Goal: Transaction & Acquisition: Purchase product/service

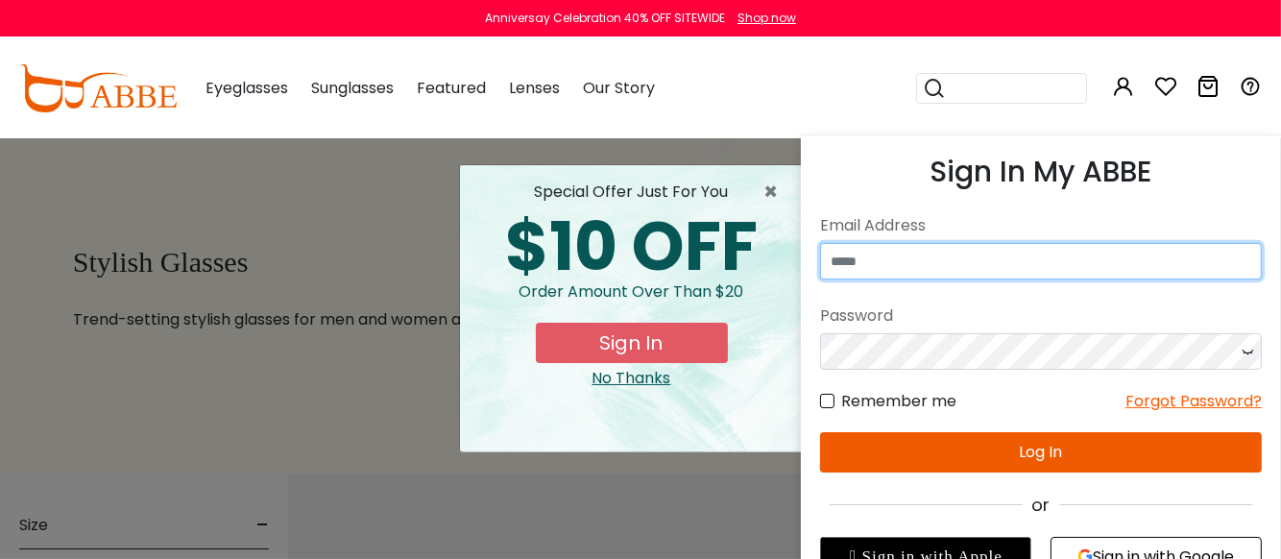
type input "**********"
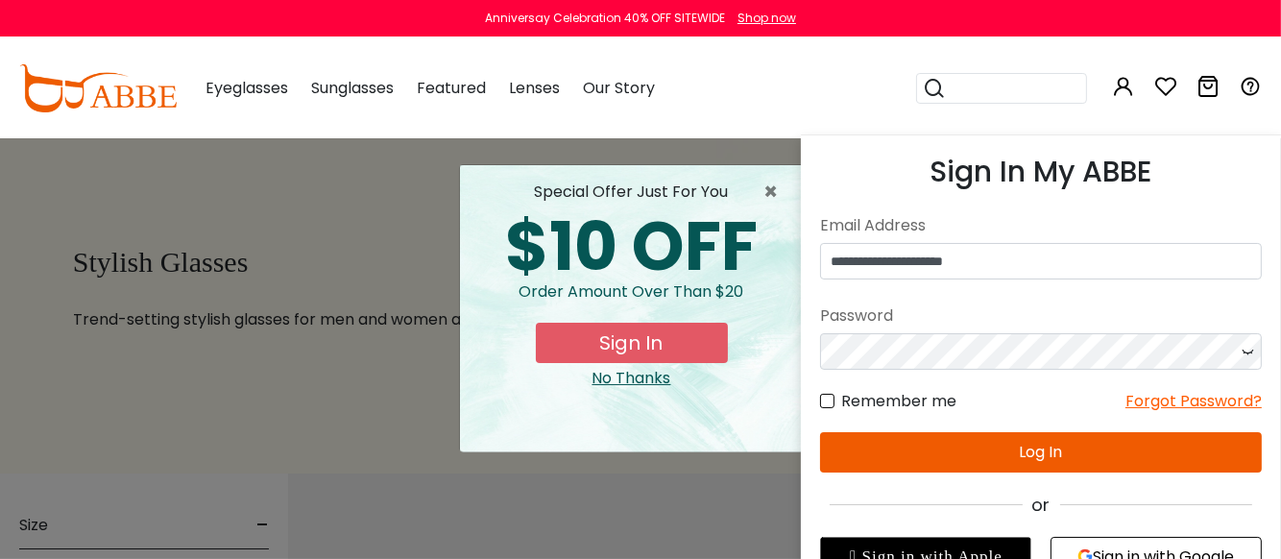
click at [960, 461] on button "Log In" at bounding box center [1041, 452] width 442 height 40
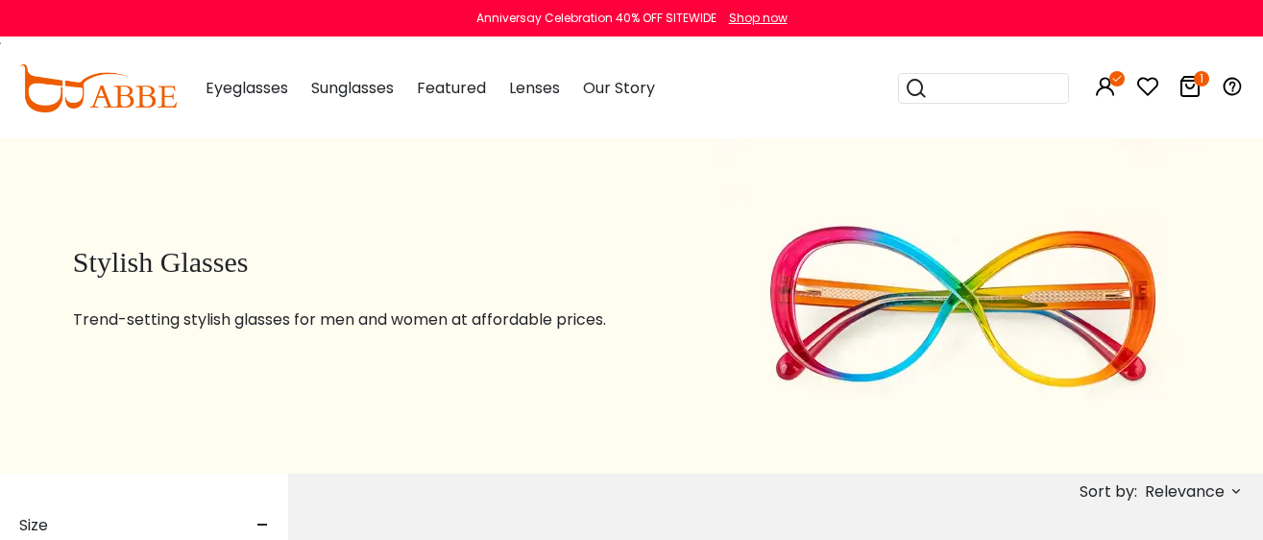
click at [1196, 79] on icon "1" at bounding box center [1201, 78] width 15 height 15
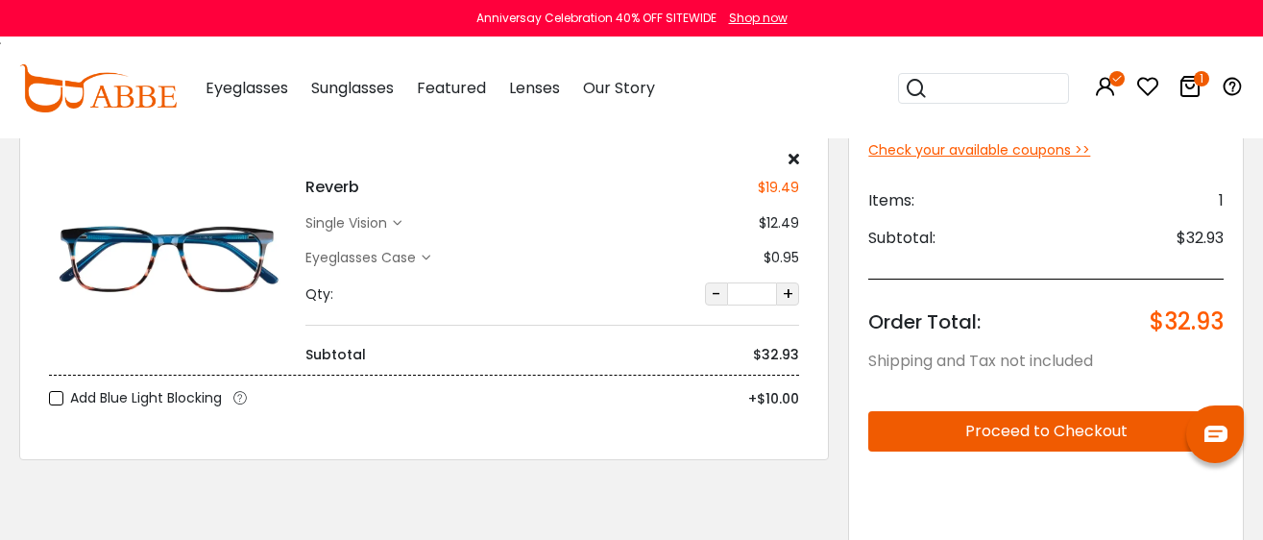
scroll to position [239, 0]
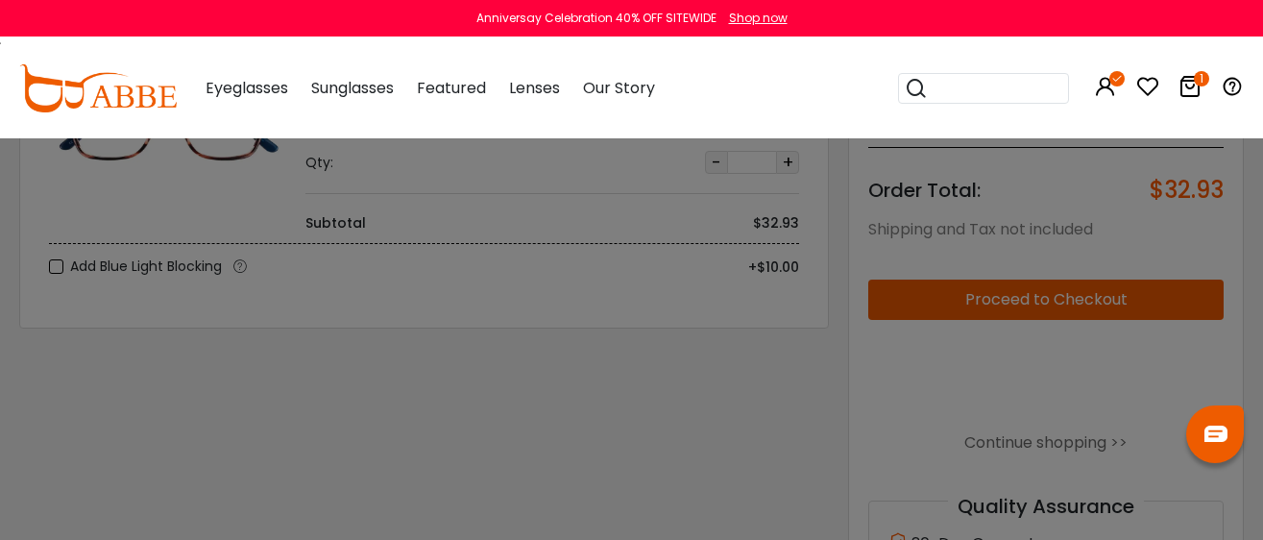
scroll to position [200, 0]
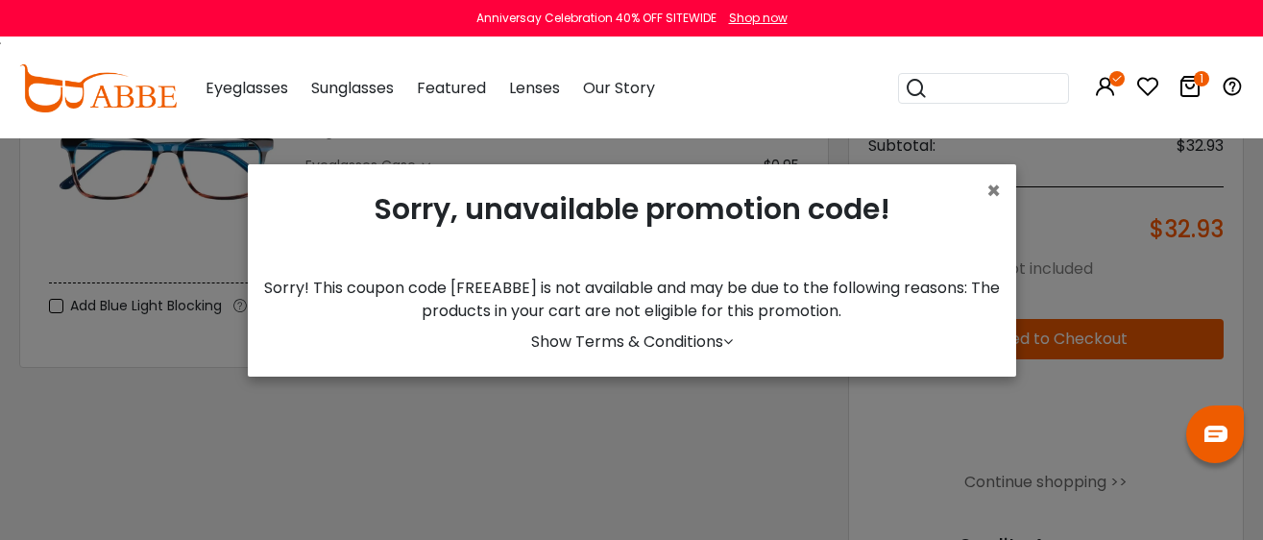
click at [988, 196] on span "×" at bounding box center [993, 191] width 14 height 32
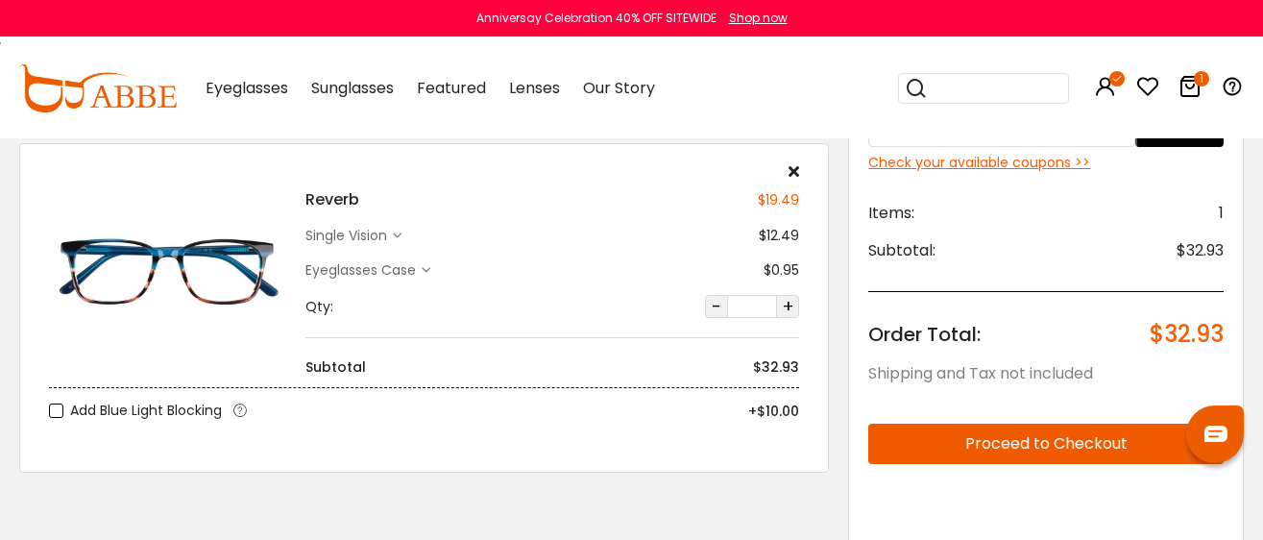
scroll to position [0, 0]
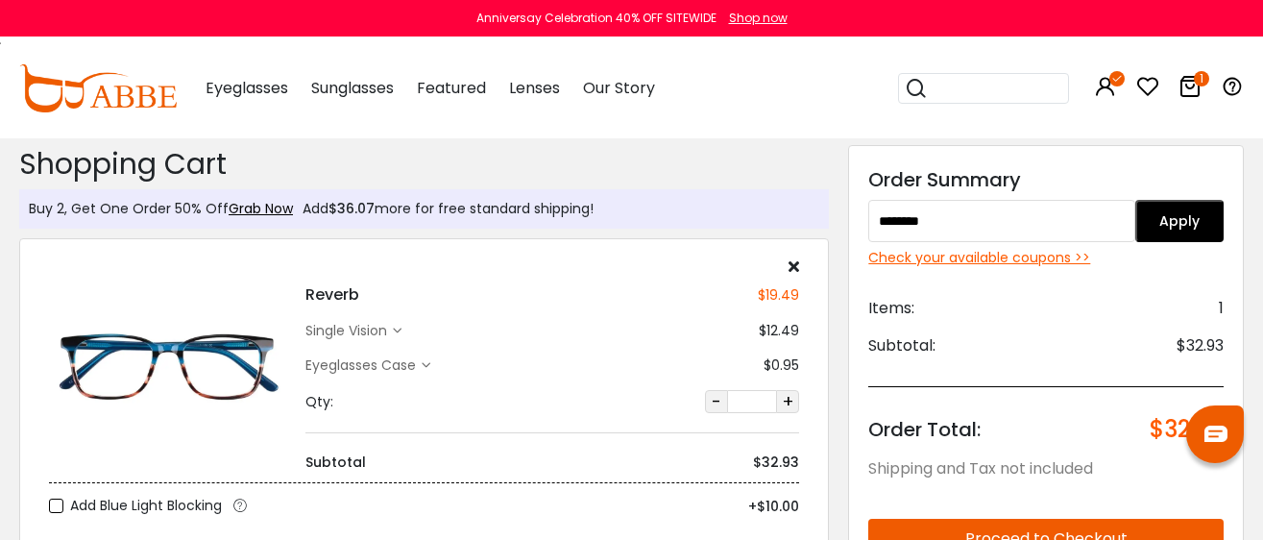
paste input "text"
type input "*****"
drag, startPoint x: 1170, startPoint y: 211, endPoint x: 1279, endPoint y: 363, distance: 187.1
click at [1171, 211] on button "Apply" at bounding box center [1179, 221] width 88 height 42
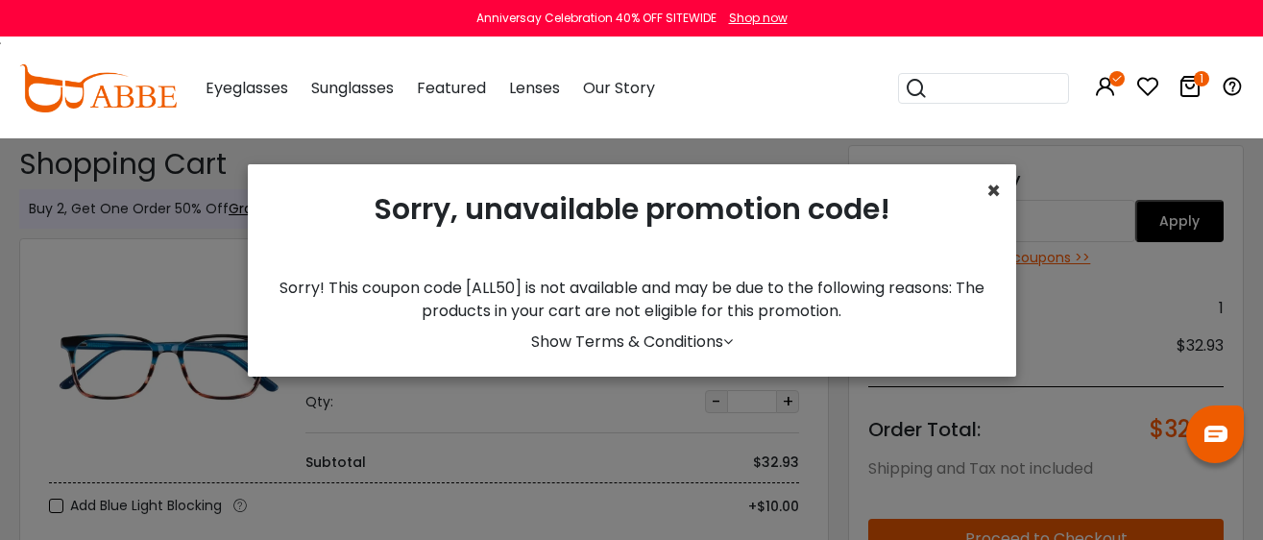
click at [986, 198] on span "×" at bounding box center [993, 191] width 14 height 32
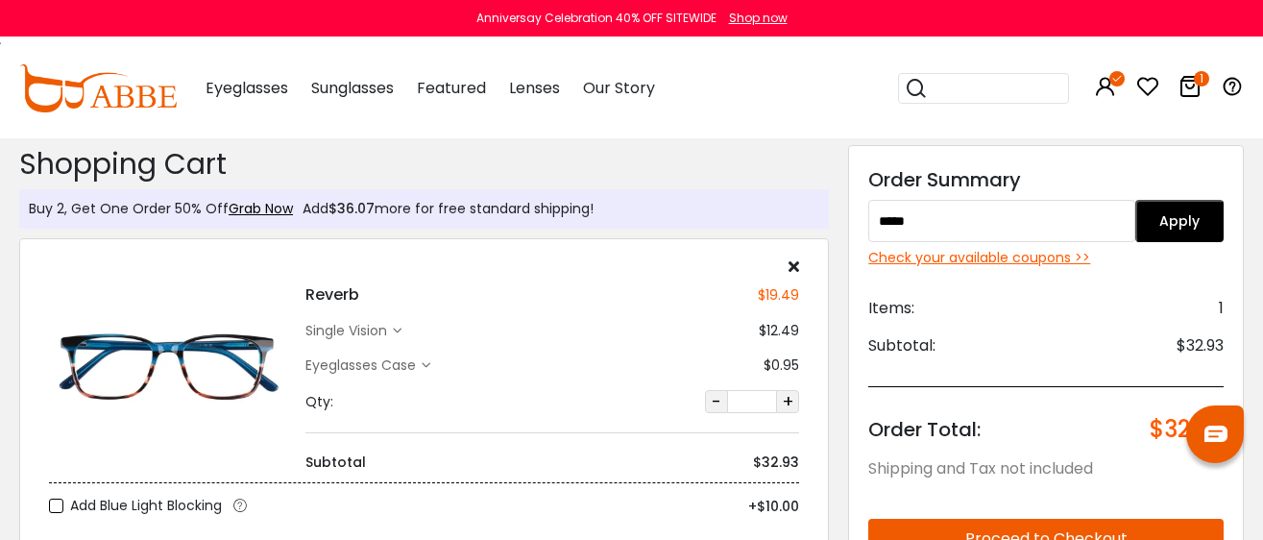
click at [975, 256] on div "Check your available coupons >>" at bounding box center [1045, 258] width 355 height 20
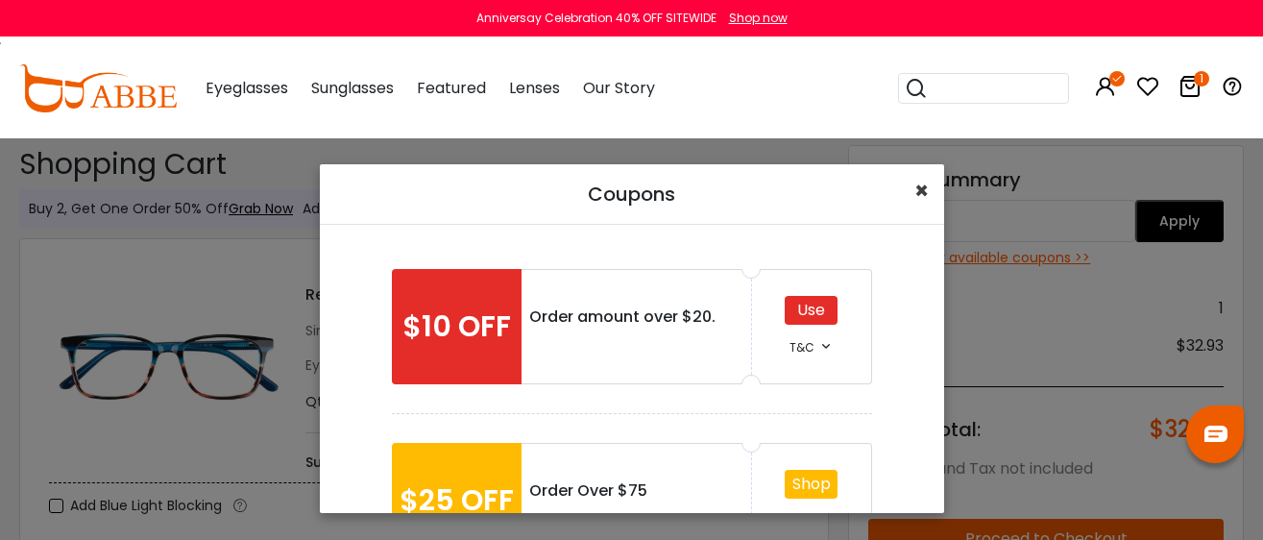
click at [918, 194] on span "×" at bounding box center [921, 191] width 14 height 32
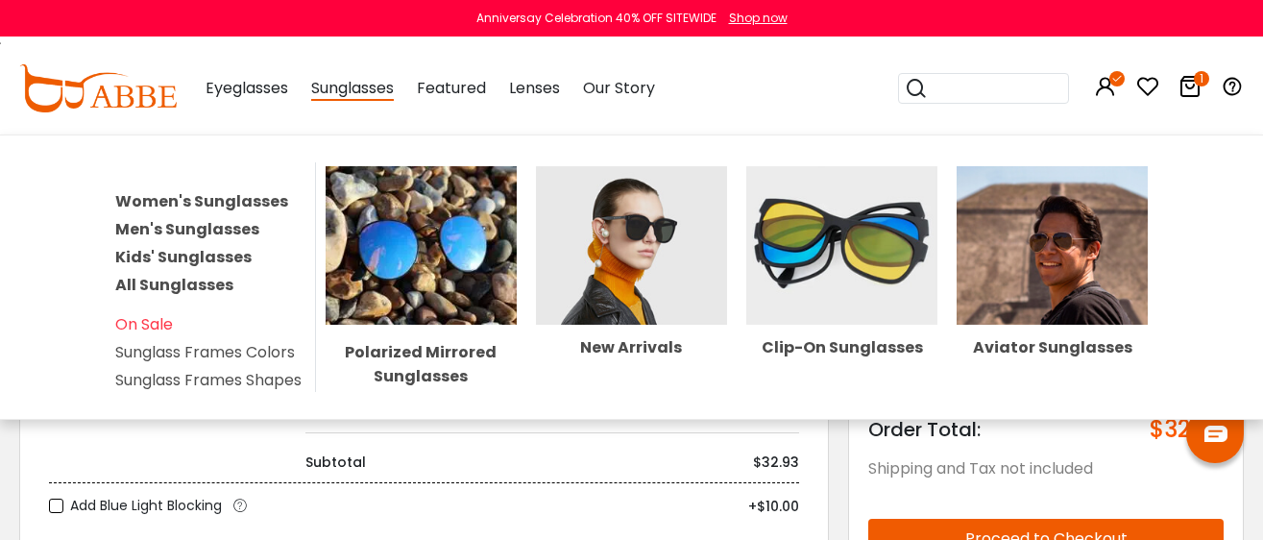
click at [385, 88] on span "Sunglasses" at bounding box center [352, 89] width 83 height 24
click at [341, 93] on span "Sunglasses" at bounding box center [352, 89] width 83 height 24
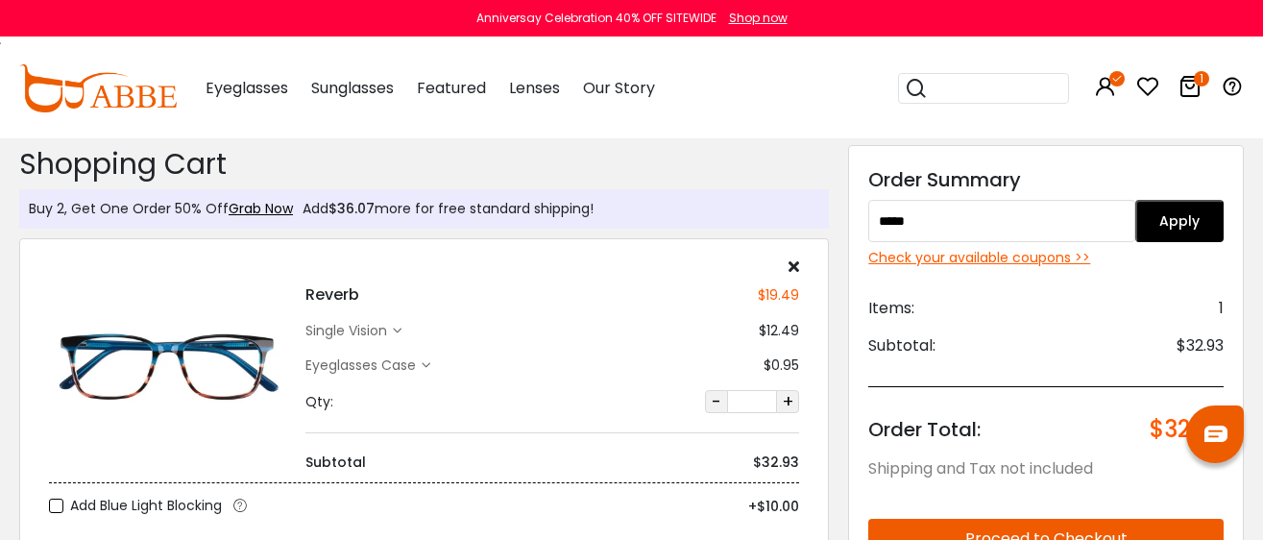
click at [130, 95] on img at bounding box center [98, 88] width 158 height 48
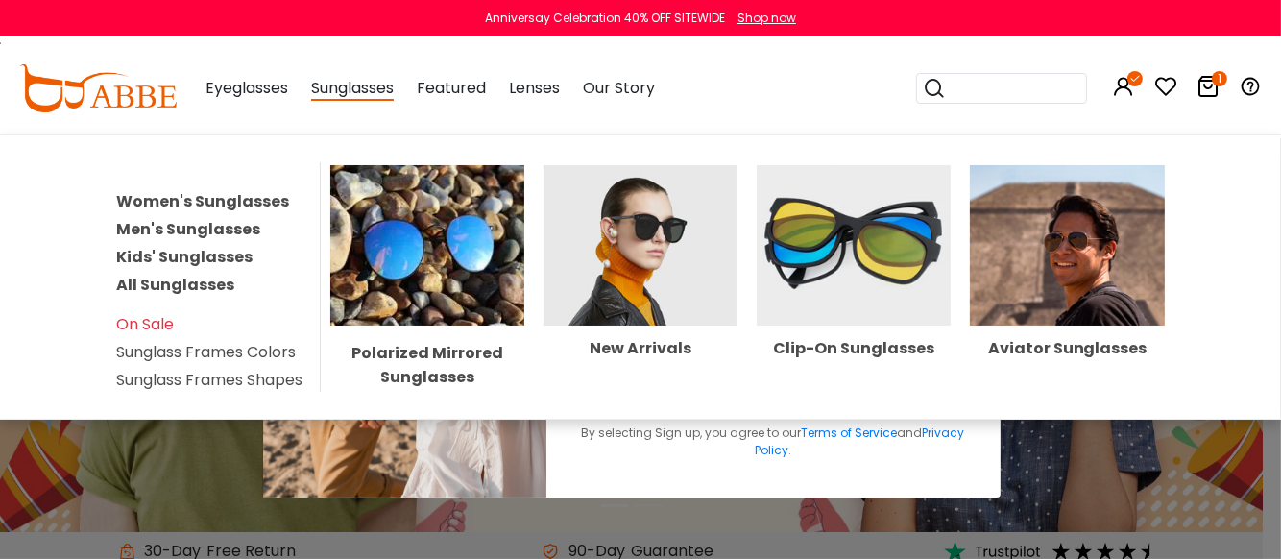
click at [355, 87] on span "Sunglasses" at bounding box center [352, 89] width 83 height 24
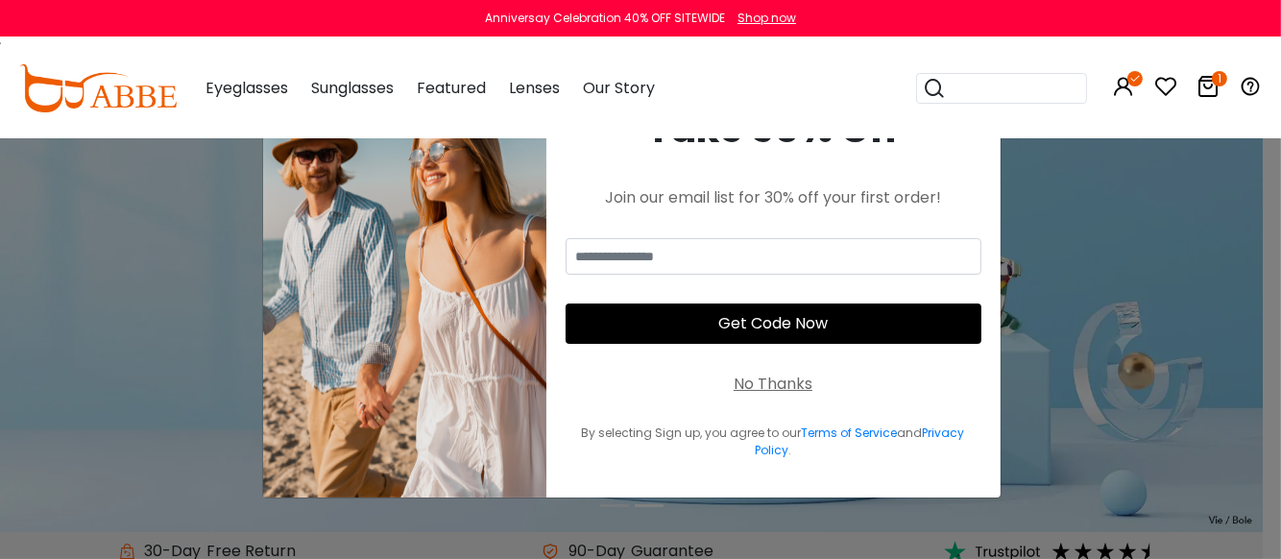
click at [778, 387] on div "No Thanks" at bounding box center [773, 384] width 79 height 23
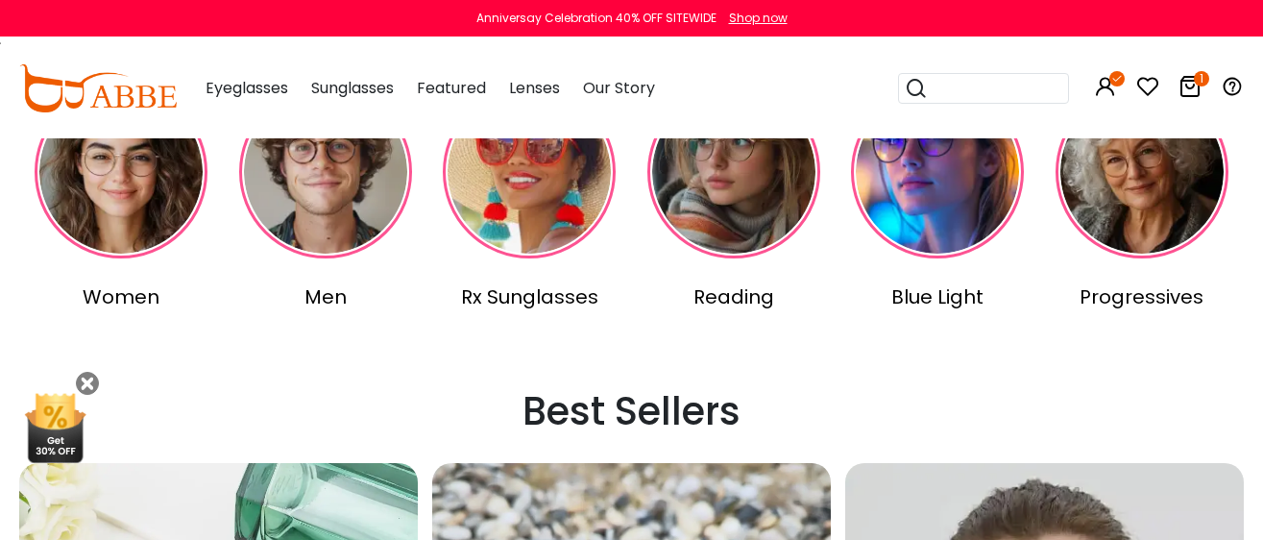
scroll to position [600, 0]
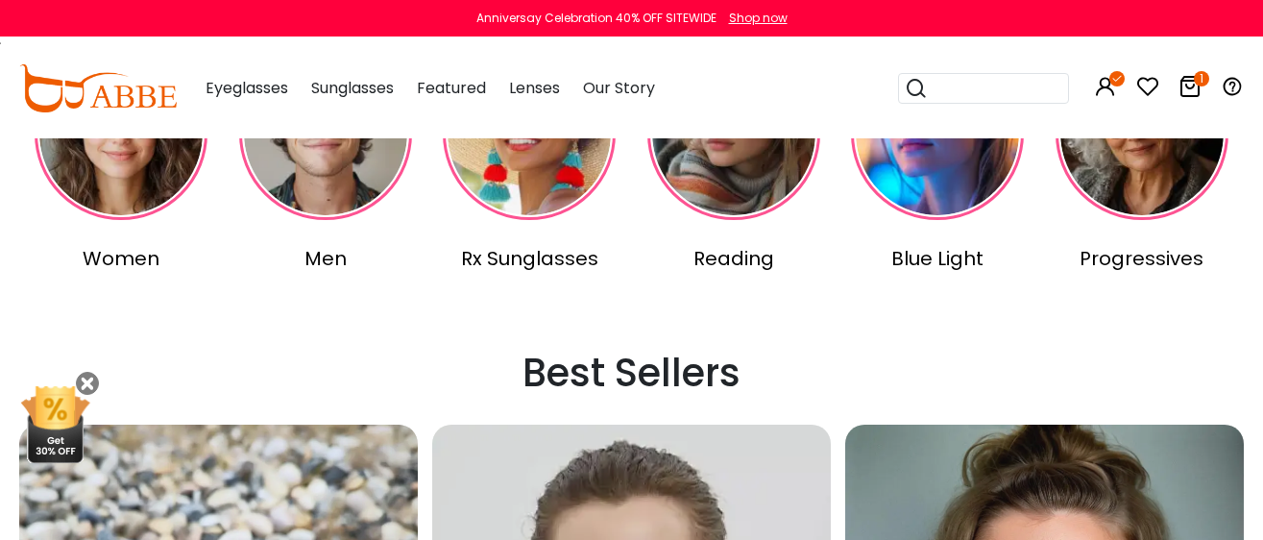
click at [499, 176] on img at bounding box center [529, 133] width 173 height 173
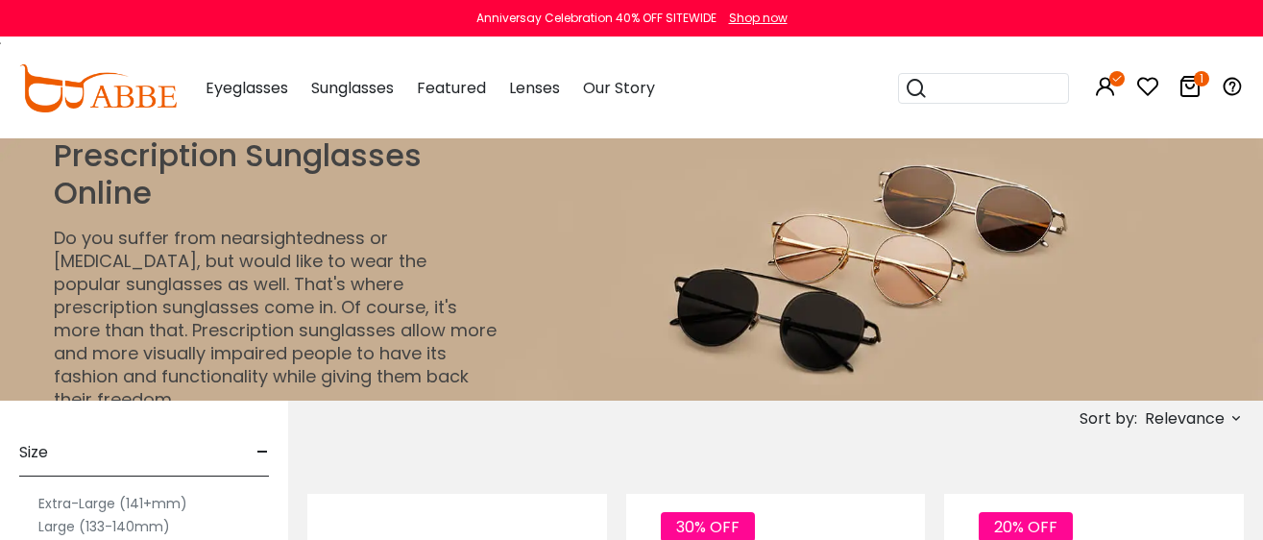
click at [47, 501] on label "Extra-Large (141+mm)" at bounding box center [112, 503] width 149 height 23
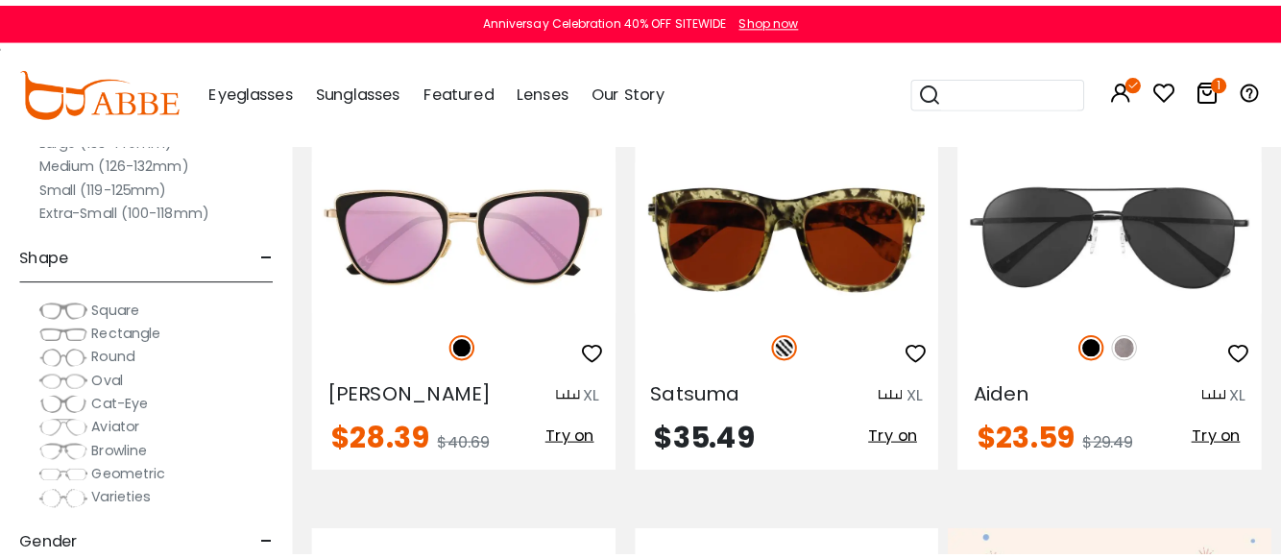
scroll to position [360, 0]
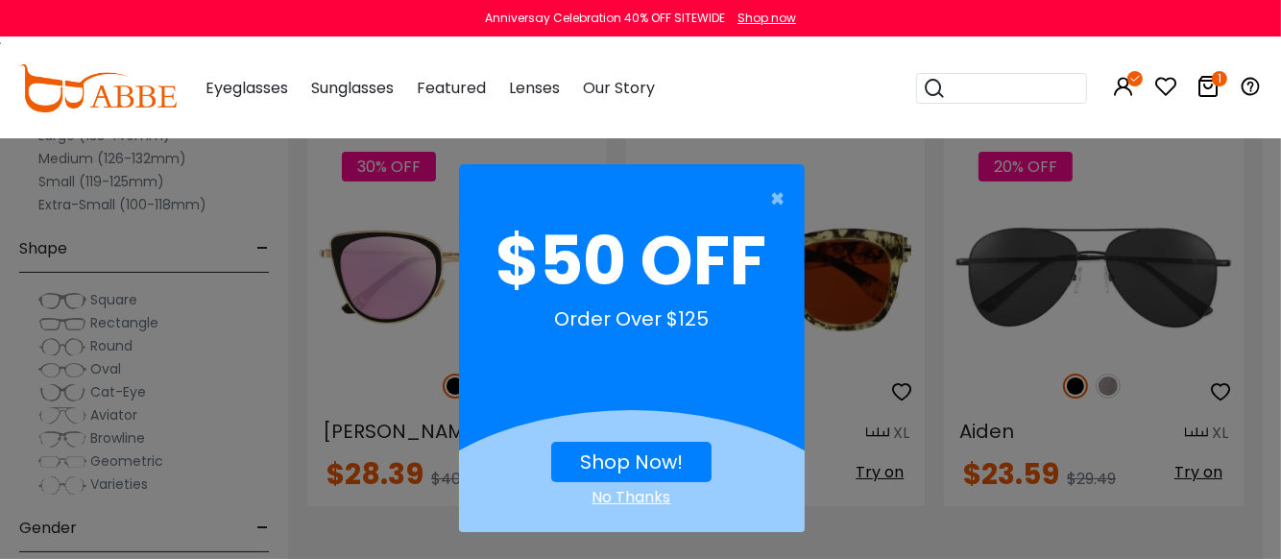
click at [631, 462] on link "Shop Now!" at bounding box center [631, 462] width 103 height 27
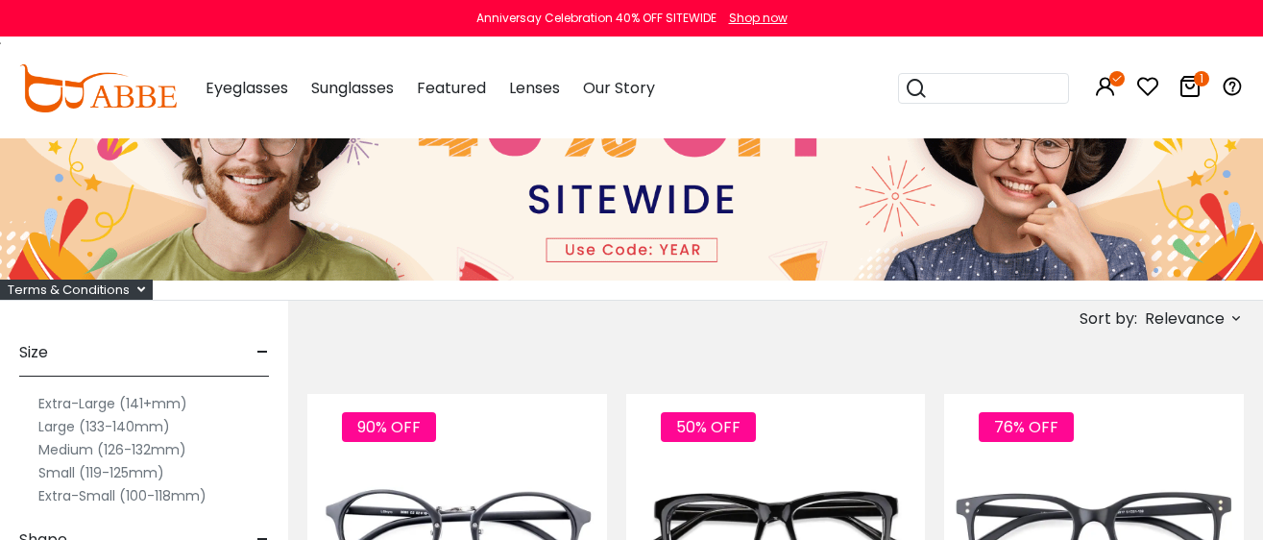
scroll to position [119, 0]
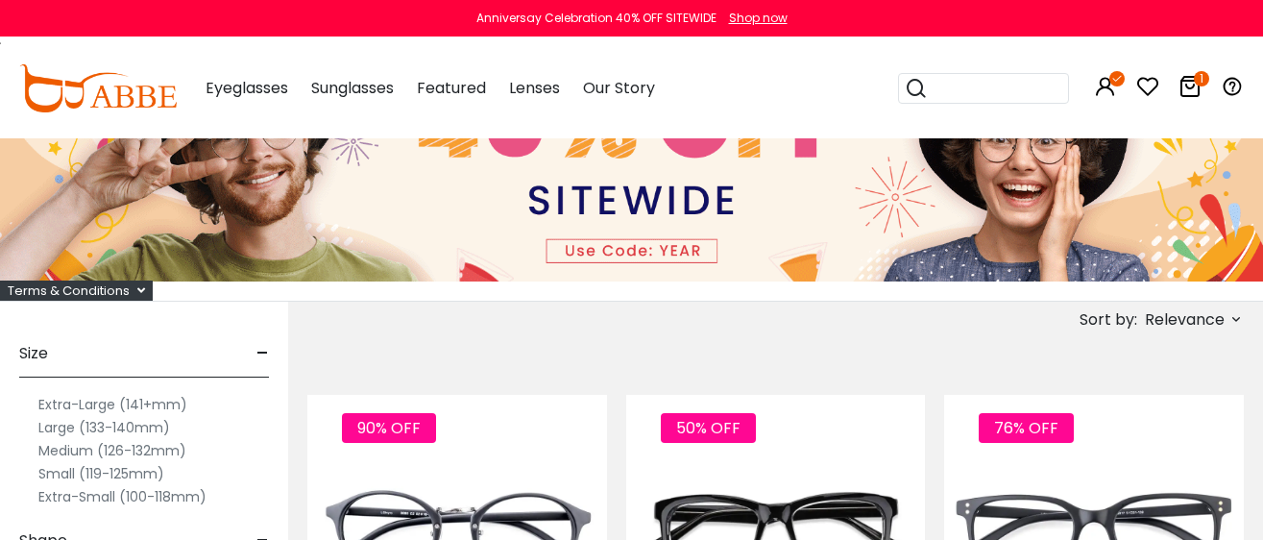
click at [79, 402] on label "Extra-Large (141+mm)" at bounding box center [112, 404] width 149 height 23
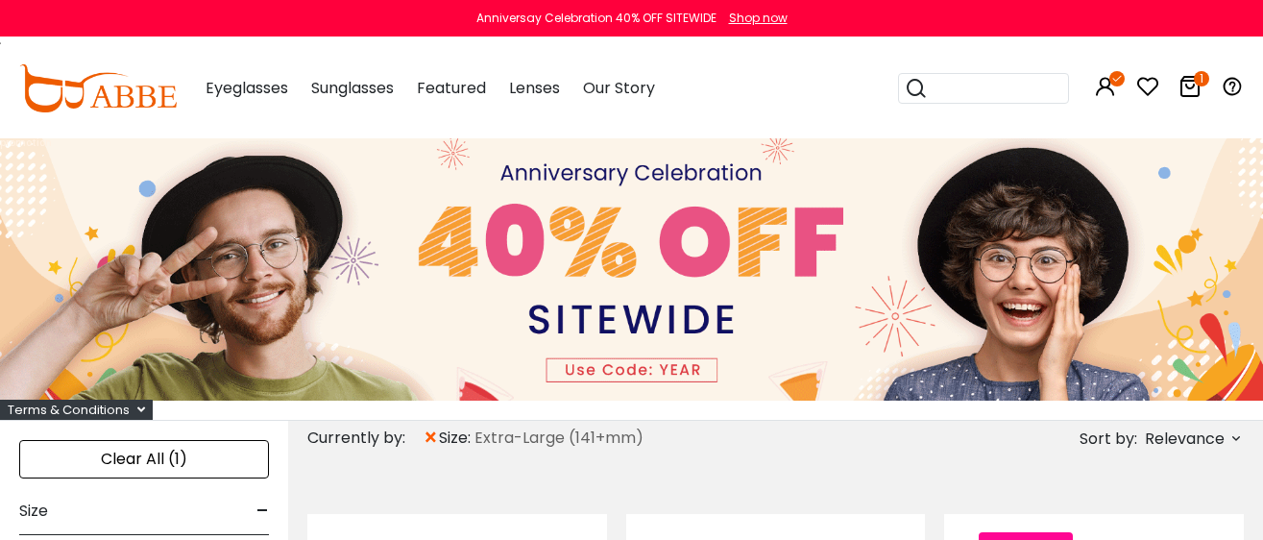
click at [1192, 429] on span "Relevance" at bounding box center [1185, 439] width 80 height 35
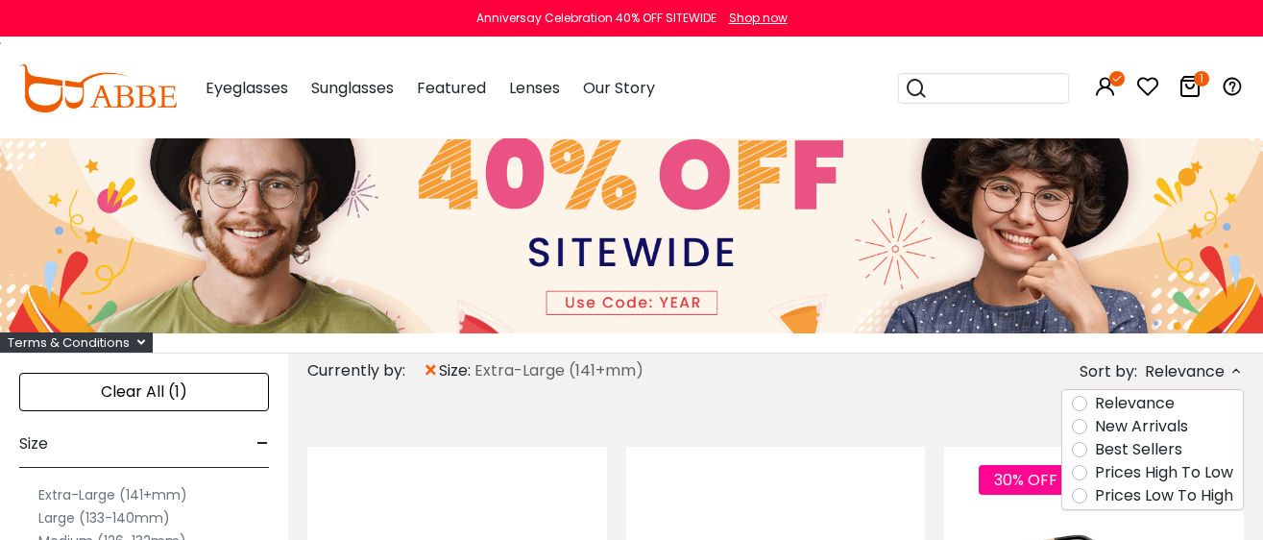
scroll to position [119, 0]
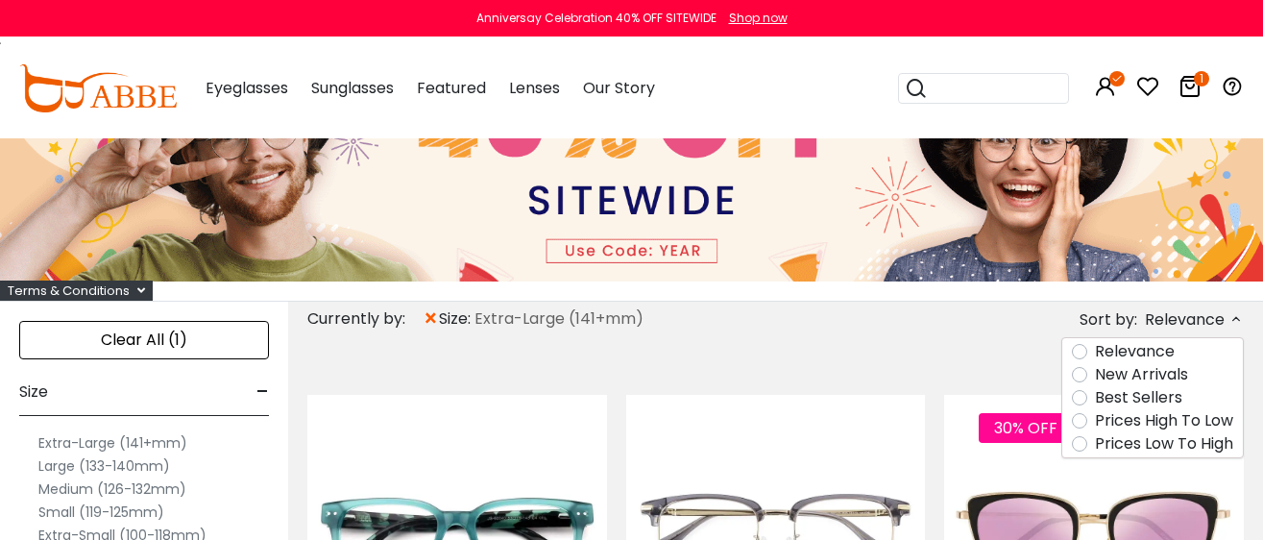
click at [1172, 444] on label "Prices Low To High" at bounding box center [1164, 443] width 138 height 23
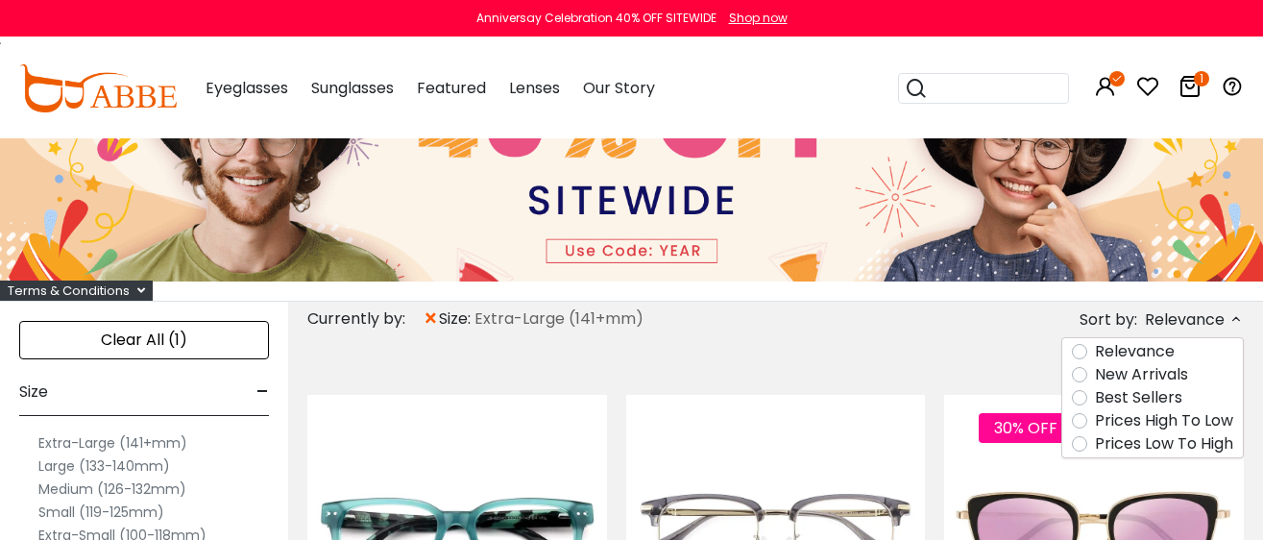
scroll to position [75, 0]
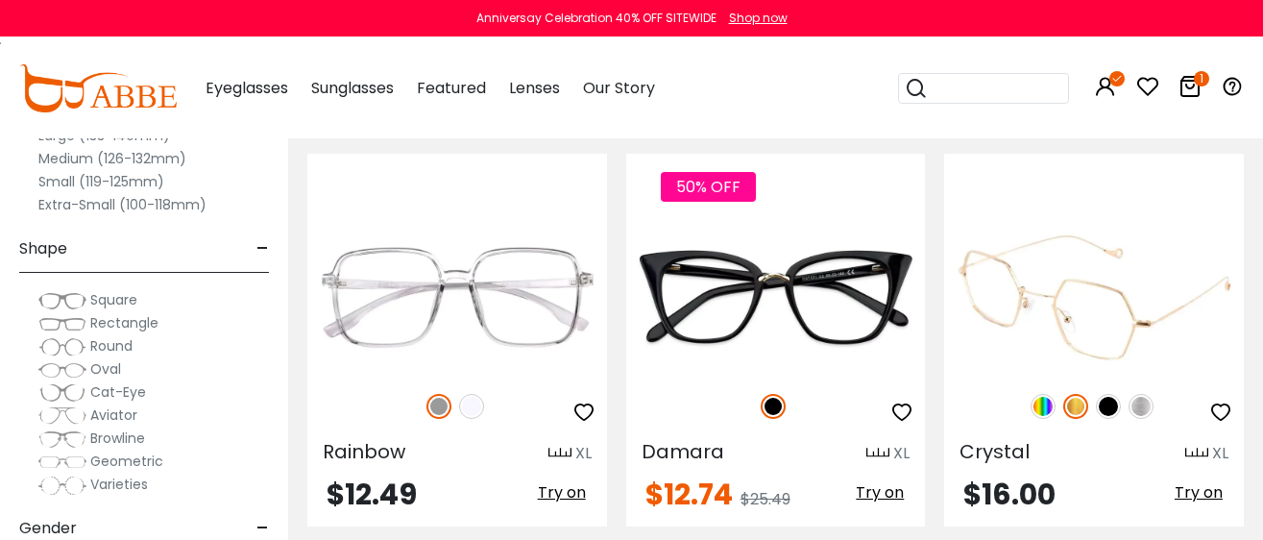
click at [1075, 328] on img at bounding box center [1094, 298] width 300 height 150
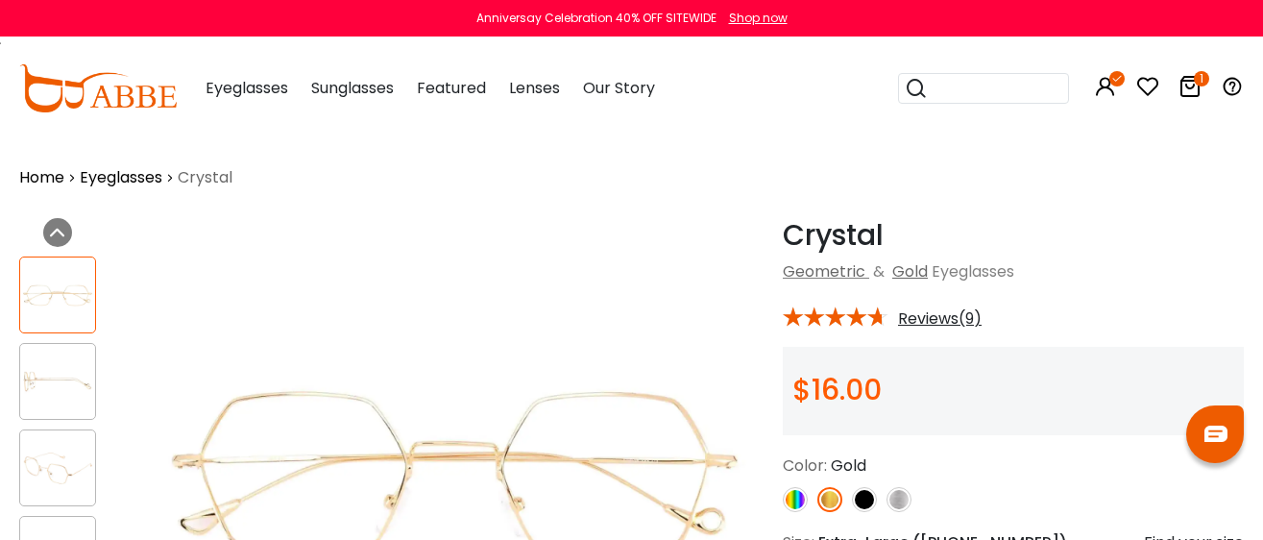
scroll to position [239, 0]
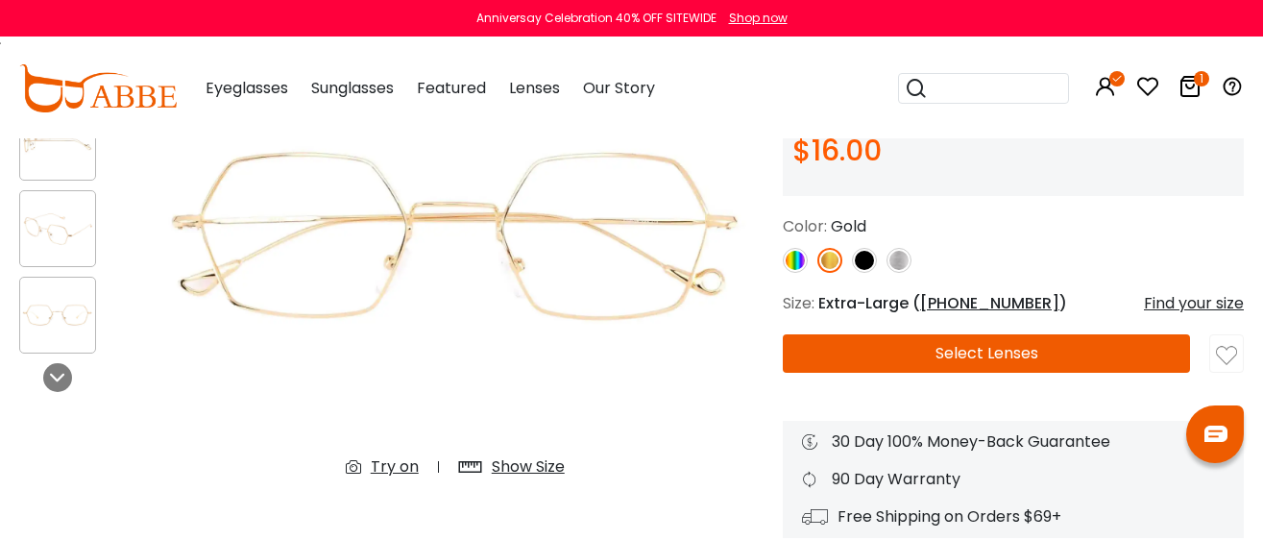
click at [860, 258] on img at bounding box center [864, 260] width 25 height 25
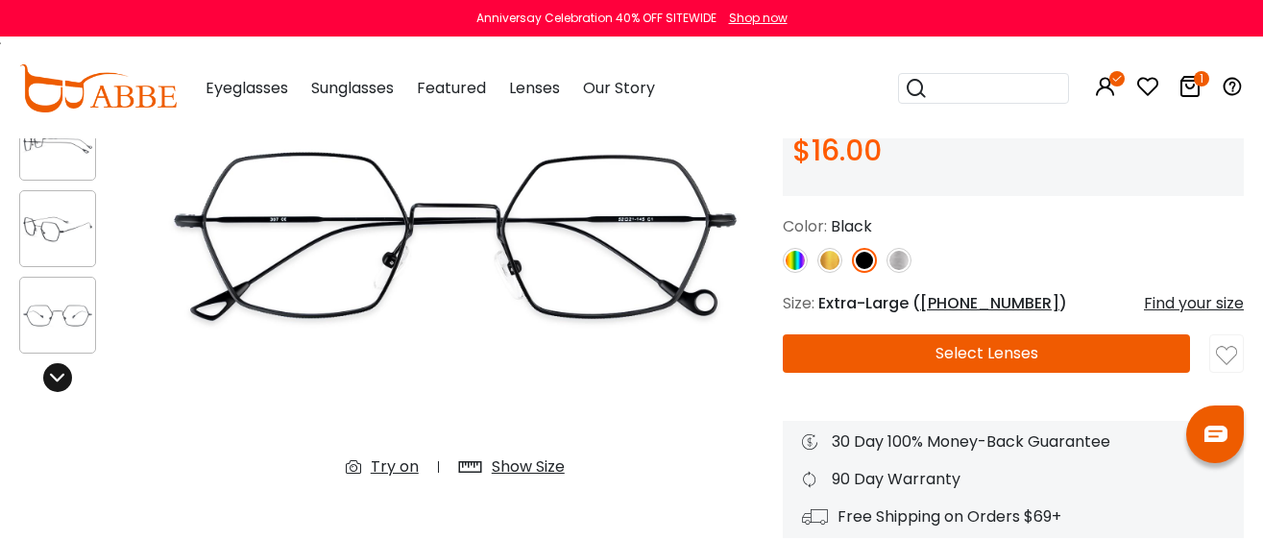
click at [64, 370] on icon at bounding box center [57, 377] width 15 height 15
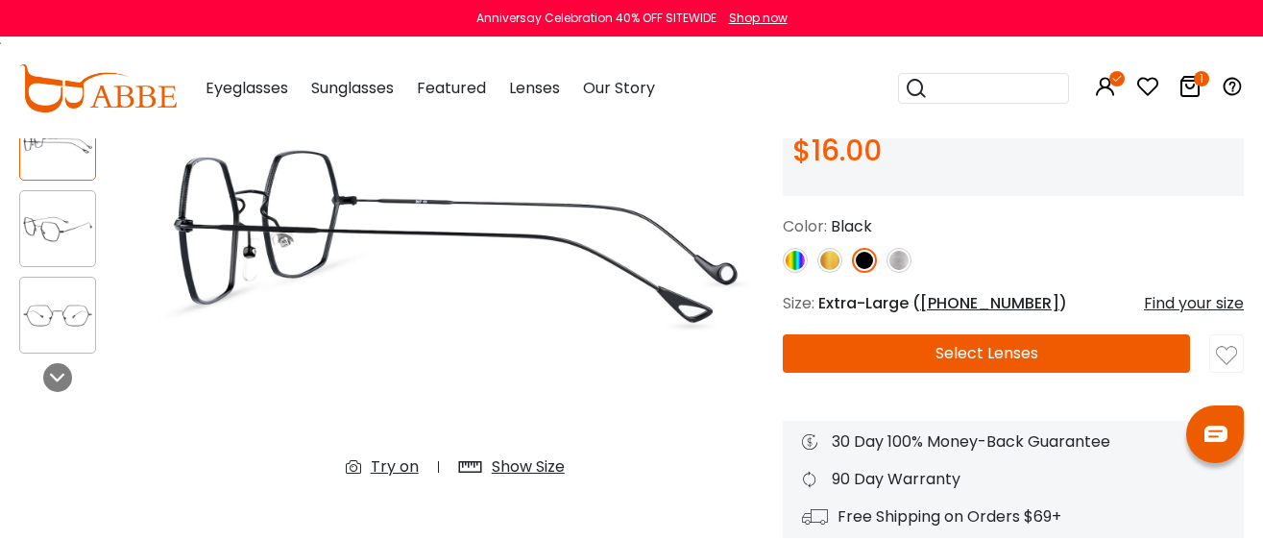
click at [385, 460] on div "Try on" at bounding box center [395, 466] width 48 height 23
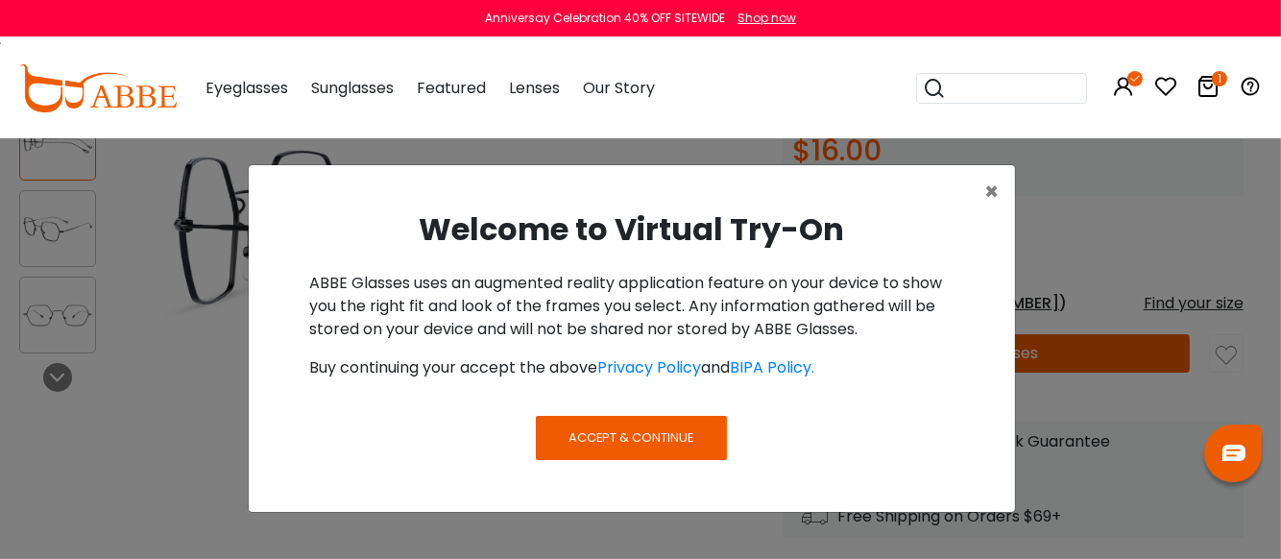
click at [611, 435] on span "Accept & Continue" at bounding box center [632, 437] width 125 height 18
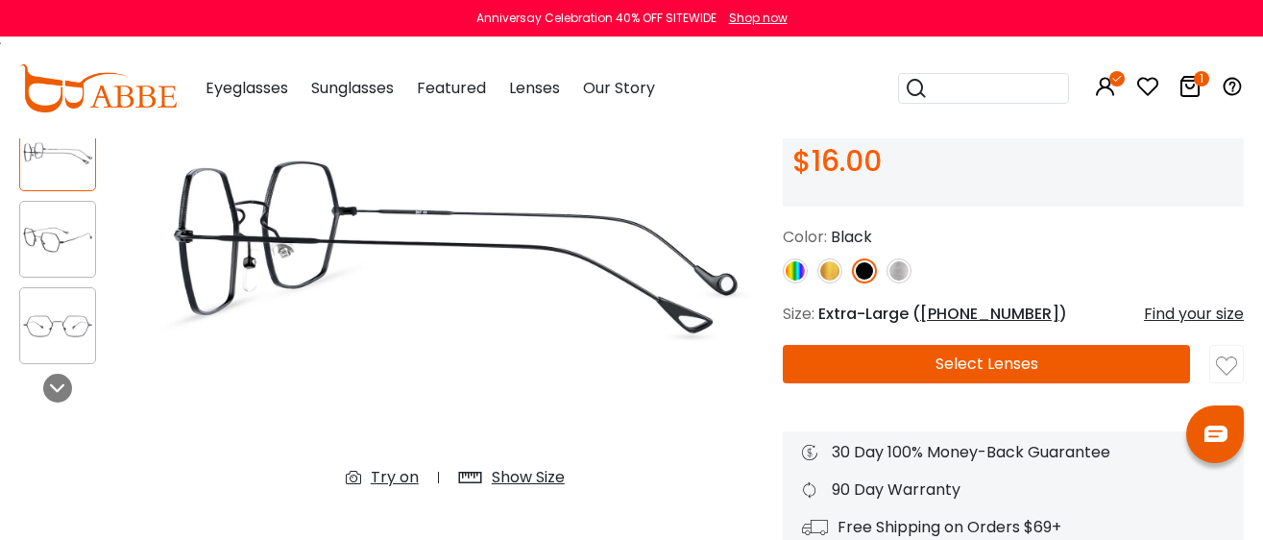
scroll to position [360, 0]
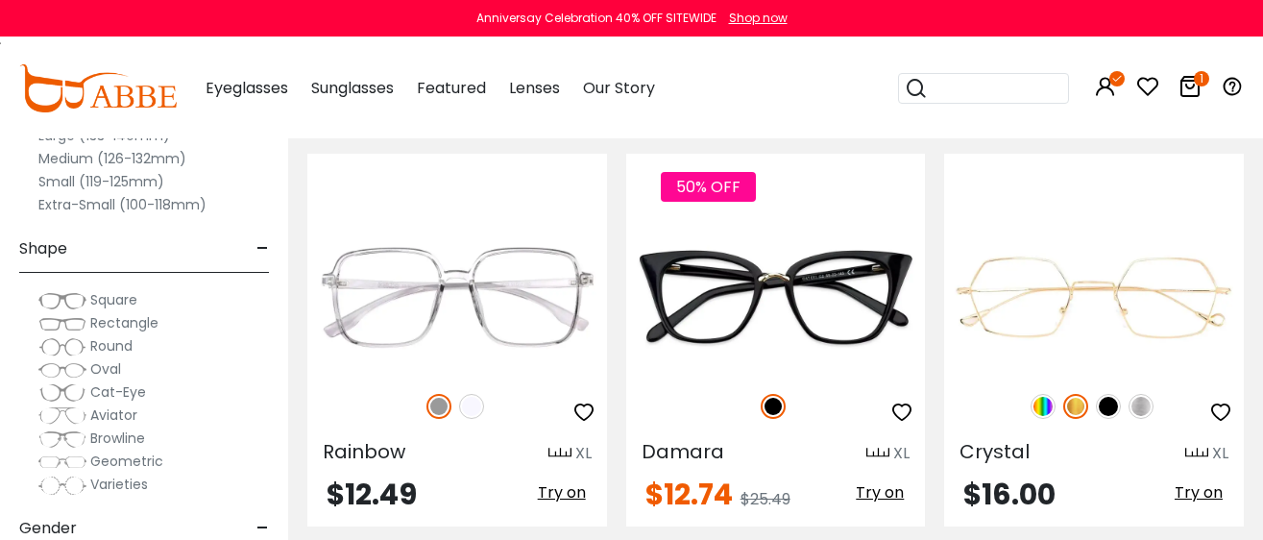
scroll to position [360, 0]
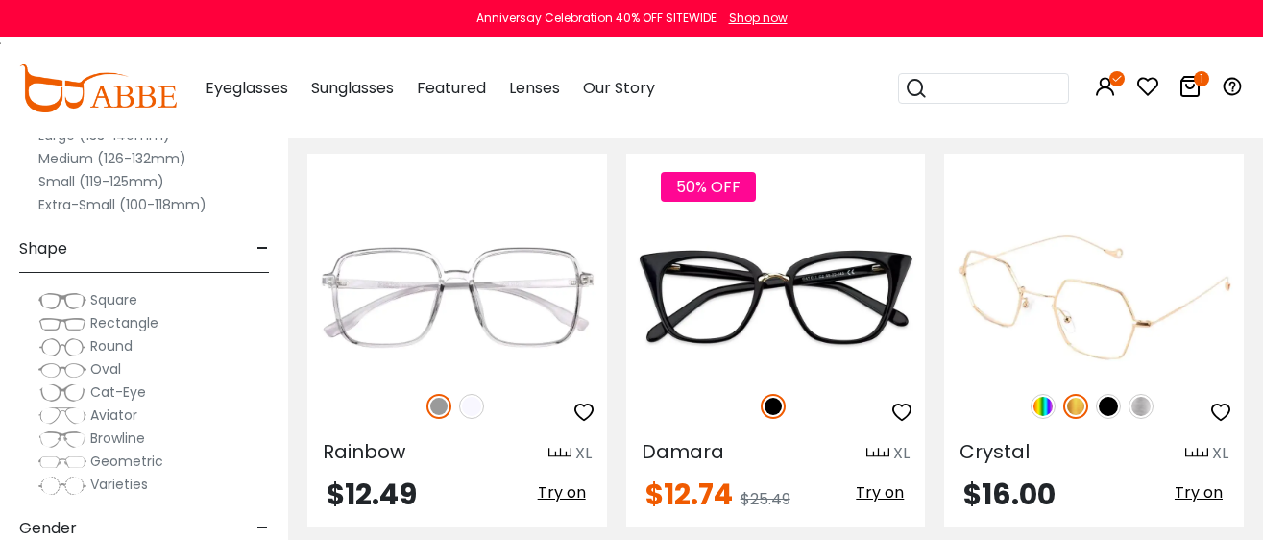
click at [1109, 410] on img at bounding box center [1108, 406] width 25 height 25
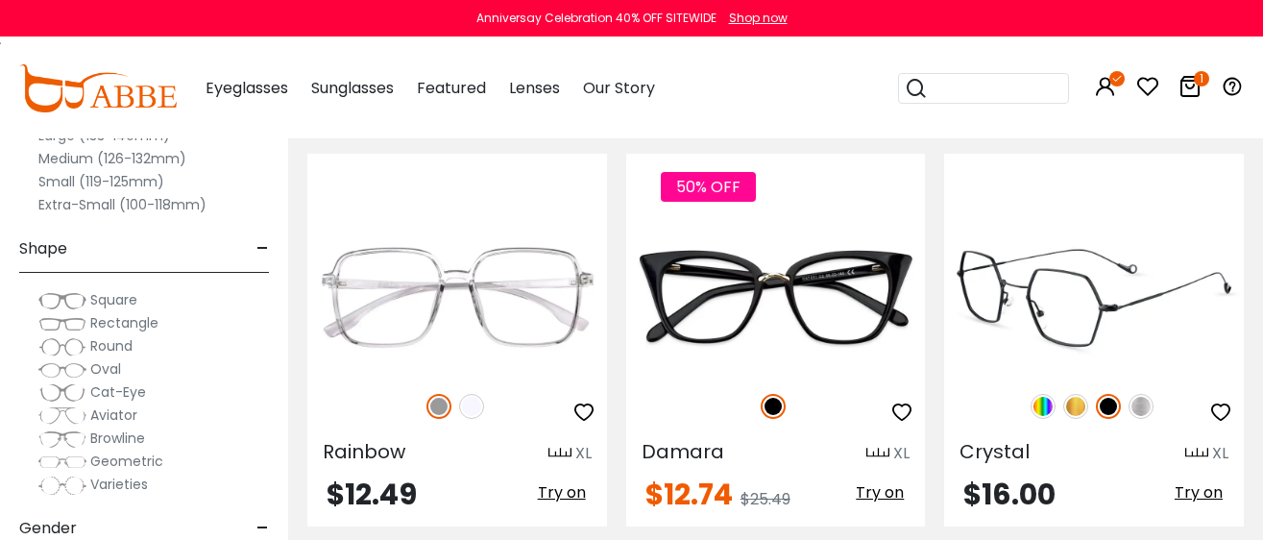
click at [1123, 314] on img at bounding box center [1094, 298] width 300 height 150
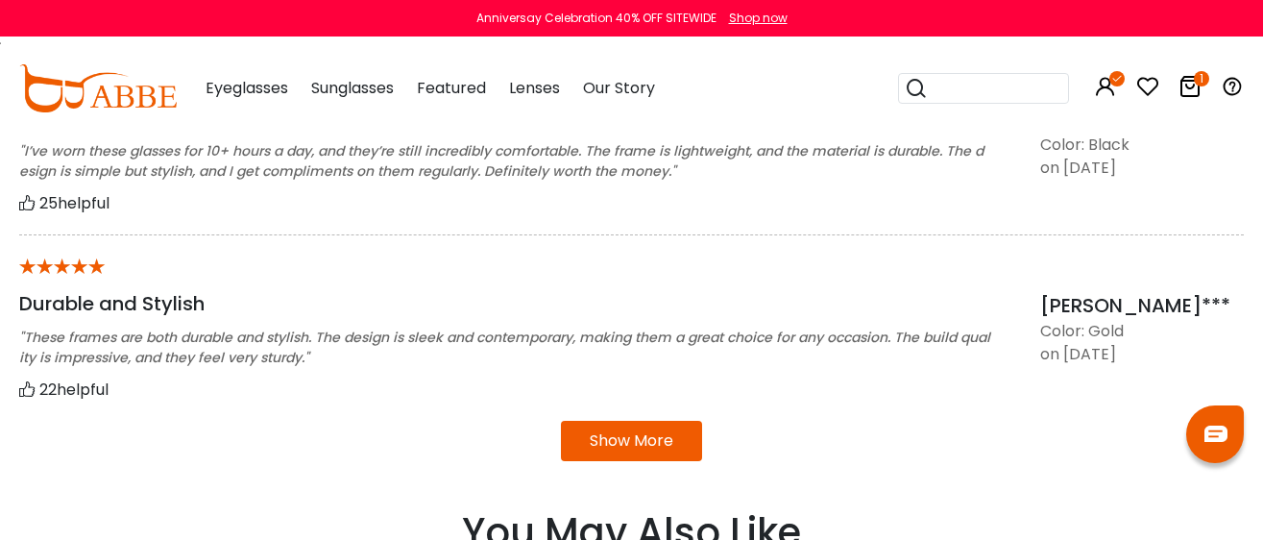
scroll to position [1920, 0]
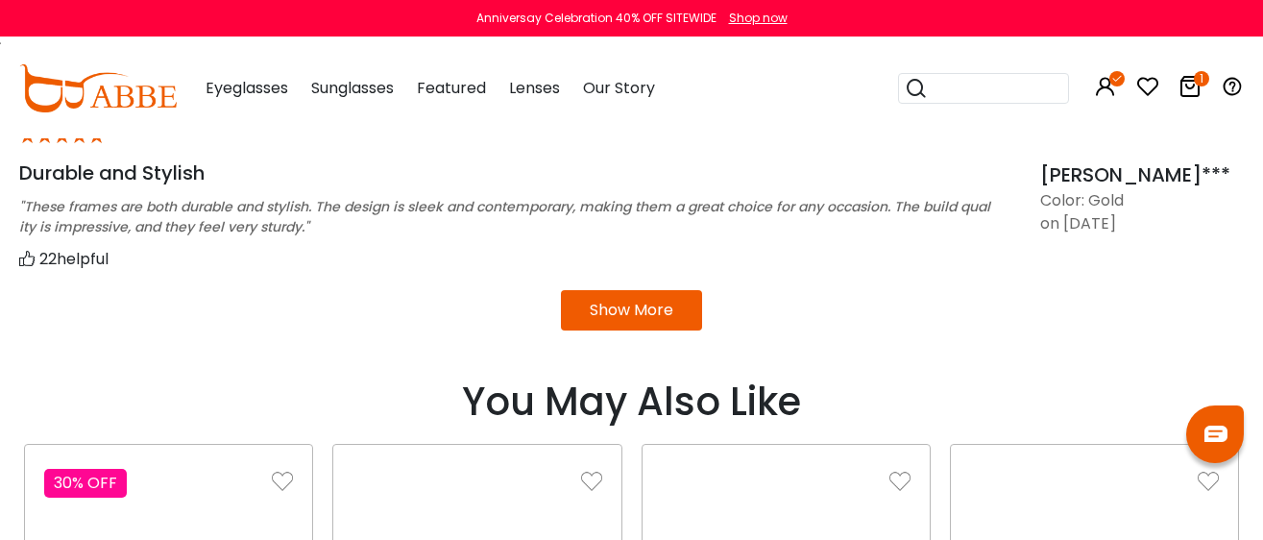
click at [651, 316] on button "Show More" at bounding box center [631, 310] width 141 height 40
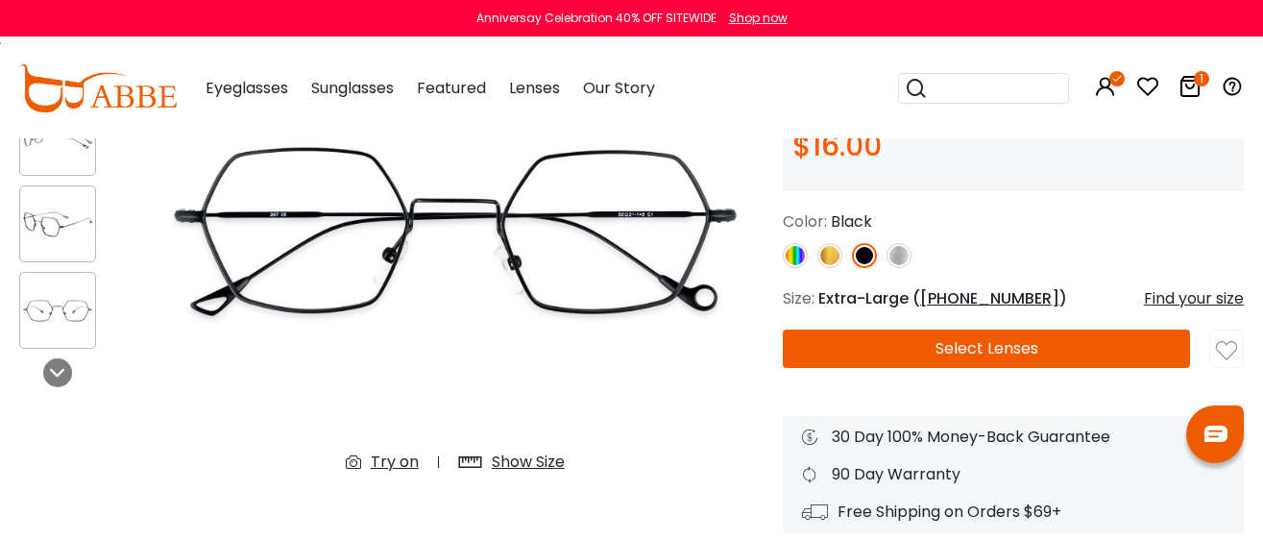
scroll to position [252, 0]
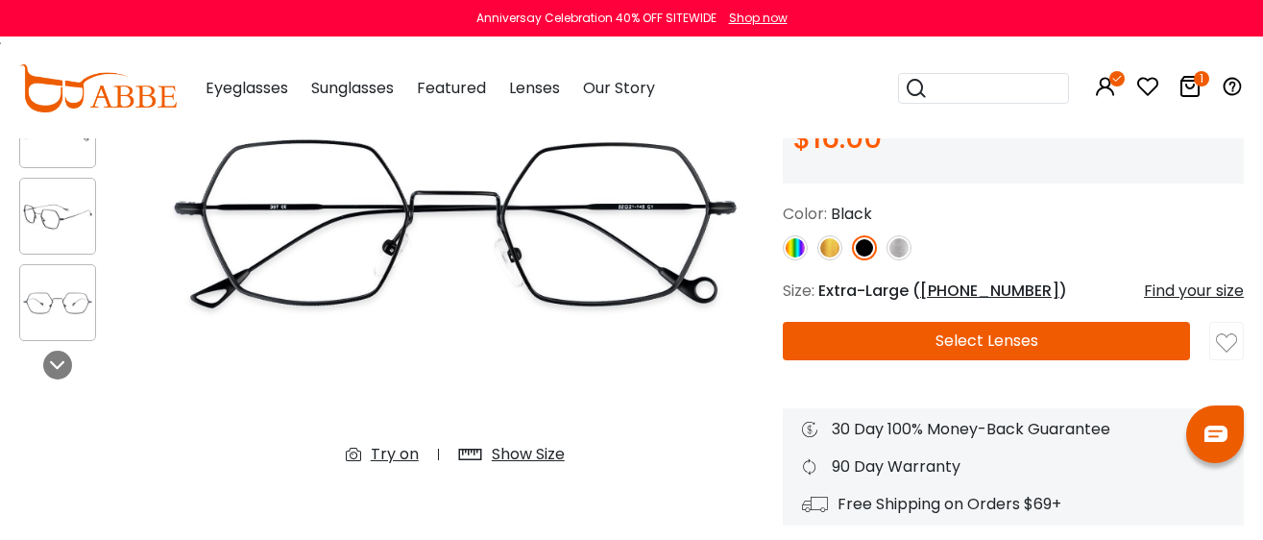
click at [848, 340] on button "Select Lenses" at bounding box center [986, 341] width 407 height 38
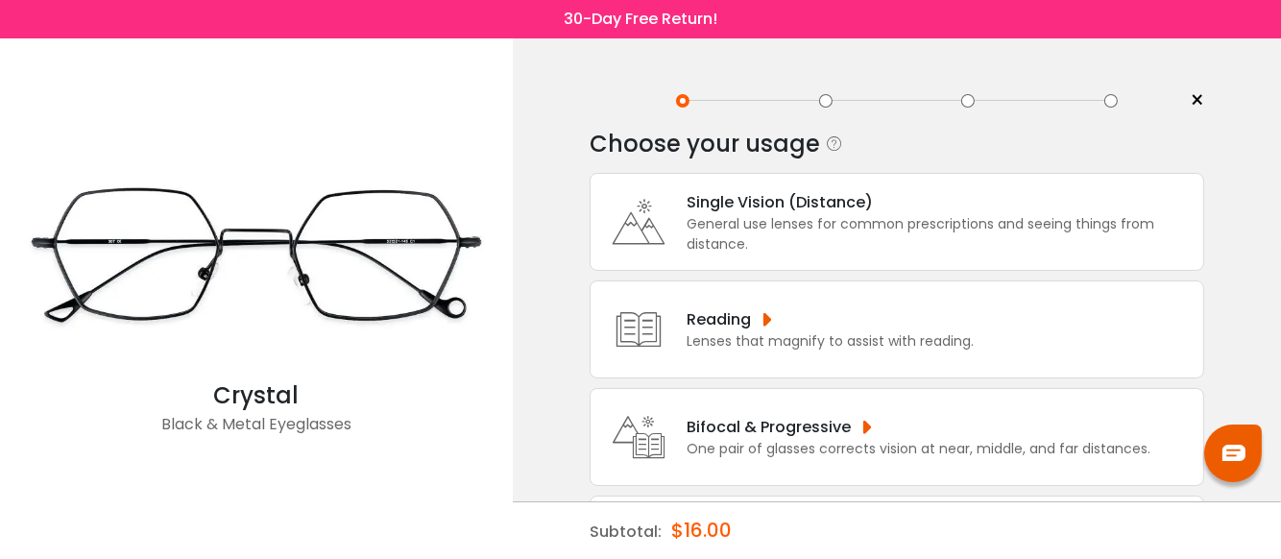
click at [692, 196] on div "Single Vision (Distance)" at bounding box center [940, 202] width 507 height 24
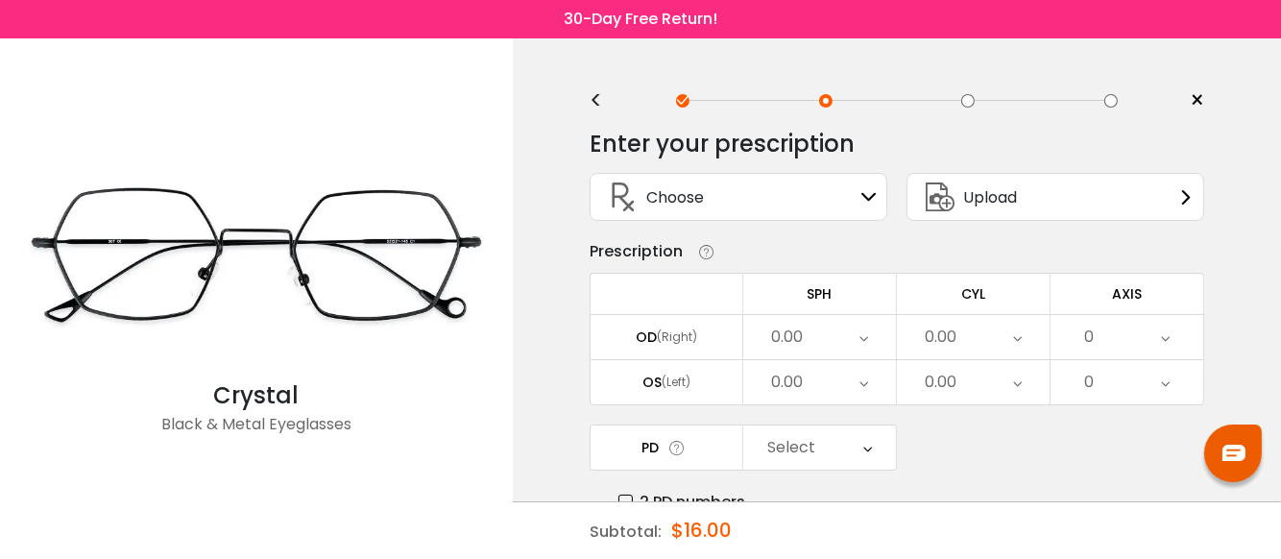
click at [753, 206] on div "Choose Sign In" at bounding box center [738, 197] width 277 height 46
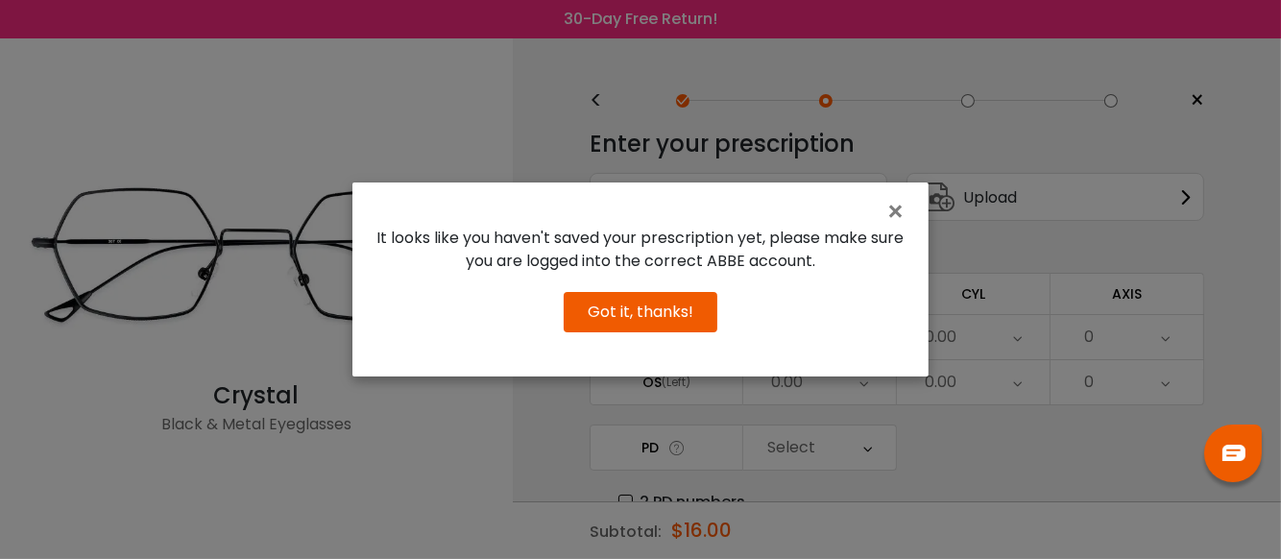
click at [644, 314] on button "Got it, thanks!" at bounding box center [641, 312] width 154 height 40
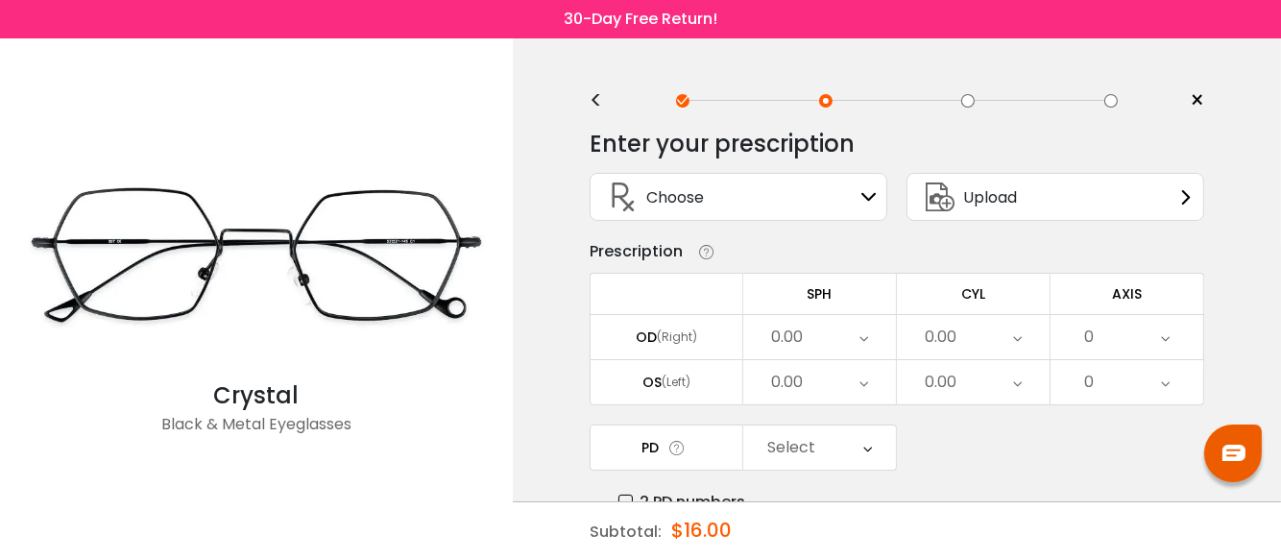
click at [868, 338] on icon at bounding box center [864, 337] width 9 height 44
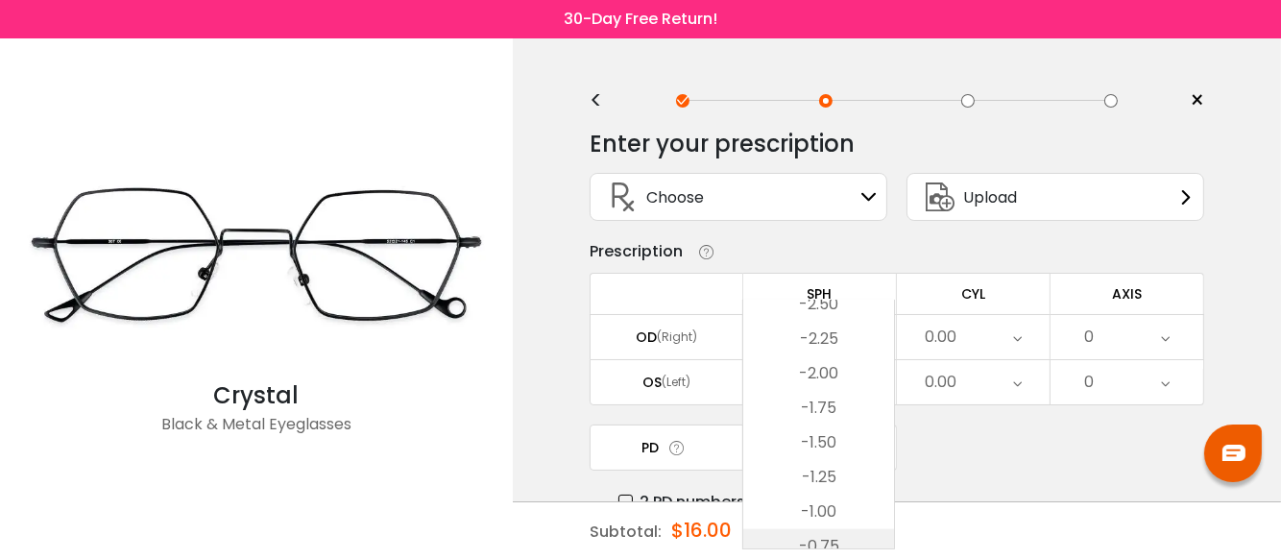
scroll to position [2401, 0]
click at [816, 335] on li "-2.50" at bounding box center [818, 337] width 151 height 35
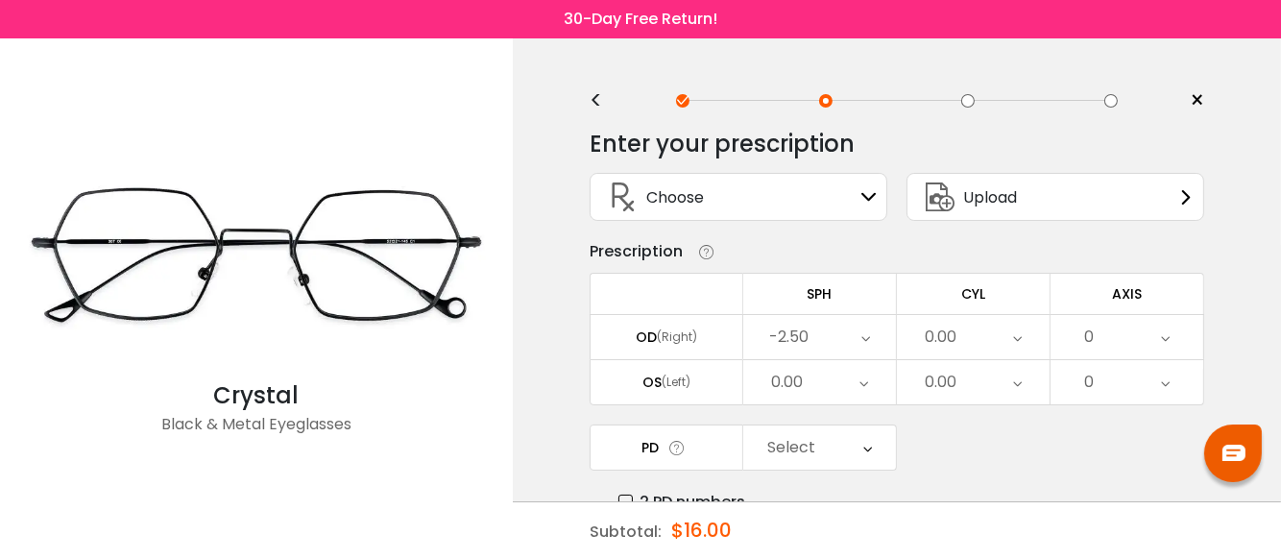
click at [814, 386] on div "0.00" at bounding box center [819, 382] width 153 height 44
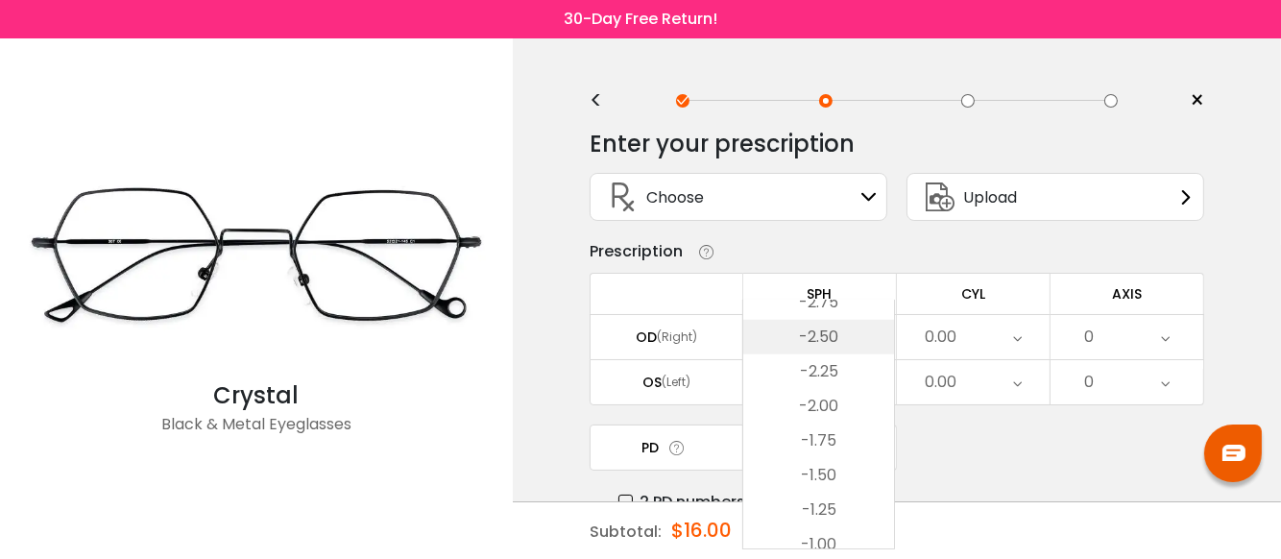
click at [835, 333] on li "-2.50" at bounding box center [818, 337] width 151 height 35
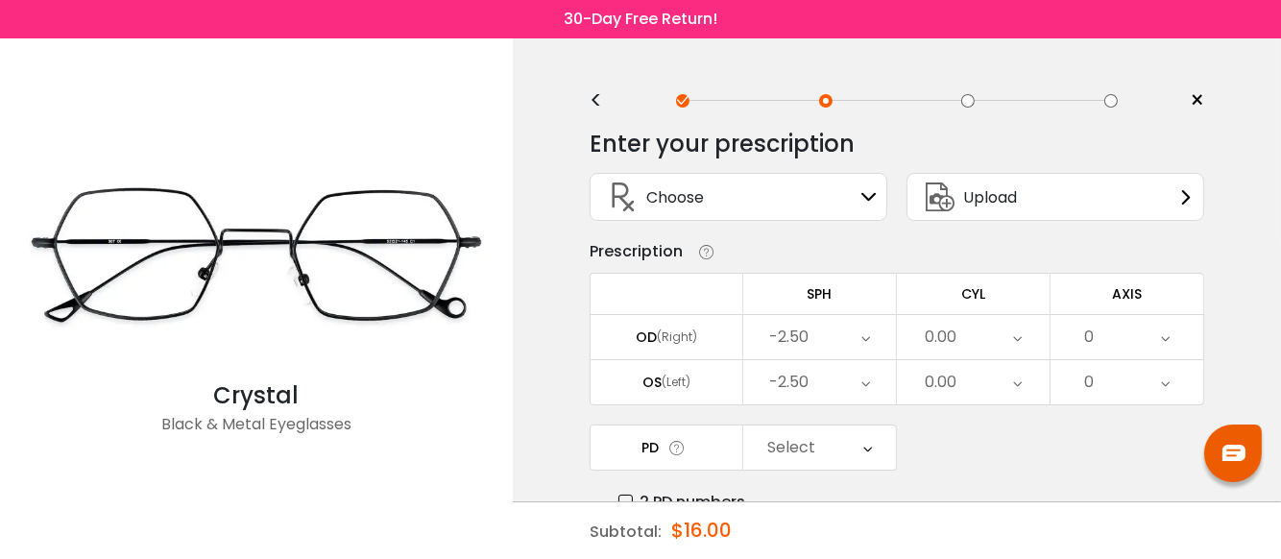
click at [964, 335] on div "0.00" at bounding box center [973, 337] width 153 height 44
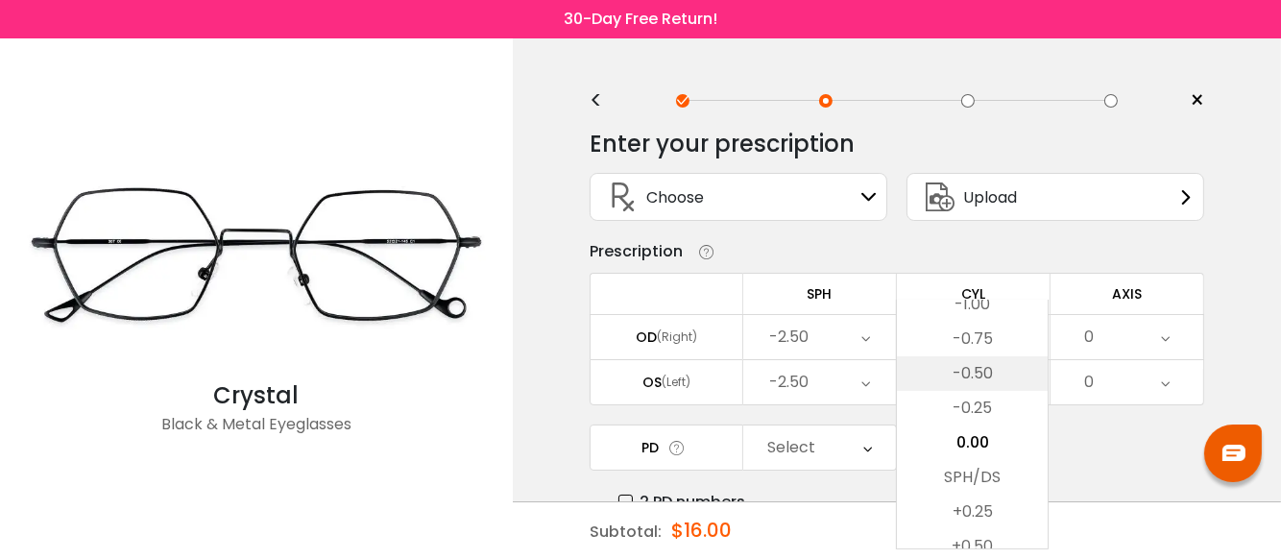
click at [968, 369] on li "-0.50" at bounding box center [972, 373] width 151 height 35
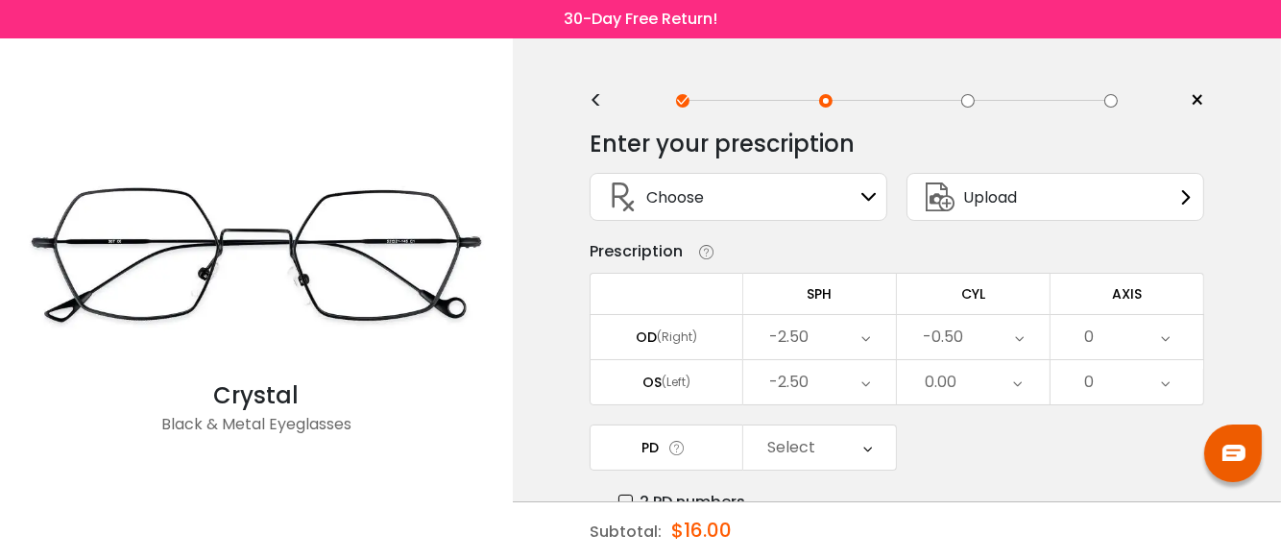
click at [1019, 376] on icon at bounding box center [1017, 382] width 9 height 44
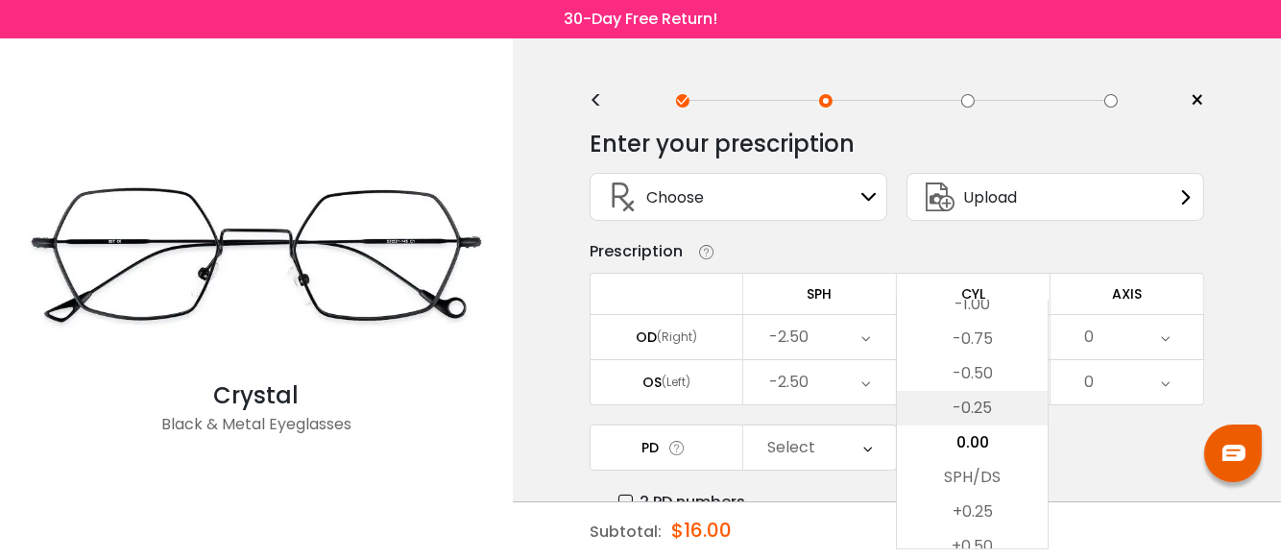
click at [976, 407] on li "-0.25" at bounding box center [972, 408] width 151 height 35
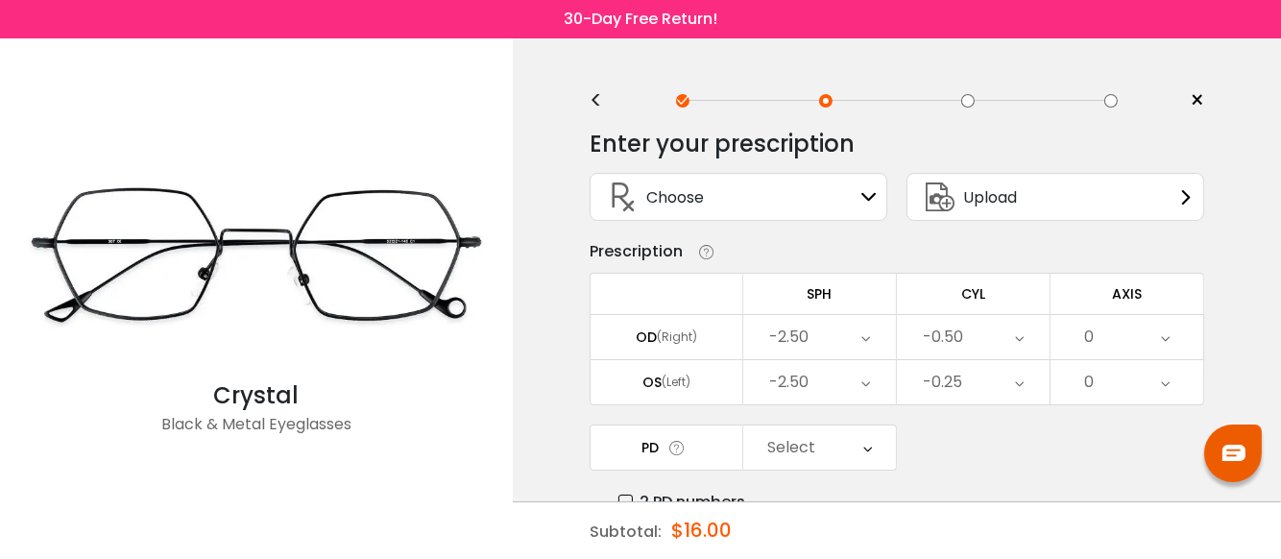
click at [1139, 328] on div "0" at bounding box center [1127, 337] width 153 height 44
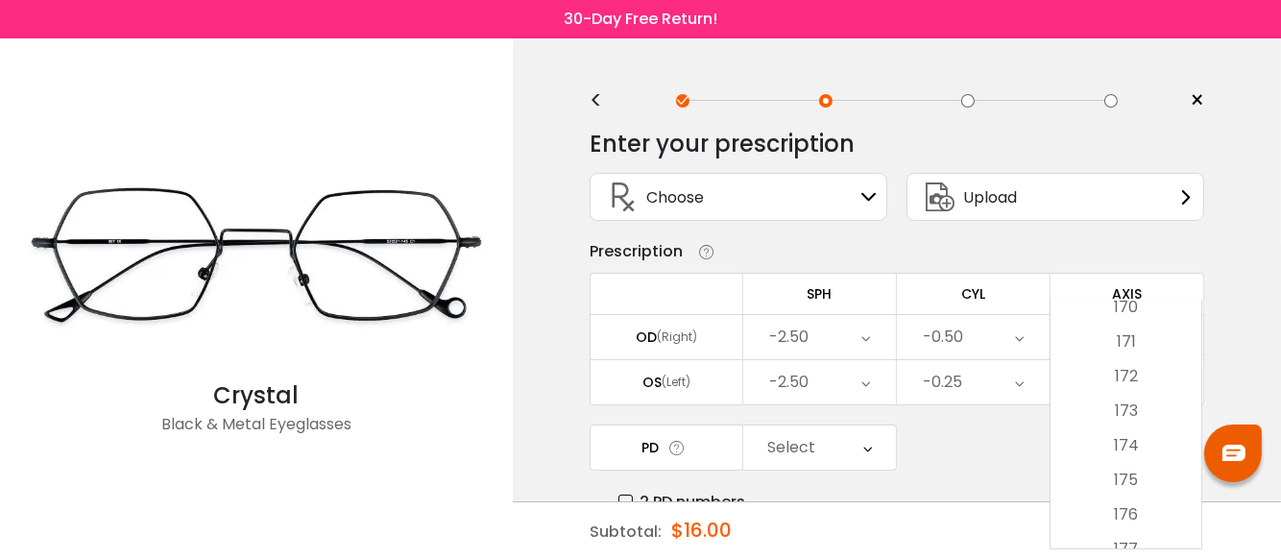
scroll to position [6011, 0]
click at [1132, 525] on li "180" at bounding box center [1126, 531] width 151 height 35
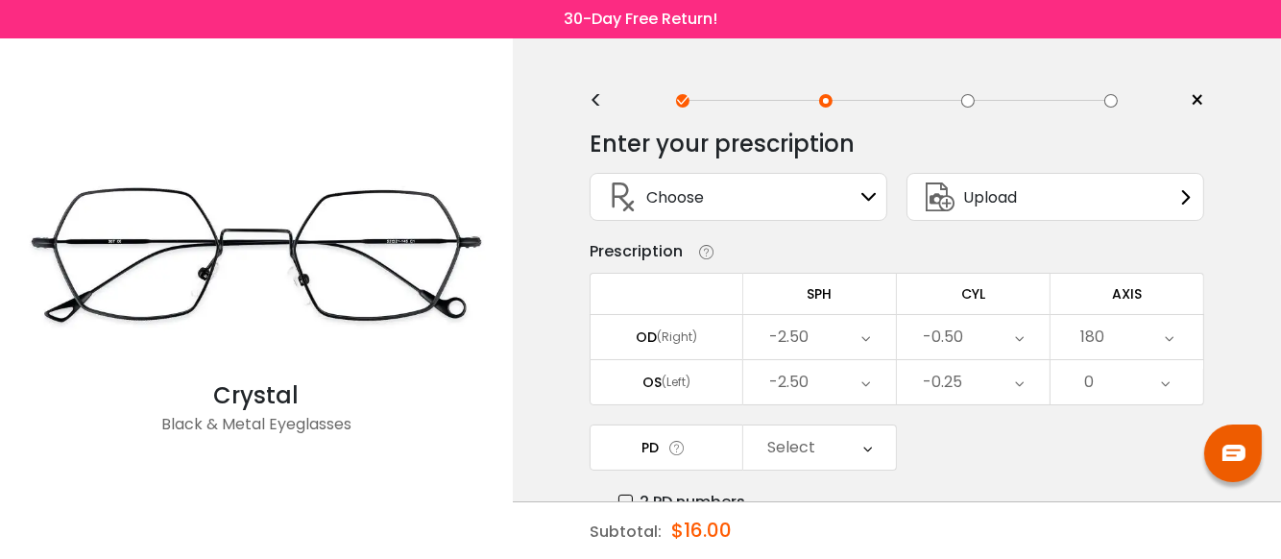
click at [1086, 382] on div "0" at bounding box center [1089, 382] width 10 height 38
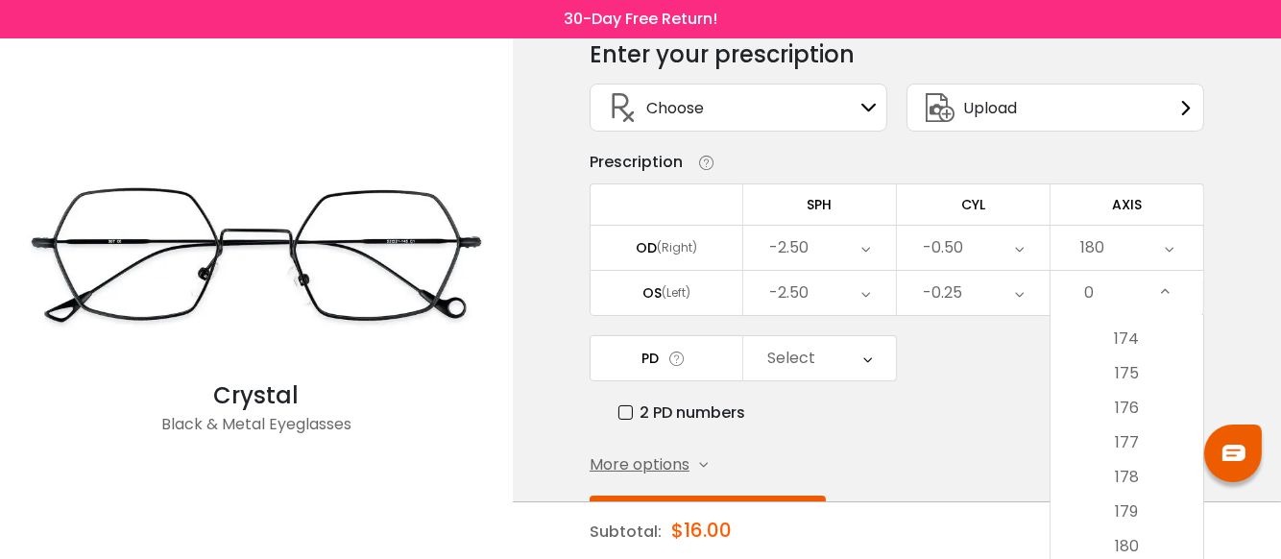
scroll to position [161, 0]
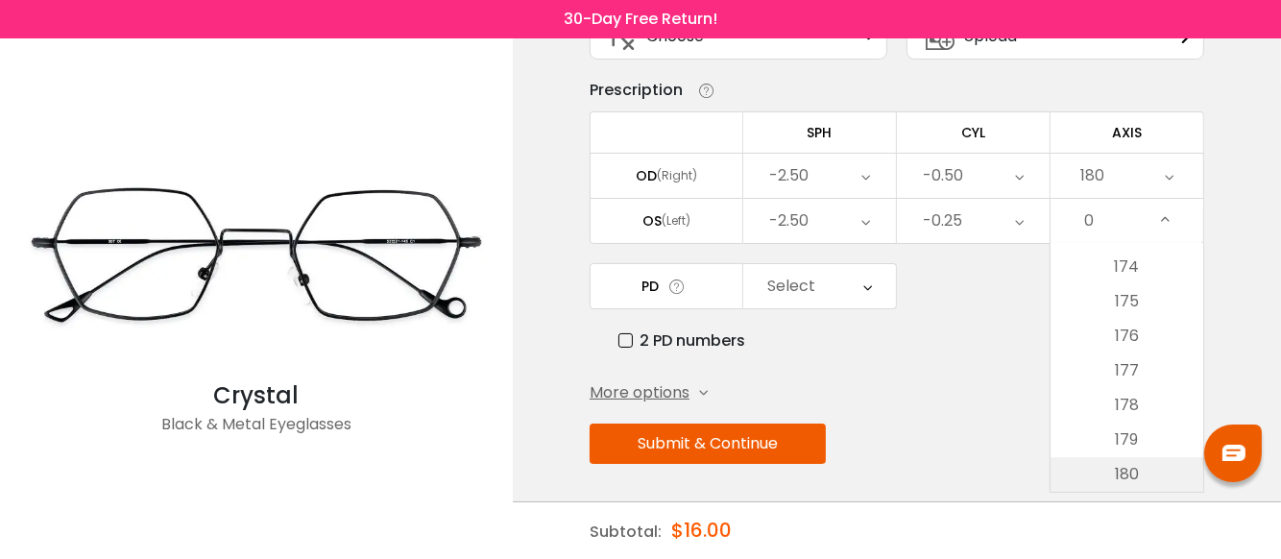
click at [1121, 473] on li "180" at bounding box center [1127, 474] width 153 height 35
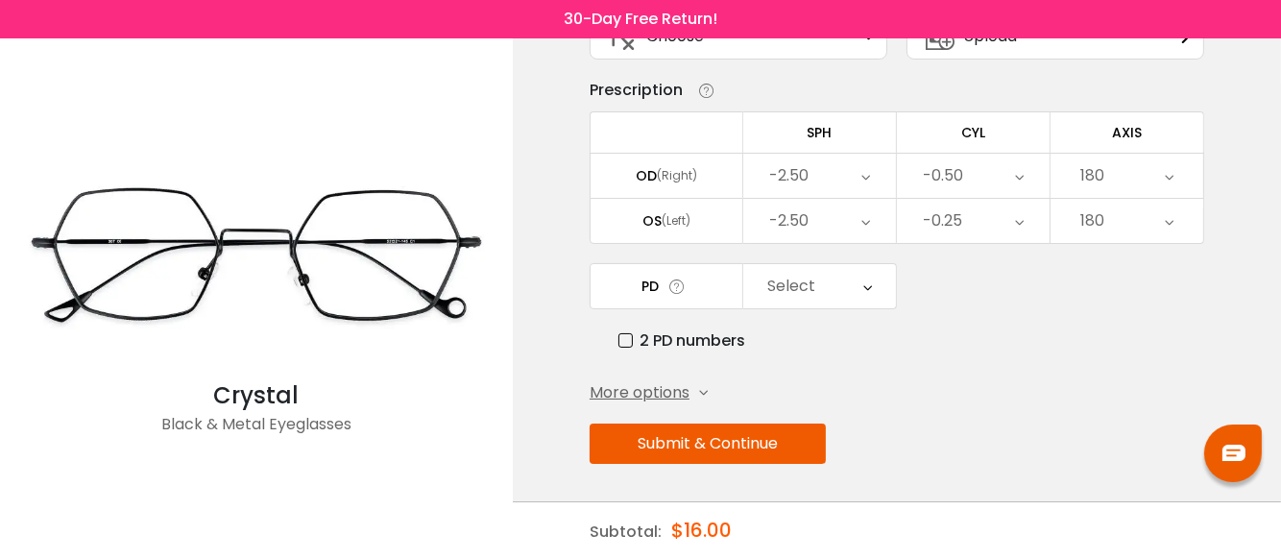
click at [866, 283] on icon at bounding box center [867, 286] width 9 height 44
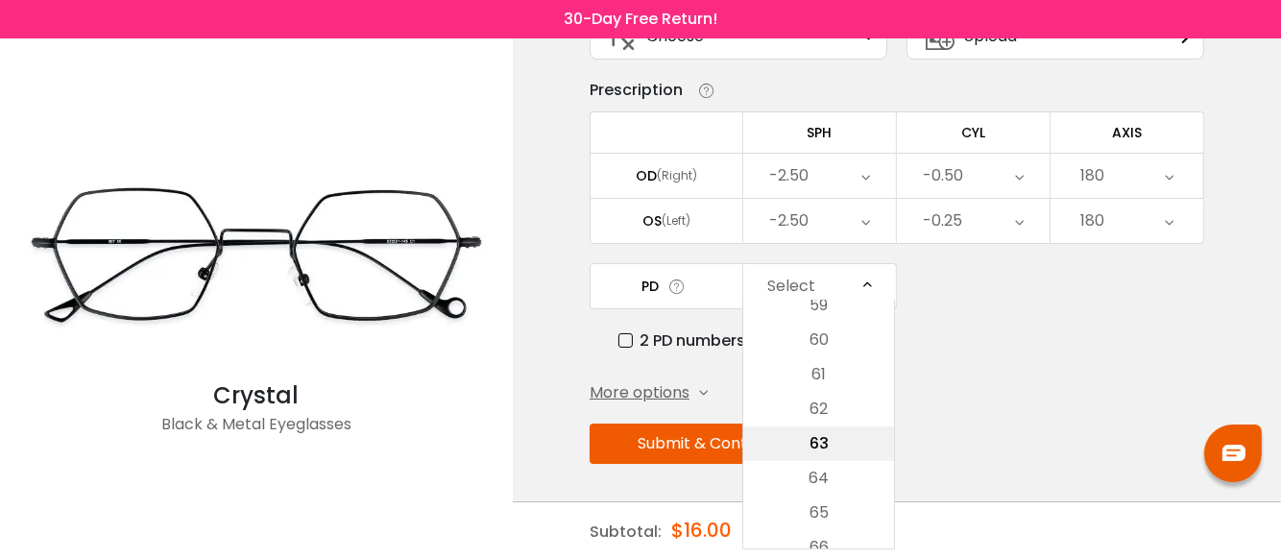
click at [824, 443] on li "63" at bounding box center [818, 443] width 151 height 35
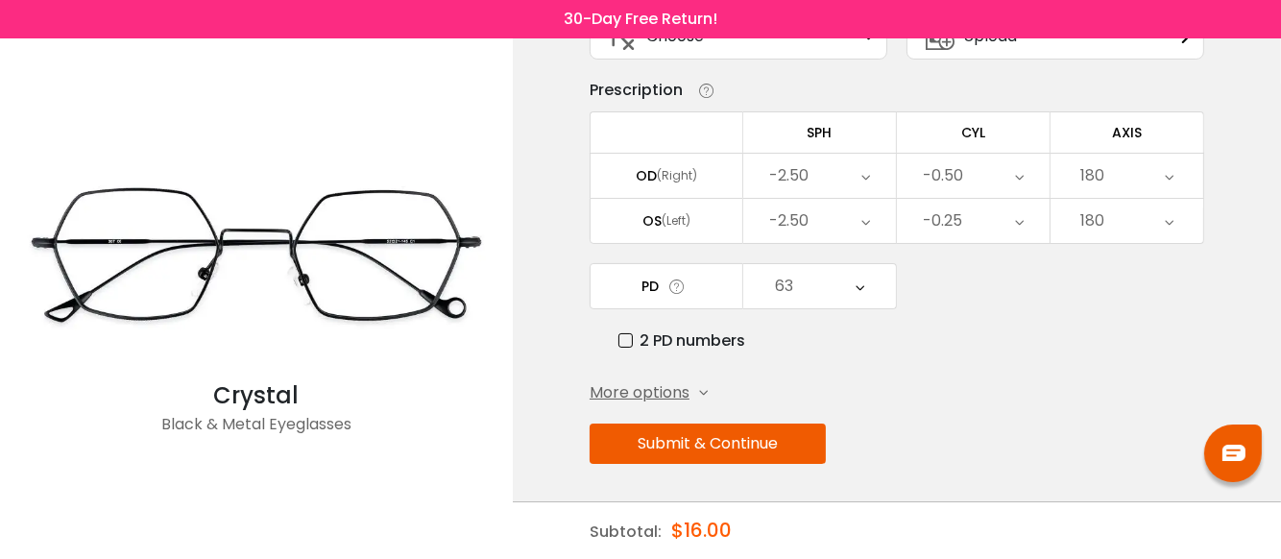
click at [705, 435] on button "Submit & Continue" at bounding box center [708, 444] width 236 height 40
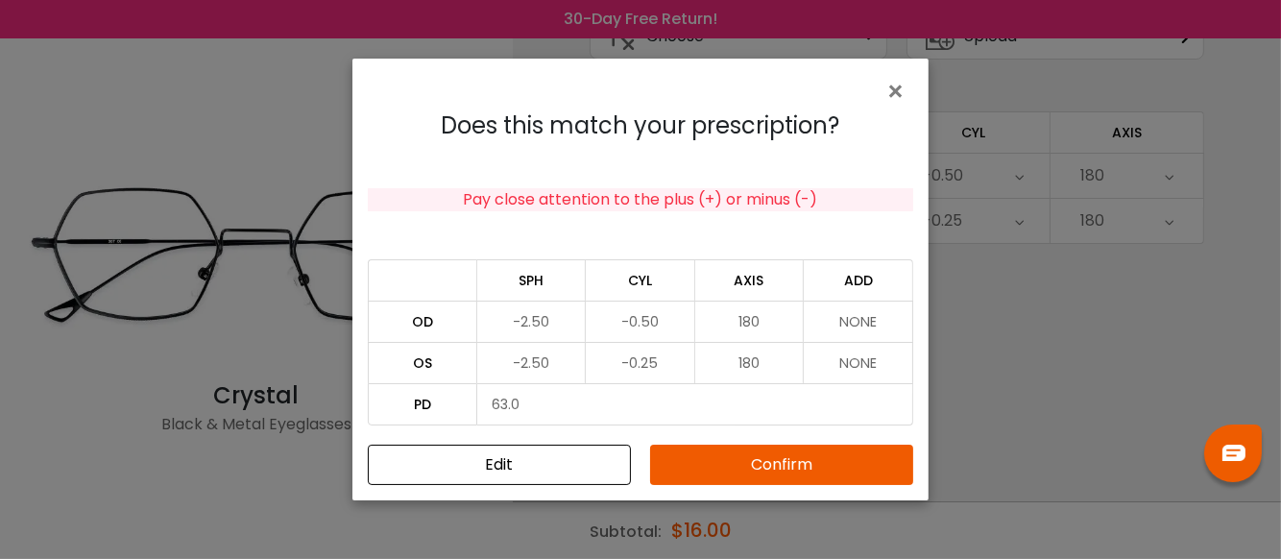
click at [749, 463] on button "Confirm" at bounding box center [781, 465] width 263 height 40
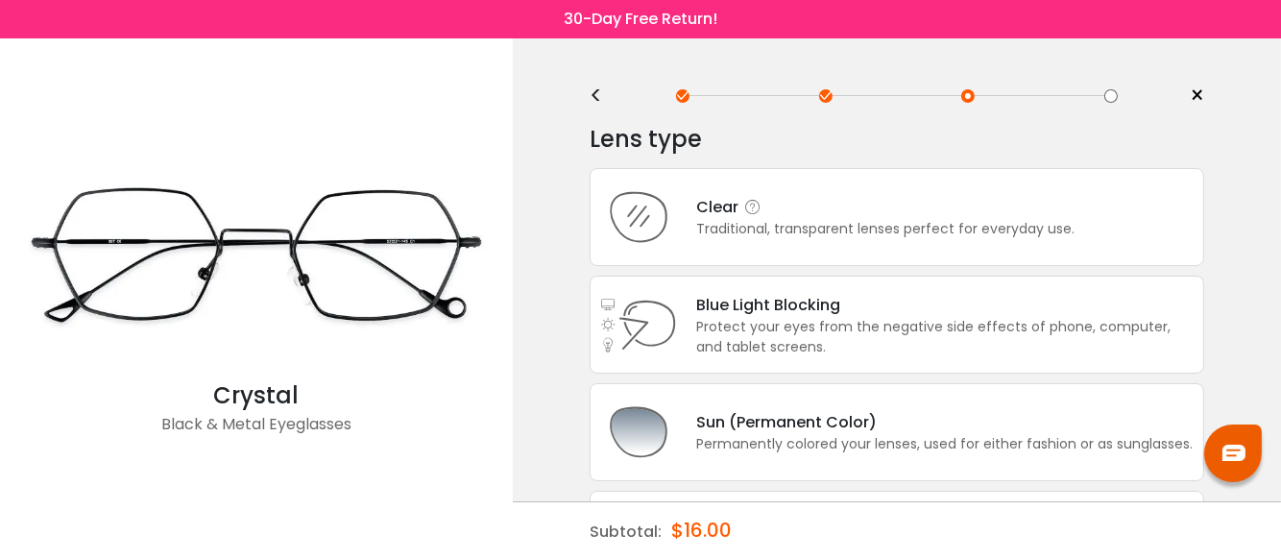
scroll to position [0, 0]
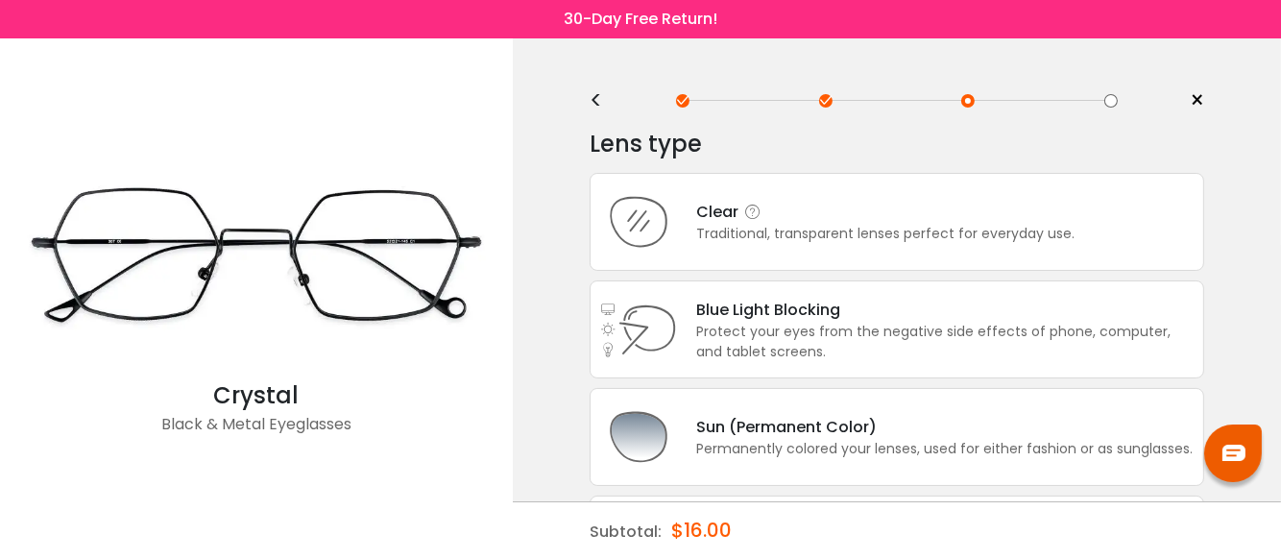
click at [741, 230] on div "Traditional, transparent lenses perfect for everyday use." at bounding box center [885, 234] width 378 height 20
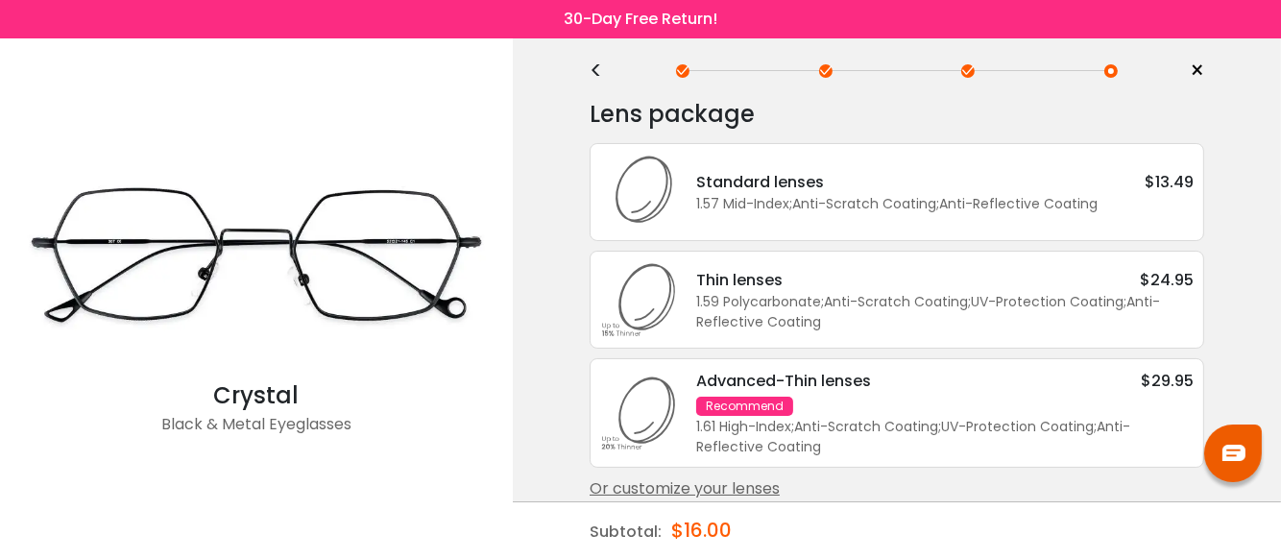
scroll to position [47, 0]
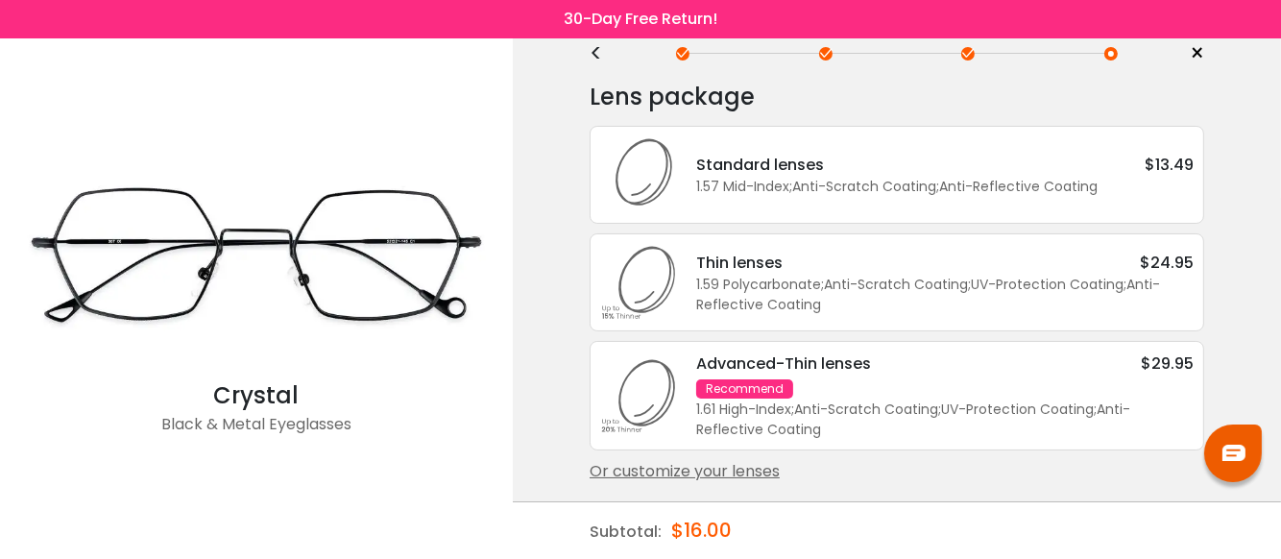
click at [701, 470] on div "Or customize your lenses" at bounding box center [897, 471] width 615 height 23
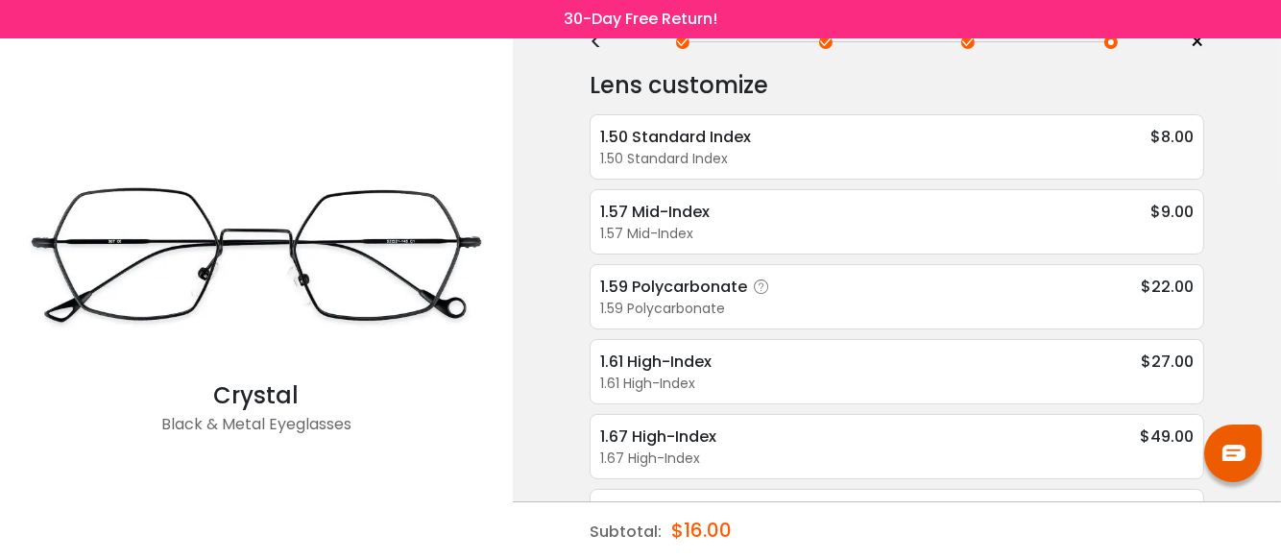
scroll to position [0, 0]
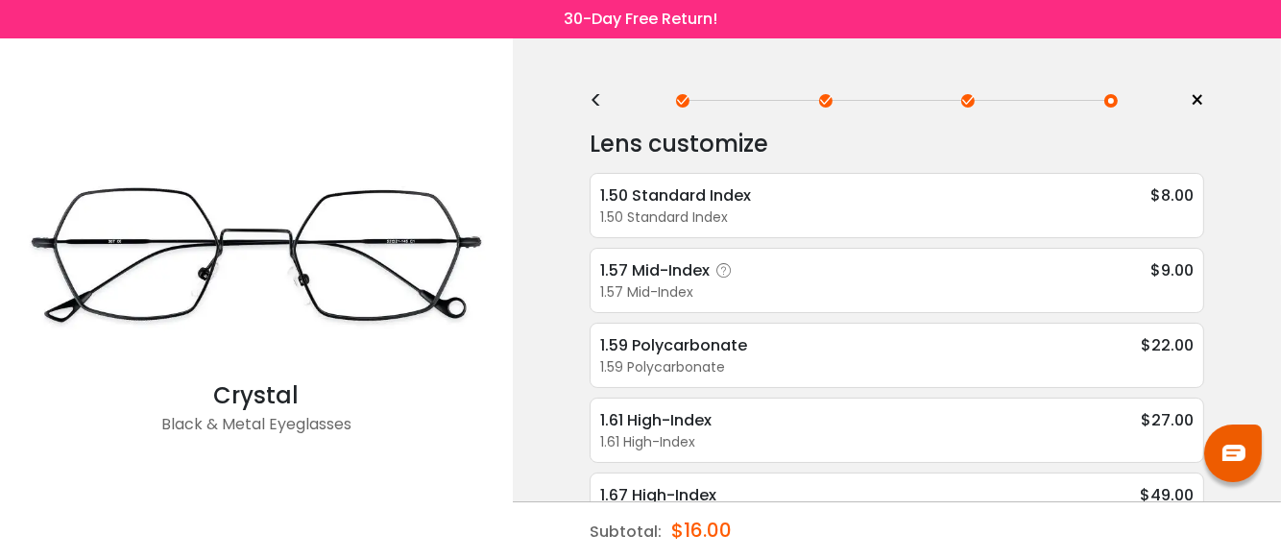
click at [726, 272] on icon at bounding box center [724, 270] width 19 height 19
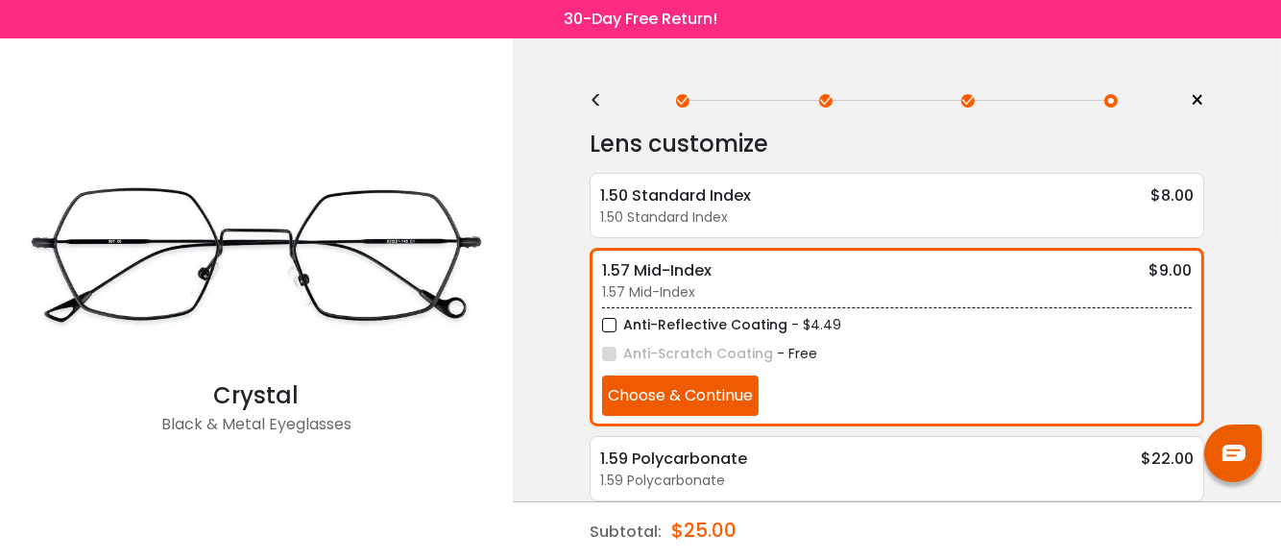
click at [678, 207] on div "1.50 Standard Index" at bounding box center [897, 217] width 594 height 20
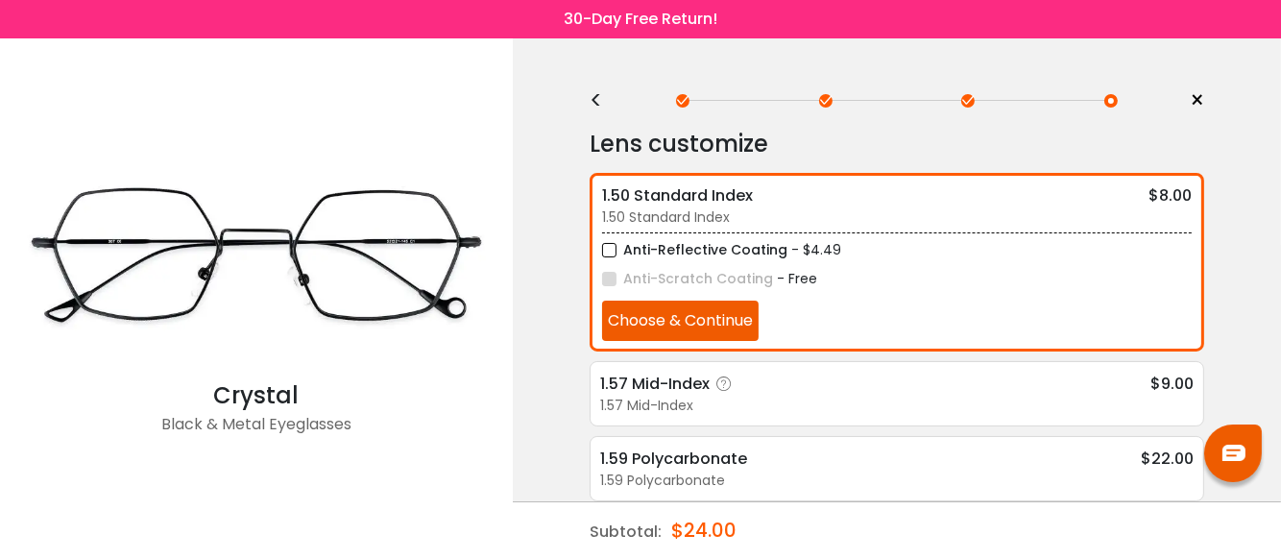
click at [669, 396] on div "1.57 Mid-Index" at bounding box center [897, 406] width 594 height 20
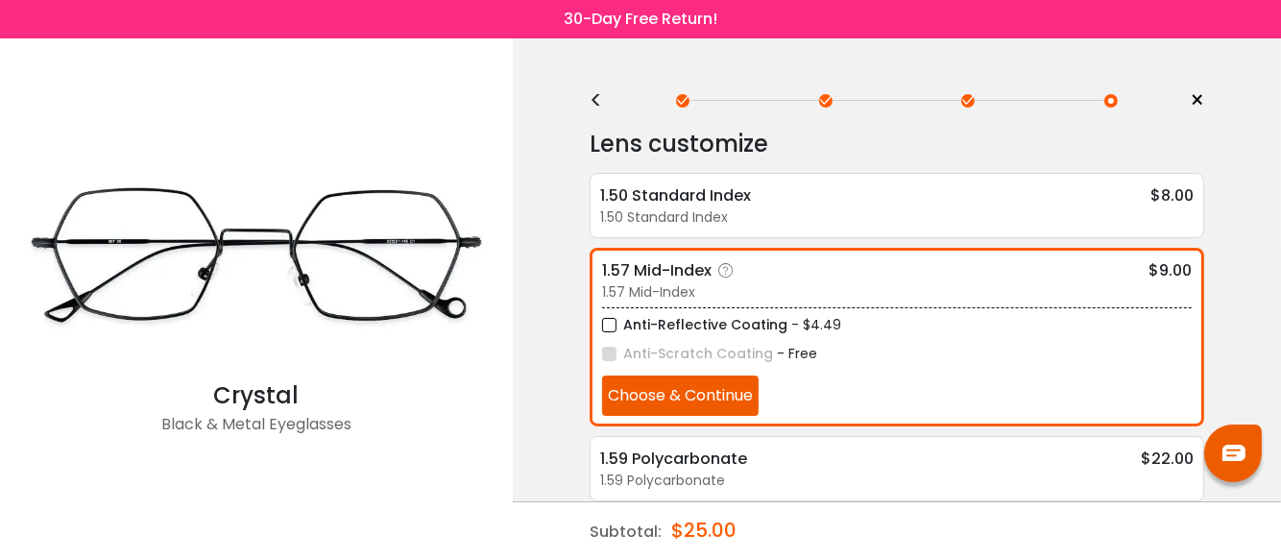
click at [689, 392] on button "Choose & Continue" at bounding box center [680, 396] width 157 height 40
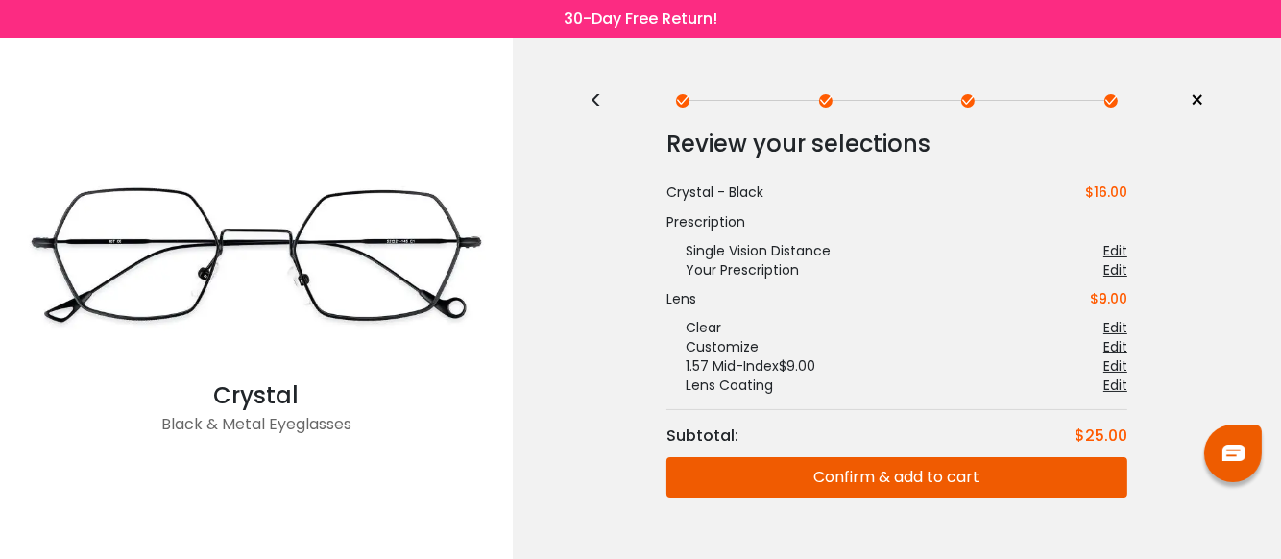
click at [835, 483] on button "Confirm & add to cart" at bounding box center [897, 477] width 461 height 40
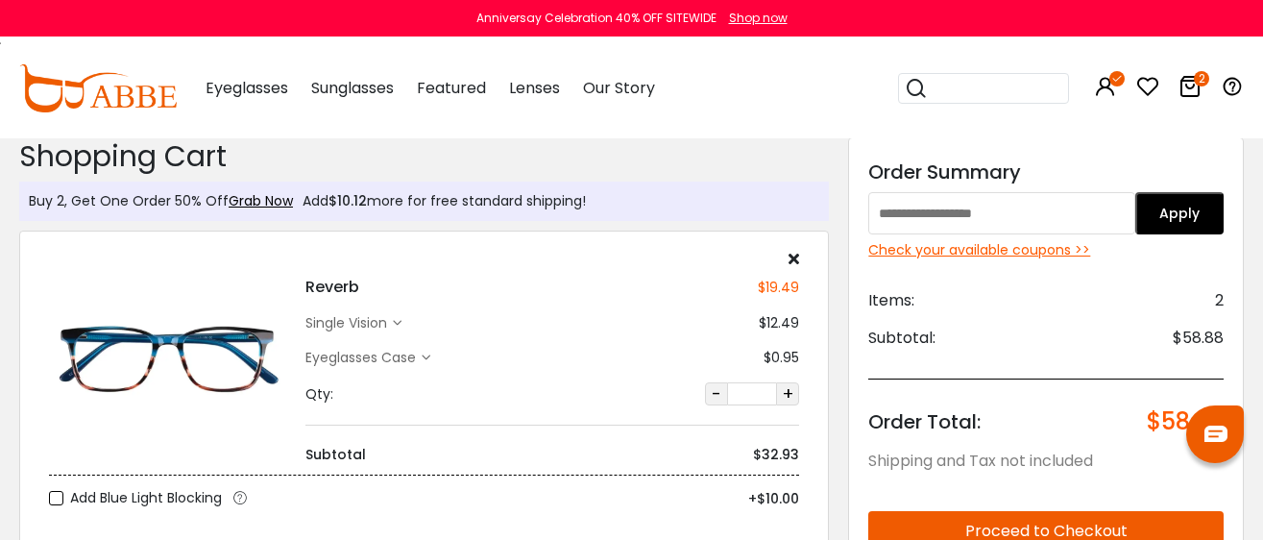
scroll to position [360, 0]
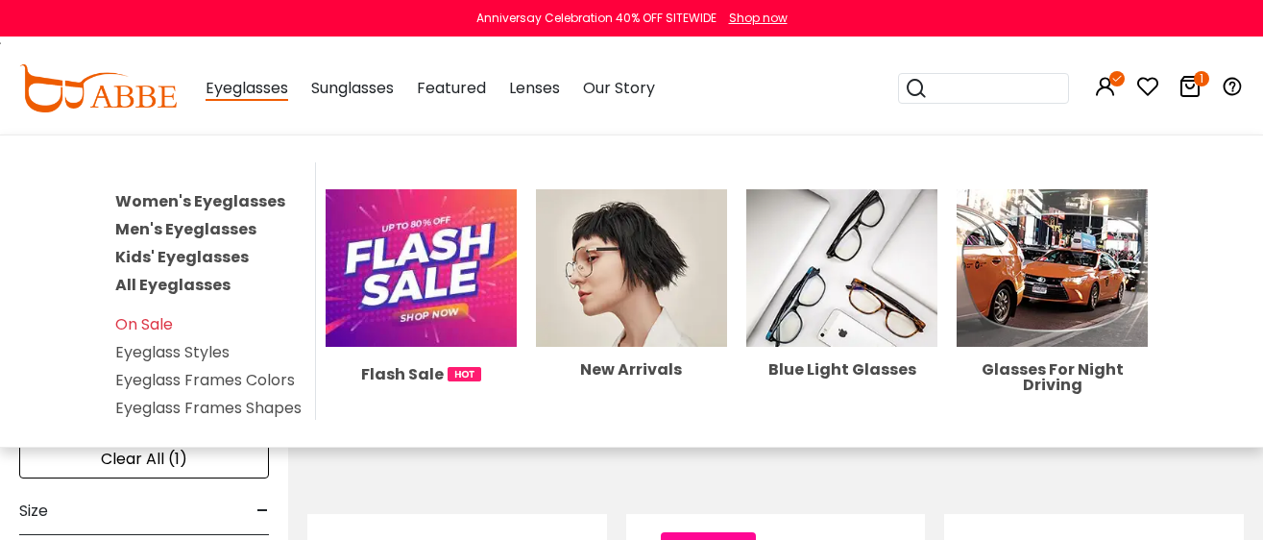
click at [184, 278] on link "All Eyeglasses" at bounding box center [172, 285] width 115 height 22
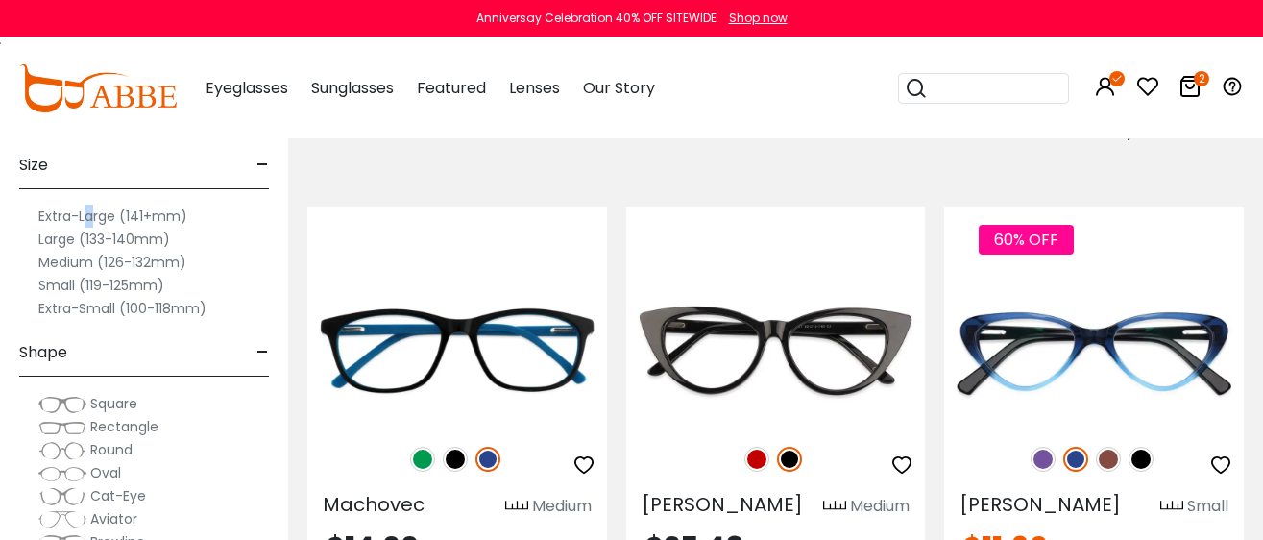
click at [88, 217] on label "Extra-Large (141+mm)" at bounding box center [112, 216] width 149 height 23
click at [138, 217] on label "Extra-Large (141+mm)" at bounding box center [112, 216] width 149 height 23
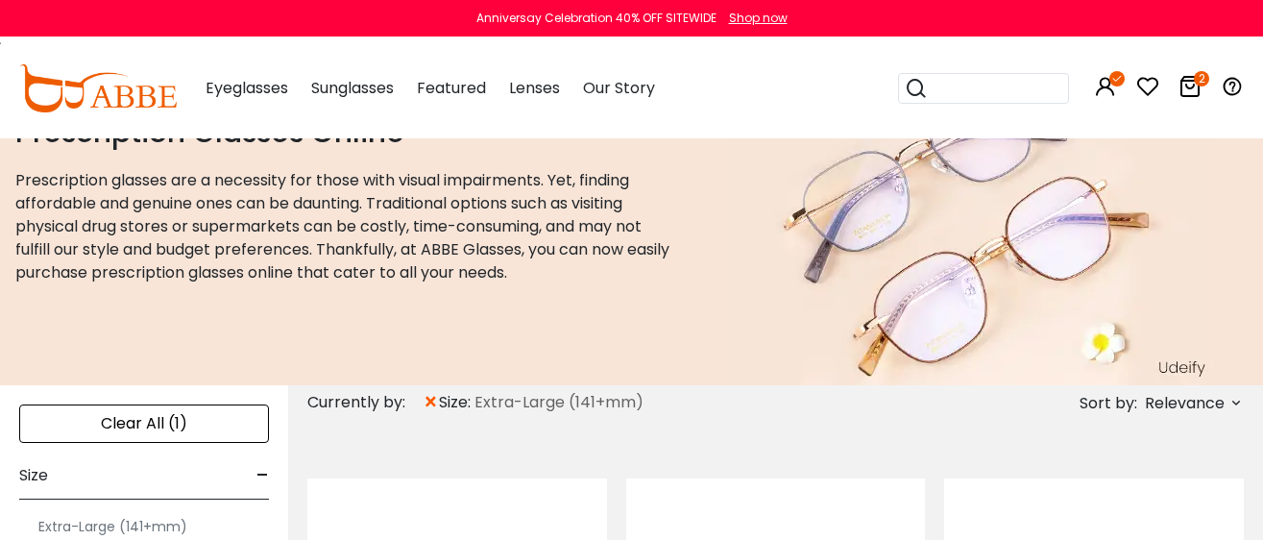
scroll to position [239, 0]
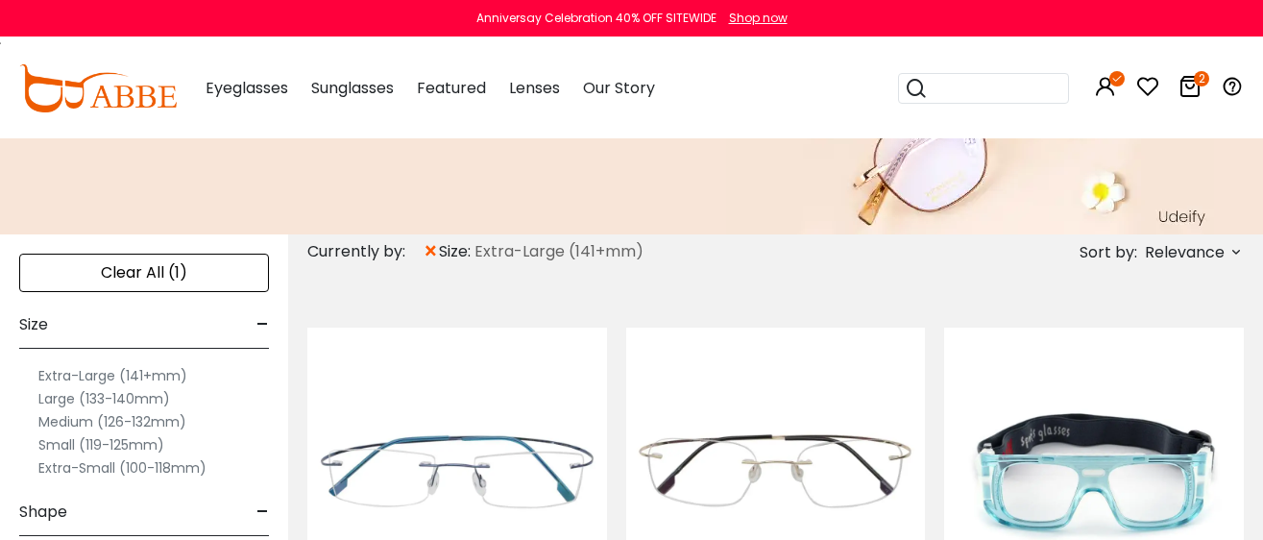
click at [1234, 249] on icon at bounding box center [1235, 251] width 15 height 15
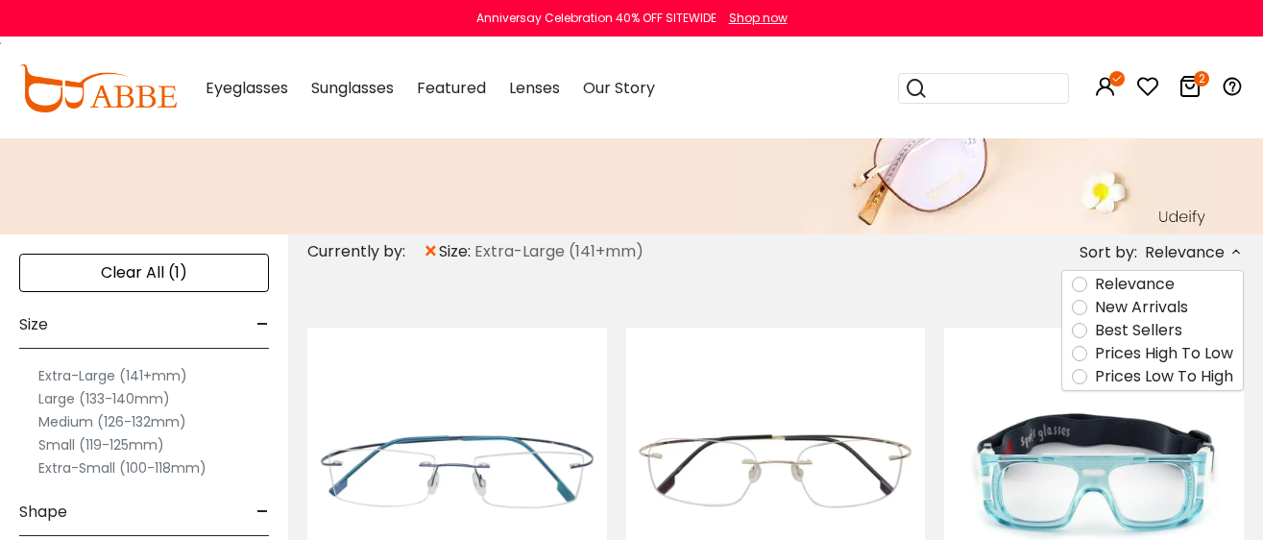
click at [1196, 378] on label "Prices Low To High" at bounding box center [1164, 376] width 138 height 23
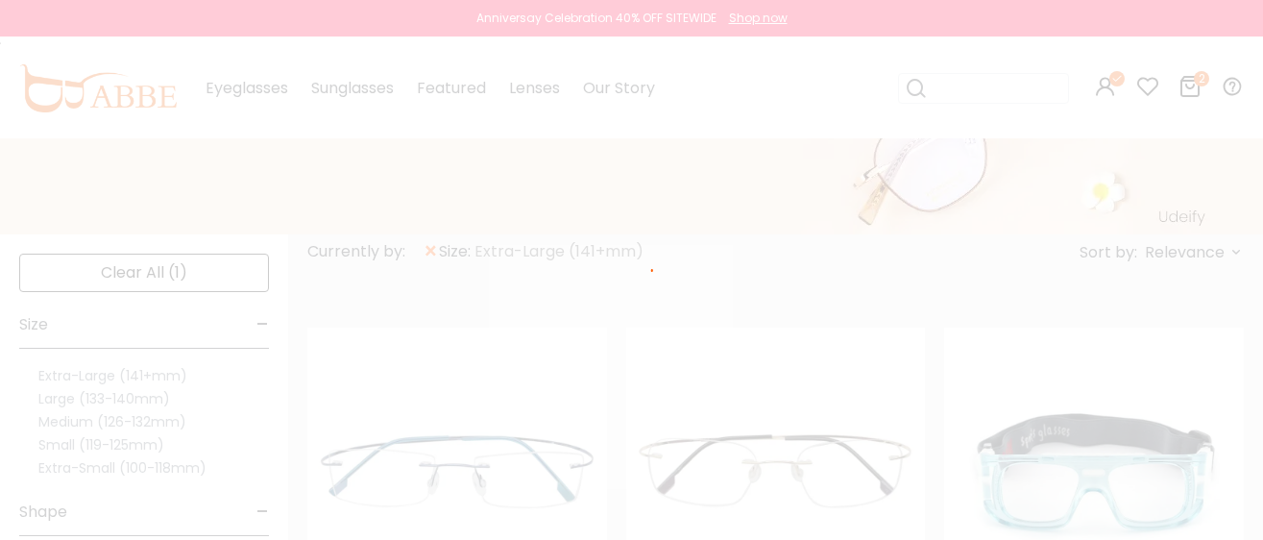
scroll to position [138, 0]
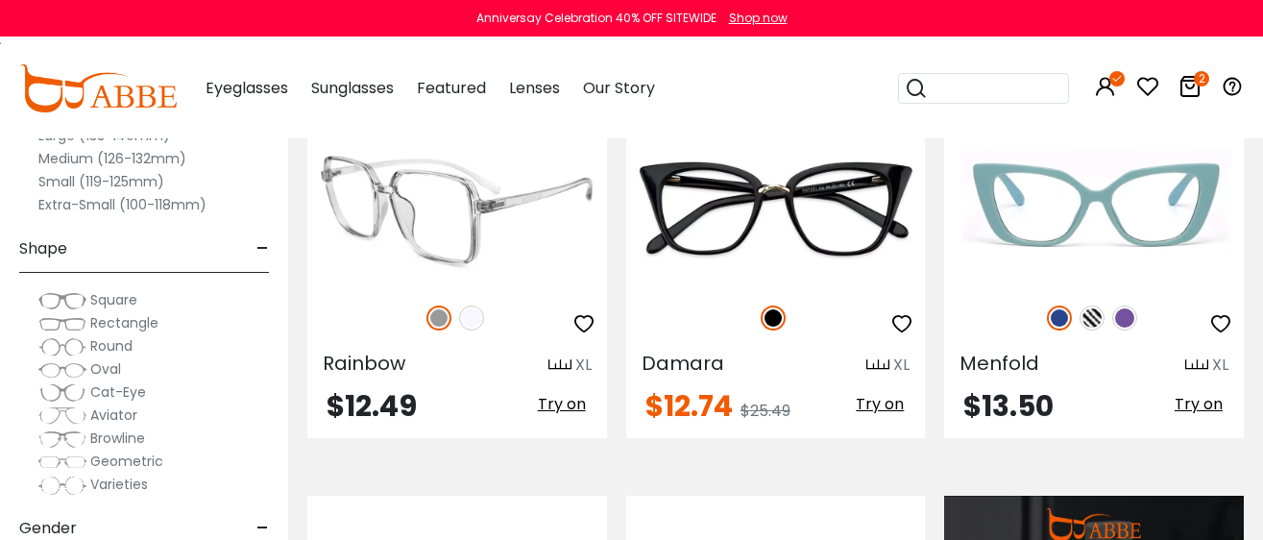
scroll to position [1441, 0]
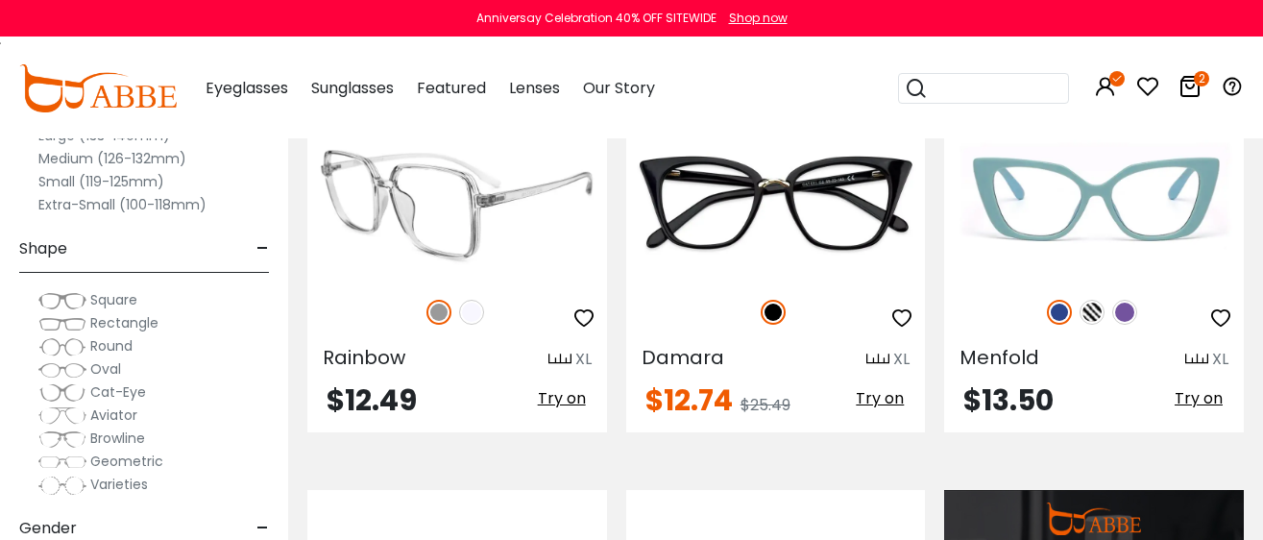
click at [440, 312] on img at bounding box center [438, 312] width 25 height 25
click at [483, 315] on img at bounding box center [471, 312] width 25 height 25
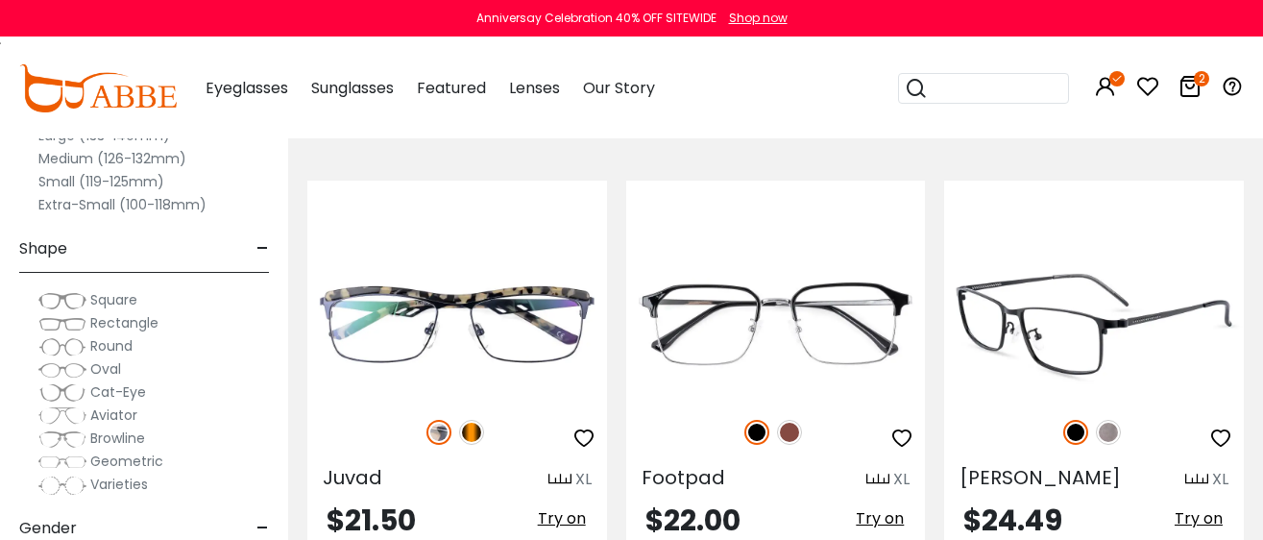
scroll to position [3481, 0]
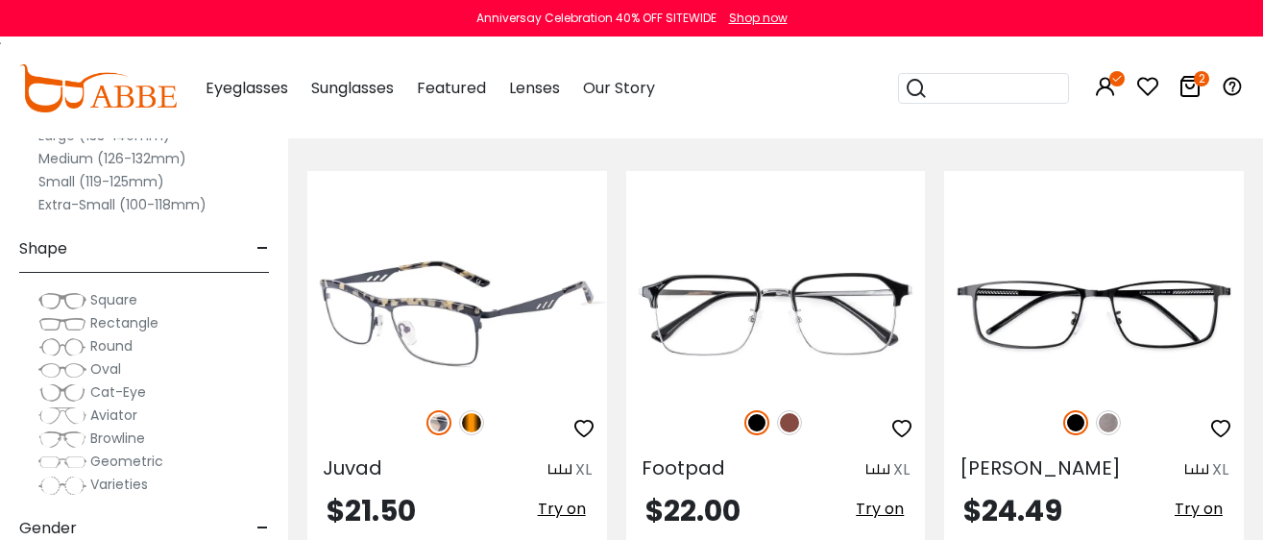
click at [407, 343] on img at bounding box center [457, 315] width 300 height 150
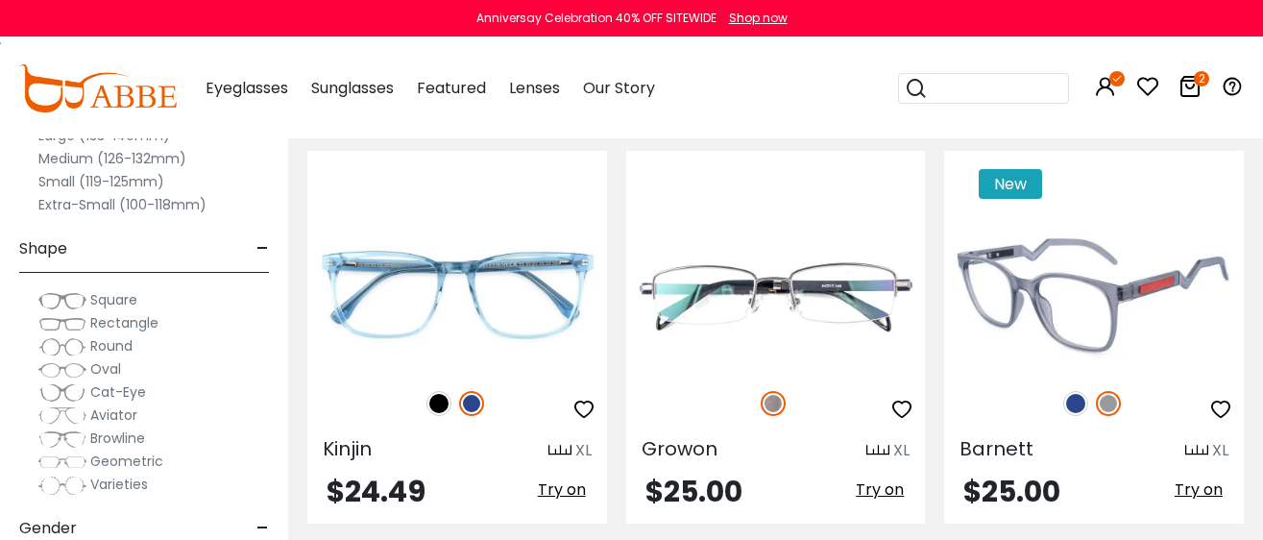
scroll to position [3962, 0]
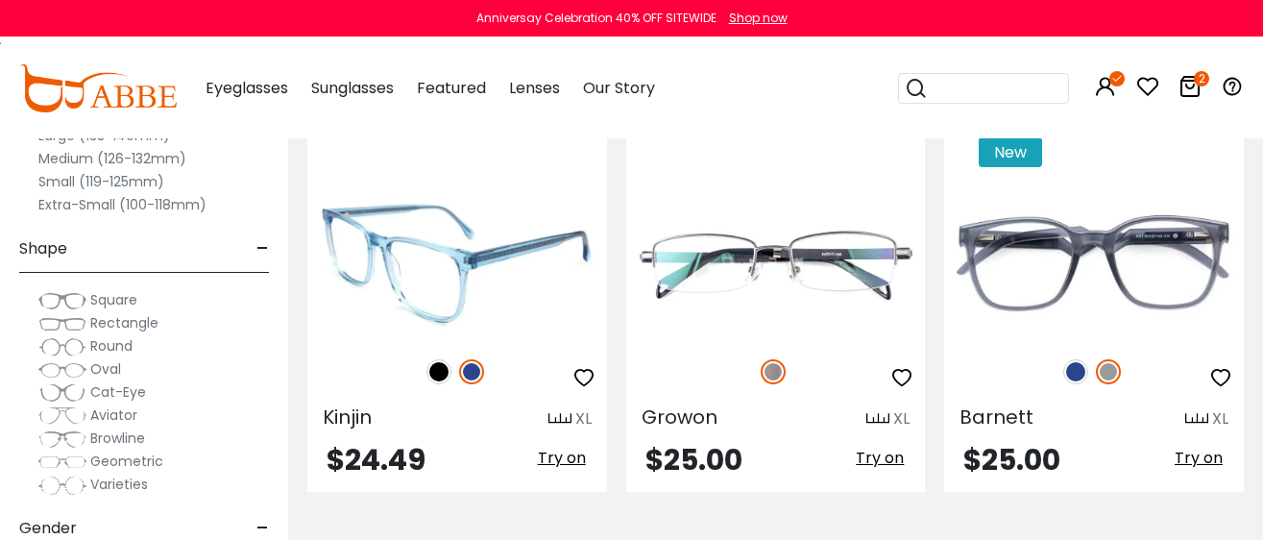
click at [452, 271] on img at bounding box center [457, 263] width 300 height 150
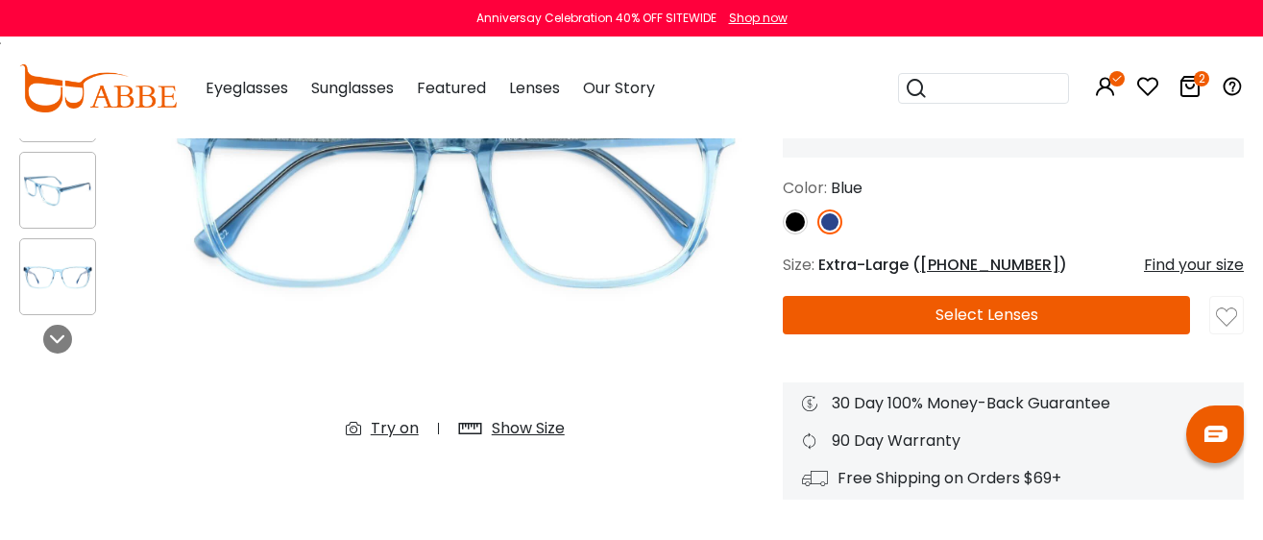
scroll to position [239, 0]
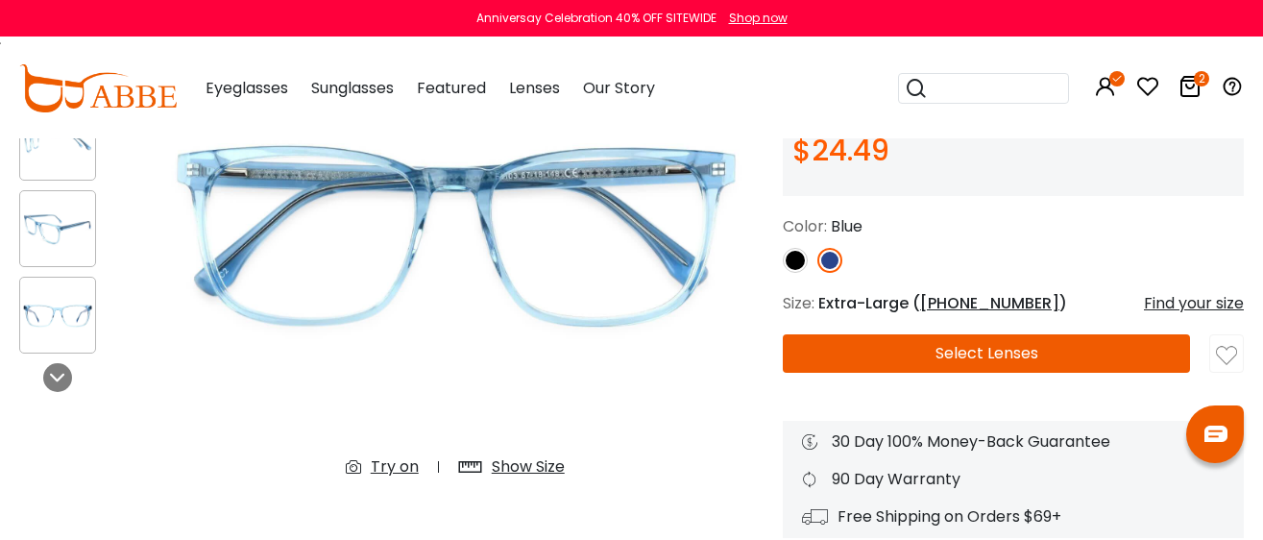
click at [785, 261] on img at bounding box center [795, 260] width 25 height 25
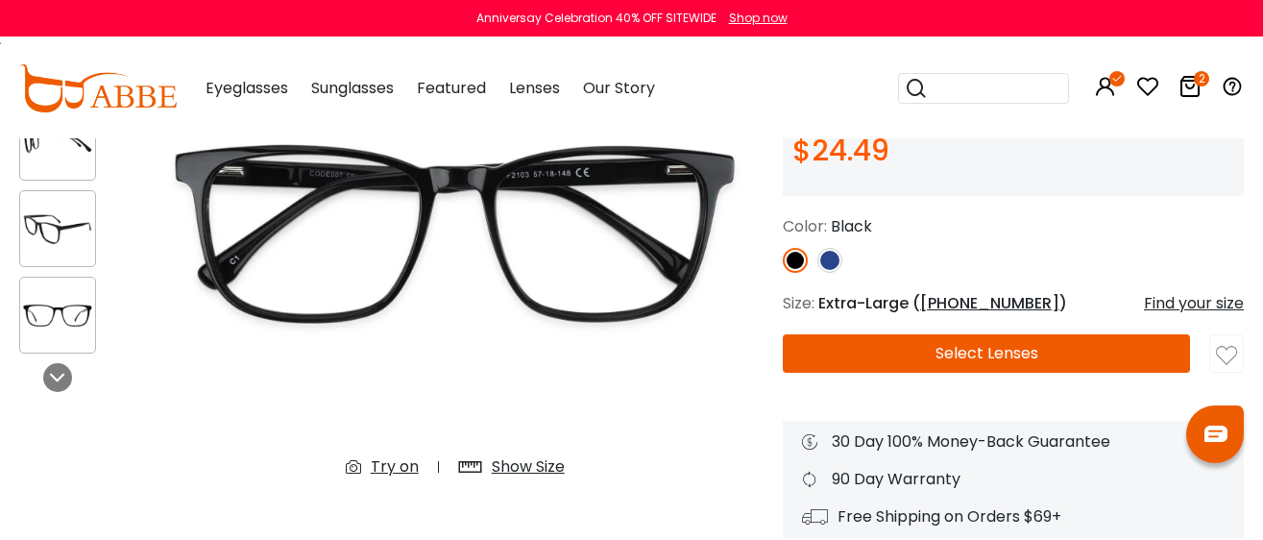
click at [824, 261] on img at bounding box center [829, 260] width 25 height 25
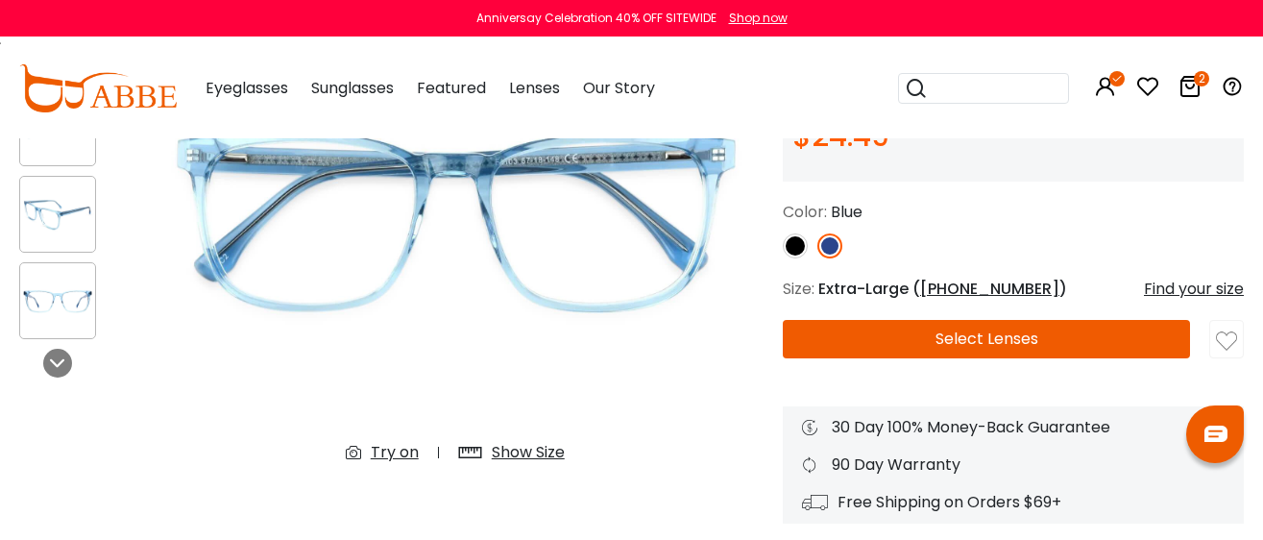
scroll to position [119, 0]
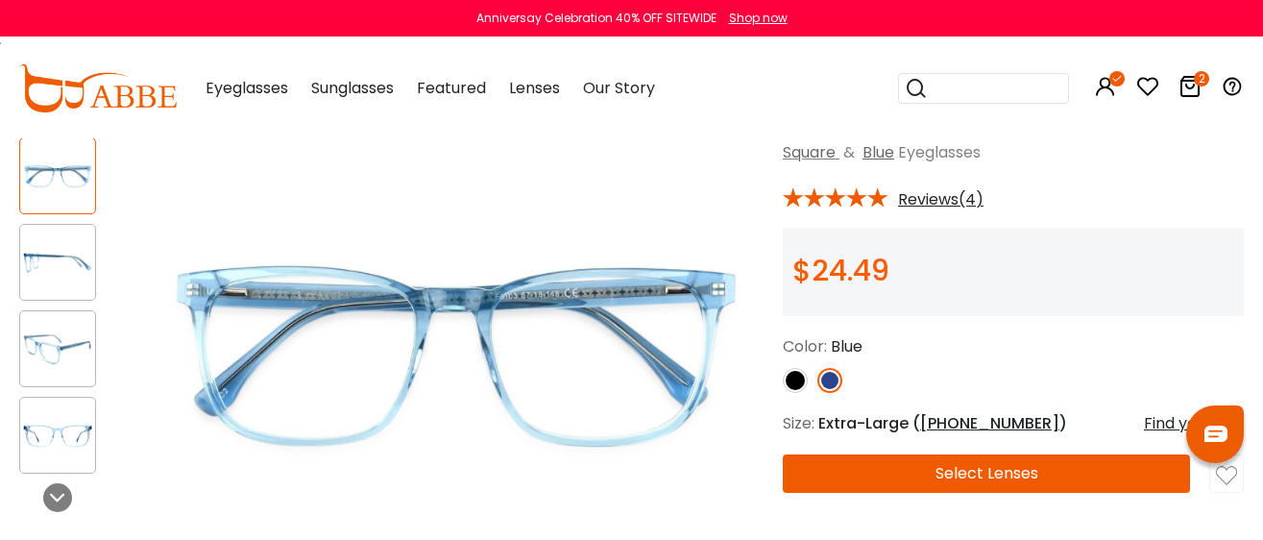
click at [944, 461] on button "Select Lenses" at bounding box center [986, 473] width 407 height 38
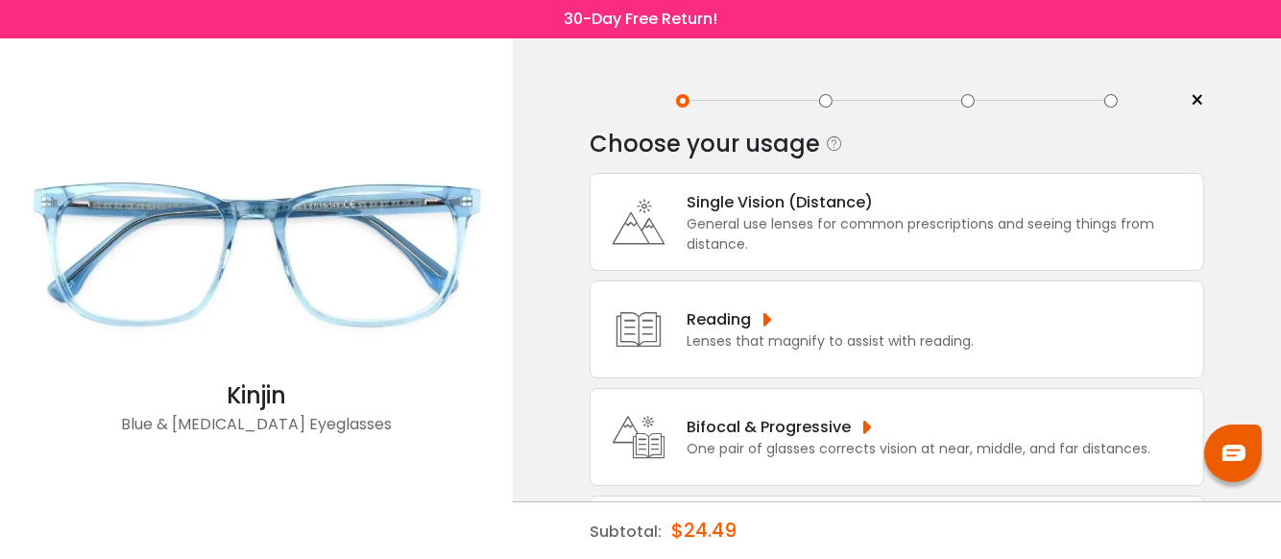
click at [735, 234] on div "General use lenses for common prescriptions and seeing things from distance." at bounding box center [940, 234] width 507 height 40
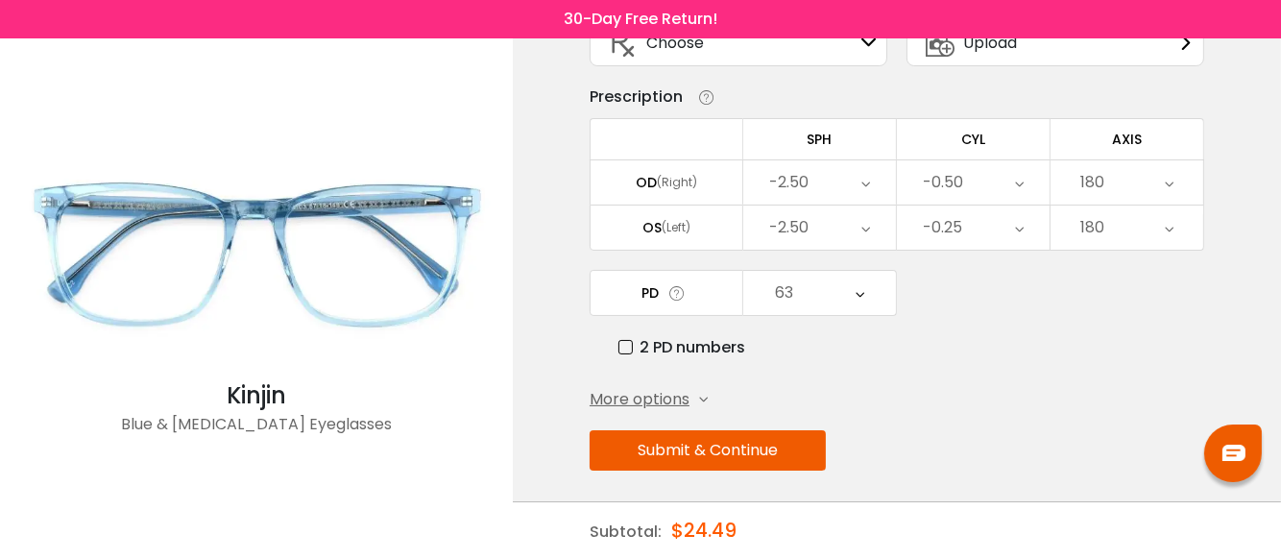
scroll to position [161, 0]
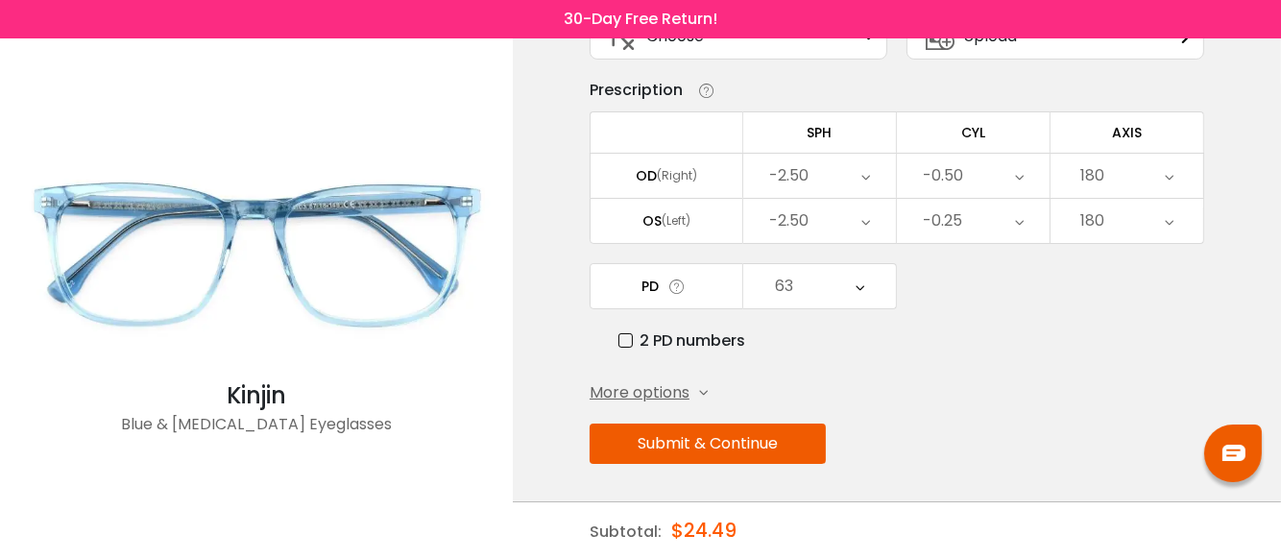
click at [700, 442] on button "Submit & Continue" at bounding box center [708, 444] width 236 height 40
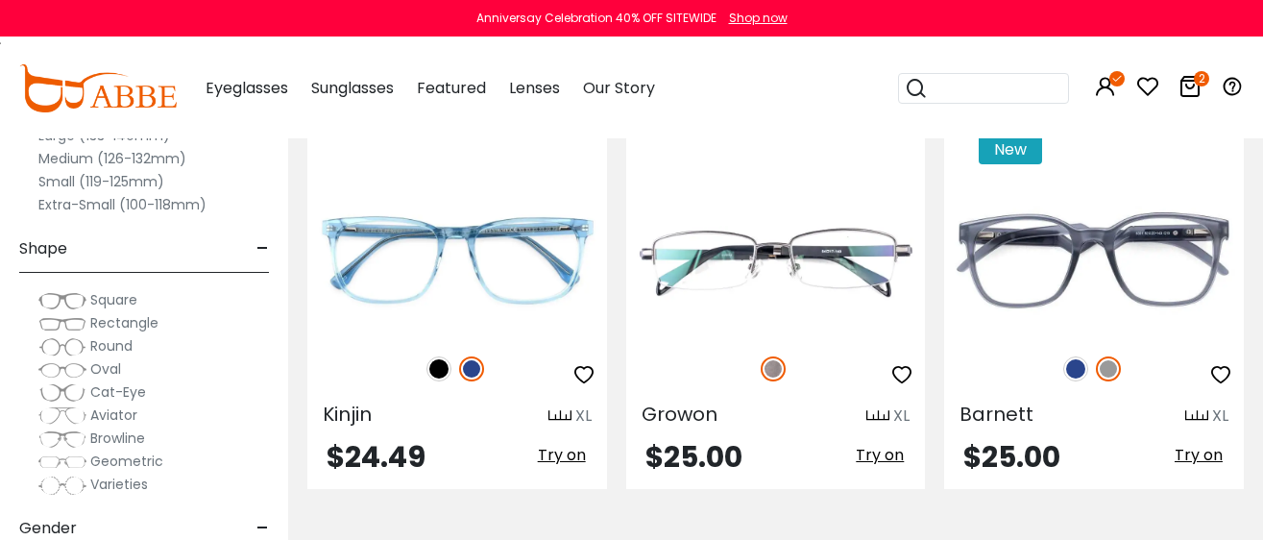
scroll to position [3962, 0]
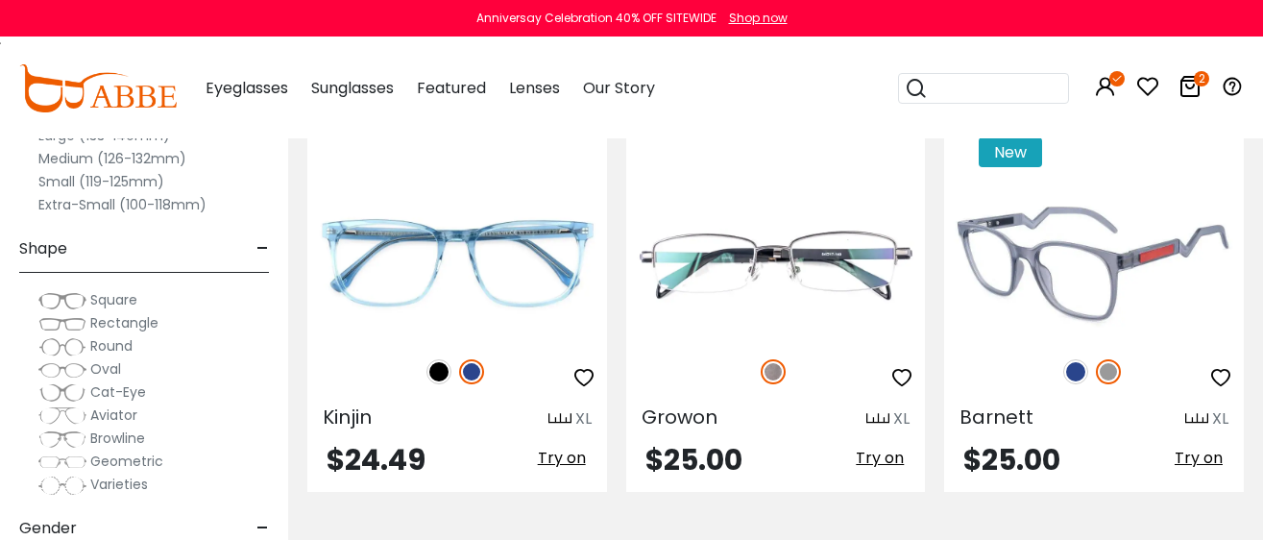
click at [1093, 309] on img at bounding box center [1094, 263] width 300 height 150
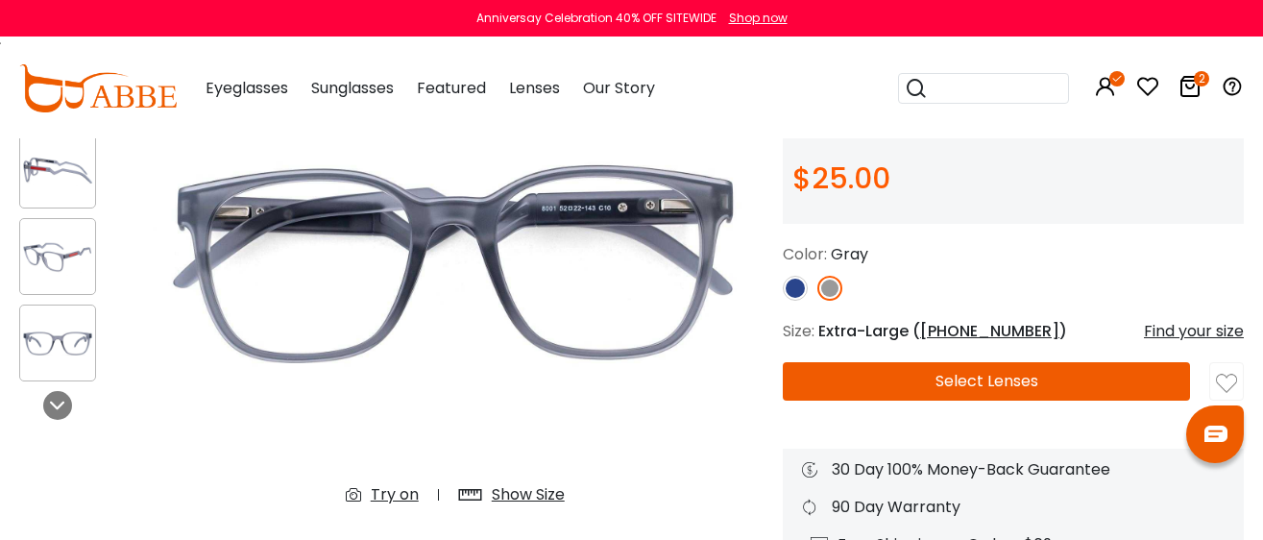
scroll to position [119, 0]
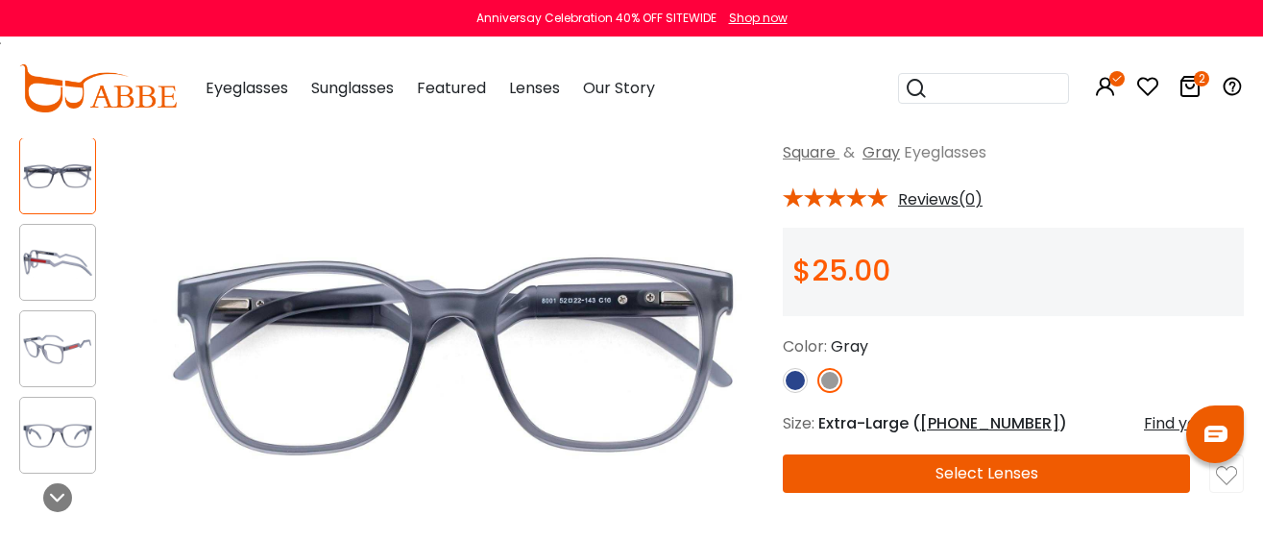
click at [786, 377] on img at bounding box center [795, 380] width 25 height 25
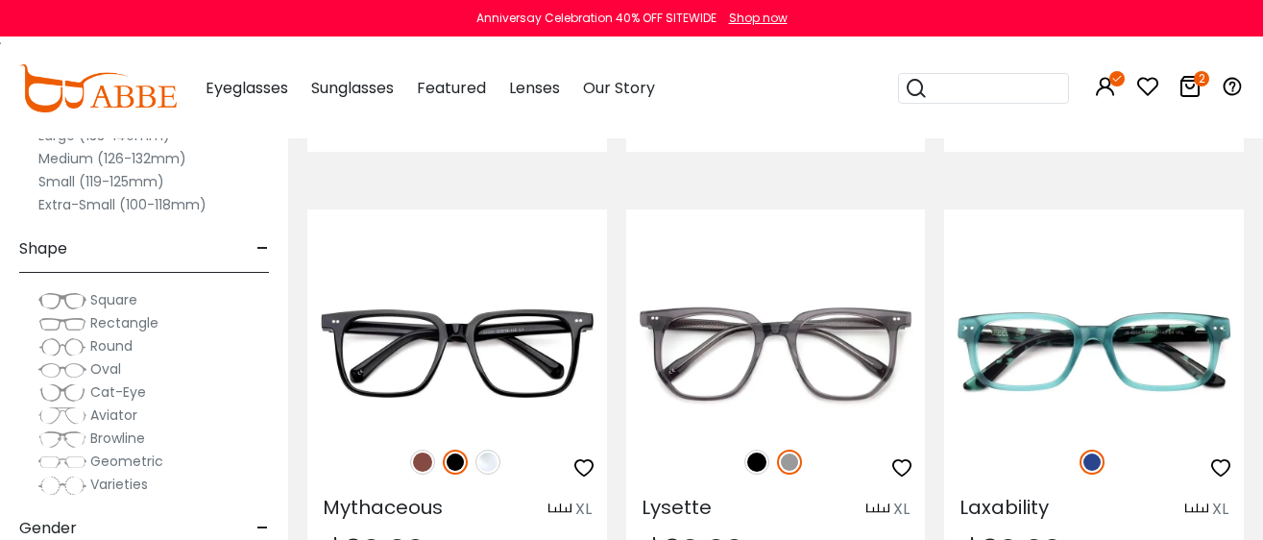
scroll to position [5162, 0]
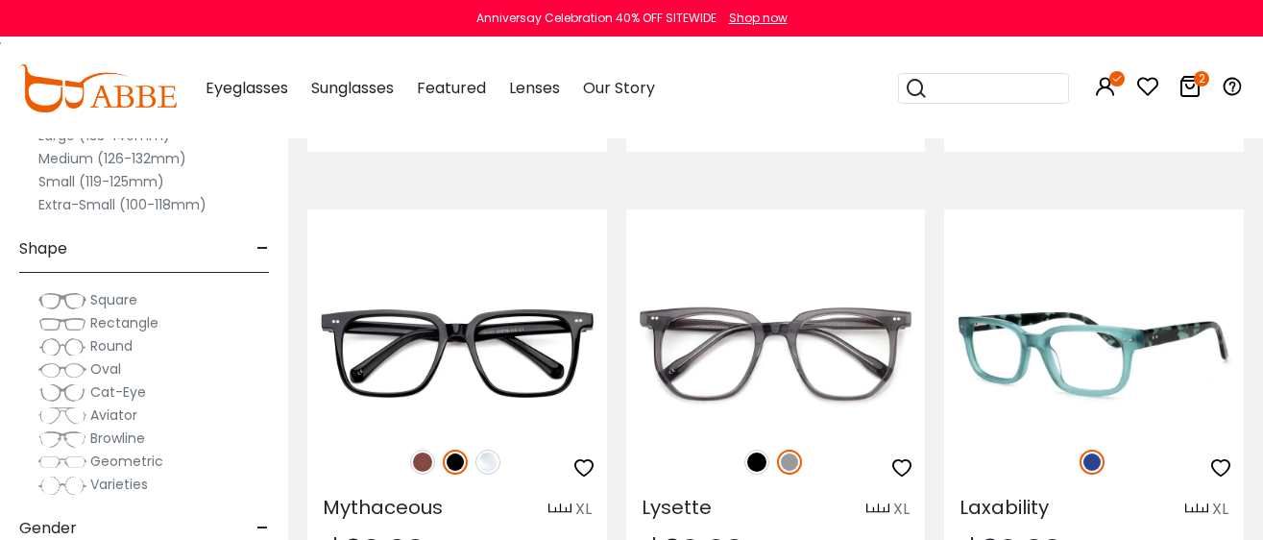
click at [1086, 463] on img at bounding box center [1092, 461] width 25 height 25
click at [1090, 460] on img at bounding box center [1092, 461] width 25 height 25
click at [1088, 371] on img at bounding box center [1094, 354] width 300 height 150
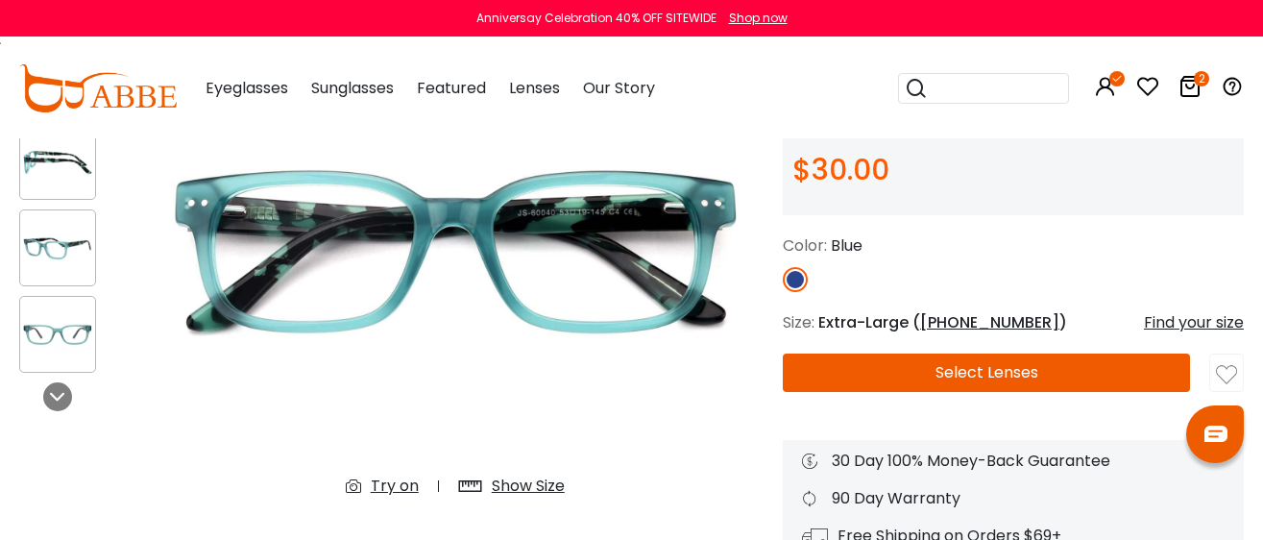
scroll to position [239, 0]
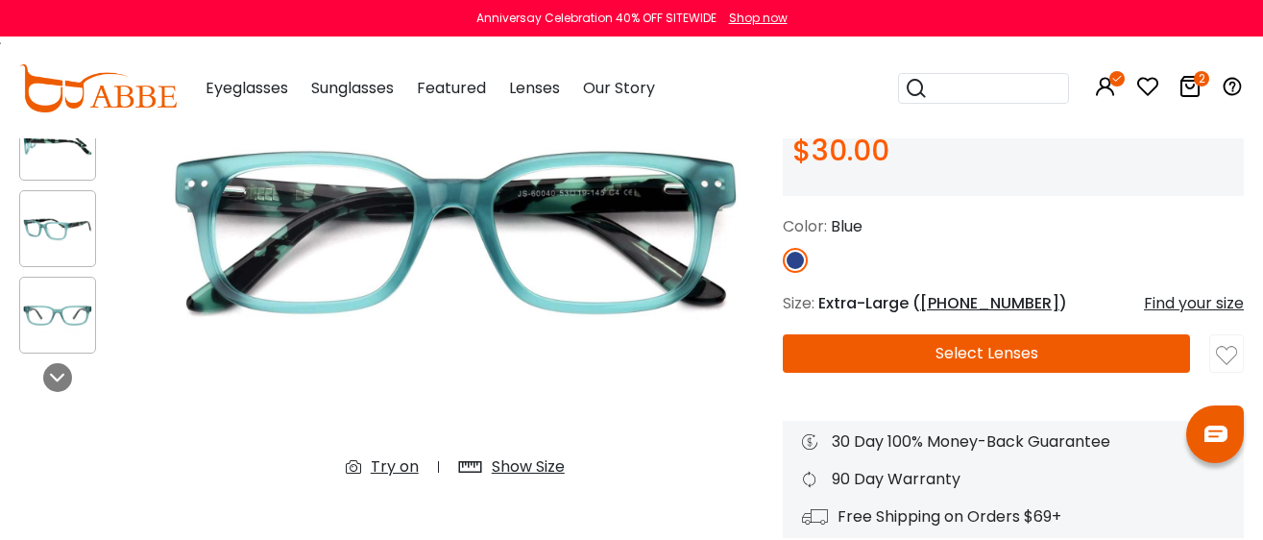
click at [793, 261] on img at bounding box center [795, 260] width 25 height 25
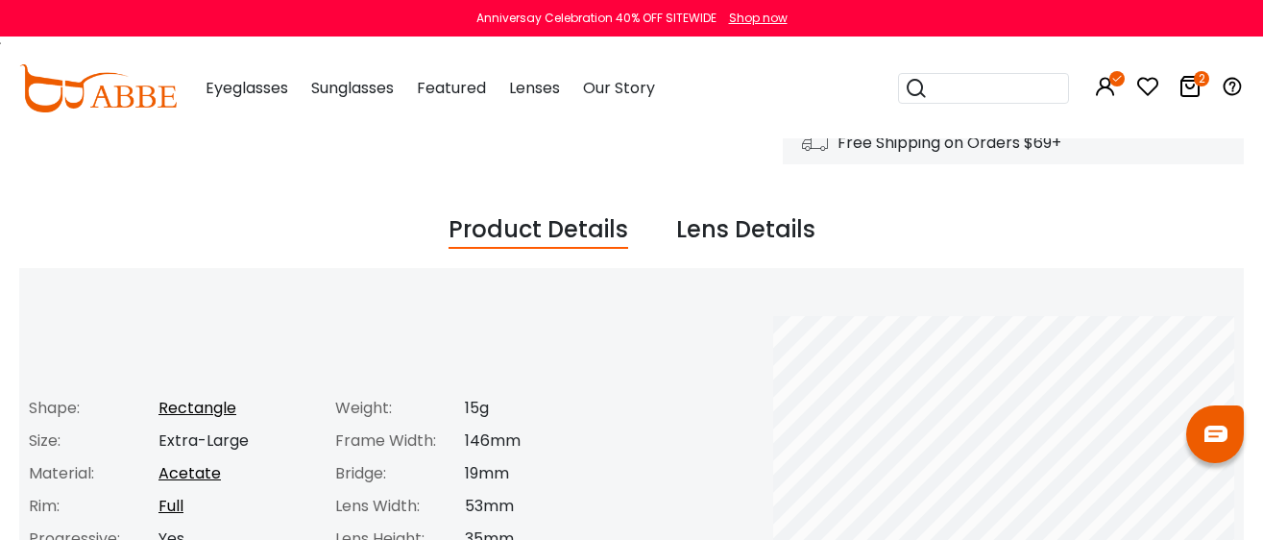
scroll to position [720, 0]
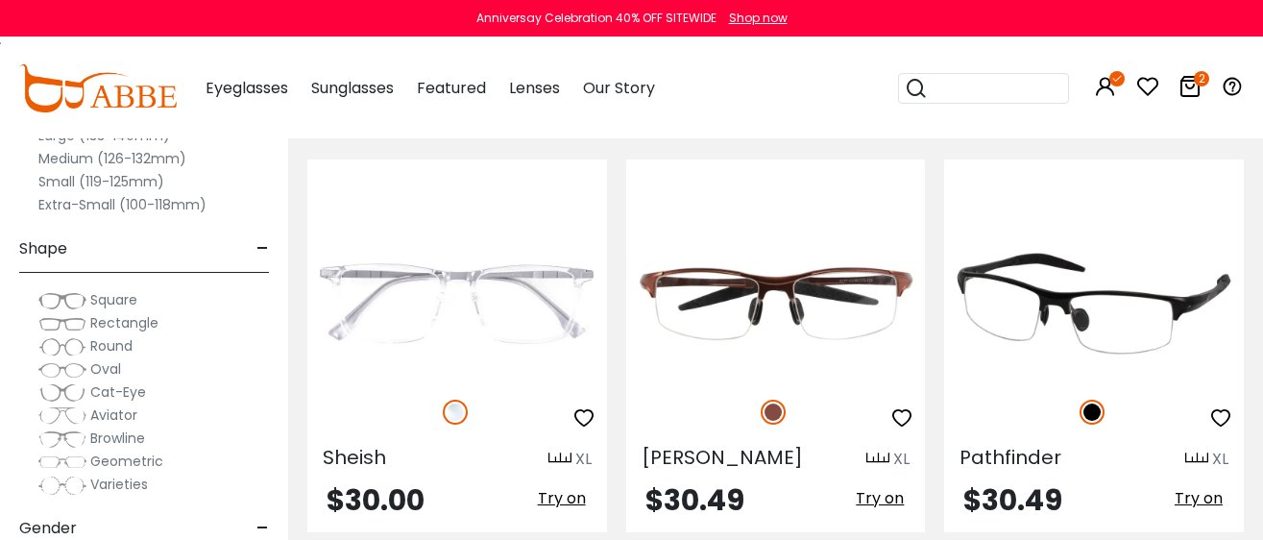
scroll to position [5763, 0]
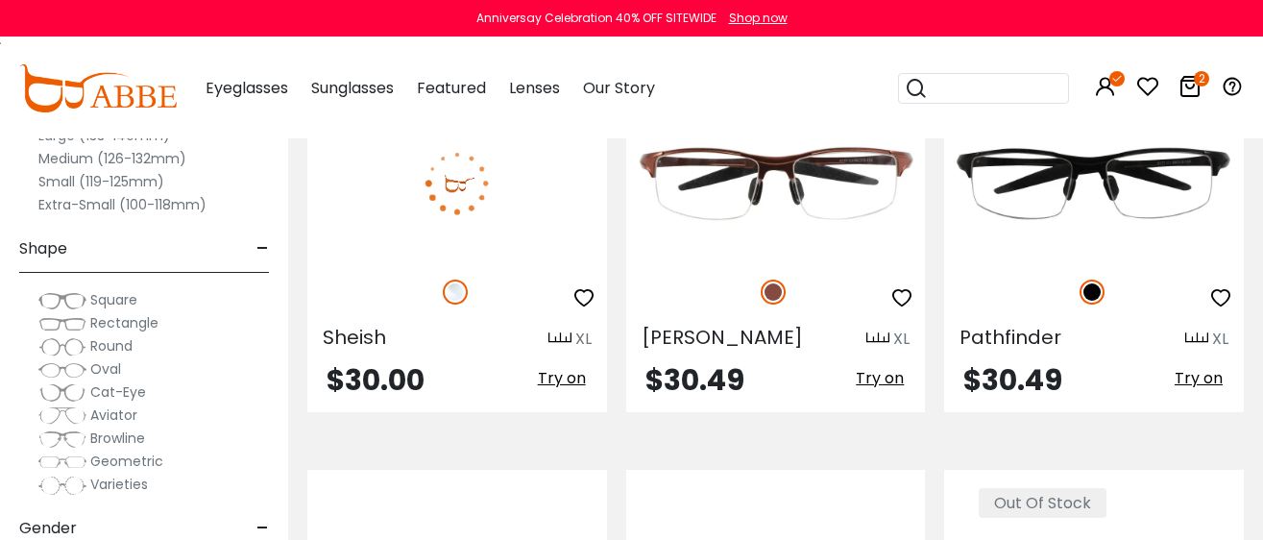
click at [487, 192] on img at bounding box center [457, 184] width 300 height 150
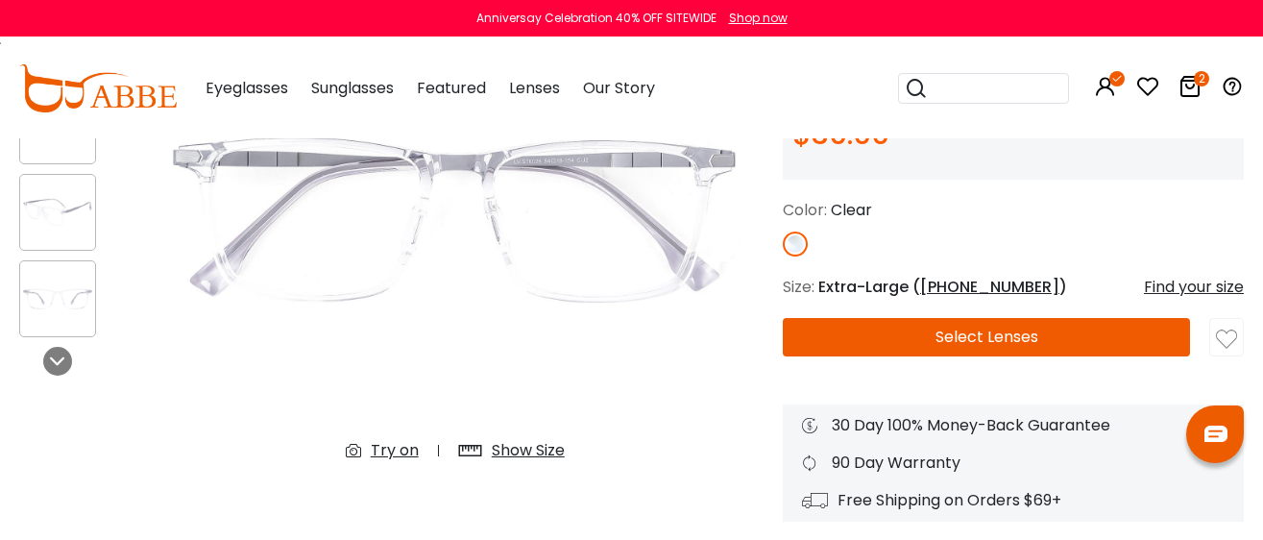
scroll to position [239, 0]
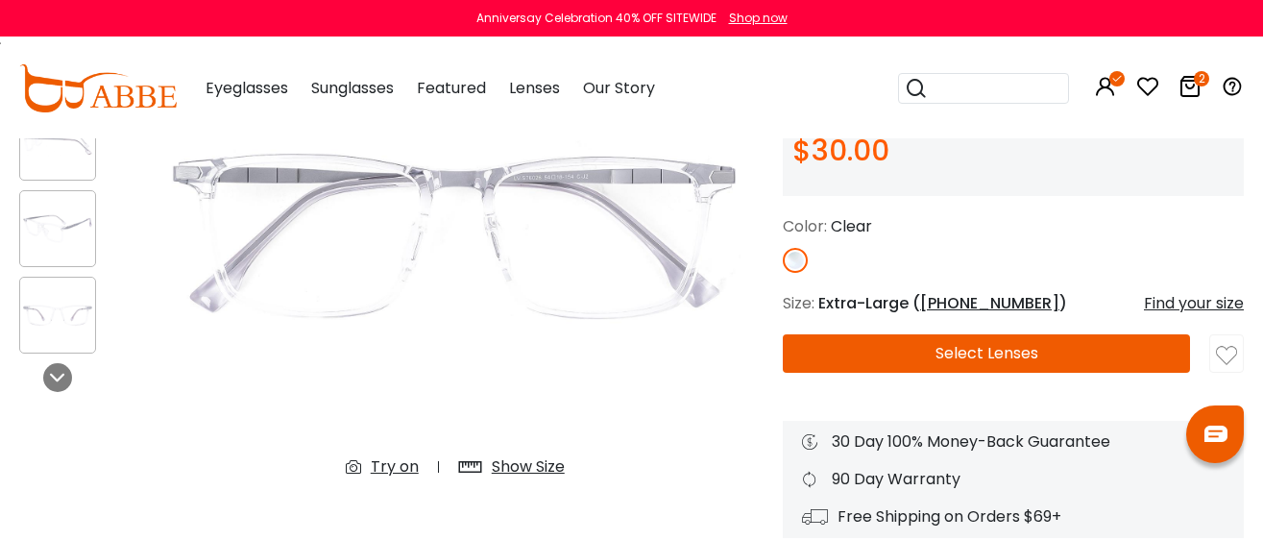
click at [944, 349] on button "Select Lenses" at bounding box center [986, 353] width 407 height 38
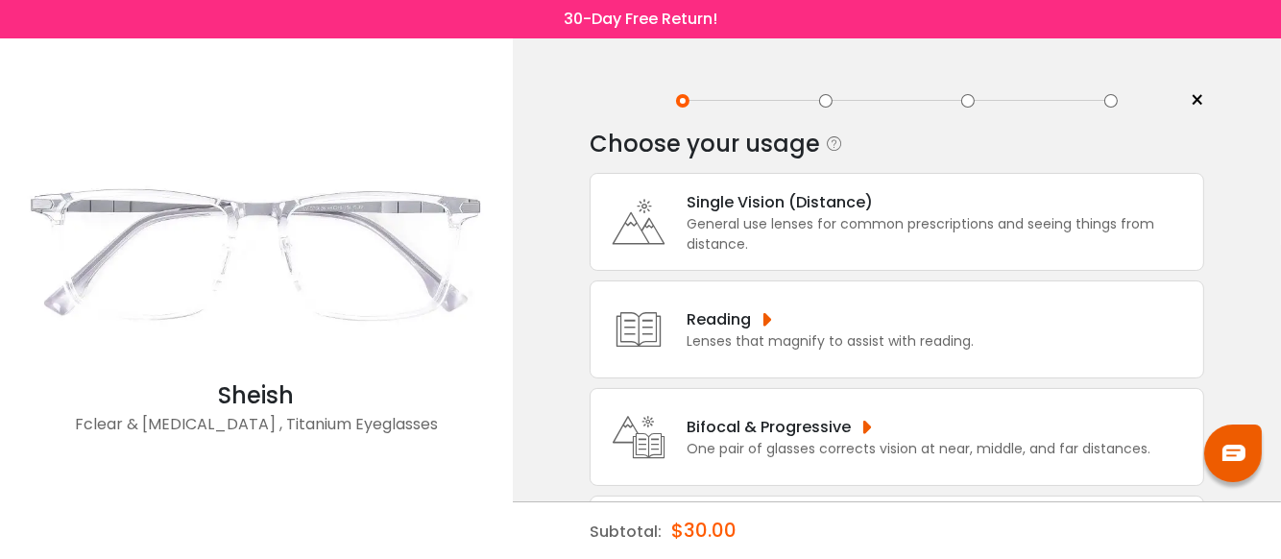
click at [740, 220] on div "General use lenses for common prescriptions and seeing things from distance." at bounding box center [940, 234] width 507 height 40
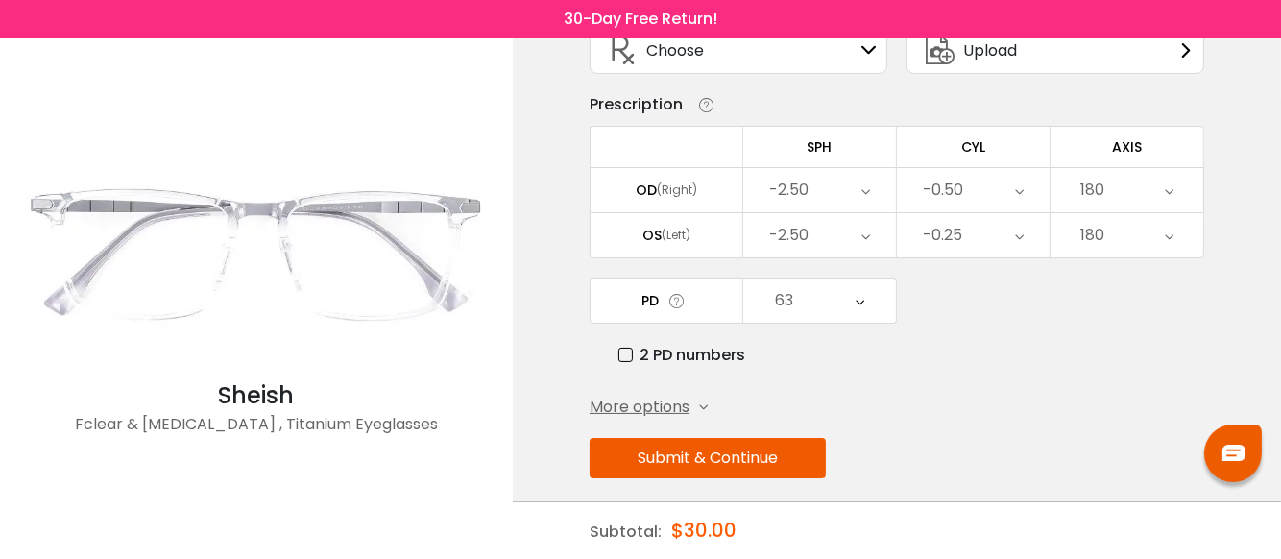
scroll to position [161, 0]
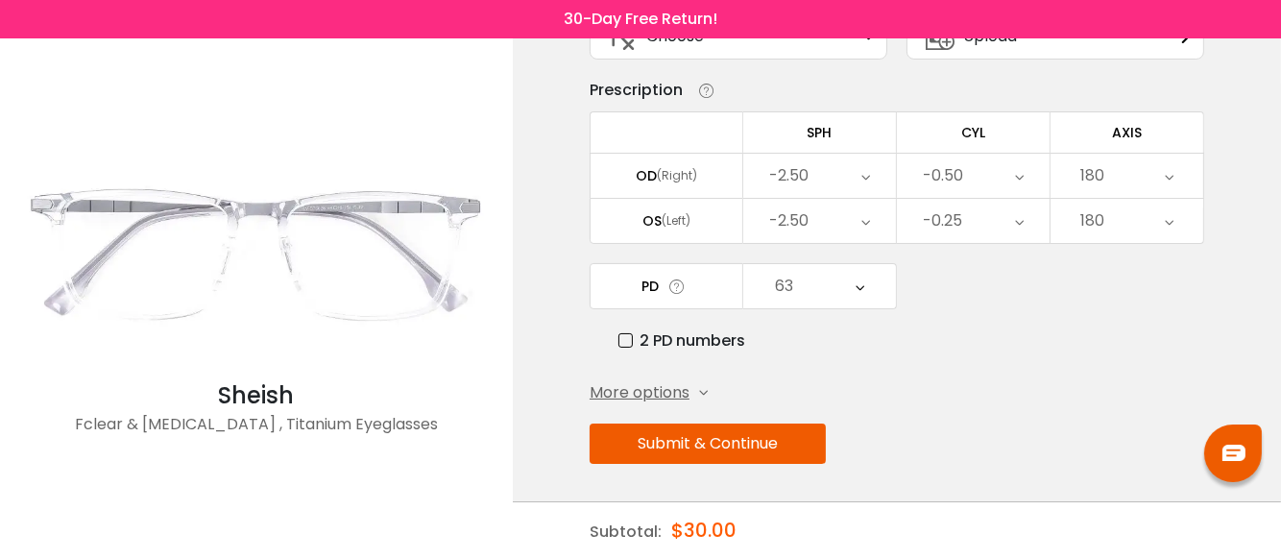
click at [686, 440] on button "Submit & Continue" at bounding box center [708, 444] width 236 height 40
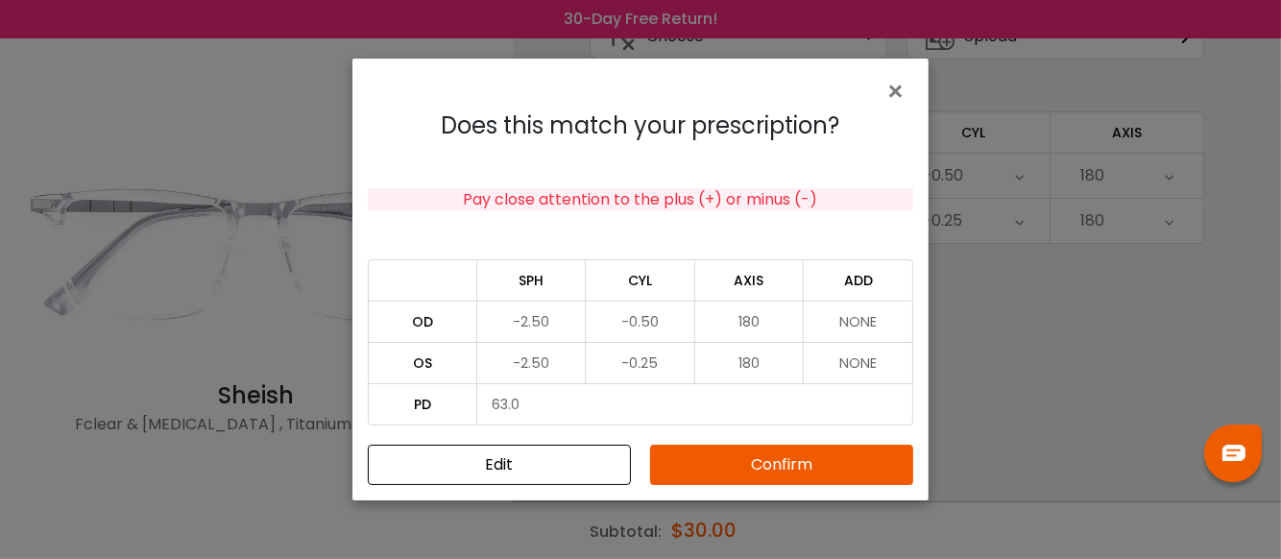
click at [724, 468] on button "Confirm" at bounding box center [781, 465] width 263 height 40
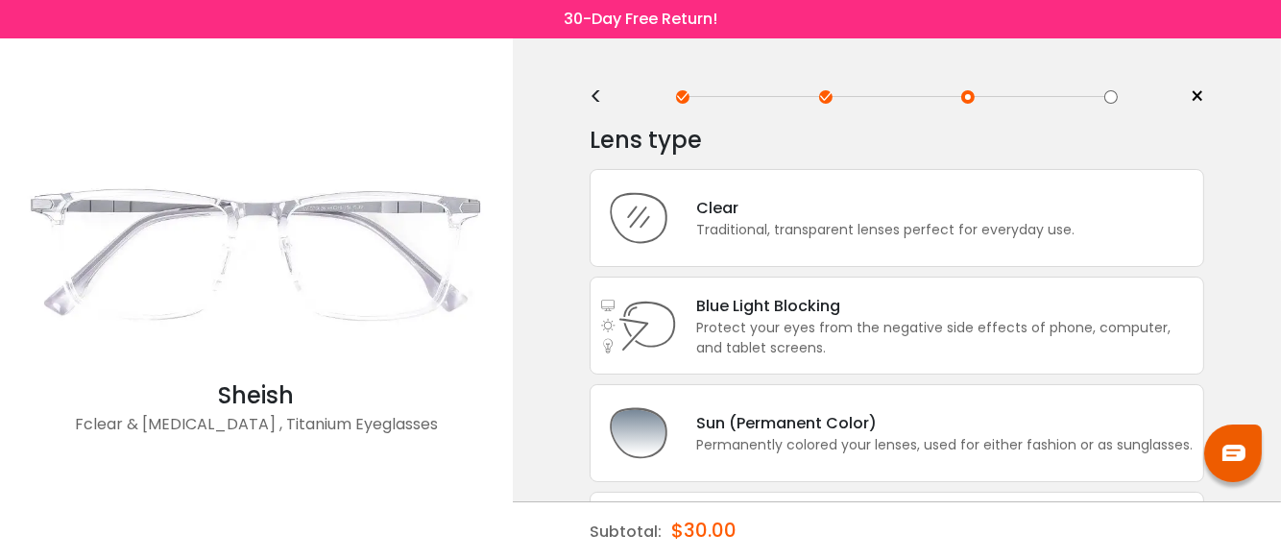
scroll to position [0, 0]
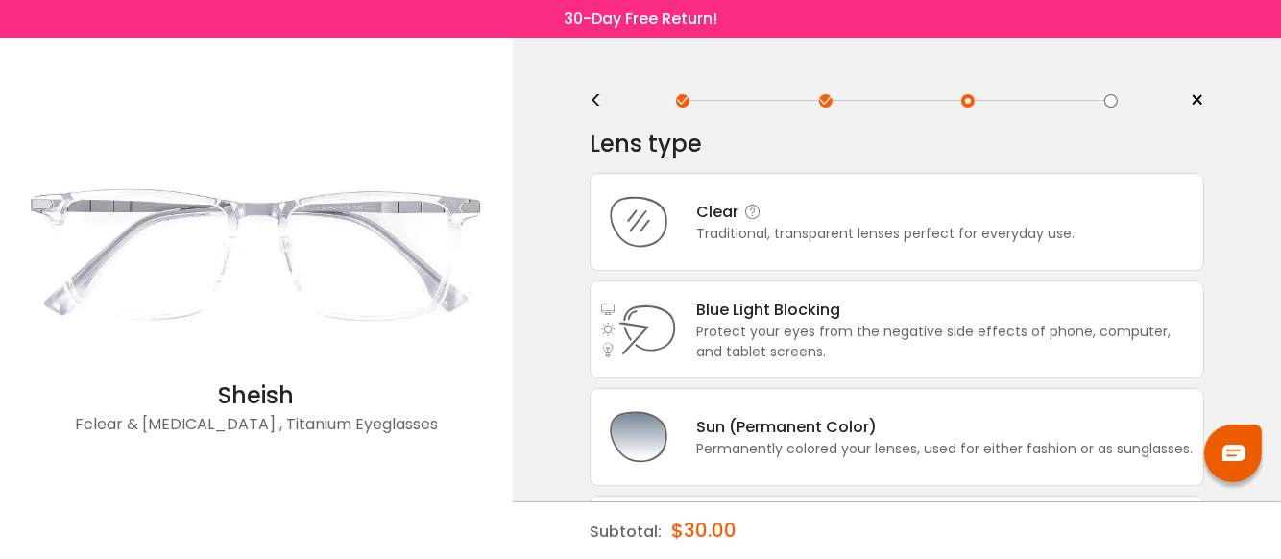
click at [718, 232] on div "Traditional, transparent lenses perfect for everyday use." at bounding box center [885, 234] width 378 height 20
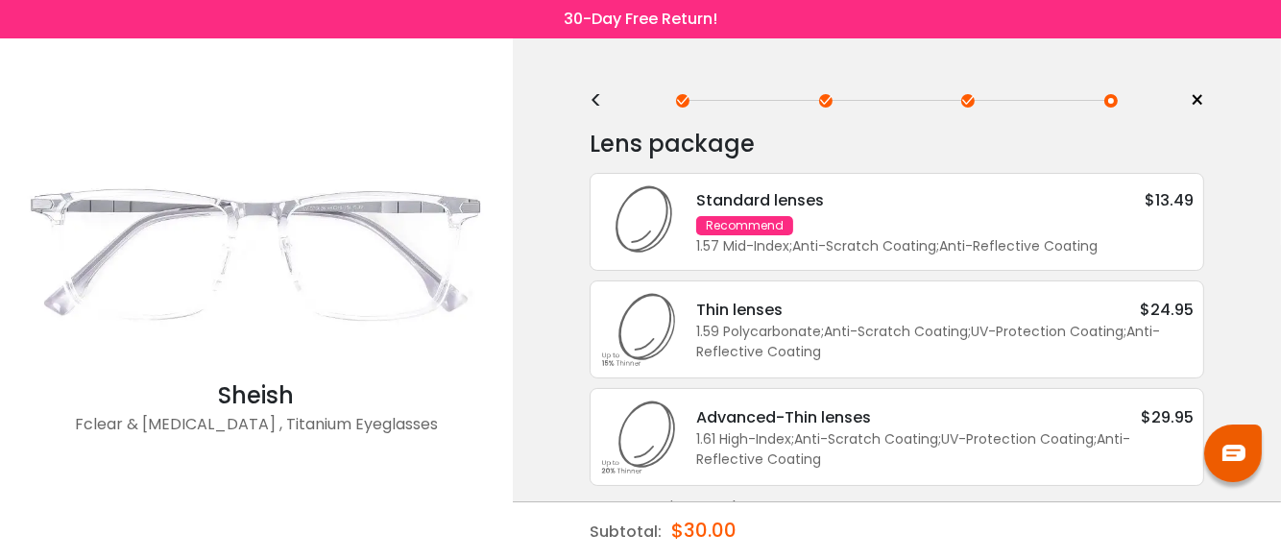
click at [730, 236] on div "1.57 Mid-Index ; Anti-Scratch Coating ; Anti-Reflective Coating ;" at bounding box center [945, 246] width 498 height 20
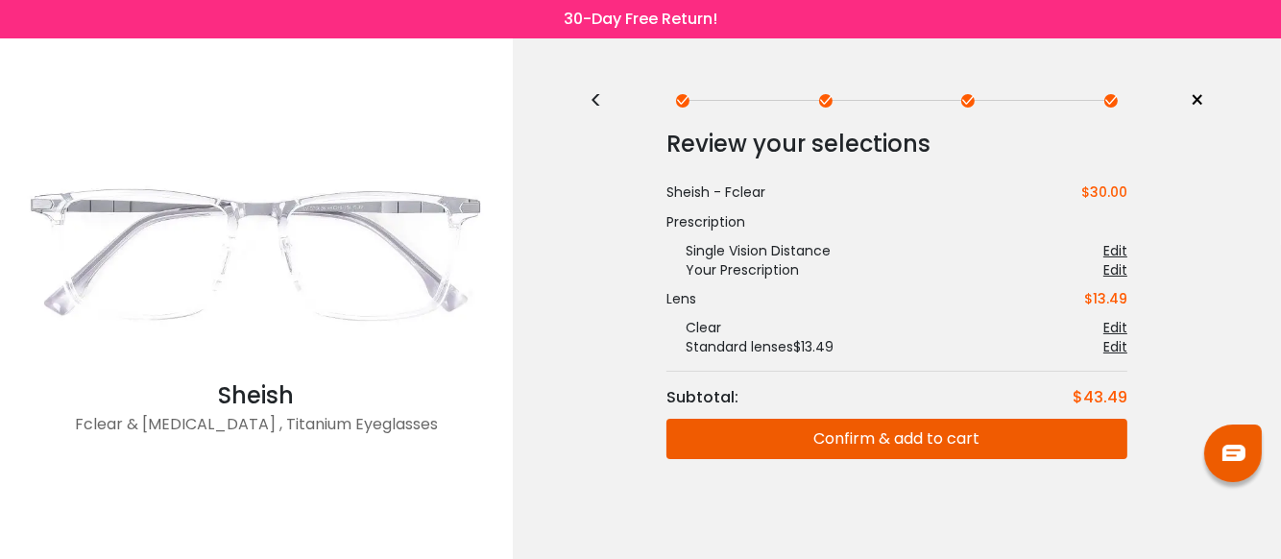
click at [580, 89] on div "< × Choose your usage Single Vision (Distance) This lens helps you see details …" at bounding box center [897, 301] width 768 height 526
click at [593, 99] on div "<" at bounding box center [604, 100] width 29 height 15
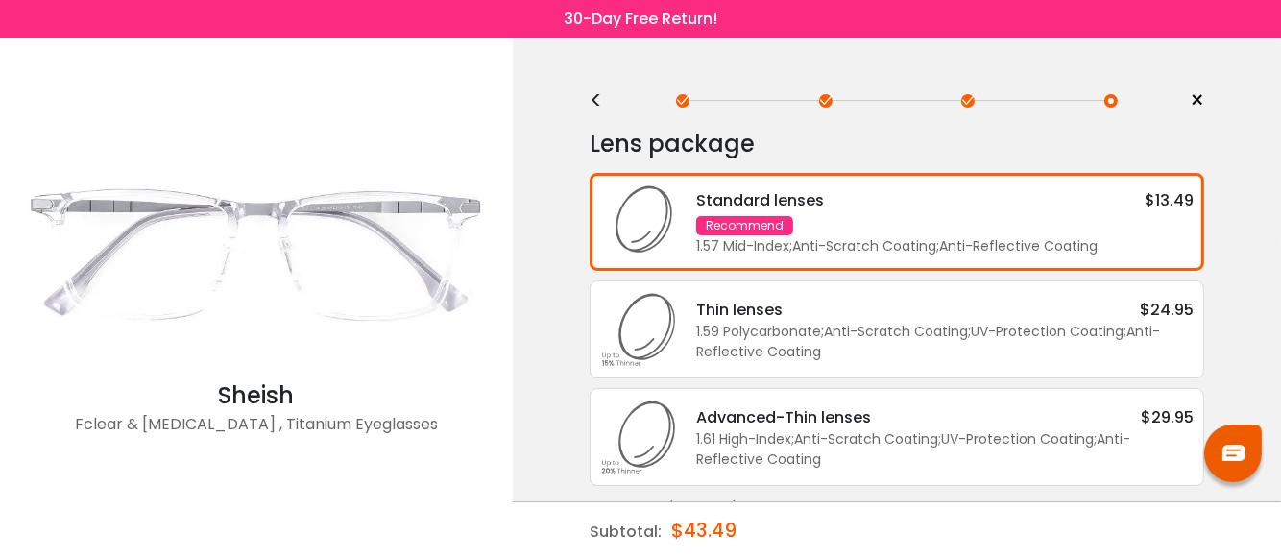
scroll to position [35, 0]
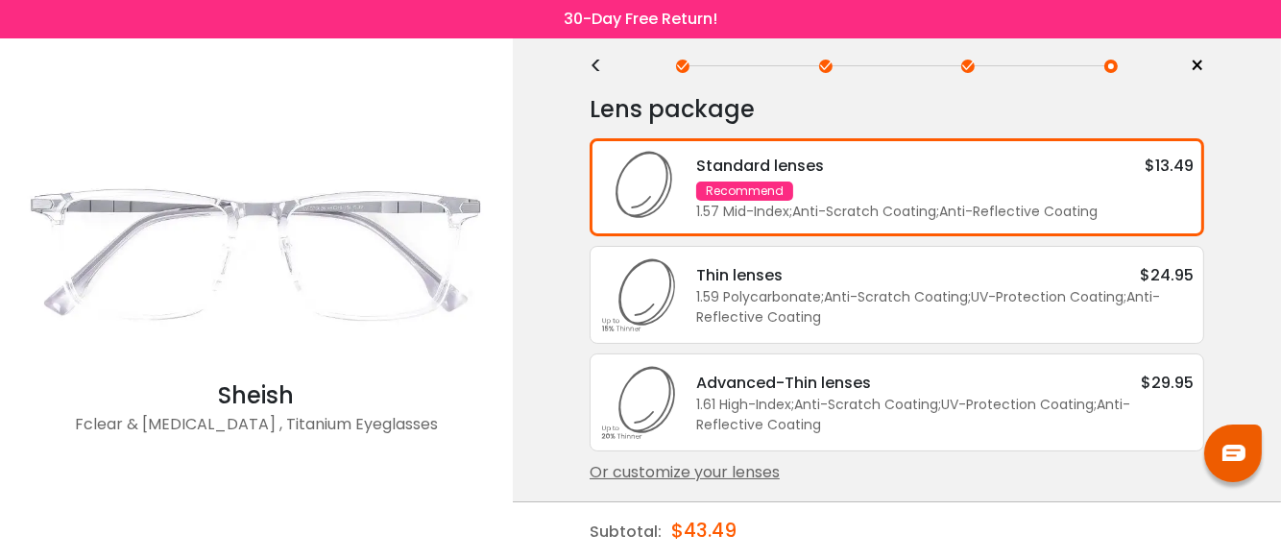
click at [692, 471] on div "Or customize your lenses" at bounding box center [897, 472] width 615 height 23
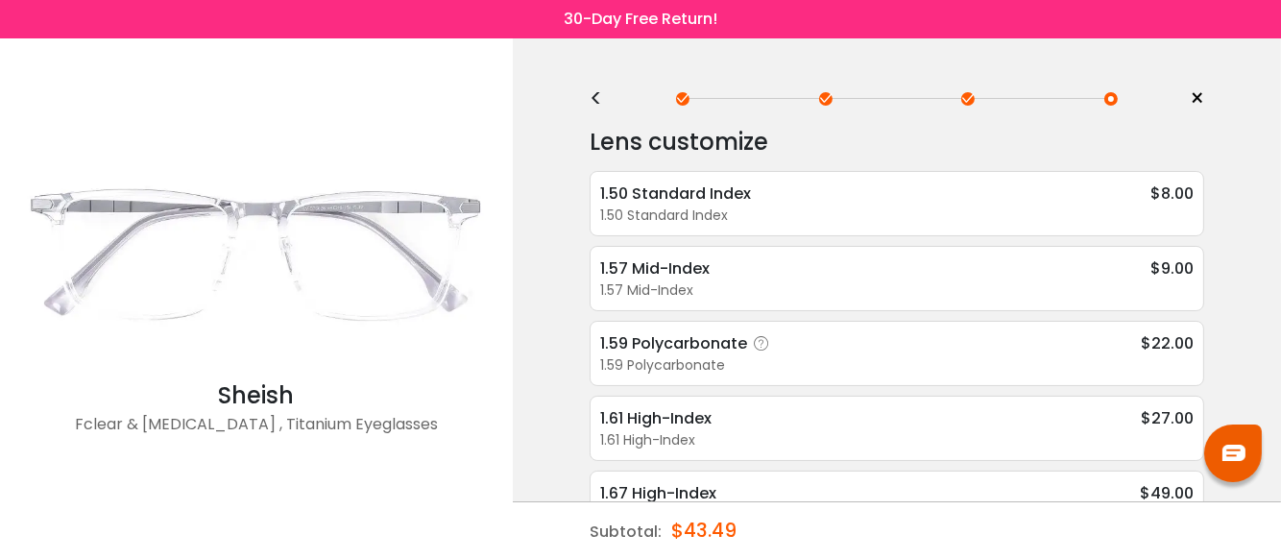
scroll to position [0, 0]
click at [644, 276] on div "1.57 Mid-Index" at bounding box center [669, 270] width 138 height 24
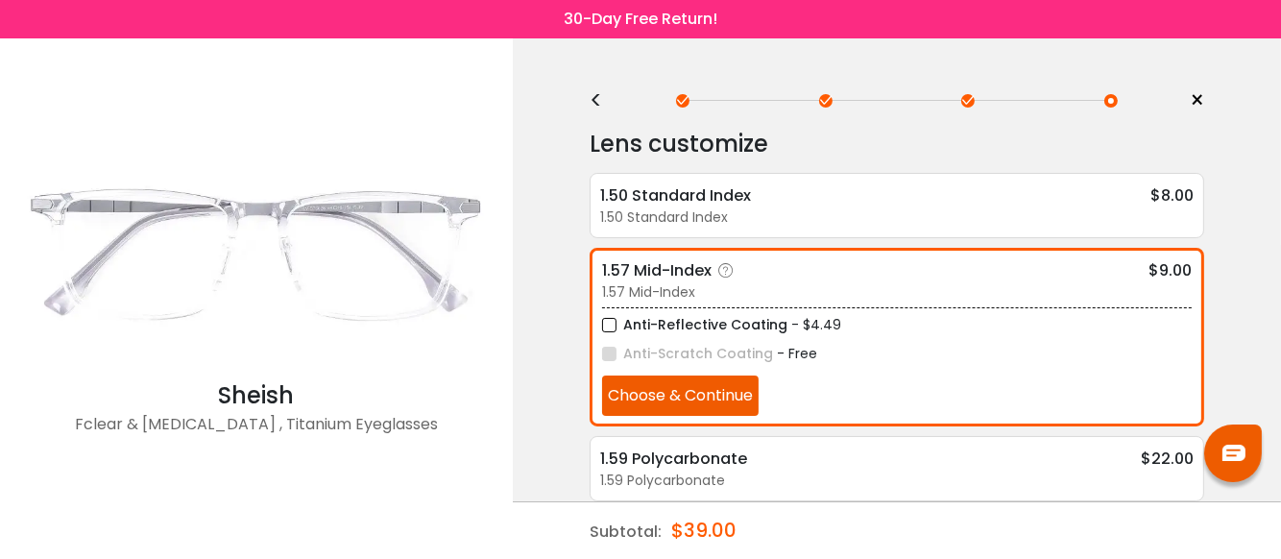
click at [610, 325] on label "Anti-Reflective Coating" at bounding box center [694, 325] width 185 height 24
click at [589, 96] on div "< × Choose your usage Single Vision (Distance) This lens helps you see details …" at bounding box center [897, 420] width 768 height 765
click at [594, 97] on div "<" at bounding box center [604, 100] width 29 height 15
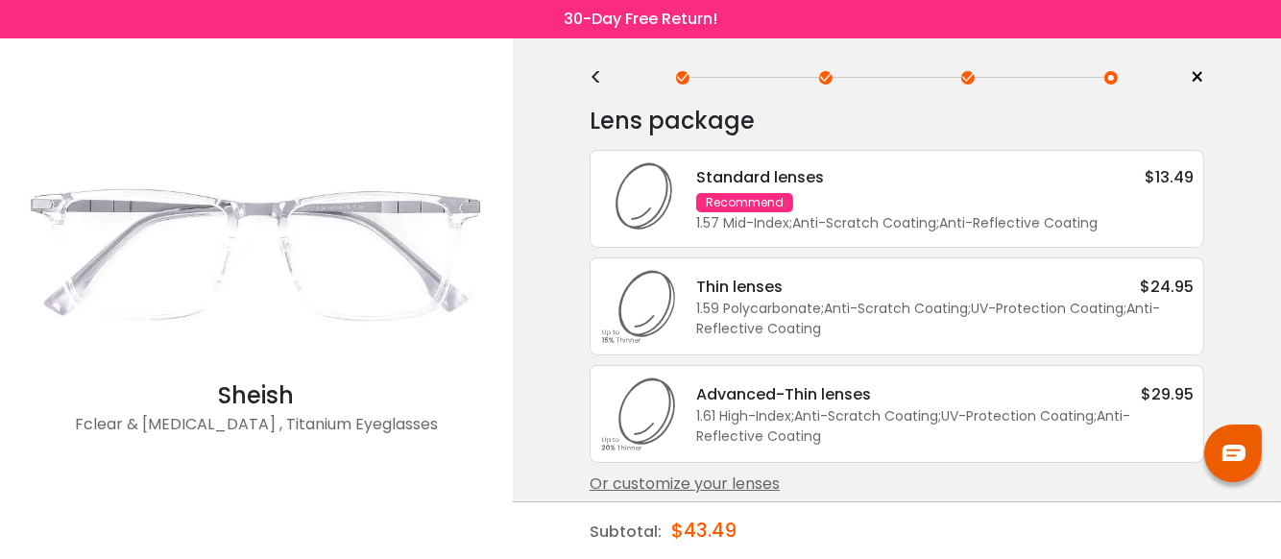
scroll to position [36, 0]
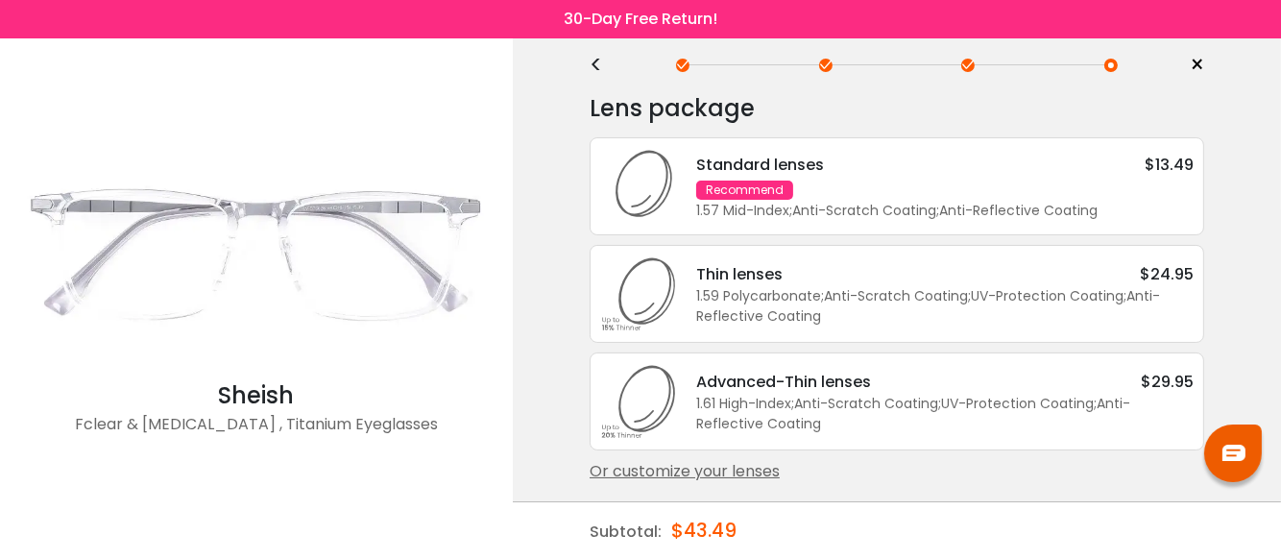
click at [749, 476] on div "Or customize your lenses" at bounding box center [897, 471] width 615 height 23
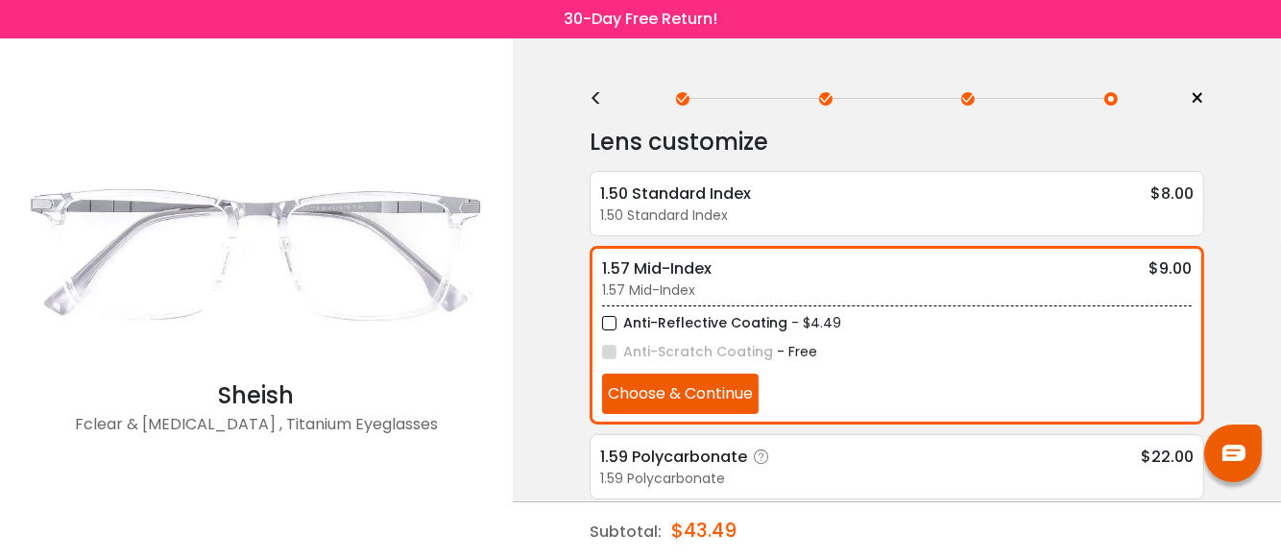
scroll to position [0, 0]
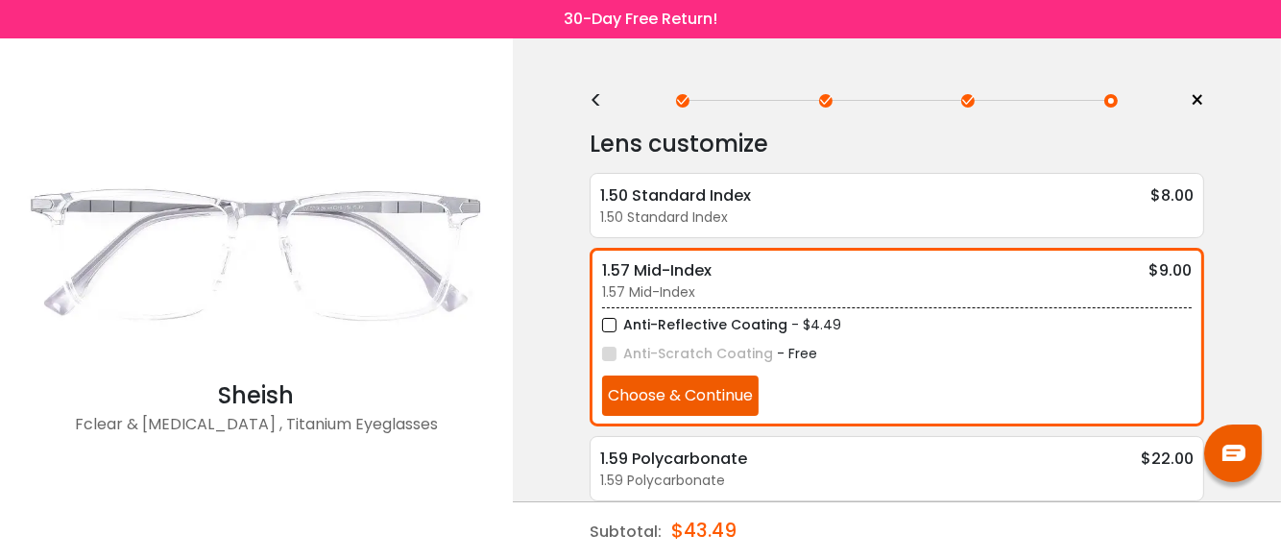
click at [600, 99] on div "<" at bounding box center [604, 100] width 29 height 15
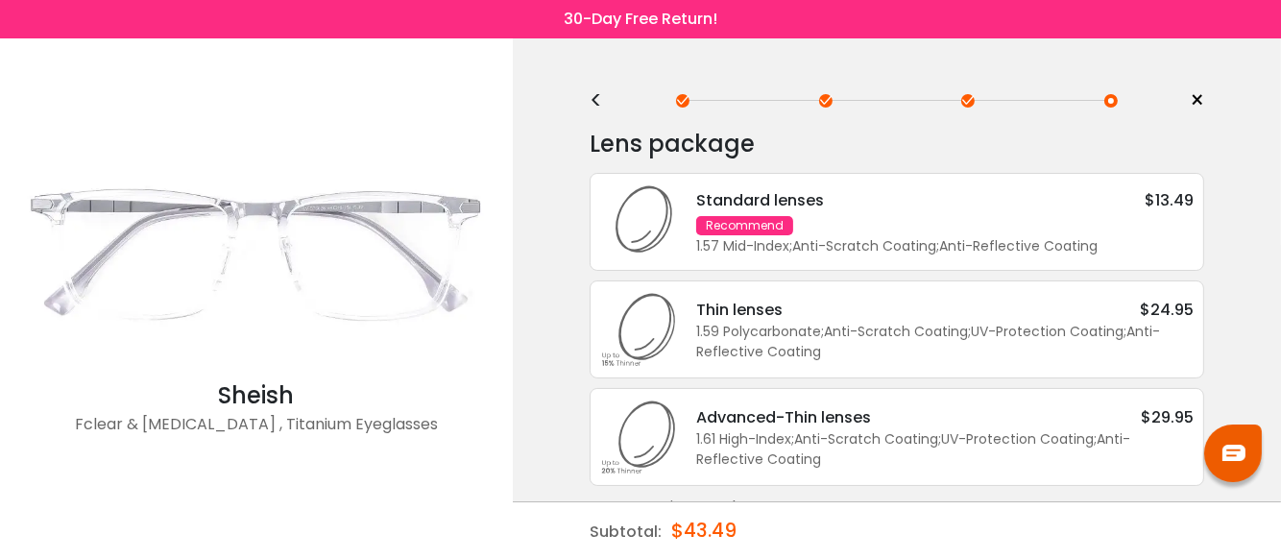
click at [891, 245] on div "1.57 Mid-Index ; Anti-Scratch Coating ; Anti-Reflective Coating ;" at bounding box center [945, 246] width 498 height 20
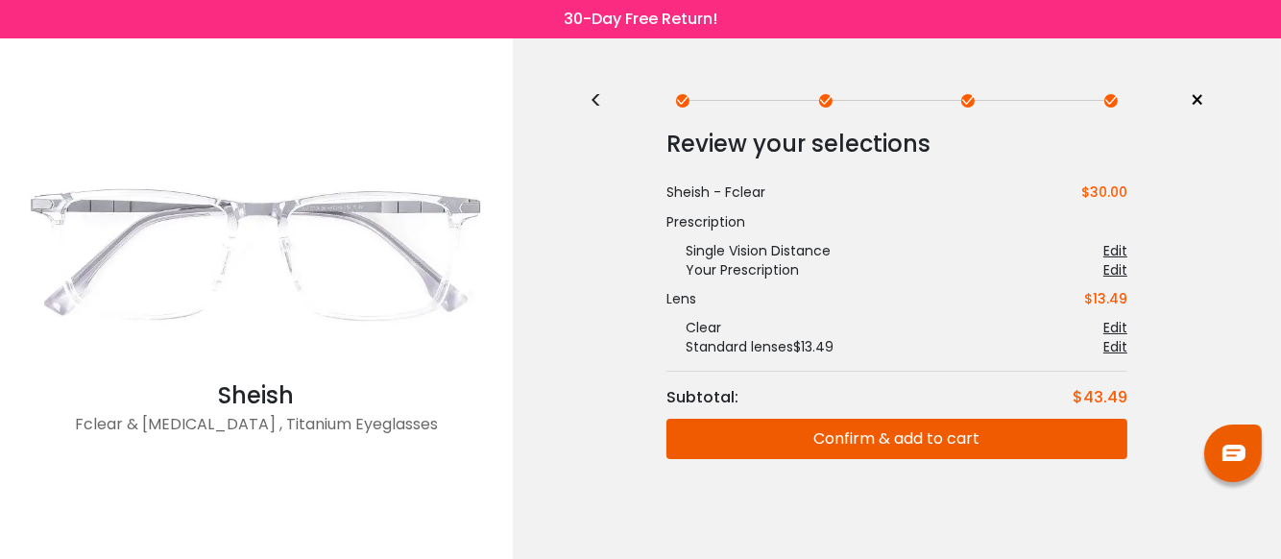
click at [884, 441] on button "Confirm & add to cart" at bounding box center [897, 439] width 461 height 40
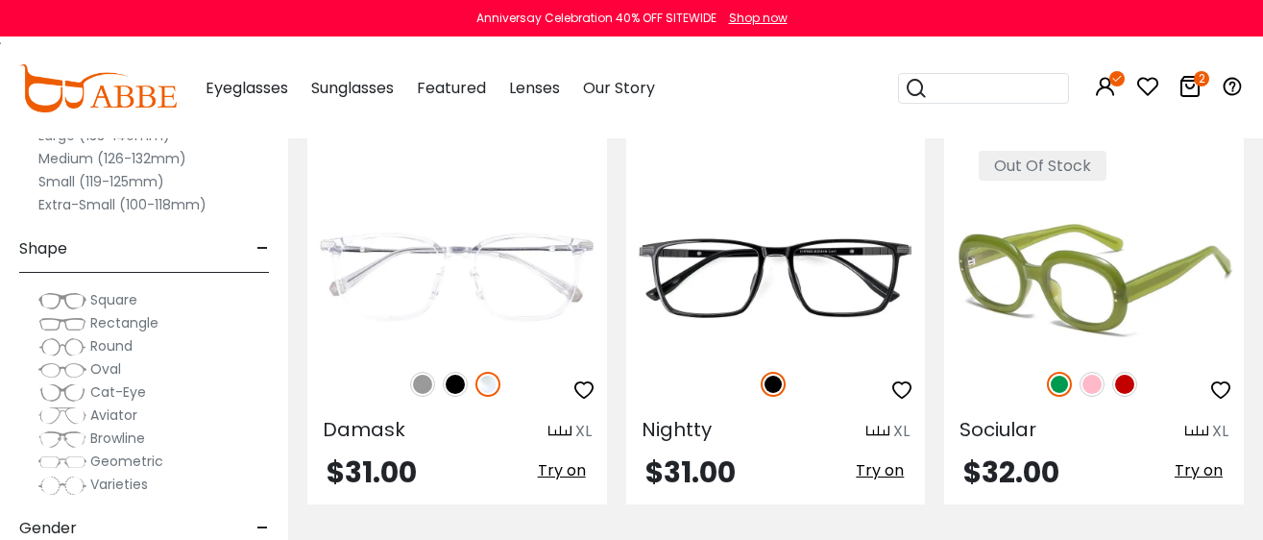
scroll to position [6122, 0]
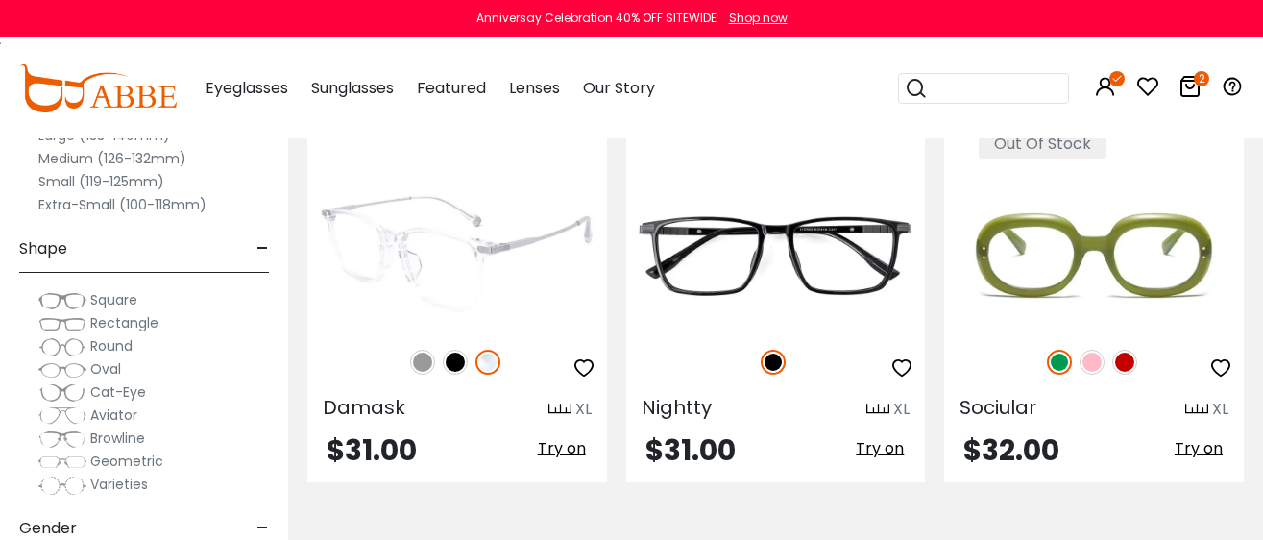
click at [453, 375] on img at bounding box center [455, 362] width 25 height 25
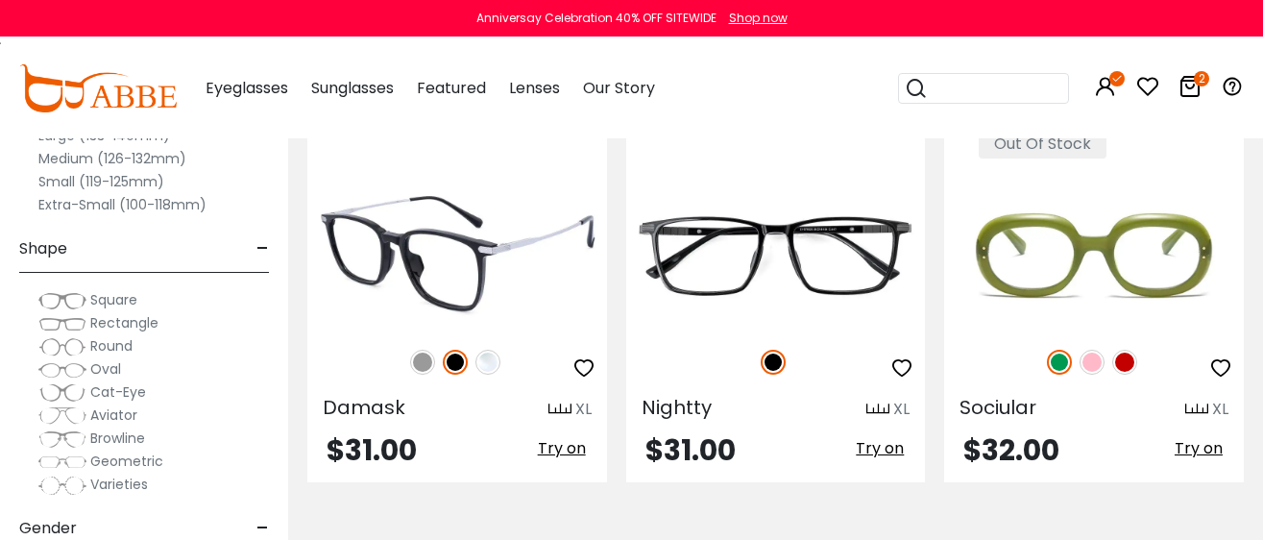
click at [442, 259] on img at bounding box center [457, 255] width 300 height 150
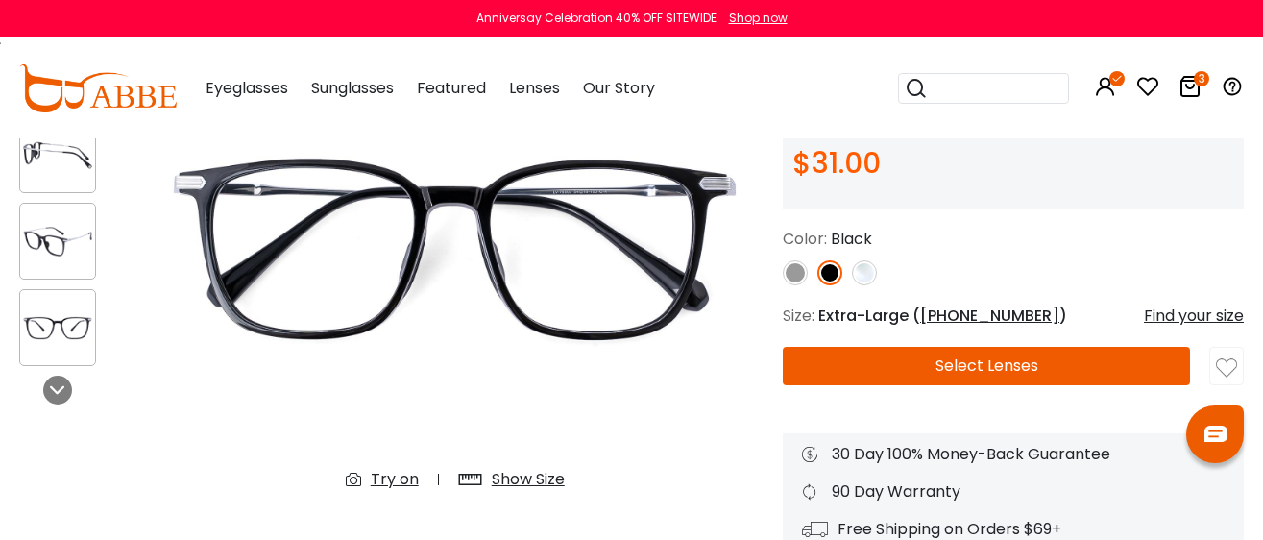
scroll to position [119, 0]
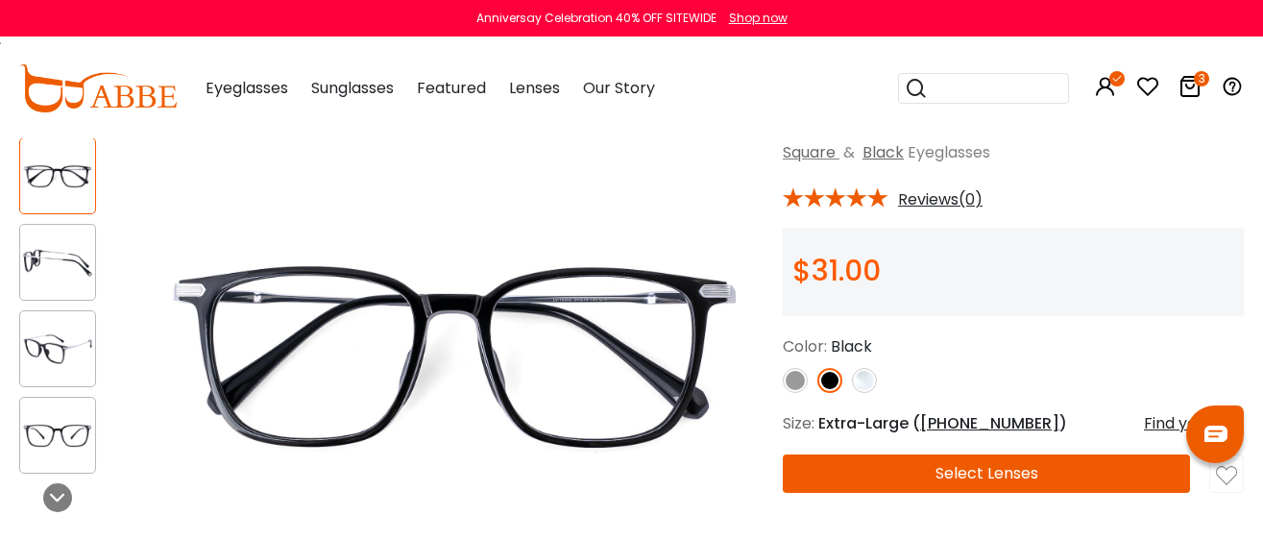
click at [792, 382] on img at bounding box center [795, 380] width 25 height 25
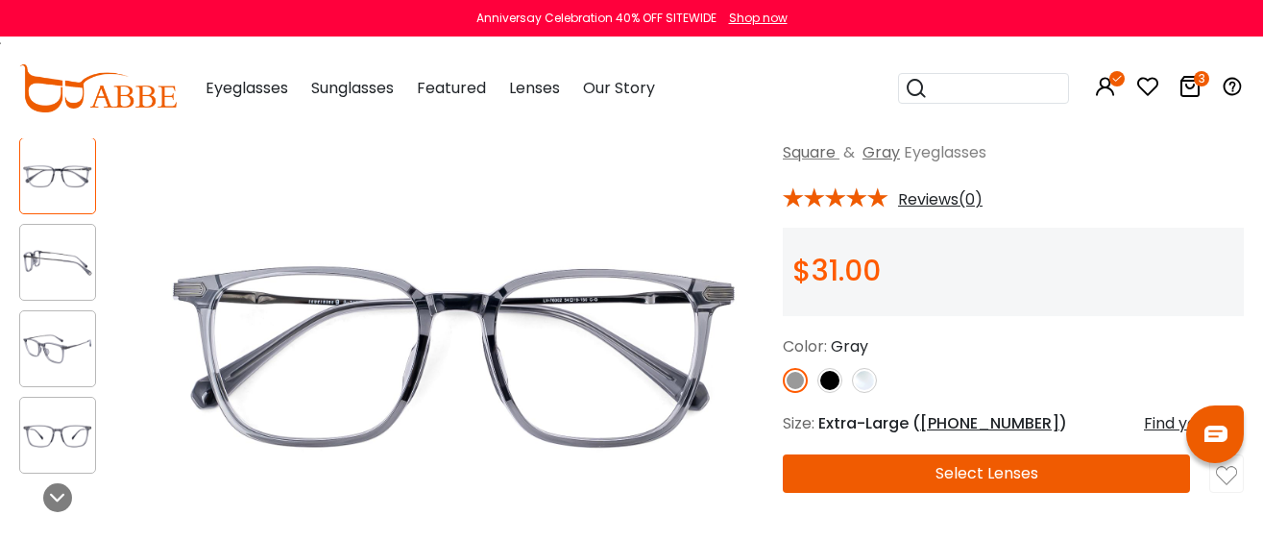
click at [862, 376] on img at bounding box center [864, 380] width 25 height 25
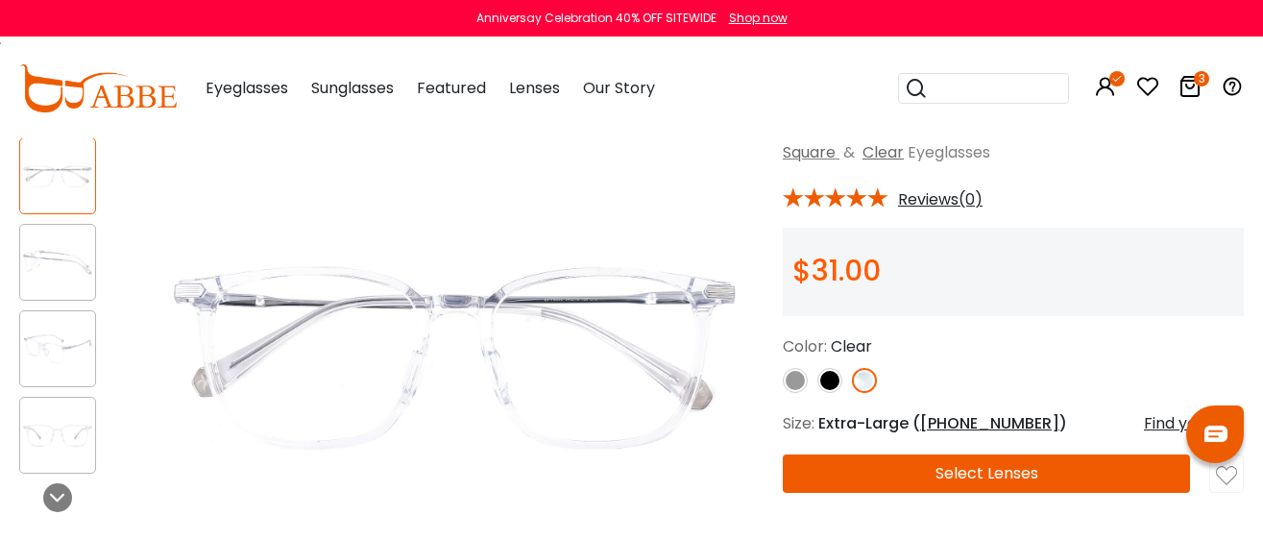
click at [826, 379] on img at bounding box center [829, 380] width 25 height 25
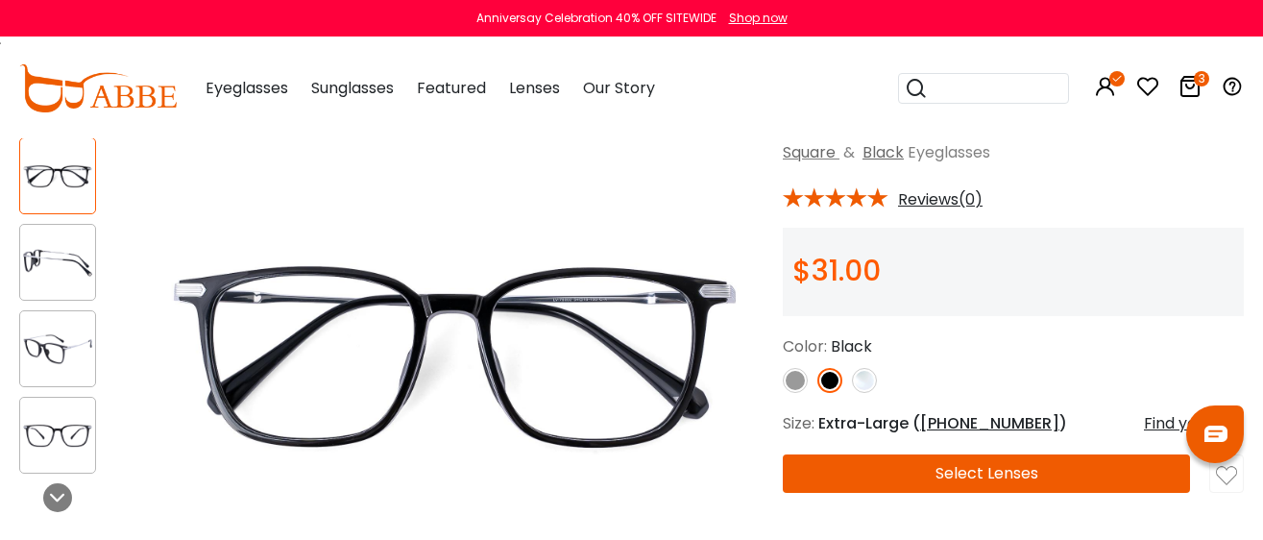
click at [833, 477] on button "Select Lenses" at bounding box center [986, 473] width 407 height 38
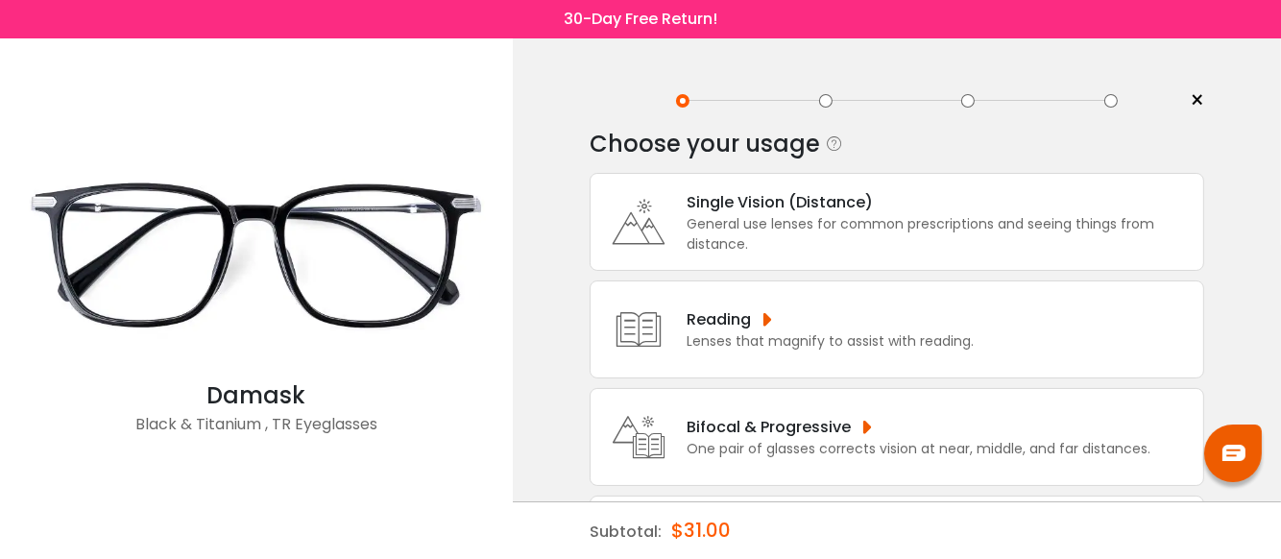
drag, startPoint x: 704, startPoint y: 207, endPoint x: 716, endPoint y: 206, distance: 11.7
click at [716, 206] on div "Single Vision (Distance)" at bounding box center [940, 202] width 507 height 24
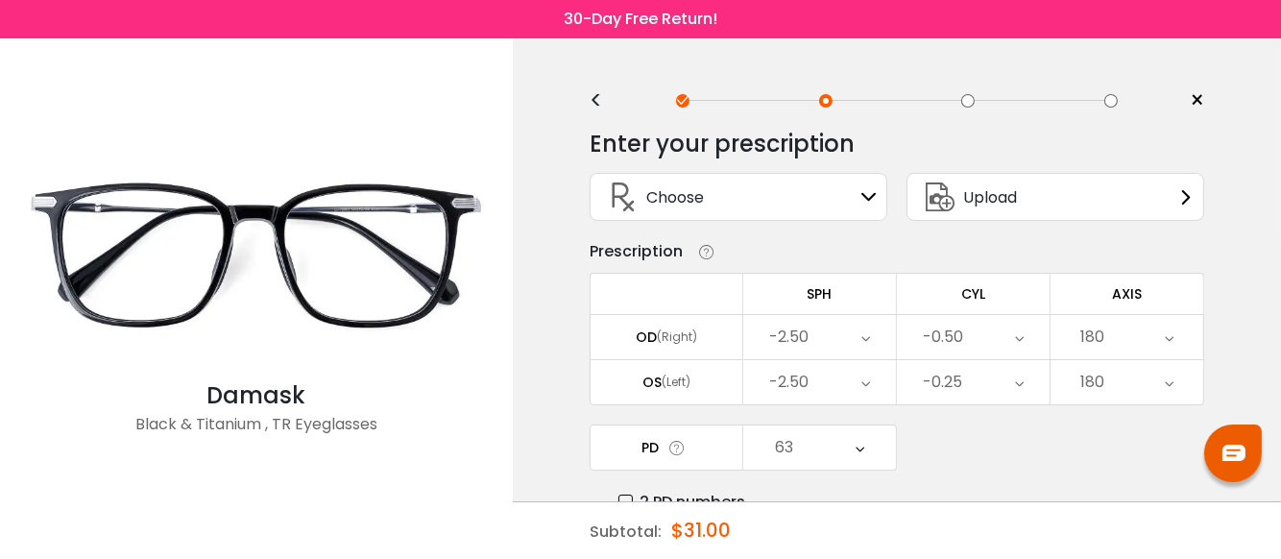
scroll to position [161, 0]
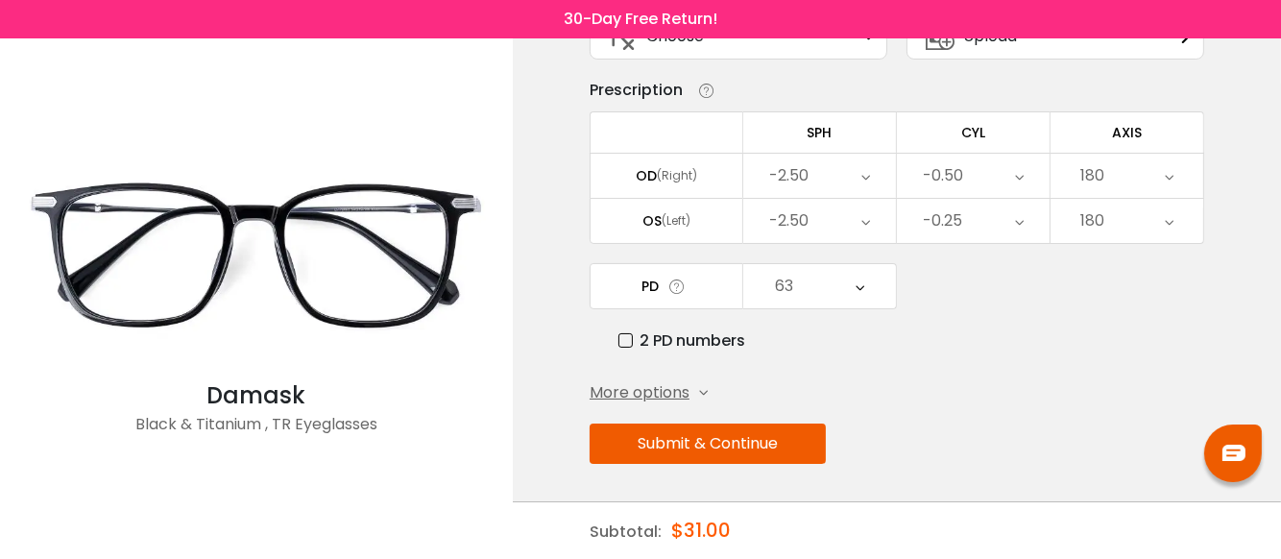
click at [700, 444] on button "Submit & Continue" at bounding box center [708, 444] width 236 height 40
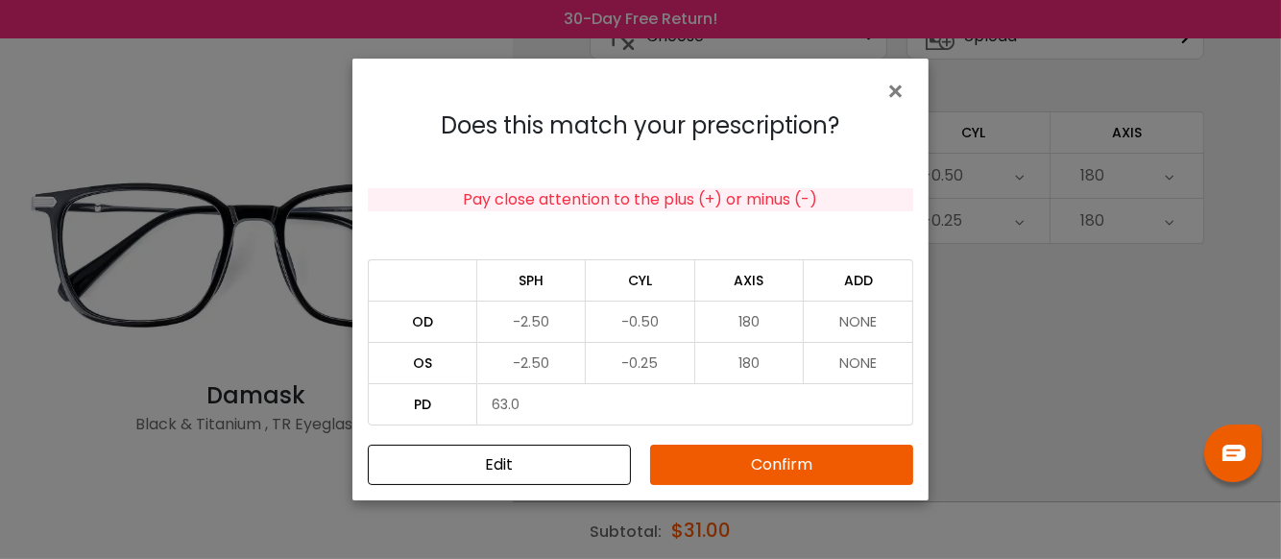
click at [728, 467] on button "Confirm" at bounding box center [781, 465] width 263 height 40
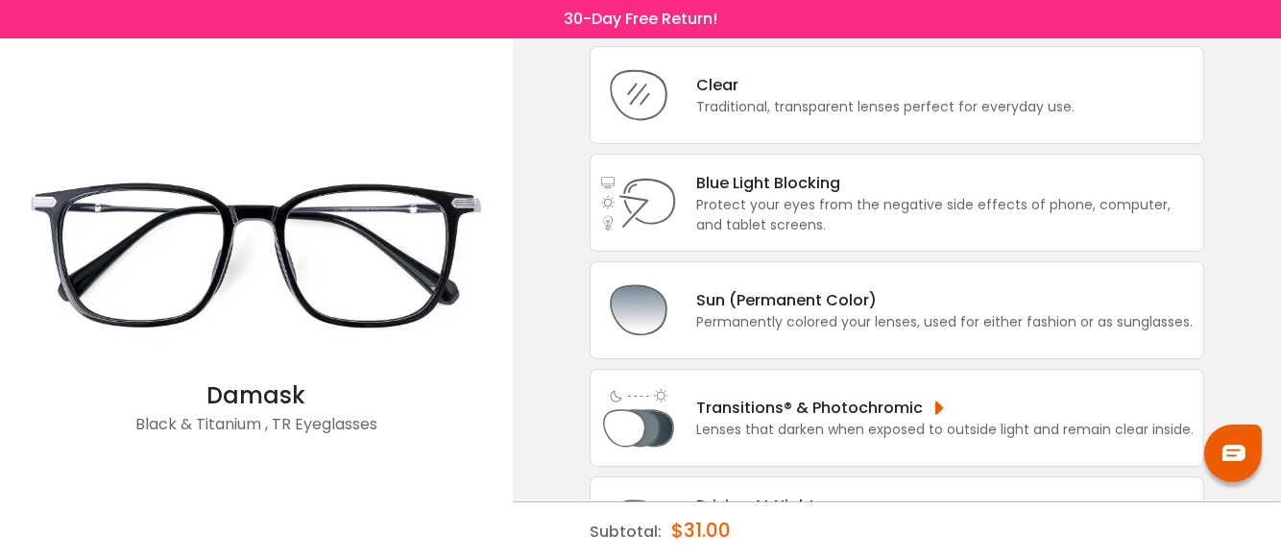
scroll to position [325, 0]
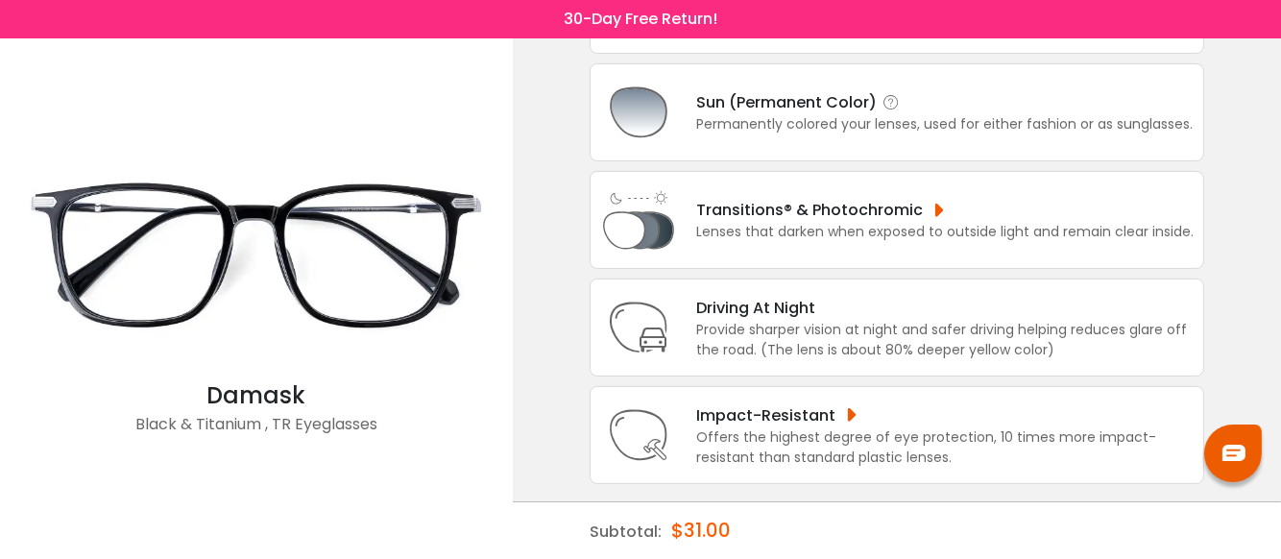
click at [707, 126] on div "Permanently colored your lenses, used for either fashion or as sunglasses." at bounding box center [944, 124] width 497 height 20
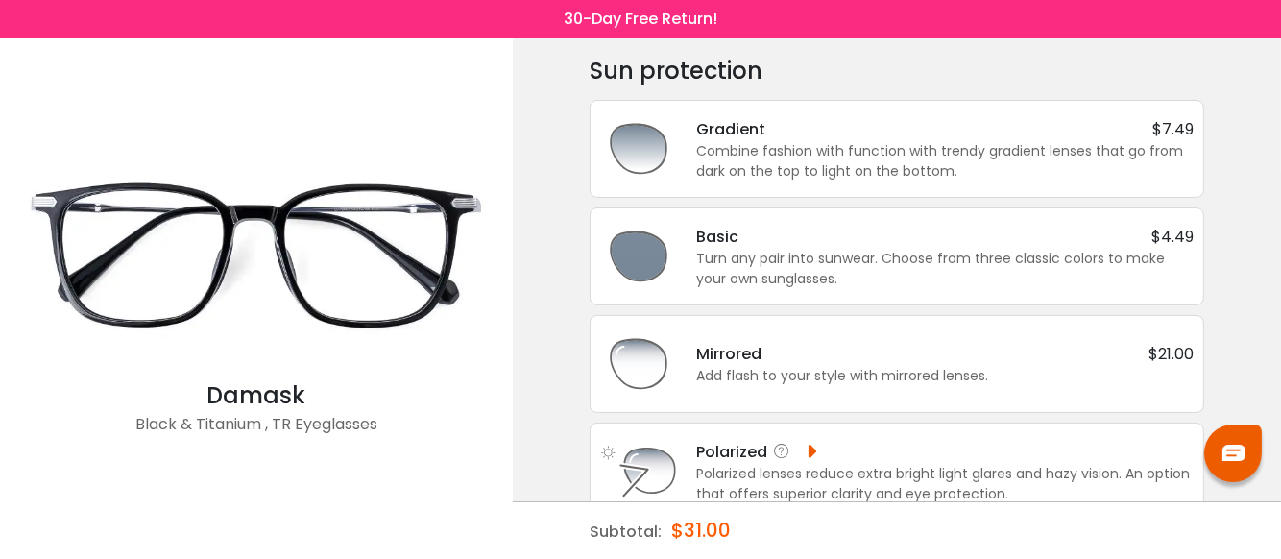
scroll to position [109, 0]
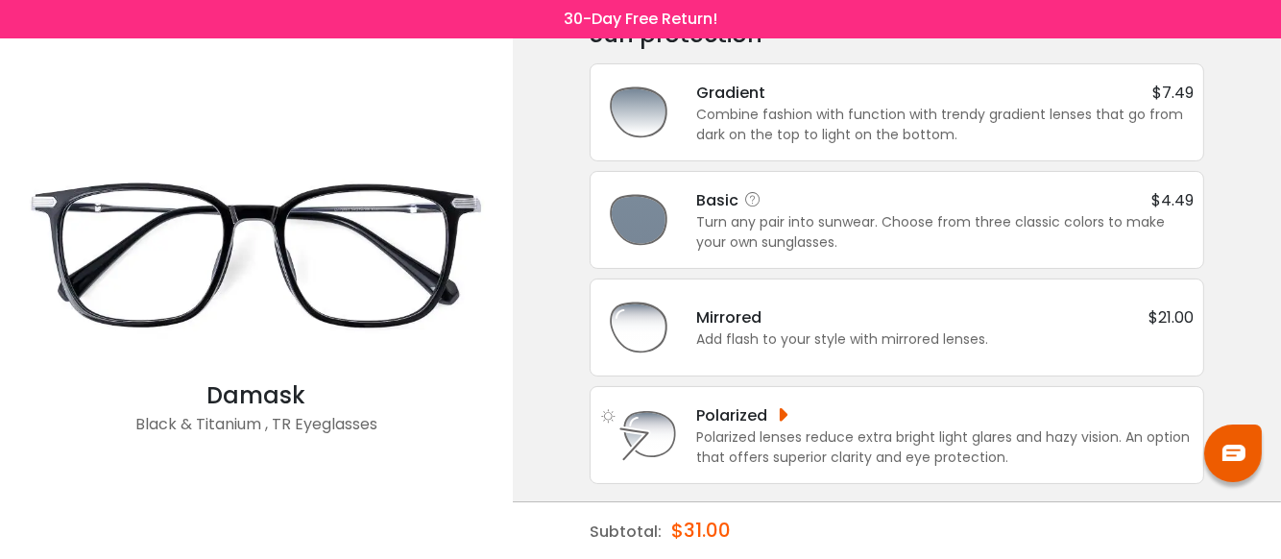
click at [737, 202] on div "Basic" at bounding box center [731, 200] width 71 height 24
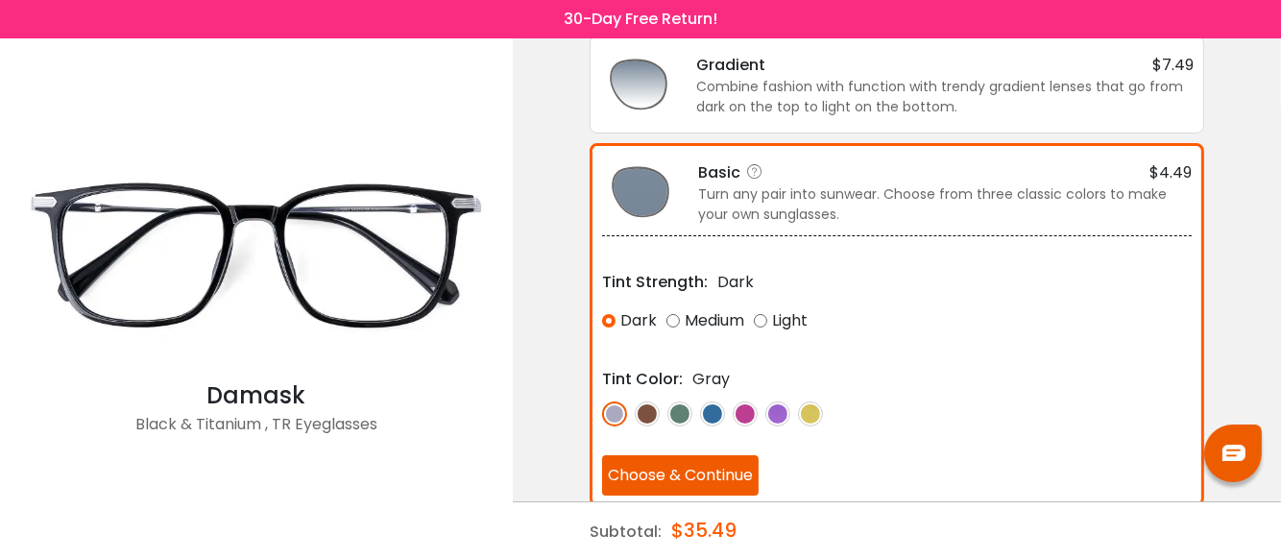
scroll to position [257, 0]
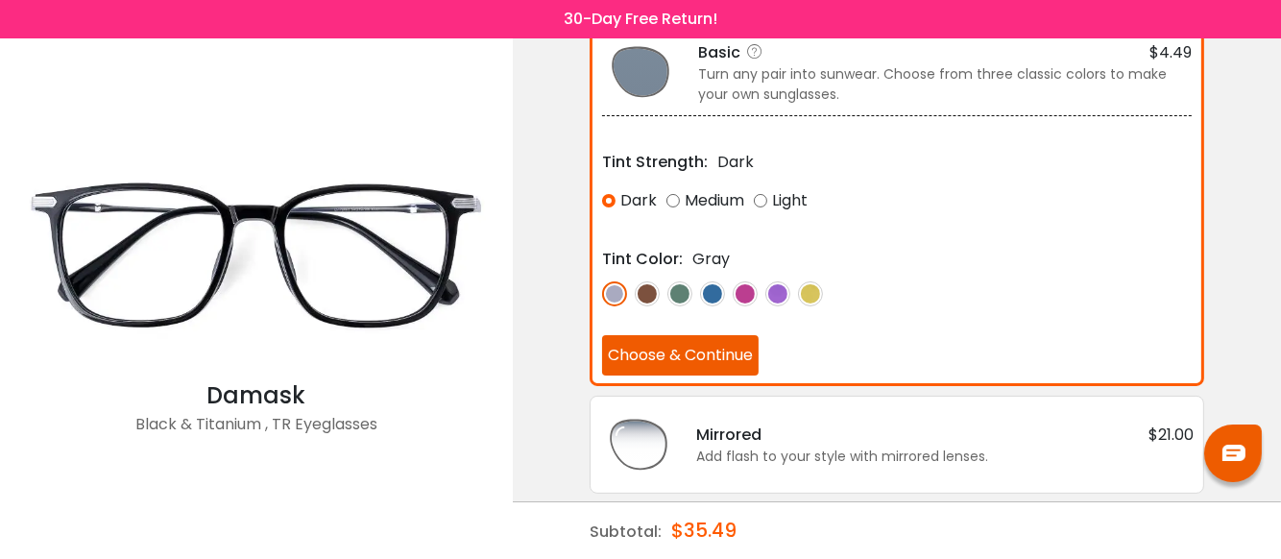
click at [720, 350] on button "Choose & Continue" at bounding box center [680, 355] width 157 height 40
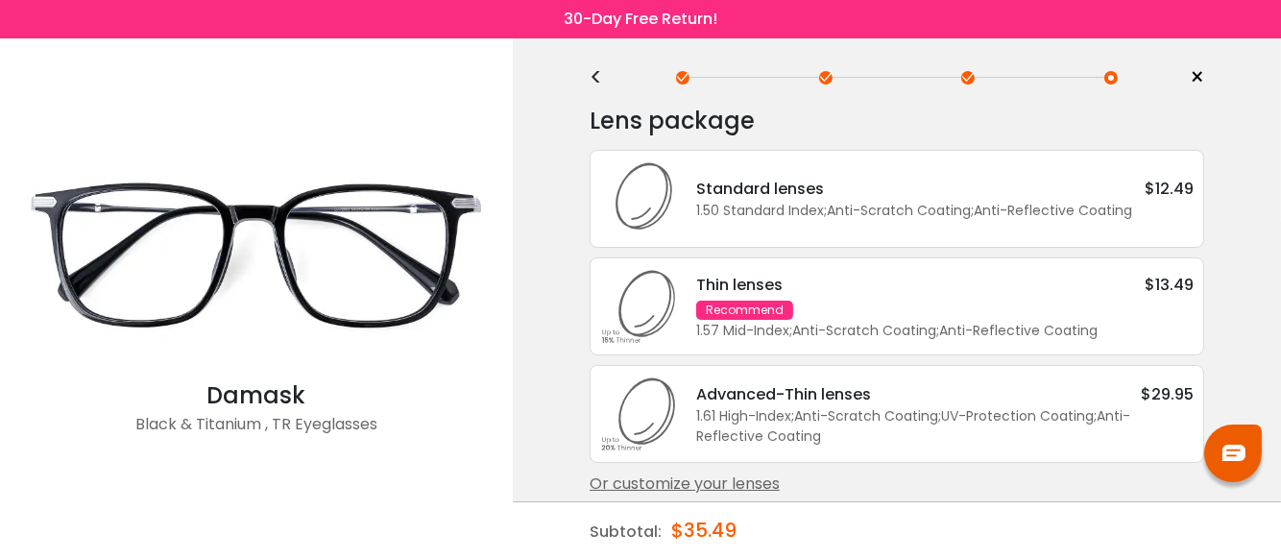
scroll to position [36, 0]
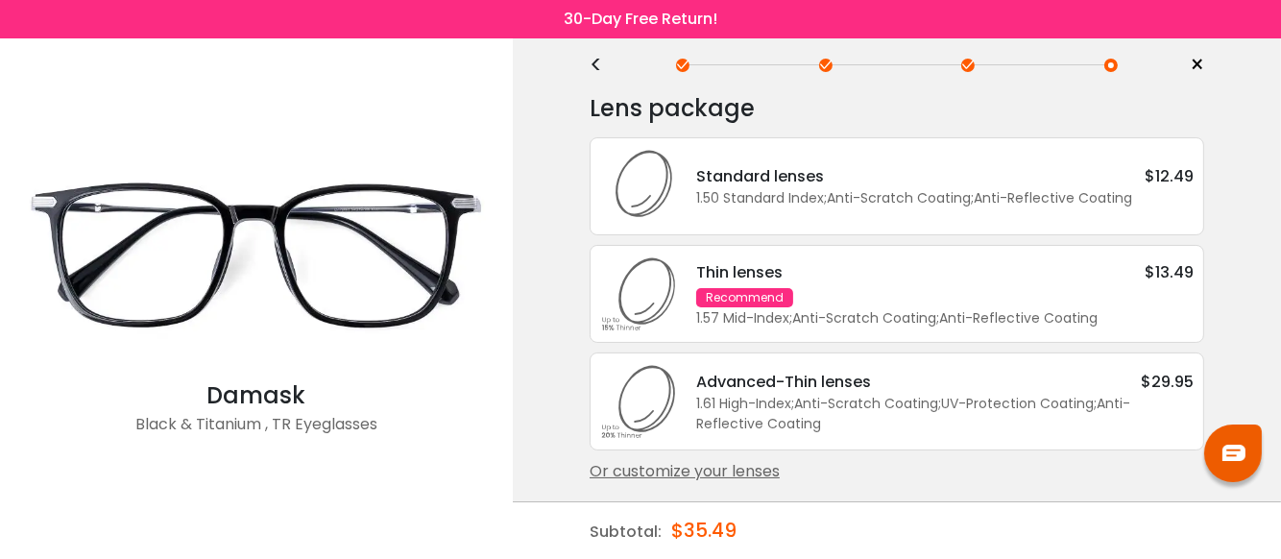
click at [692, 468] on div "Or customize your lenses" at bounding box center [897, 471] width 615 height 23
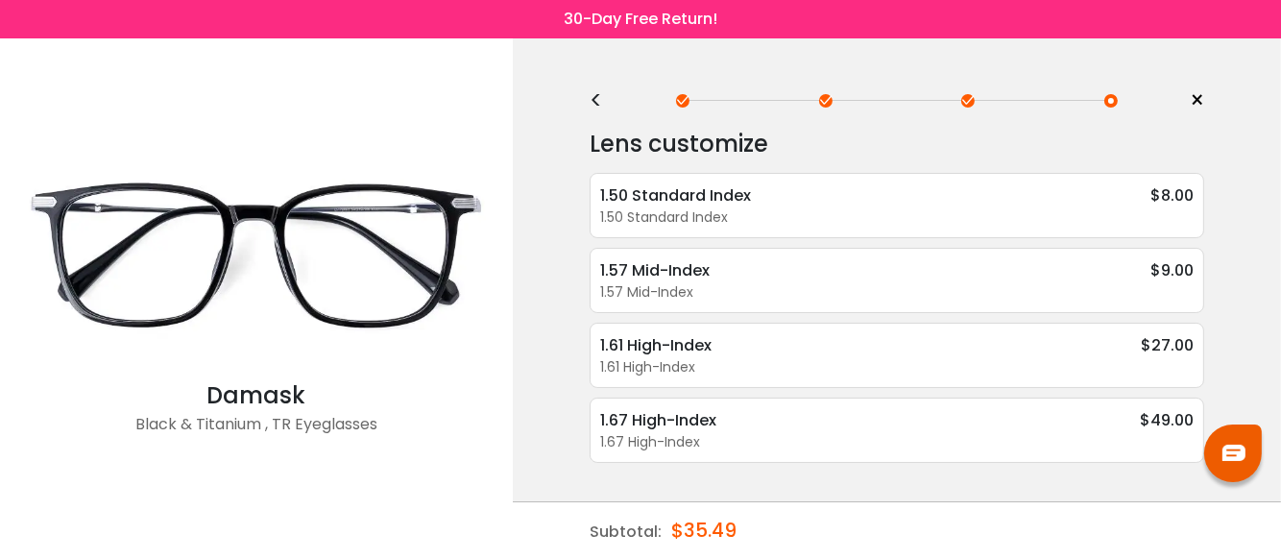
scroll to position [0, 0]
click at [662, 208] on div "1.50 Standard Index" at bounding box center [897, 217] width 594 height 20
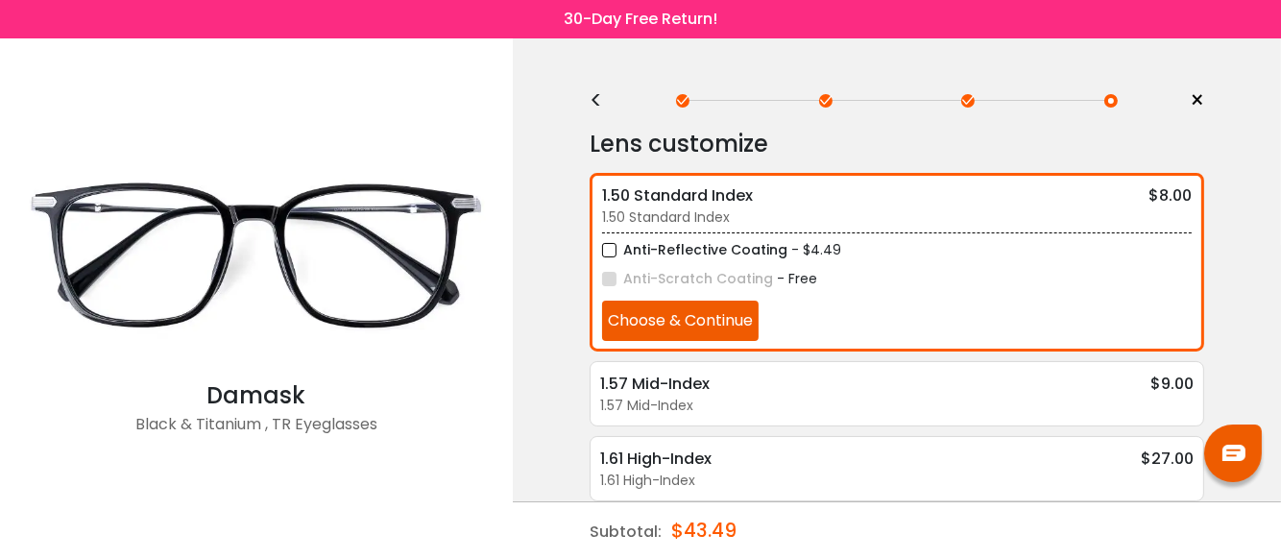
click at [591, 101] on div "<" at bounding box center [604, 100] width 29 height 15
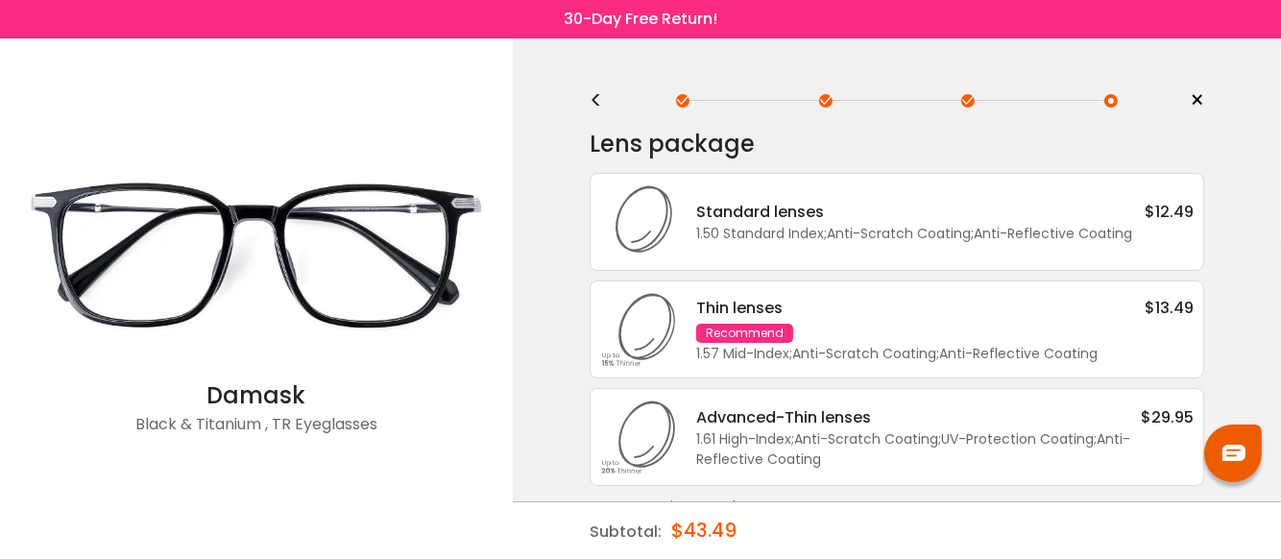
click at [771, 344] on div "1.57 Mid-Index ; Anti-Scratch Coating ; Anti-Reflective Coating ;" at bounding box center [945, 354] width 498 height 20
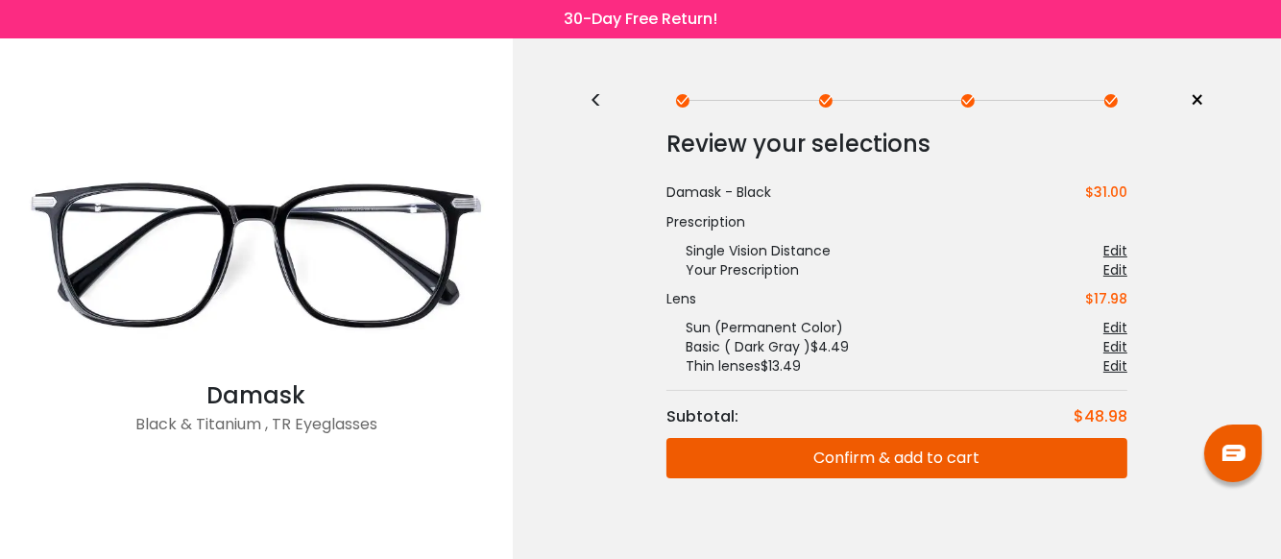
click at [779, 447] on button "Confirm & add to cart" at bounding box center [897, 458] width 461 height 40
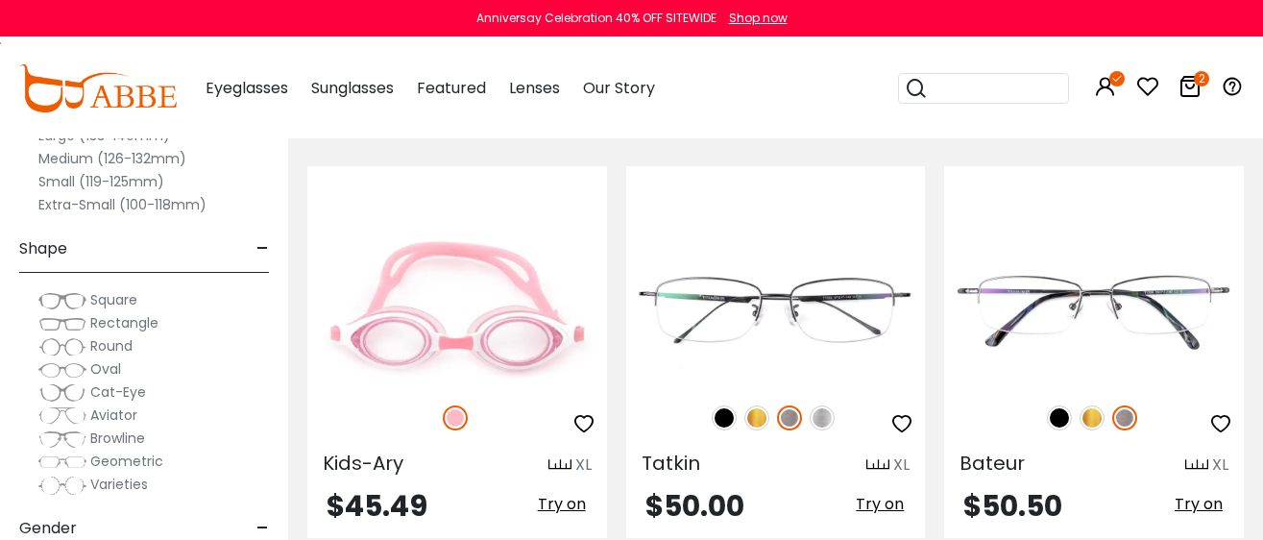
scroll to position [9007, 0]
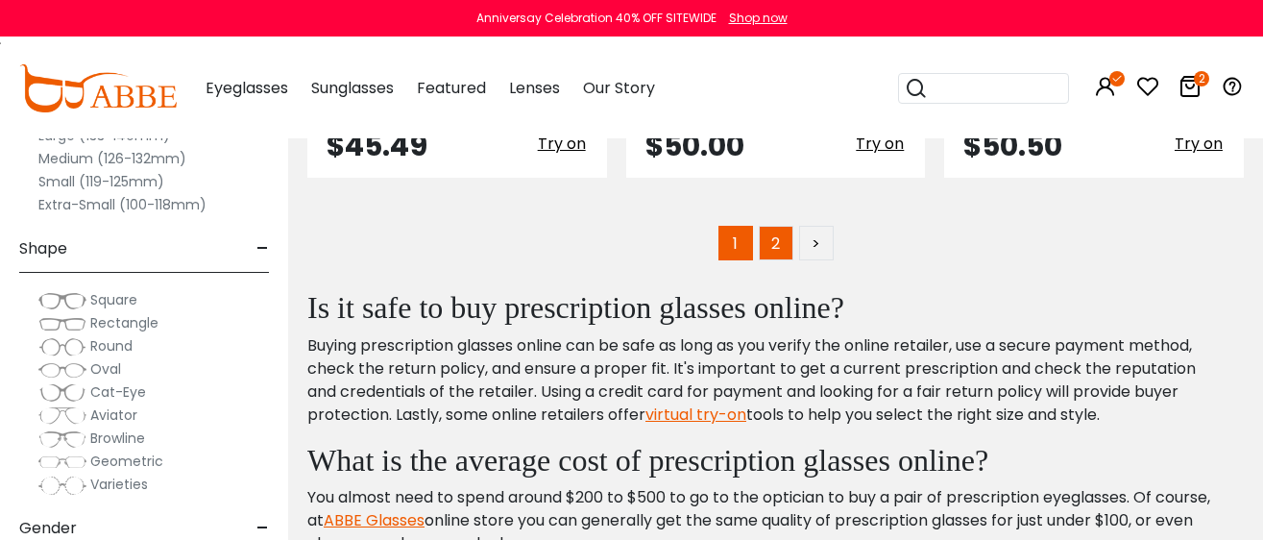
click at [770, 247] on link "2" at bounding box center [776, 243] width 35 height 35
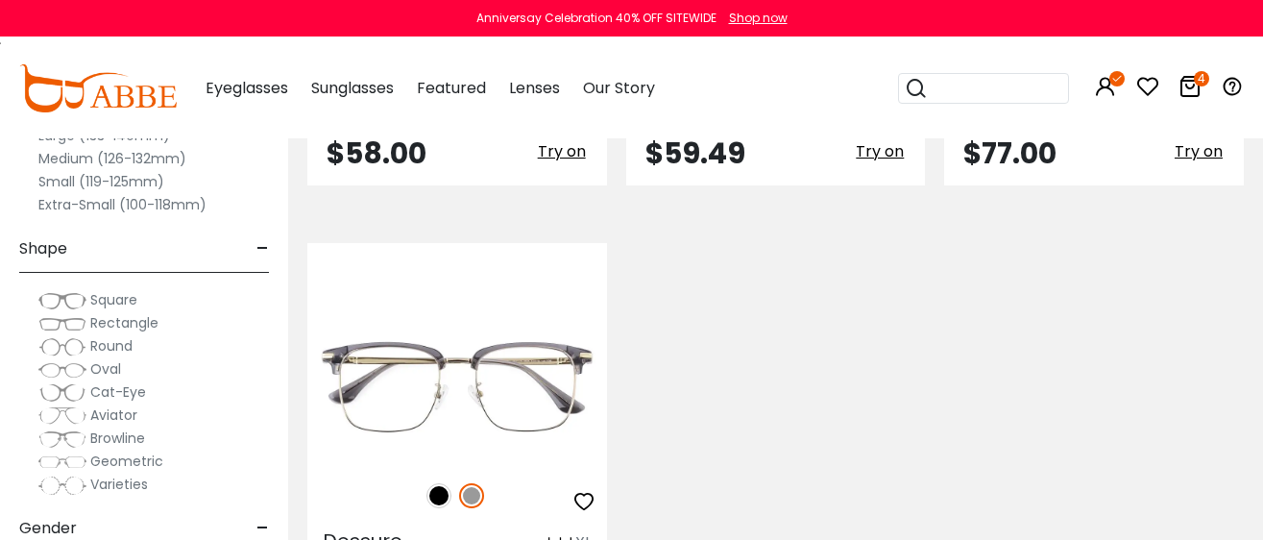
scroll to position [1321, 0]
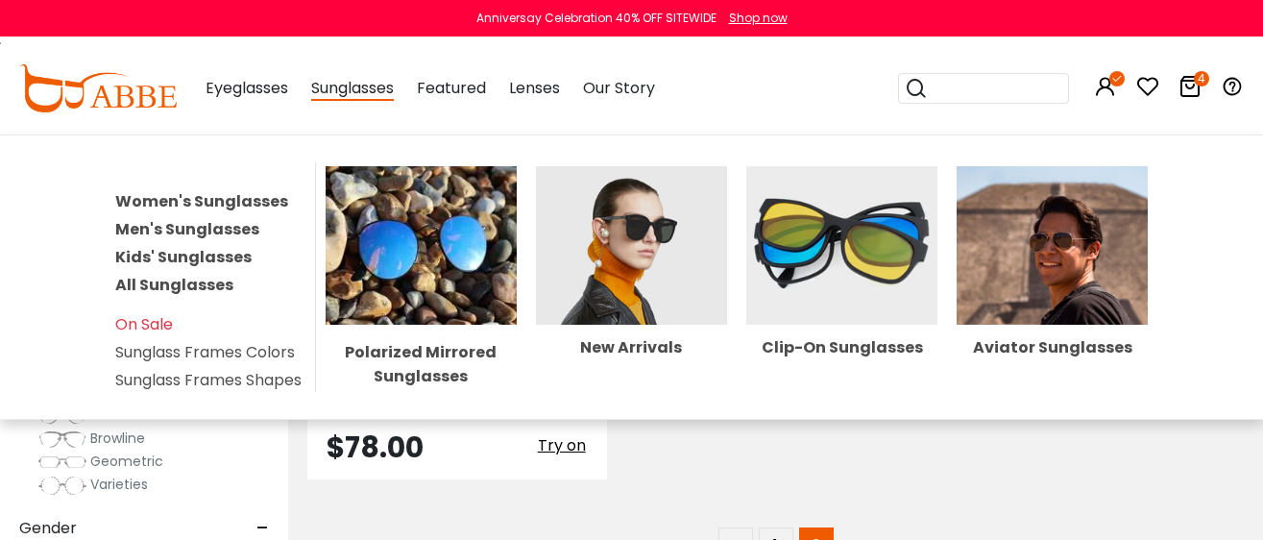
click at [343, 88] on span "Sunglasses" at bounding box center [352, 89] width 83 height 24
click at [354, 97] on span "Sunglasses" at bounding box center [352, 89] width 83 height 24
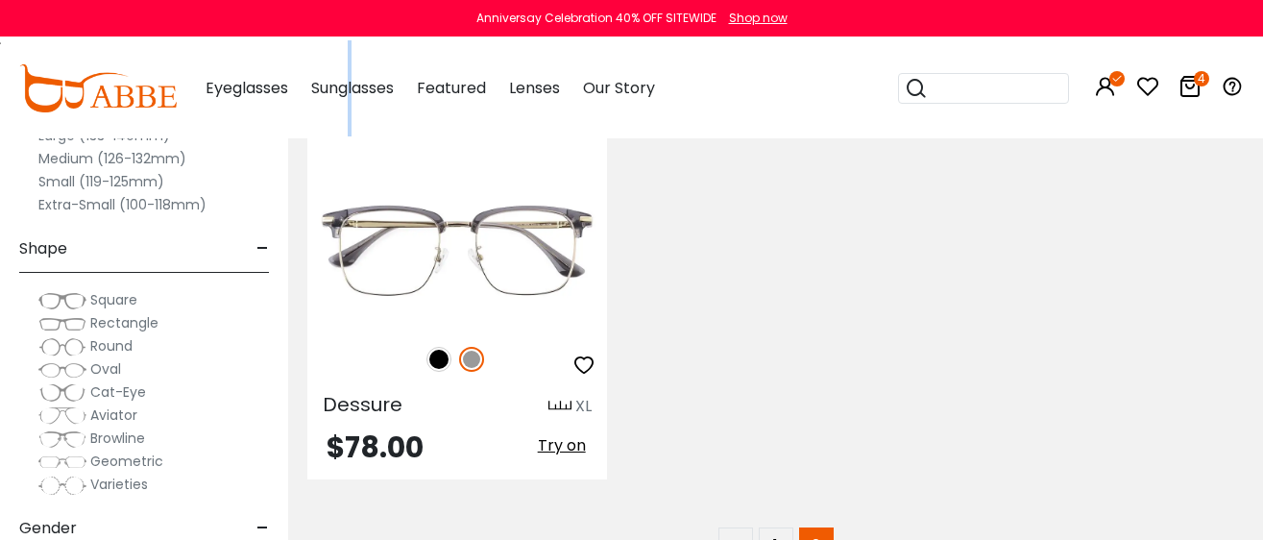
click at [103, 91] on img at bounding box center [98, 88] width 158 height 48
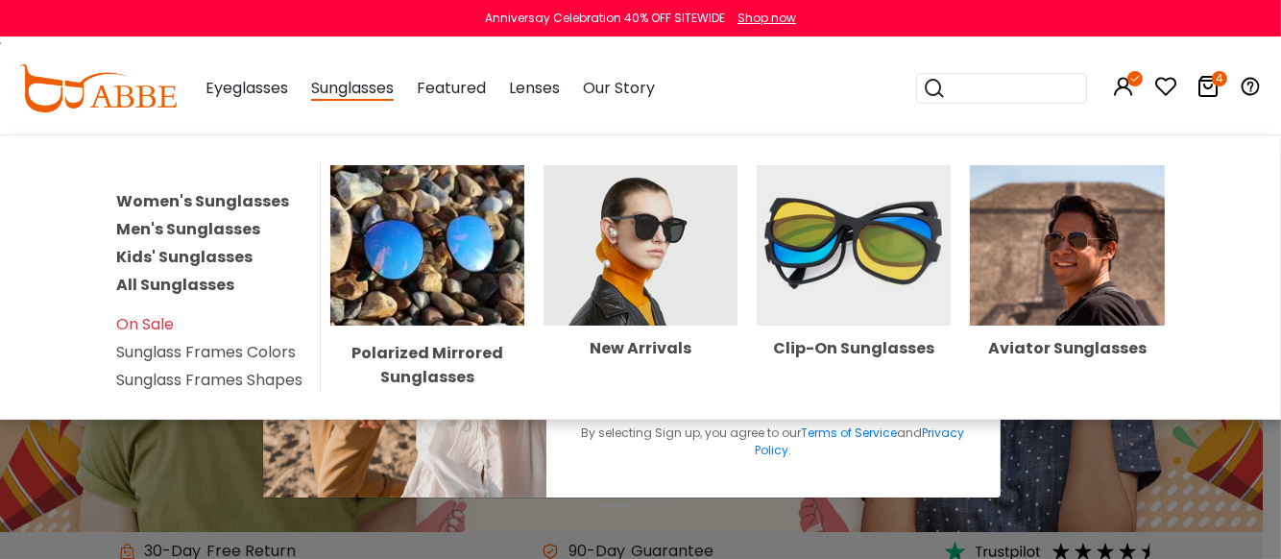
click at [178, 284] on link "All Sunglasses" at bounding box center [175, 285] width 118 height 22
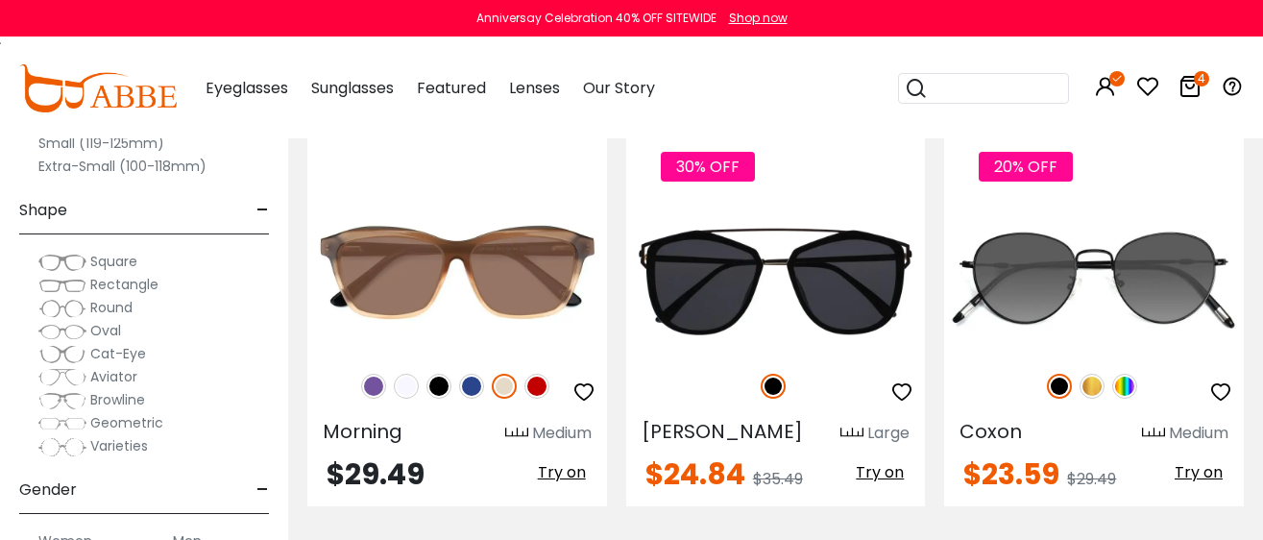
scroll to position [119, 0]
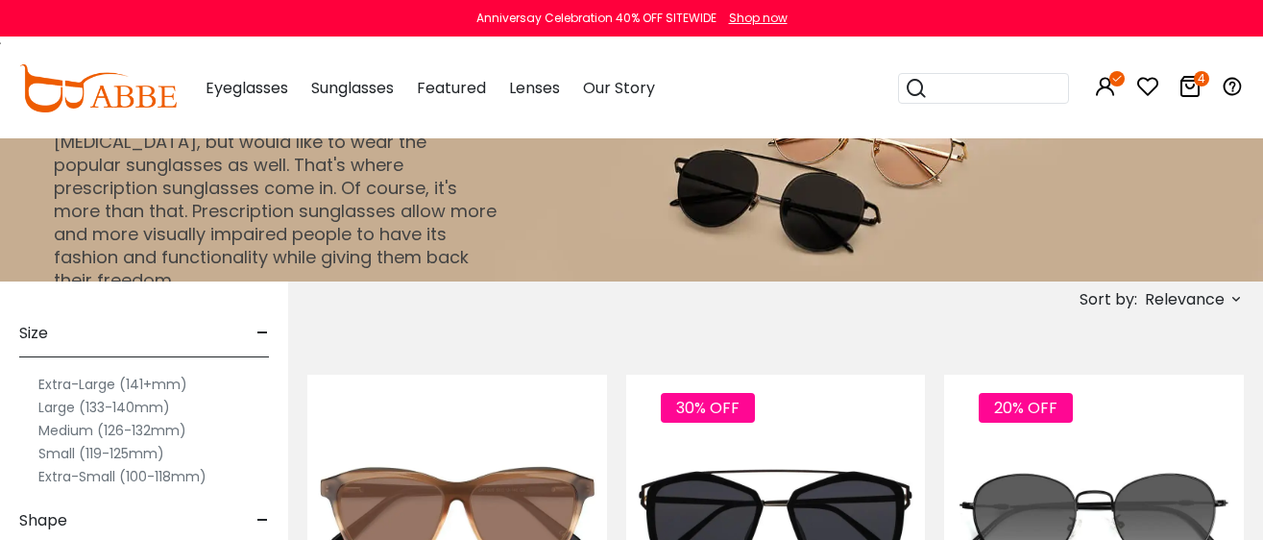
click at [107, 385] on label "Extra-Large (141+mm)" at bounding box center [112, 384] width 149 height 23
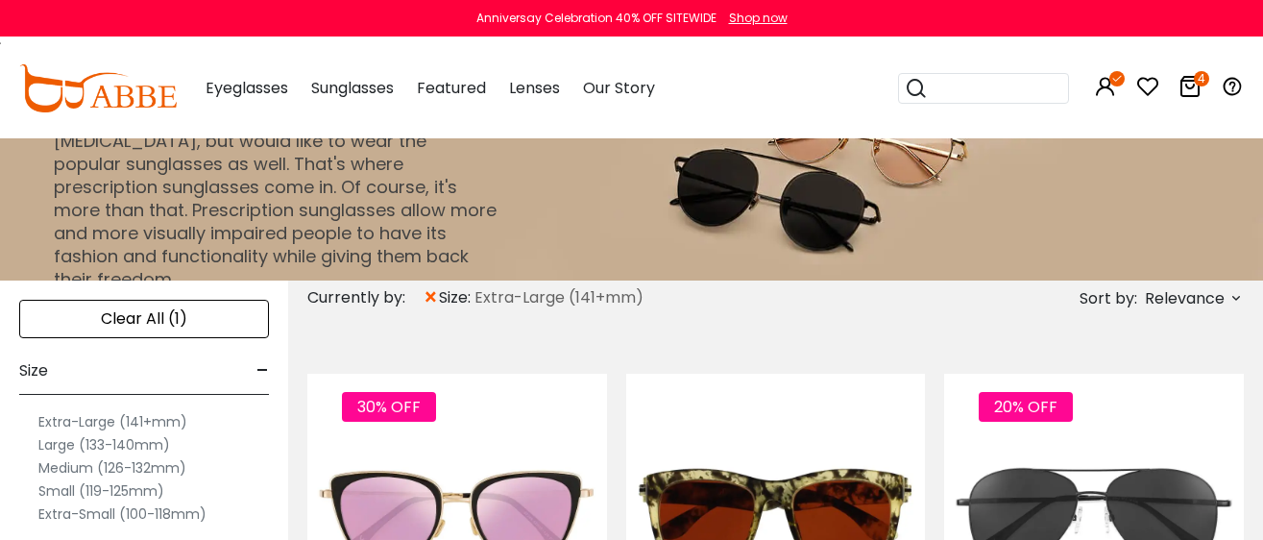
scroll to position [119, 0]
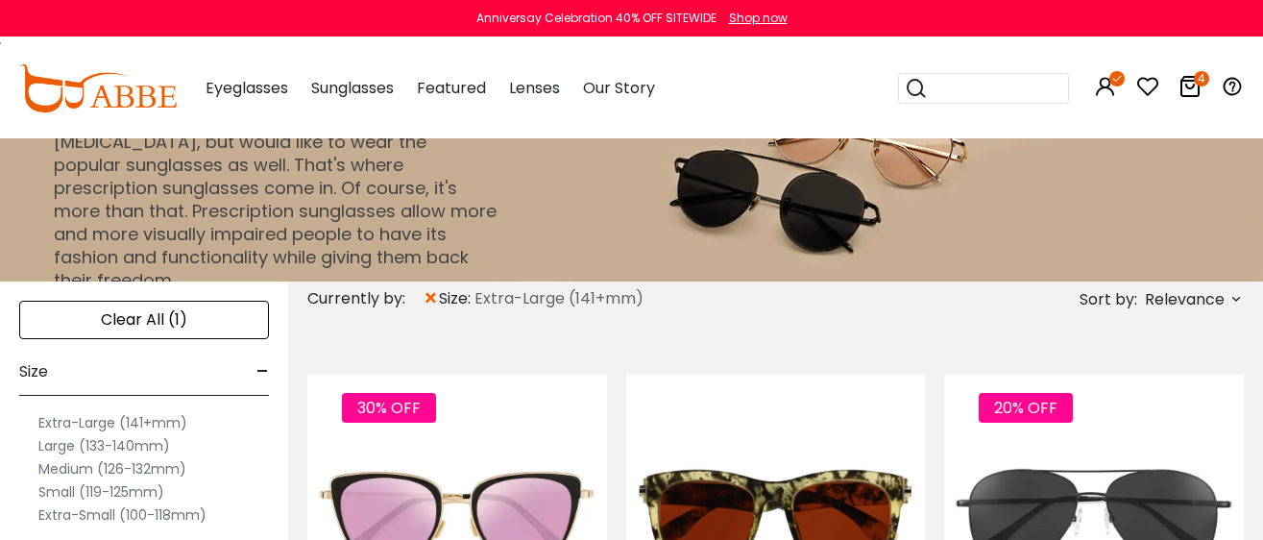
click at [1182, 295] on span "Relevance" at bounding box center [1185, 299] width 80 height 35
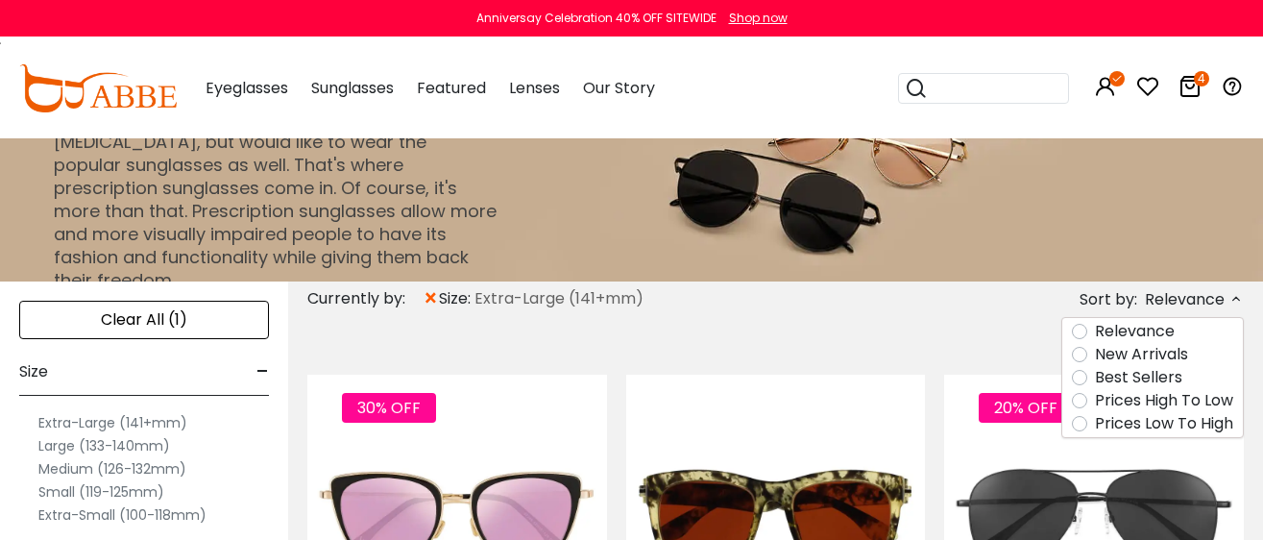
click at [1162, 425] on label "Prices Low To High" at bounding box center [1164, 423] width 138 height 23
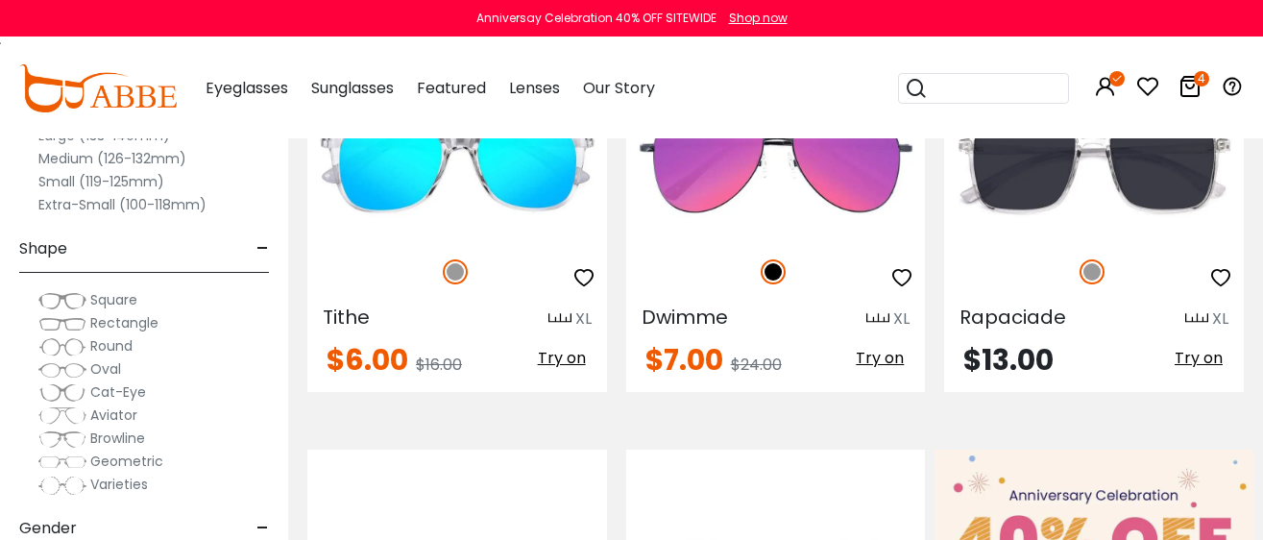
scroll to position [479, 0]
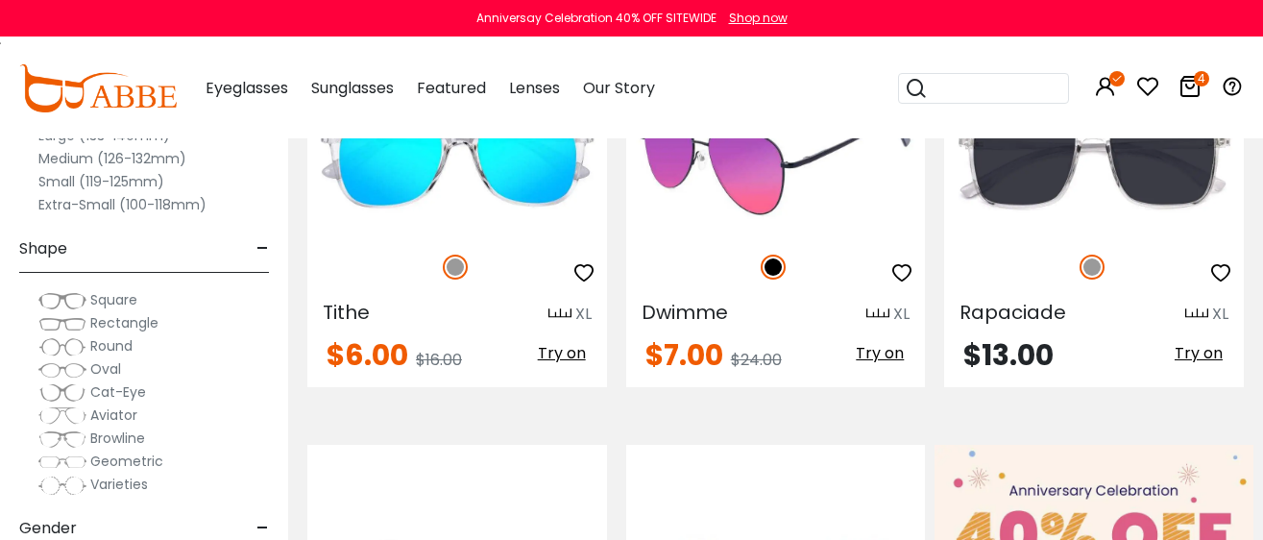
click at [753, 189] on img at bounding box center [776, 159] width 300 height 150
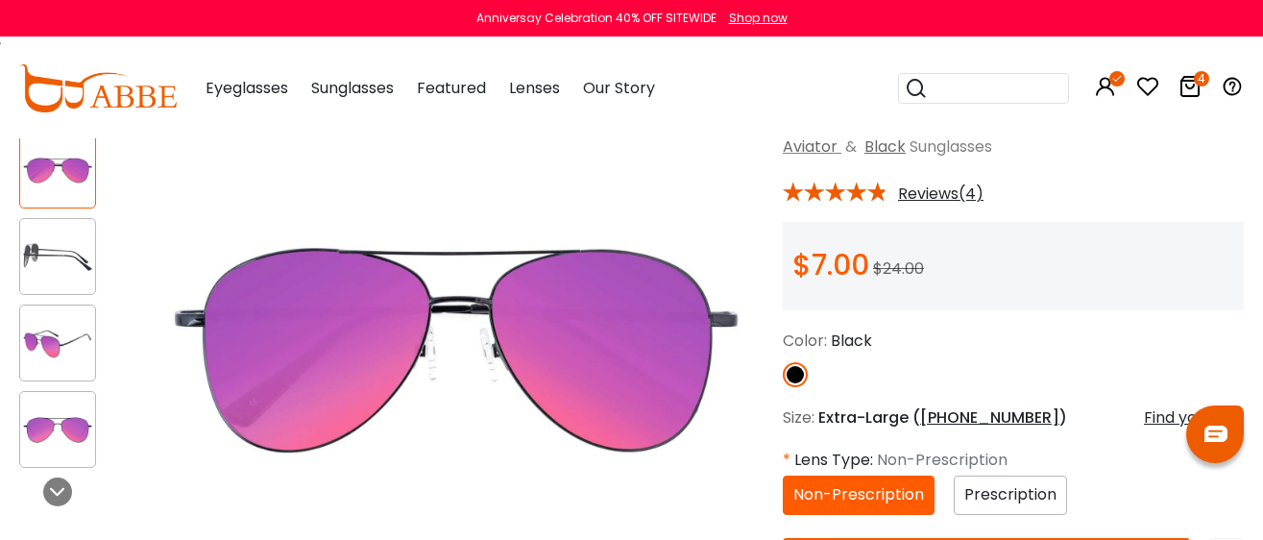
scroll to position [239, 0]
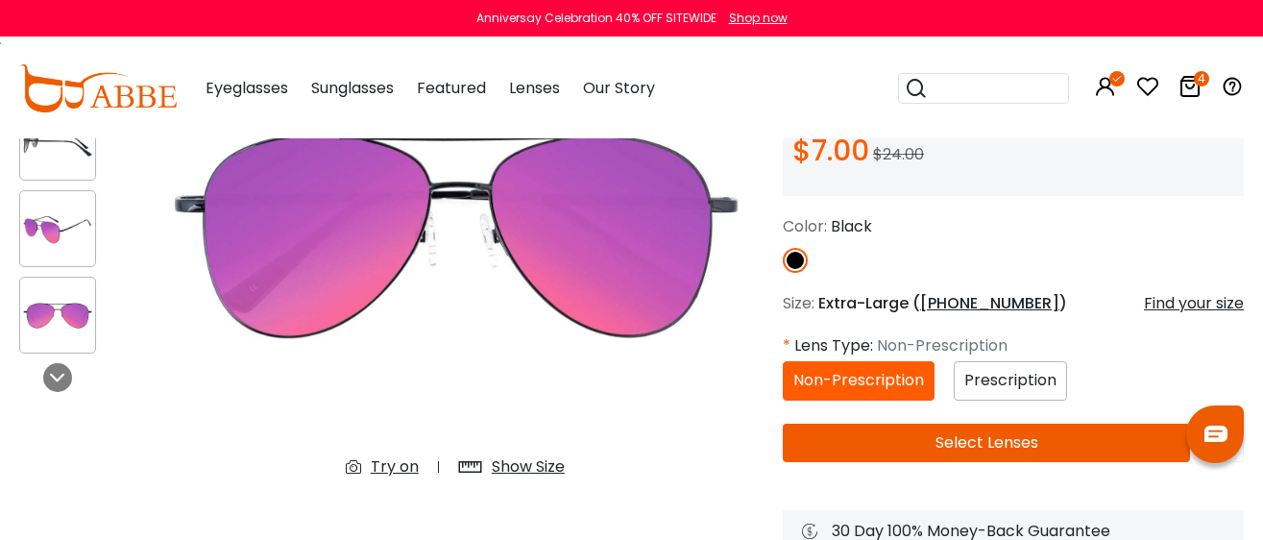
click at [1009, 383] on span "Prescription" at bounding box center [1010, 380] width 92 height 22
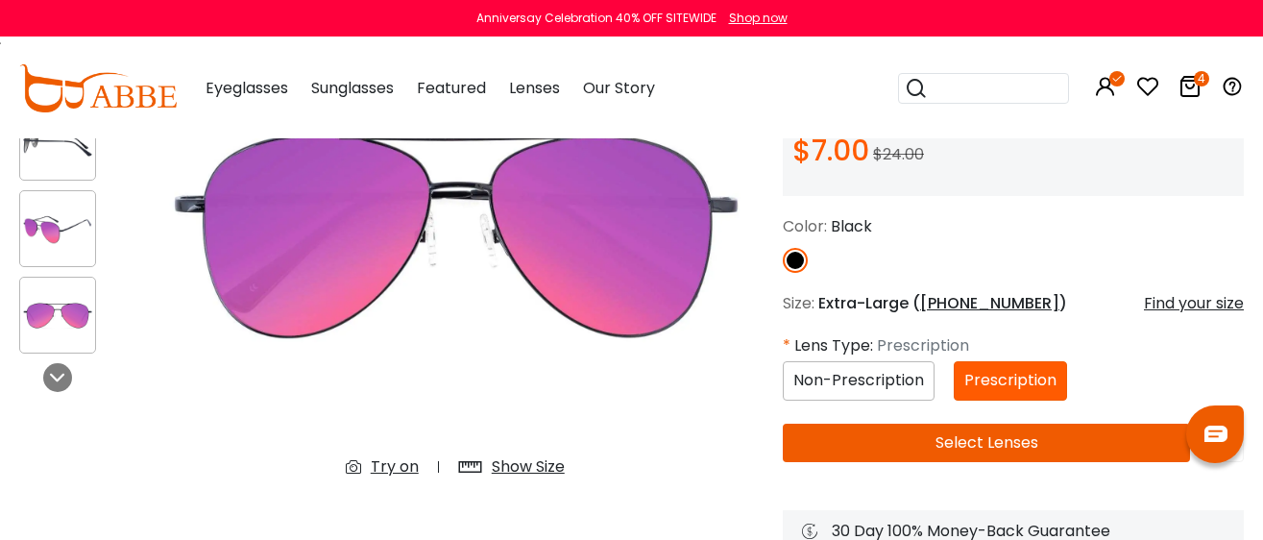
click at [1032, 453] on button "Select Lenses" at bounding box center [986, 443] width 407 height 38
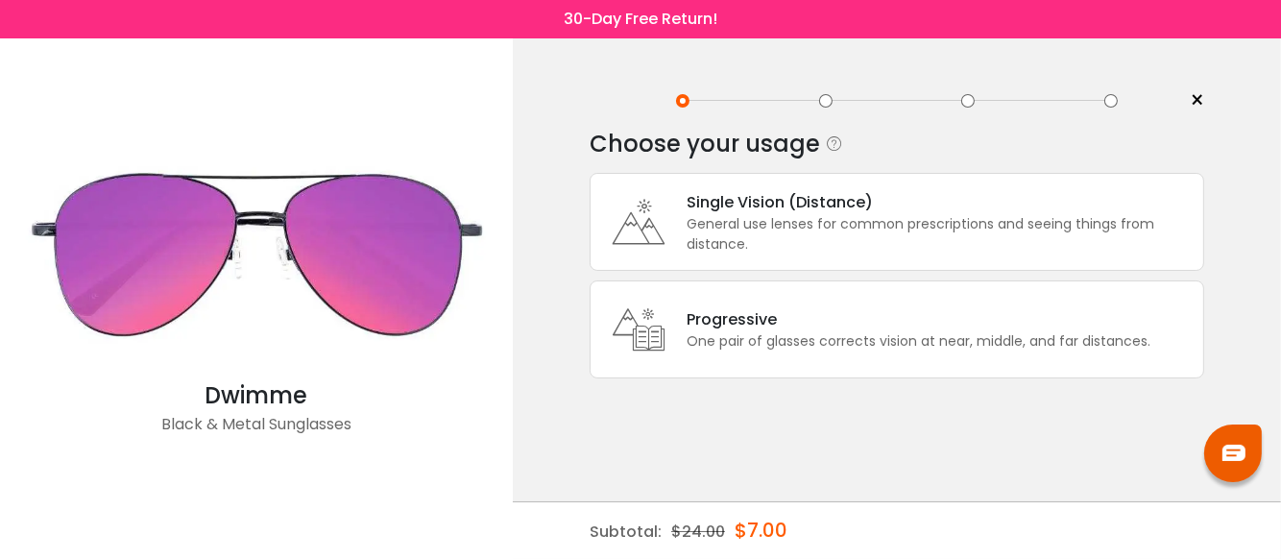
click at [751, 214] on div "General use lenses for common prescriptions and seeing things from distance." at bounding box center [940, 234] width 507 height 40
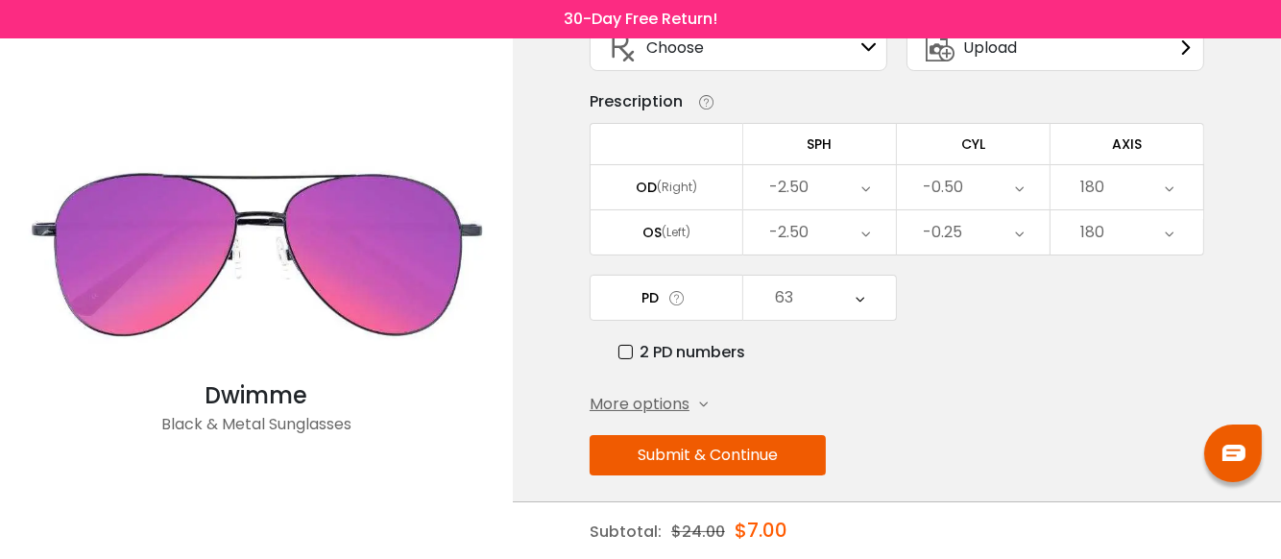
scroll to position [161, 0]
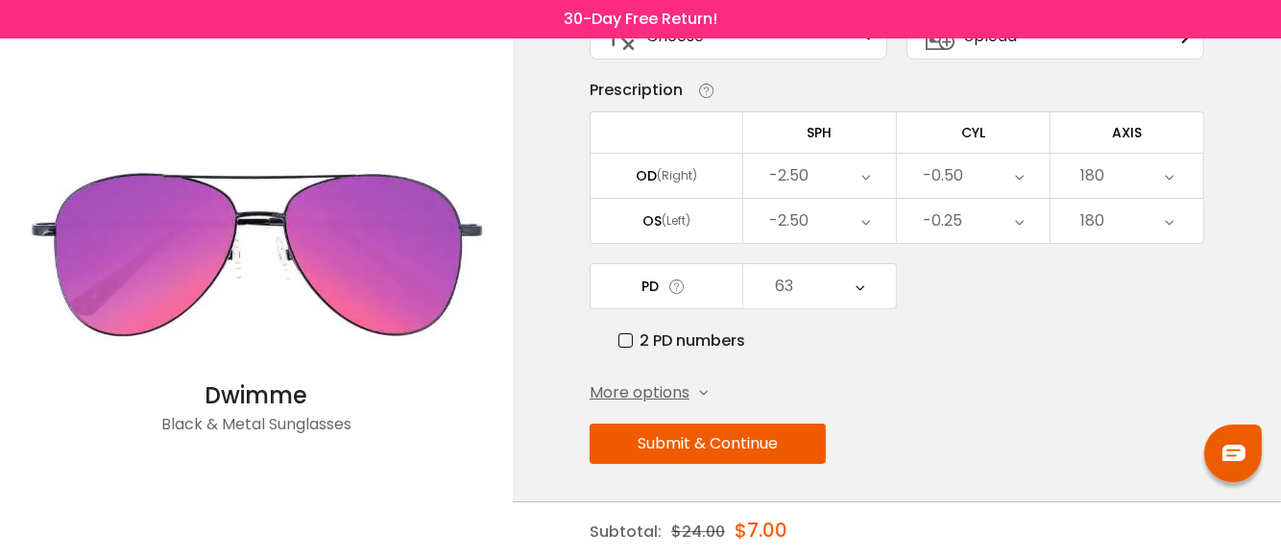
click at [710, 449] on button "Submit & Continue" at bounding box center [708, 444] width 236 height 40
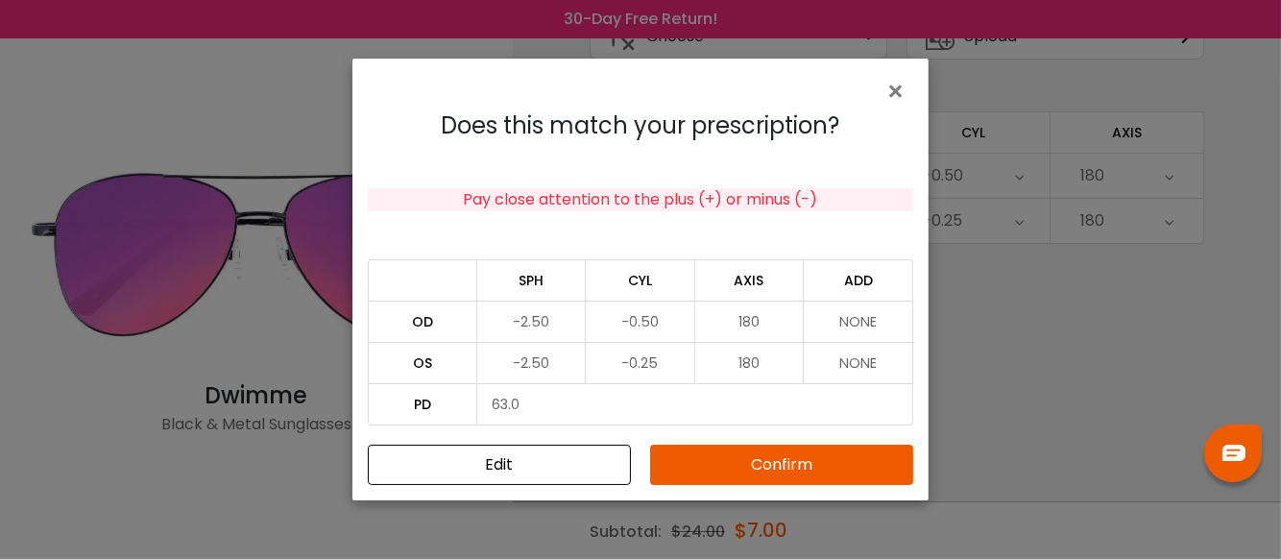
click at [737, 464] on button "Confirm" at bounding box center [781, 465] width 263 height 40
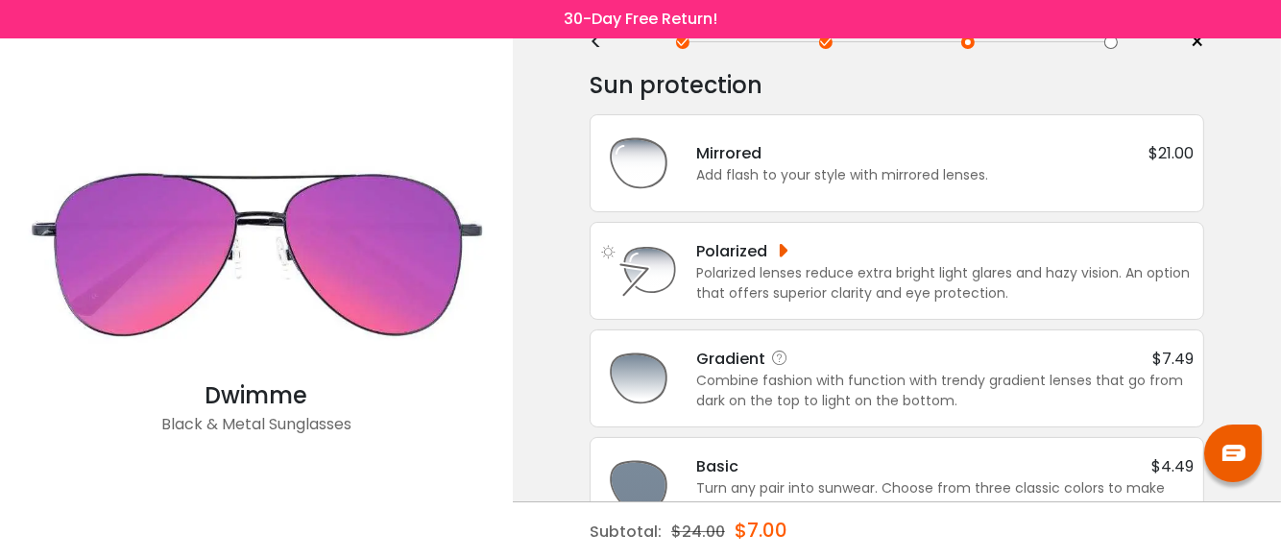
scroll to position [109, 0]
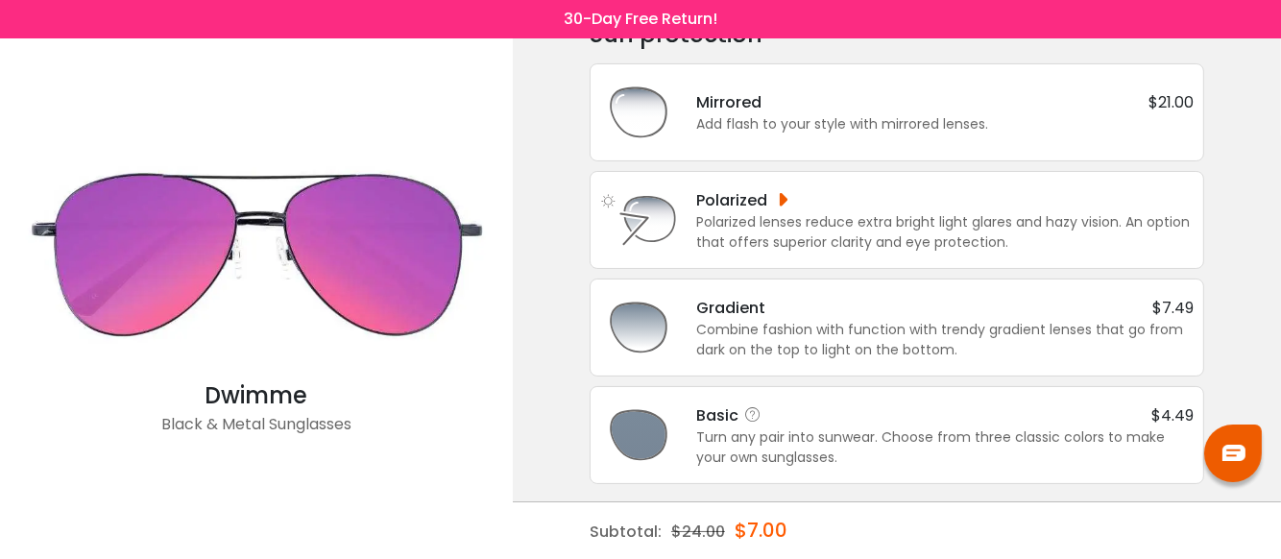
click at [778, 444] on div "Turn any pair into sunwear. Choose from three classic colors to make your own s…" at bounding box center [945, 447] width 498 height 40
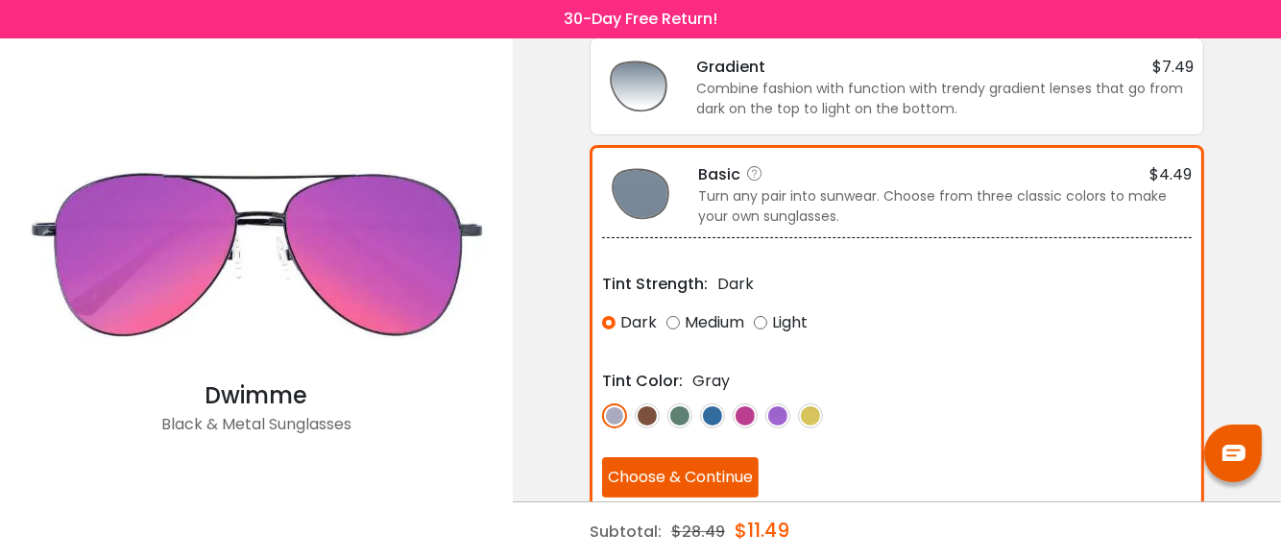
scroll to position [352, 0]
click at [641, 472] on button "Choose & Continue" at bounding box center [680, 476] width 157 height 40
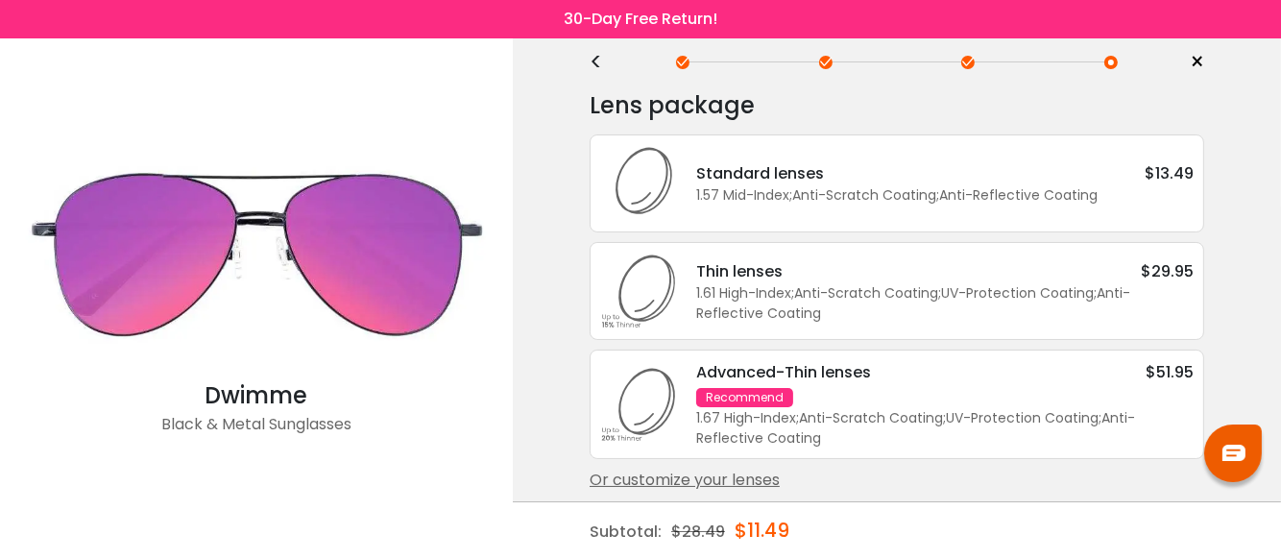
scroll to position [47, 0]
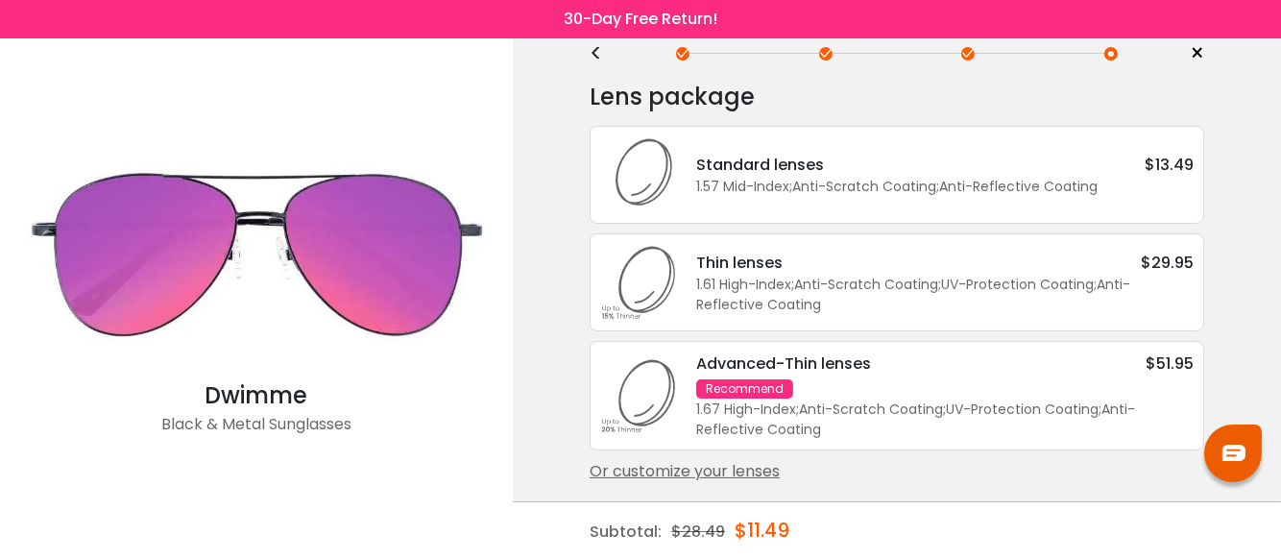
click at [675, 474] on div "Or customize your lenses" at bounding box center [897, 471] width 615 height 23
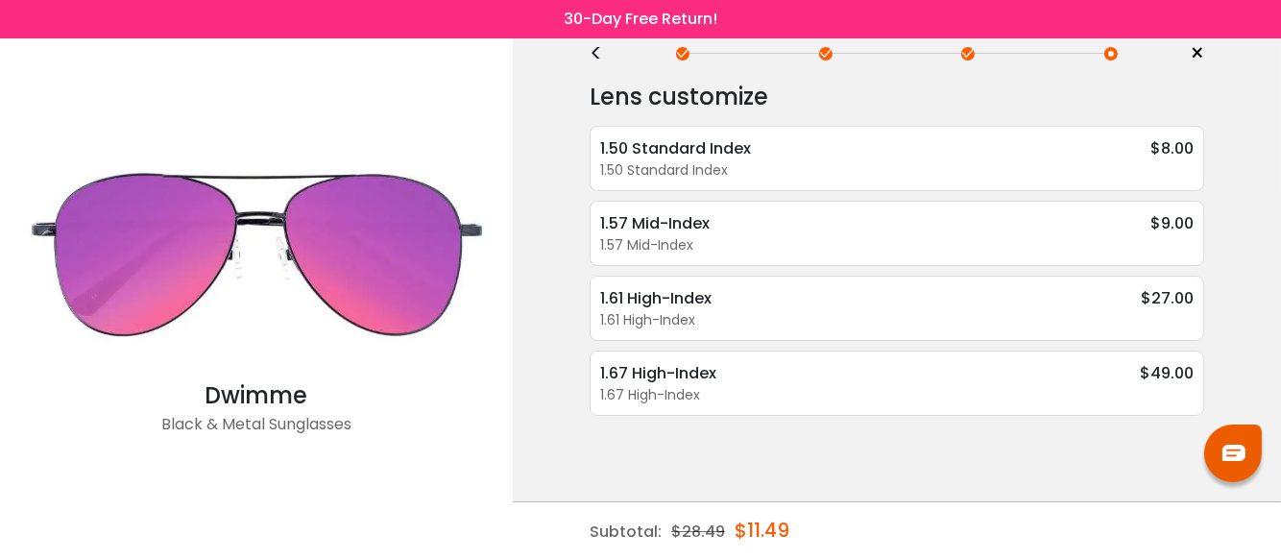
scroll to position [0, 0]
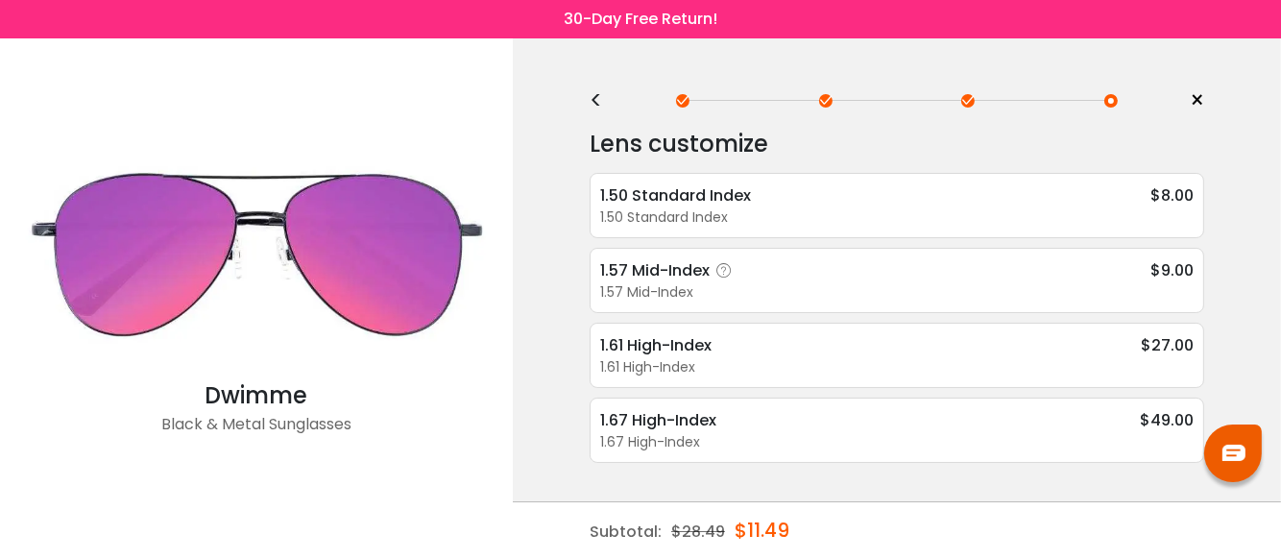
click at [635, 276] on div "1.57 Mid-Index" at bounding box center [669, 270] width 138 height 24
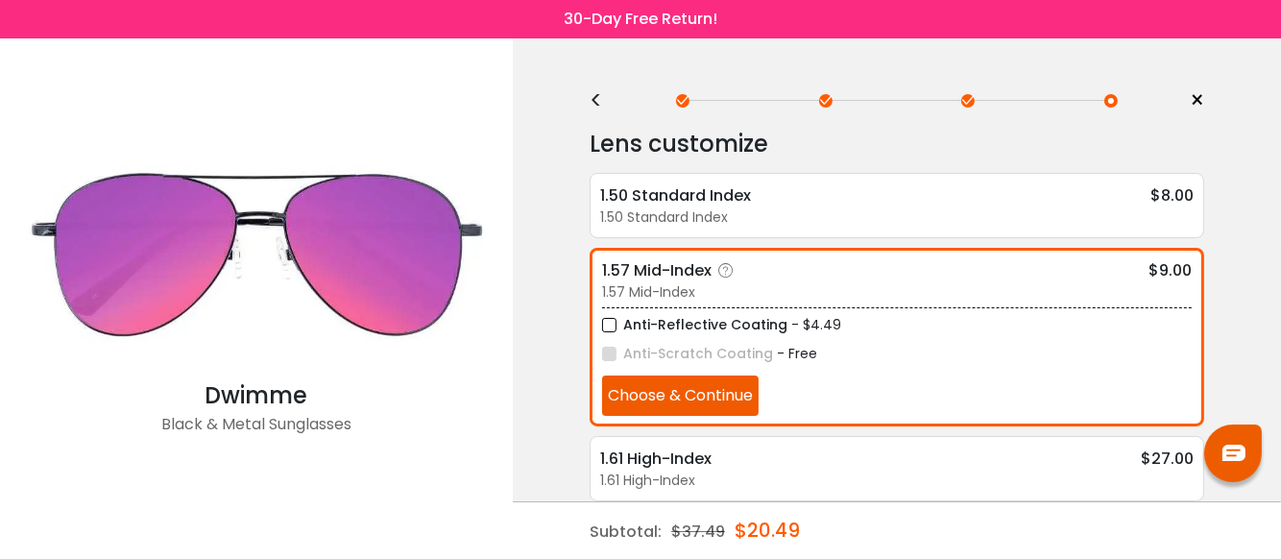
click at [610, 325] on label "Anti-Reflective Coating" at bounding box center [694, 325] width 185 height 24
click at [696, 399] on button "Choose & Continue" at bounding box center [680, 396] width 157 height 40
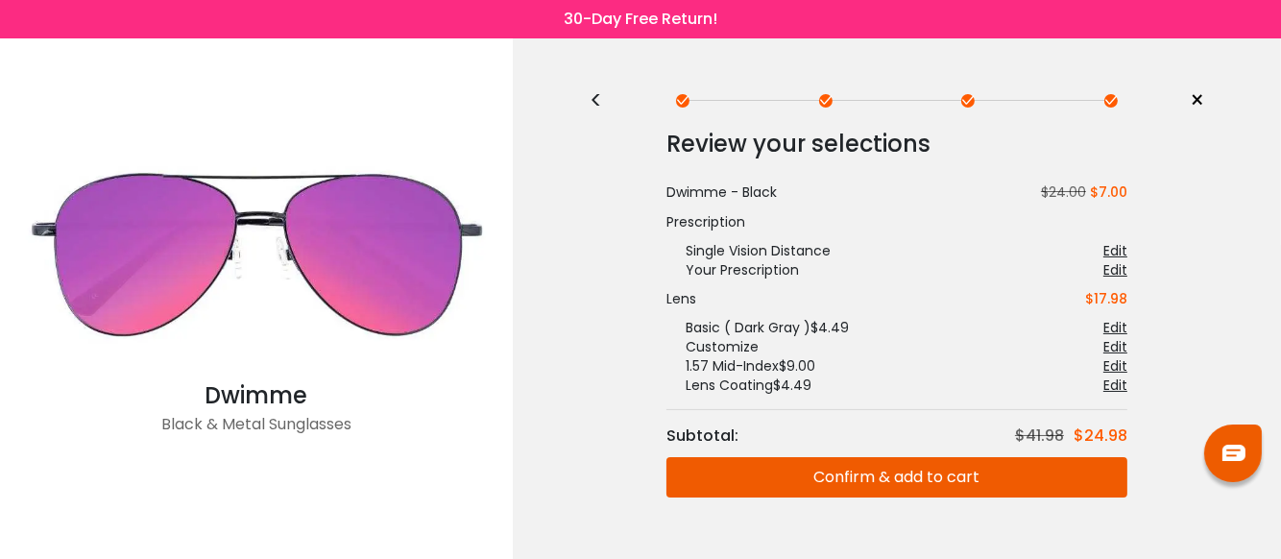
click at [912, 468] on button "Confirm & add to cart" at bounding box center [897, 477] width 461 height 40
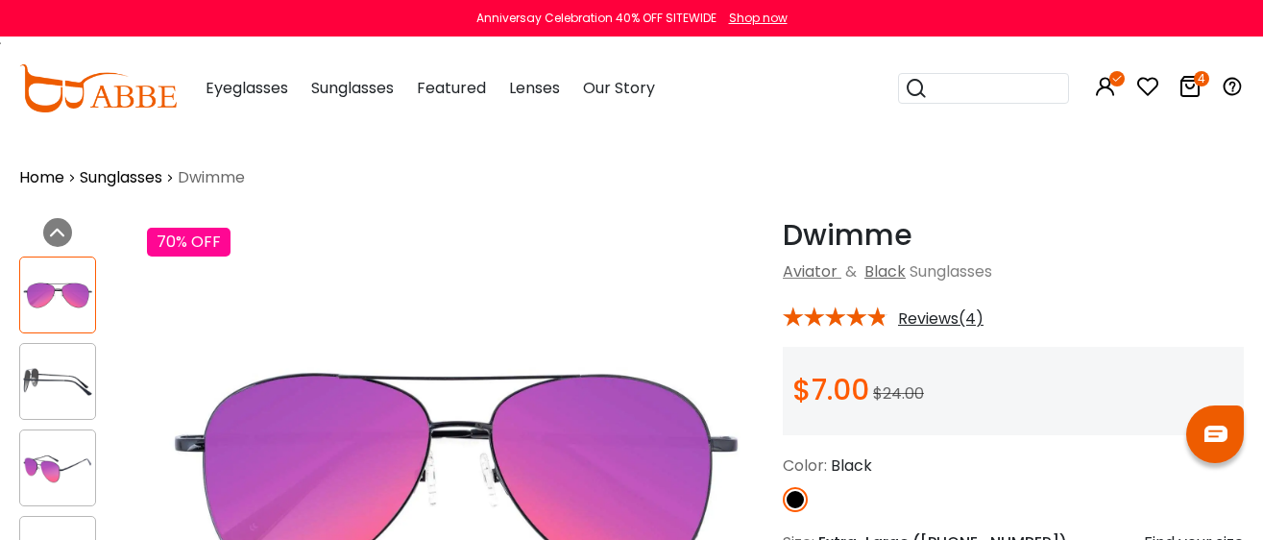
scroll to position [239, 0]
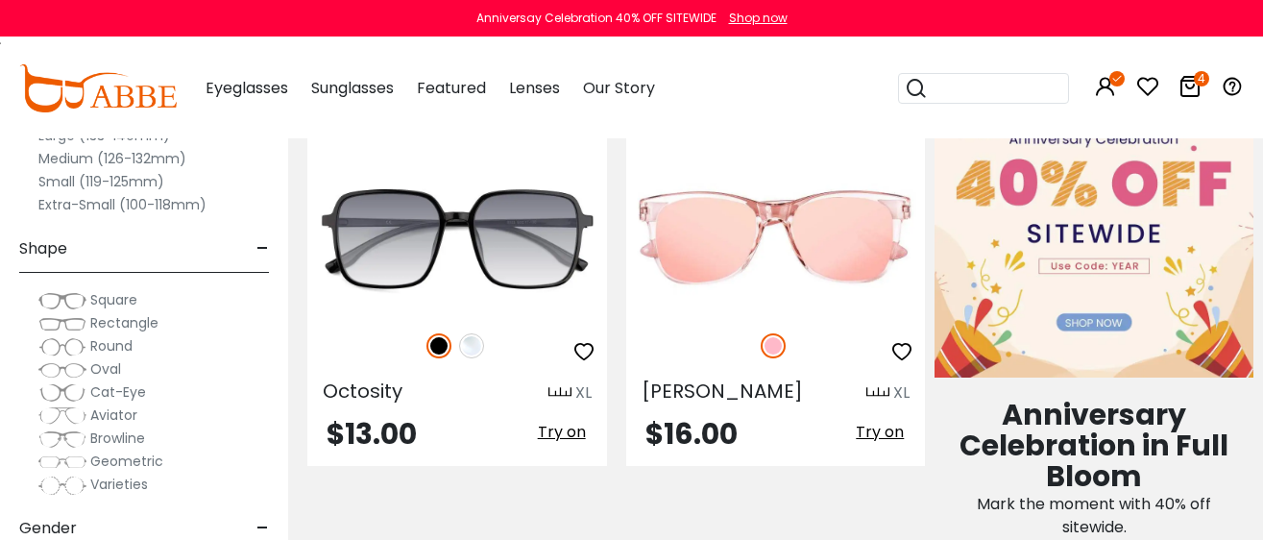
scroll to position [839, 0]
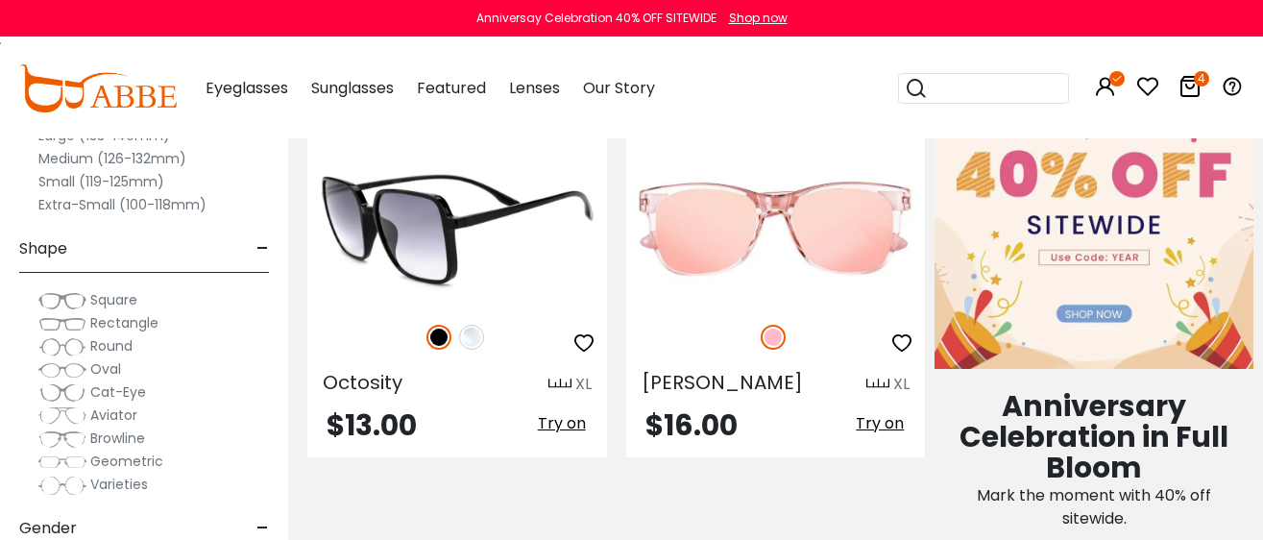
click at [414, 249] on img at bounding box center [457, 229] width 300 height 150
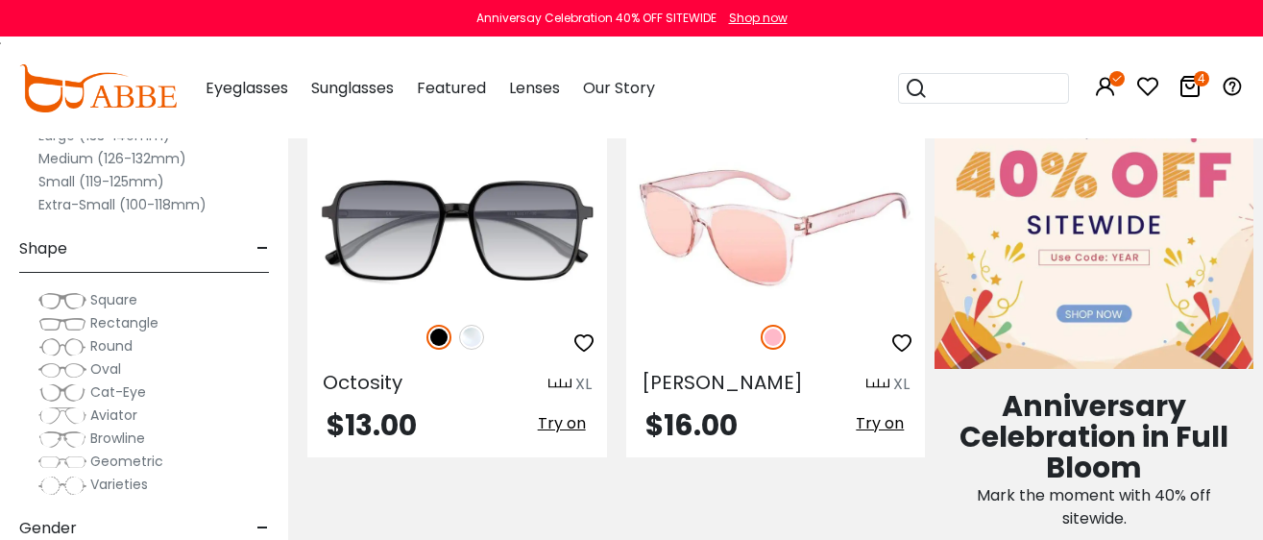
click at [770, 256] on img at bounding box center [776, 229] width 300 height 150
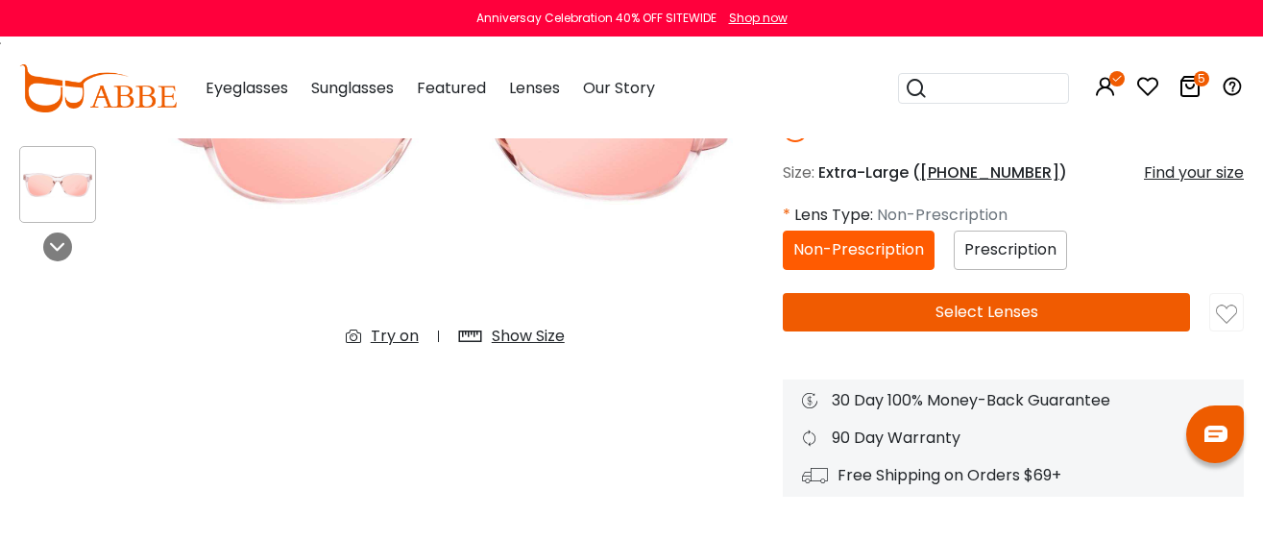
scroll to position [239, 0]
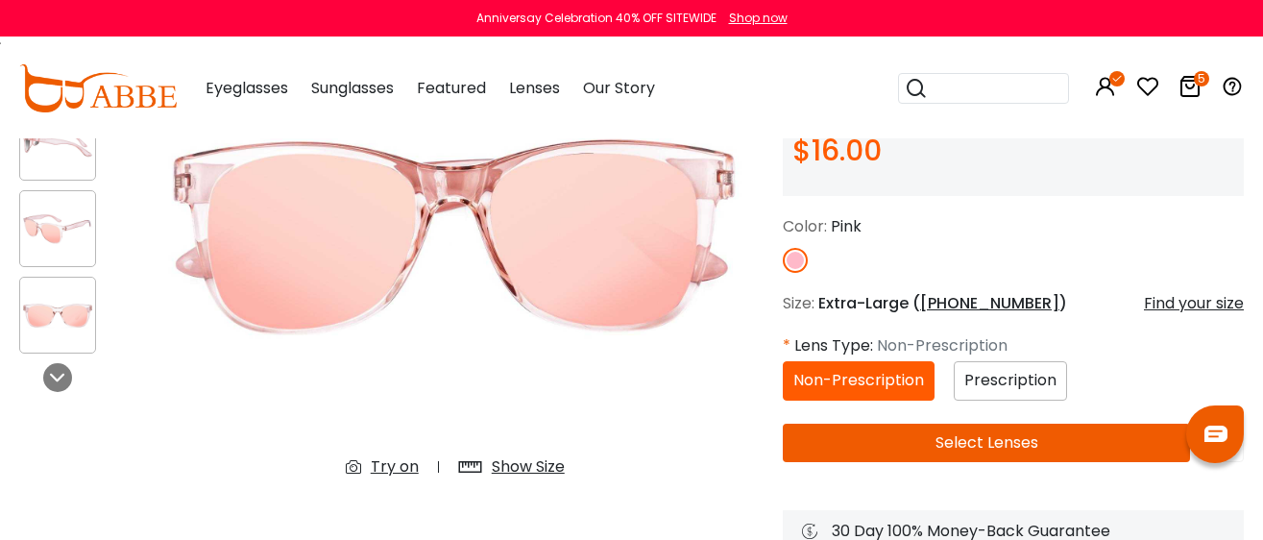
click at [989, 384] on span "Prescription" at bounding box center [1010, 380] width 92 height 22
click at [1025, 380] on span "Prescription" at bounding box center [1010, 380] width 92 height 22
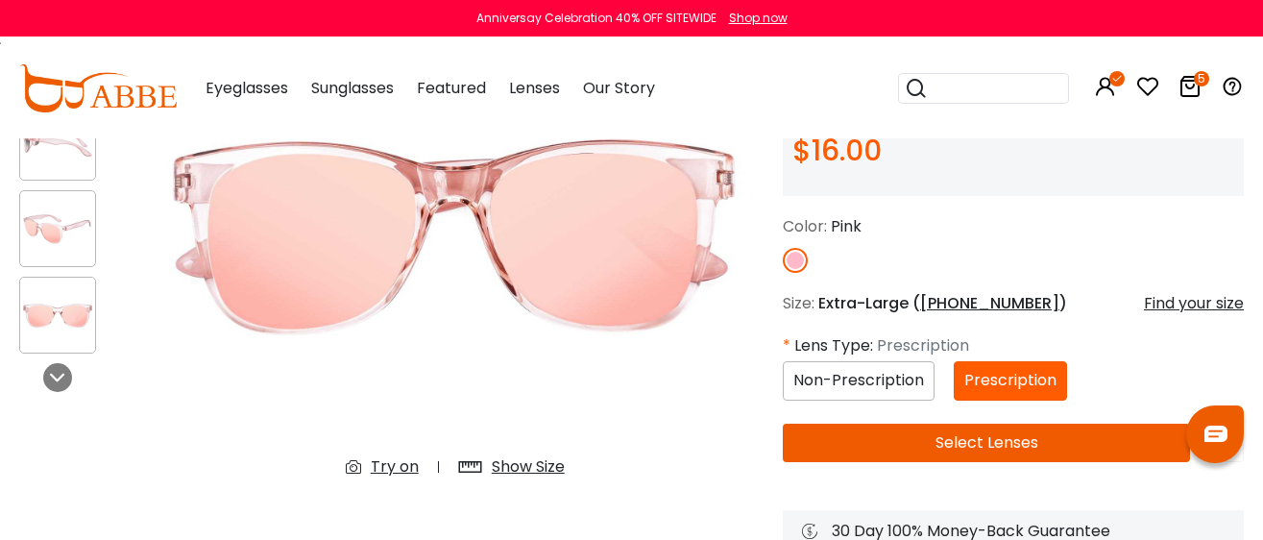
click at [889, 446] on button "Select Lenses" at bounding box center [986, 443] width 407 height 38
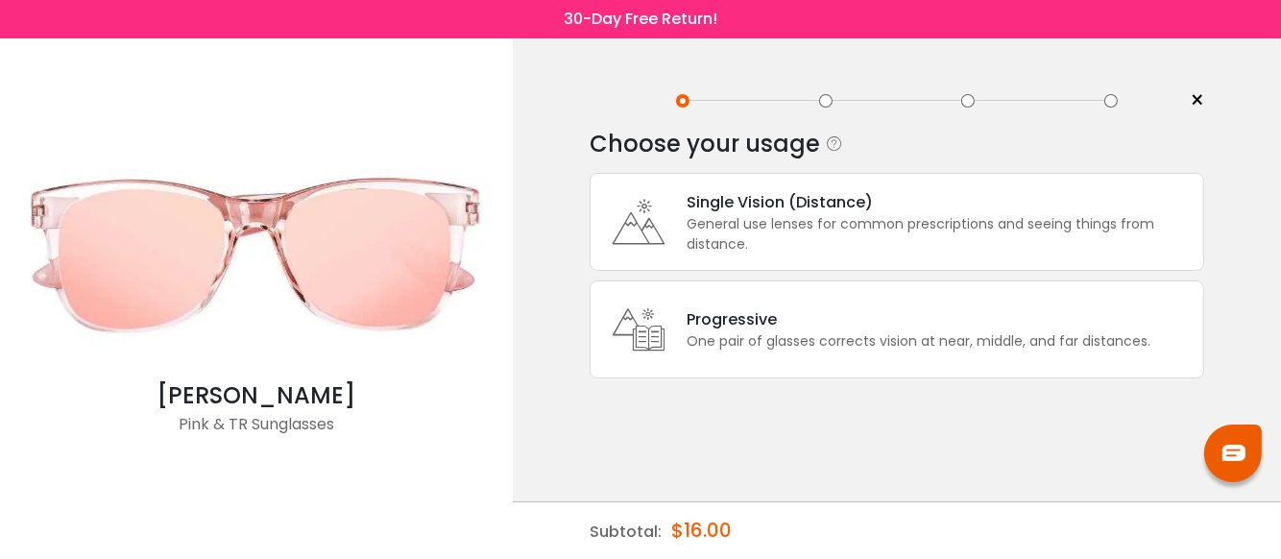
click at [744, 222] on div "General use lenses for common prescriptions and seeing things from distance." at bounding box center [940, 234] width 507 height 40
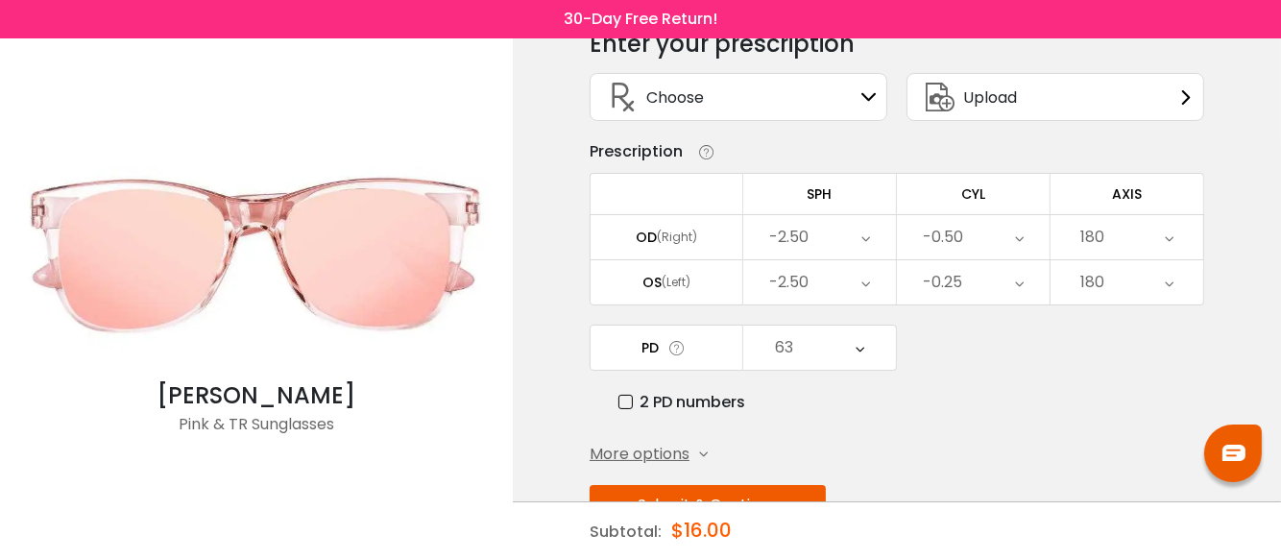
scroll to position [161, 0]
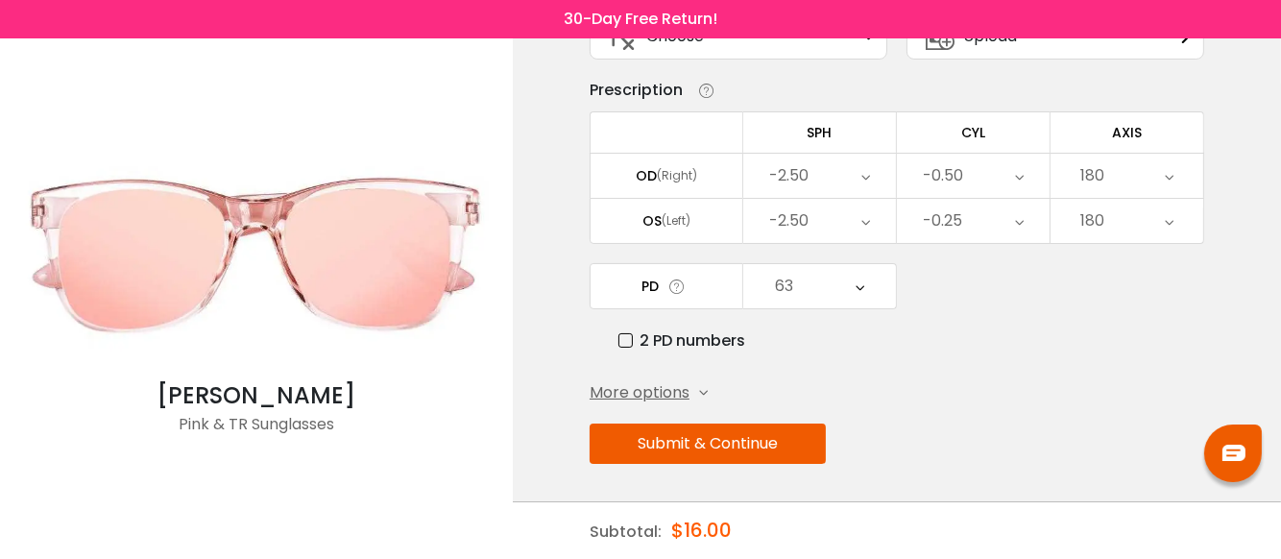
click at [734, 435] on button "Submit & Continue" at bounding box center [708, 444] width 236 height 40
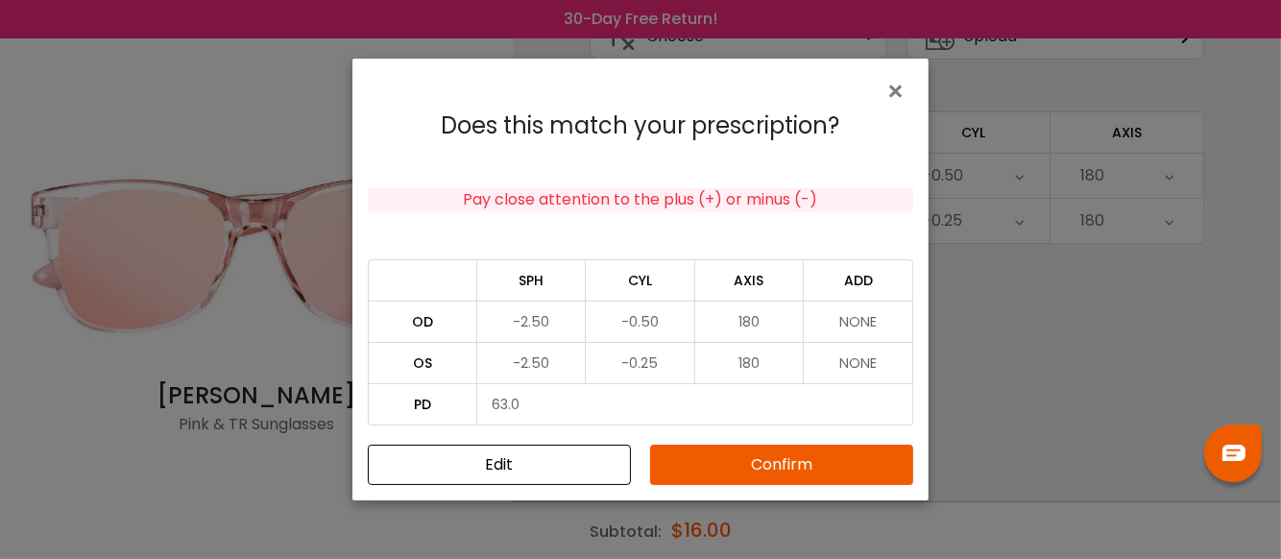
click at [744, 470] on button "Confirm" at bounding box center [781, 465] width 263 height 40
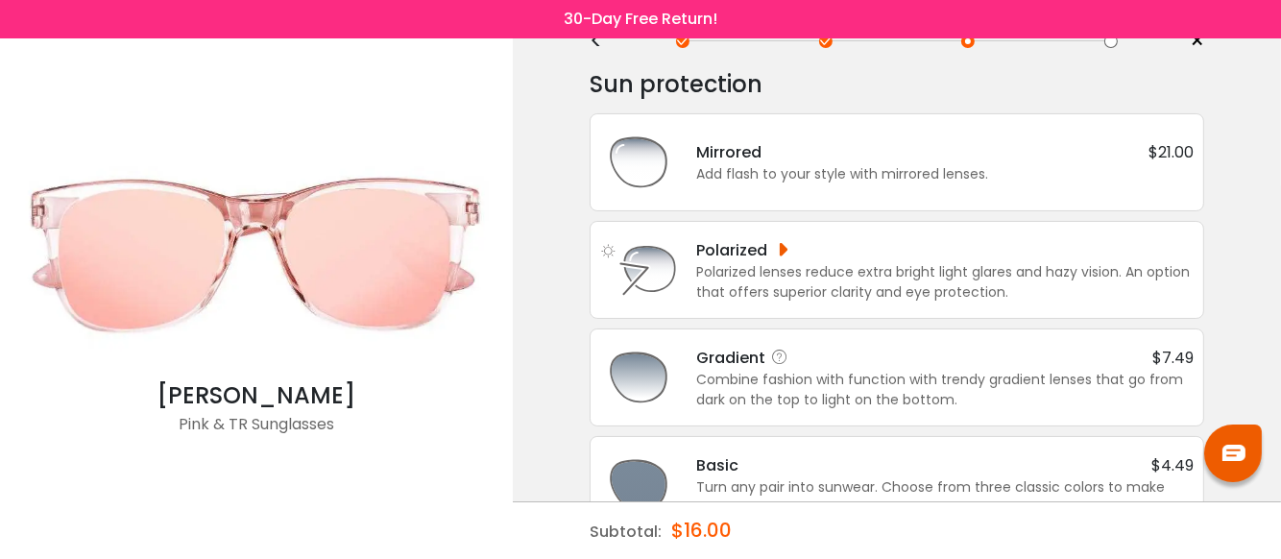
scroll to position [109, 0]
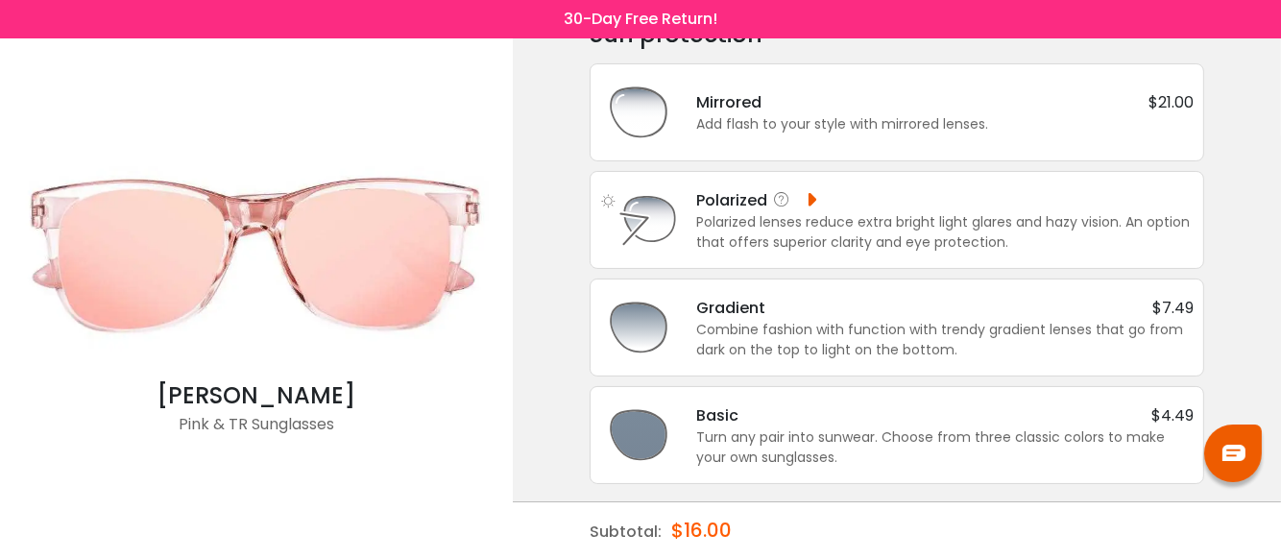
click at [768, 200] on div "Polarized" at bounding box center [757, 200] width 123 height 24
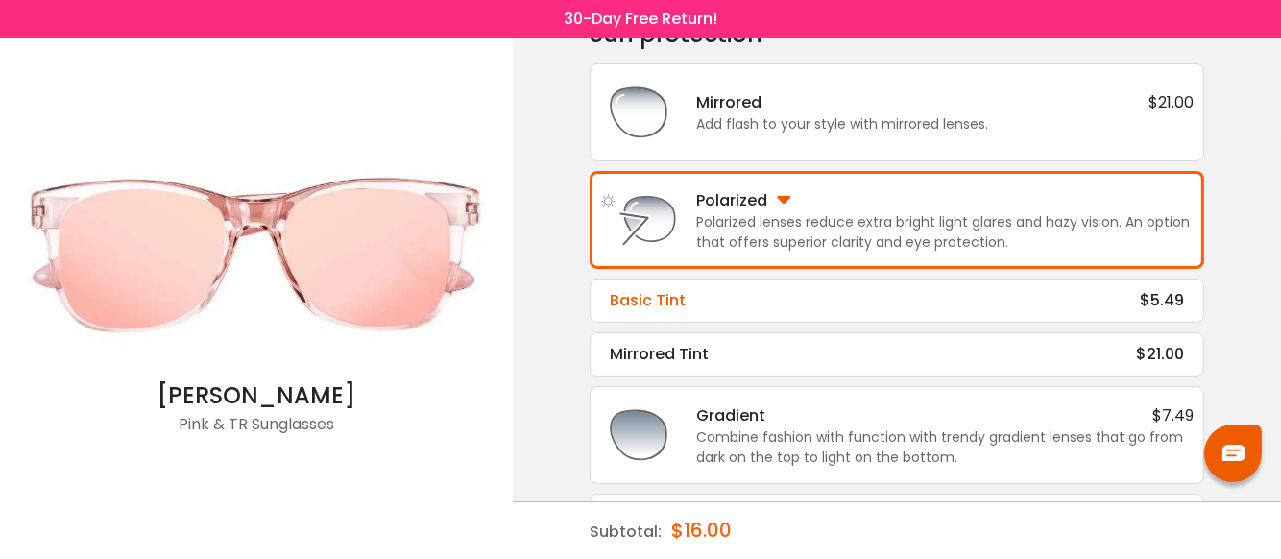
click at [683, 303] on div "Basic Tint" at bounding box center [648, 300] width 76 height 23
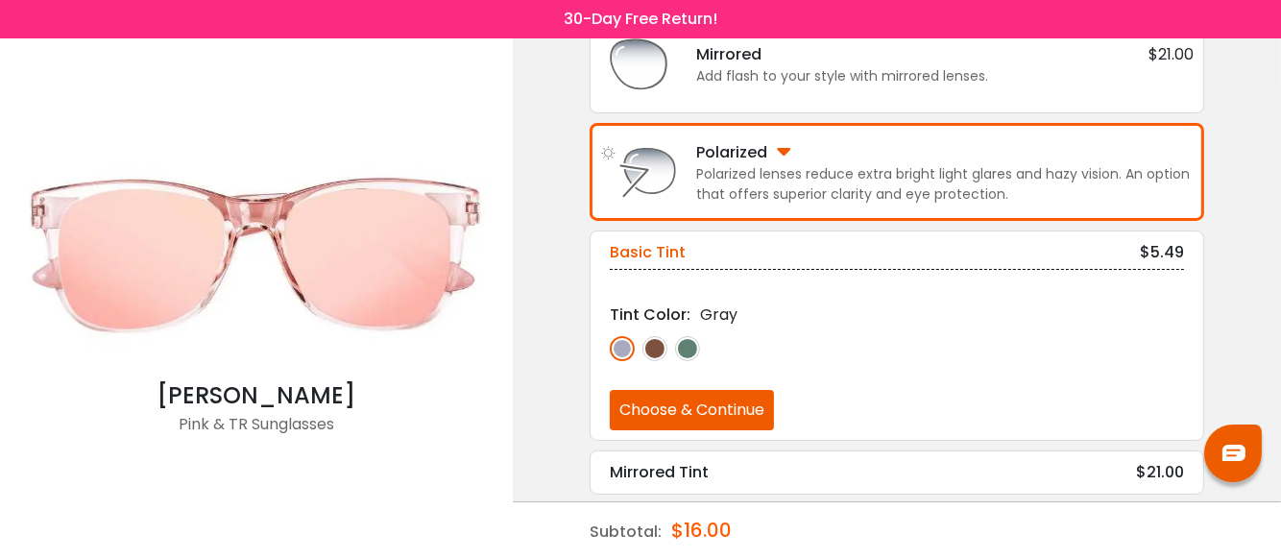
scroll to position [158, 0]
click at [663, 401] on button "Choose & Continue" at bounding box center [692, 409] width 164 height 40
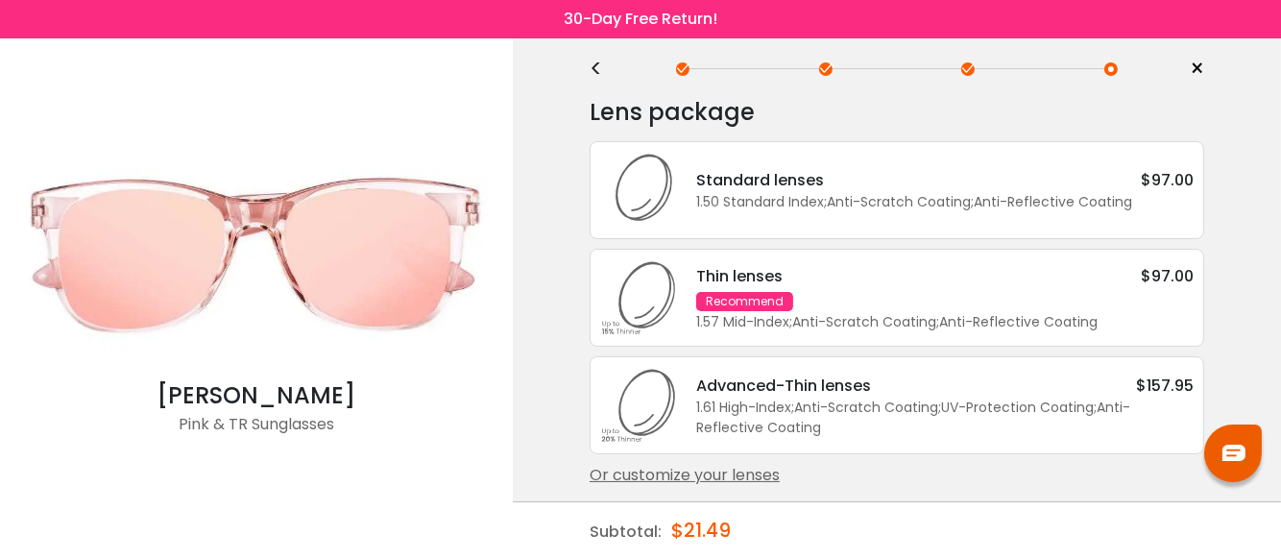
scroll to position [36, 0]
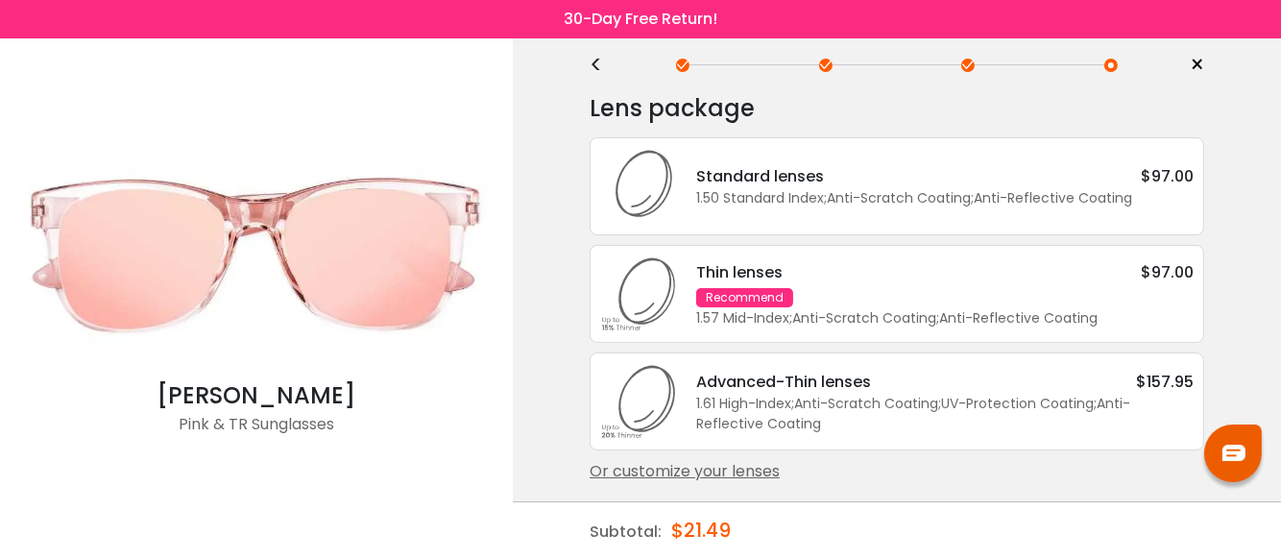
drag, startPoint x: 688, startPoint y: 474, endPoint x: 693, endPoint y: 465, distance: 11.2
click at [692, 470] on div "Or customize your lenses" at bounding box center [897, 471] width 615 height 23
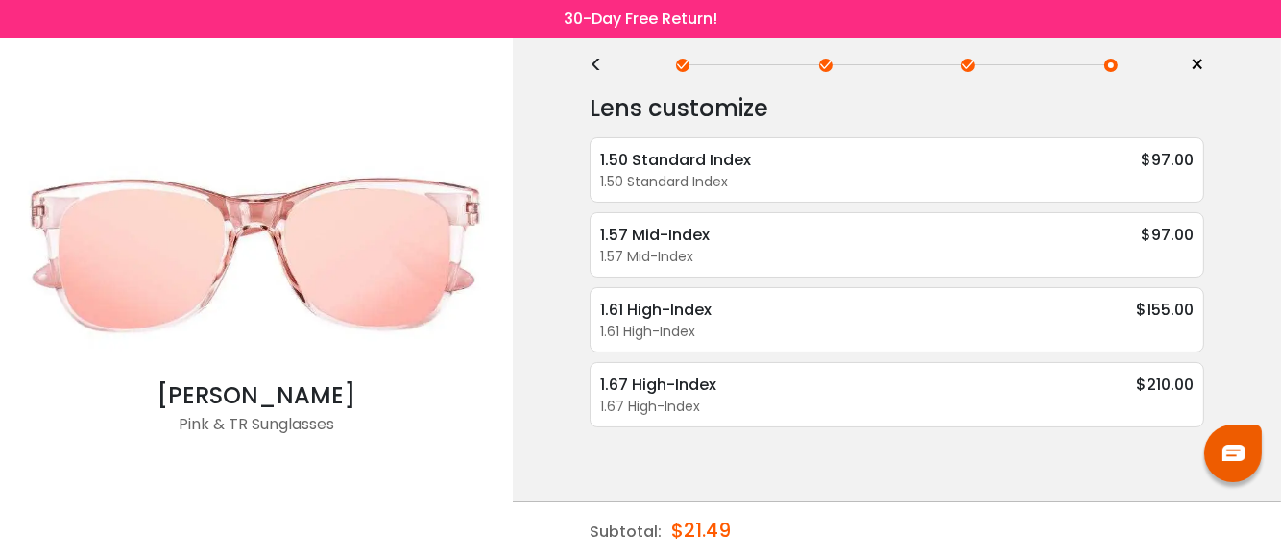
scroll to position [0, 0]
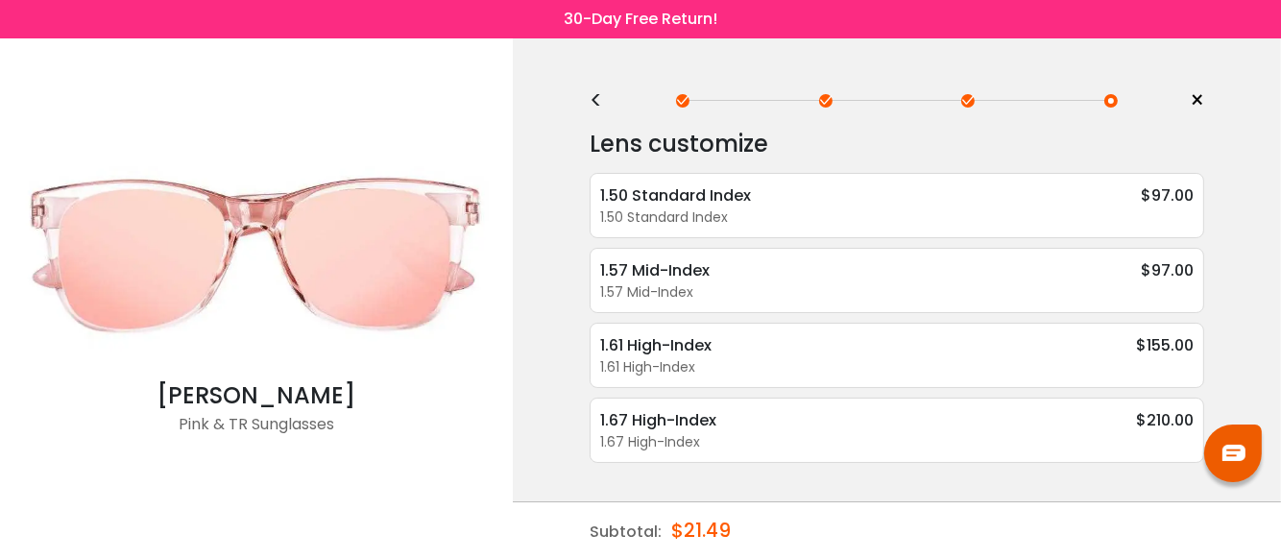
click at [595, 99] on div "<" at bounding box center [604, 100] width 29 height 15
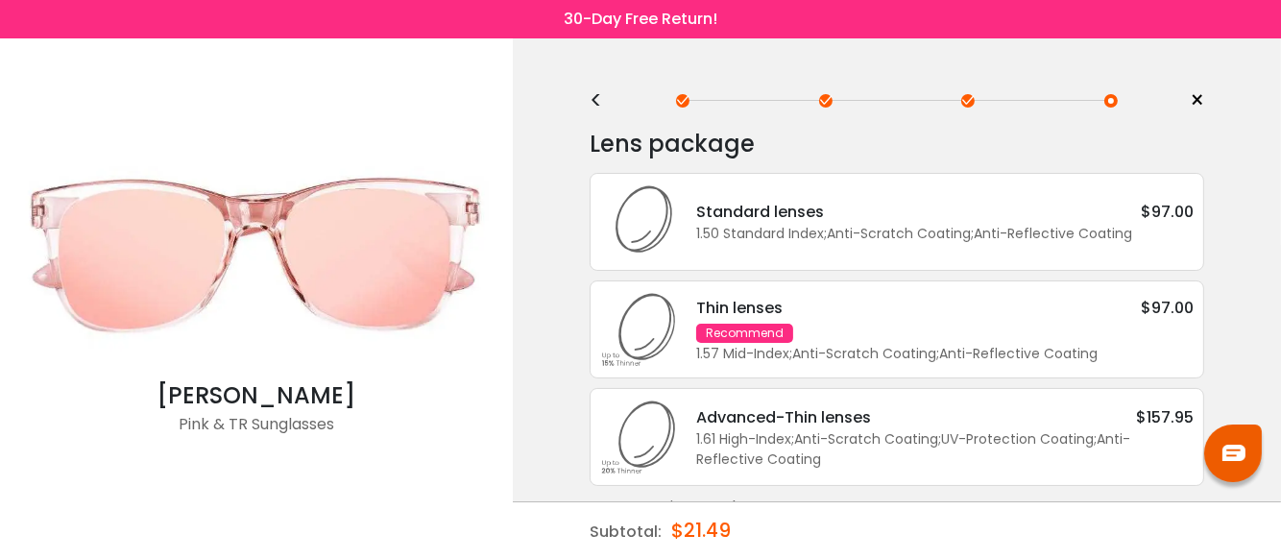
click at [598, 101] on div "<" at bounding box center [604, 100] width 29 height 15
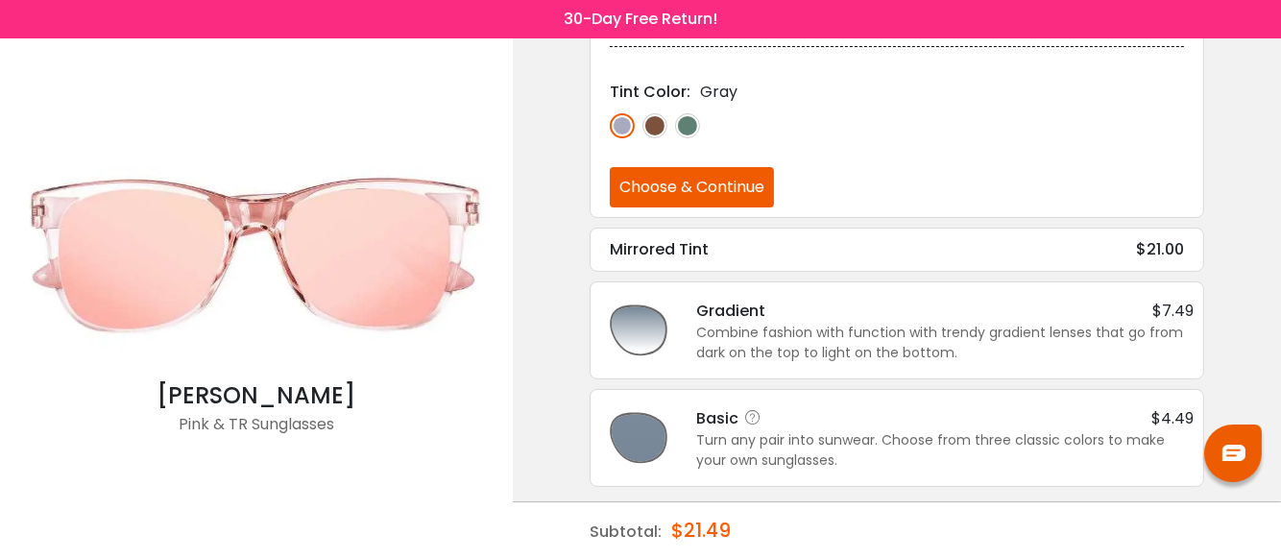
scroll to position [382, 0]
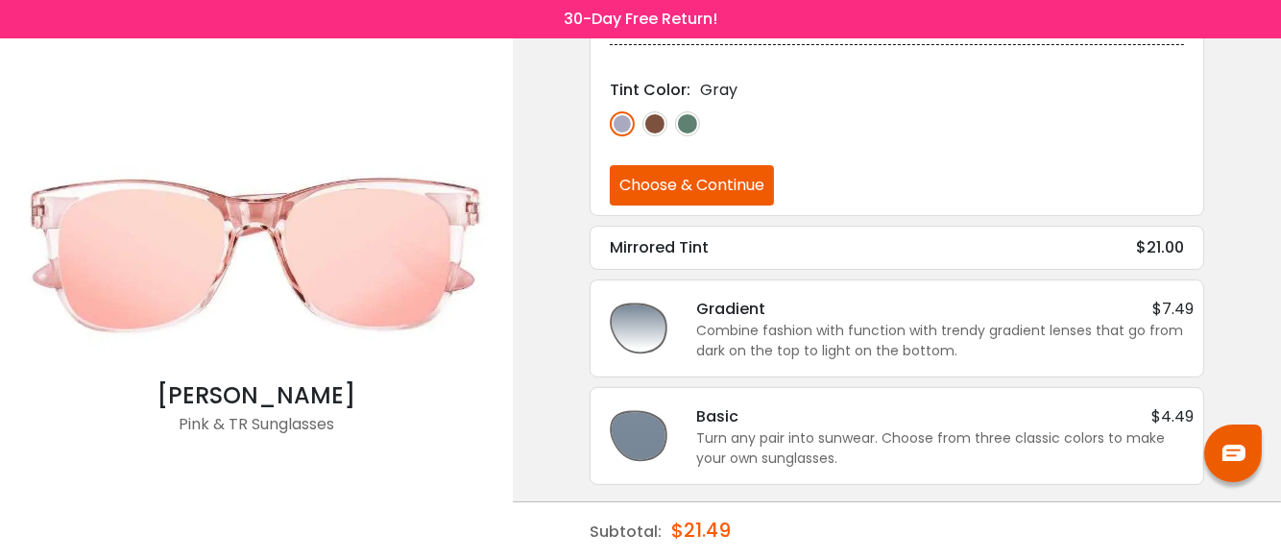
click at [781, 430] on div "Turn any pair into sunwear. Choose from three classic colors to make your own s…" at bounding box center [945, 448] width 498 height 40
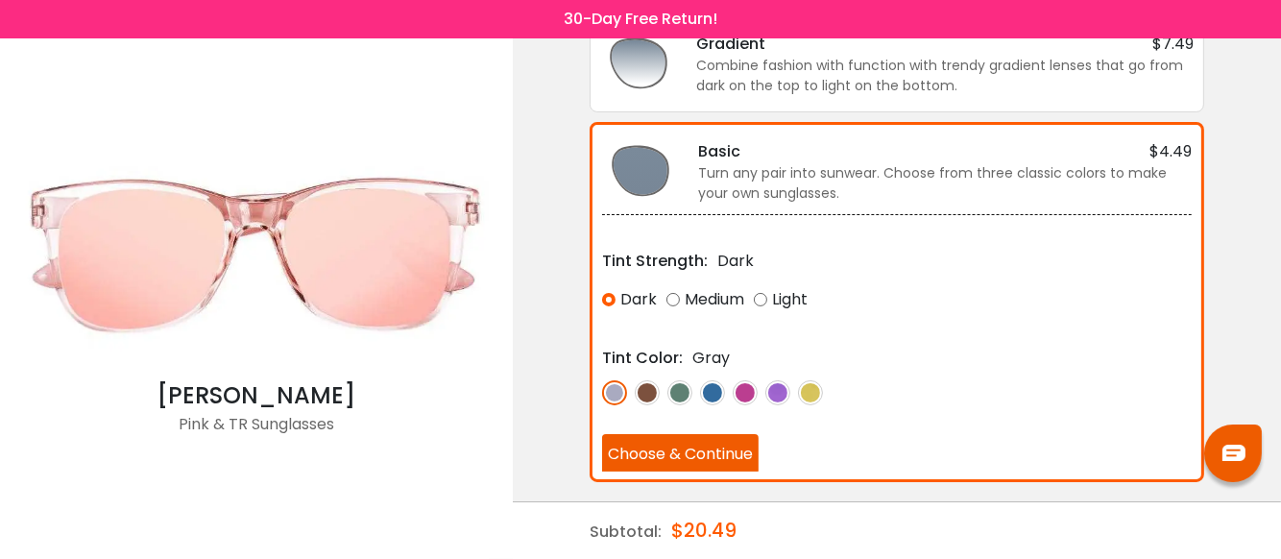
scroll to position [372, 0]
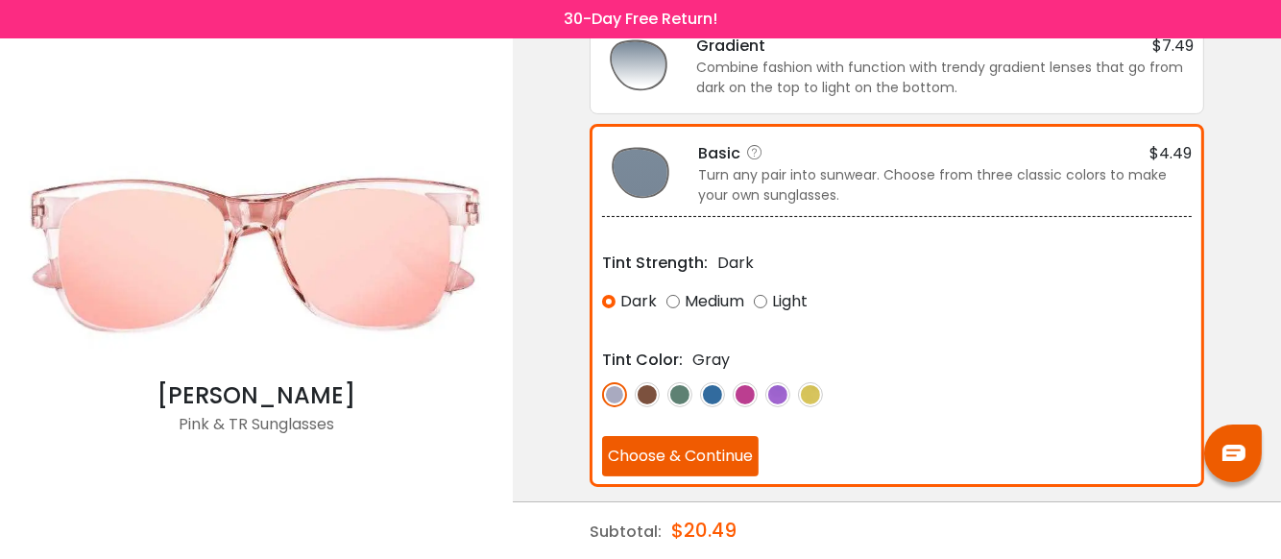
click at [644, 453] on button "Choose & Continue" at bounding box center [680, 456] width 157 height 40
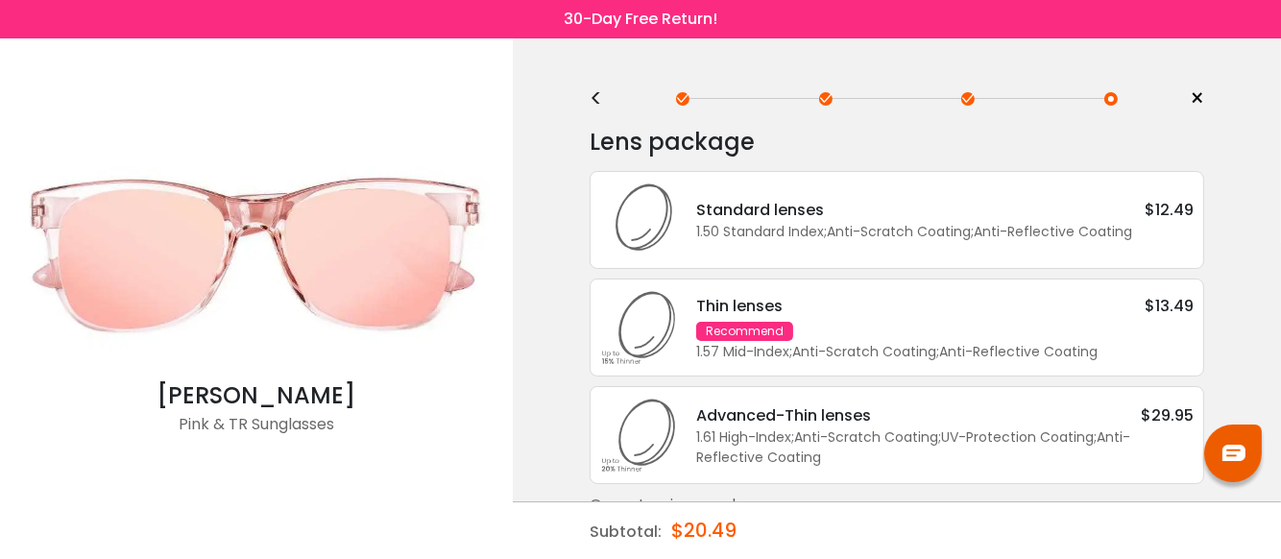
scroll to position [0, 0]
click at [728, 335] on div "Recommend" at bounding box center [744, 333] width 97 height 19
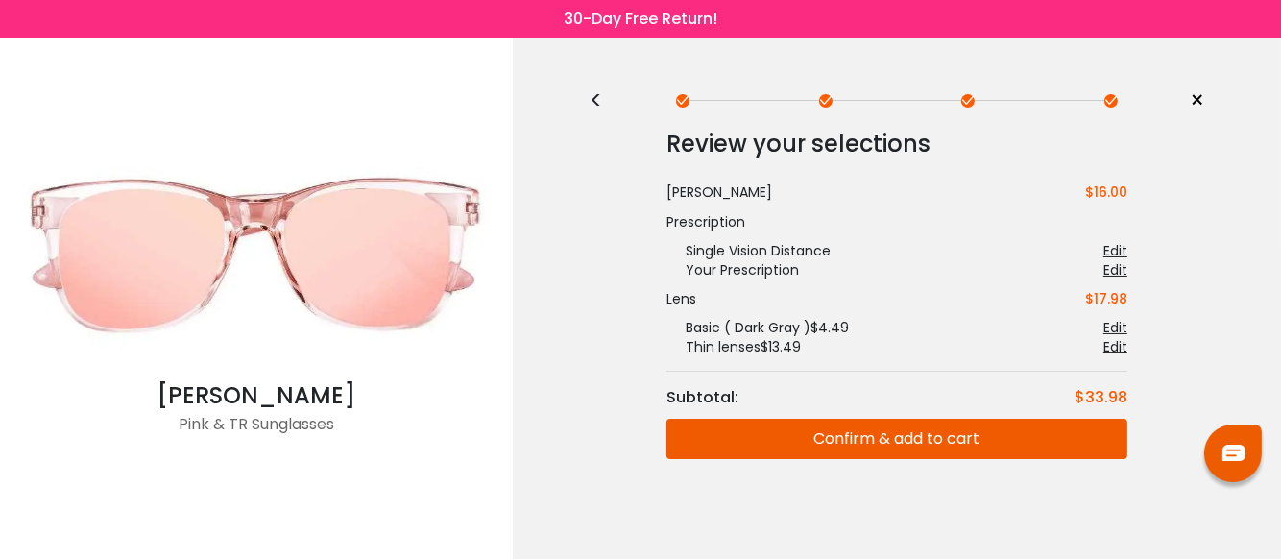
click at [864, 446] on button "Confirm & add to cart" at bounding box center [897, 439] width 461 height 40
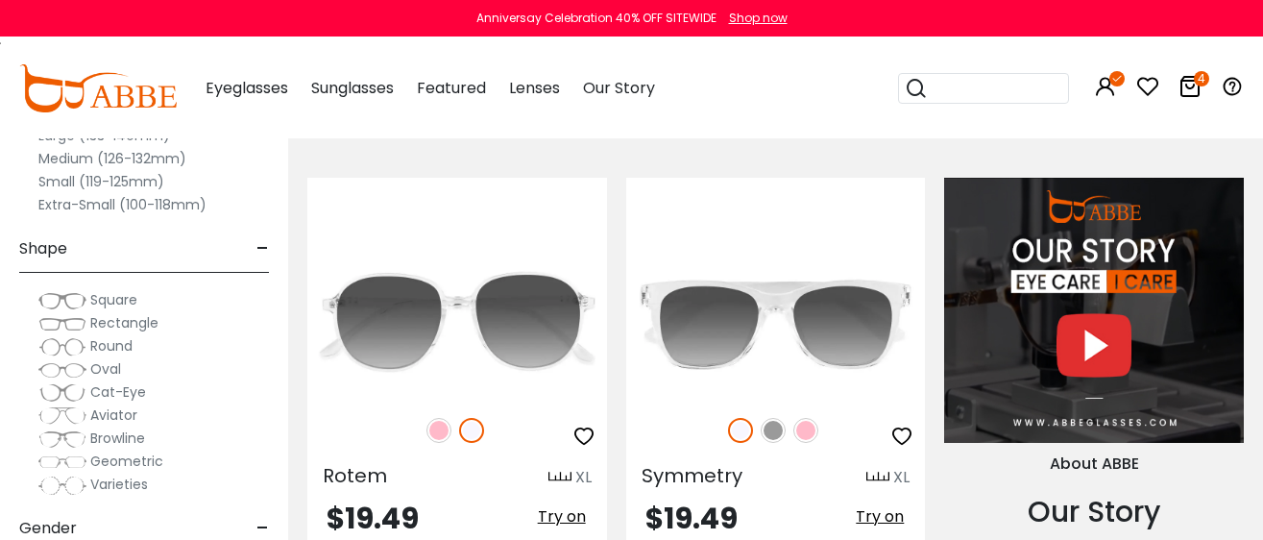
scroll to position [1800, 0]
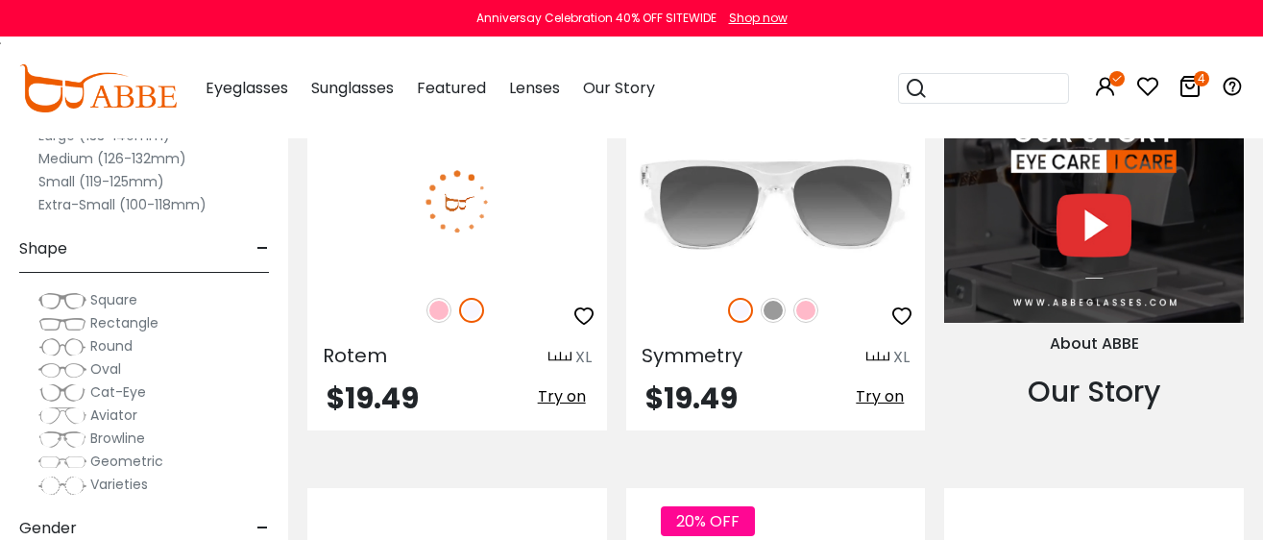
click at [485, 225] on img at bounding box center [457, 202] width 300 height 150
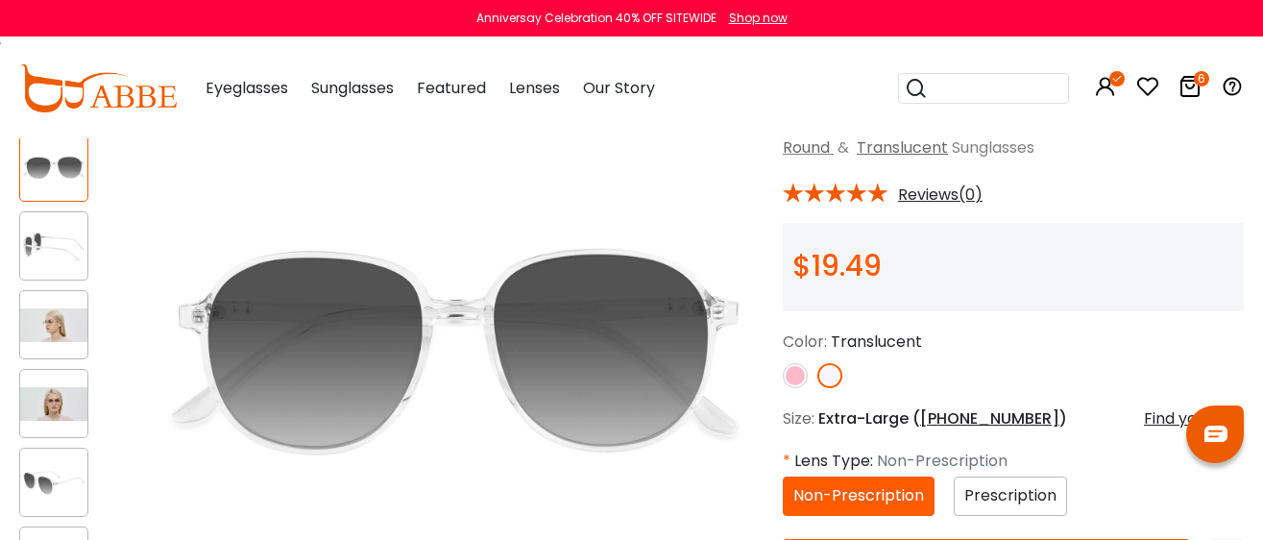
scroll to position [239, 0]
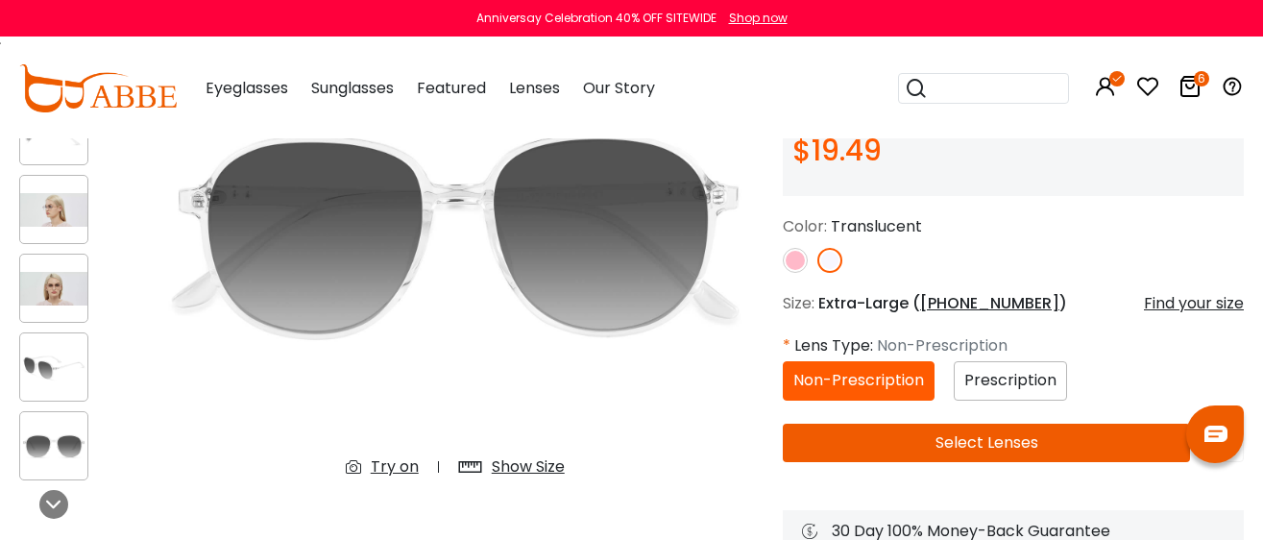
click at [831, 265] on img at bounding box center [829, 260] width 25 height 25
click at [796, 261] on img at bounding box center [795, 260] width 25 height 25
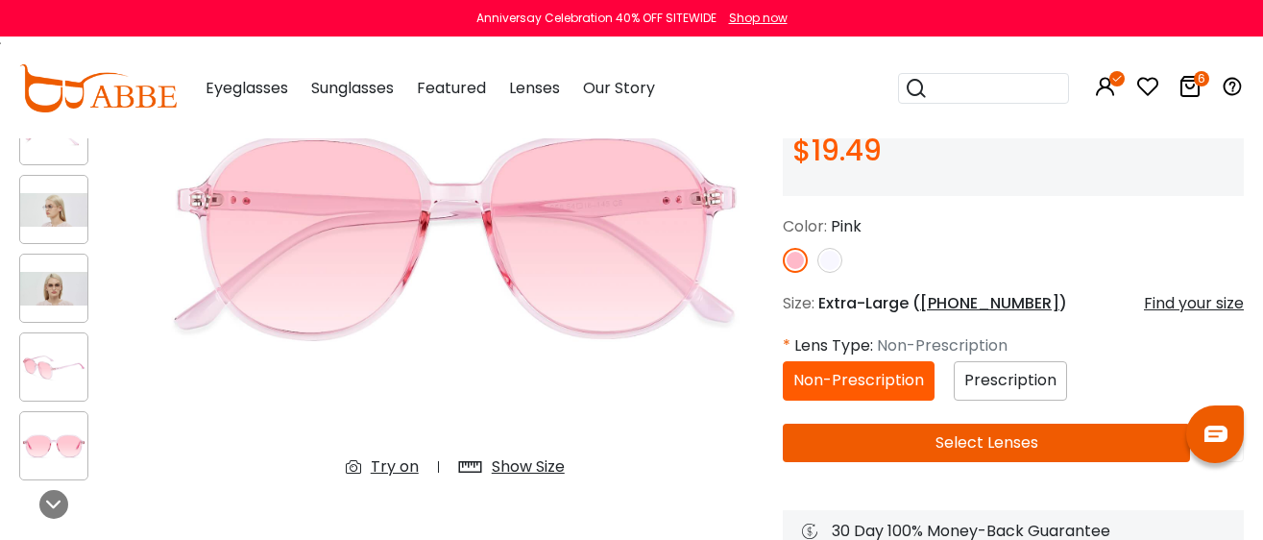
click at [48, 272] on img at bounding box center [53, 289] width 67 height 34
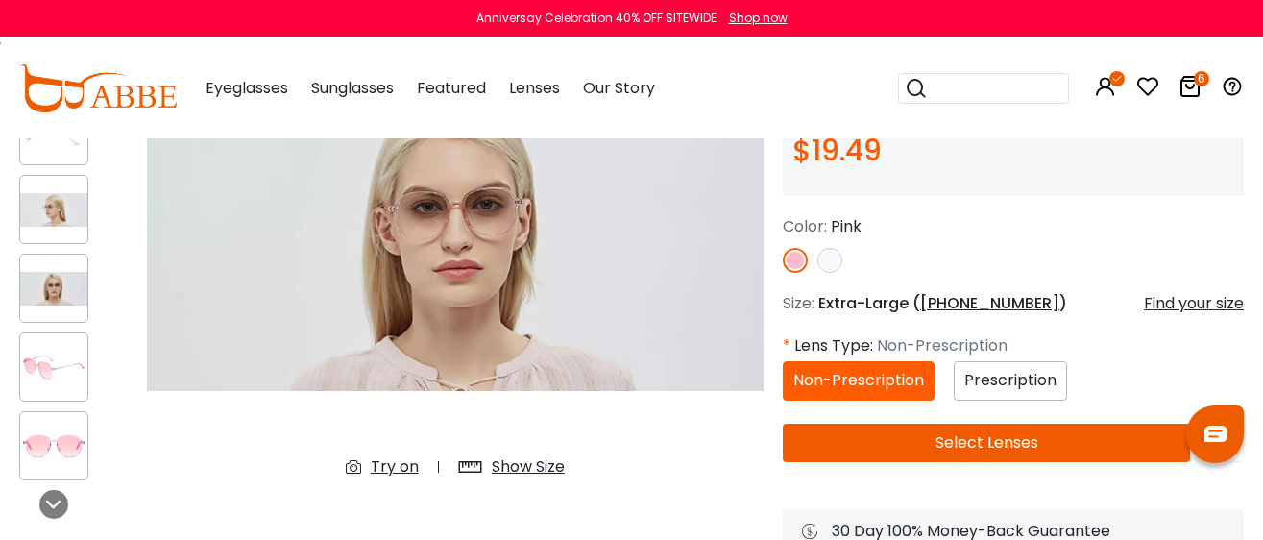
click at [43, 266] on div at bounding box center [53, 288] width 69 height 69
click at [795, 253] on img at bounding box center [795, 260] width 25 height 25
click at [45, 444] on img at bounding box center [53, 446] width 67 height 34
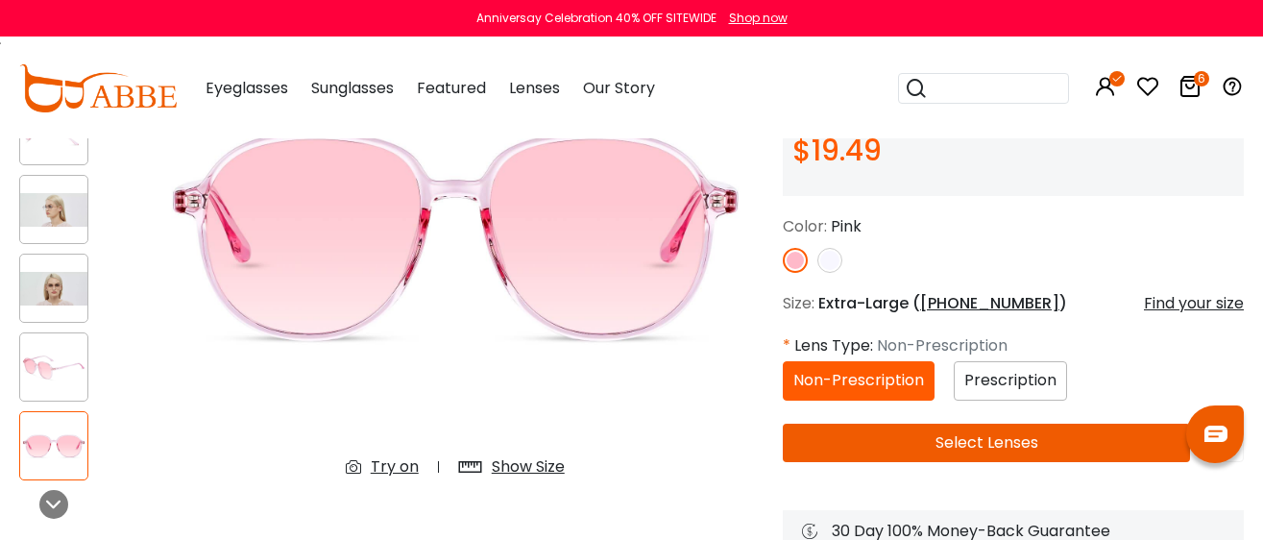
scroll to position [119, 0]
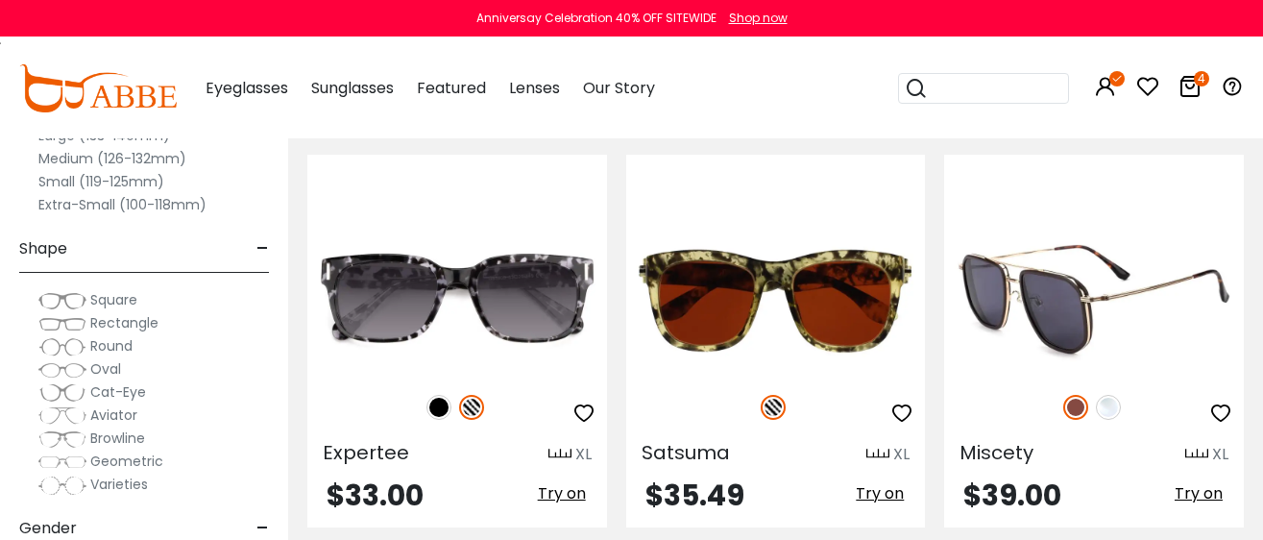
scroll to position [4322, 0]
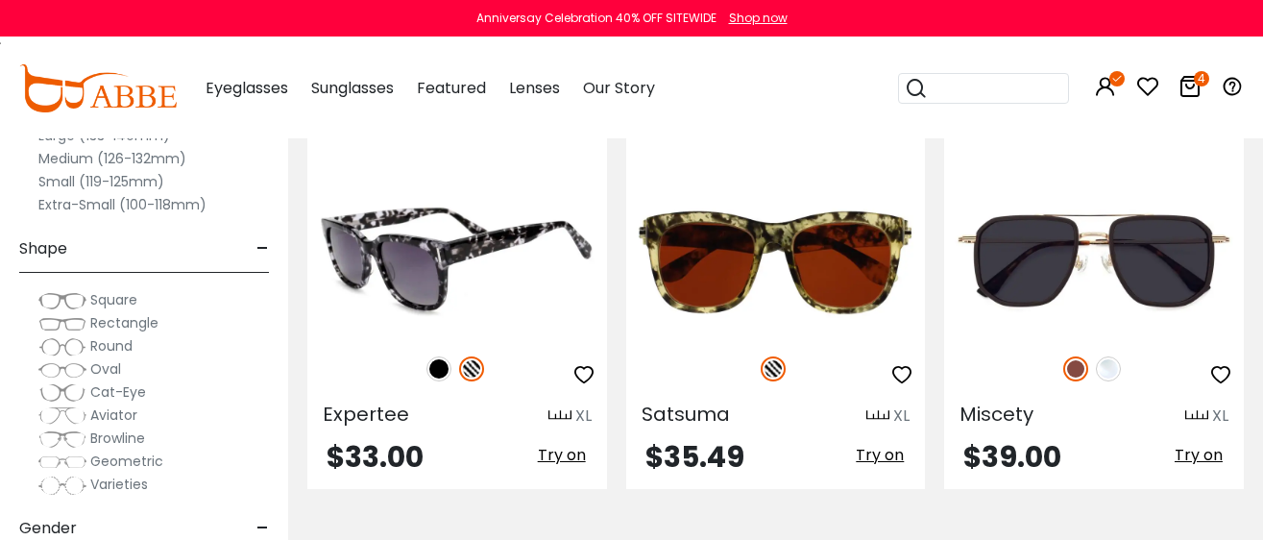
click at [431, 372] on img at bounding box center [438, 368] width 25 height 25
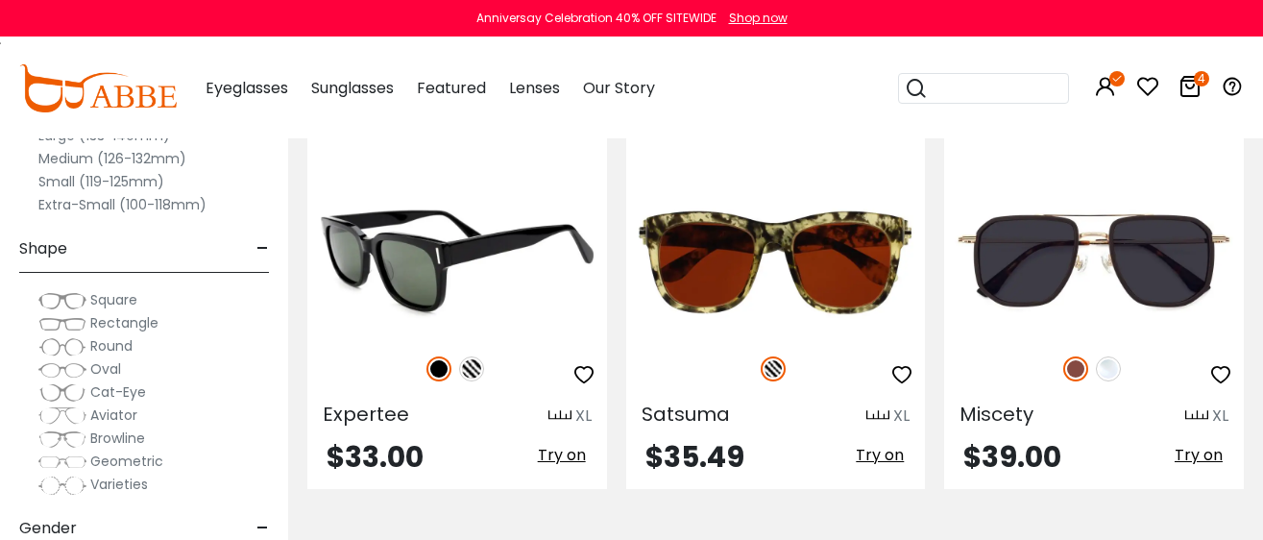
click at [419, 293] on img at bounding box center [457, 260] width 300 height 150
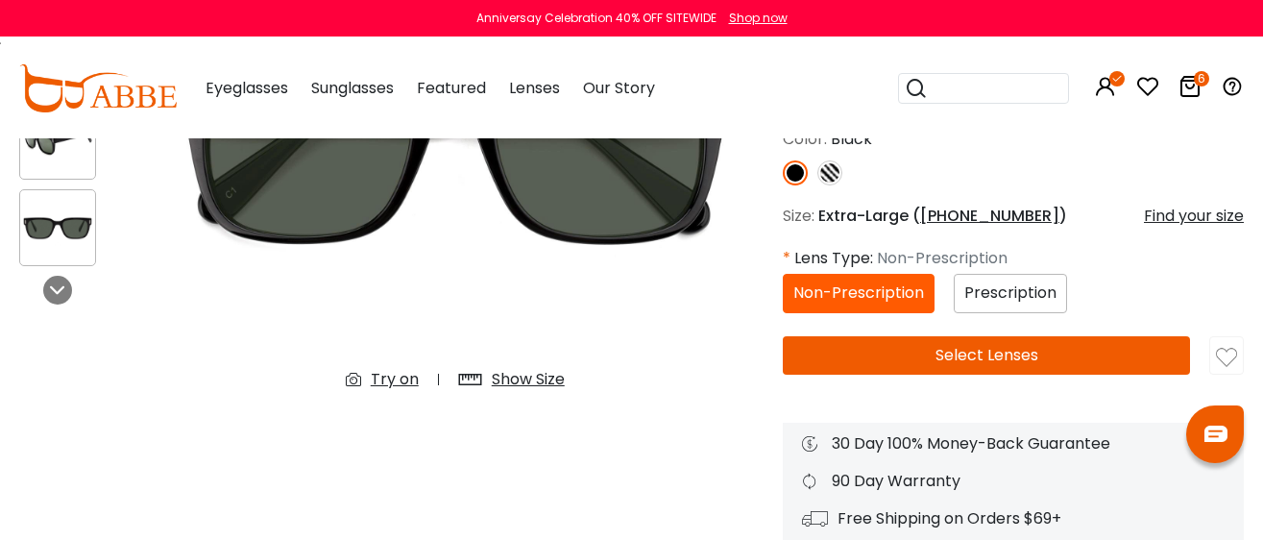
scroll to position [479, 0]
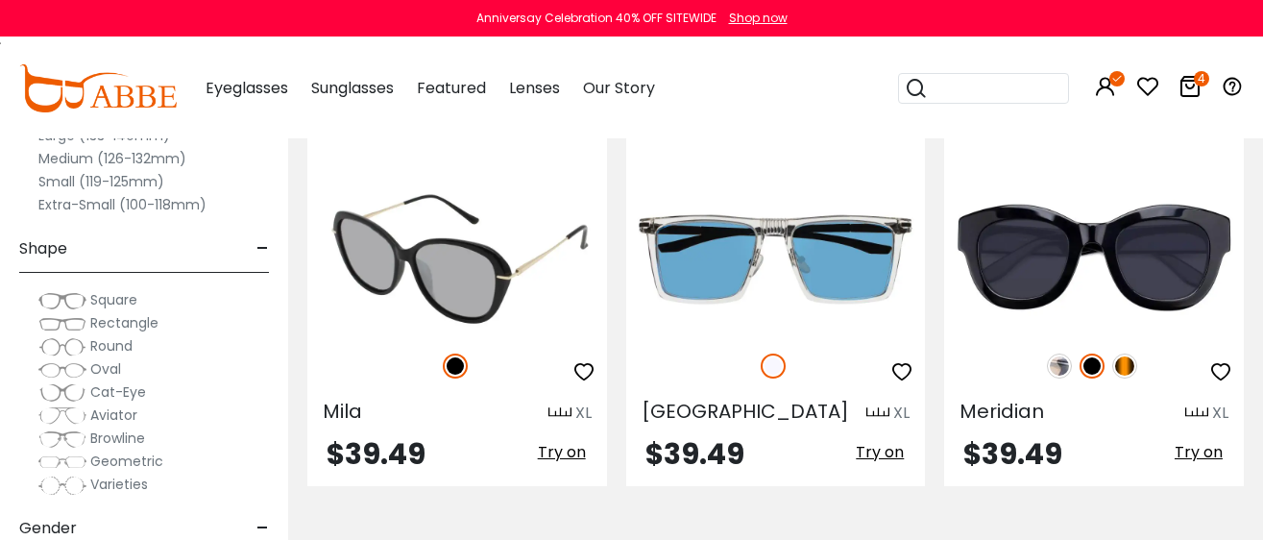
scroll to position [5162, 0]
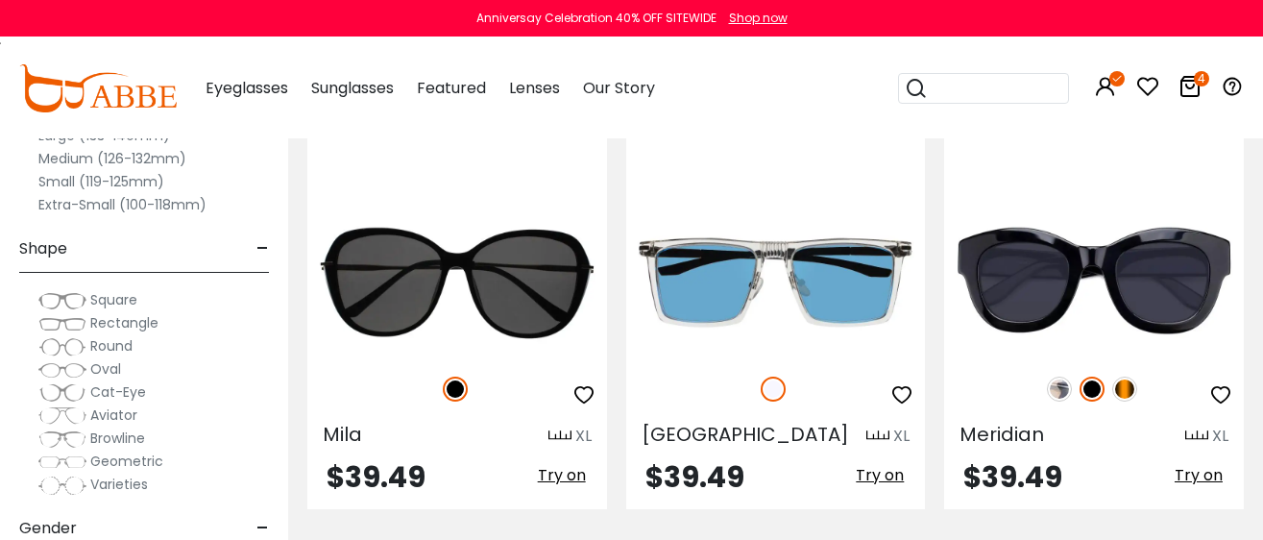
click at [113, 90] on img at bounding box center [98, 88] width 158 height 48
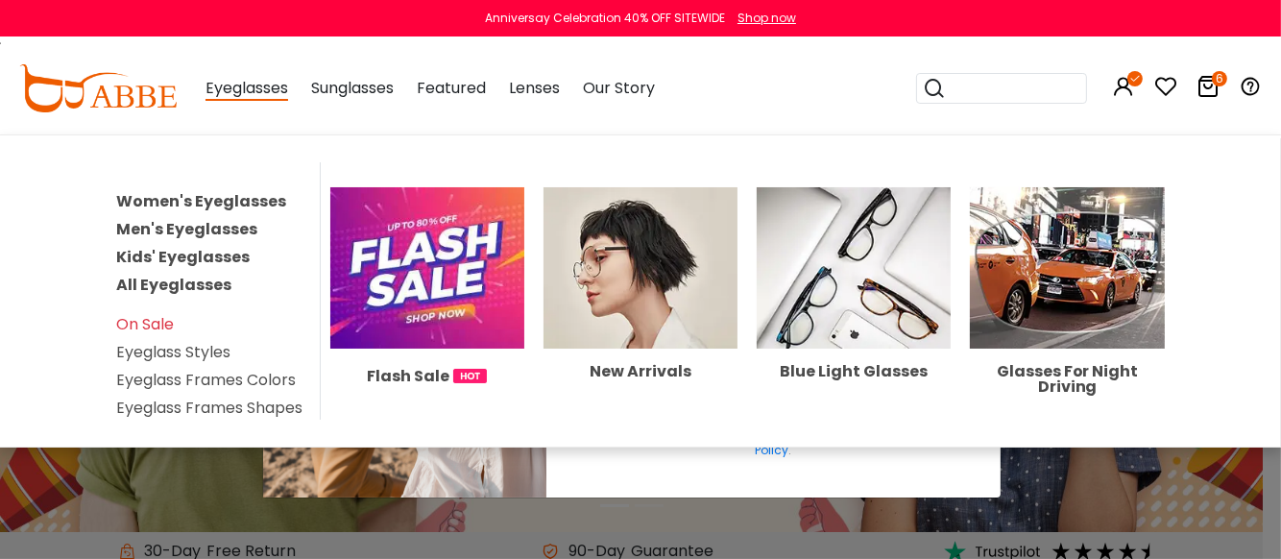
click at [168, 284] on link "All Eyeglasses" at bounding box center [173, 285] width 115 height 22
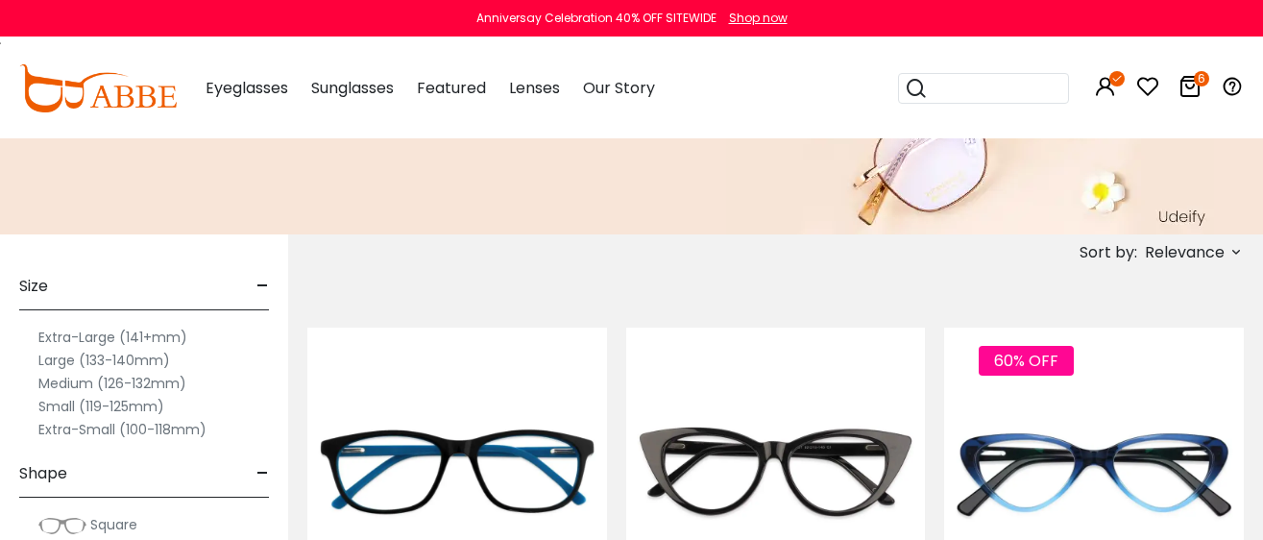
click at [87, 334] on label "Extra-Large (141+mm)" at bounding box center [112, 337] width 149 height 23
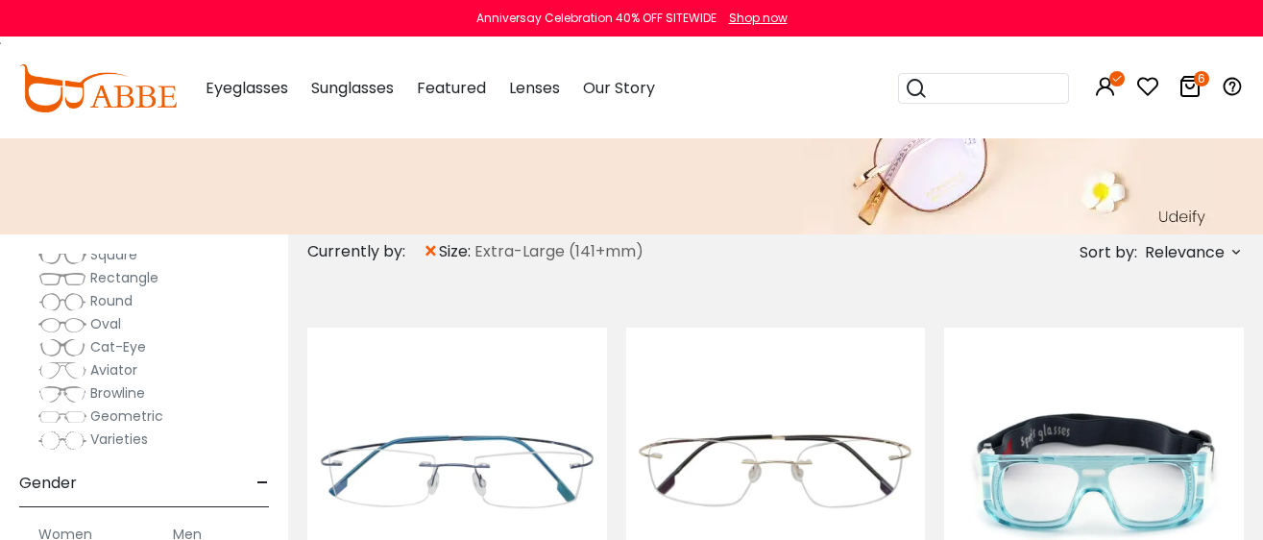
scroll to position [360, 0]
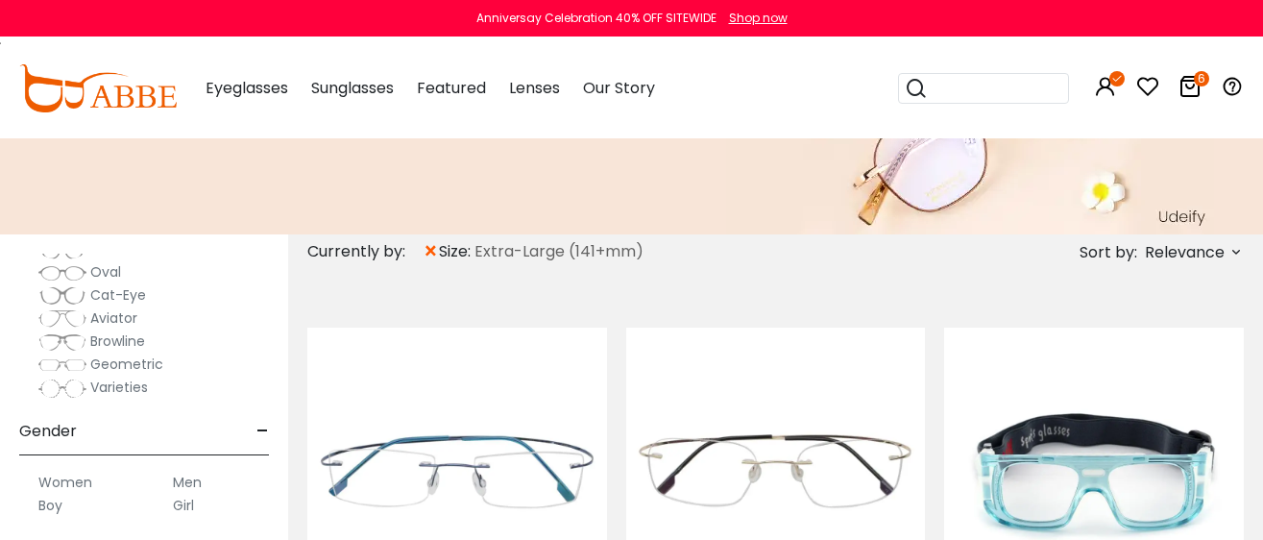
click at [53, 315] on img at bounding box center [62, 318] width 48 height 19
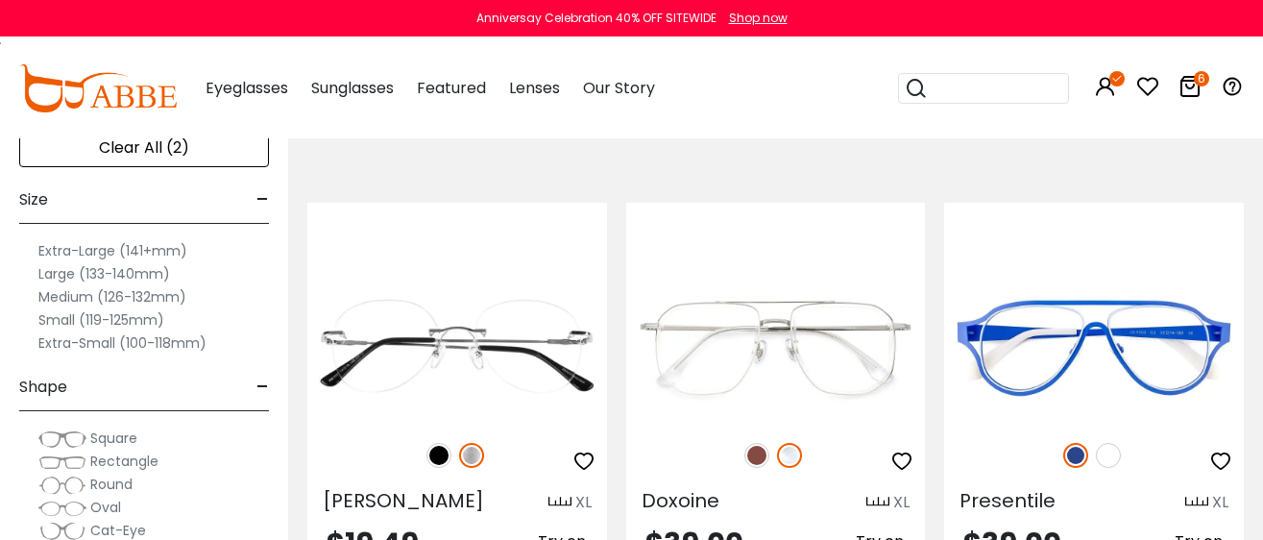
scroll to position [360, 0]
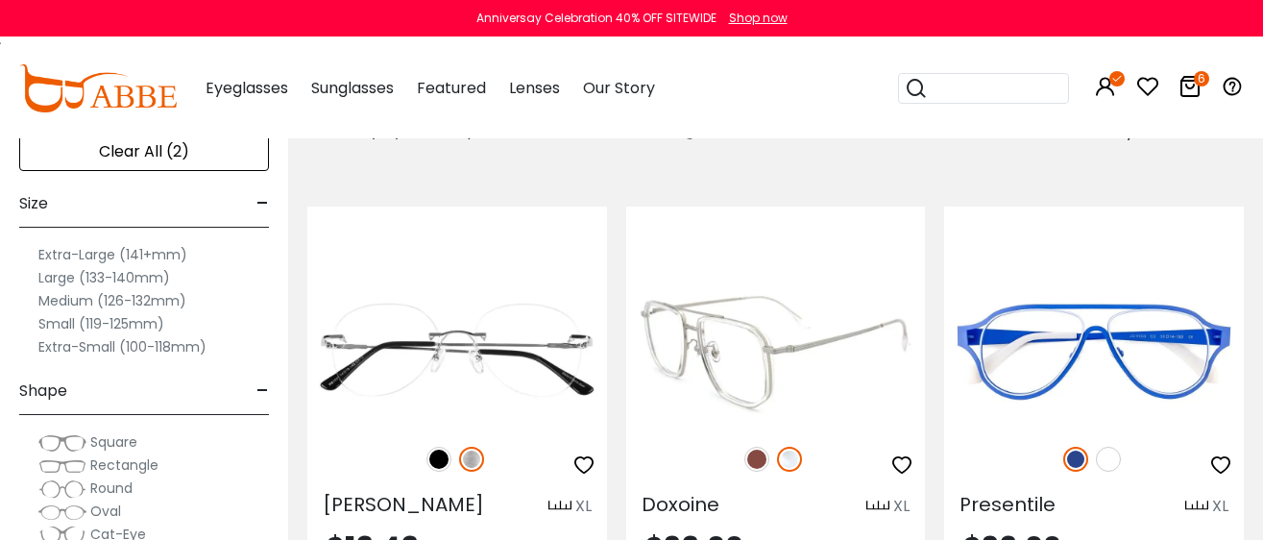
click at [752, 451] on img at bounding box center [756, 459] width 25 height 25
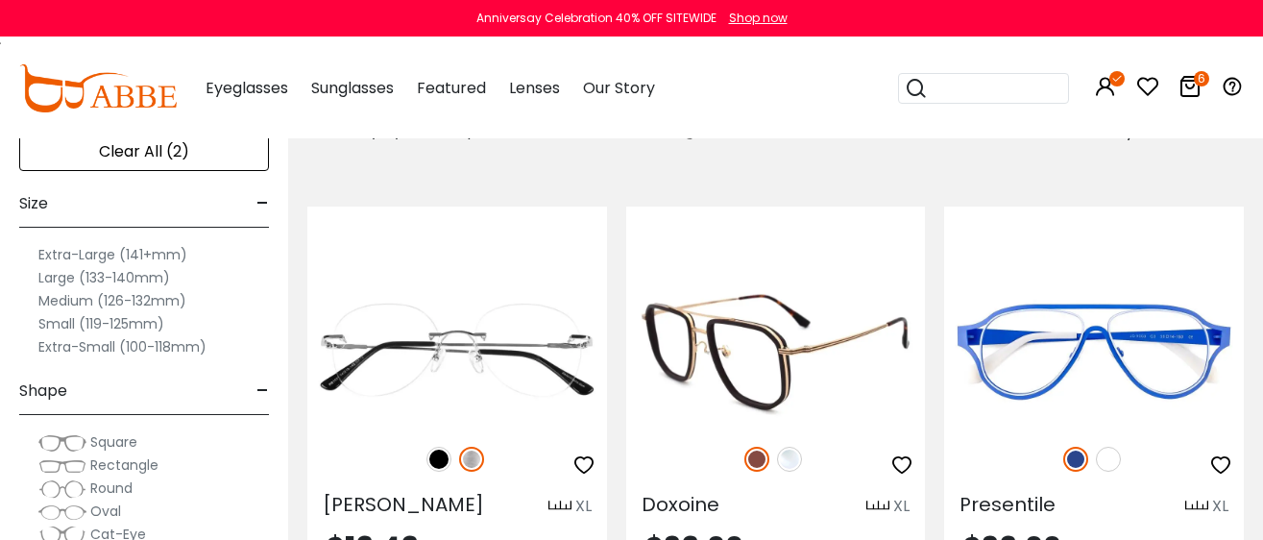
click at [745, 367] on img at bounding box center [776, 351] width 300 height 150
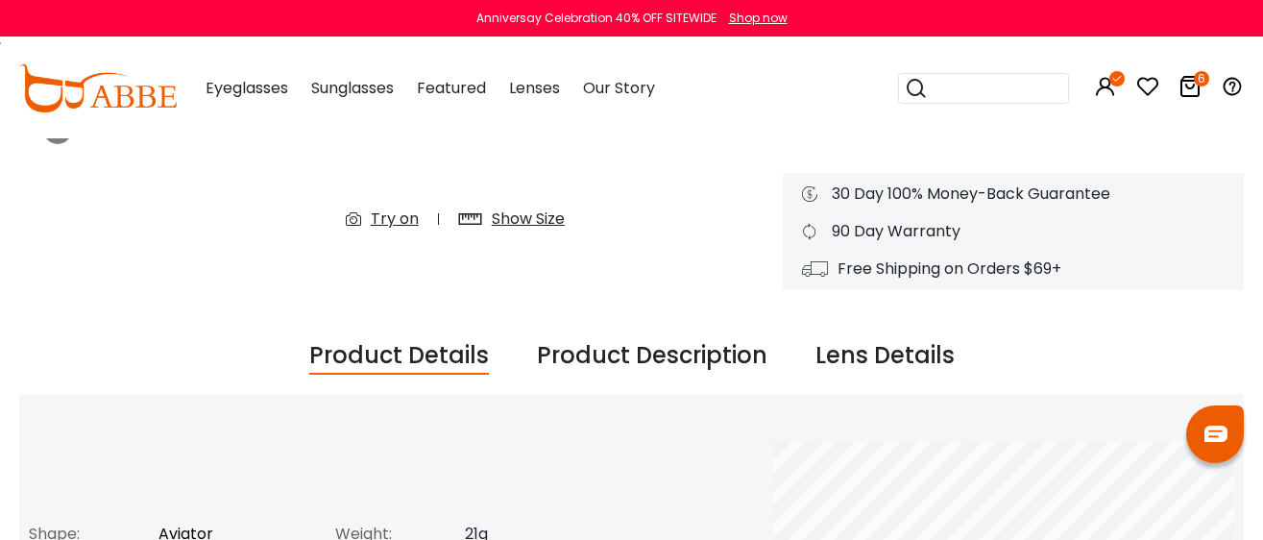
scroll to position [239, 0]
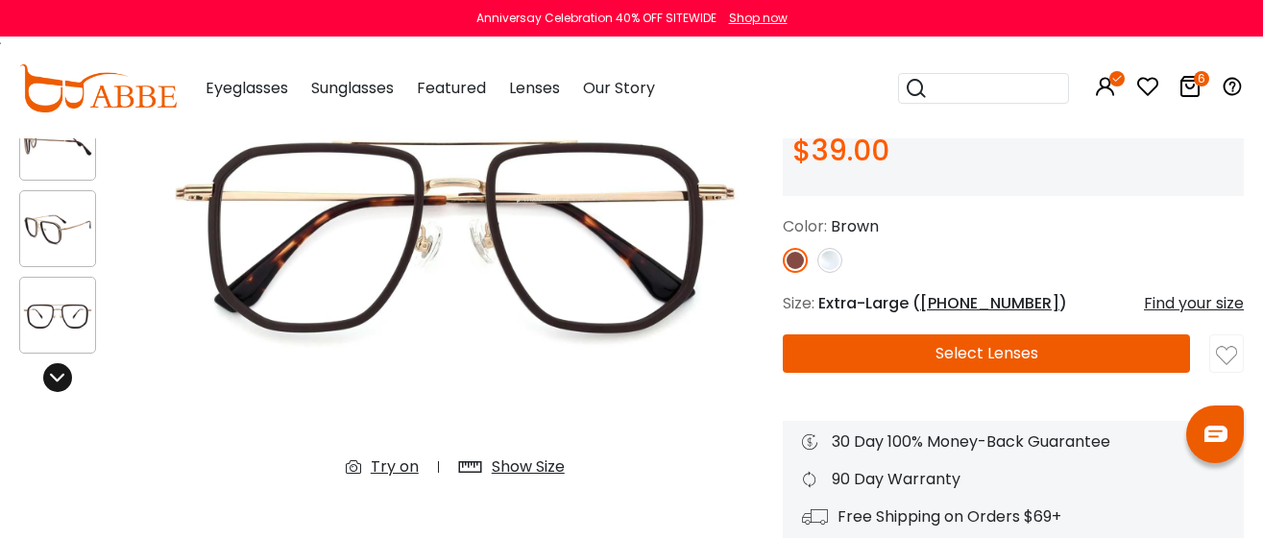
click at [56, 375] on icon at bounding box center [57, 377] width 15 height 15
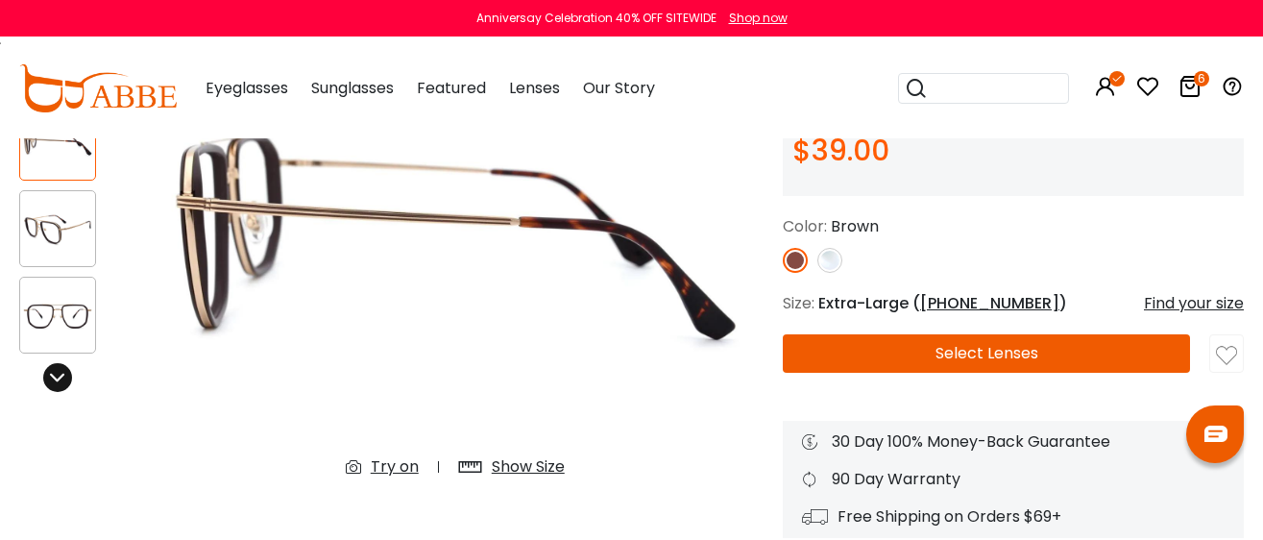
click at [43, 362] on div "Previous Next" at bounding box center [74, 258] width 128 height 558
click at [62, 376] on icon at bounding box center [57, 377] width 15 height 15
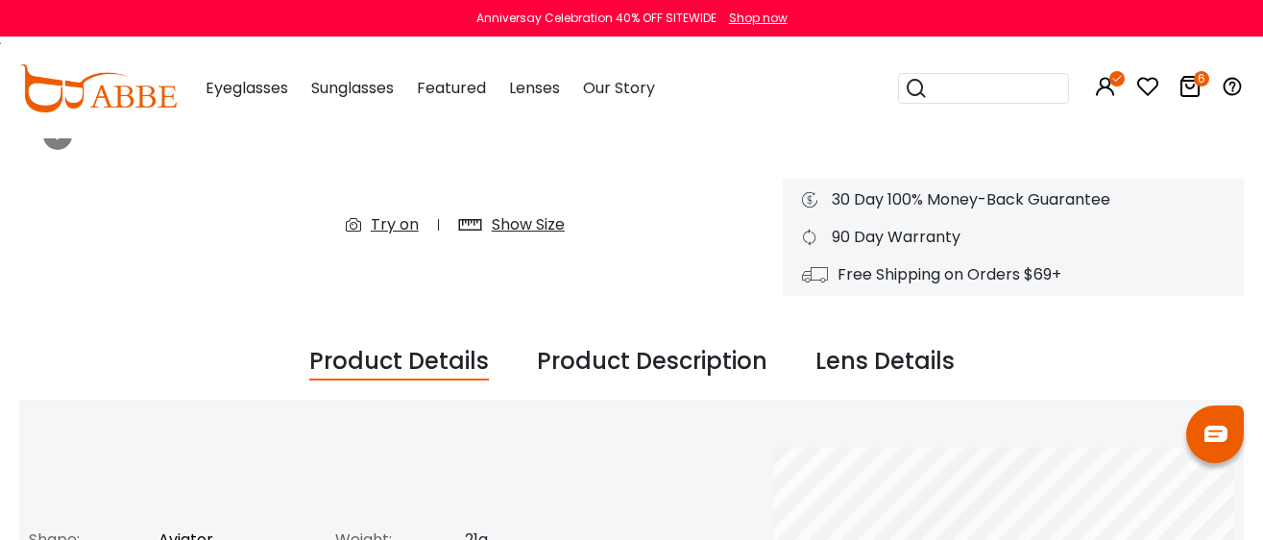
scroll to position [119, 0]
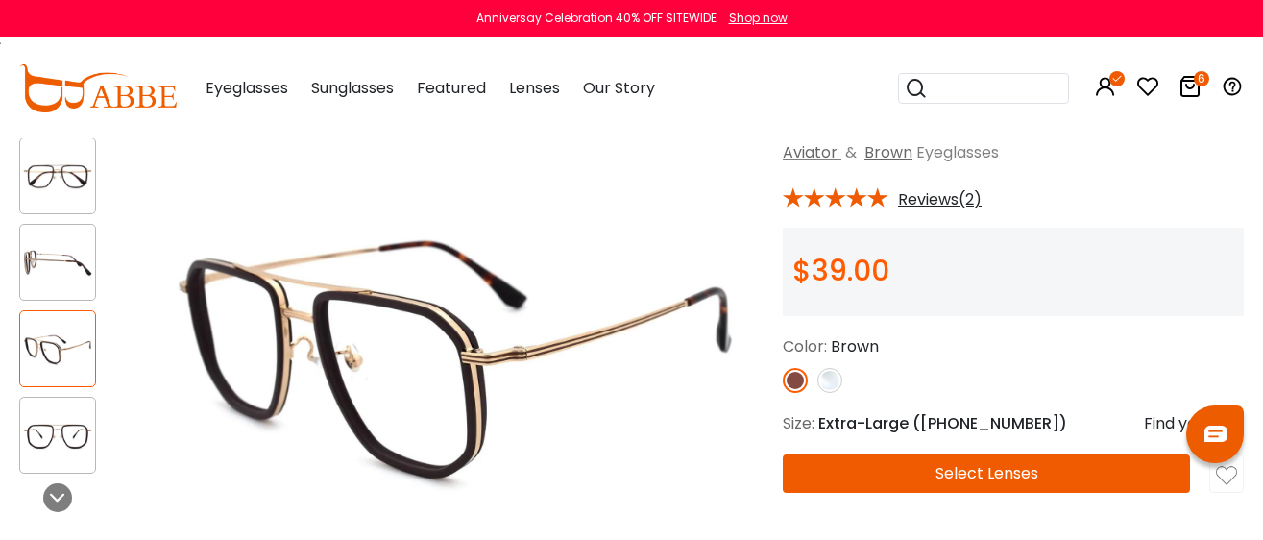
click at [878, 468] on button "Select Lenses" at bounding box center [986, 473] width 407 height 38
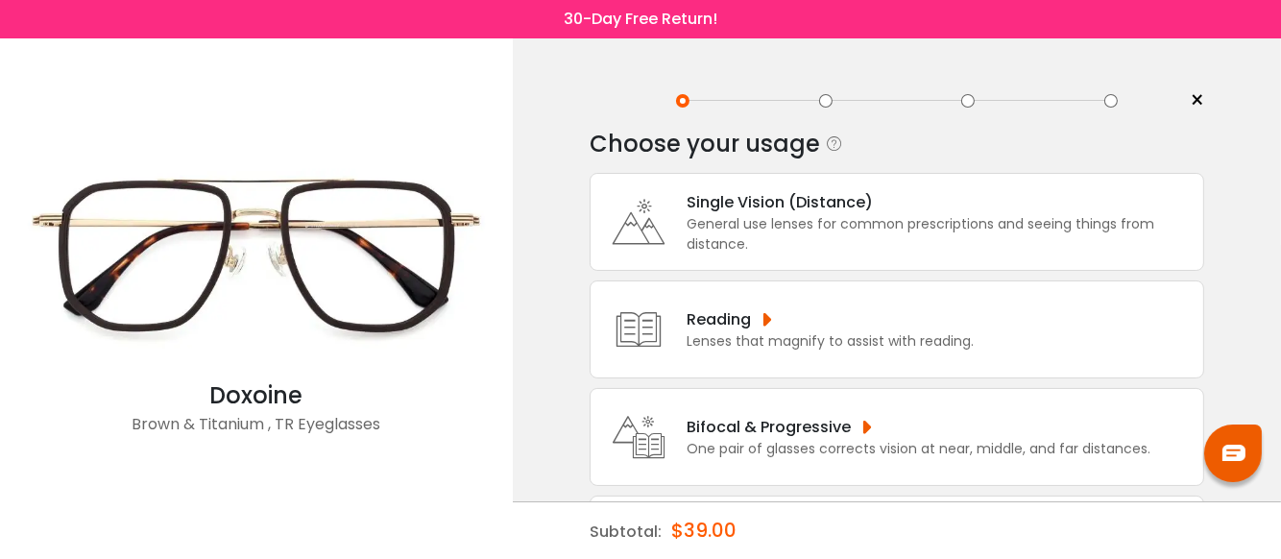
click at [721, 204] on div "Single Vision (Distance)" at bounding box center [940, 202] width 507 height 24
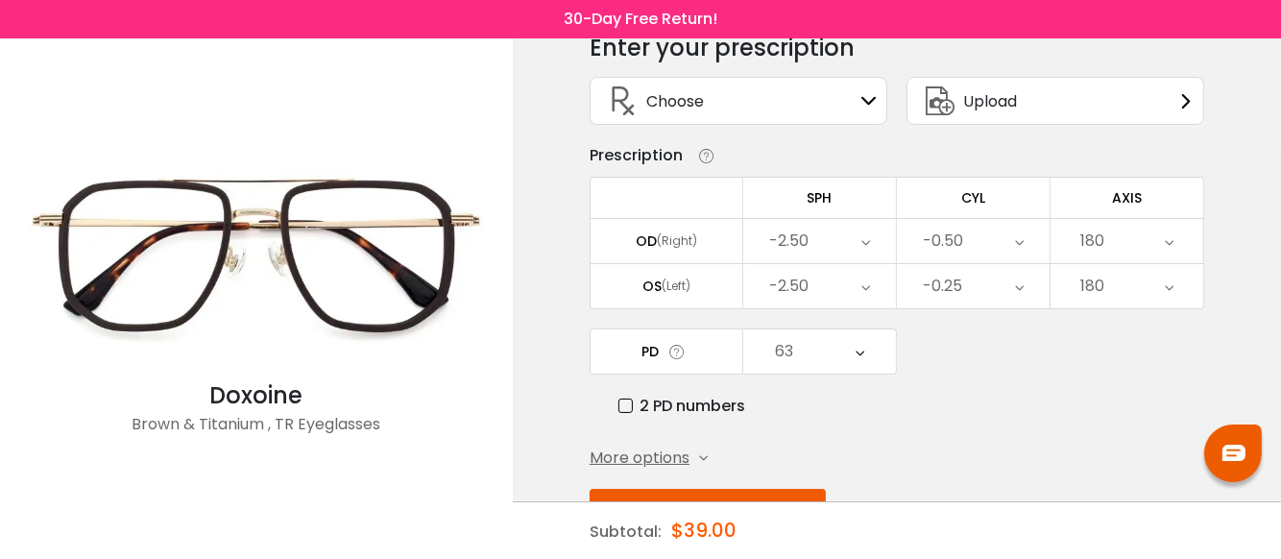
scroll to position [161, 0]
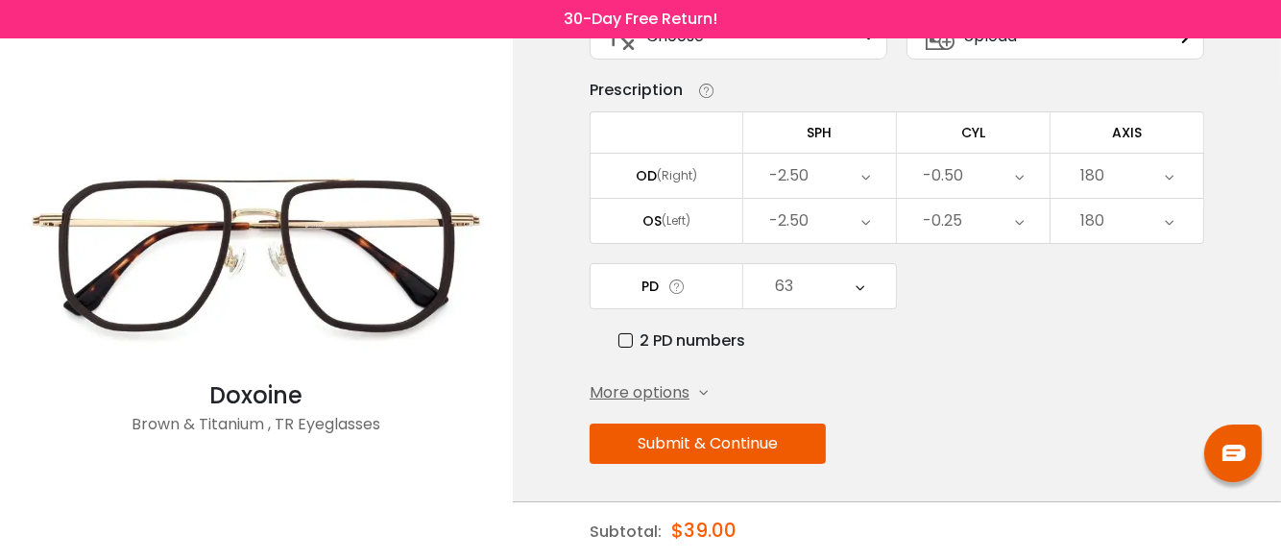
click at [746, 456] on button "Submit & Continue" at bounding box center [708, 444] width 236 height 40
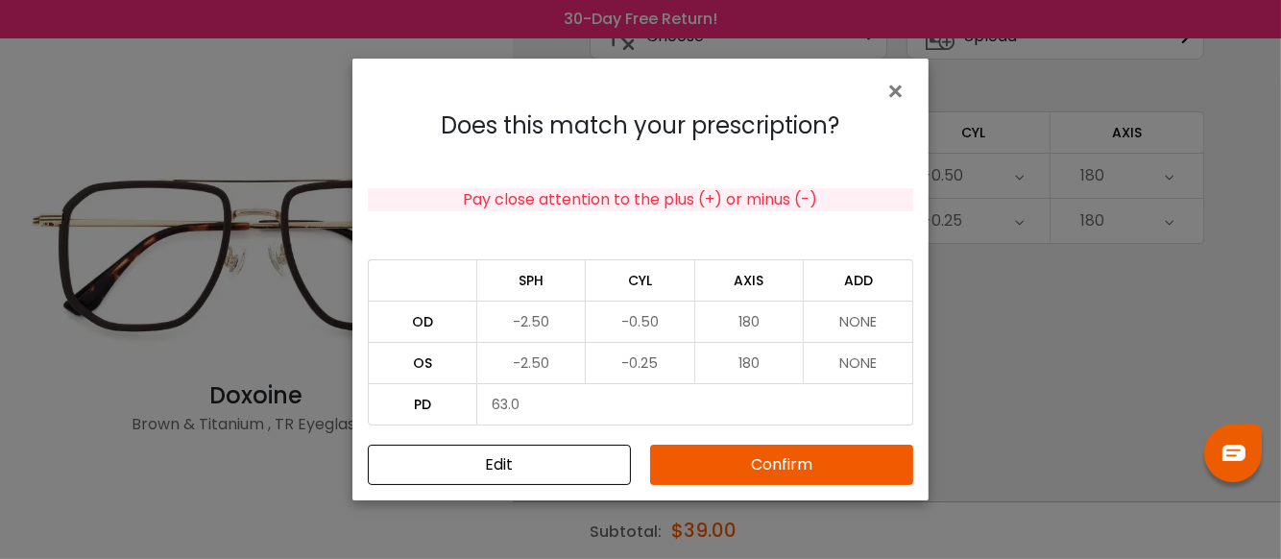
click at [717, 466] on button "Confirm" at bounding box center [781, 465] width 263 height 40
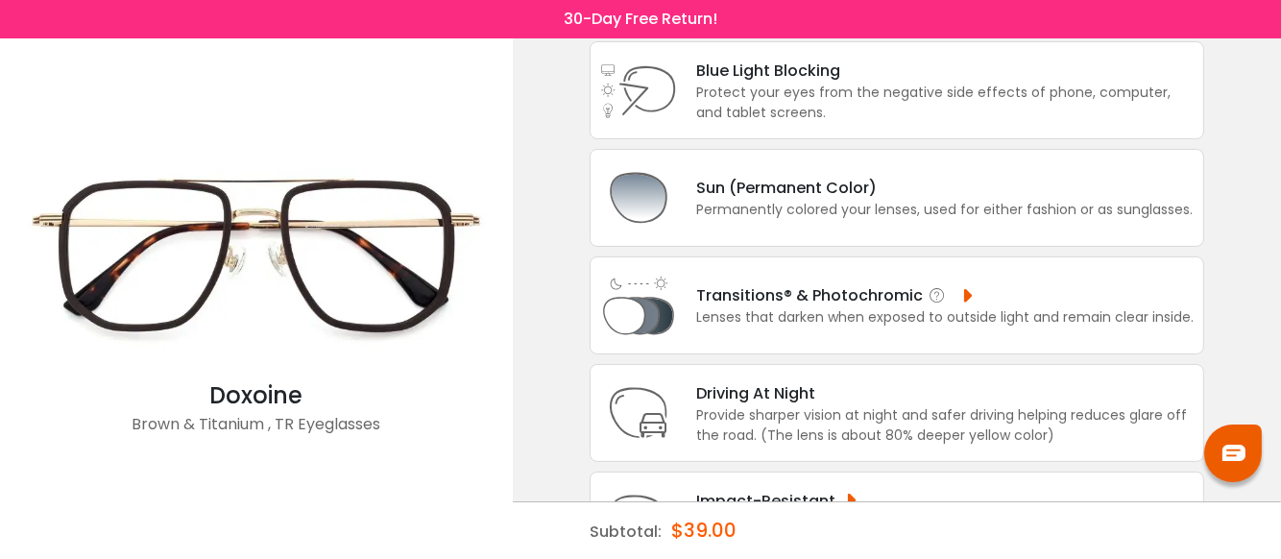
scroll to position [239, 0]
click at [714, 192] on div "Sun (Permanent Color)" at bounding box center [944, 188] width 497 height 24
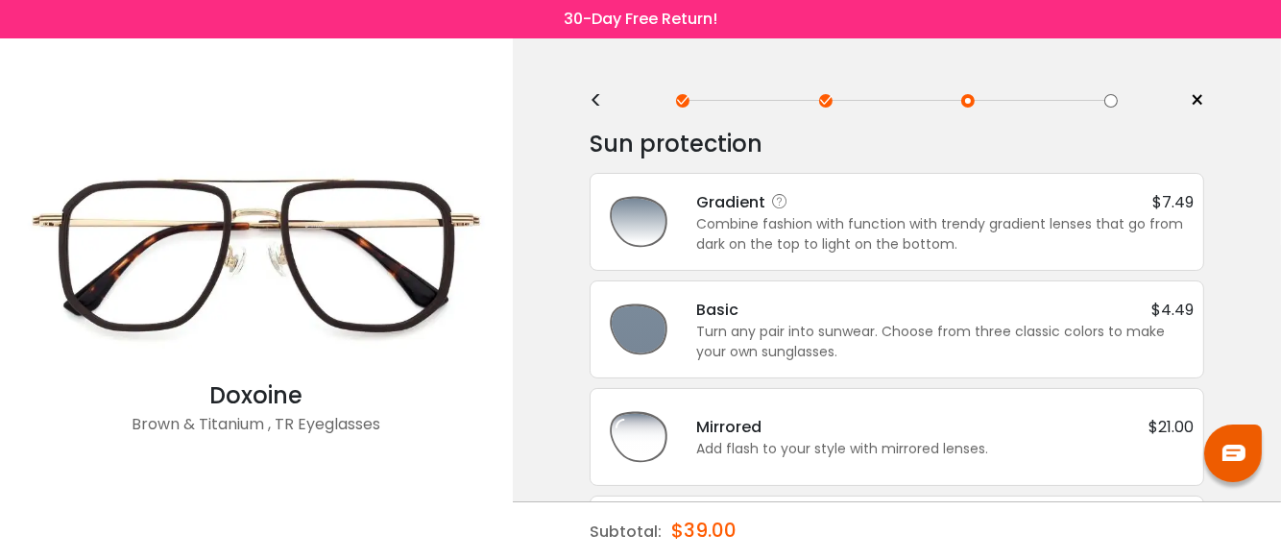
scroll to position [0, 0]
click at [740, 326] on div "Turn any pair into sunwear. Choose from three classic colors to make your own s…" at bounding box center [945, 342] width 498 height 40
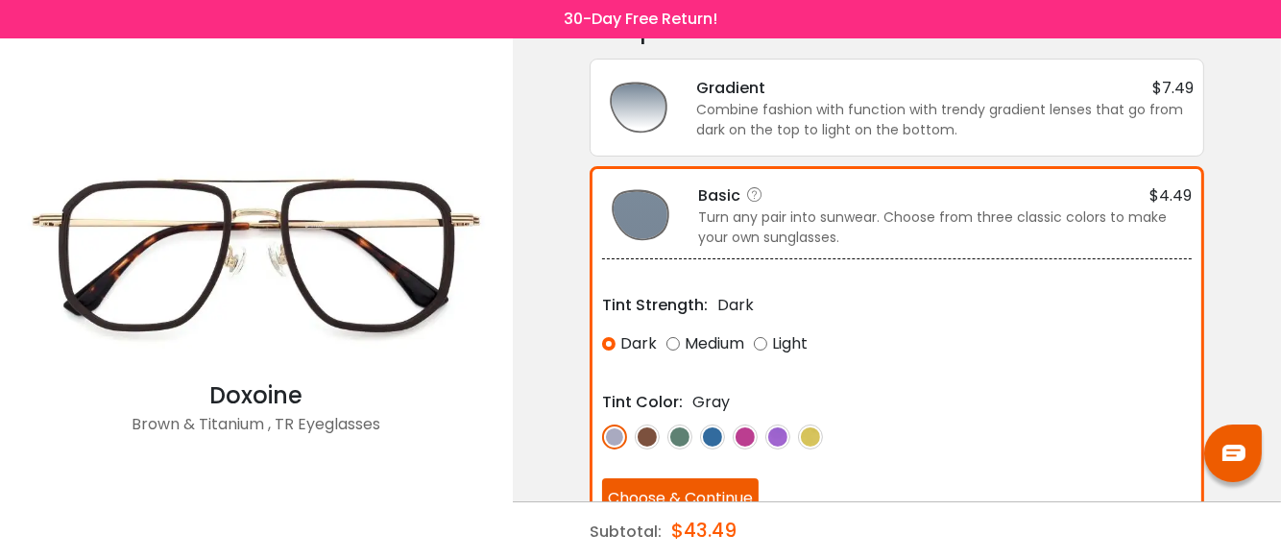
scroll to position [137, 0]
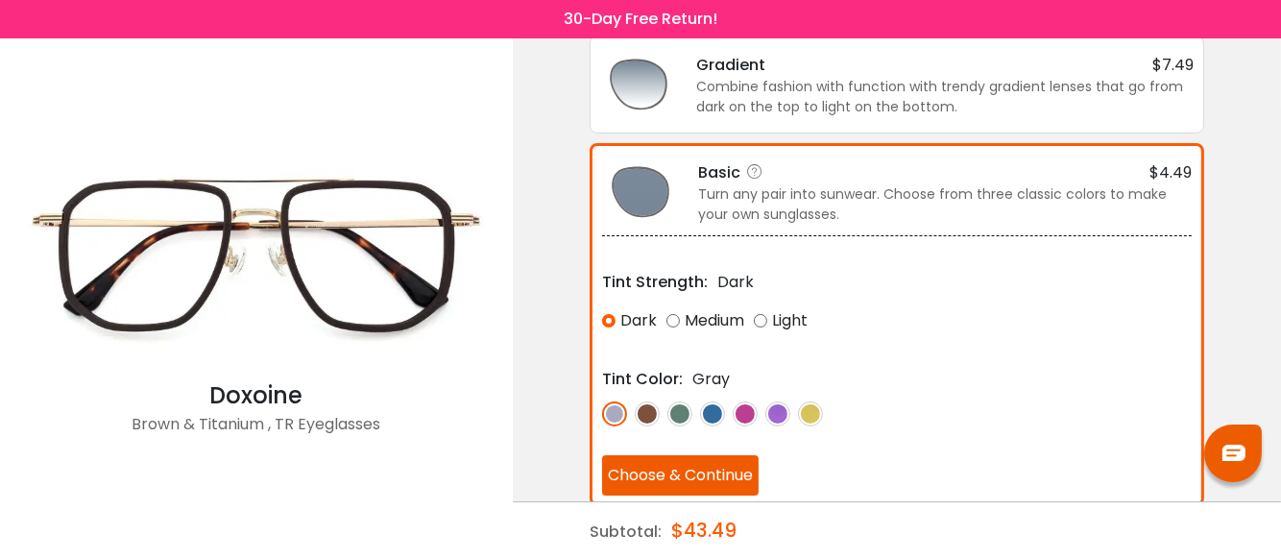
click at [644, 466] on button "Choose & Continue" at bounding box center [680, 475] width 157 height 40
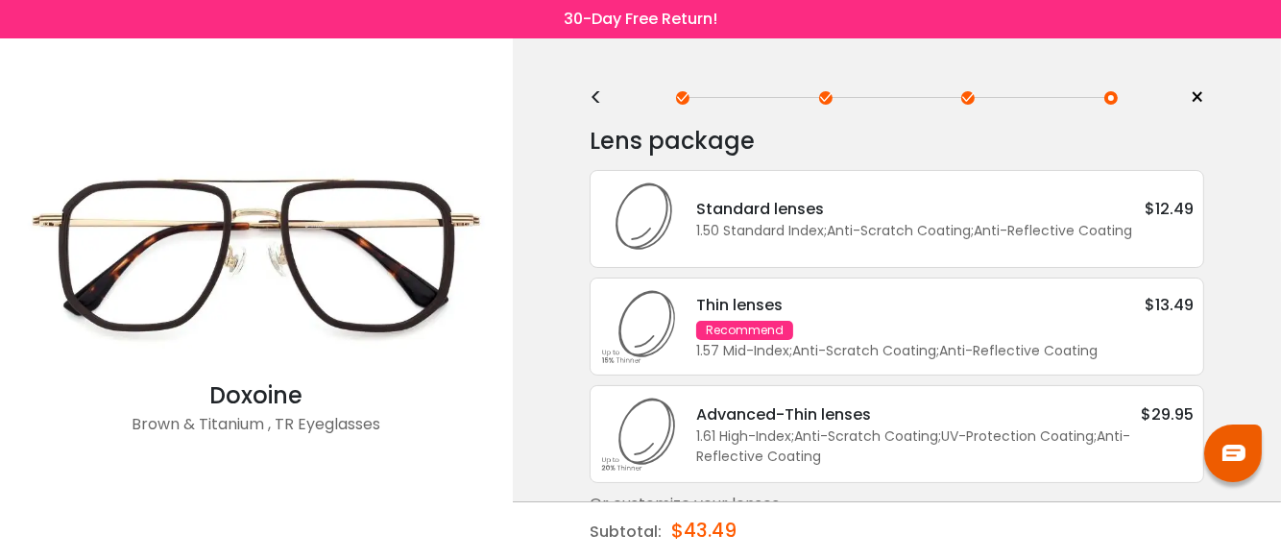
scroll to position [0, 0]
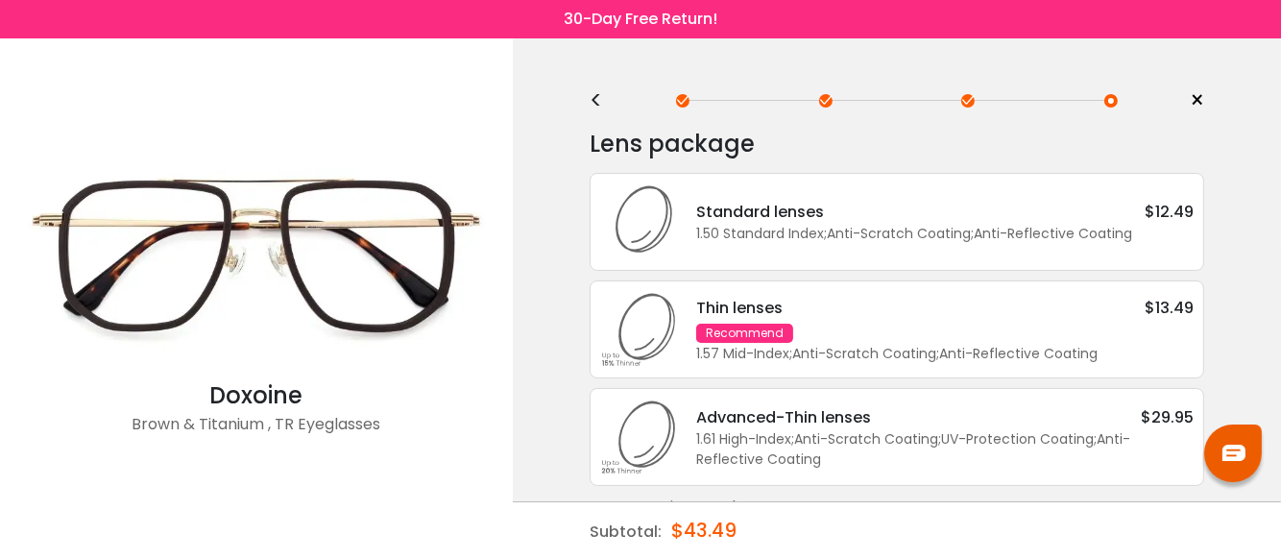
click at [747, 331] on div "Recommend" at bounding box center [744, 333] width 97 height 19
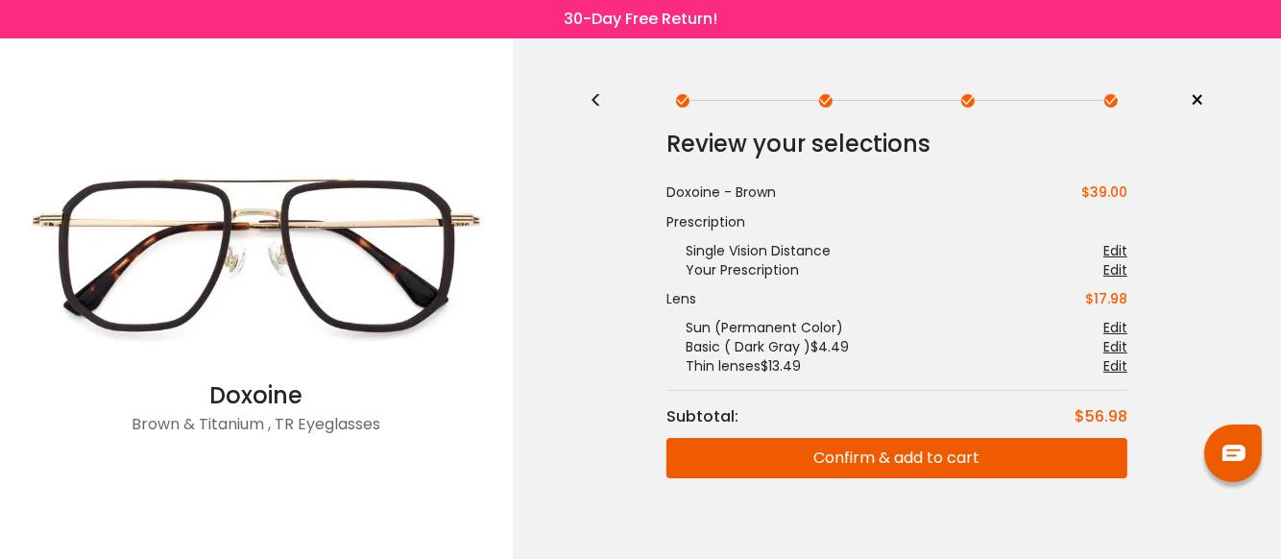
click at [797, 443] on button "Confirm & add to cart" at bounding box center [897, 458] width 461 height 40
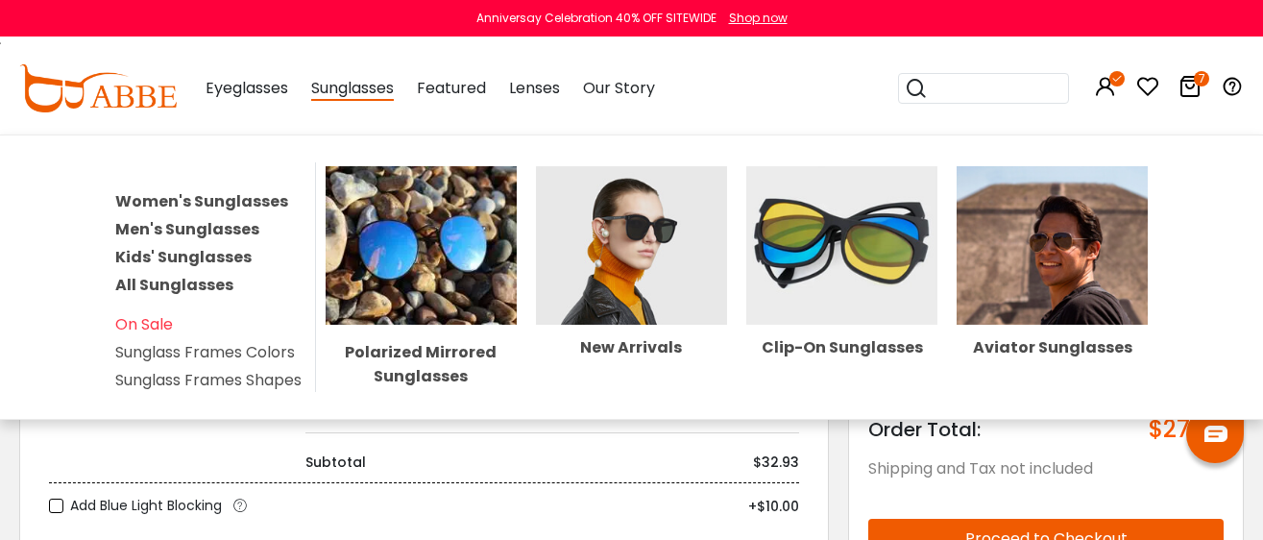
click at [378, 93] on span "Sunglasses" at bounding box center [352, 89] width 83 height 24
click at [369, 85] on span "Sunglasses" at bounding box center [352, 89] width 83 height 24
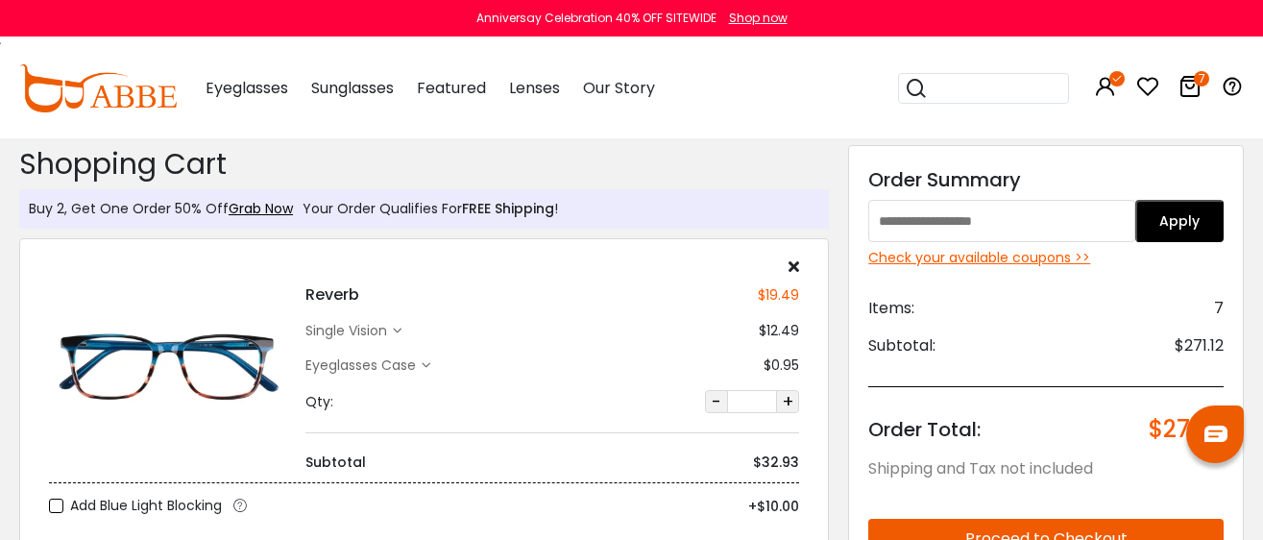
drag, startPoint x: 359, startPoint y: 60, endPoint x: 339, endPoint y: 85, distance: 32.1
click at [352, 65] on div "Sunglasses Women's Sunglasses Men's Sunglasses Kids' Sunglasses All Sunglasses …" at bounding box center [352, 88] width 83 height 96
click at [132, 90] on img at bounding box center [98, 88] width 158 height 48
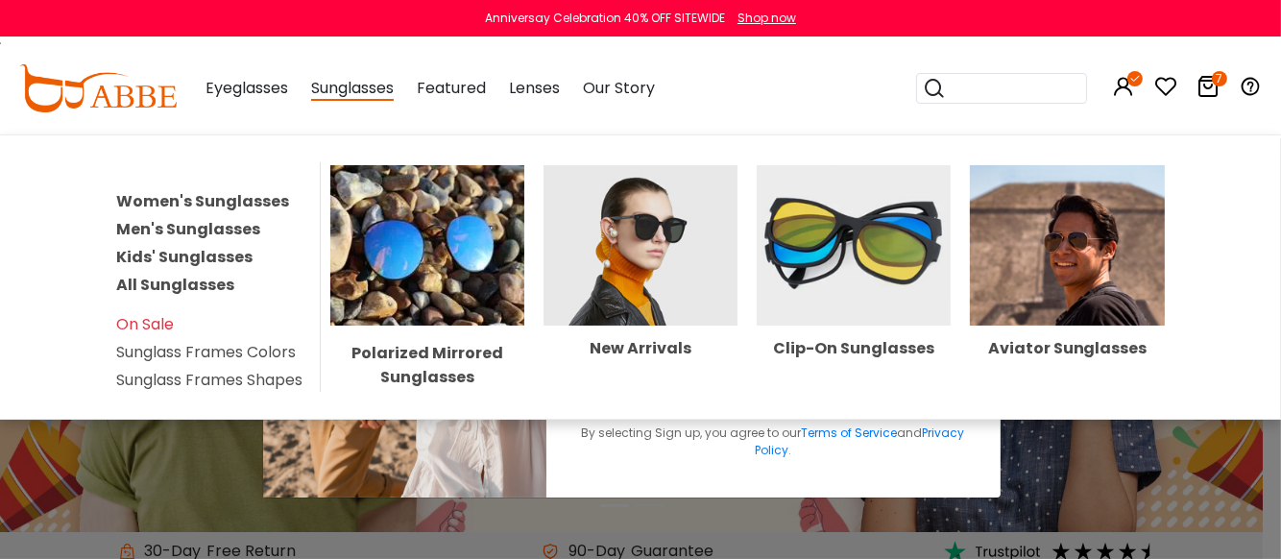
click at [352, 92] on span "Sunglasses" at bounding box center [352, 89] width 83 height 24
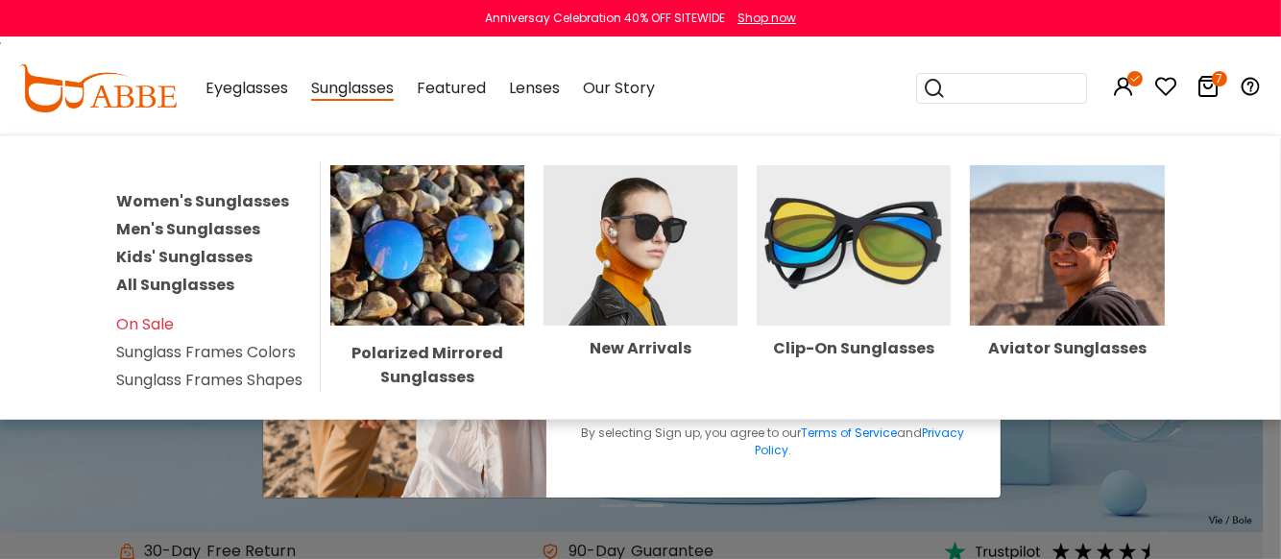
click at [182, 285] on link "All Sunglasses" at bounding box center [175, 285] width 118 height 22
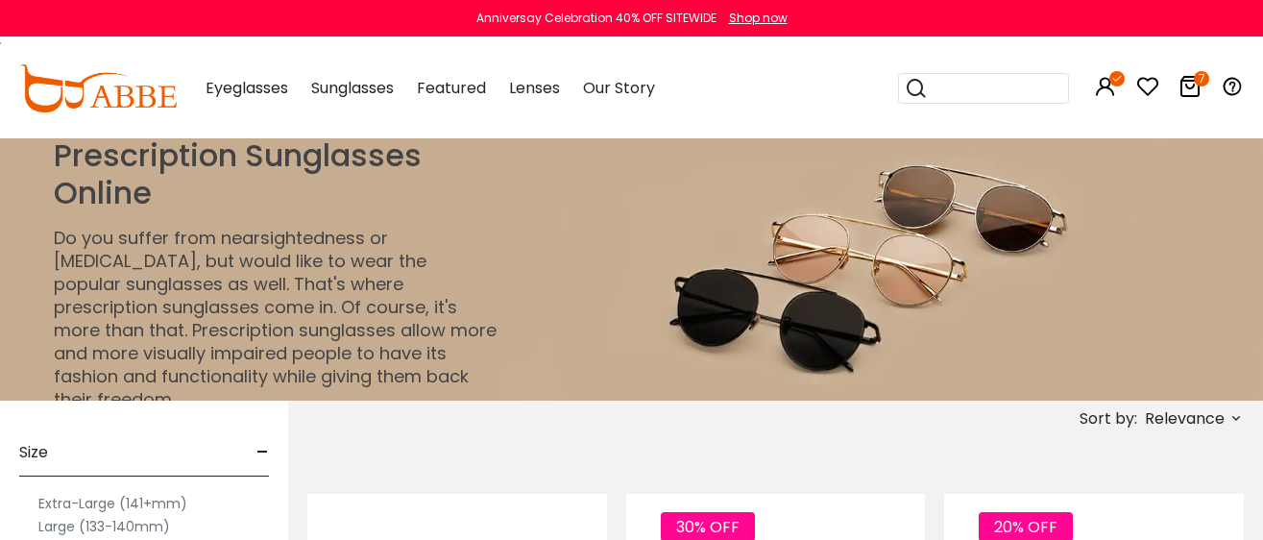
click at [77, 499] on label "Extra-Large (141+mm)" at bounding box center [112, 503] width 149 height 23
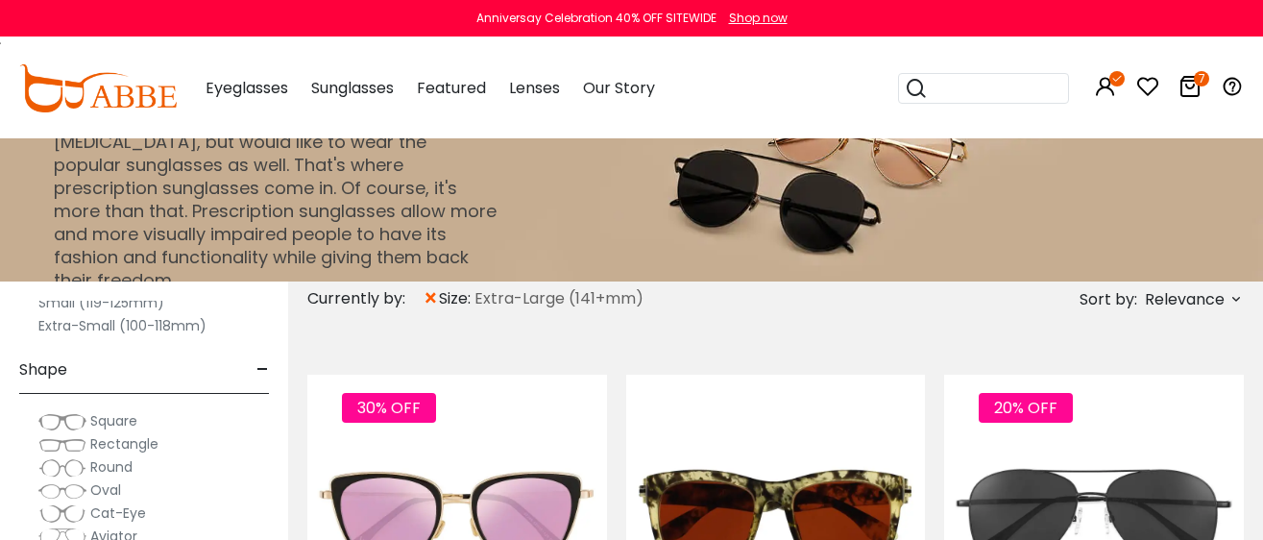
scroll to position [239, 0]
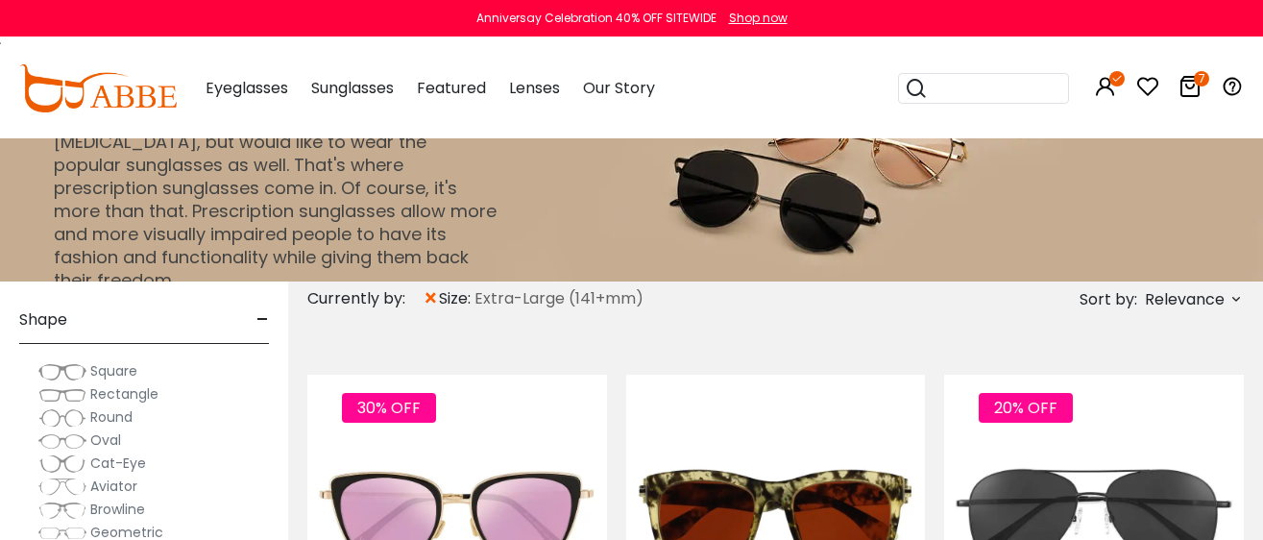
click at [72, 481] on img at bounding box center [62, 486] width 48 height 19
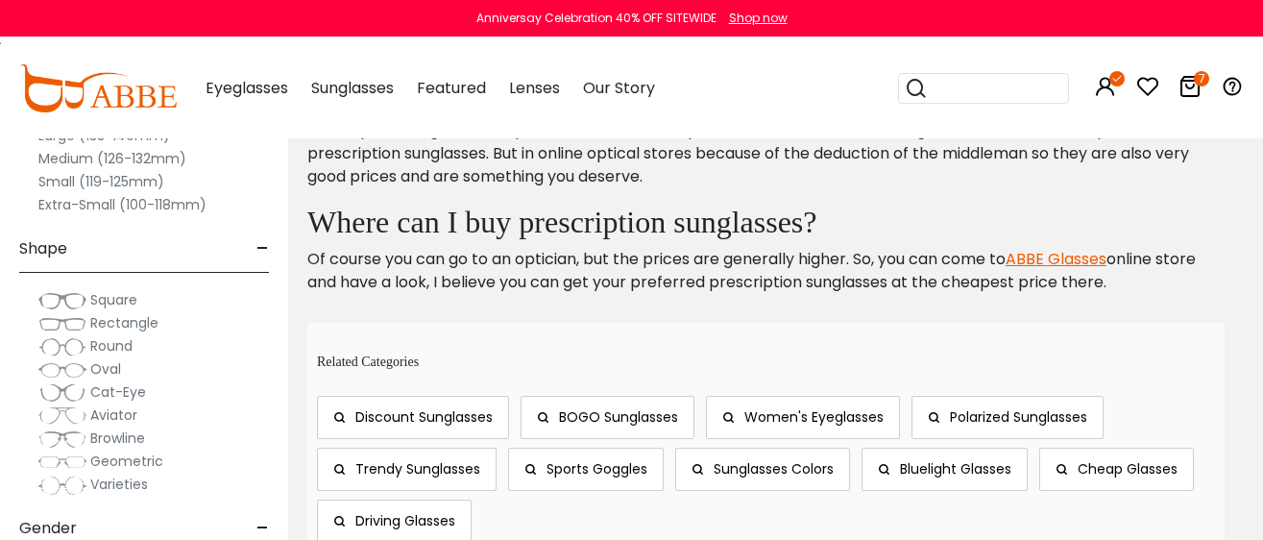
scroll to position [2041, 0]
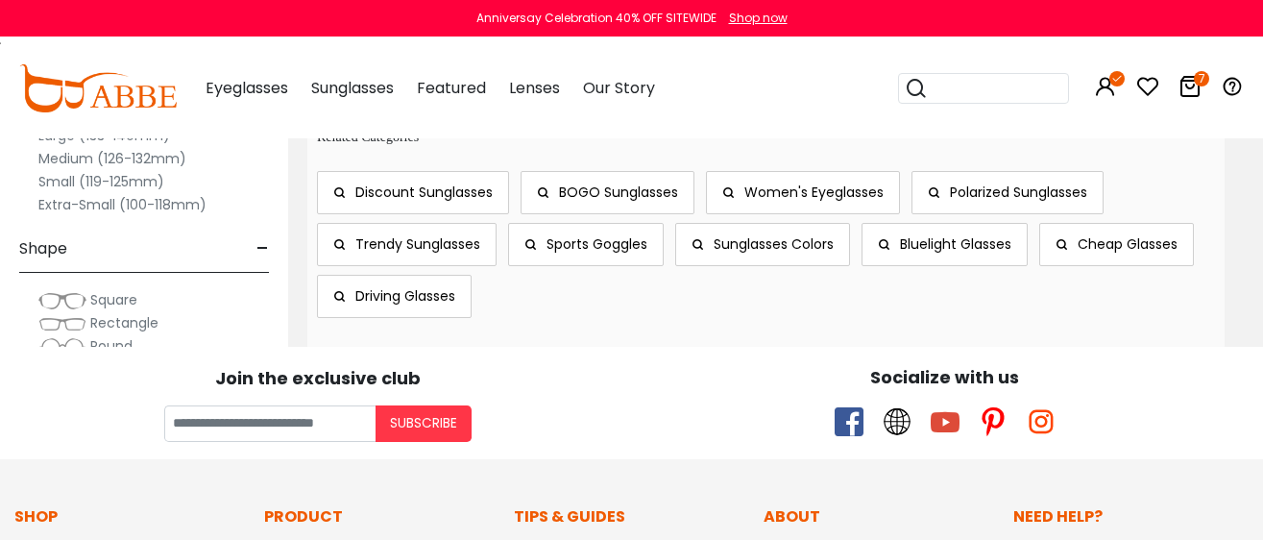
click at [390, 190] on span "Discount Sunglasses" at bounding box center [423, 191] width 137 height 19
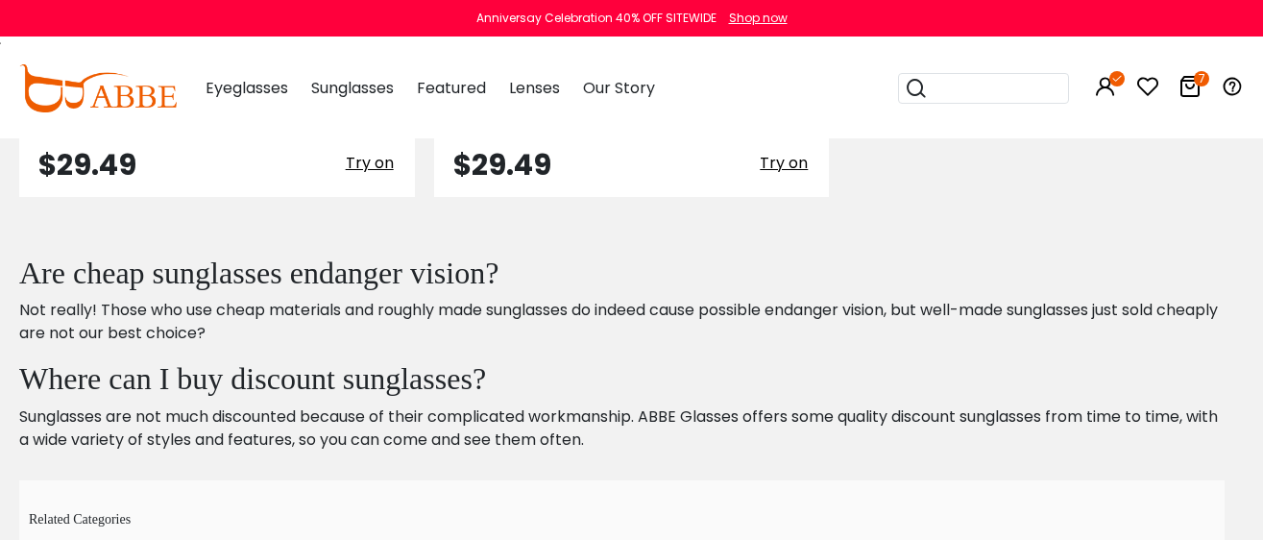
scroll to position [3241, 0]
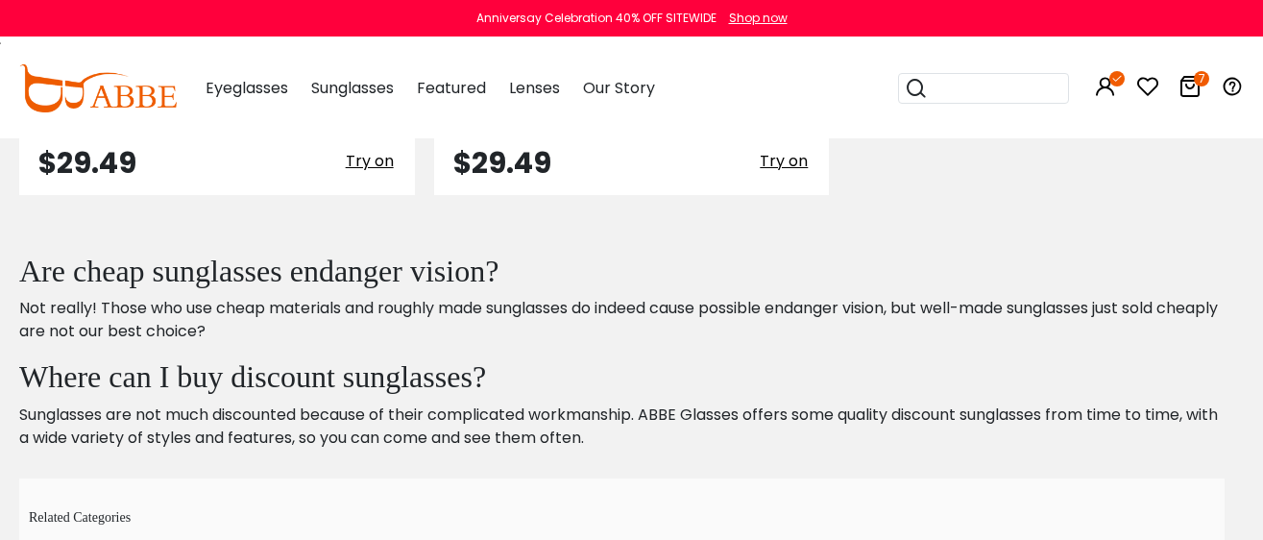
click at [1190, 79] on icon at bounding box center [1189, 86] width 23 height 23
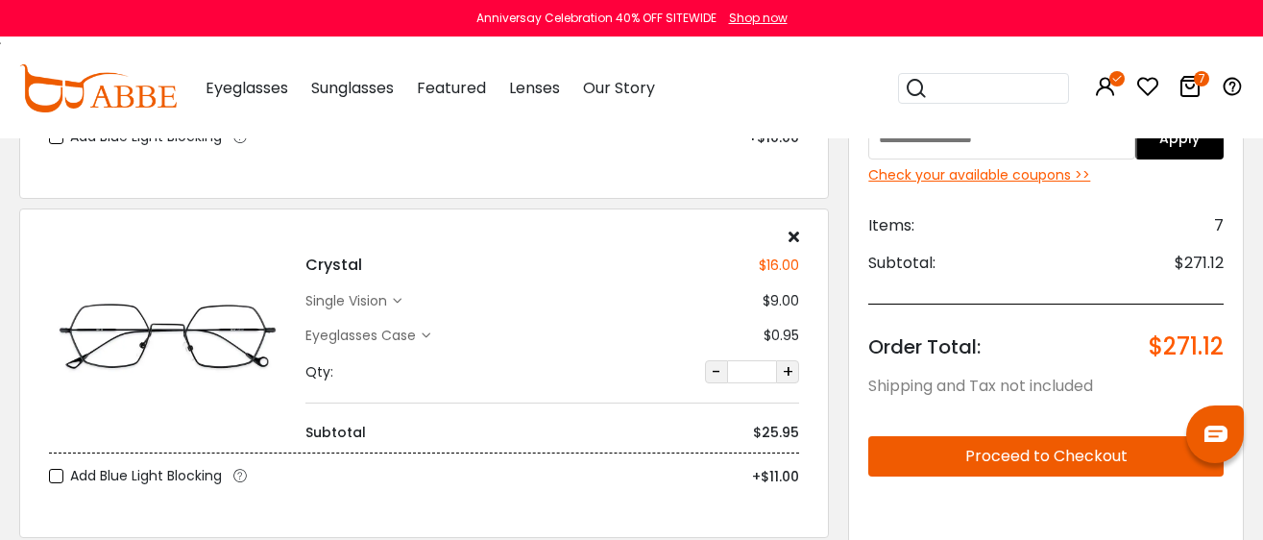
scroll to position [239, 0]
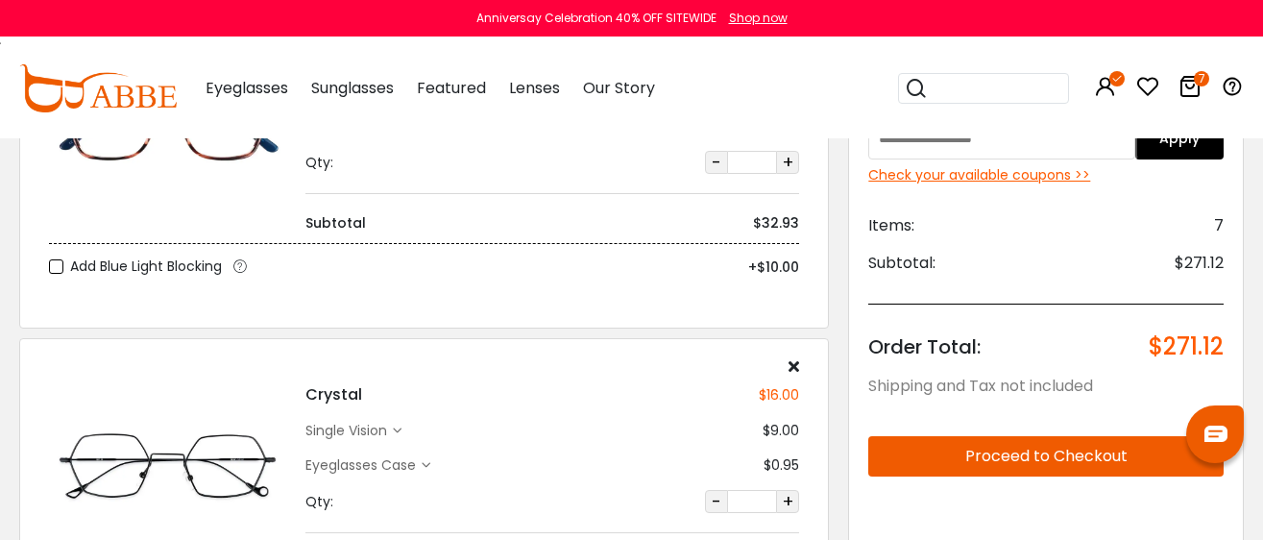
click at [795, 364] on icon at bounding box center [794, 365] width 11 height 15
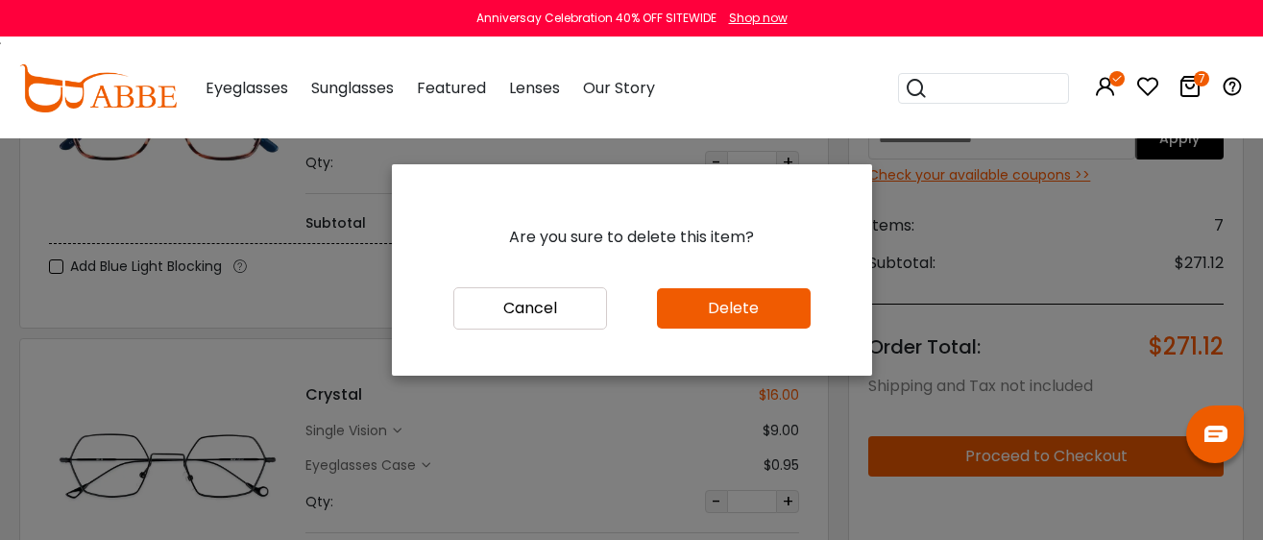
click at [722, 321] on button "Delete" at bounding box center [734, 308] width 154 height 40
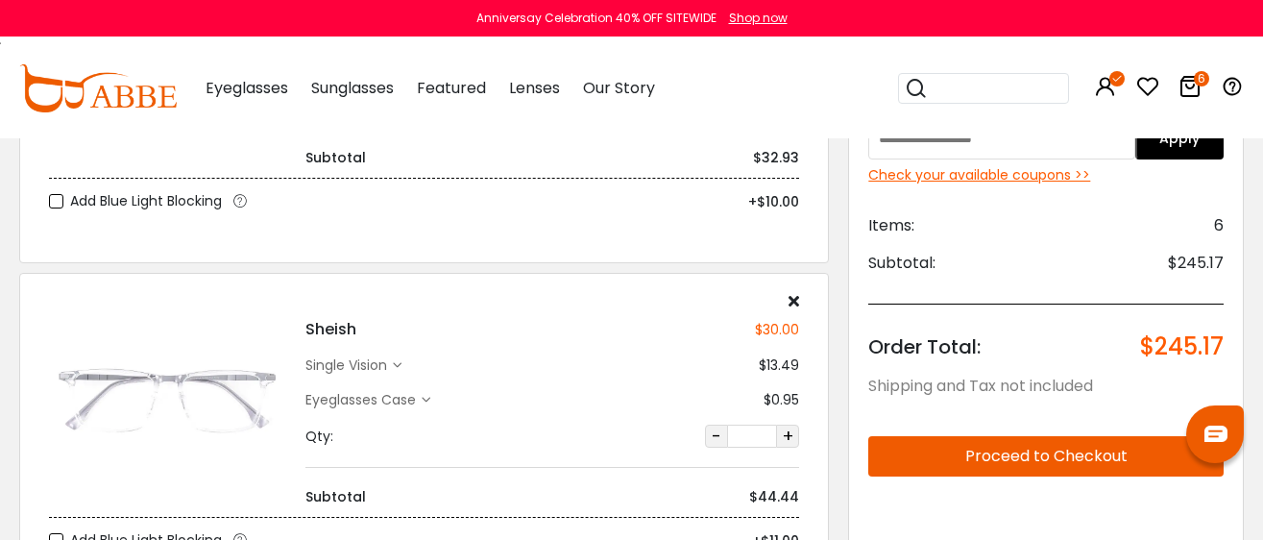
scroll to position [360, 0]
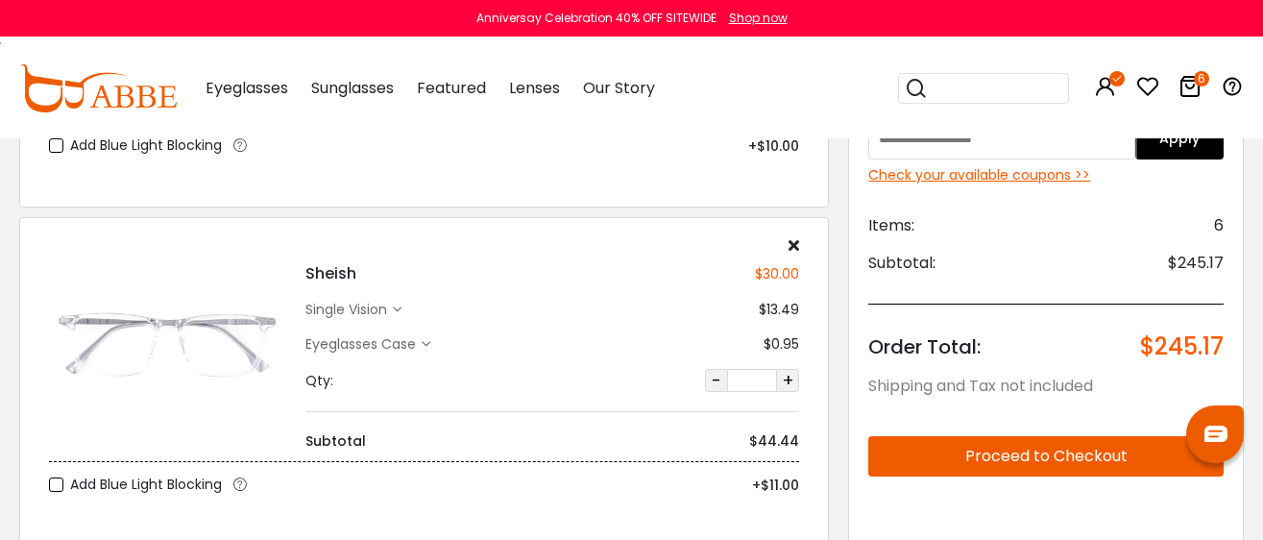
click at [408, 341] on div "Eyeglasses Case" at bounding box center [363, 344] width 116 height 20
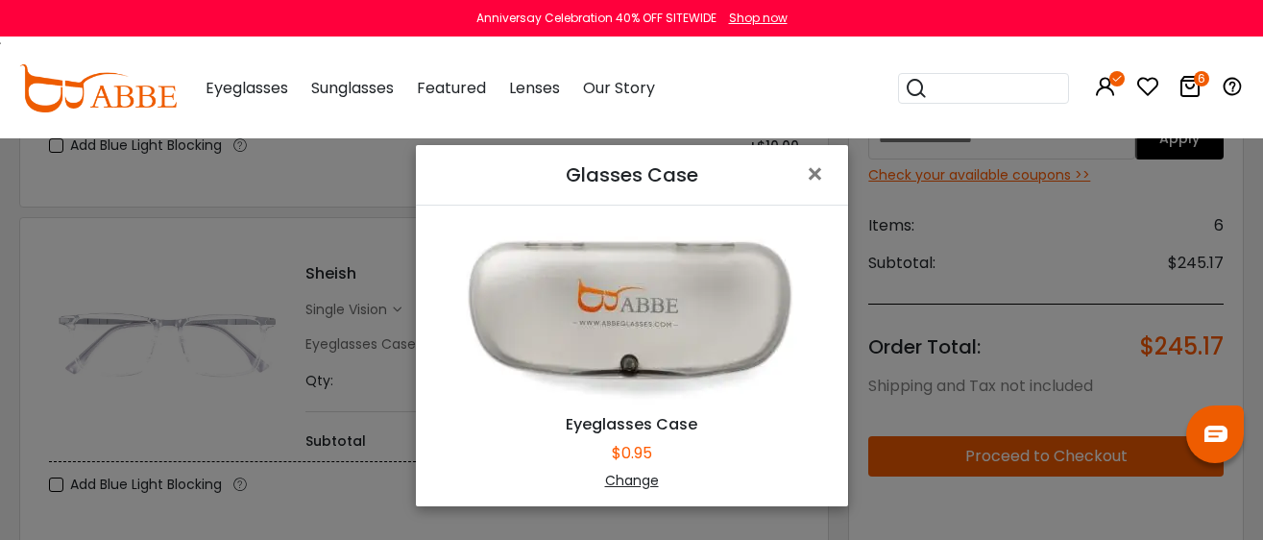
scroll to position [119, 0]
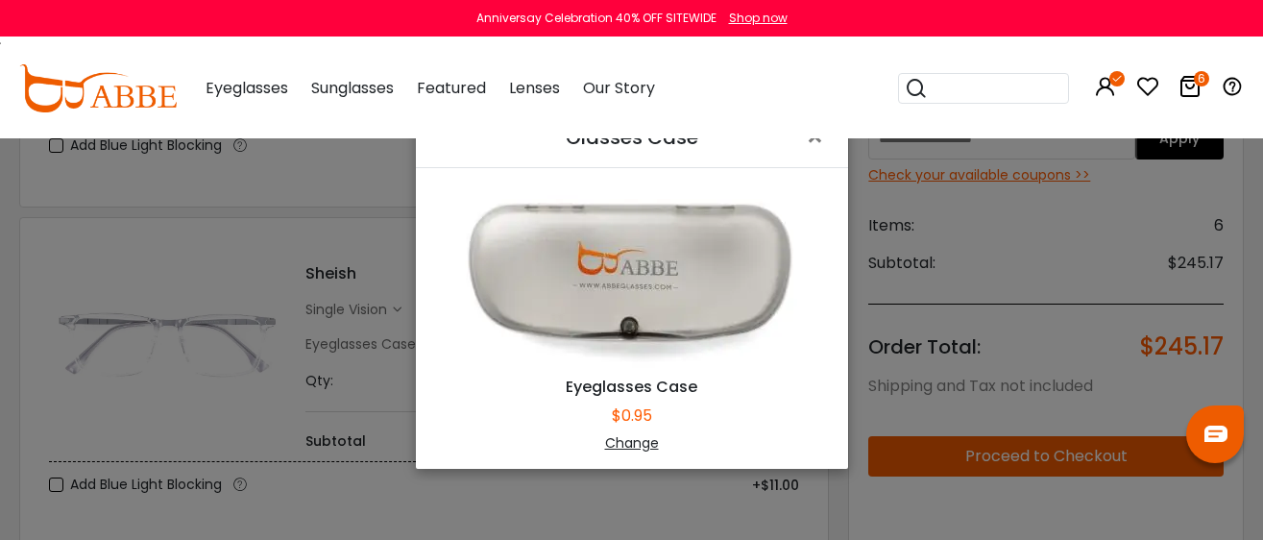
click at [626, 448] on div "Change" at bounding box center [632, 443] width 384 height 20
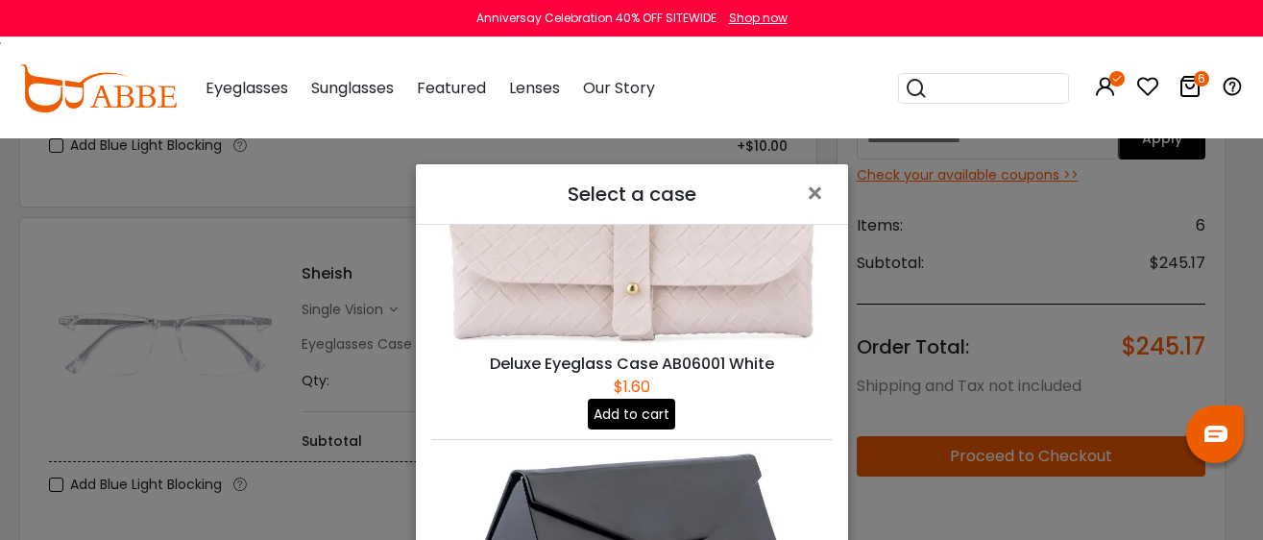
scroll to position [1834, 0]
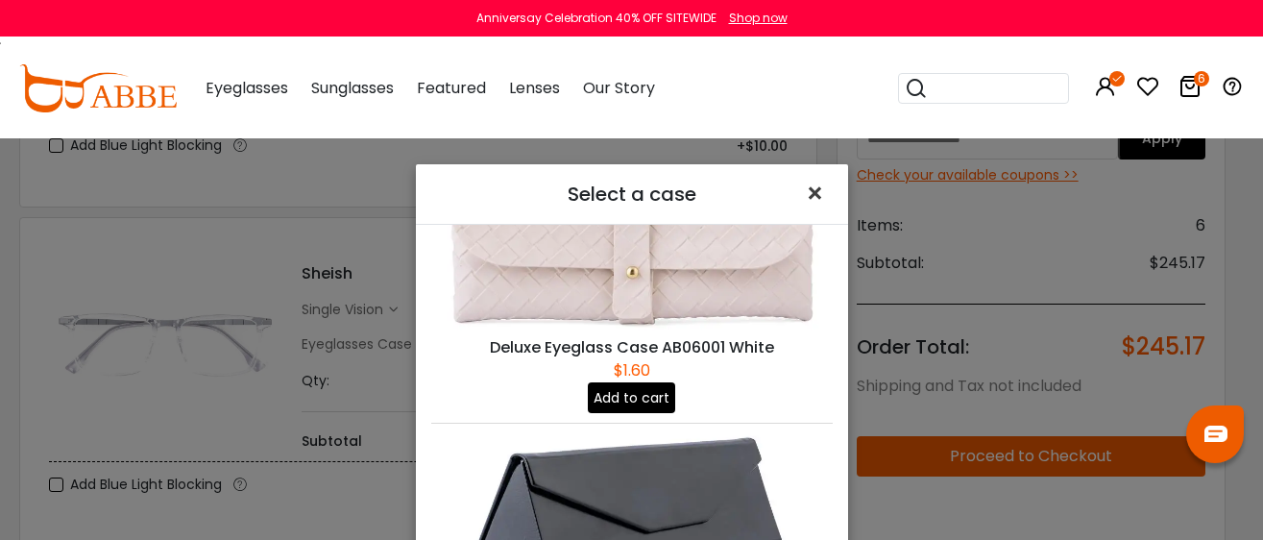
click at [811, 186] on span "×" at bounding box center [819, 193] width 28 height 41
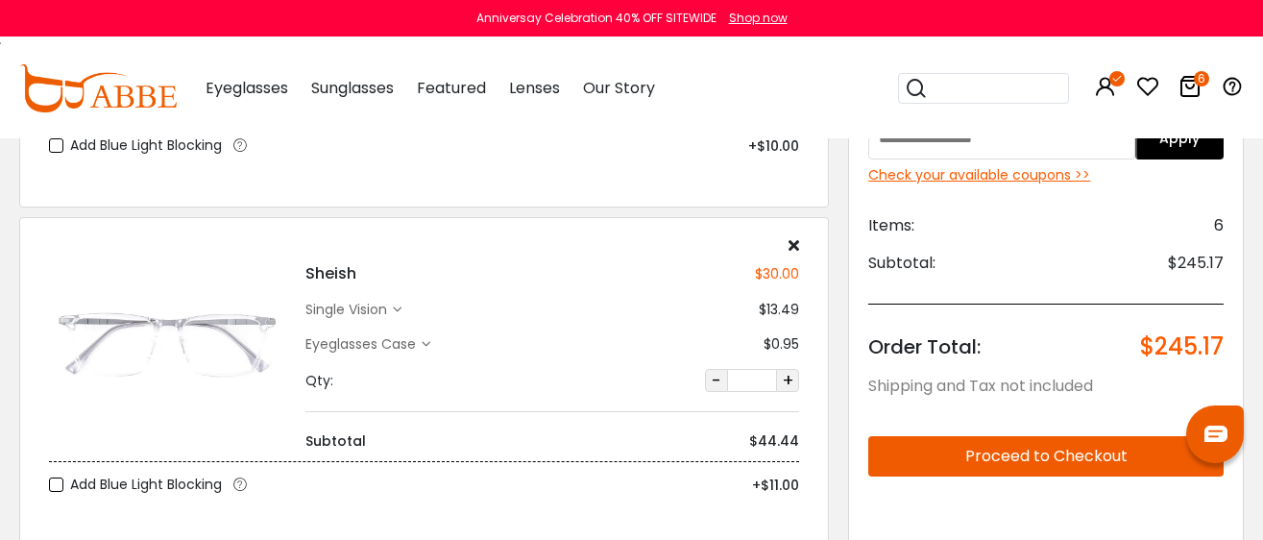
click at [408, 336] on div "Eyeglasses Case" at bounding box center [363, 344] width 116 height 20
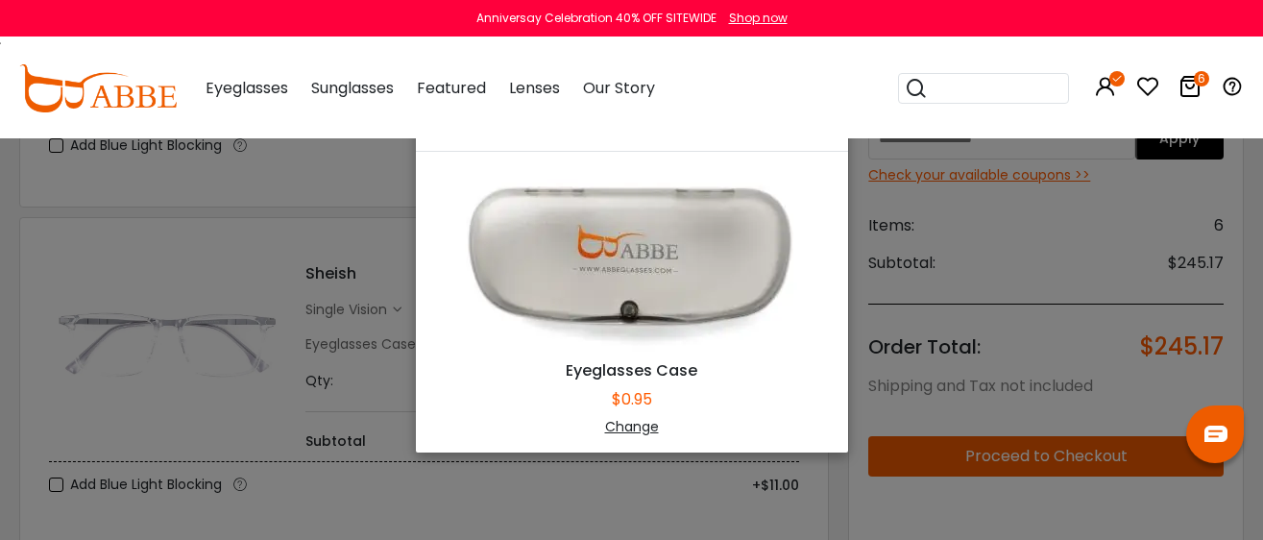
scroll to position [137, 0]
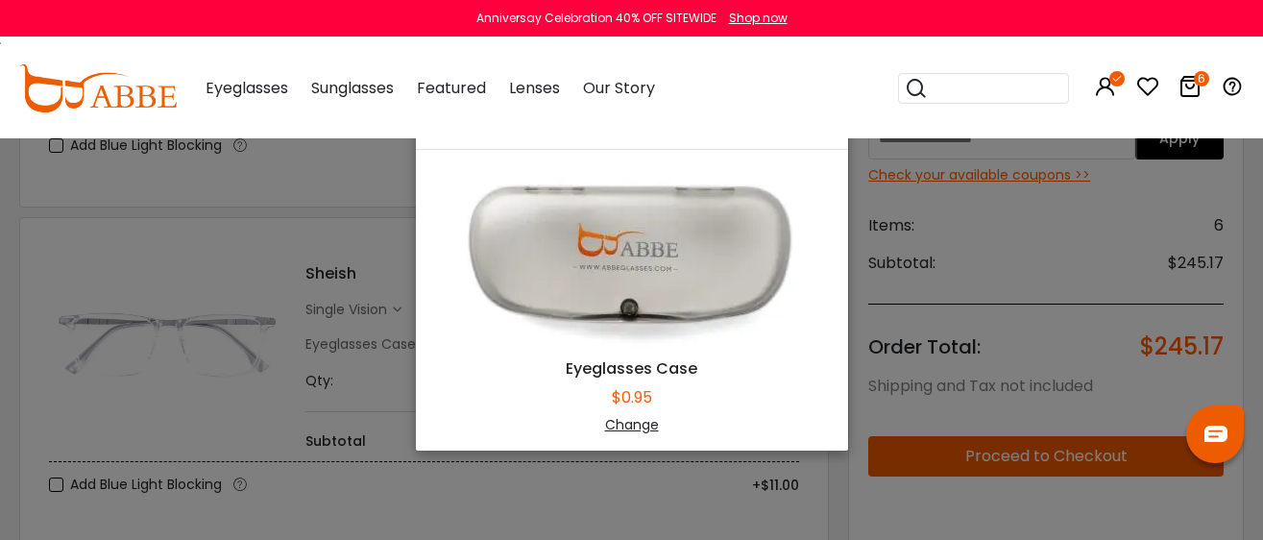
click at [628, 427] on div "Change" at bounding box center [632, 425] width 384 height 20
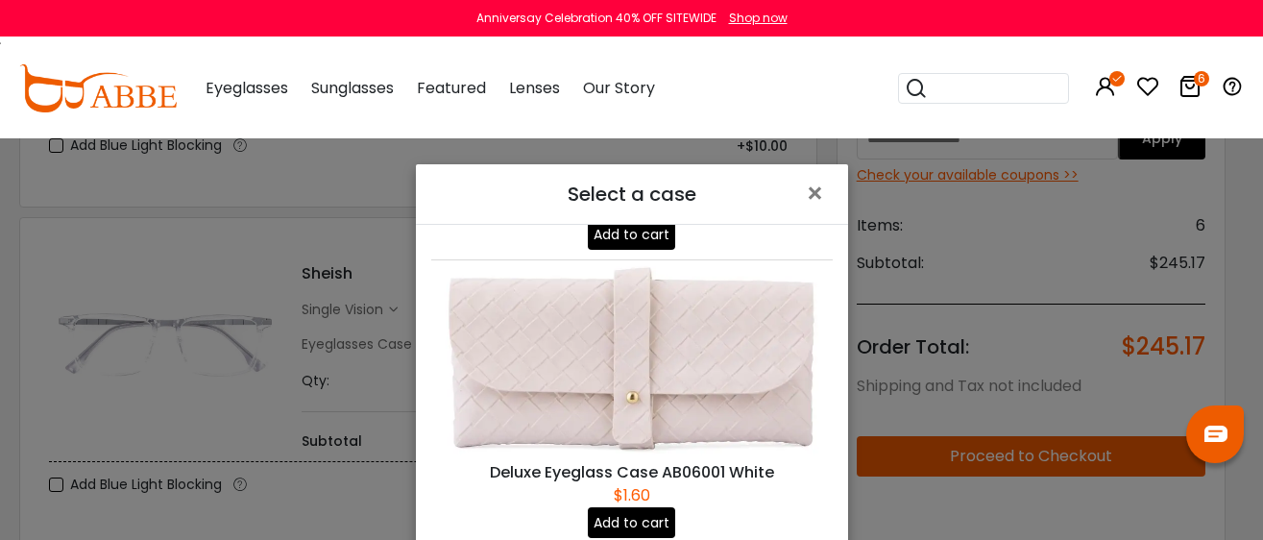
scroll to position [1713, 0]
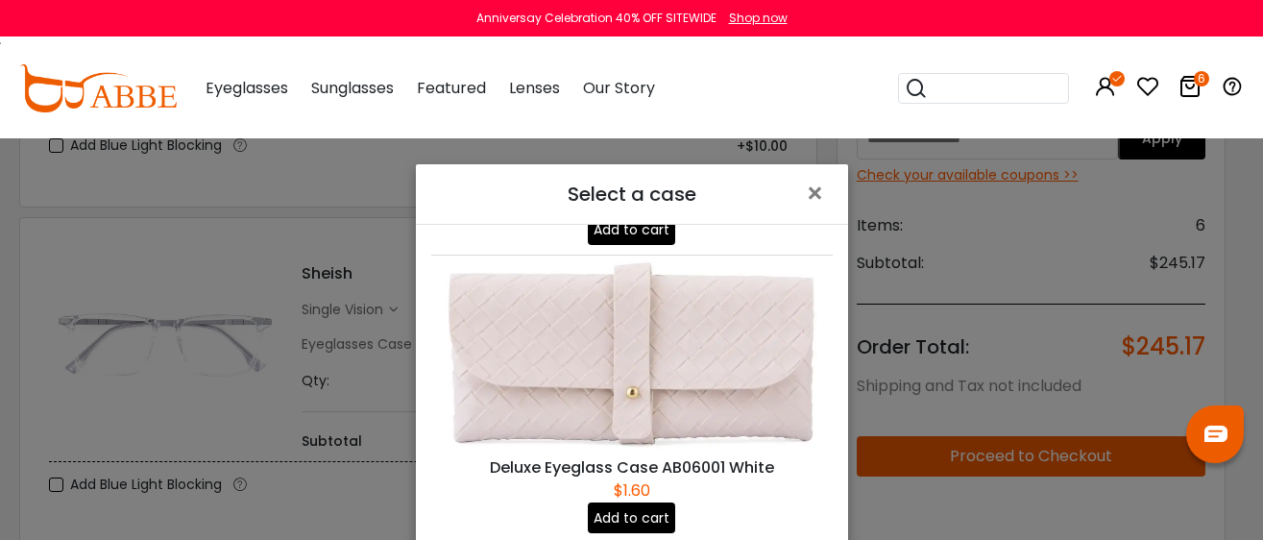
click at [651, 328] on img at bounding box center [631, 355] width 401 height 201
drag, startPoint x: 615, startPoint y: 458, endPoint x: 623, endPoint y: 452, distance: 10.4
click at [616, 502] on button "Add to cart" at bounding box center [631, 517] width 87 height 31
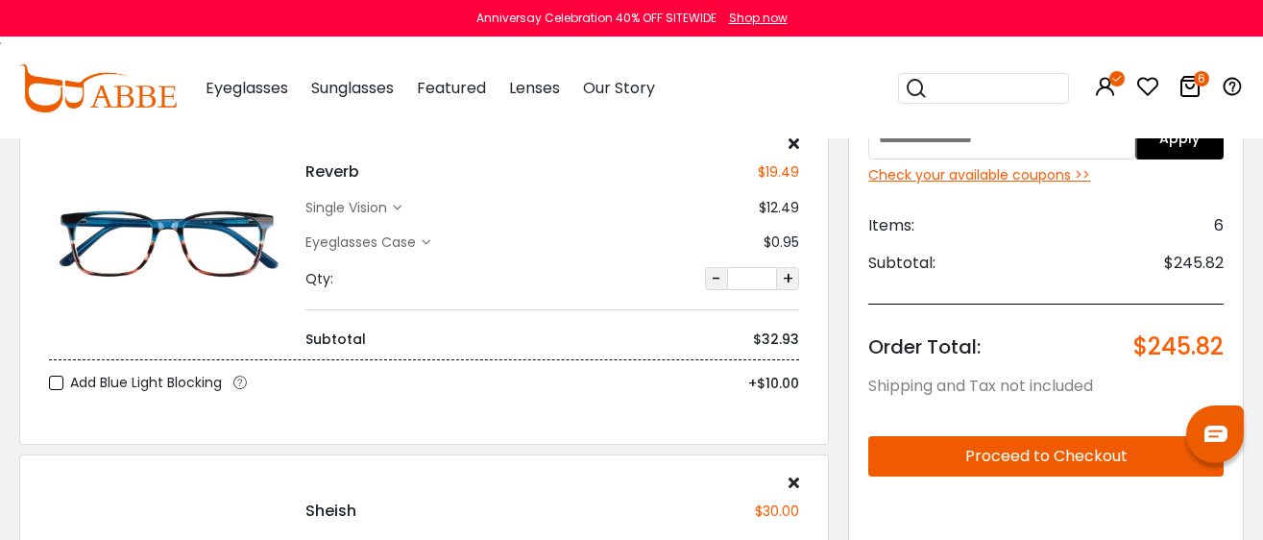
scroll to position [119, 0]
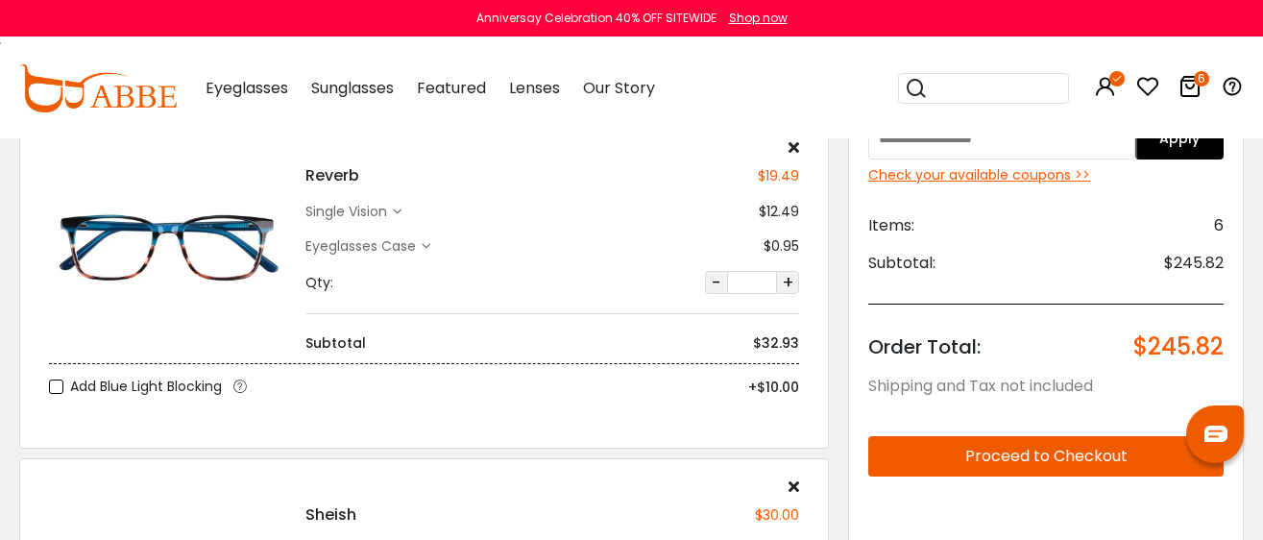
click at [375, 237] on div "Eyeglasses Case" at bounding box center [363, 246] width 116 height 20
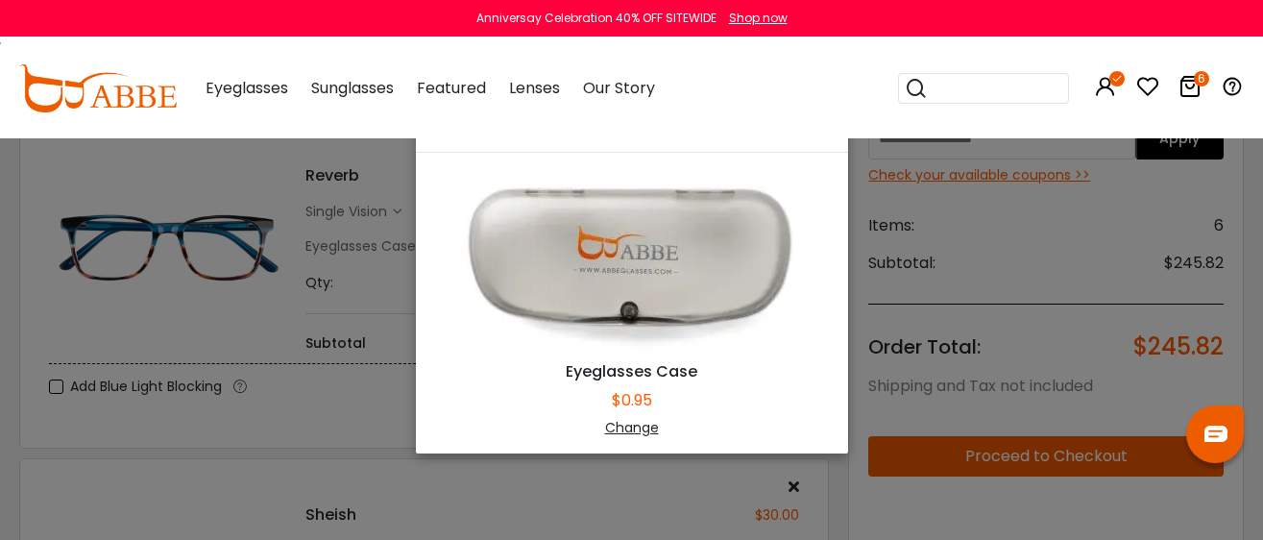
scroll to position [137, 0]
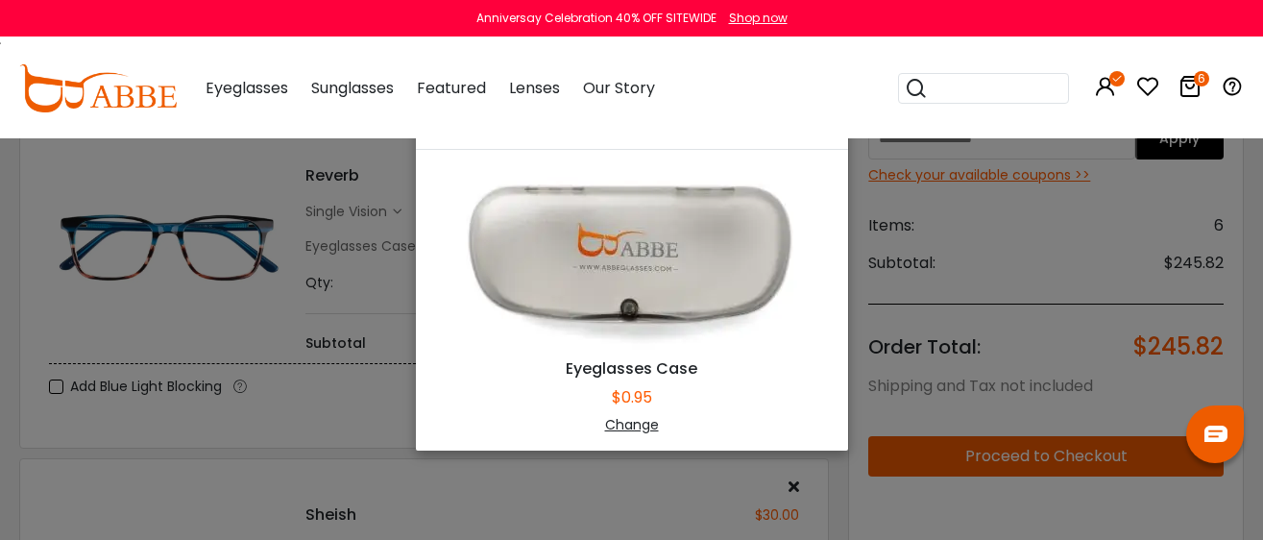
click at [620, 425] on div "Change" at bounding box center [632, 425] width 384 height 20
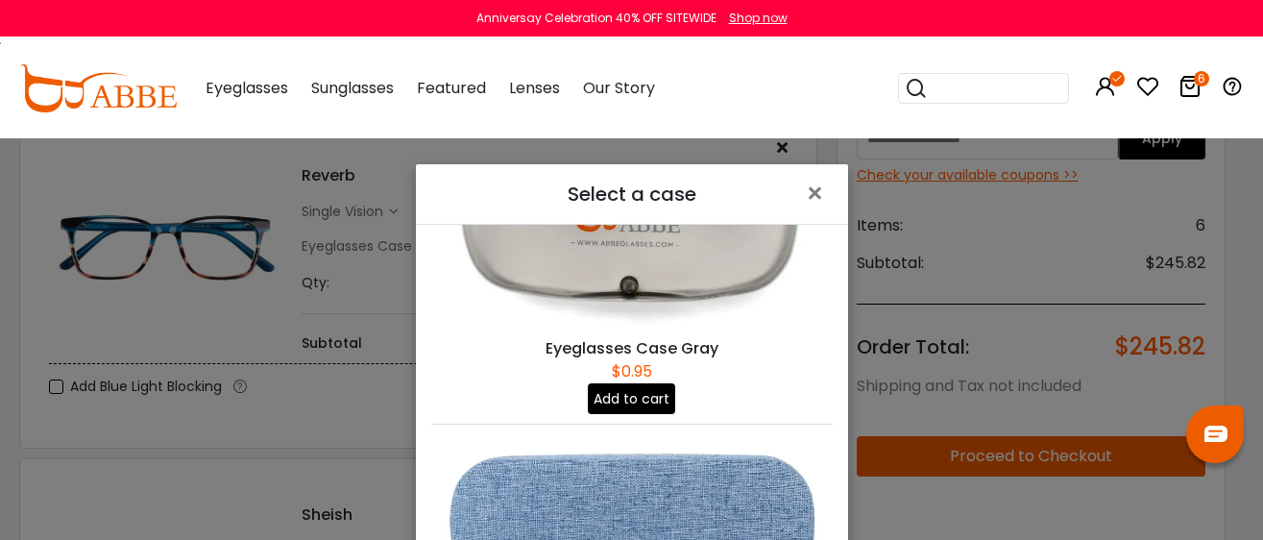
scroll to position [119, 0]
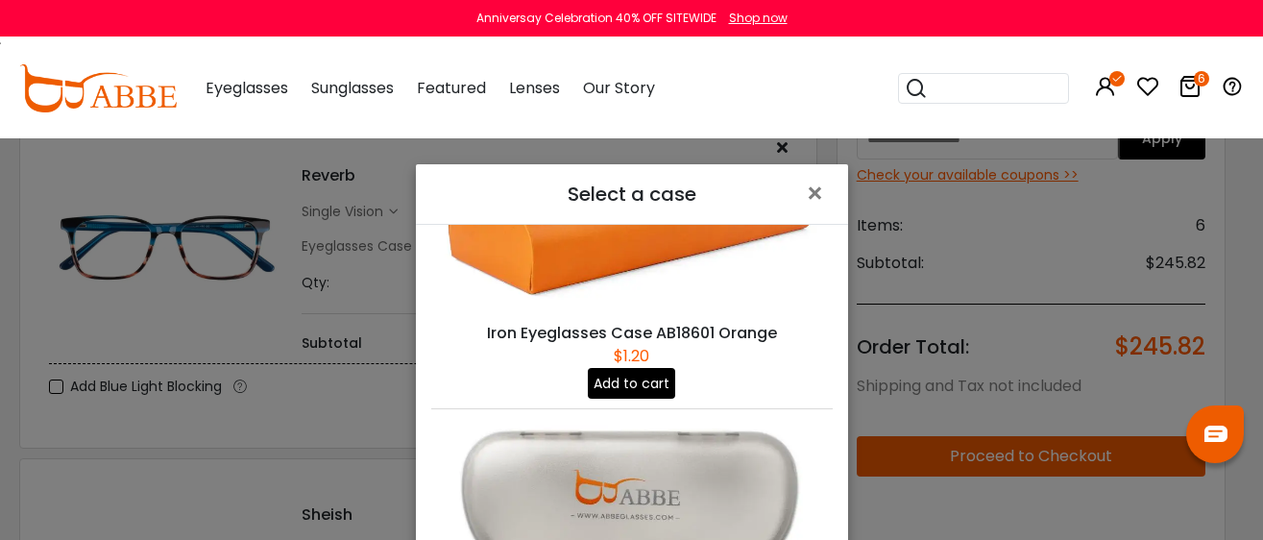
click at [600, 368] on button "Add to cart" at bounding box center [631, 383] width 87 height 31
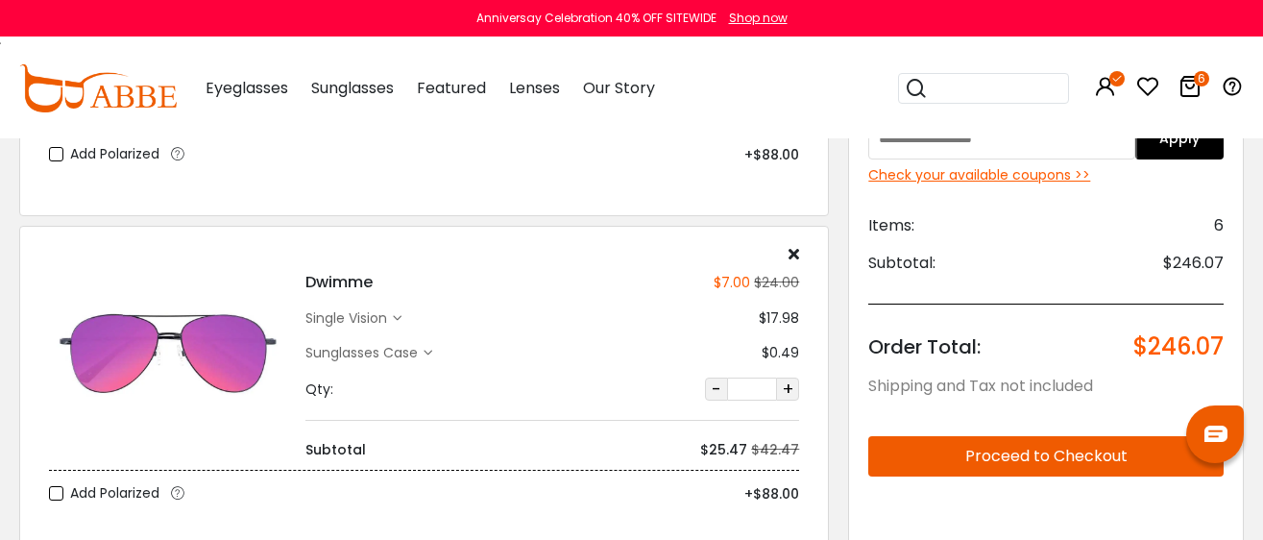
scroll to position [959, 0]
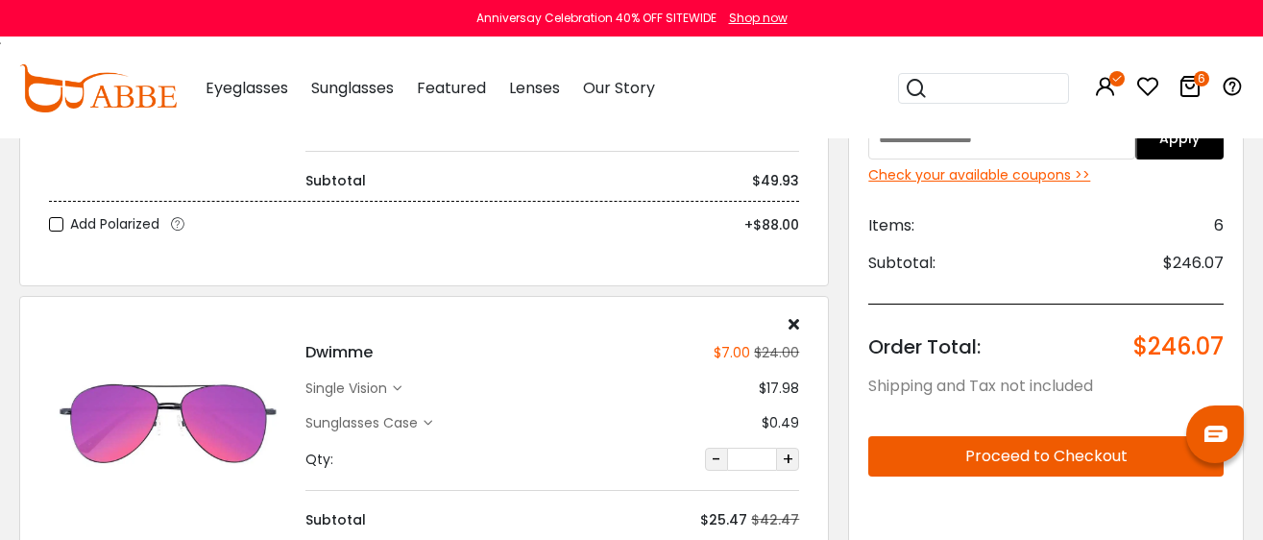
click at [793, 316] on icon at bounding box center [794, 323] width 11 height 15
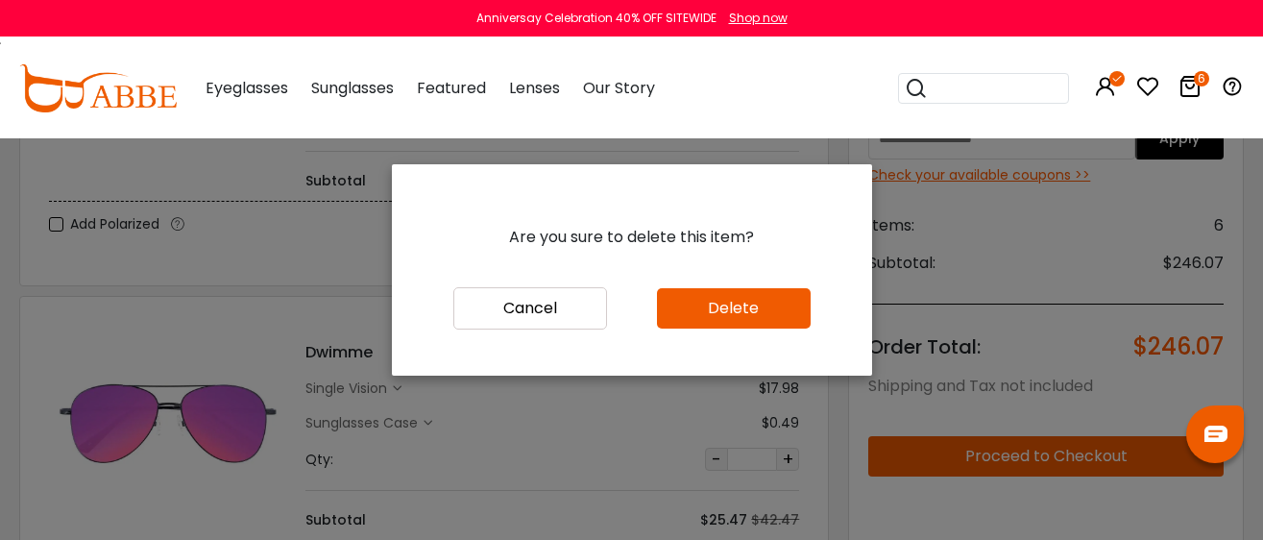
click at [676, 313] on button "Delete" at bounding box center [734, 308] width 154 height 40
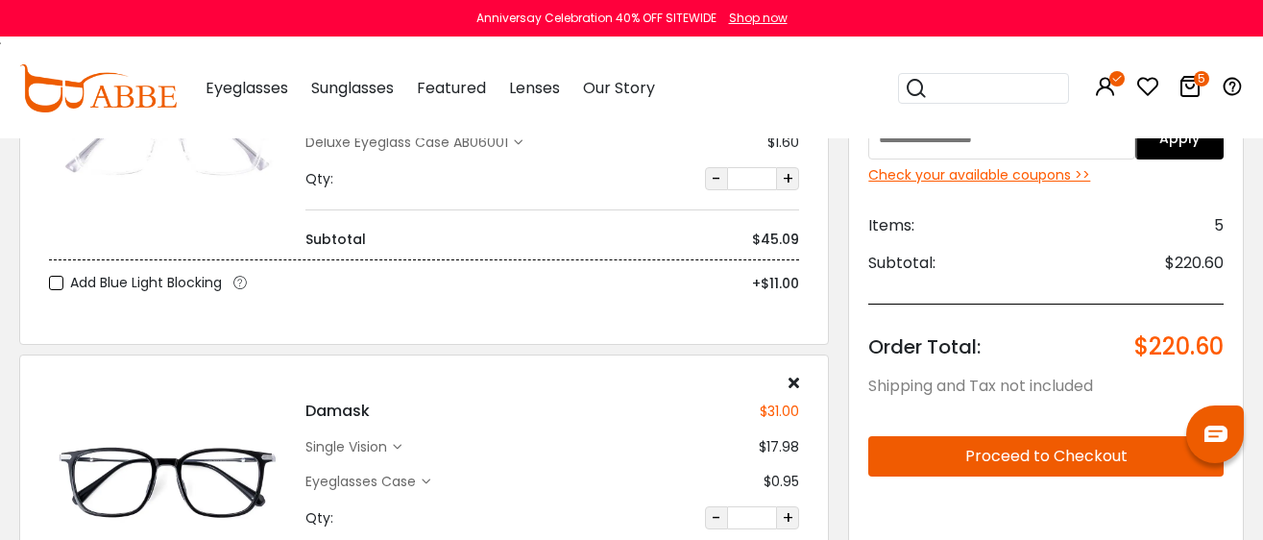
scroll to position [600, 0]
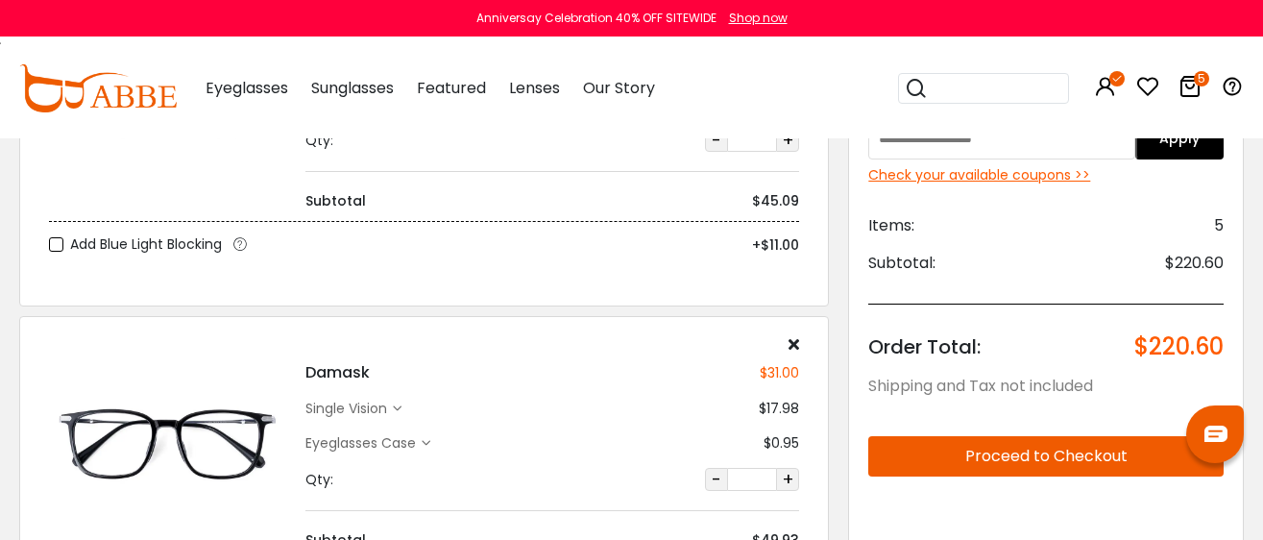
click at [792, 339] on icon at bounding box center [794, 343] width 11 height 15
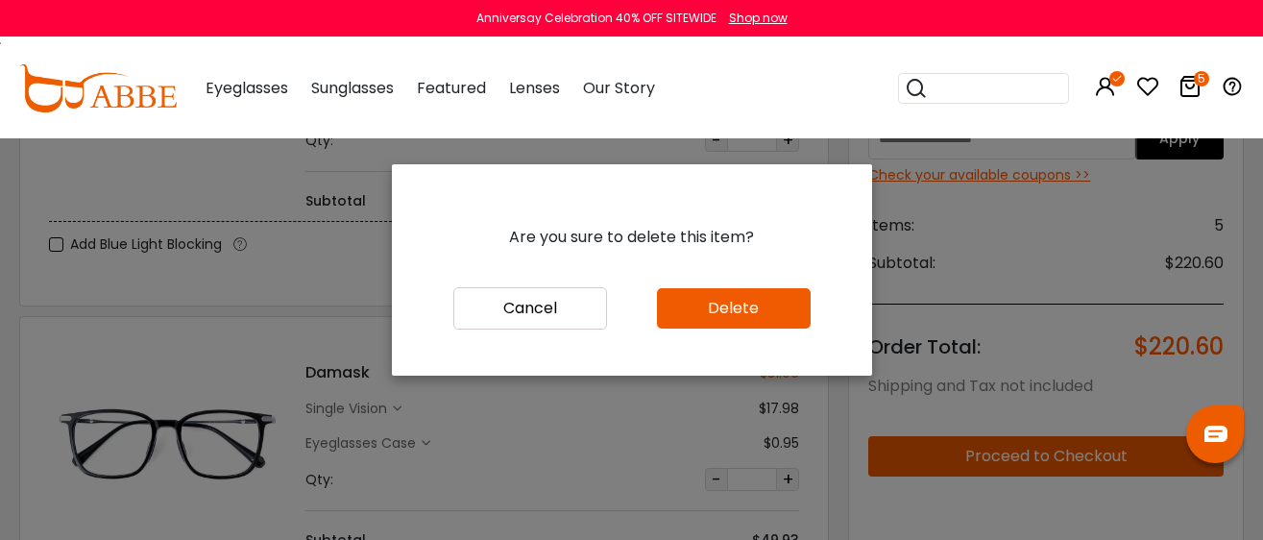
click at [700, 324] on button "Delete" at bounding box center [734, 308] width 154 height 40
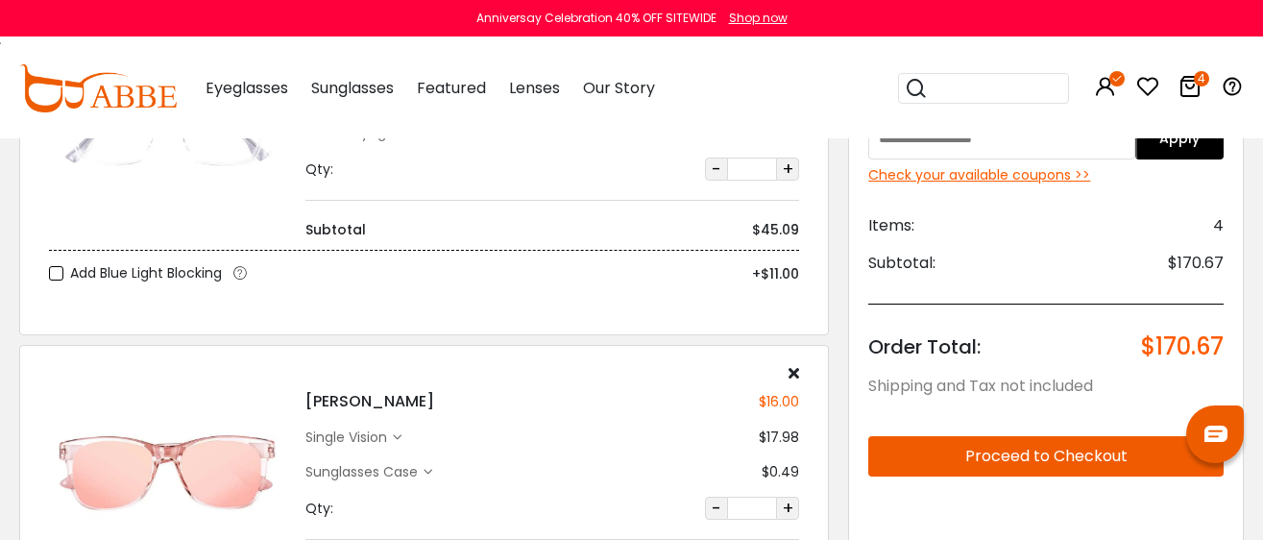
scroll to position [720, 0]
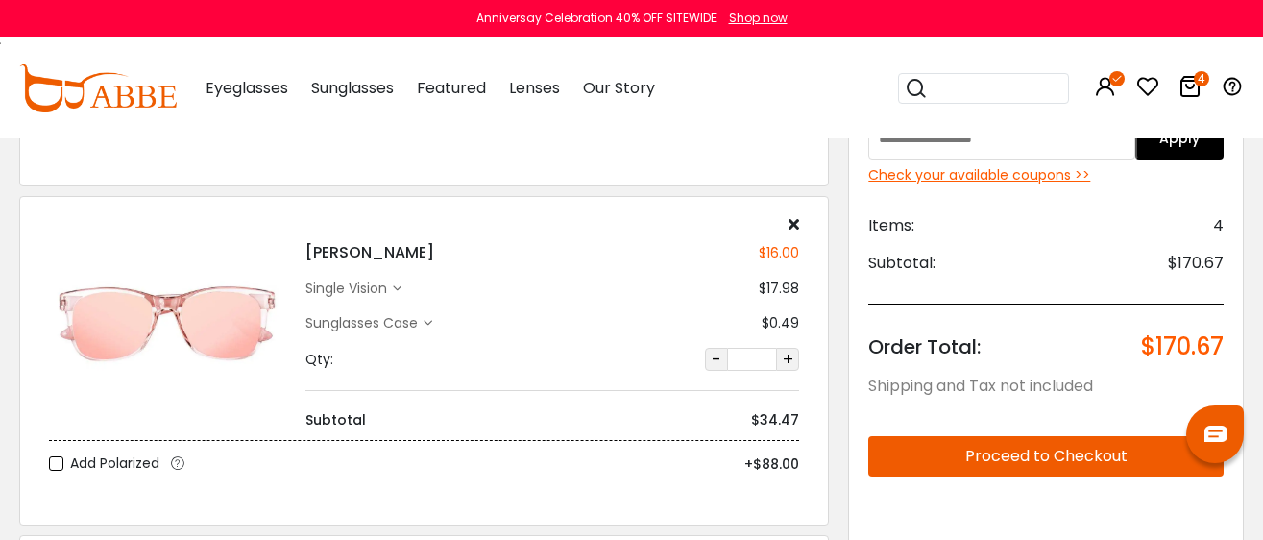
click at [793, 215] on div "Jacinth $16.00 single vision $17.98 $0.49 Qty:" at bounding box center [424, 360] width 810 height 329
click at [793, 219] on icon at bounding box center [794, 223] width 11 height 15
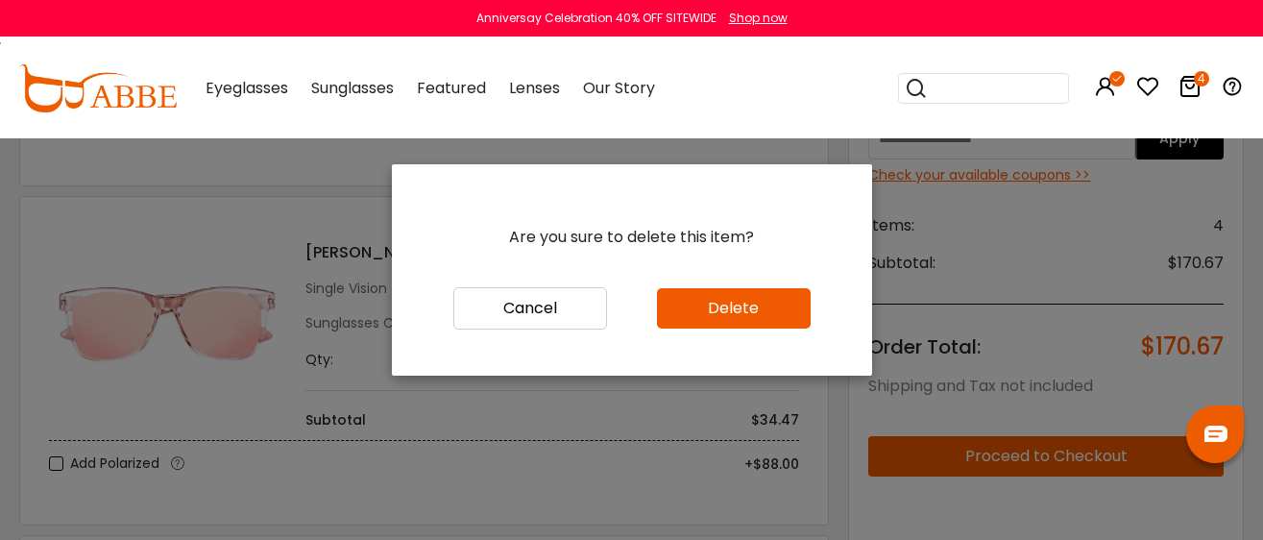
click at [691, 309] on button "Delete" at bounding box center [734, 308] width 154 height 40
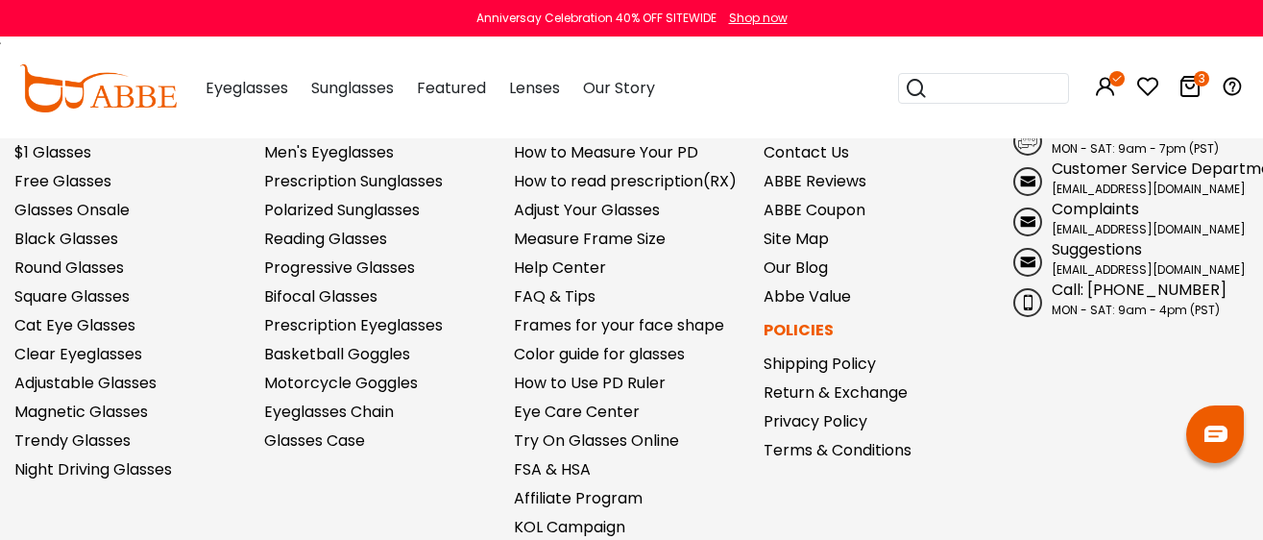
scroll to position [1800, 0]
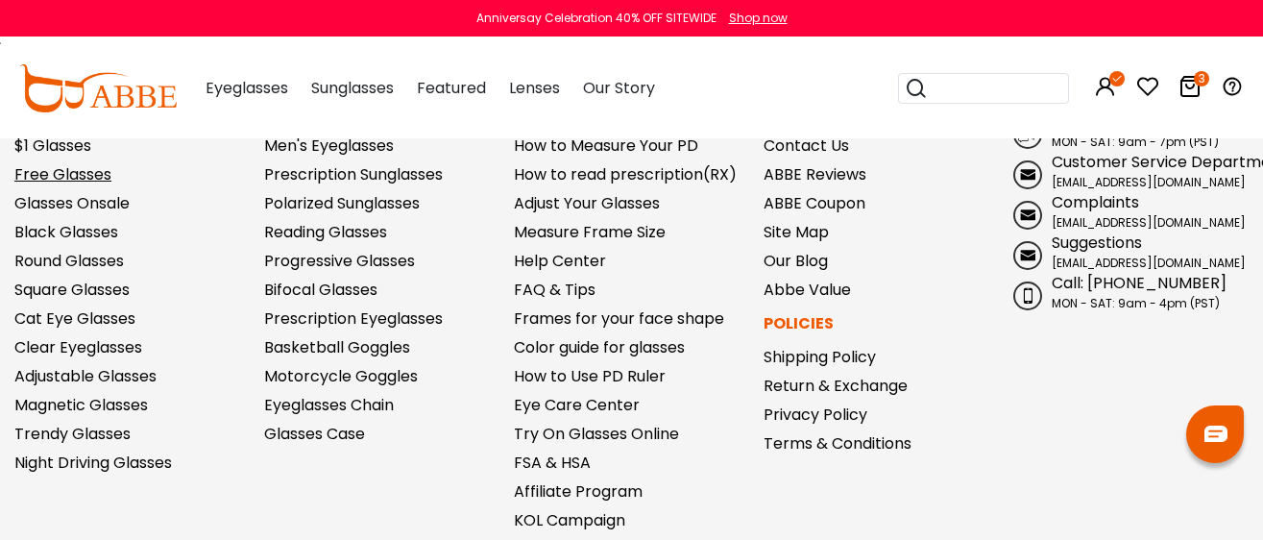
click at [63, 175] on link "Free Glasses" at bounding box center [62, 174] width 97 height 22
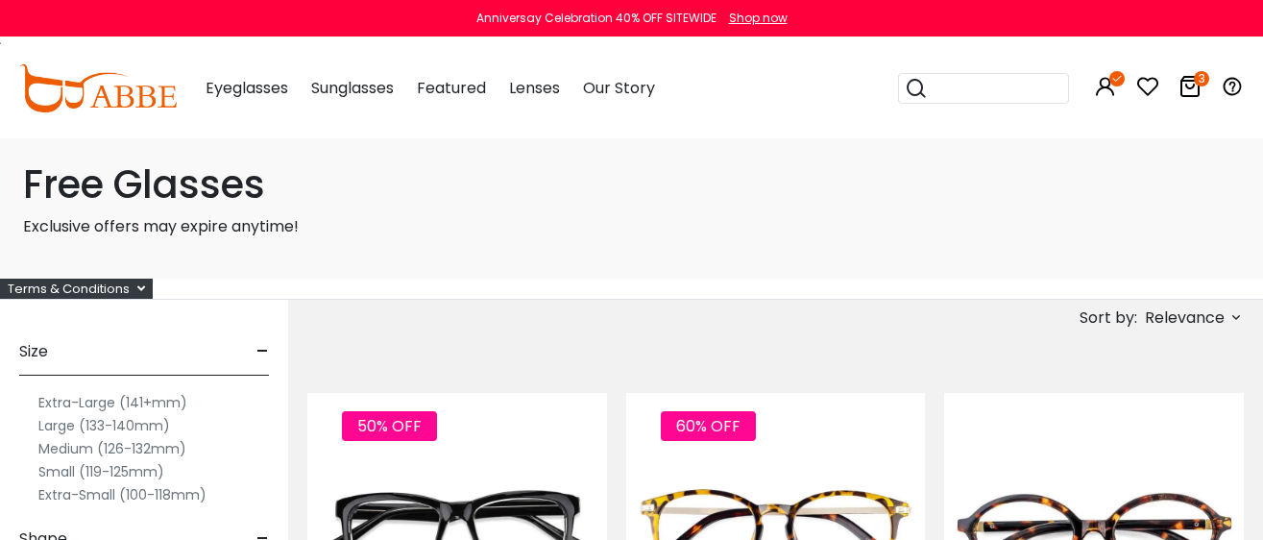
click at [79, 400] on label "Extra-Large (141+mm)" at bounding box center [112, 402] width 149 height 23
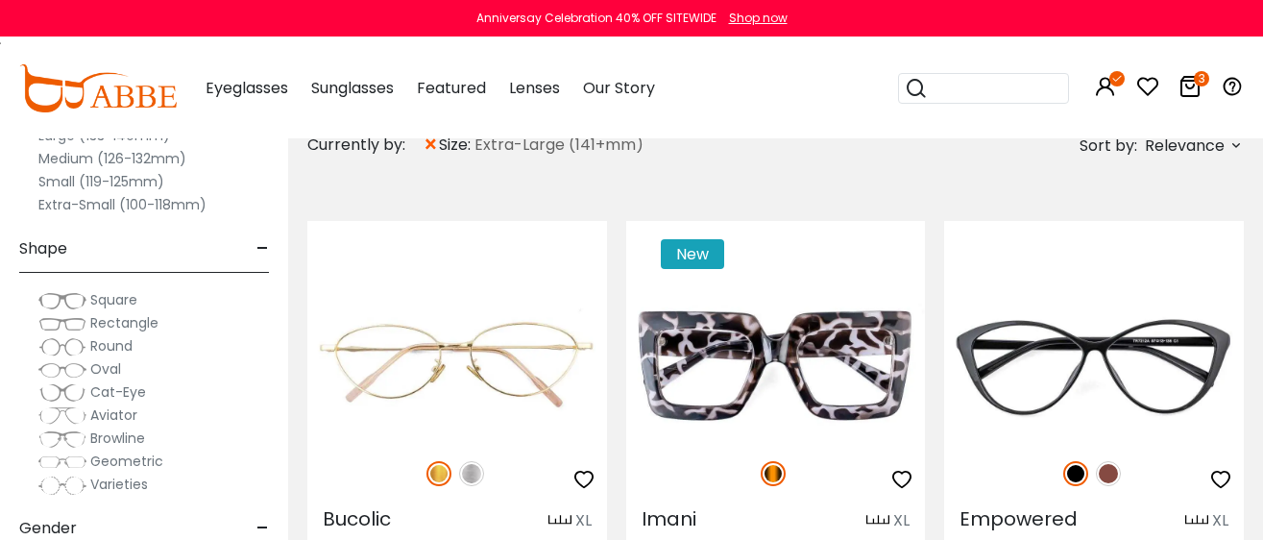
scroll to position [119, 0]
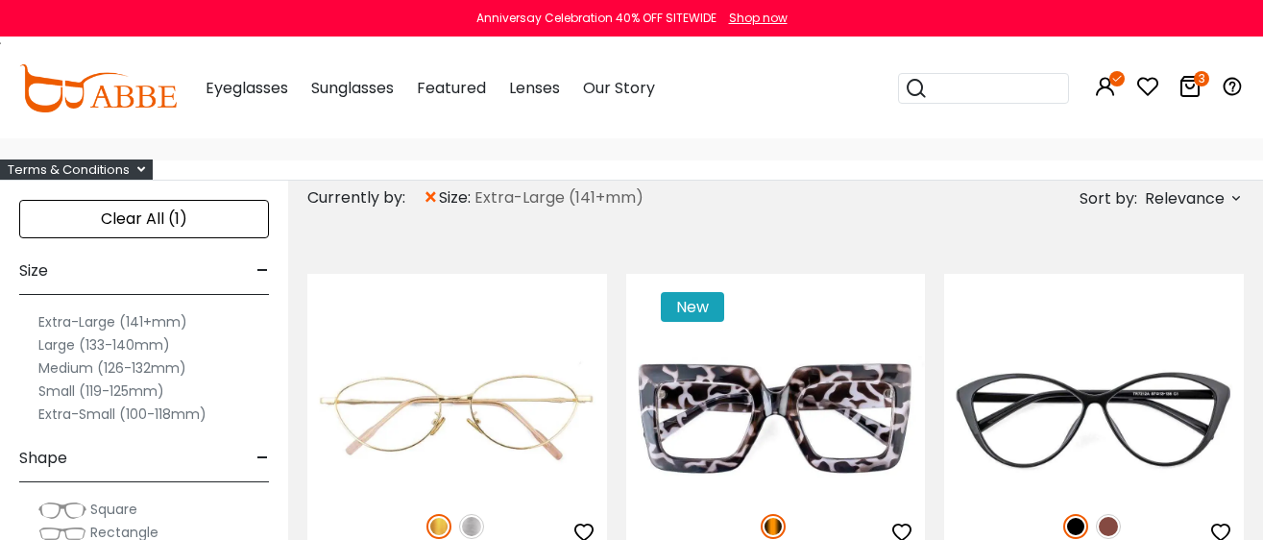
click at [64, 348] on label "Large (133-140mm)" at bounding box center [104, 344] width 132 height 23
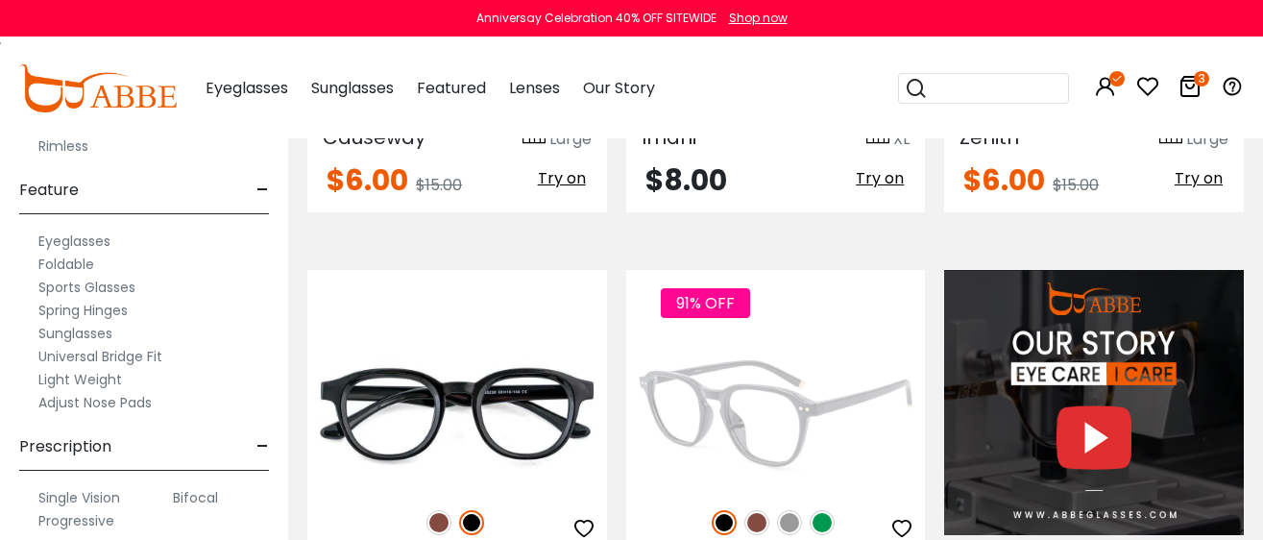
scroll to position [1680, 0]
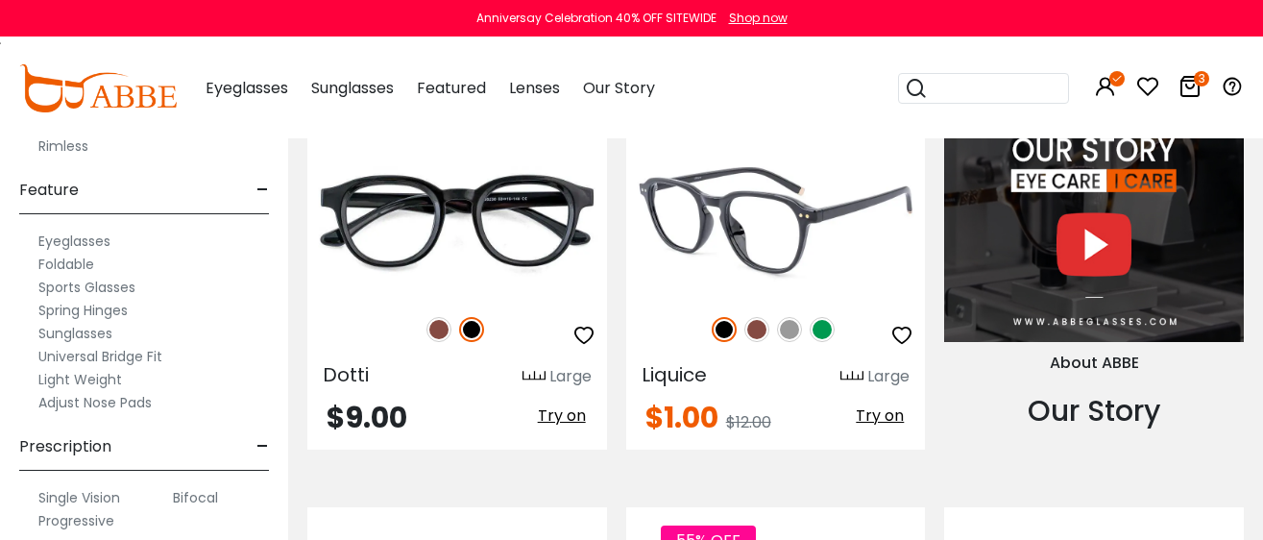
click at [788, 239] on img at bounding box center [776, 221] width 300 height 150
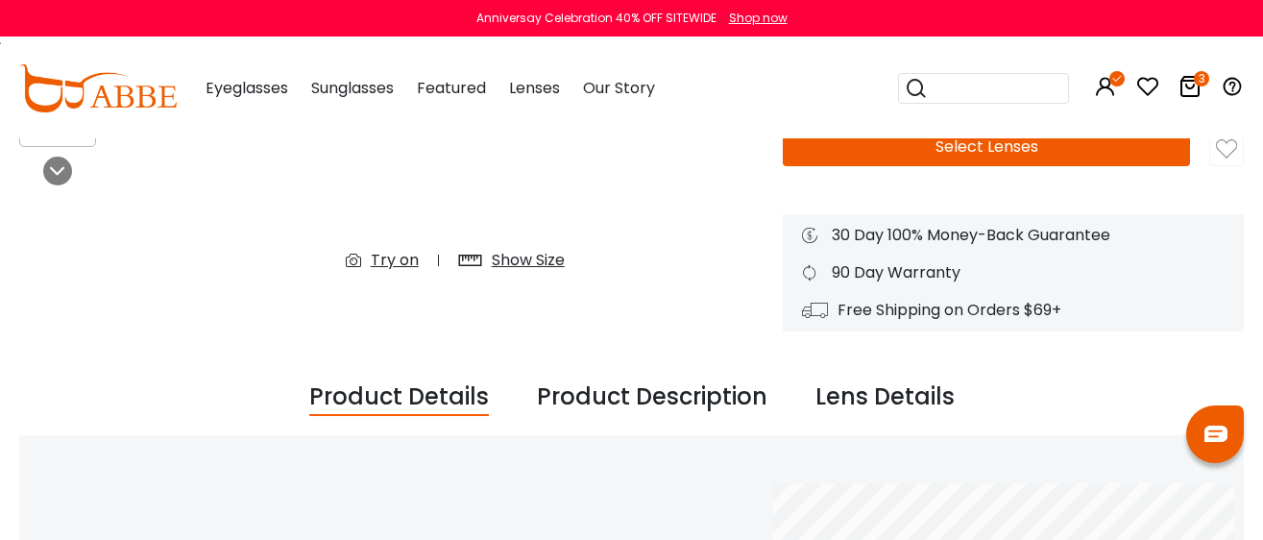
scroll to position [239, 0]
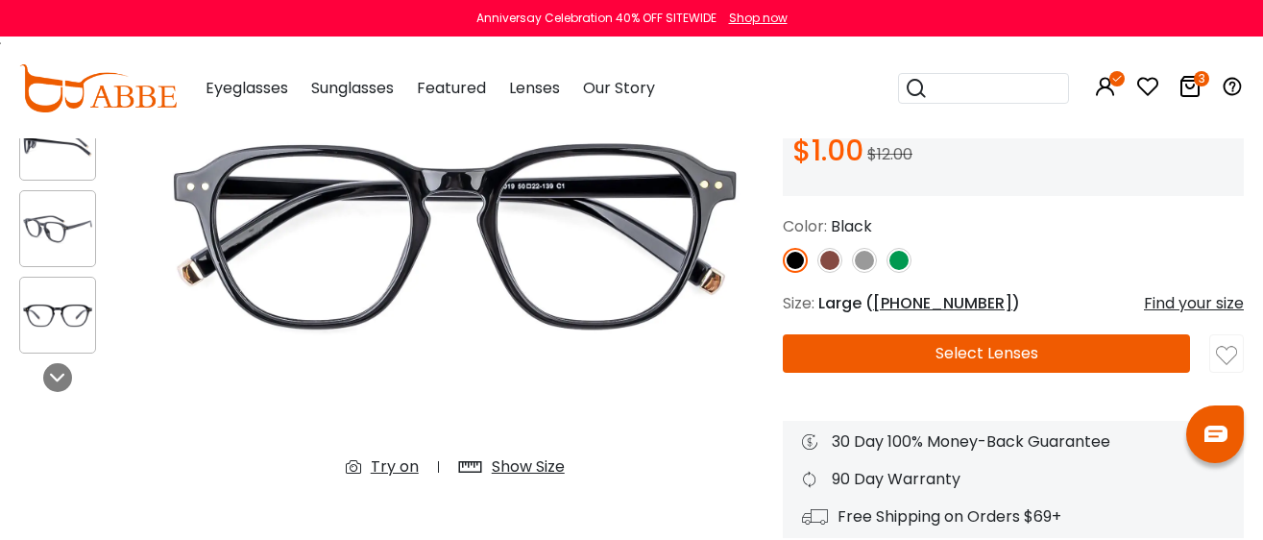
click at [902, 258] on img at bounding box center [898, 260] width 25 height 25
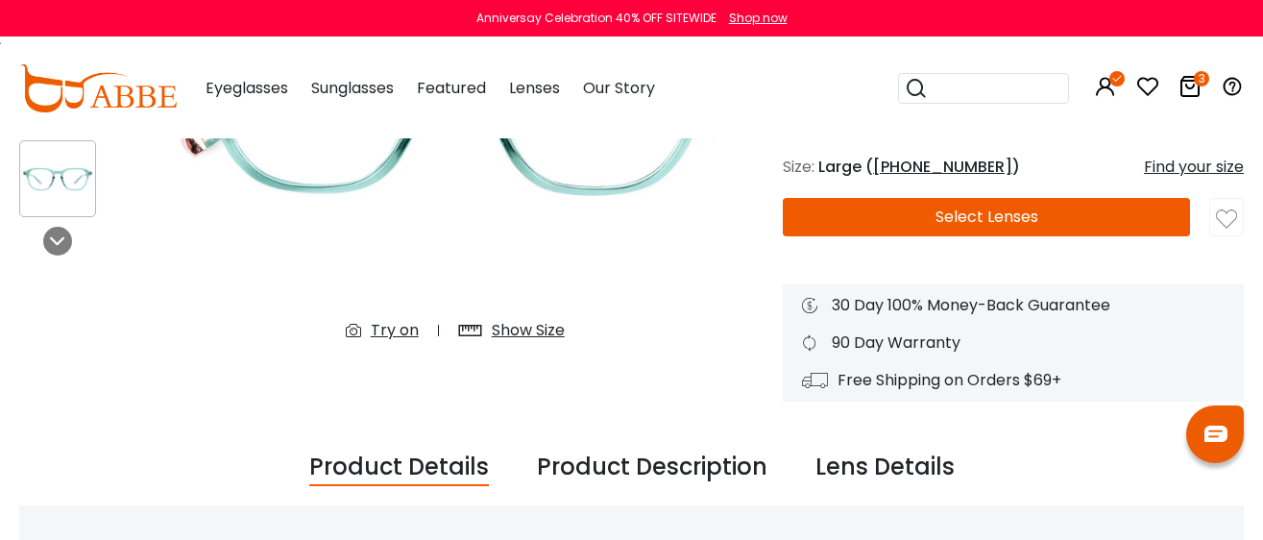
scroll to position [600, 0]
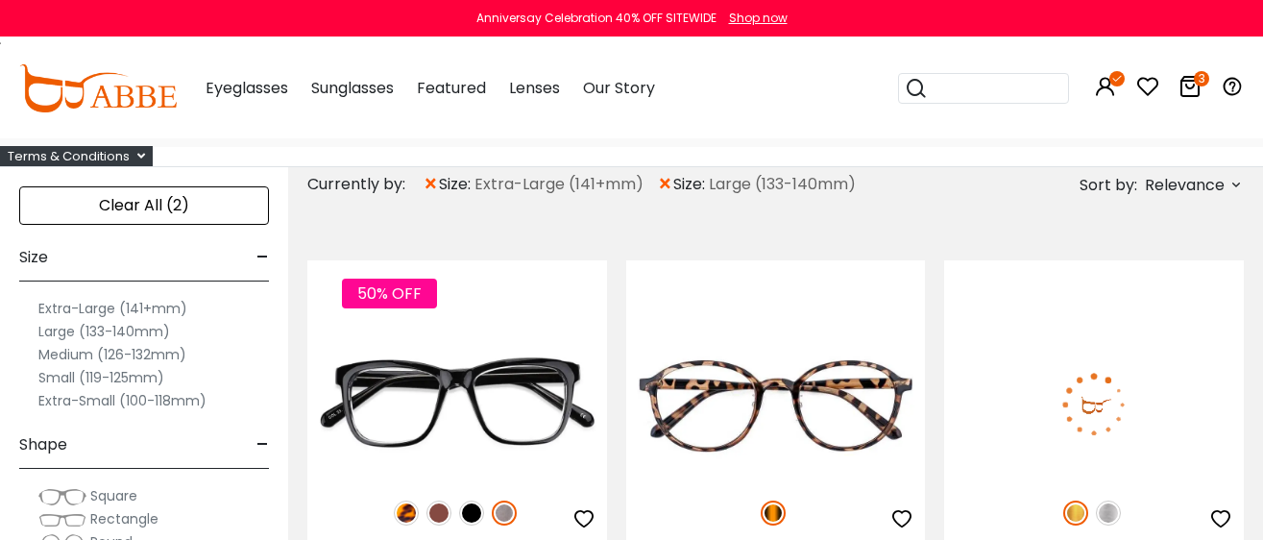
scroll to position [239, 0]
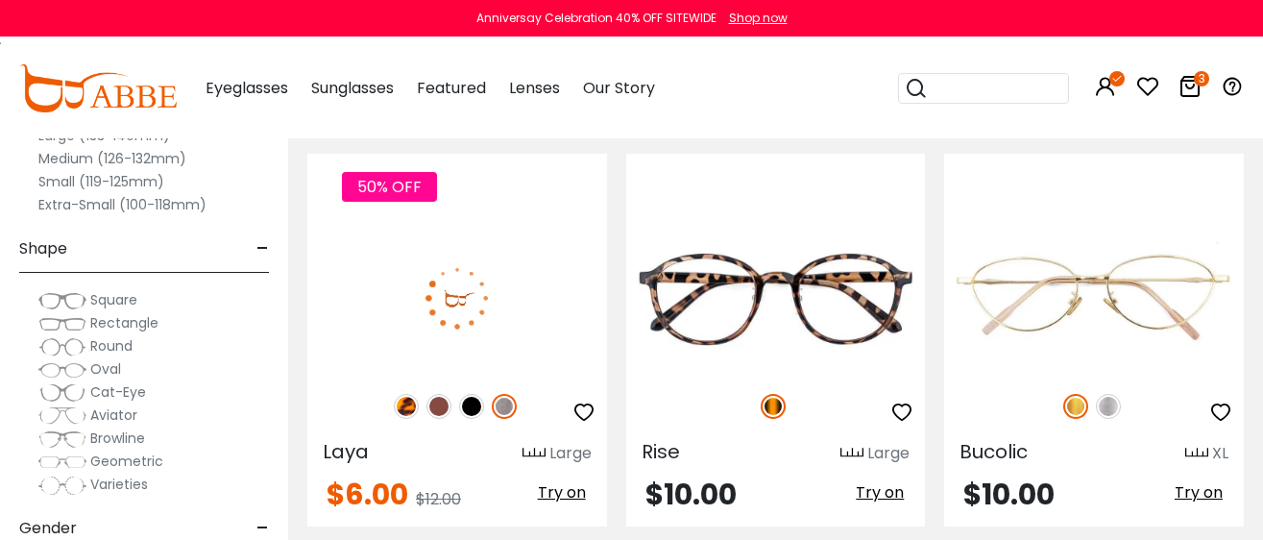
click at [510, 405] on img at bounding box center [504, 406] width 25 height 25
click at [437, 267] on img at bounding box center [457, 298] width 300 height 150
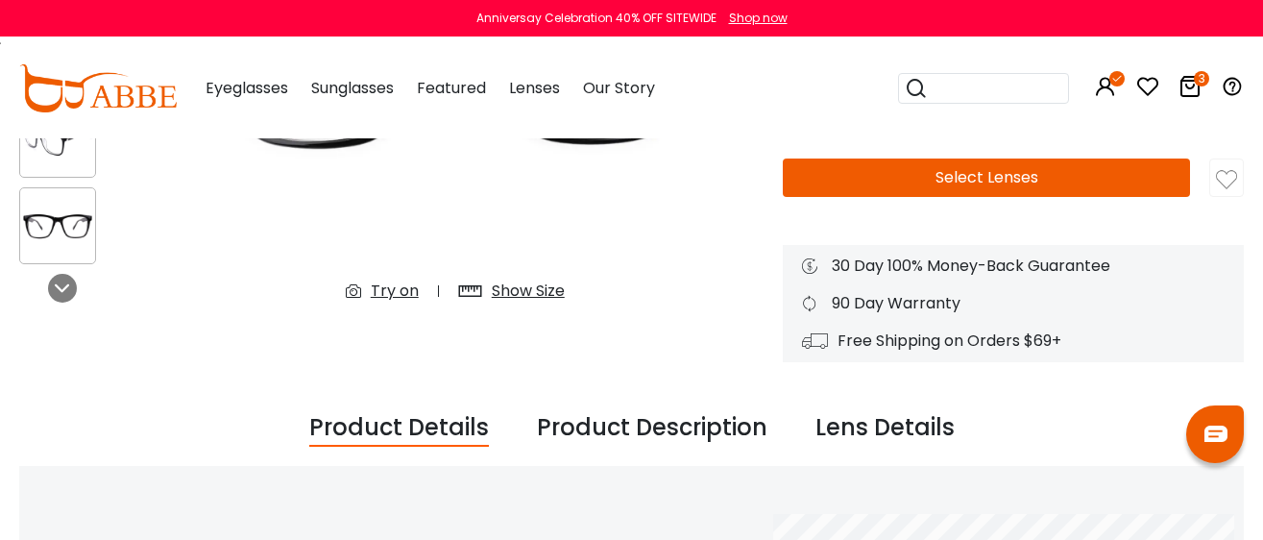
scroll to position [600, 0]
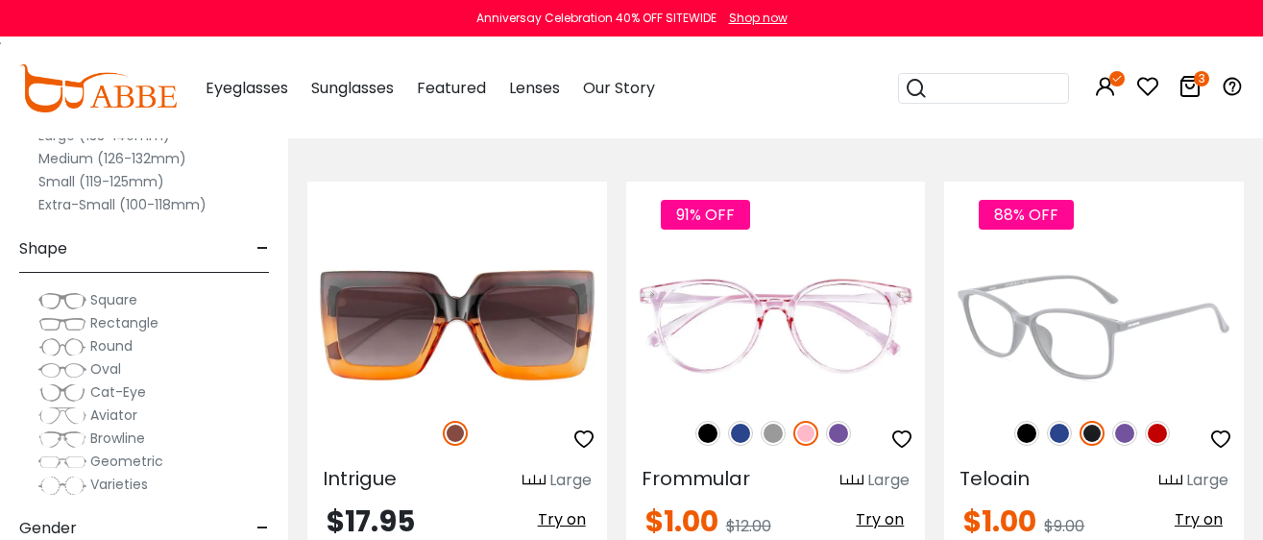
scroll to position [3361, 0]
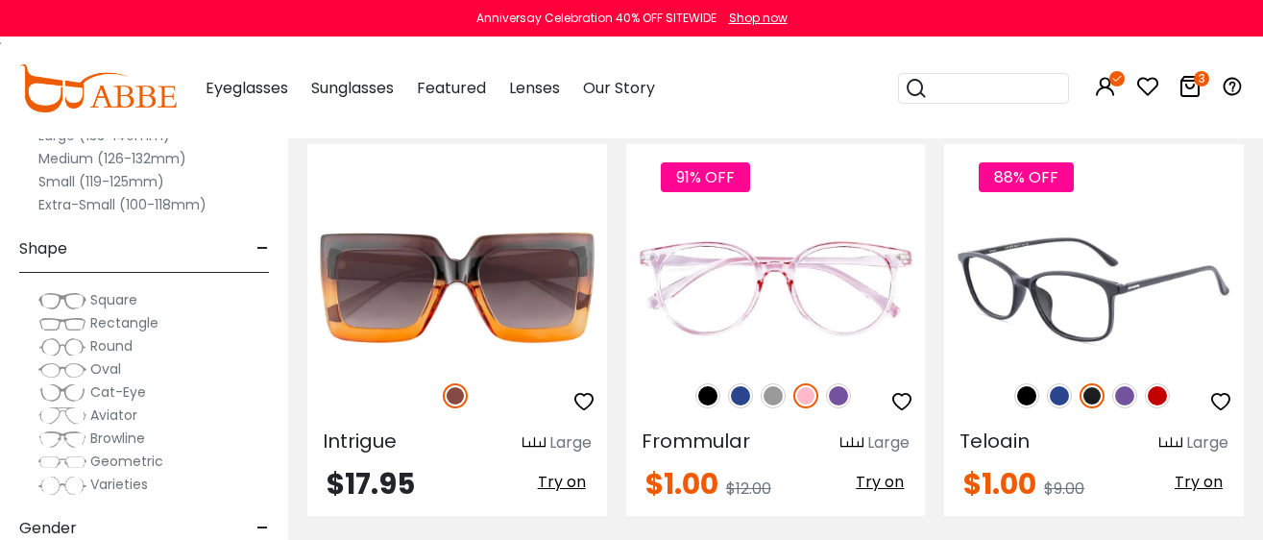
click at [1067, 291] on img at bounding box center [1094, 288] width 300 height 150
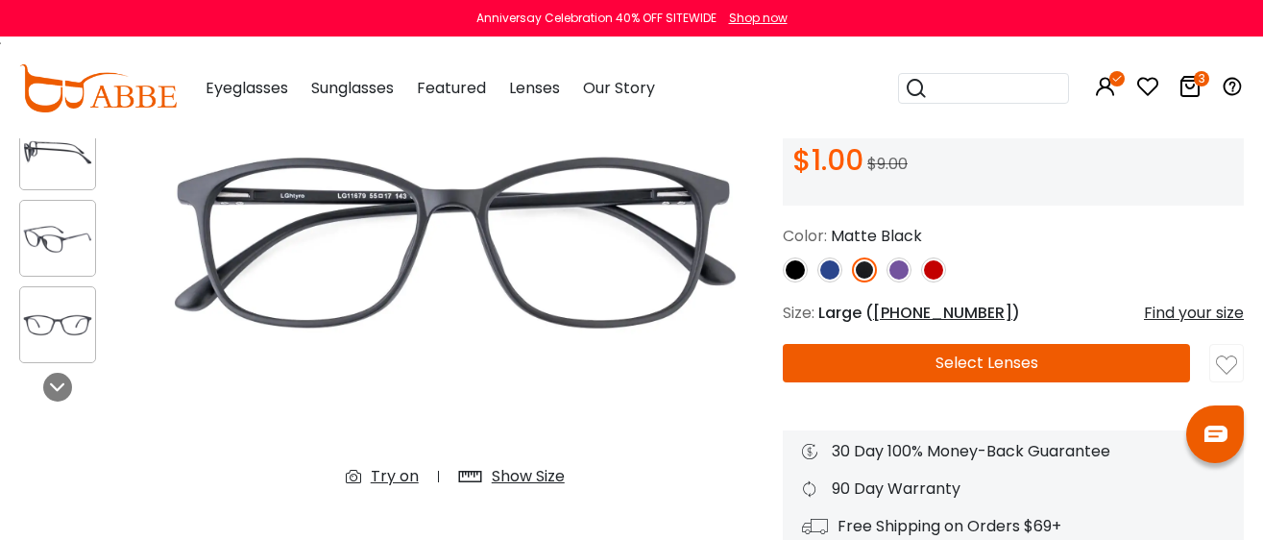
scroll to position [239, 0]
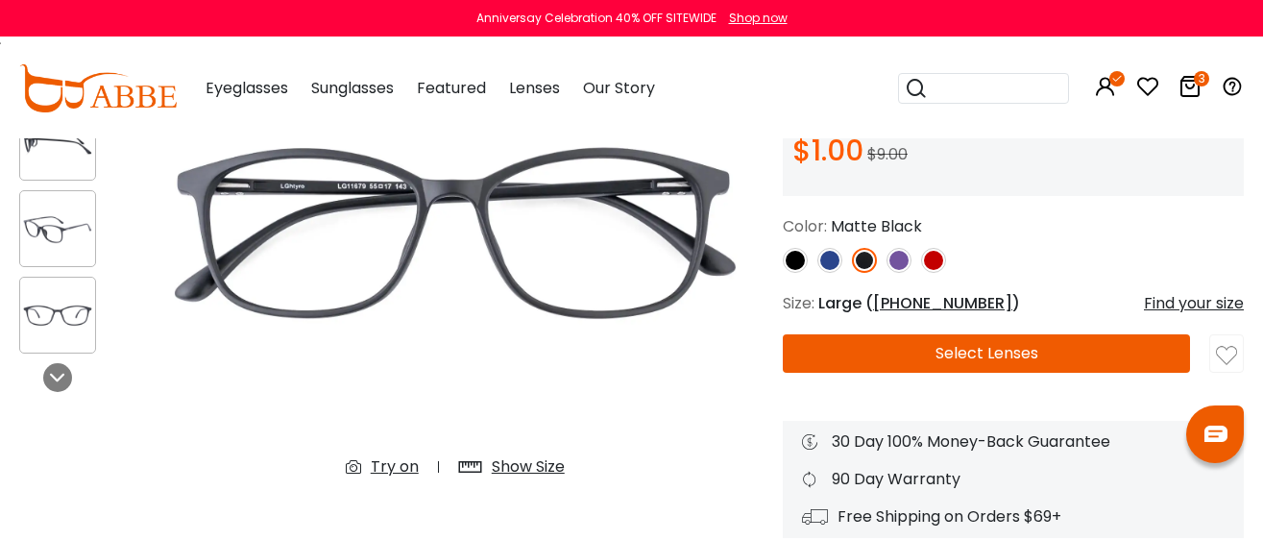
click at [827, 259] on img at bounding box center [829, 260] width 25 height 25
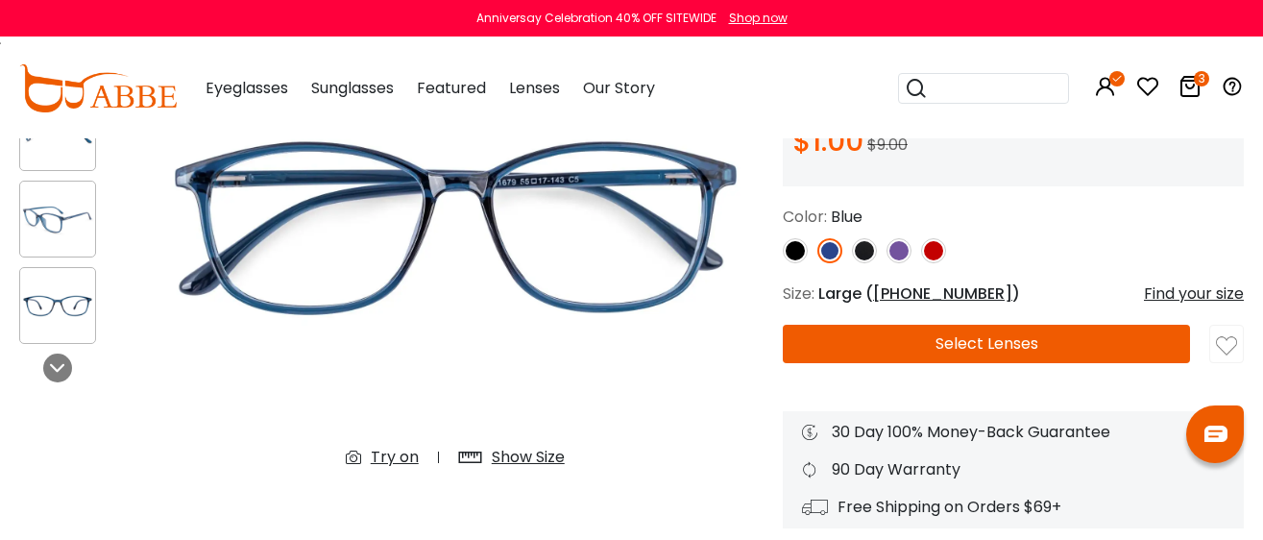
scroll to position [119, 0]
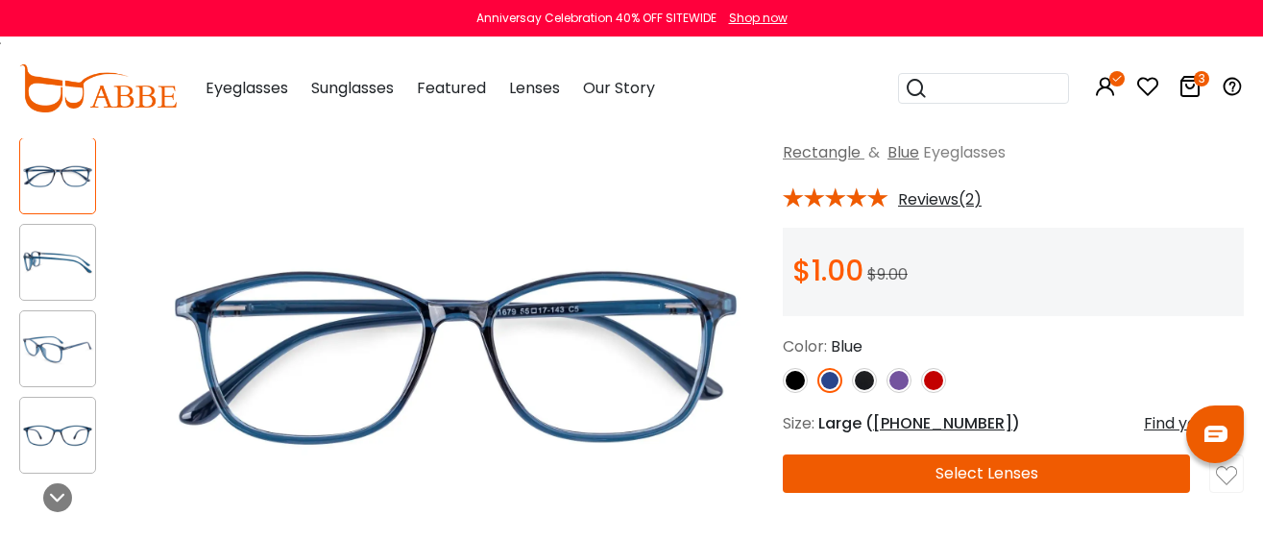
click at [791, 376] on img at bounding box center [795, 380] width 25 height 25
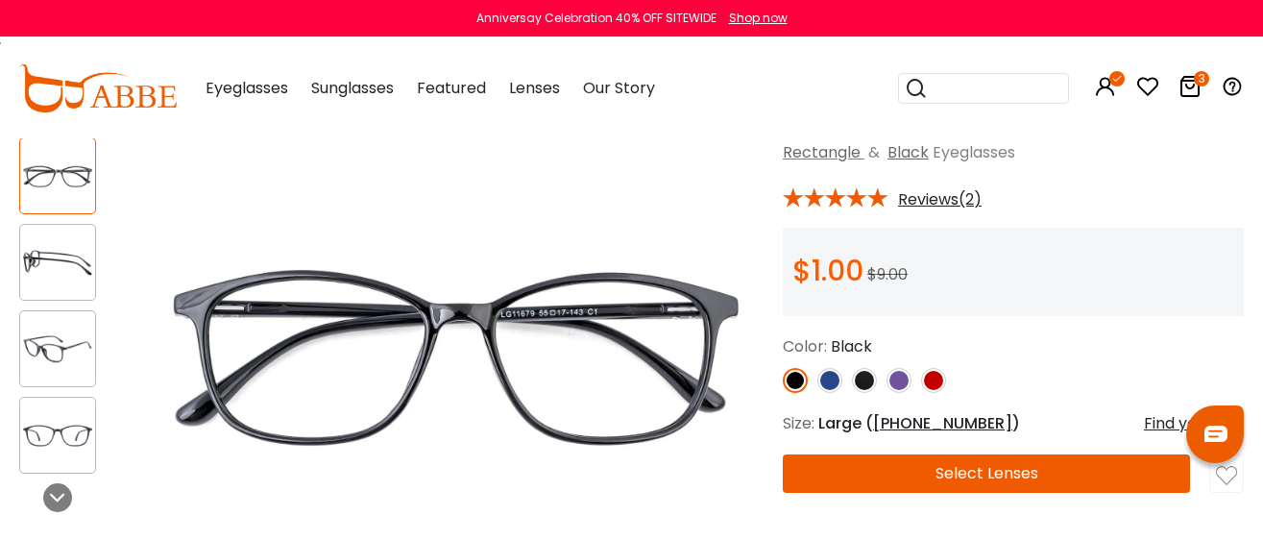
click at [865, 377] on img at bounding box center [864, 380] width 25 height 25
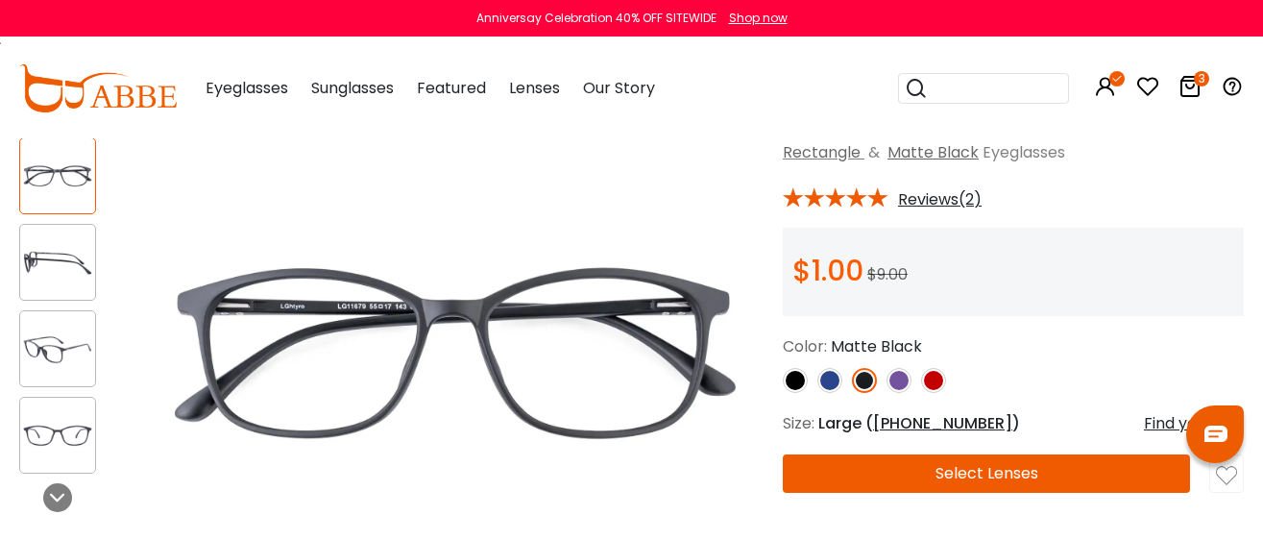
click at [829, 376] on img at bounding box center [829, 380] width 25 height 25
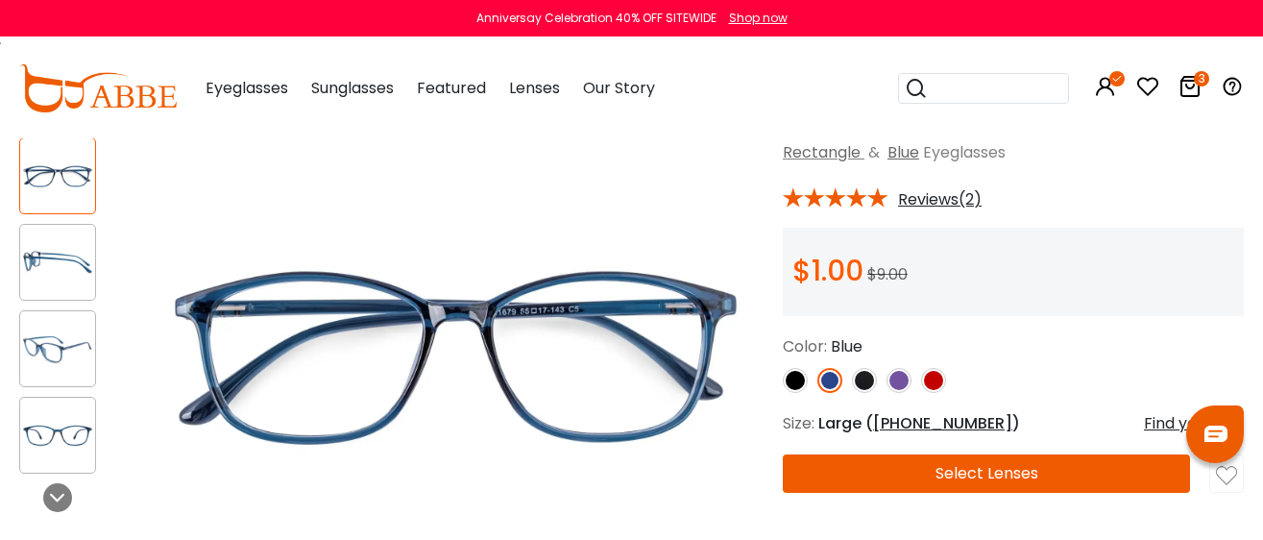
click at [884, 466] on button "Select Lenses" at bounding box center [986, 473] width 407 height 38
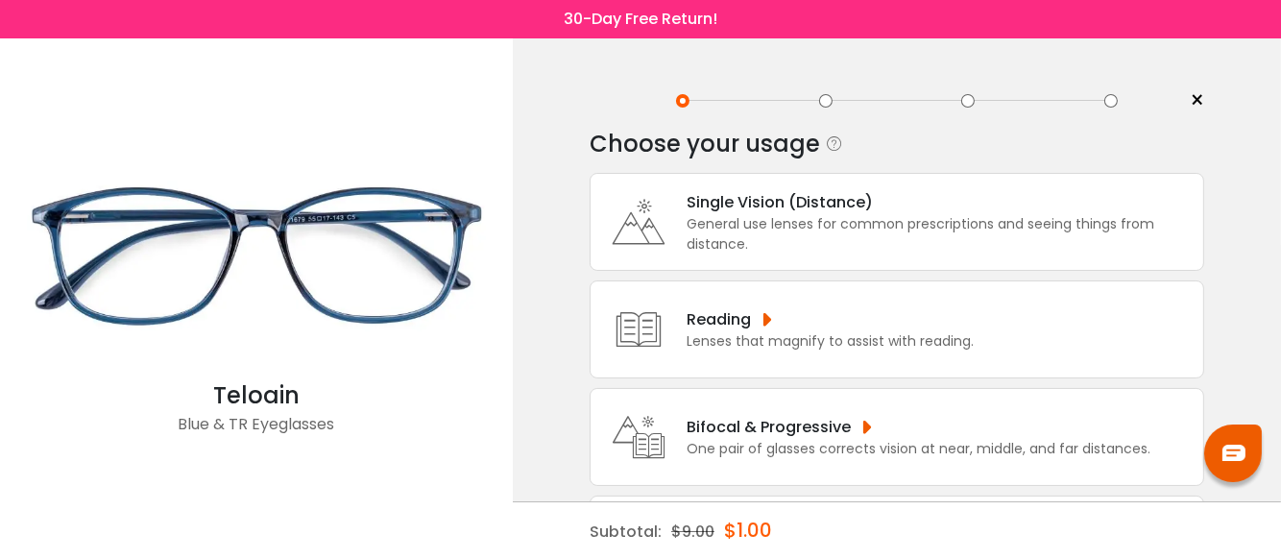
click at [720, 225] on div "General use lenses for common prescriptions and seeing things from distance." at bounding box center [940, 234] width 507 height 40
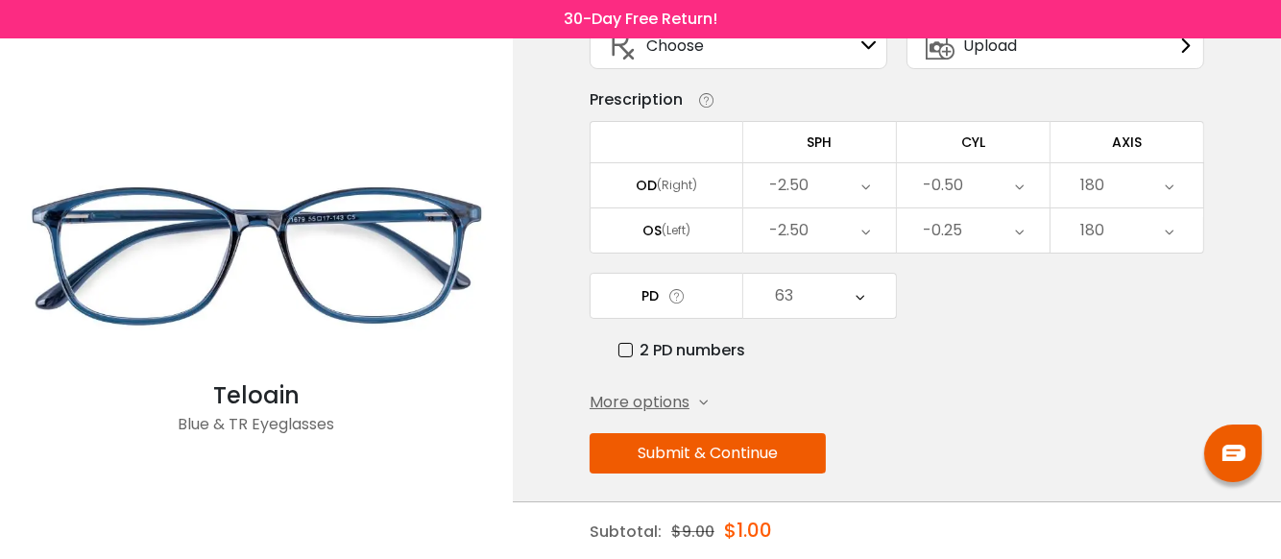
scroll to position [161, 0]
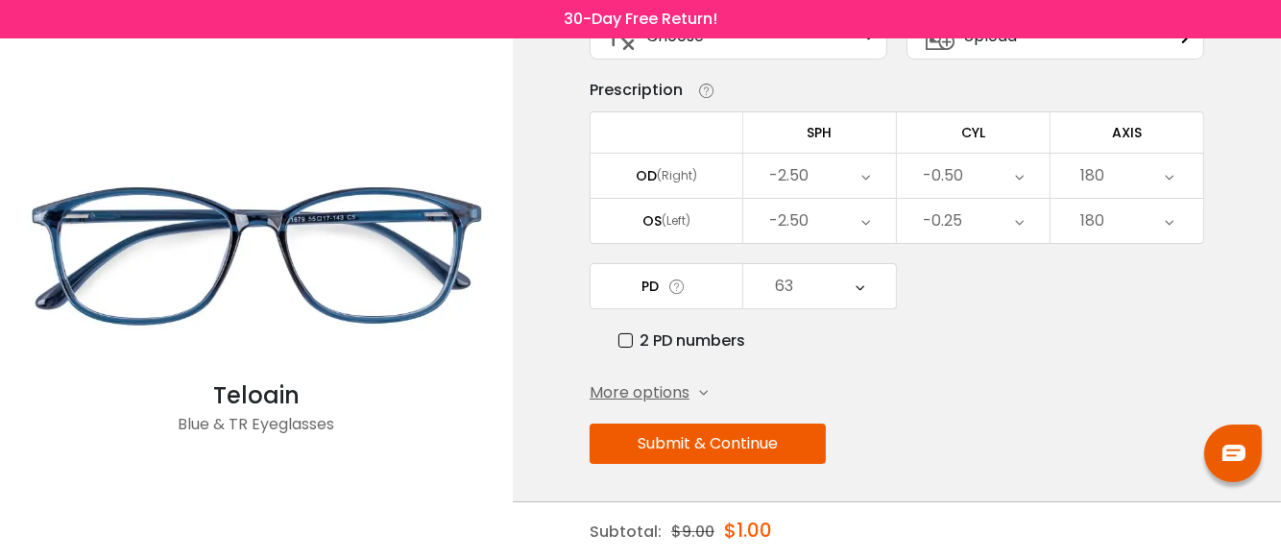
click at [660, 431] on button "Submit & Continue" at bounding box center [708, 444] width 236 height 40
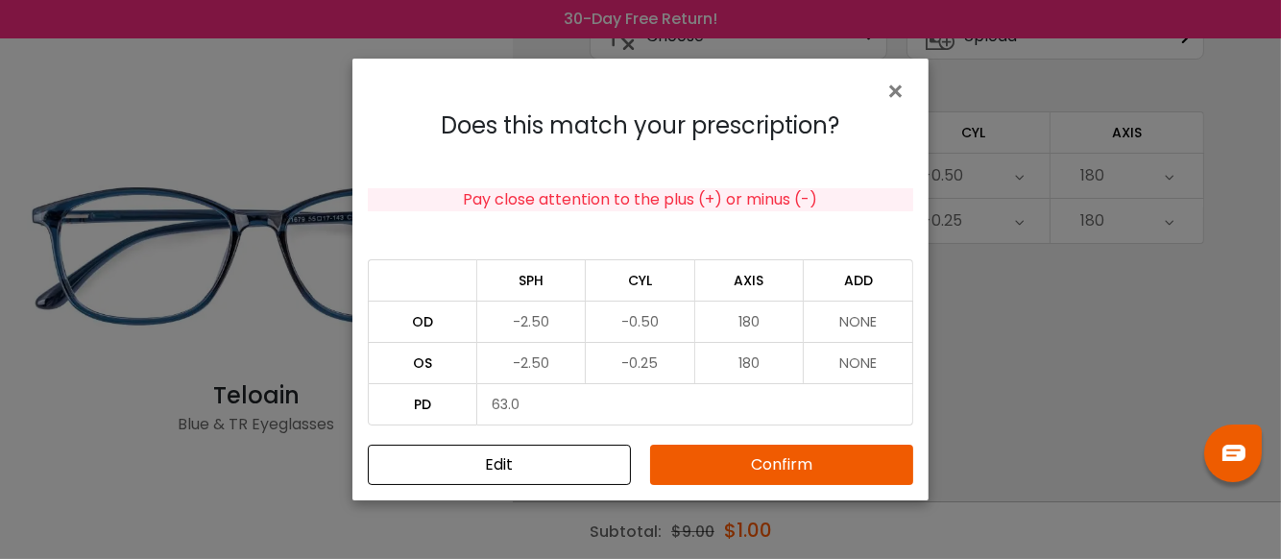
click at [752, 463] on button "Confirm" at bounding box center [781, 465] width 263 height 40
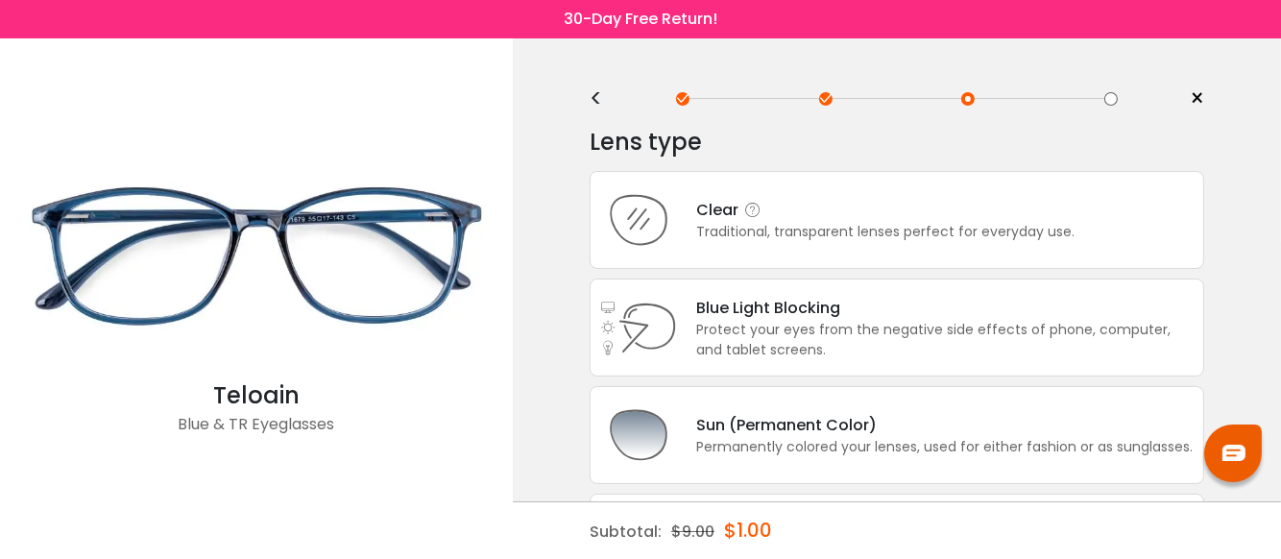
scroll to position [0, 0]
click at [720, 228] on div "Traditional, transparent lenses perfect for everyday use." at bounding box center [885, 234] width 378 height 20
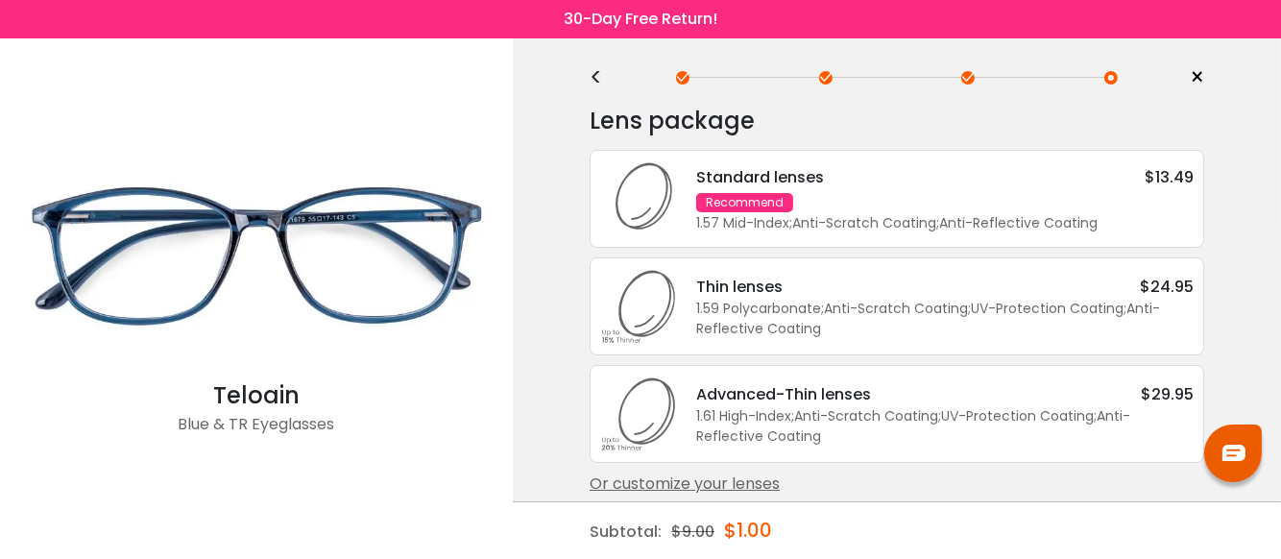
scroll to position [36, 0]
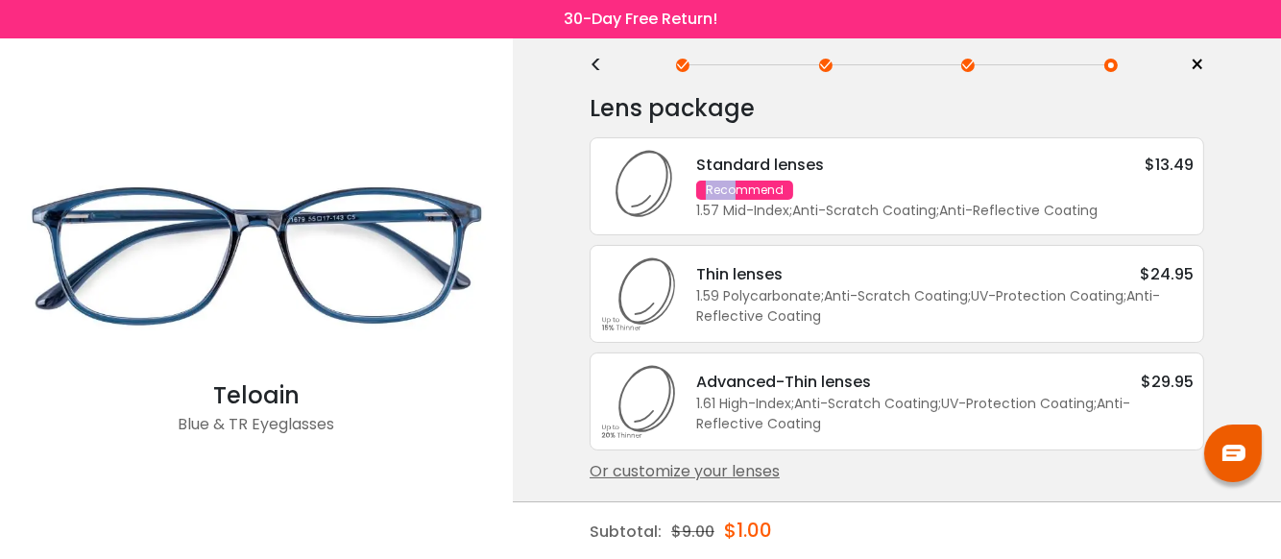
click at [735, 176] on div "Standard lenses $13.49 Recommend 1.57 Mid-Index ; Anti-Scratch Coating ; Anti-R…" at bounding box center [935, 187] width 517 height 68
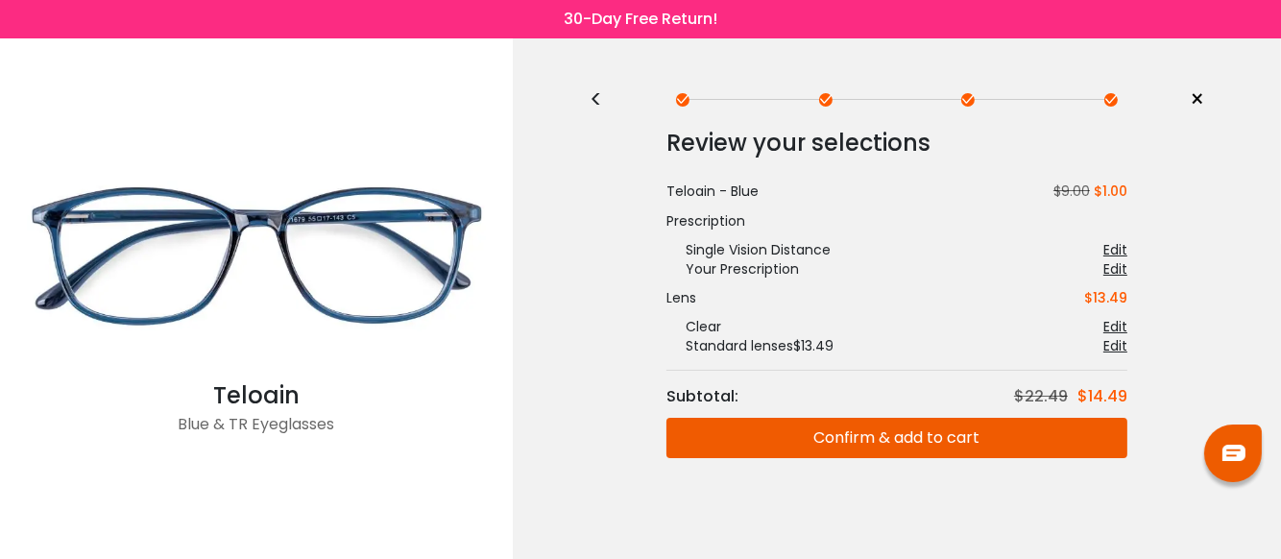
scroll to position [0, 0]
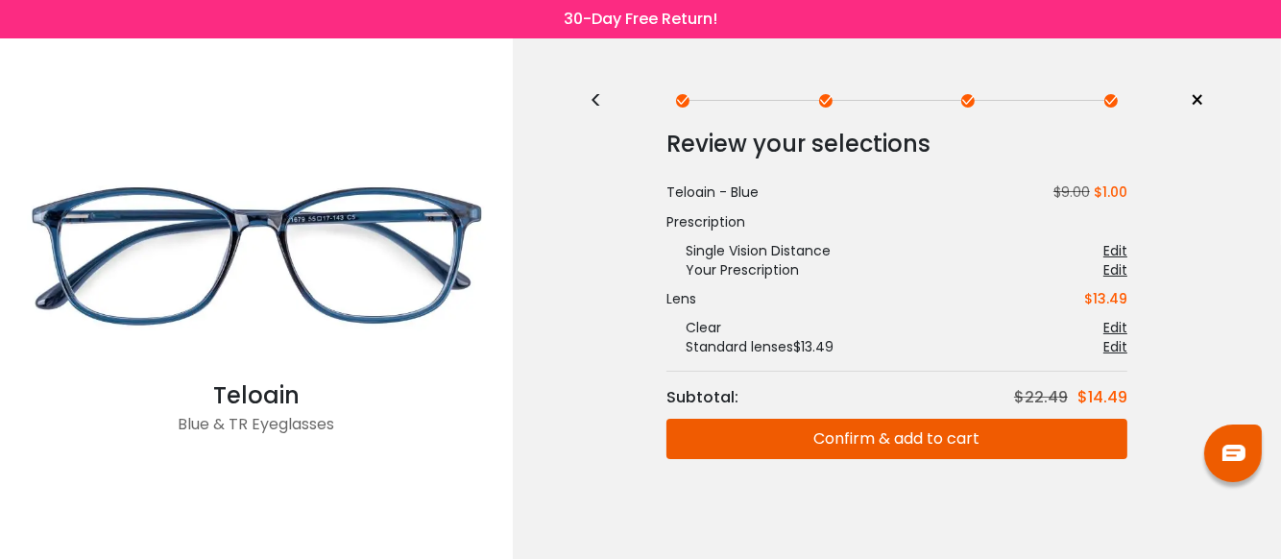
click at [899, 436] on button "Confirm & add to cart" at bounding box center [897, 439] width 461 height 40
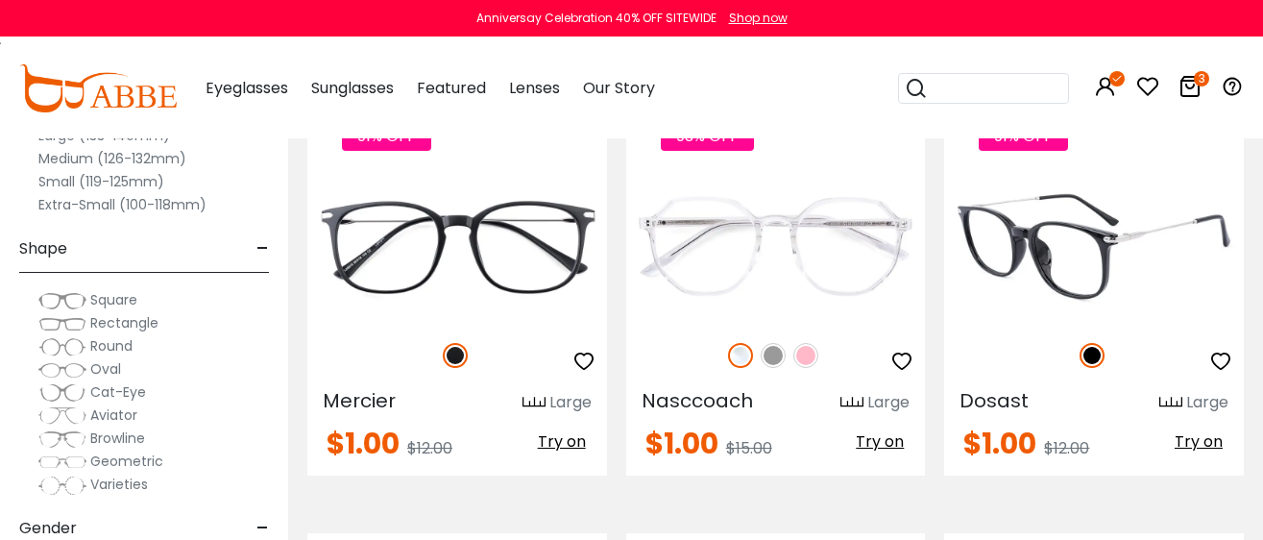
scroll to position [3841, 0]
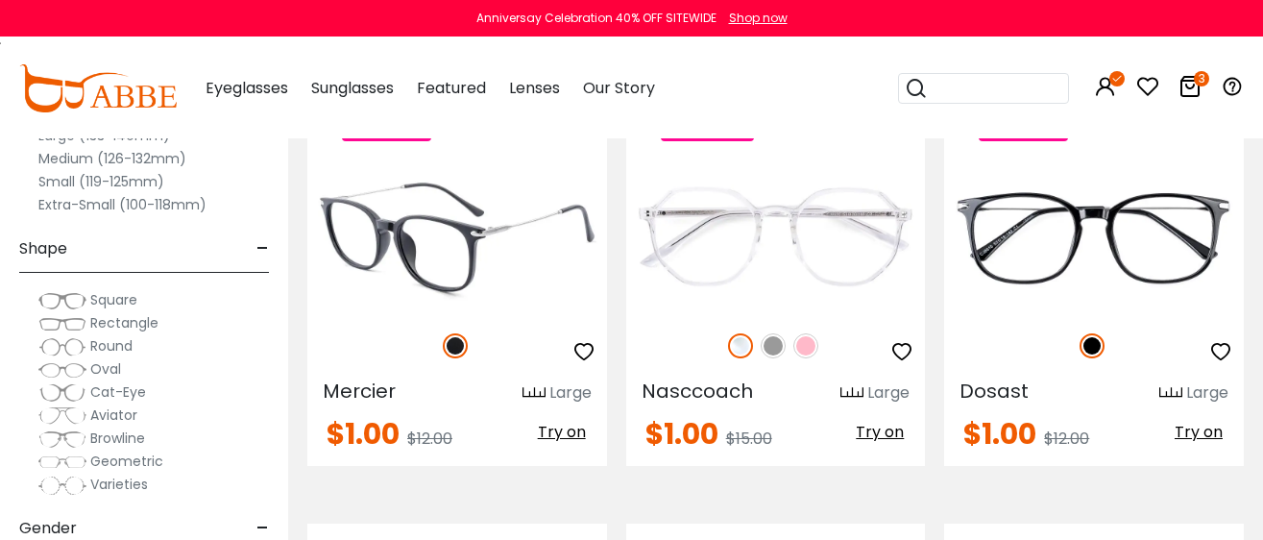
click at [444, 225] on img at bounding box center [457, 237] width 300 height 150
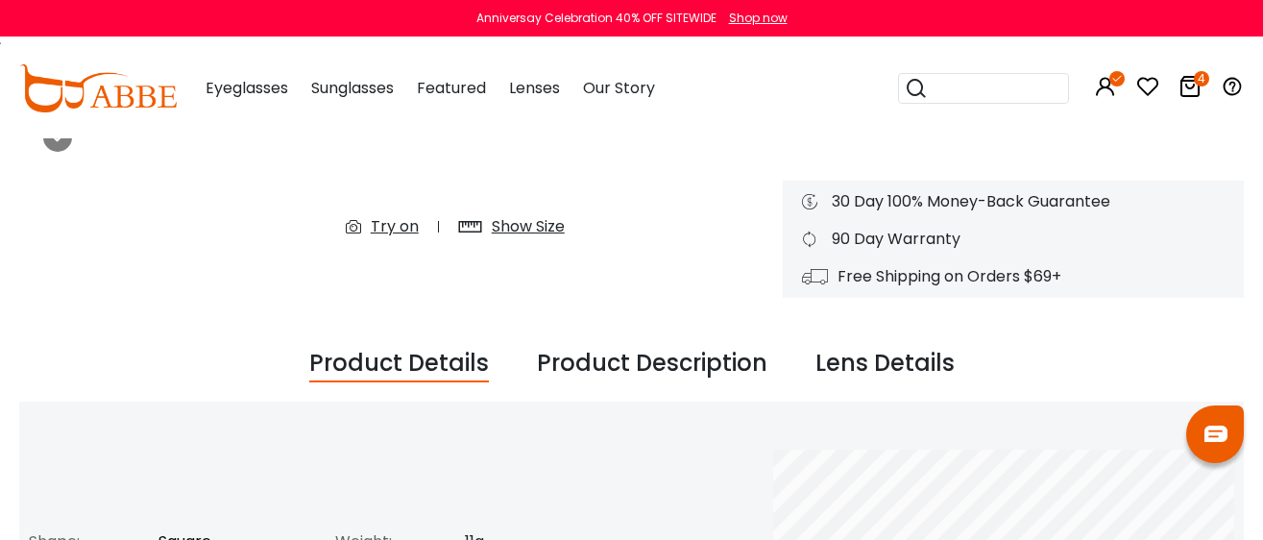
scroll to position [720, 0]
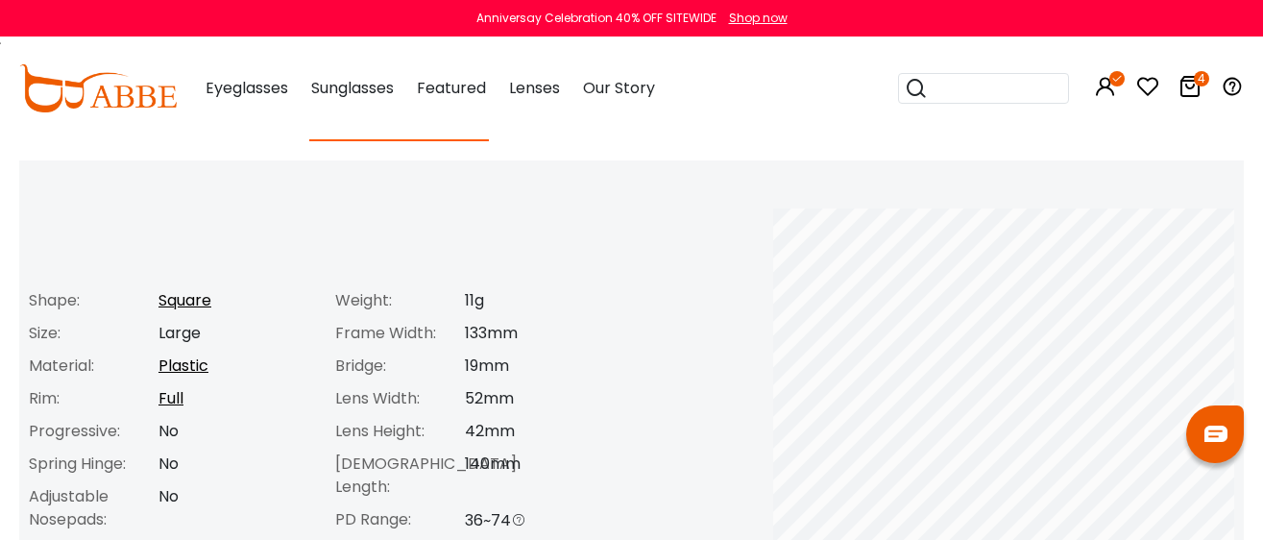
click at [1194, 84] on icon at bounding box center [1189, 86] width 23 height 23
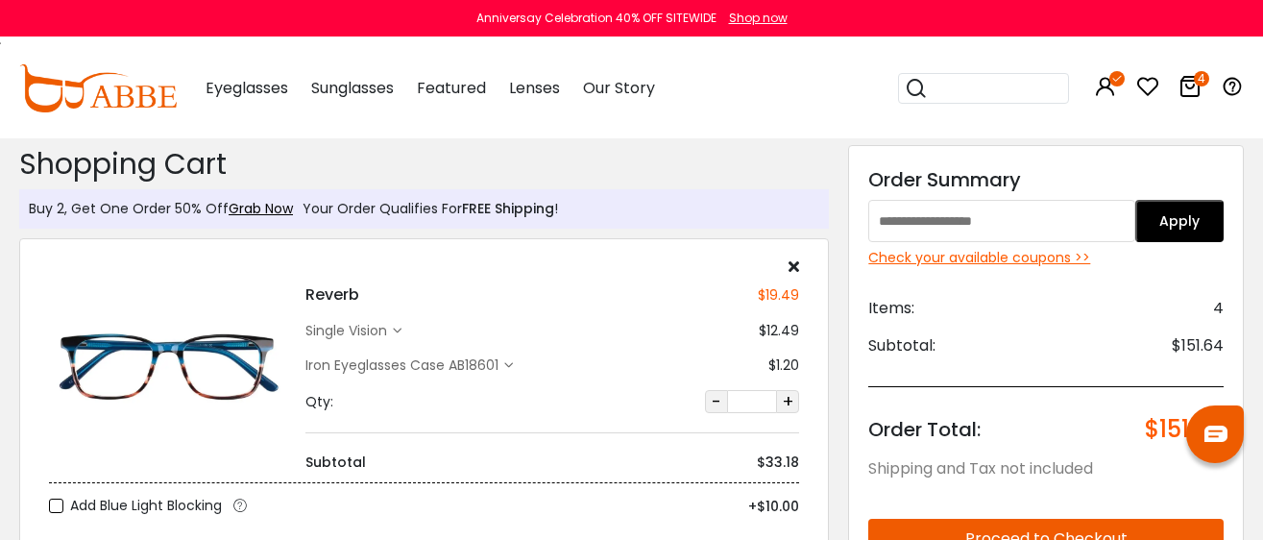
click at [235, 366] on img at bounding box center [167, 365] width 237 height 119
click at [107, 339] on img at bounding box center [167, 365] width 237 height 119
click at [106, 365] on img at bounding box center [167, 365] width 237 height 119
drag, startPoint x: 294, startPoint y: 287, endPoint x: 384, endPoint y: 304, distance: 91.7
click at [384, 304] on div "Reverb $19.49 single vision $12.49 $1.20 Qty: - *" at bounding box center [423, 365] width 769 height 214
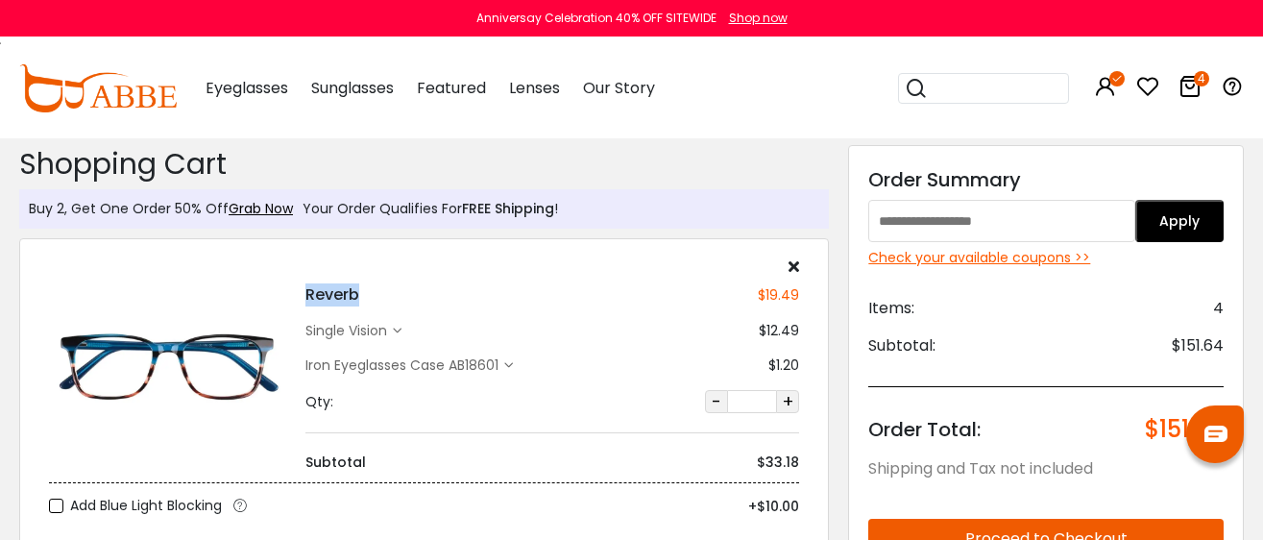
copy h4 "Reverb"
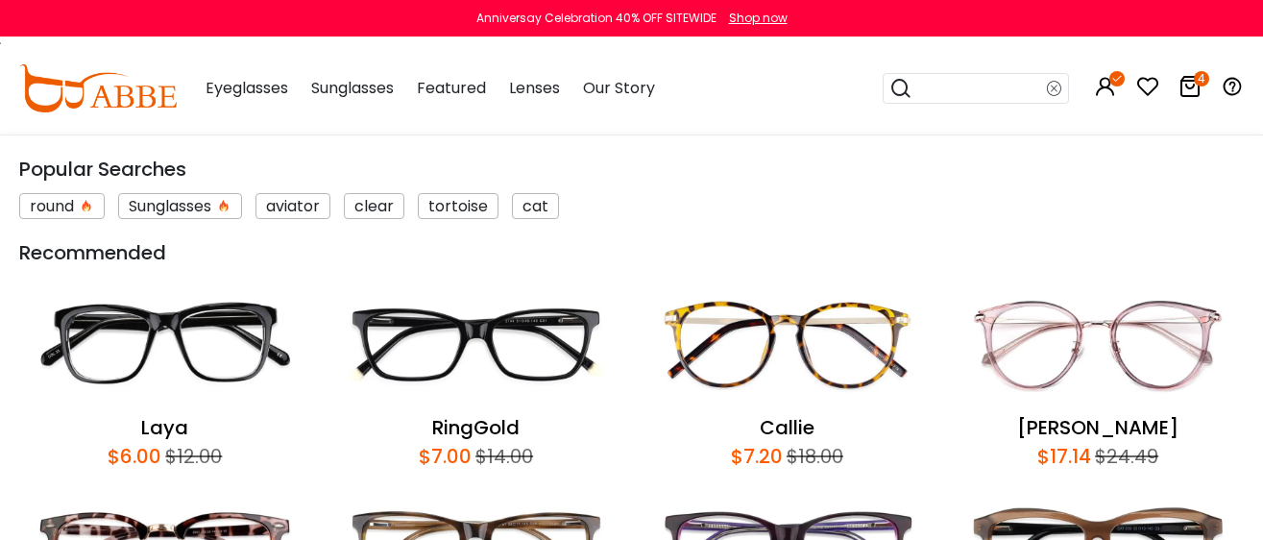
paste input "******"
type input "******"
click at [898, 86] on icon at bounding box center [900, 88] width 23 height 27
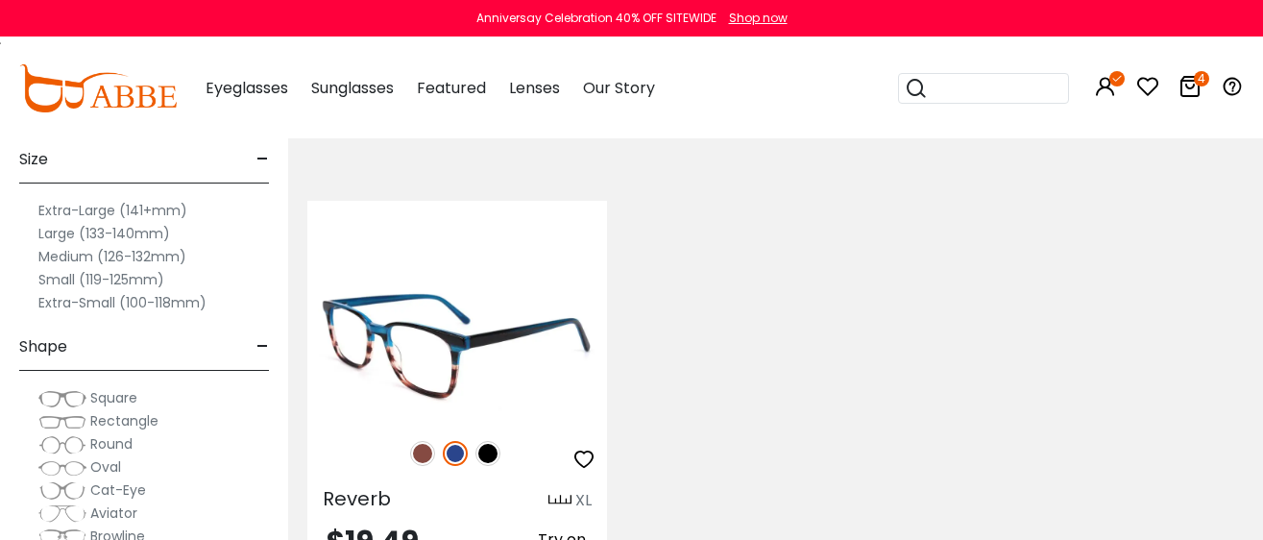
scroll to position [360, 0]
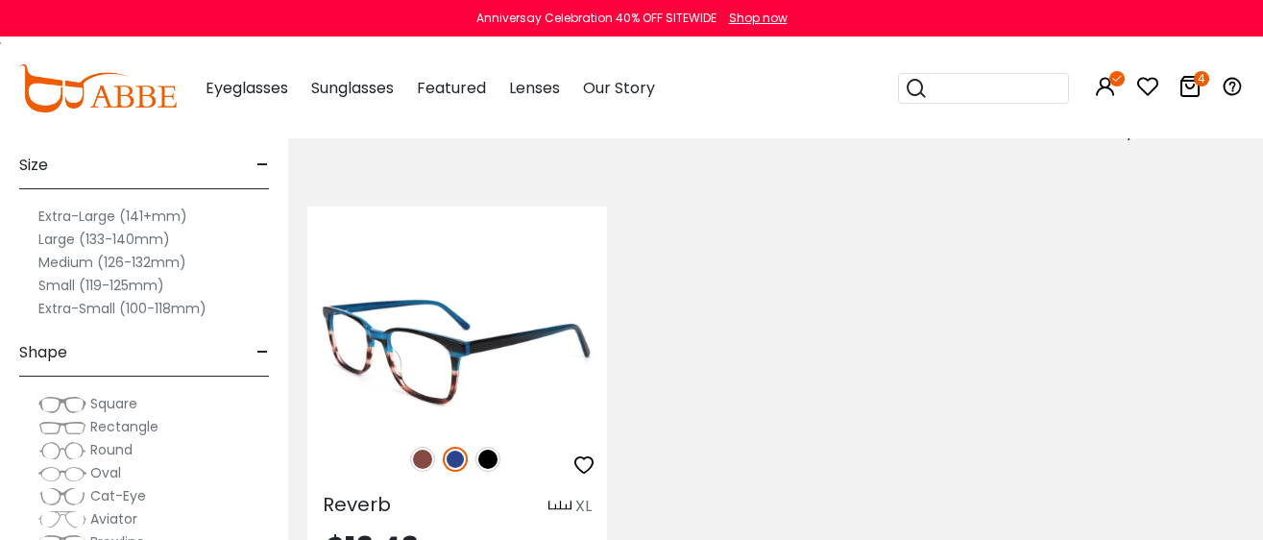
click at [447, 354] on img at bounding box center [457, 351] width 300 height 150
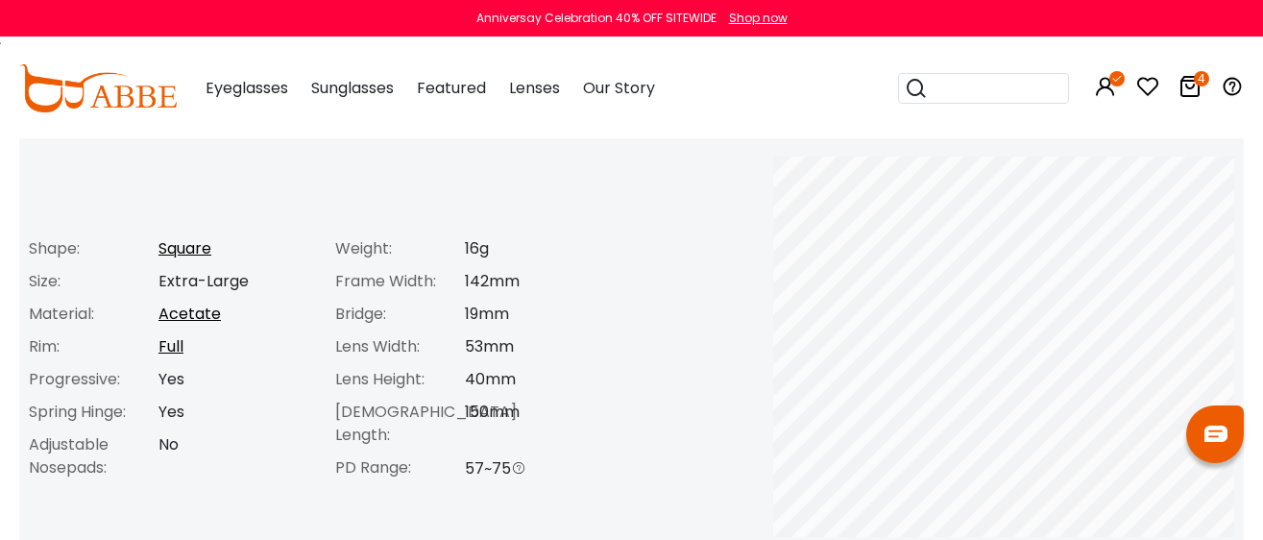
scroll to position [720, 0]
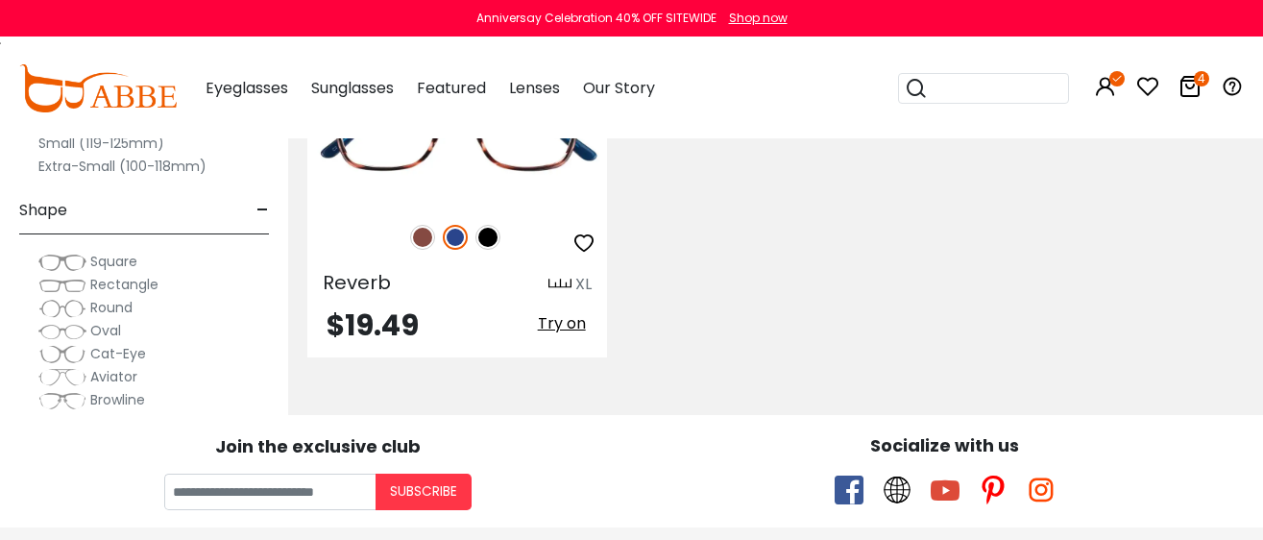
scroll to position [600, 0]
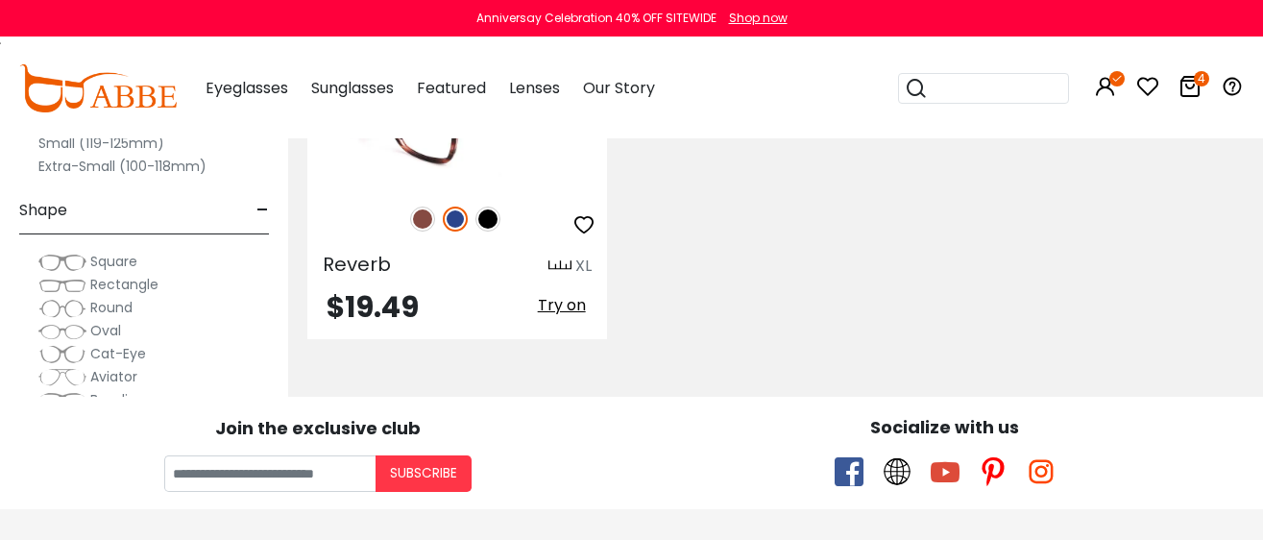
click at [414, 217] on img at bounding box center [422, 218] width 25 height 25
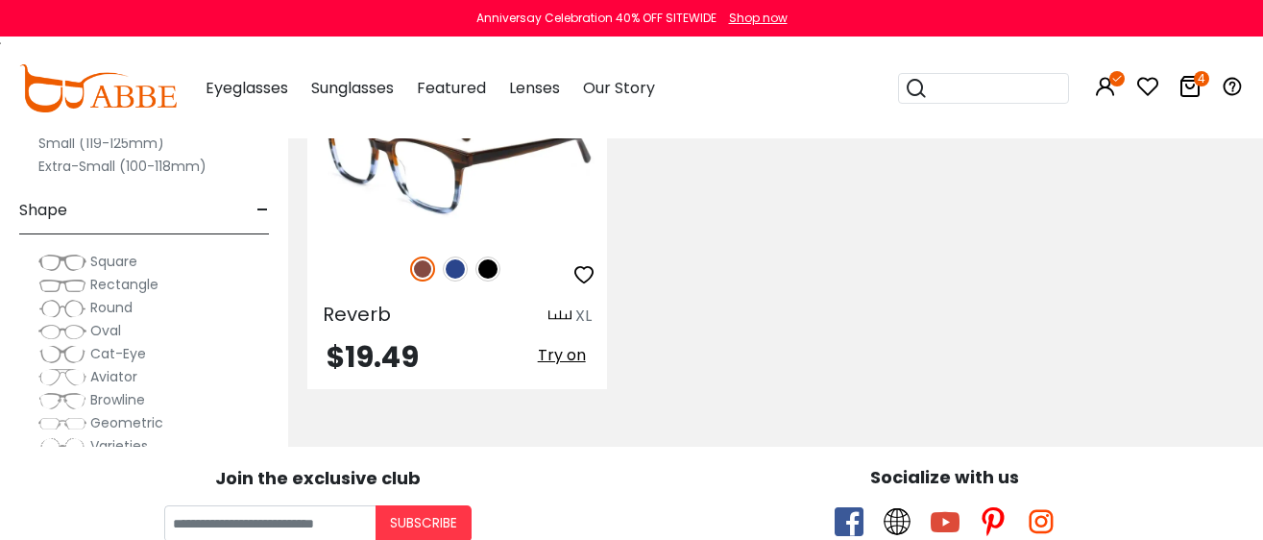
scroll to position [499, 0]
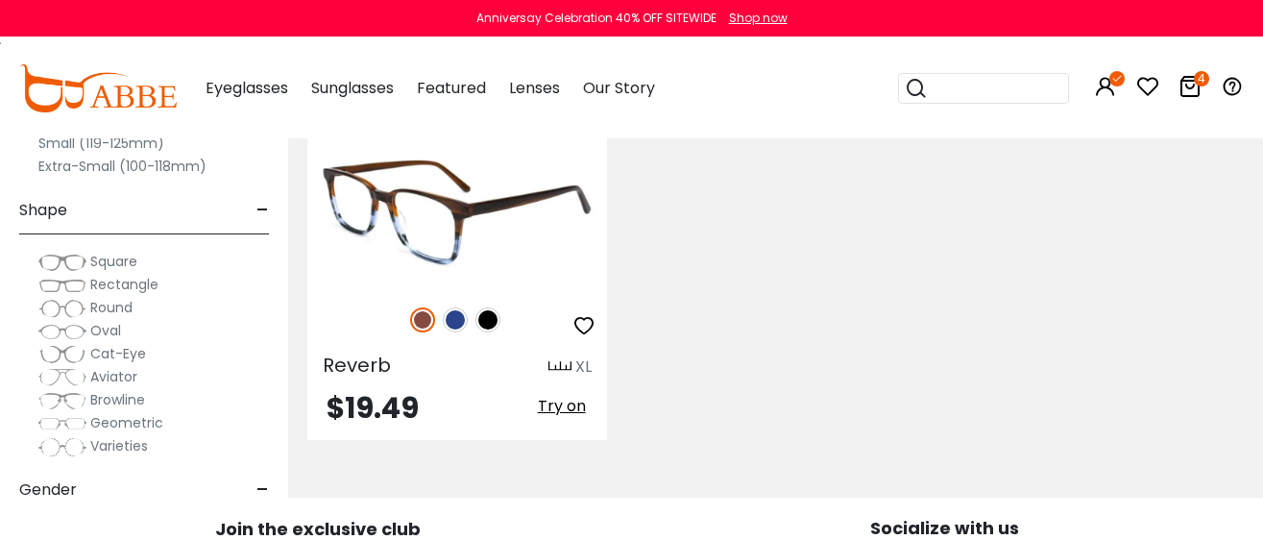
click at [445, 224] on img at bounding box center [457, 211] width 300 height 150
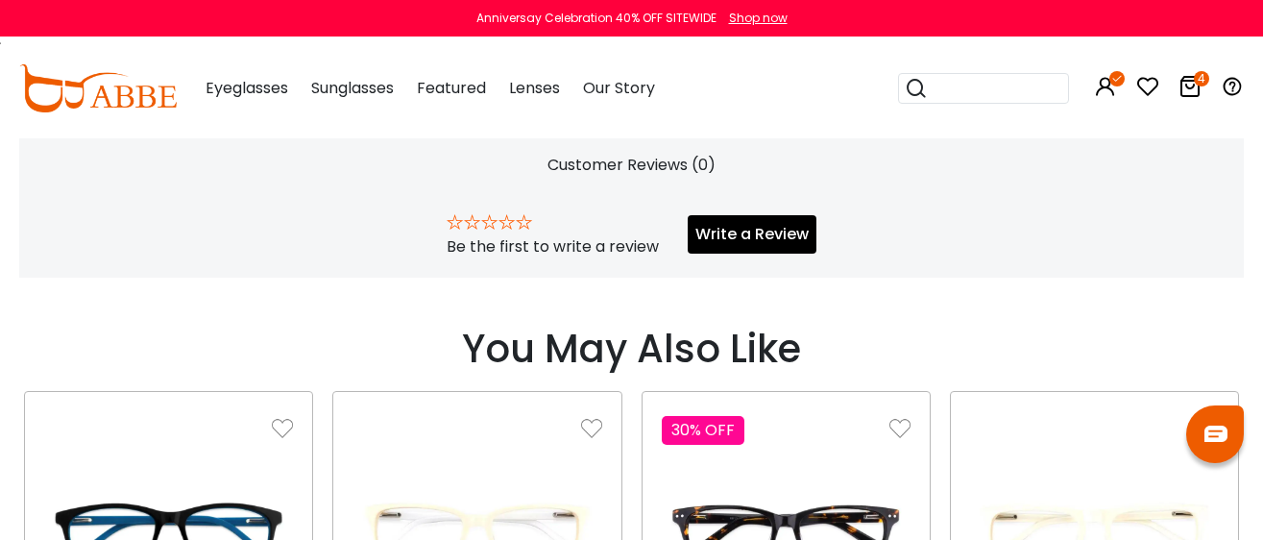
scroll to position [1560, 0]
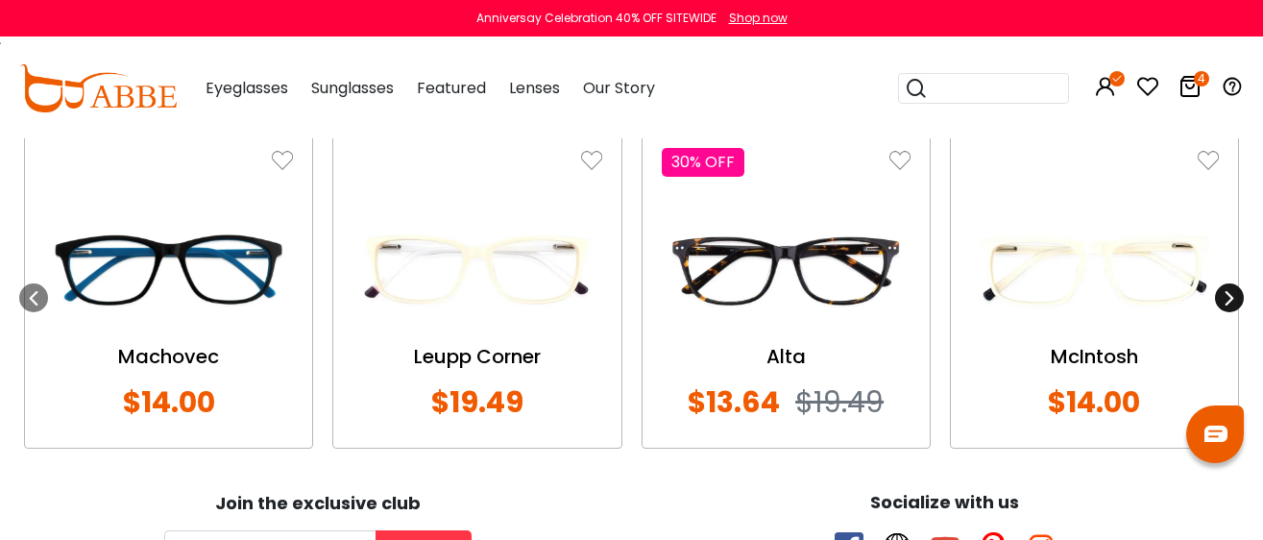
click at [1228, 296] on icon at bounding box center [1229, 297] width 15 height 15
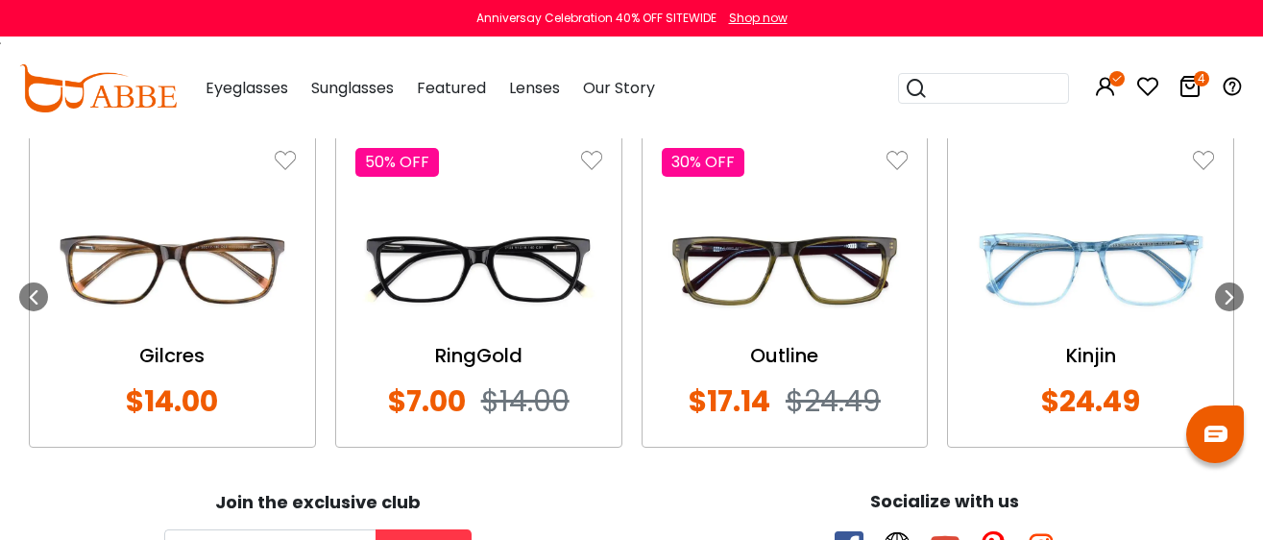
click at [816, 246] on img at bounding box center [785, 268] width 247 height 123
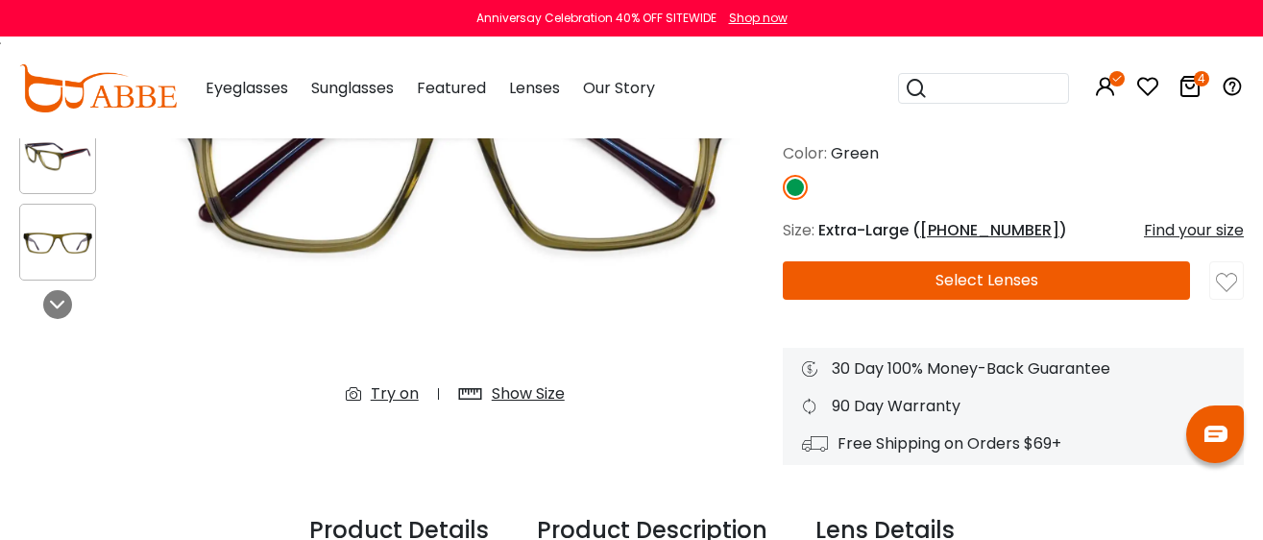
scroll to position [360, 0]
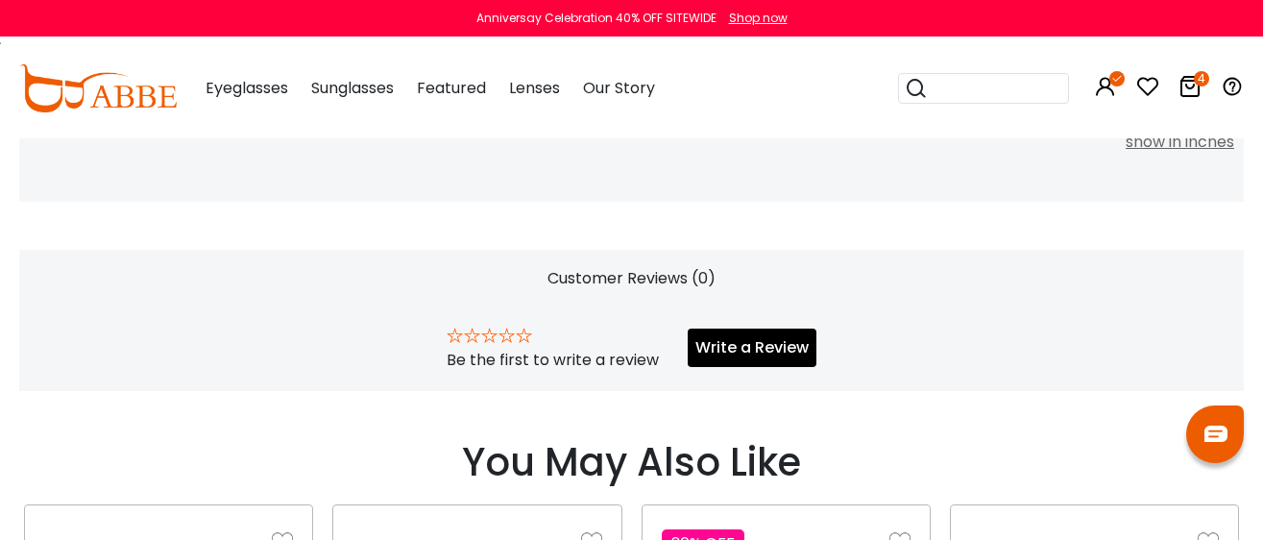
scroll to position [959, 0]
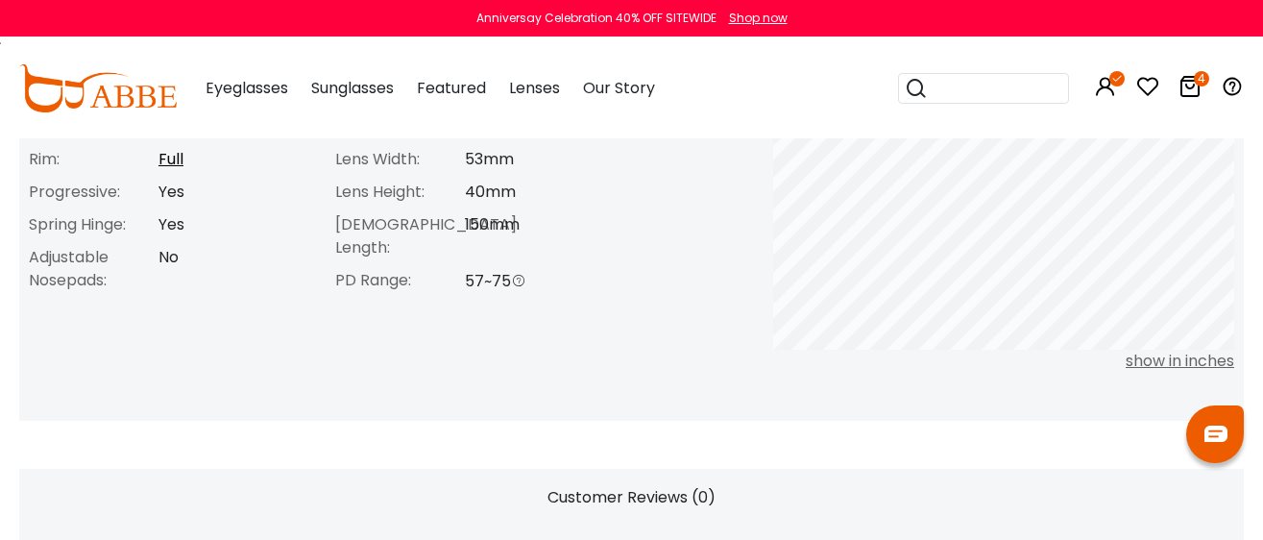
click at [1194, 88] on icon at bounding box center [1189, 86] width 23 height 23
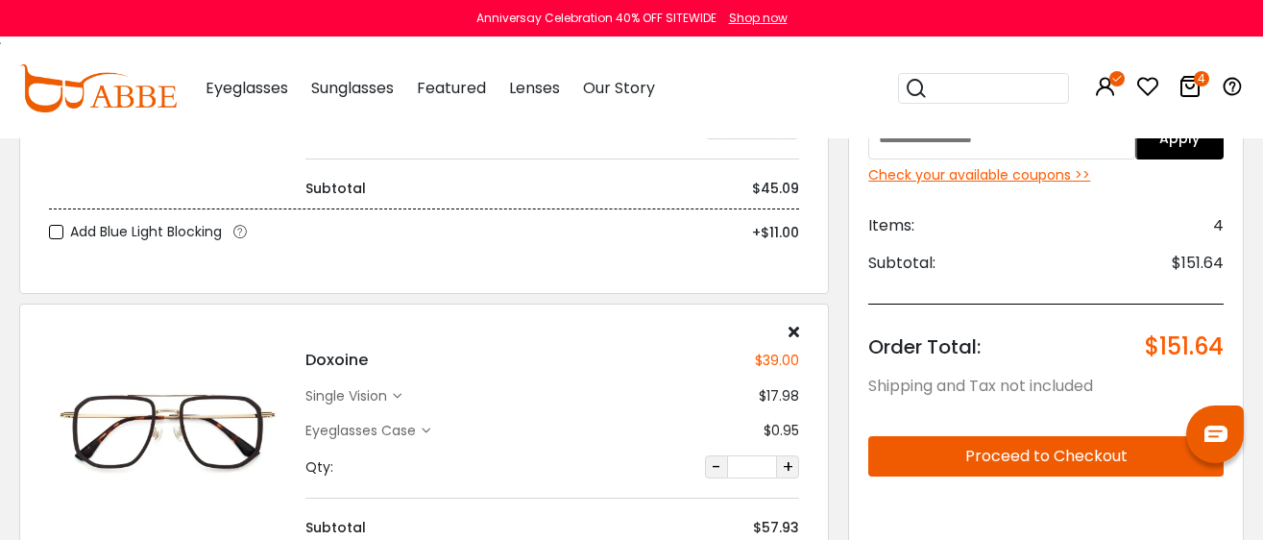
scroll to position [720, 0]
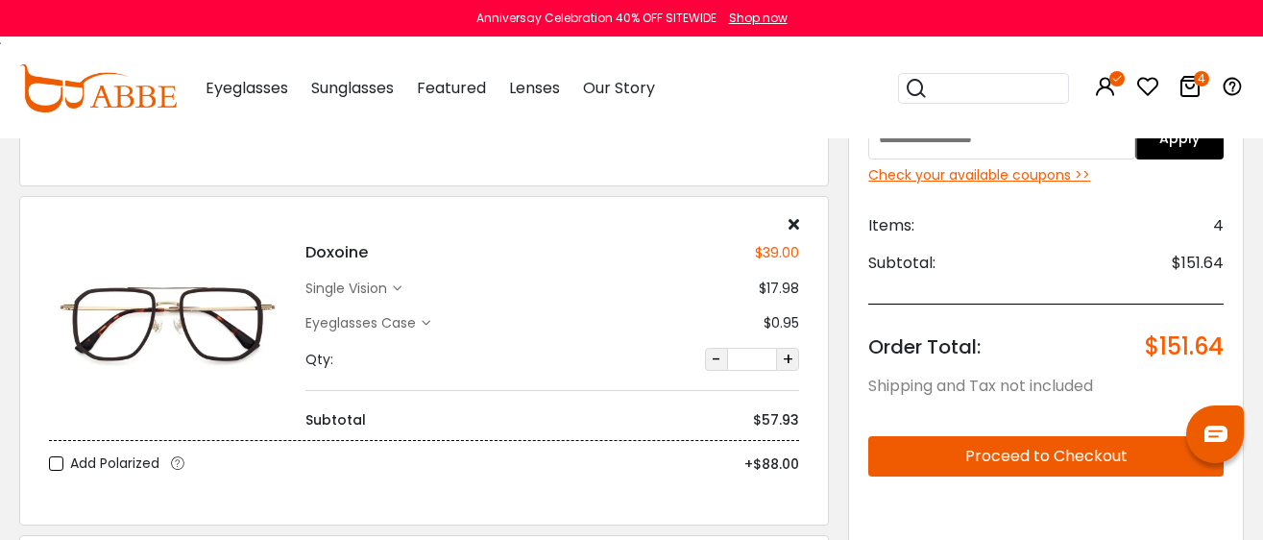
click at [183, 347] on img at bounding box center [167, 323] width 237 height 119
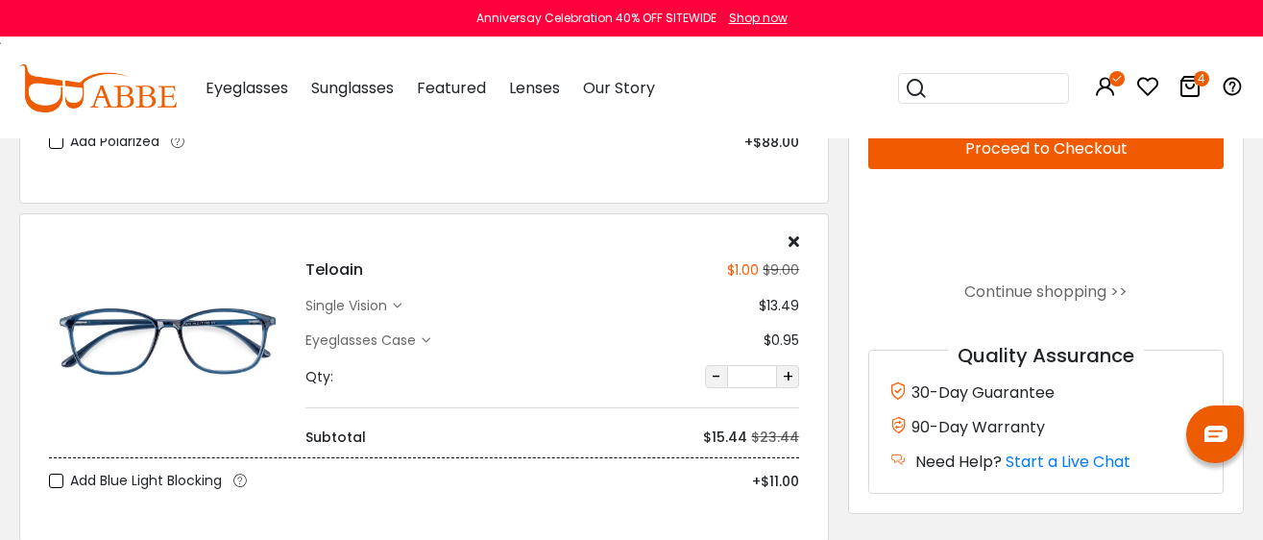
scroll to position [1081, 0]
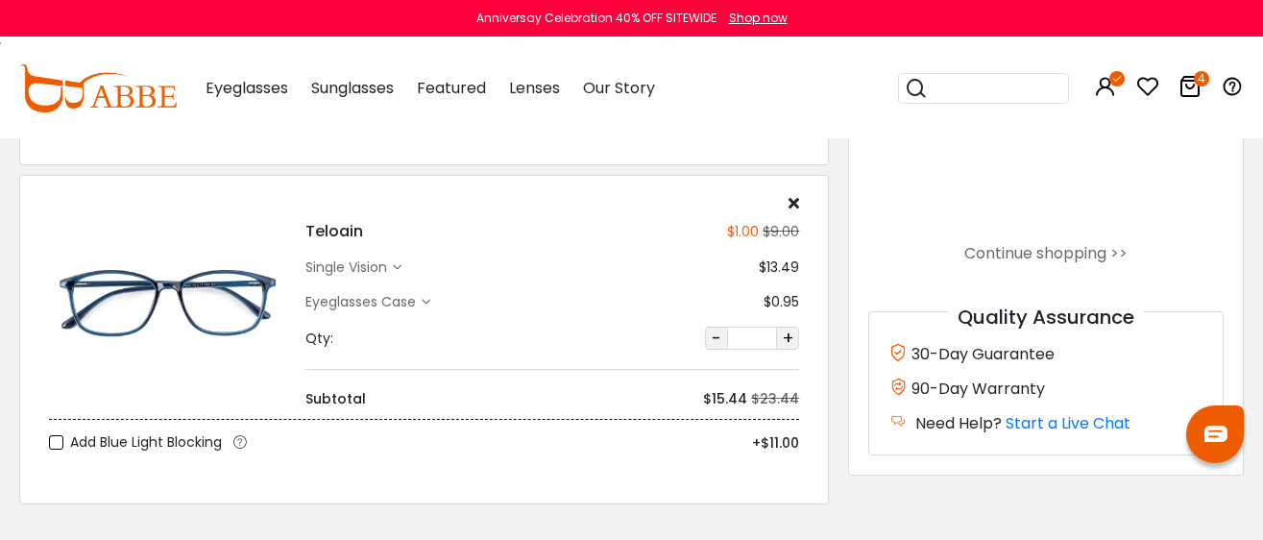
click at [339, 268] on div "single vision" at bounding box center [348, 267] width 87 height 20
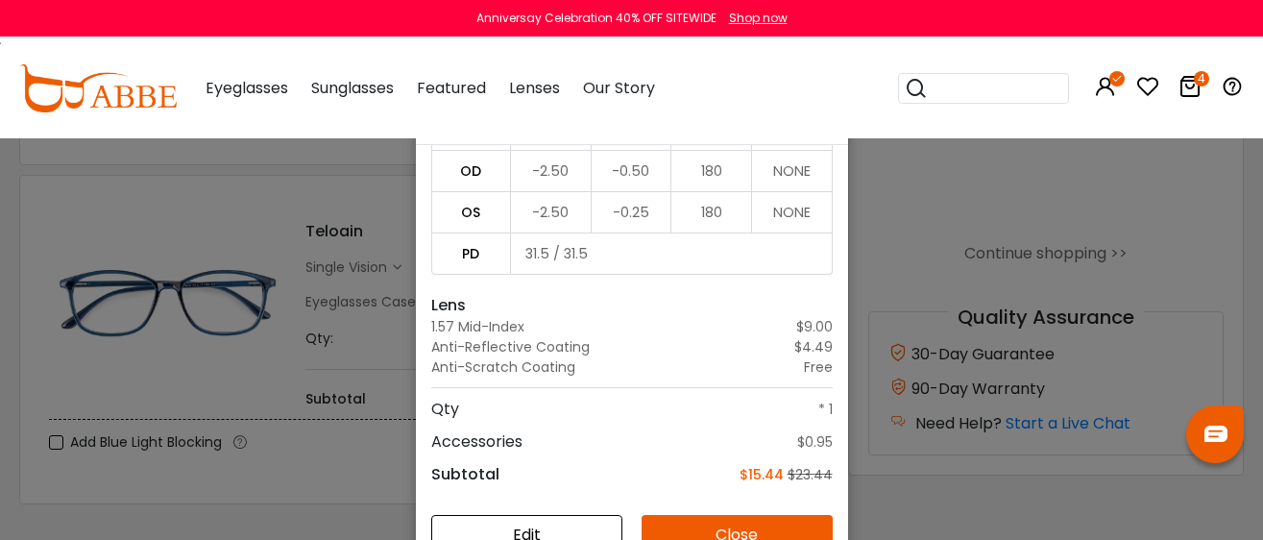
scroll to position [137, 0]
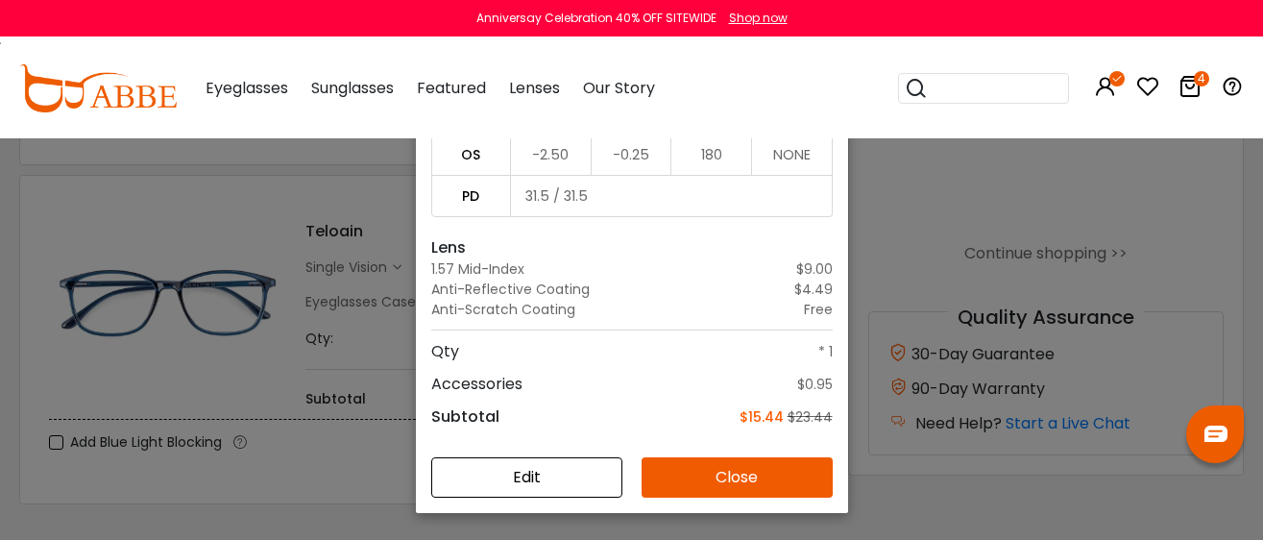
drag, startPoint x: 837, startPoint y: 518, endPoint x: 845, endPoint y: 528, distance: 13.7
click at [846, 526] on div "Details × Frame Teloain - Blue Large $1.00 $9.00 Prescription single vision SPH…" at bounding box center [631, 270] width 1263 height 540
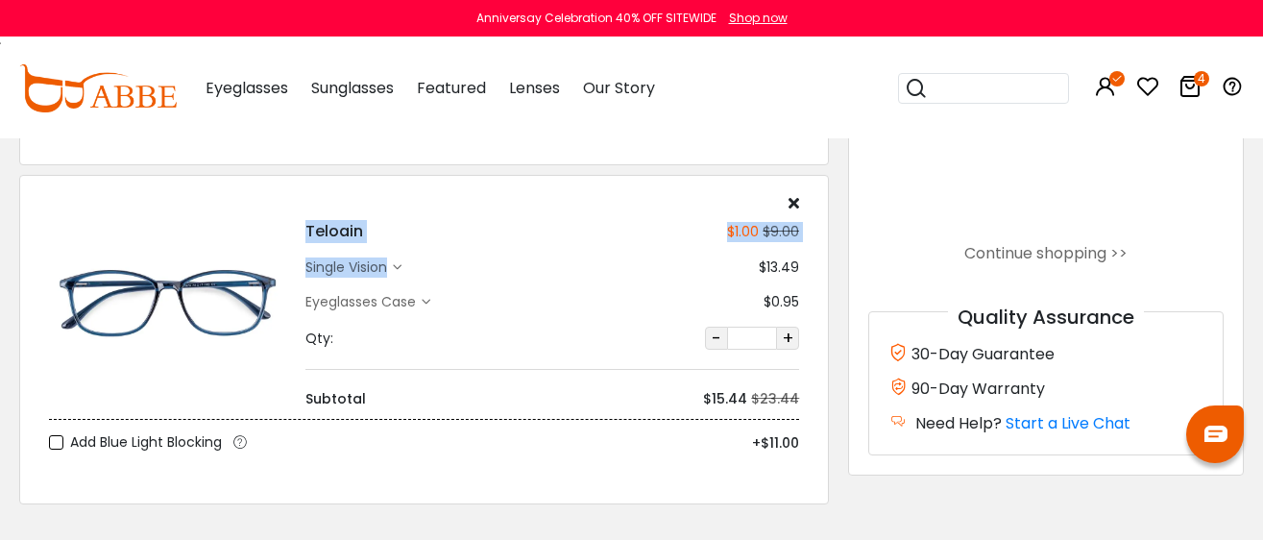
drag, startPoint x: 303, startPoint y: 220, endPoint x: 431, endPoint y: 251, distance: 132.3
click at [431, 251] on div "Teloain $1.00 $9.00 single vision $13.49 -" at bounding box center [552, 302] width 513 height 214
click at [430, 430] on span "+$11.00" at bounding box center [510, 442] width 577 height 26
click at [264, 478] on div "Teloain $1.00 $9.00 single vision Qty:" at bounding box center [424, 339] width 810 height 329
drag, startPoint x: 375, startPoint y: 227, endPoint x: 283, endPoint y: 213, distance: 92.2
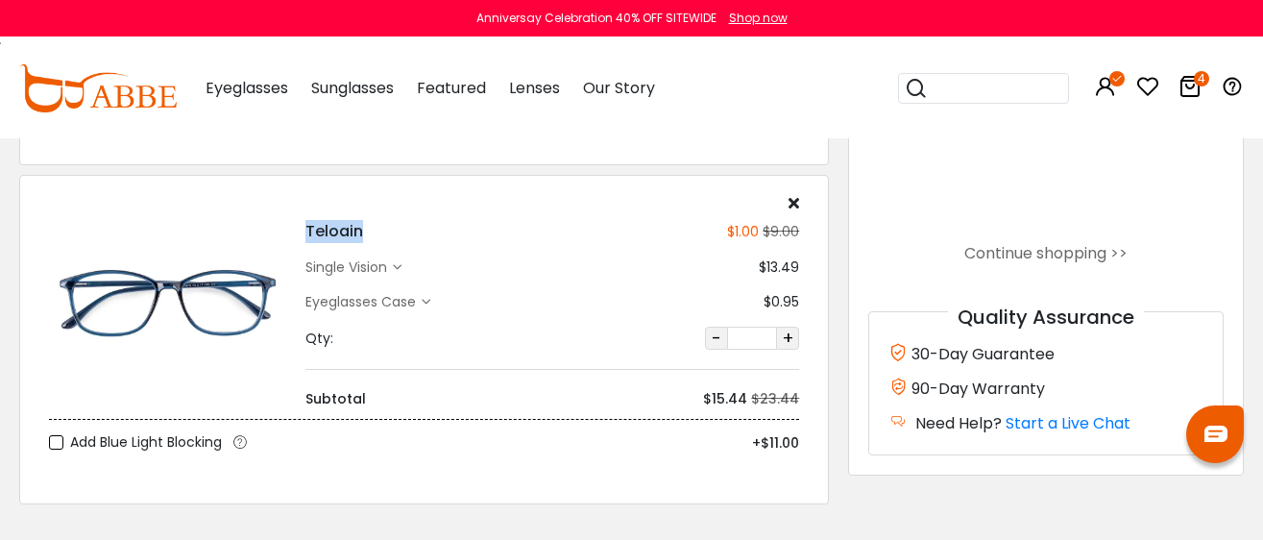
click at [283, 213] on div "Teloain $1.00 $9.00 single vision $13.49" at bounding box center [423, 302] width 769 height 214
copy h4 "Teloain"
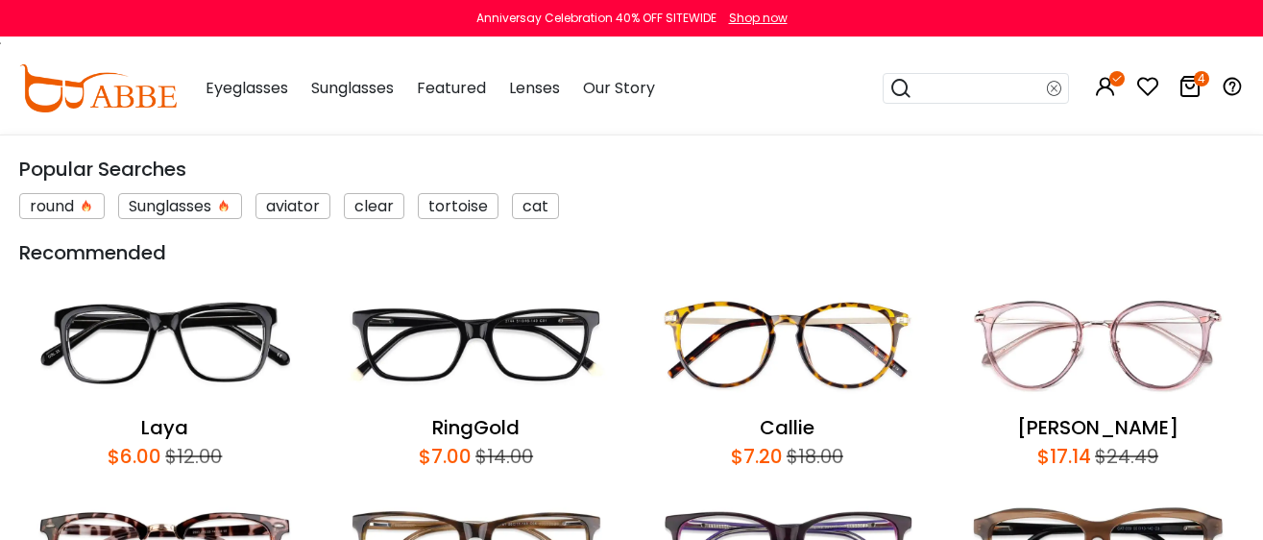
paste input "*******"
type input "*******"
click at [908, 87] on icon at bounding box center [900, 88] width 23 height 27
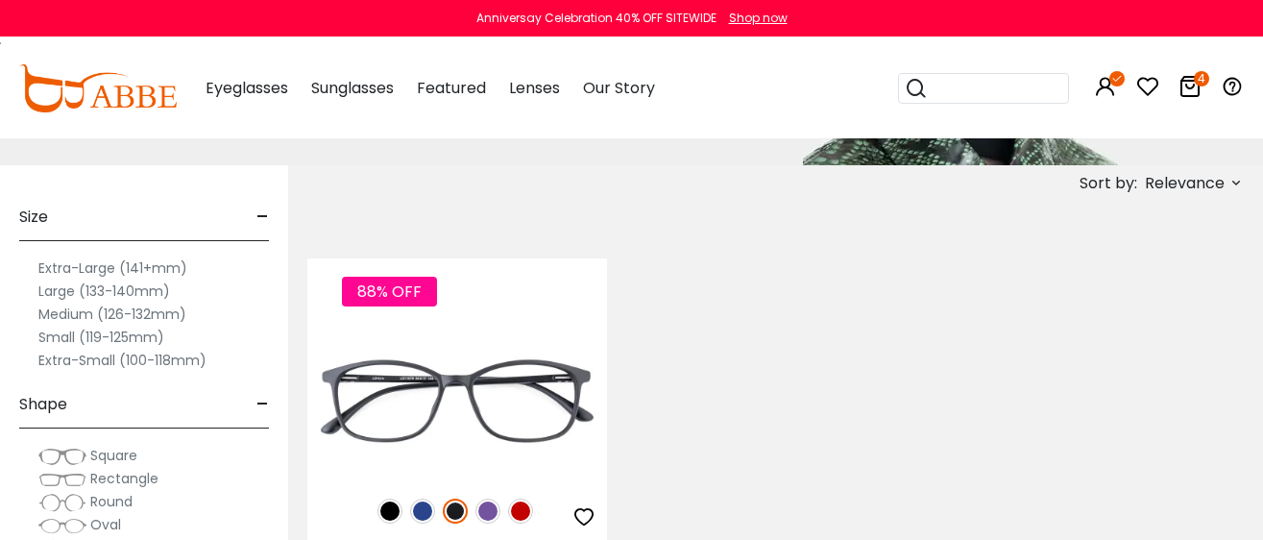
scroll to position [479, 0]
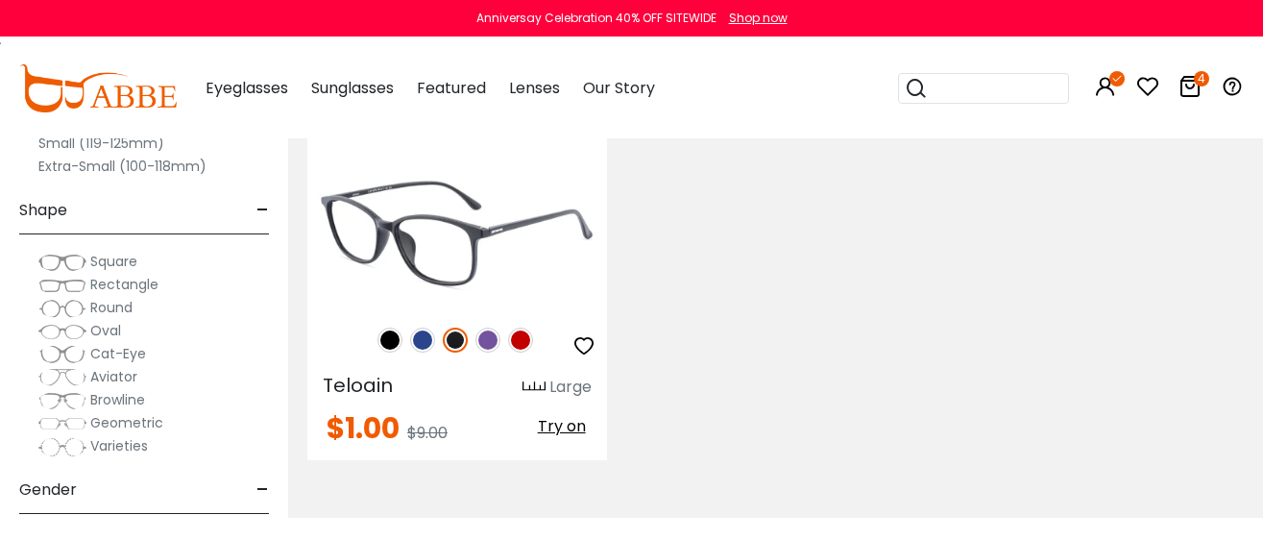
click at [449, 223] on img at bounding box center [457, 232] width 300 height 150
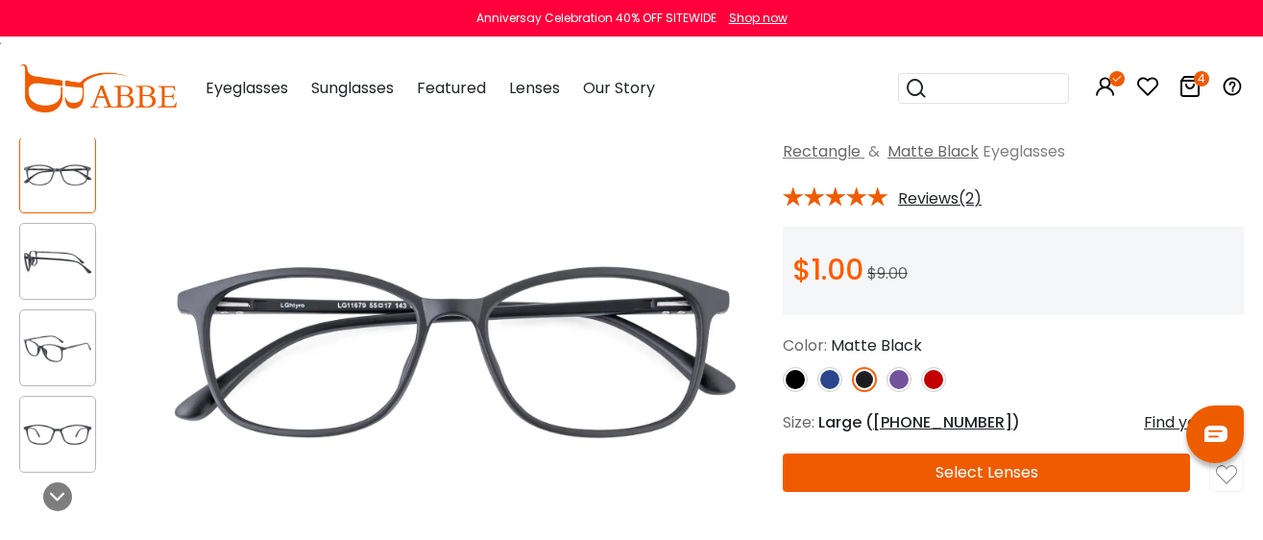
scroll to position [119, 0]
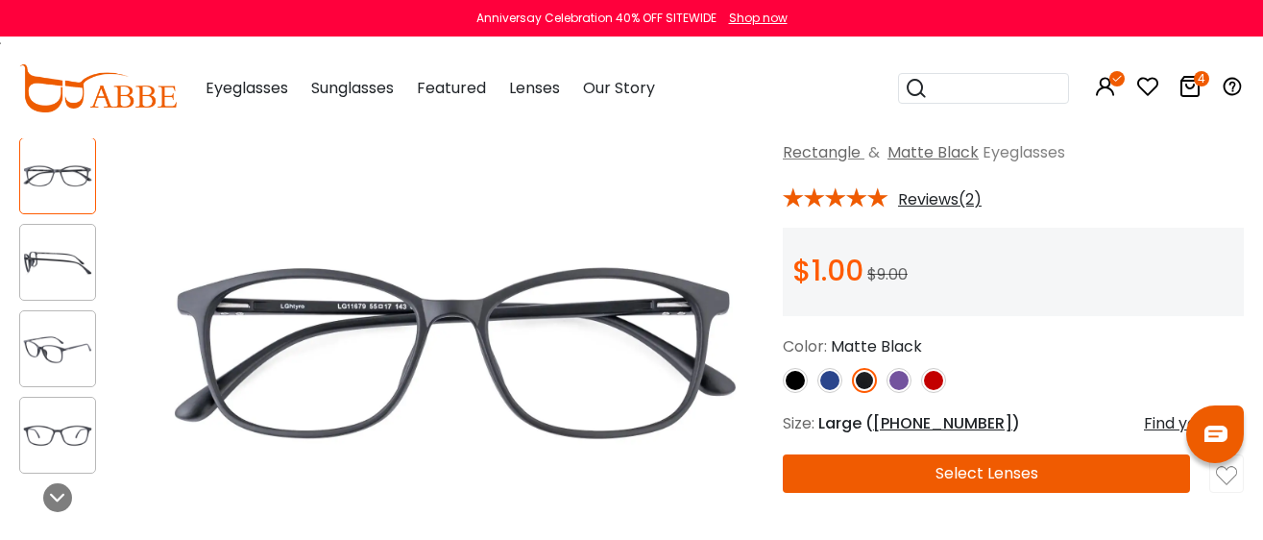
click at [1186, 86] on icon at bounding box center [1189, 86] width 23 height 23
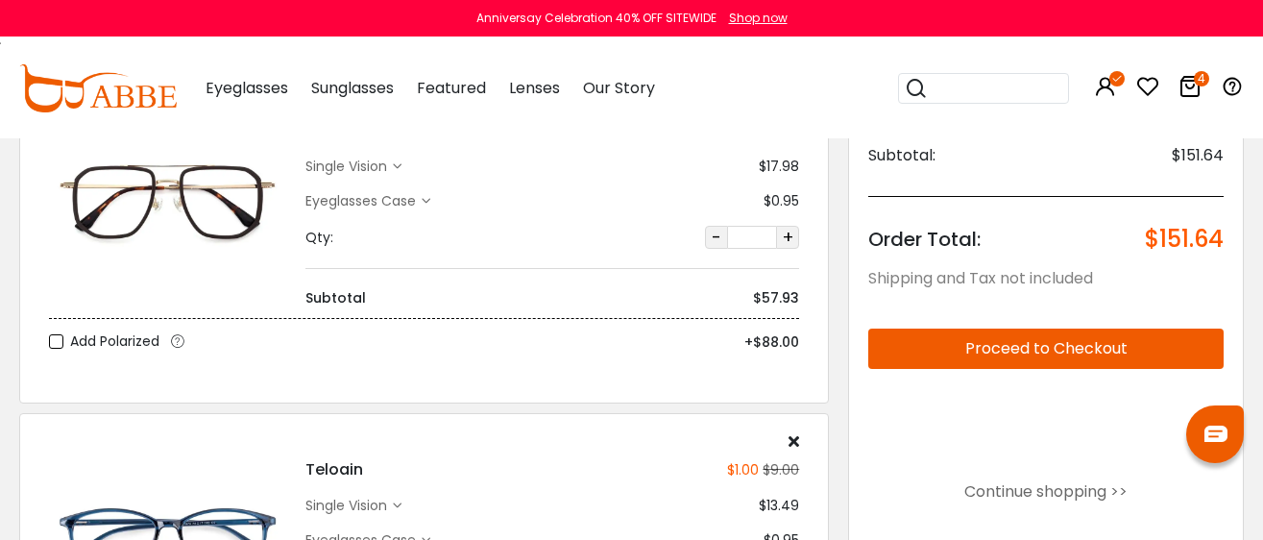
scroll to position [839, 0]
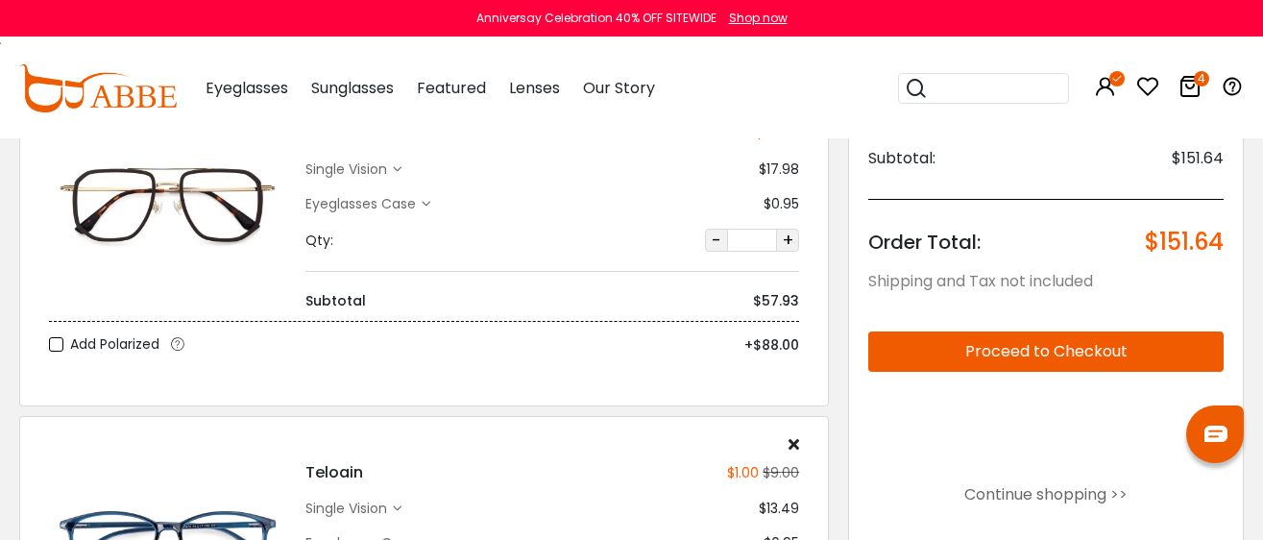
click at [373, 165] on div "single vision" at bounding box center [348, 169] width 87 height 20
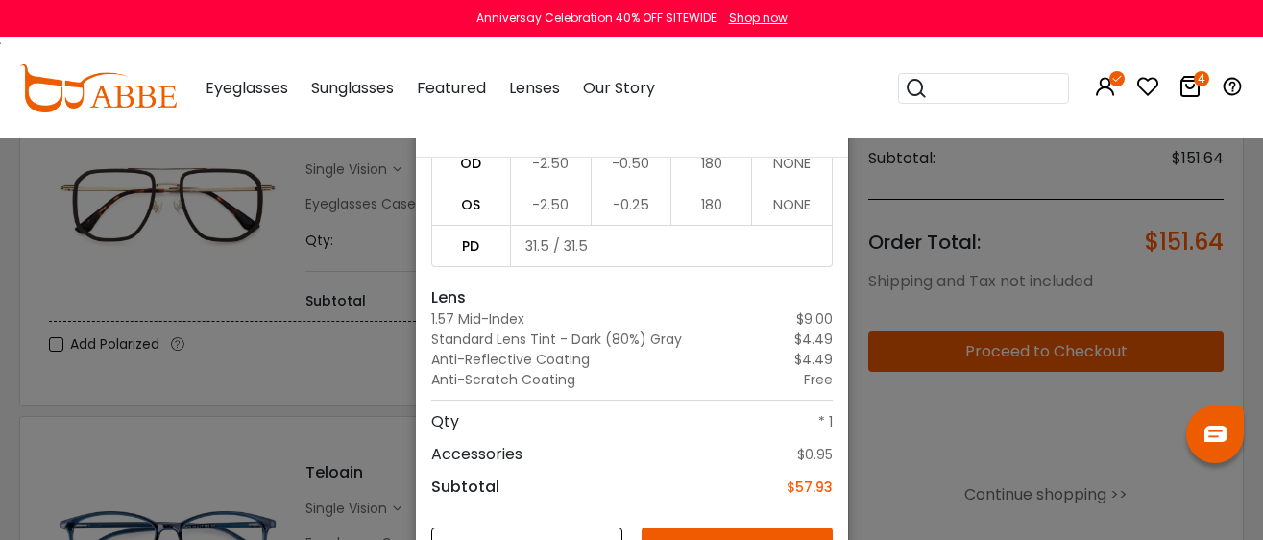
scroll to position [119, 0]
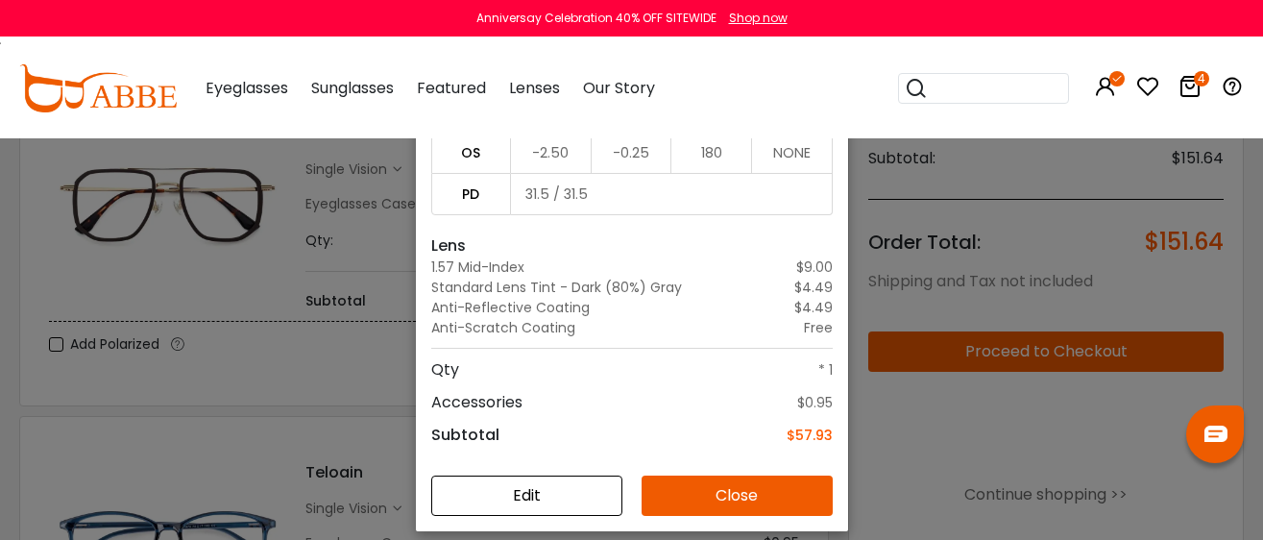
click at [273, 355] on div "Details × Frame Doxoine - Brown Extra-Large $39.00 Prescription single vision S…" at bounding box center [631, 270] width 1263 height 540
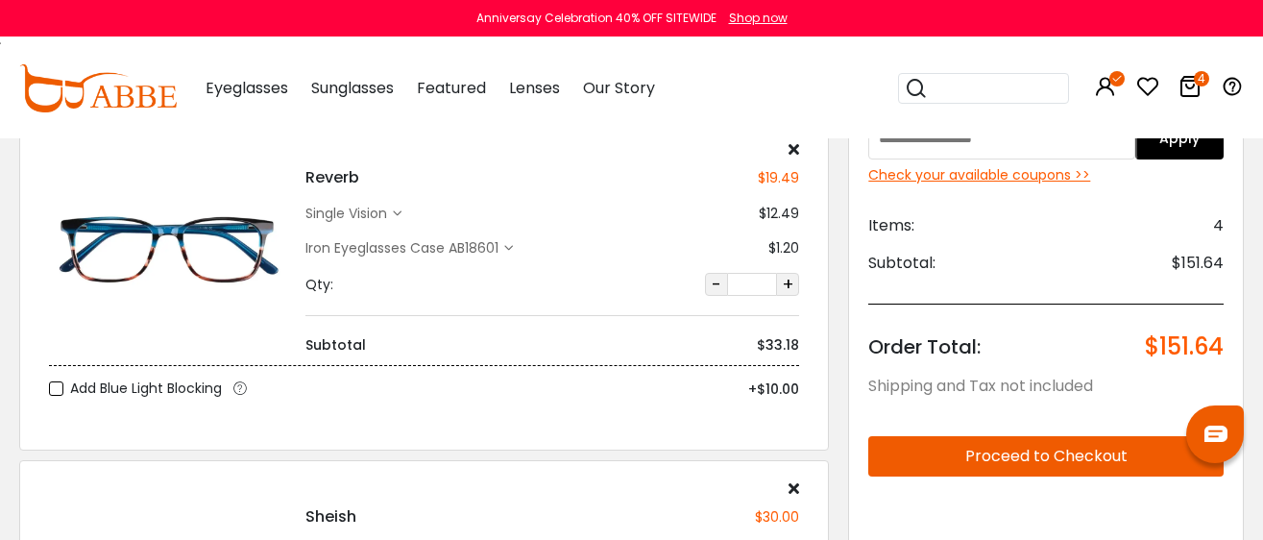
scroll to position [0, 0]
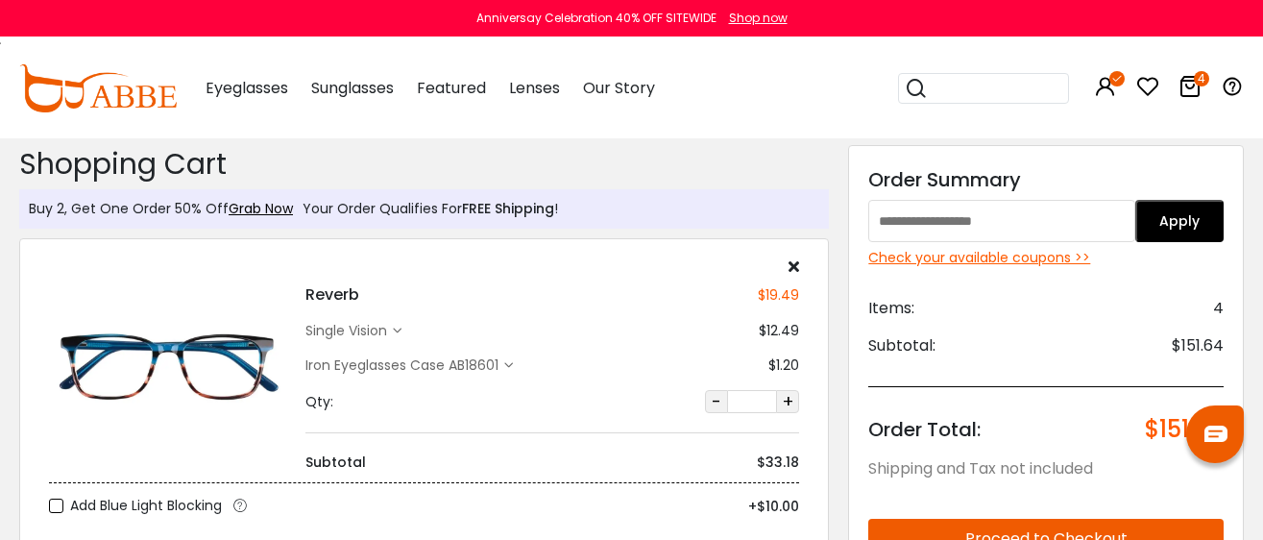
click at [1012, 260] on div "Check your available coupons >>" at bounding box center [1045, 258] width 355 height 20
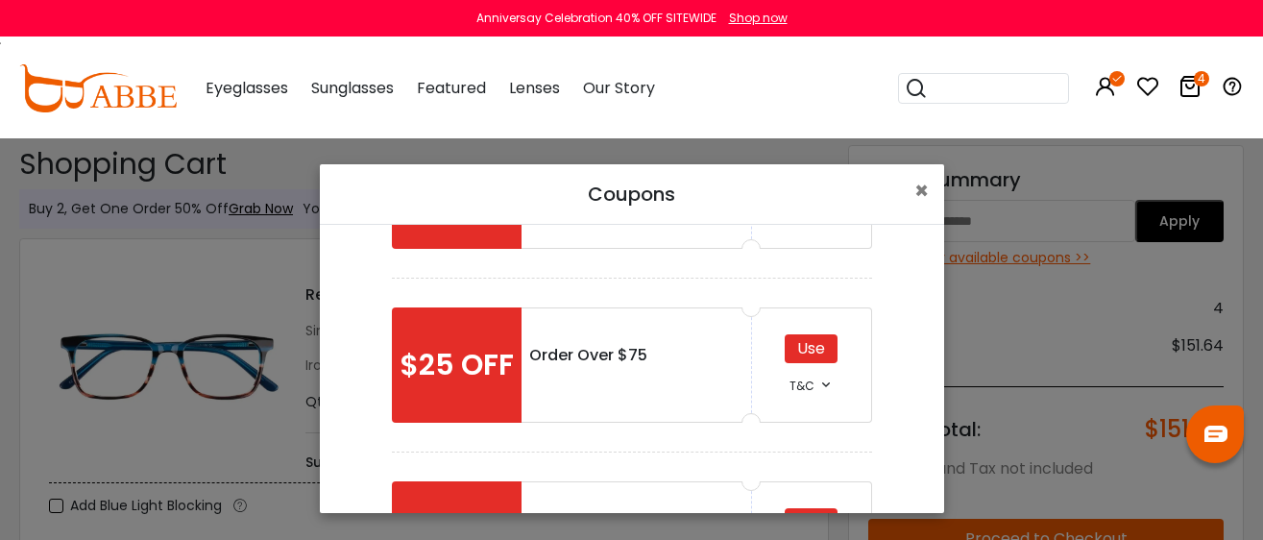
scroll to position [239, 0]
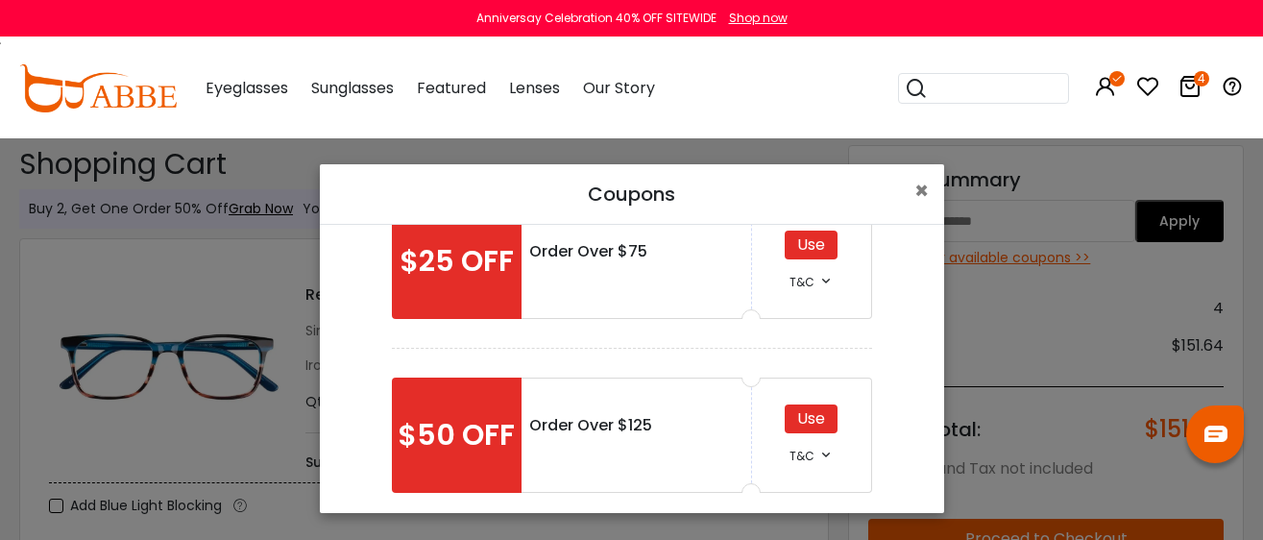
click at [786, 418] on div "Use" at bounding box center [811, 418] width 53 height 29
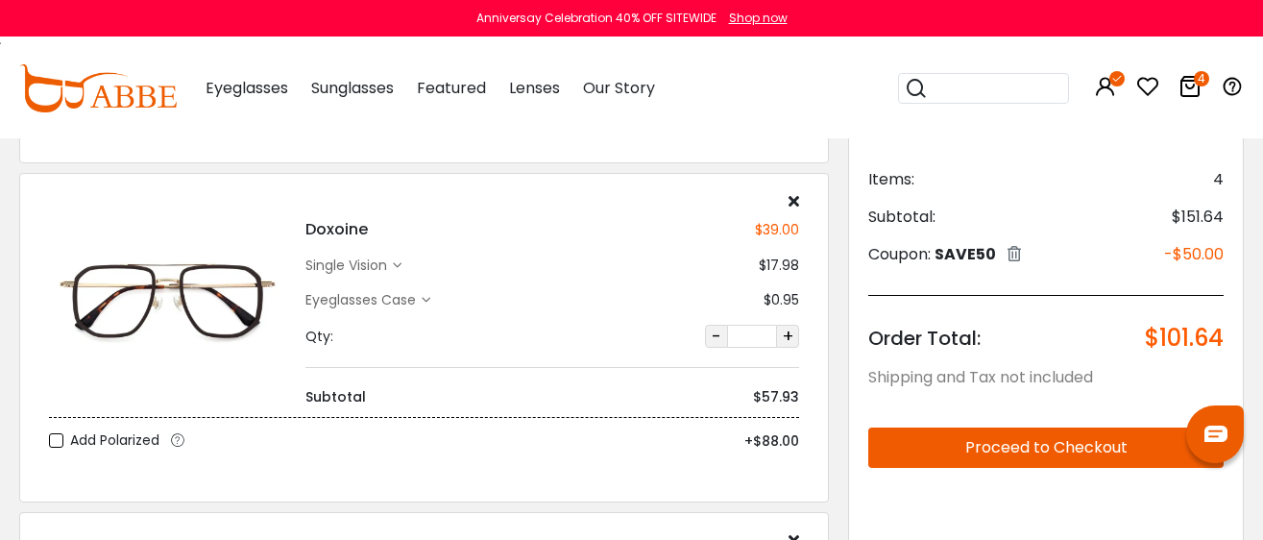
scroll to position [720, 0]
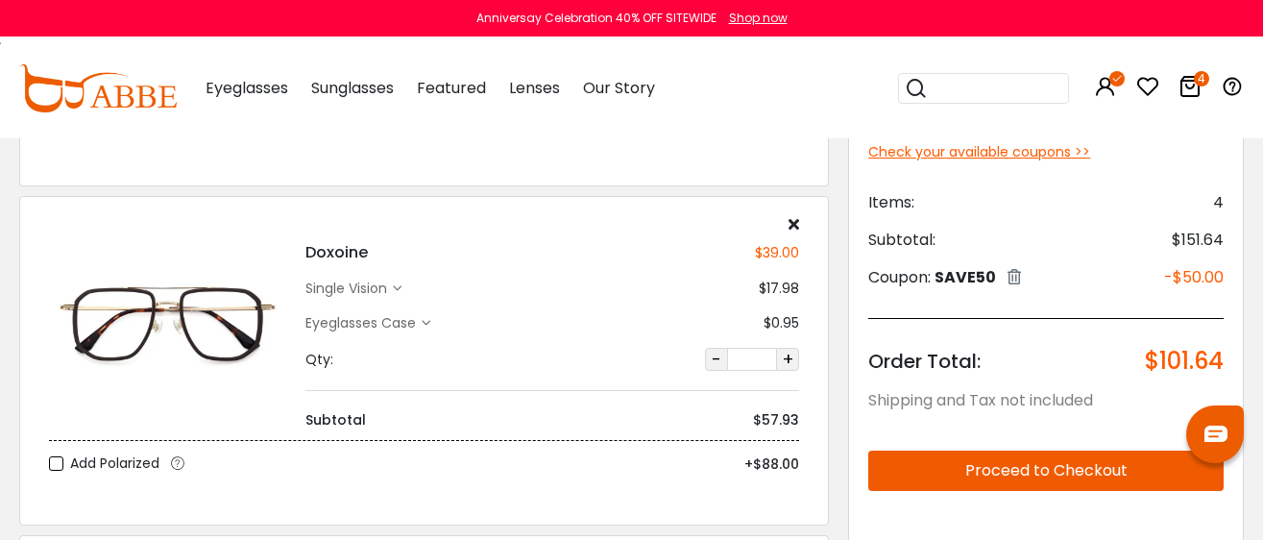
click at [1016, 473] on button "Proceed to Checkout" at bounding box center [1045, 470] width 355 height 40
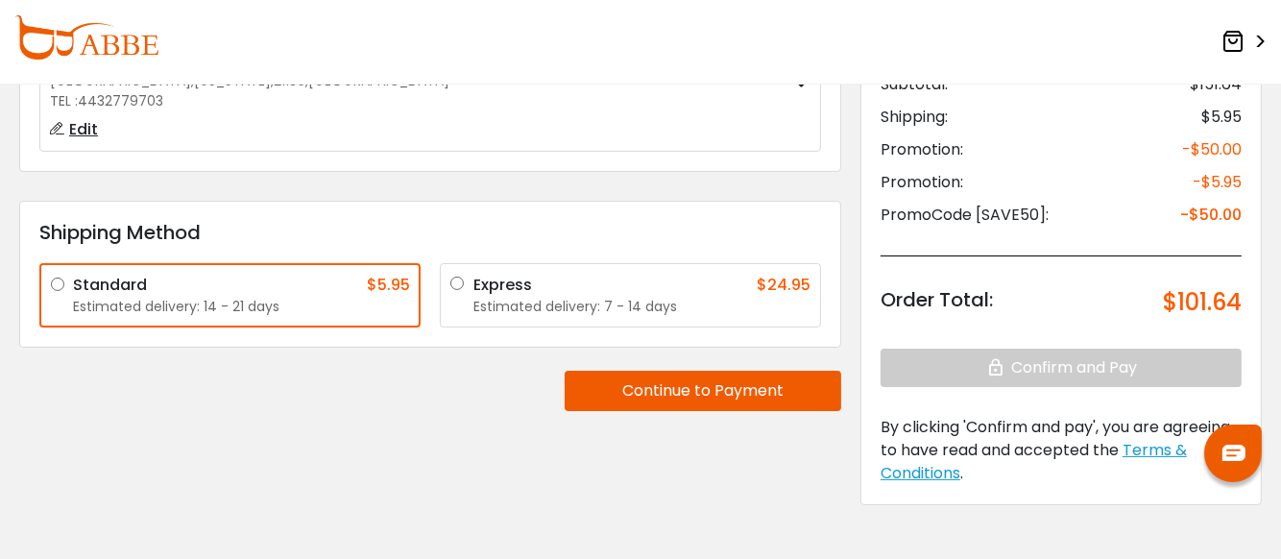
scroll to position [351, 0]
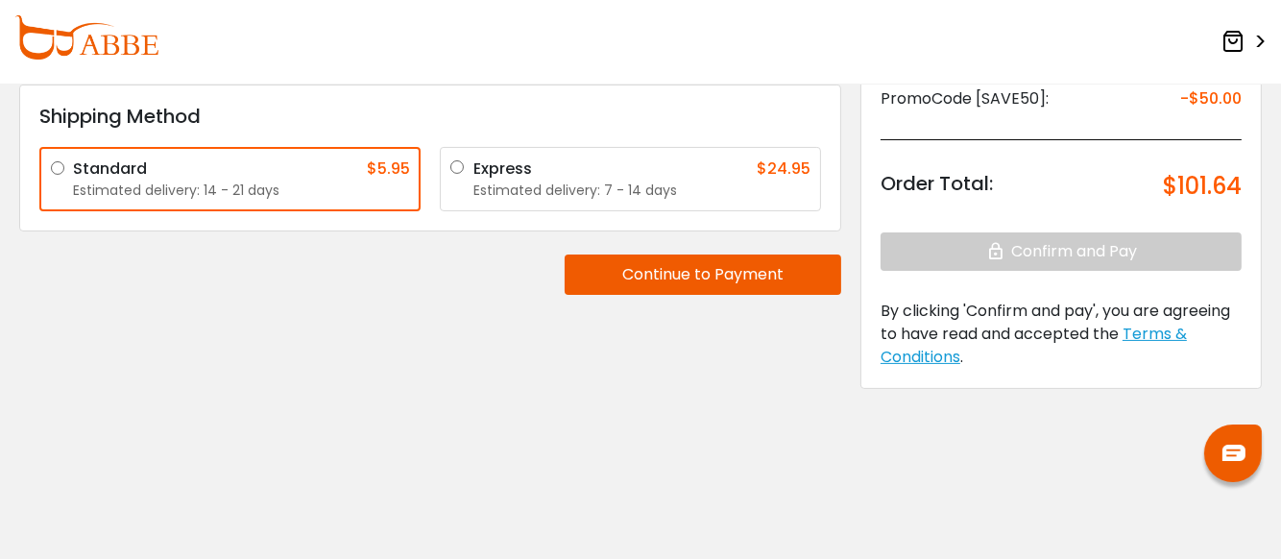
click at [656, 275] on button "Continue to Payment" at bounding box center [703, 275] width 277 height 40
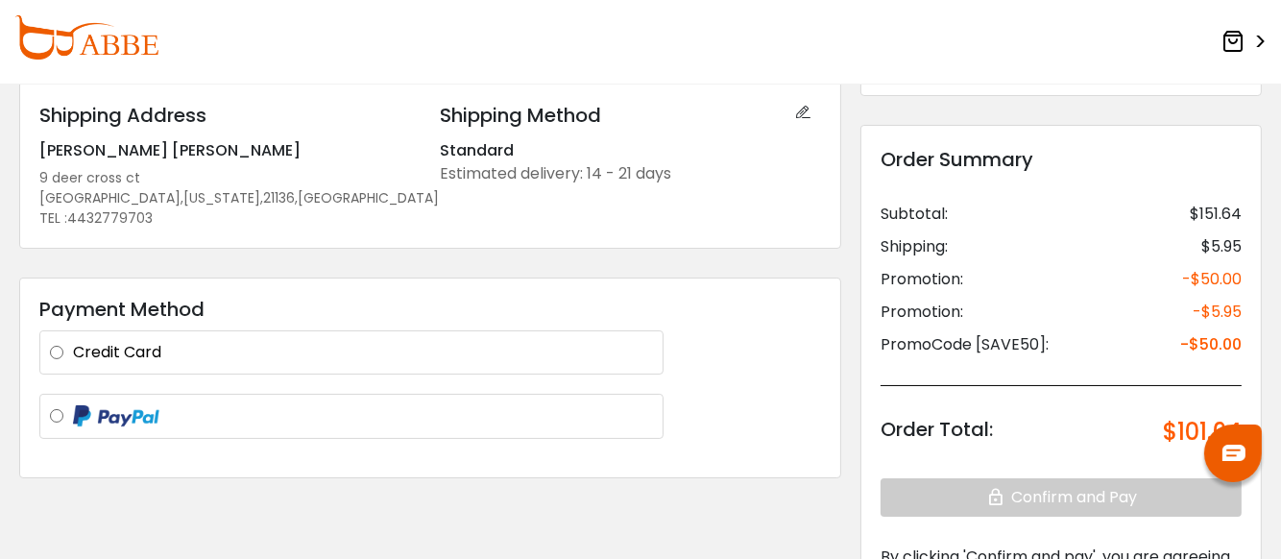
scroll to position [0, 0]
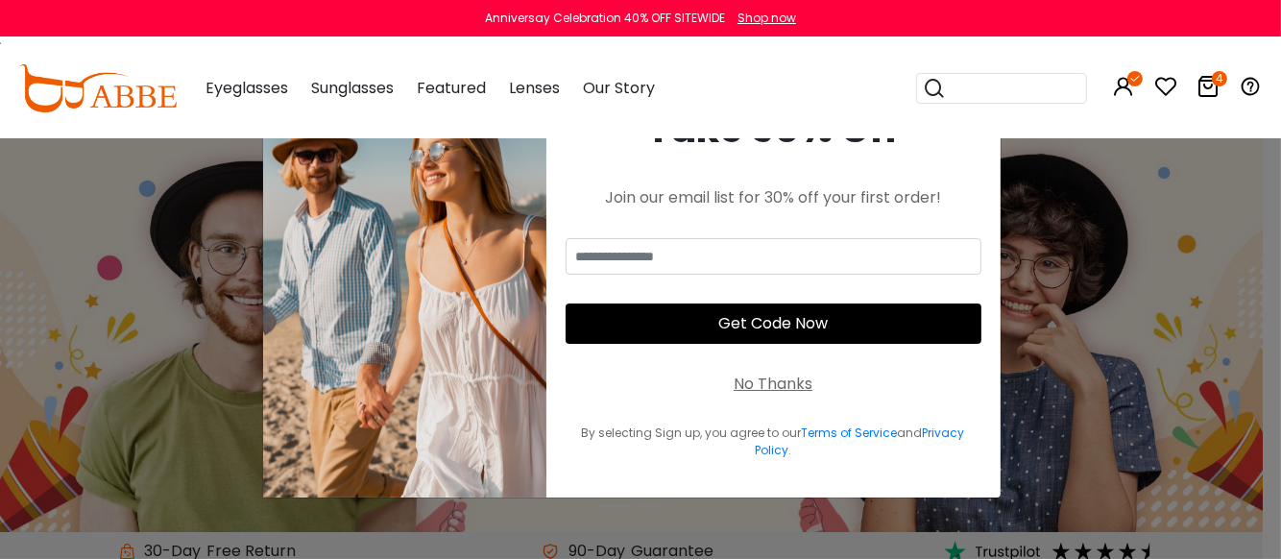
click at [1181, 163] on div "× Take 30% Off Join our email list for 30% off your first order! Get Code Now N…" at bounding box center [640, 279] width 1281 height 559
click at [750, 375] on div "No Thanks" at bounding box center [773, 384] width 79 height 23
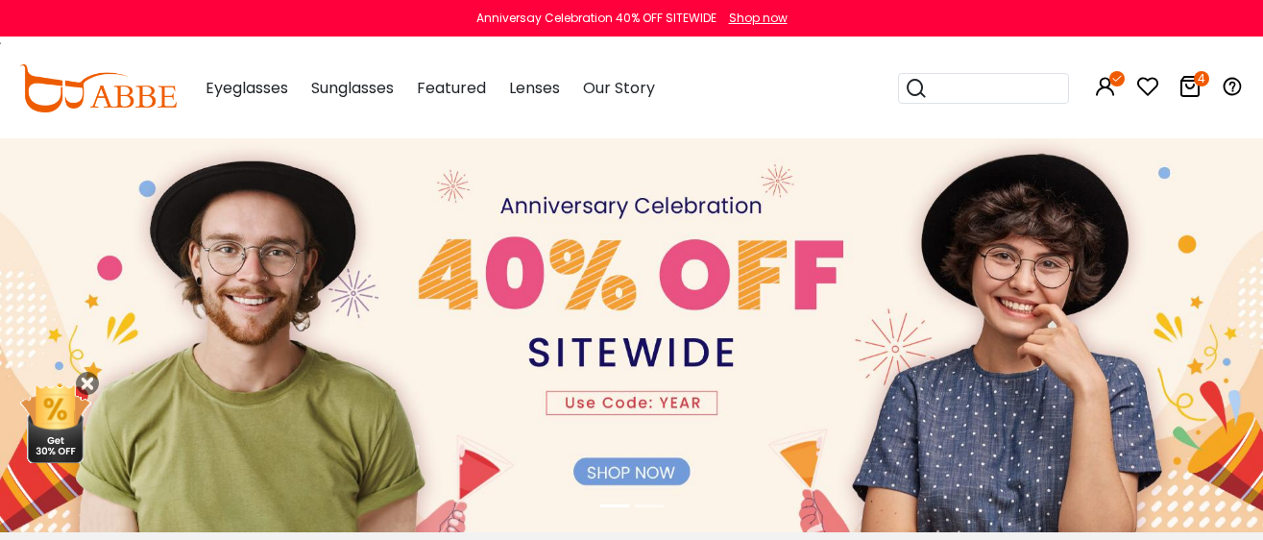
click at [1190, 84] on icon at bounding box center [1189, 86] width 23 height 23
click at [1186, 84] on icon at bounding box center [1189, 86] width 23 height 23
click at [1186, 89] on icon at bounding box center [1189, 86] width 23 height 23
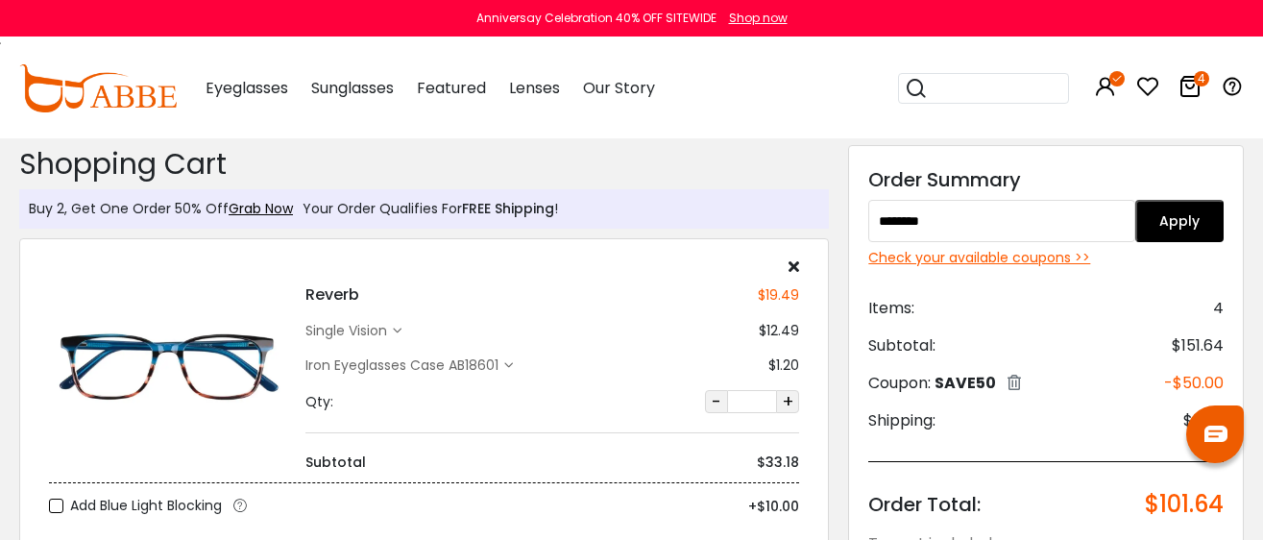
type input "********"
click at [1189, 216] on button "Apply" at bounding box center [1179, 221] width 88 height 42
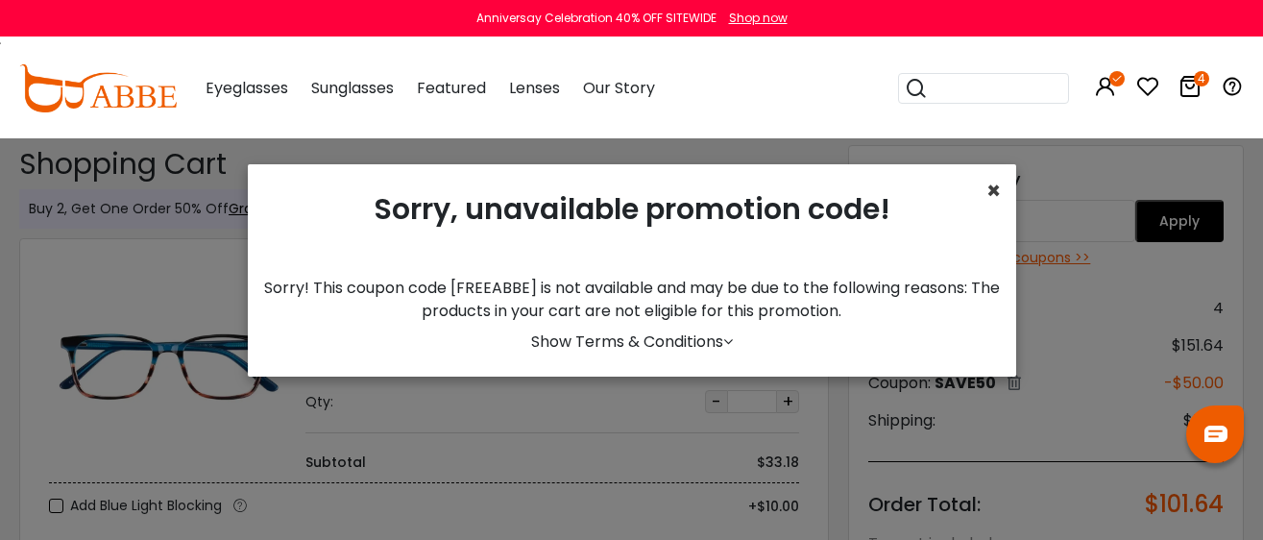
click at [986, 202] on span "×" at bounding box center [993, 191] width 14 height 32
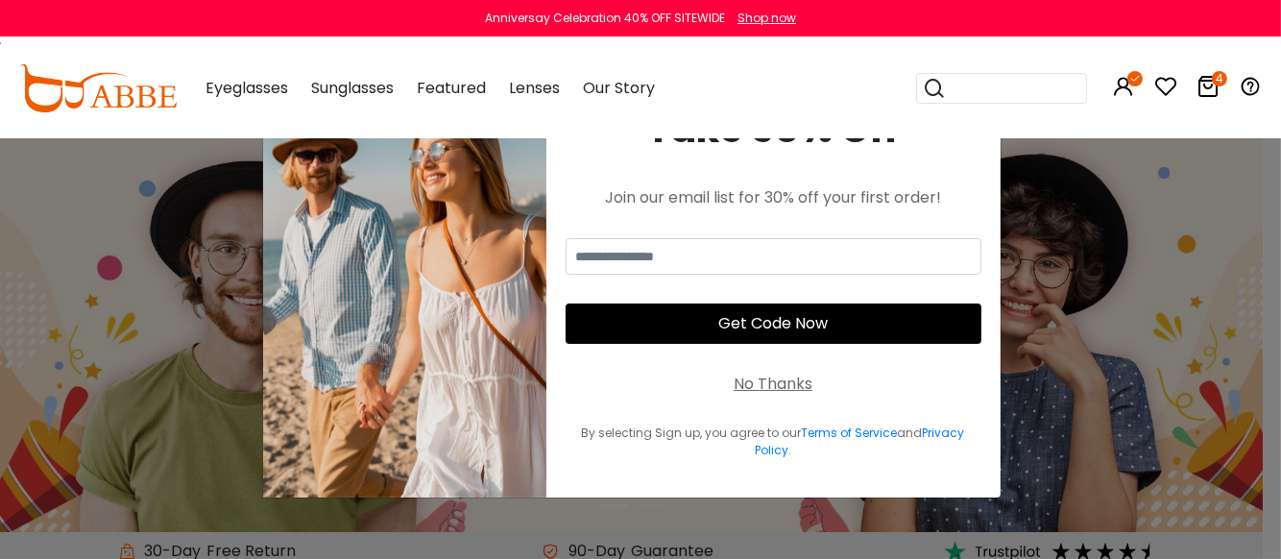
click at [777, 381] on div "No Thanks" at bounding box center [773, 384] width 79 height 23
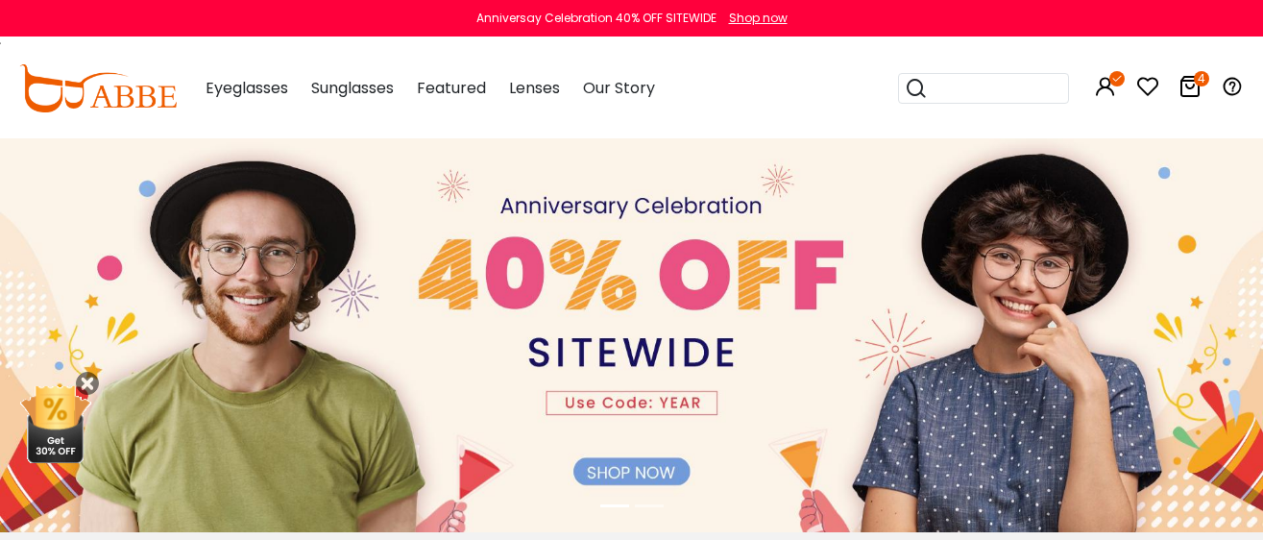
click at [1196, 83] on icon "4" at bounding box center [1201, 78] width 15 height 15
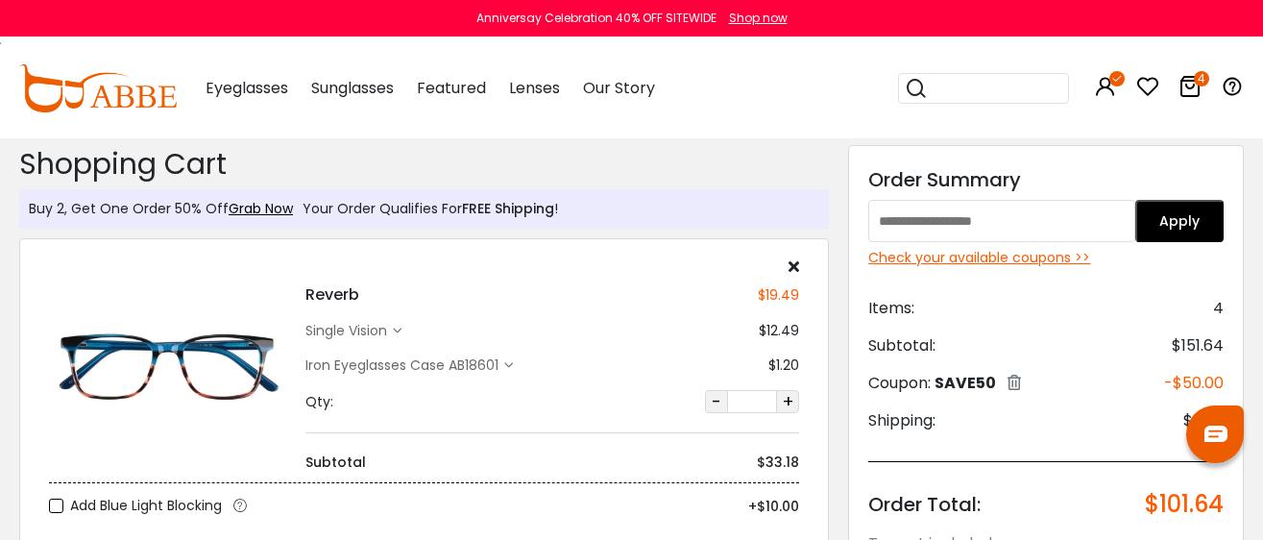
click at [917, 227] on input "text" at bounding box center [1001, 221] width 266 height 42
type input "****"
click at [1154, 221] on button "Apply" at bounding box center [1179, 221] width 88 height 42
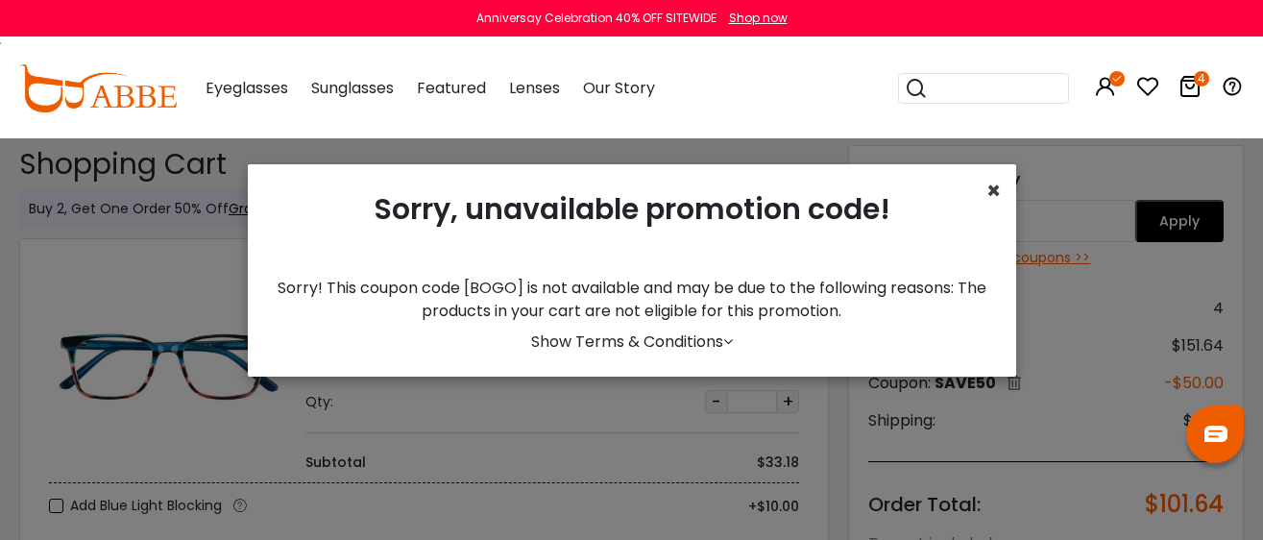
click at [986, 199] on span "×" at bounding box center [993, 191] width 14 height 32
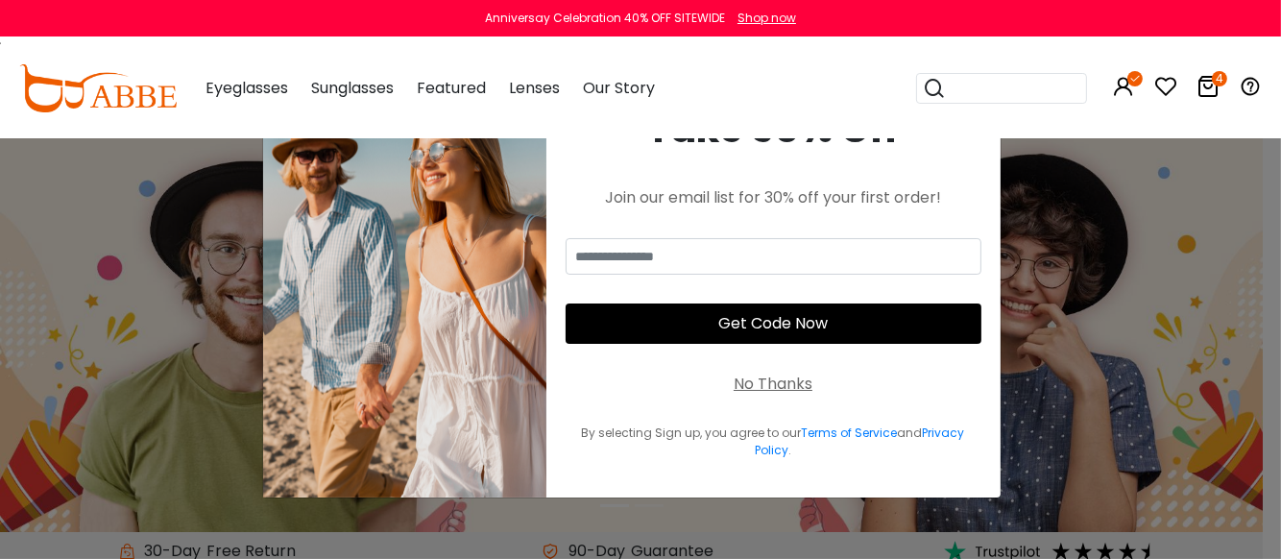
drag, startPoint x: 771, startPoint y: 386, endPoint x: 1177, endPoint y: 78, distance: 509.2
click at [771, 385] on div "No Thanks" at bounding box center [773, 384] width 79 height 23
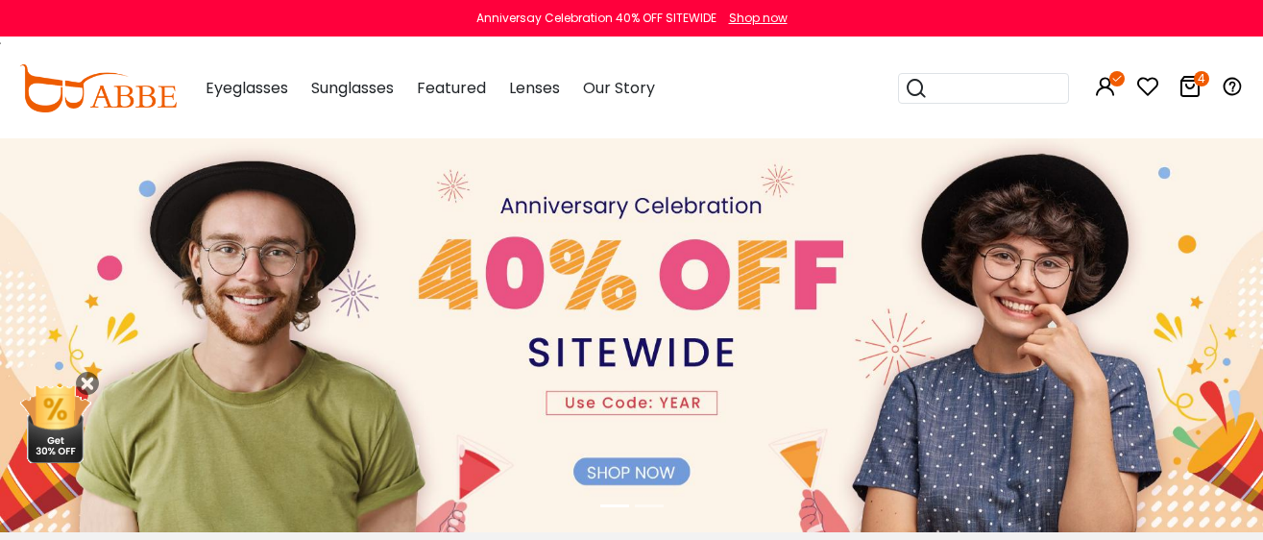
click at [1189, 88] on icon at bounding box center [1189, 86] width 23 height 23
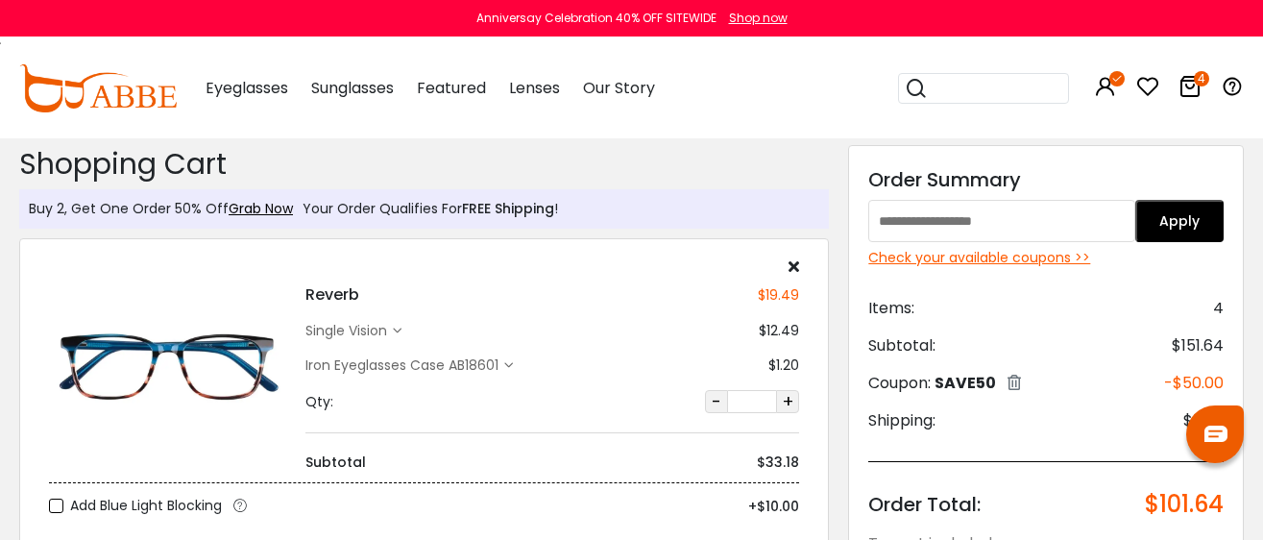
click at [903, 213] on input "text" at bounding box center [1001, 221] width 266 height 42
type input "********"
drag, startPoint x: 1175, startPoint y: 213, endPoint x: 1177, endPoint y: 231, distance: 18.3
click at [1175, 213] on button "Apply" at bounding box center [1179, 221] width 88 height 42
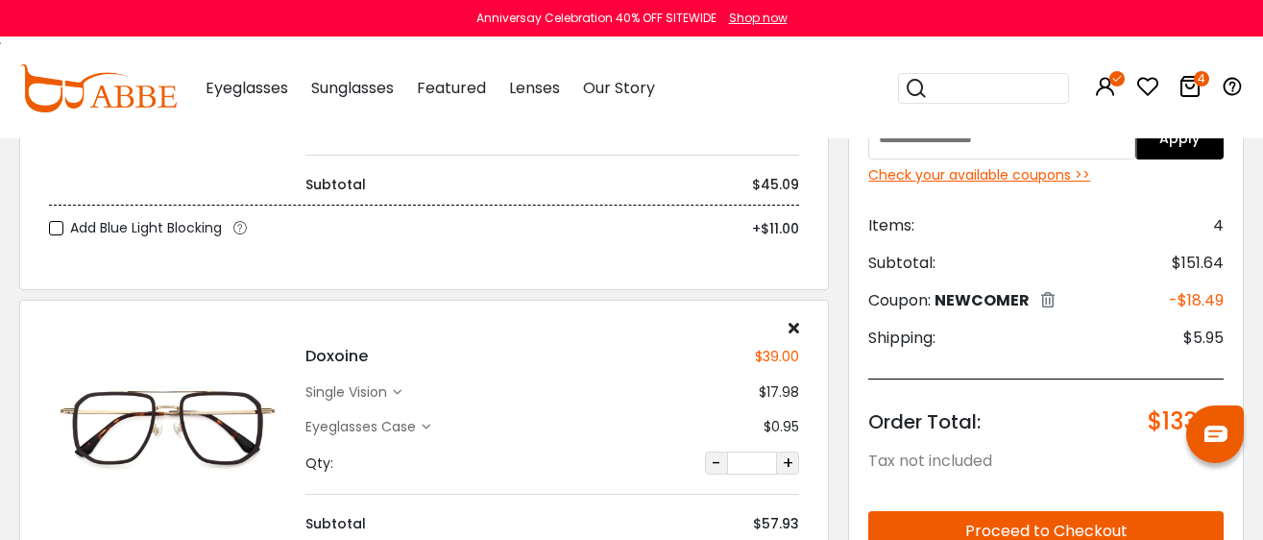
scroll to position [360, 0]
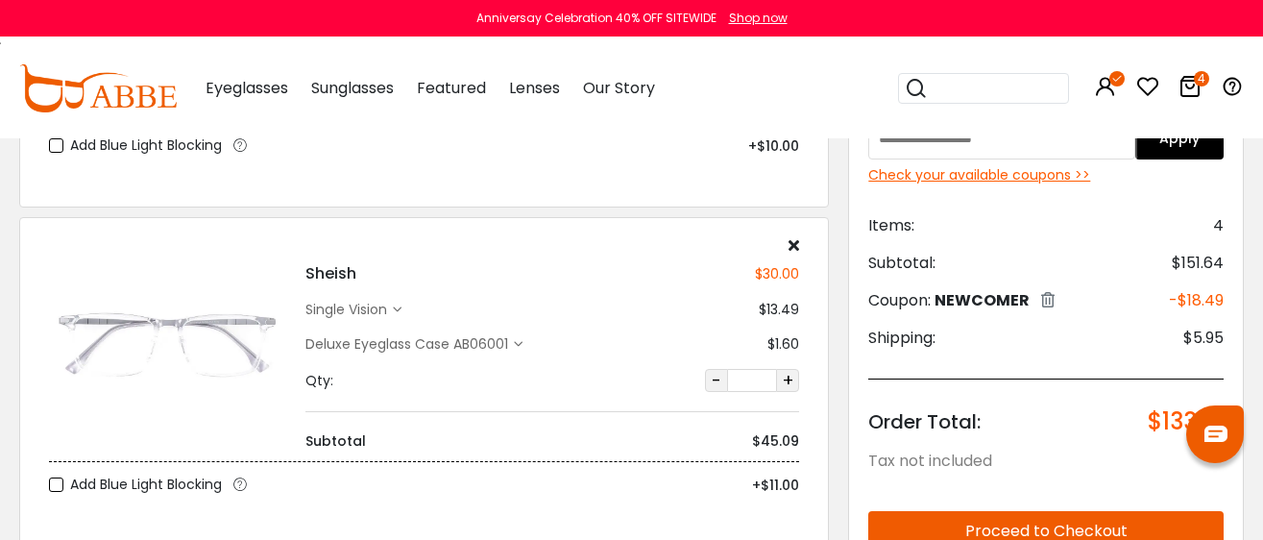
click at [1018, 171] on div "Check your available coupons >>" at bounding box center [1045, 175] width 355 height 20
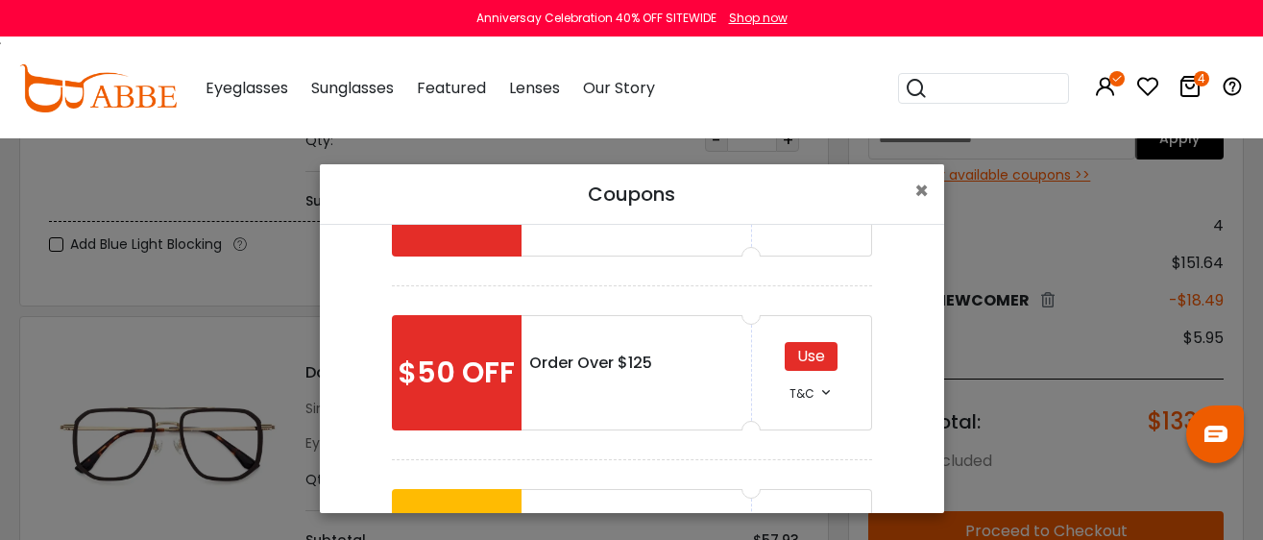
scroll to position [339, 0]
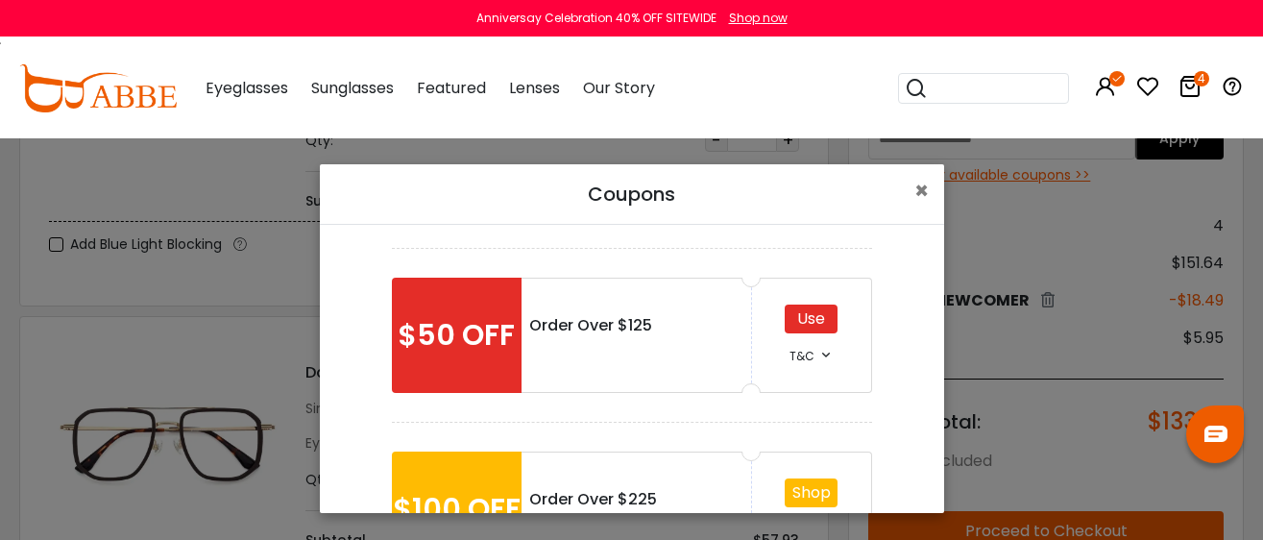
click at [806, 328] on div "Use" at bounding box center [811, 318] width 53 height 29
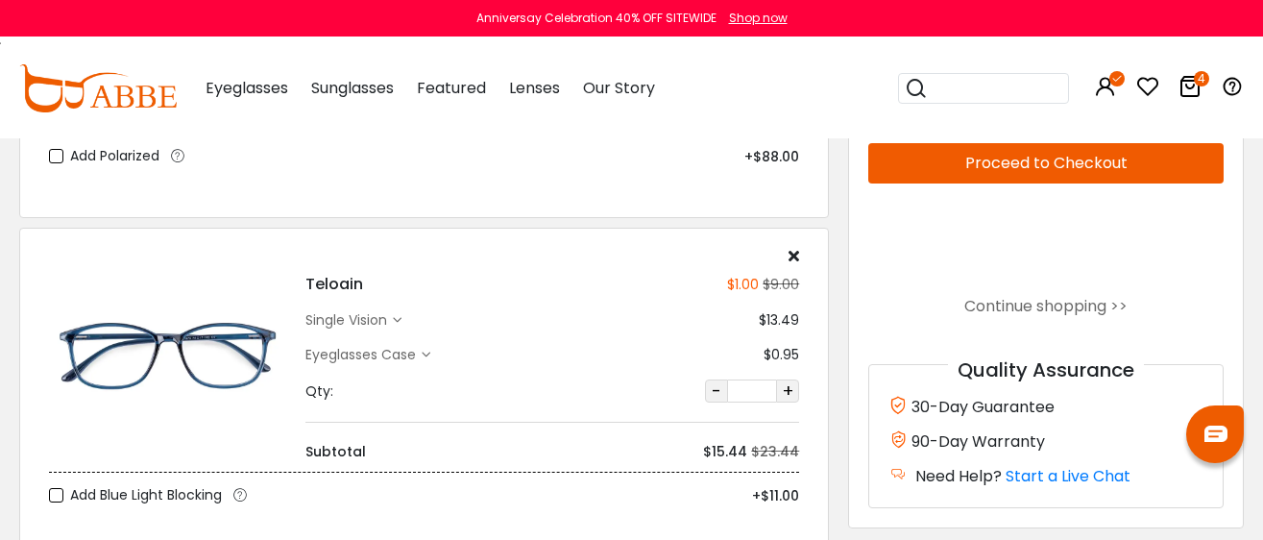
scroll to position [1081, 0]
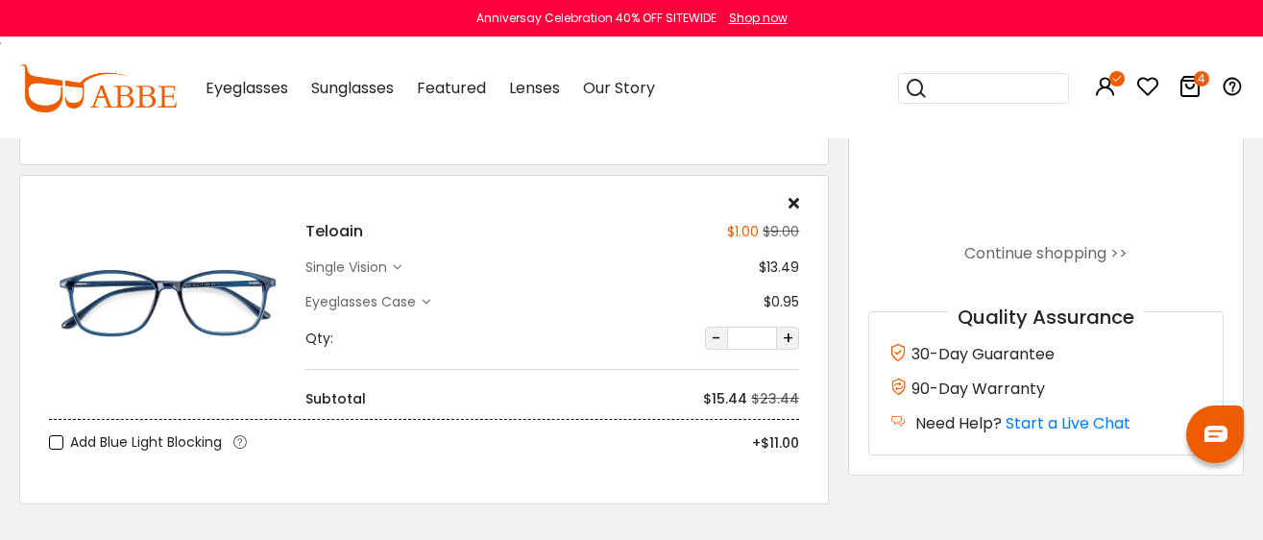
click at [795, 198] on icon at bounding box center [794, 202] width 11 height 15
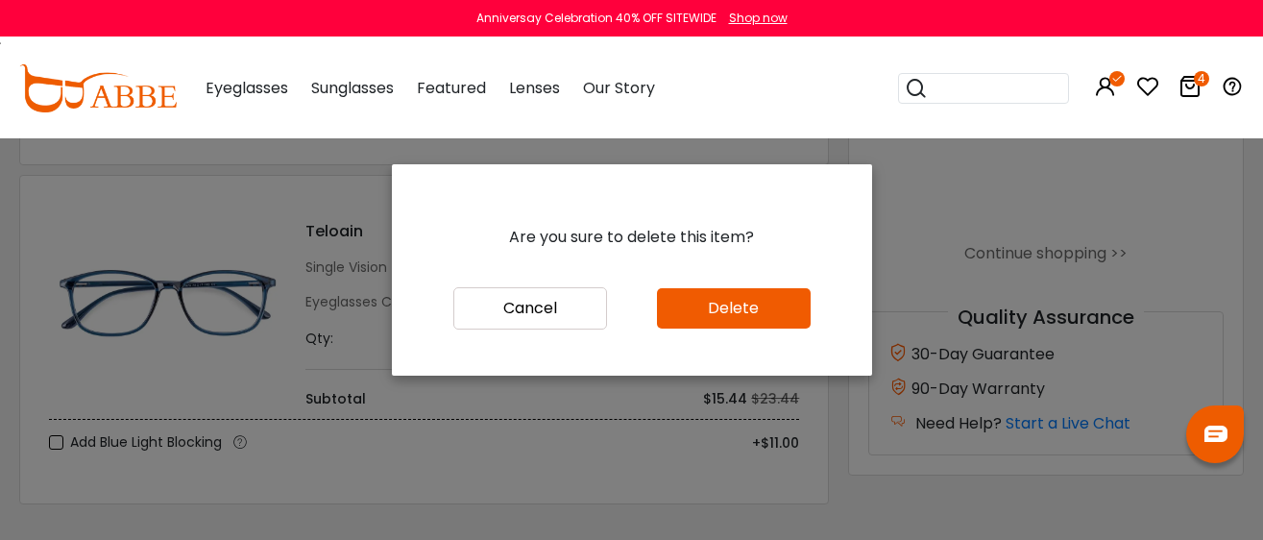
click at [721, 298] on button "Delete" at bounding box center [734, 308] width 154 height 40
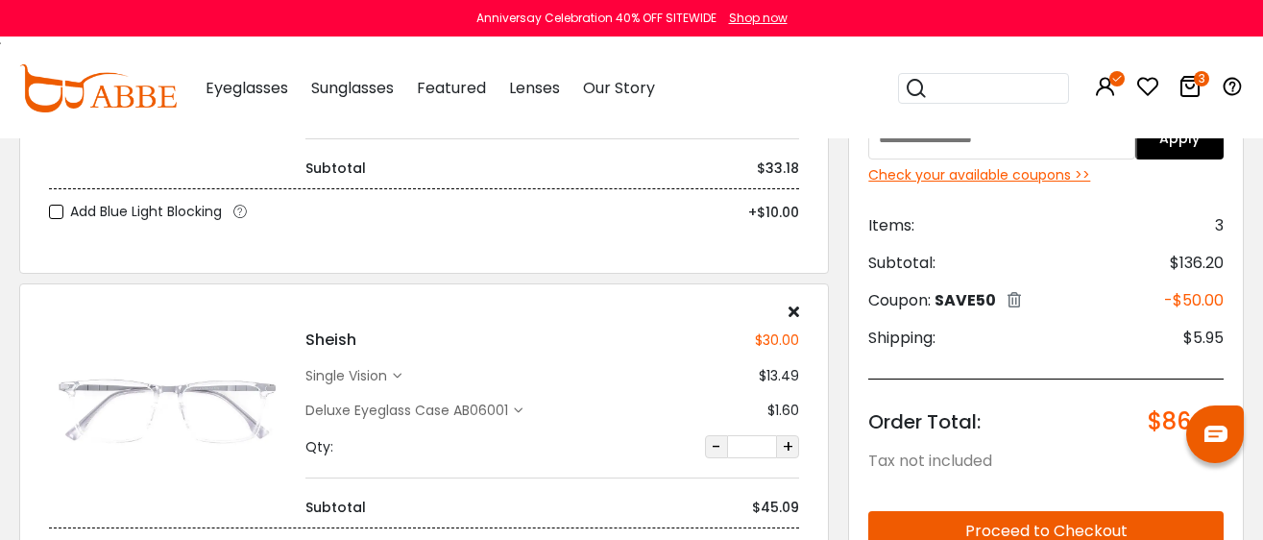
scroll to position [239, 0]
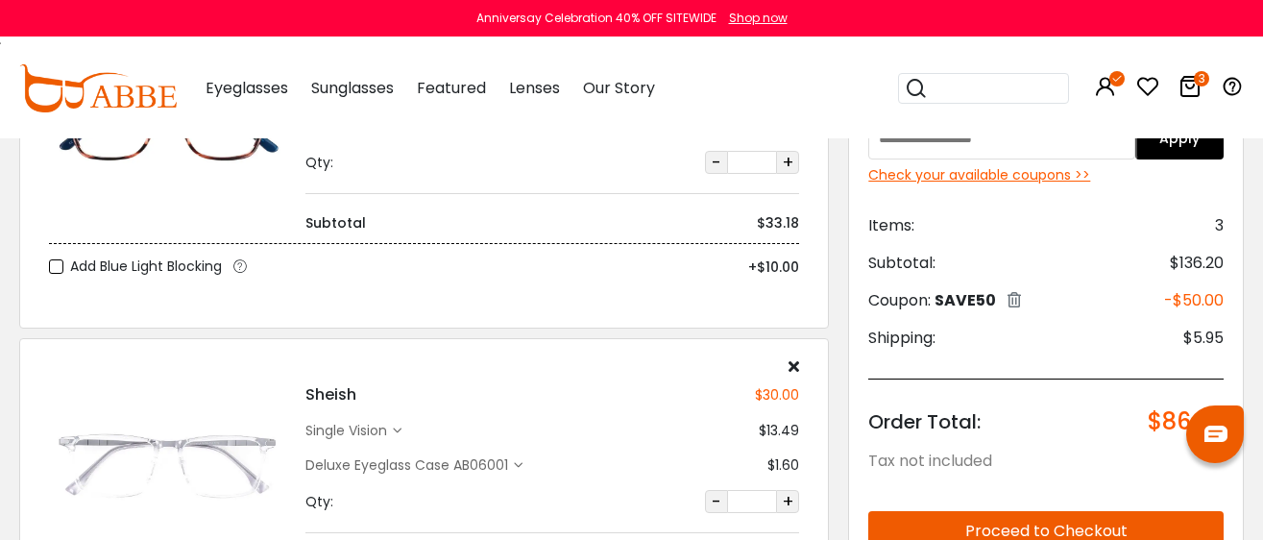
click at [1008, 522] on button "Proceed to Checkout" at bounding box center [1045, 531] width 355 height 40
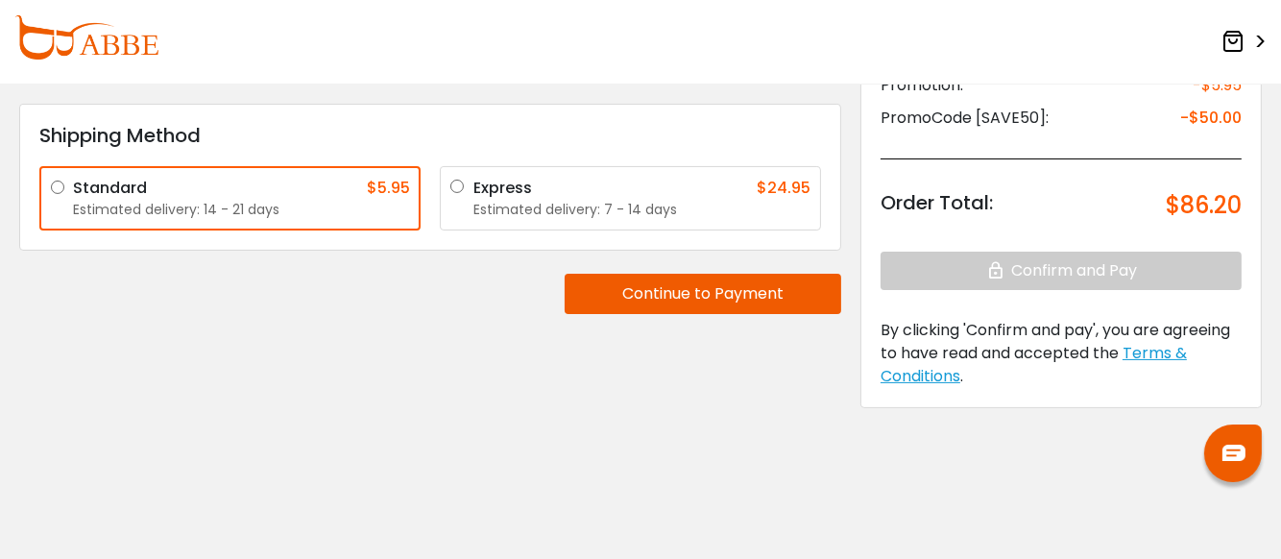
scroll to position [351, 0]
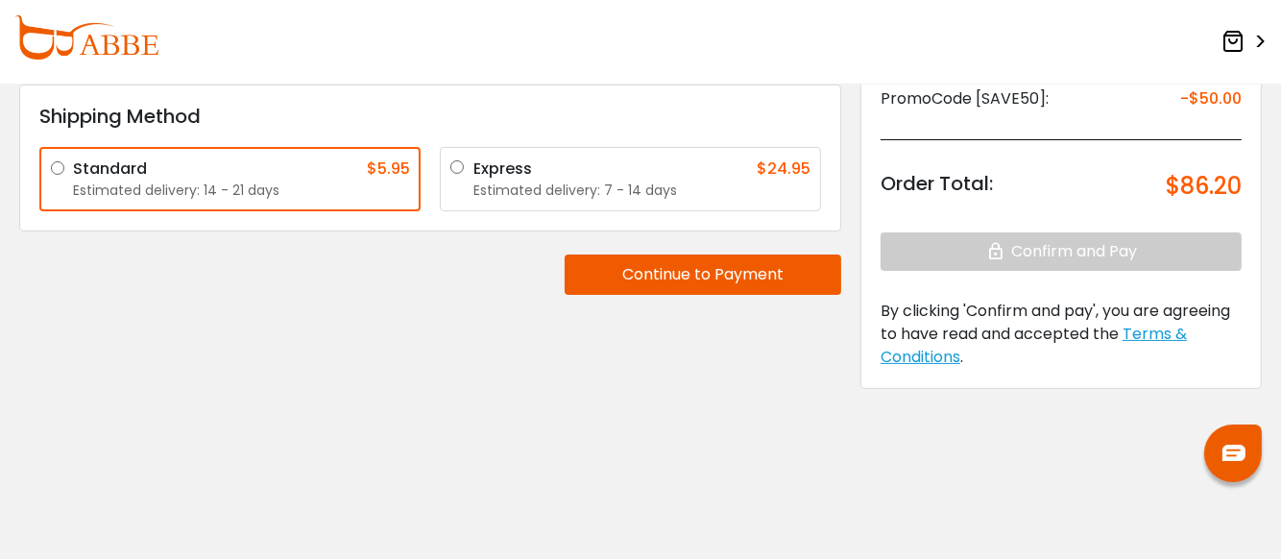
click at [778, 278] on button "Continue to Payment" at bounding box center [703, 275] width 277 height 40
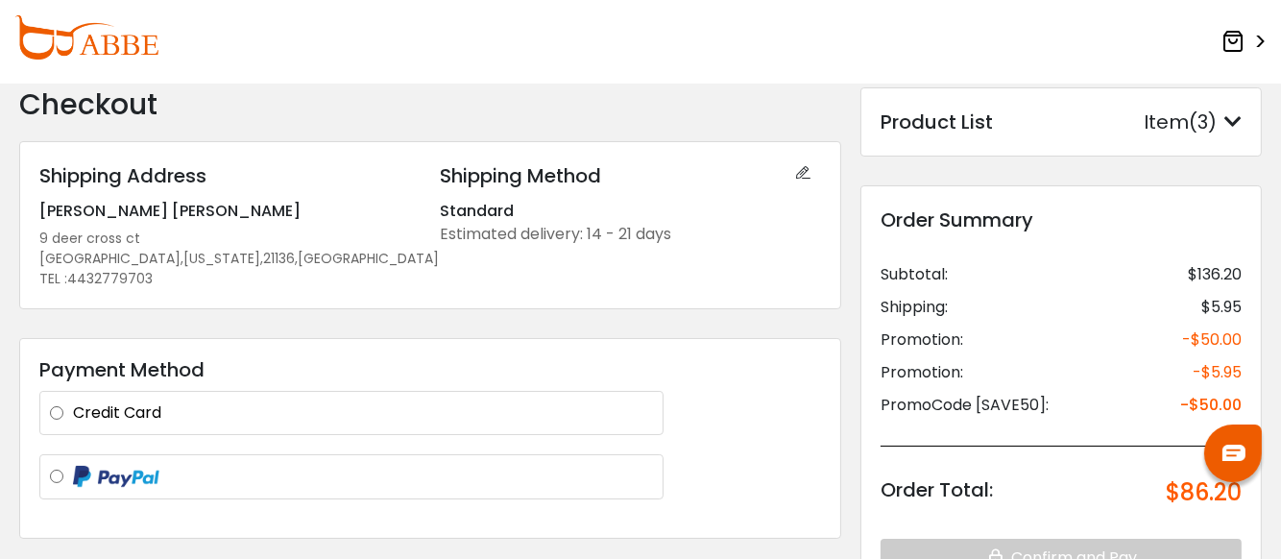
scroll to position [0, 0]
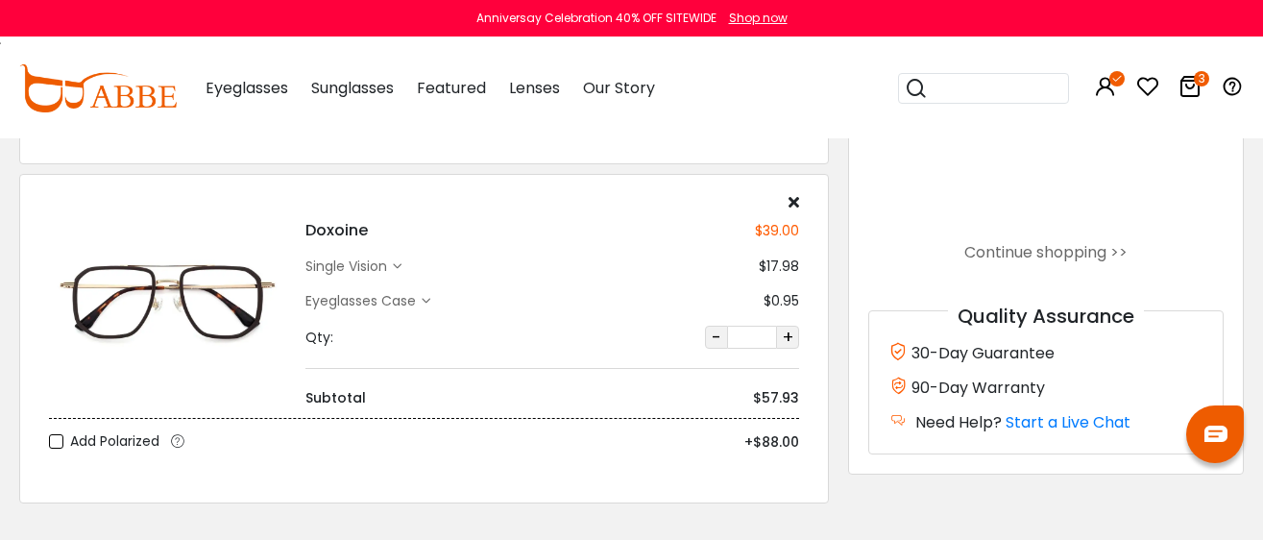
scroll to position [839, 0]
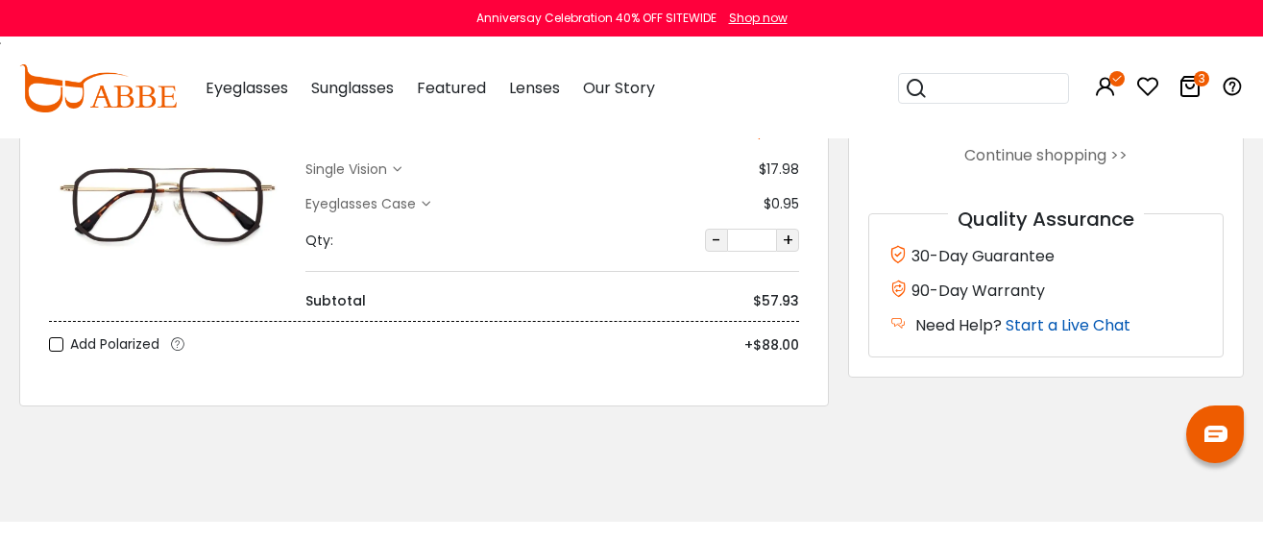
click at [1038, 327] on link "Start a Live Chat" at bounding box center [1068, 325] width 125 height 22
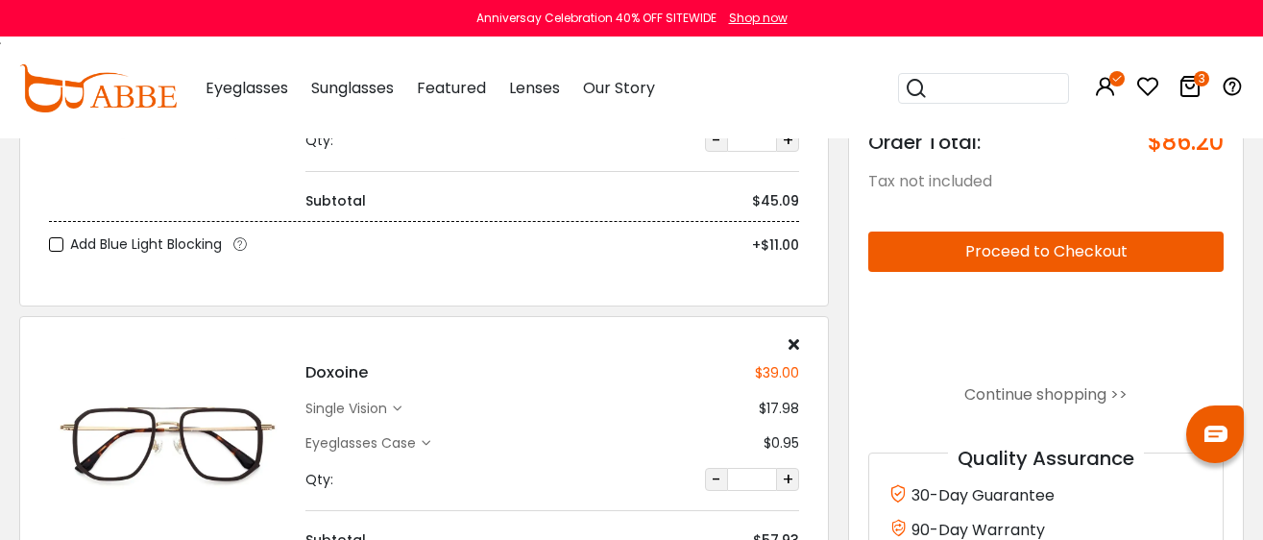
scroll to position [839, 0]
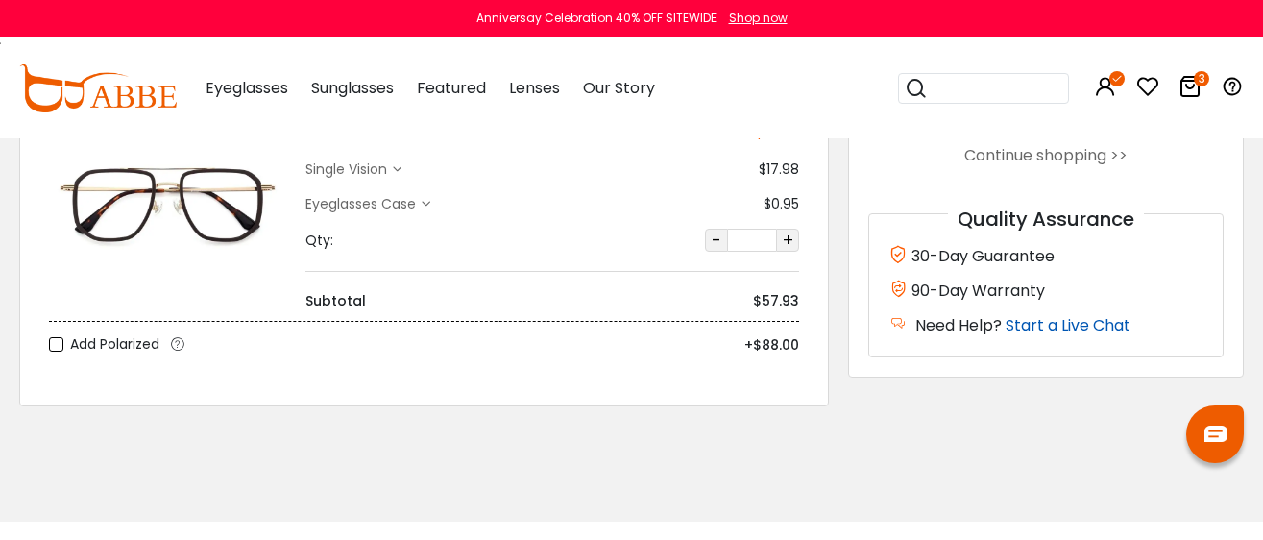
click at [1086, 317] on link "Start a Live Chat" at bounding box center [1068, 325] width 125 height 22
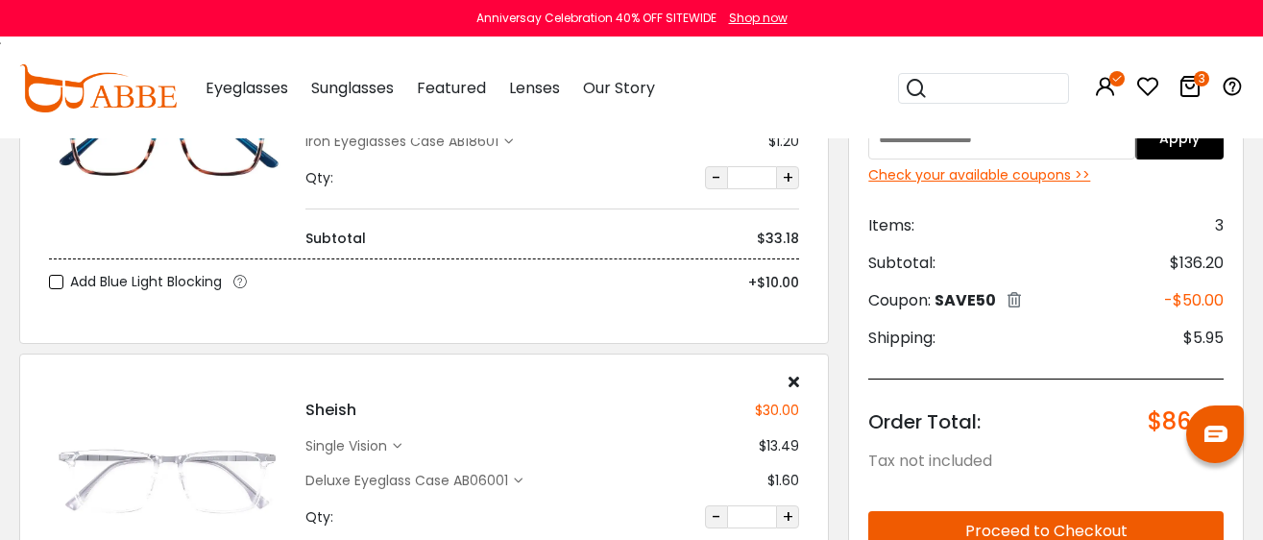
scroll to position [360, 0]
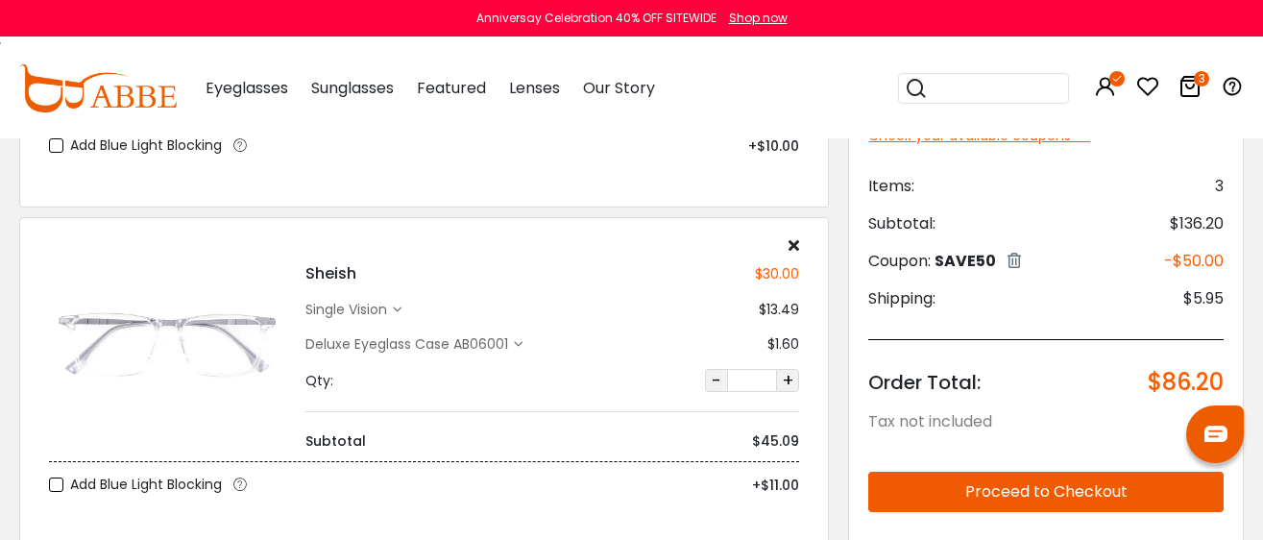
click at [986, 492] on button "Proceed to Checkout" at bounding box center [1045, 492] width 355 height 40
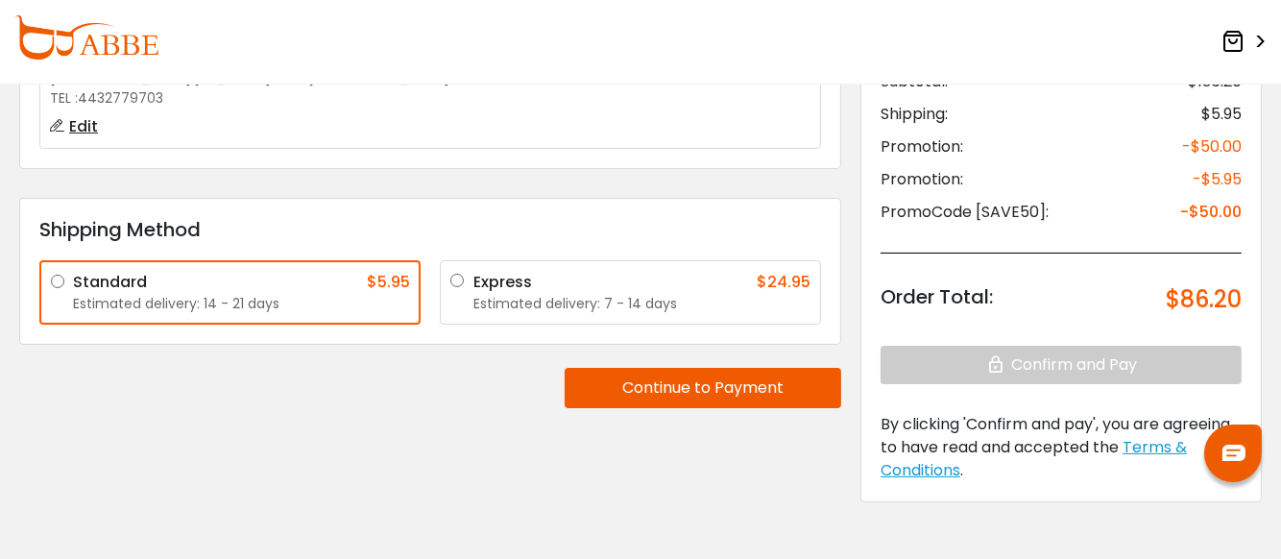
scroll to position [239, 0]
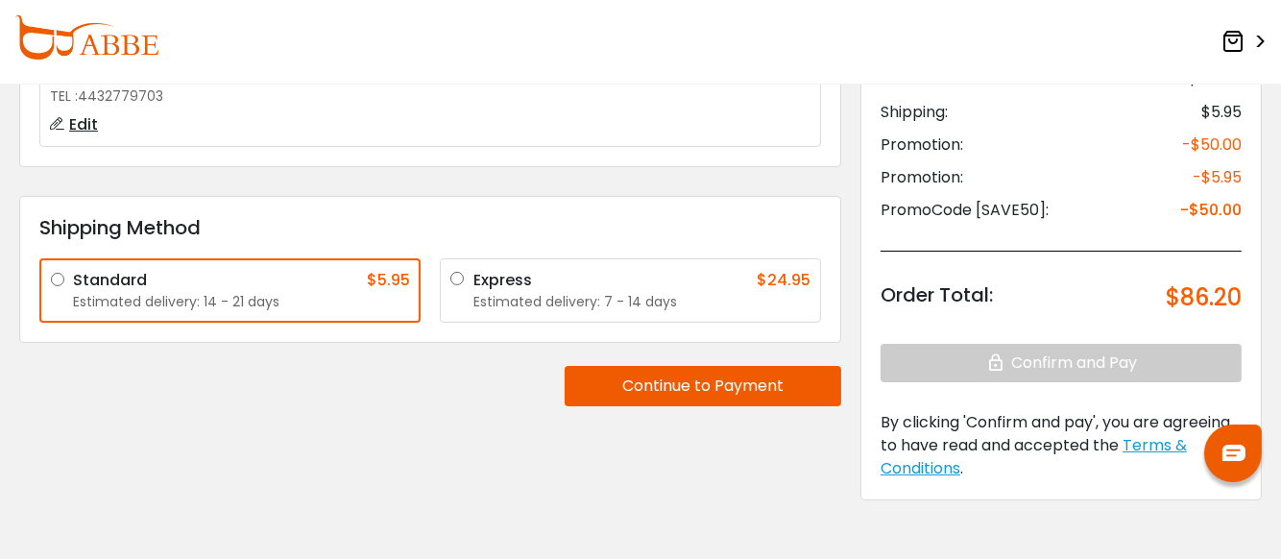
click at [695, 397] on button "Continue to Payment" at bounding box center [703, 386] width 277 height 40
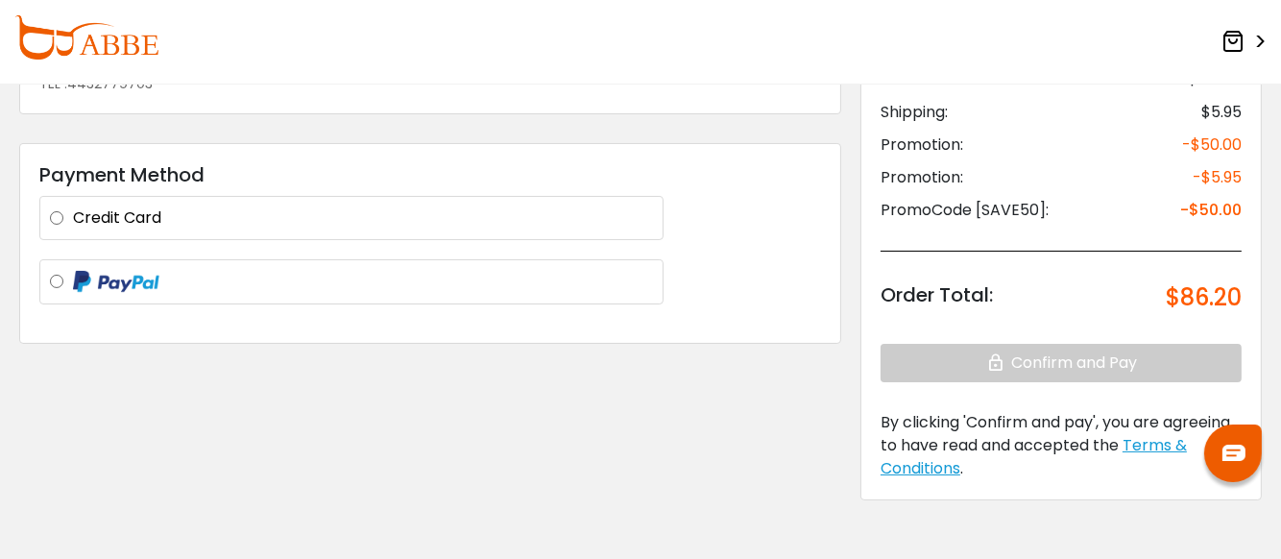
click at [134, 226] on label "Credit Card" at bounding box center [363, 217] width 580 height 23
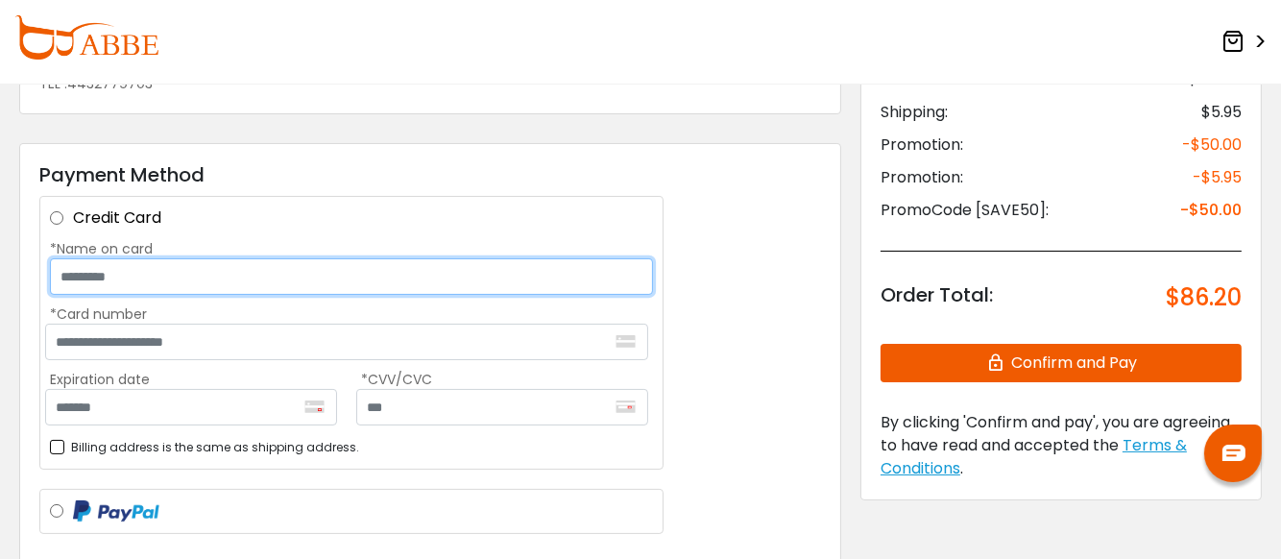
click at [110, 290] on input "*Name on card" at bounding box center [351, 276] width 603 height 36
type input "**********"
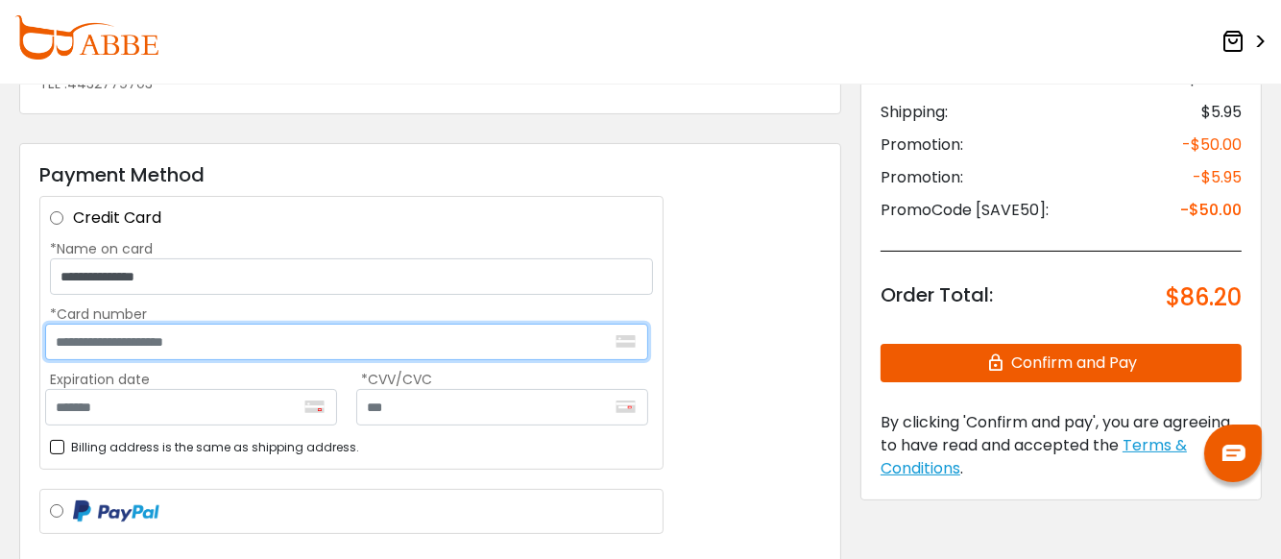
type input "**********"
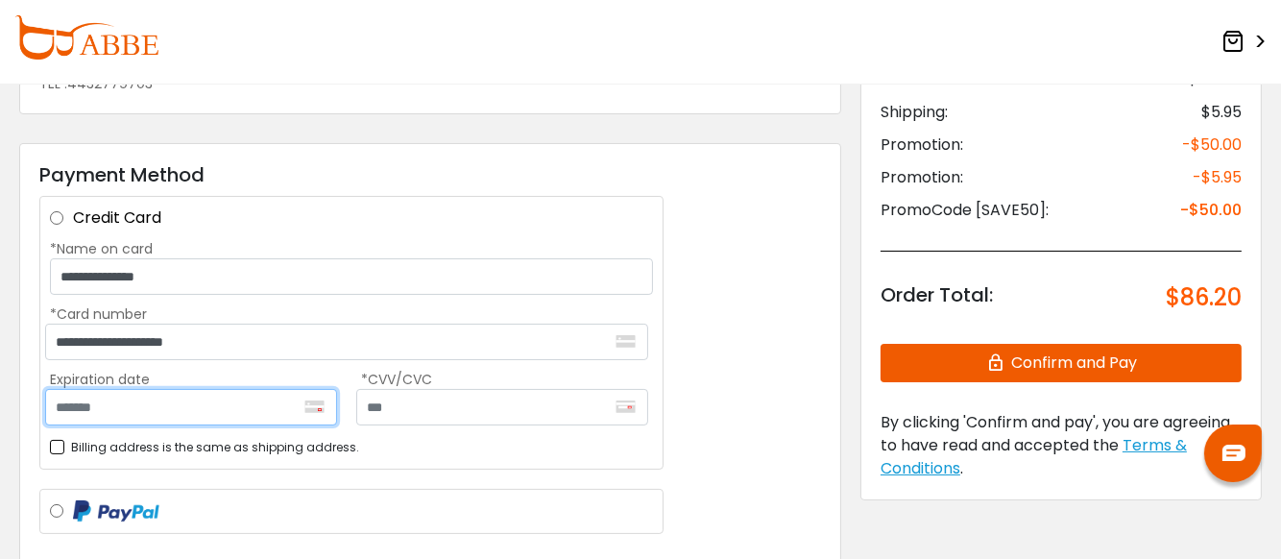
type input "*******"
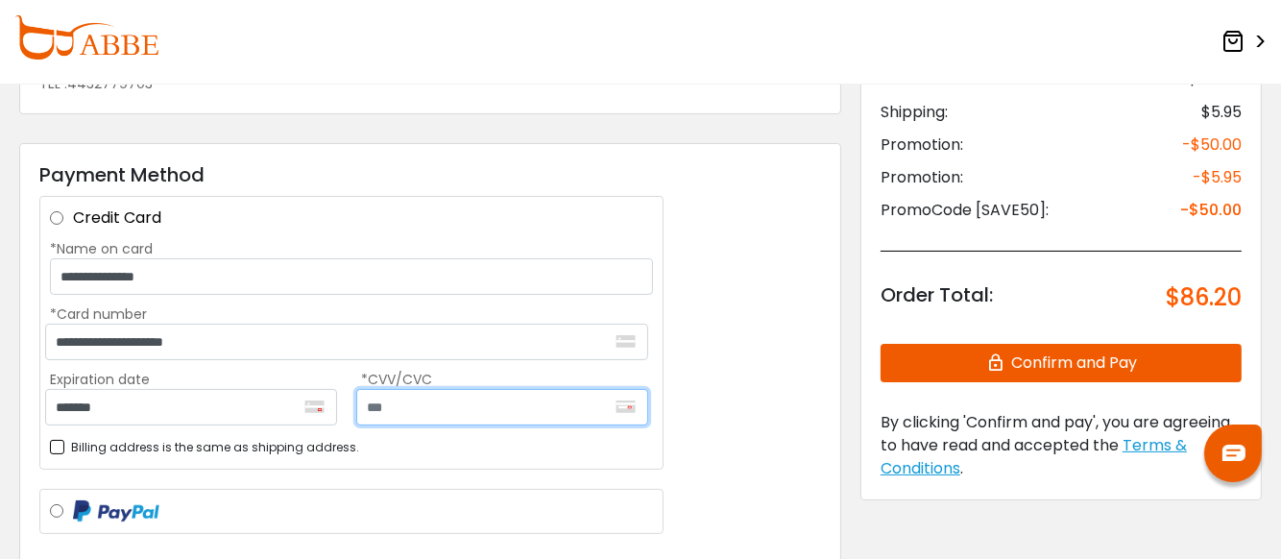
type input "***"
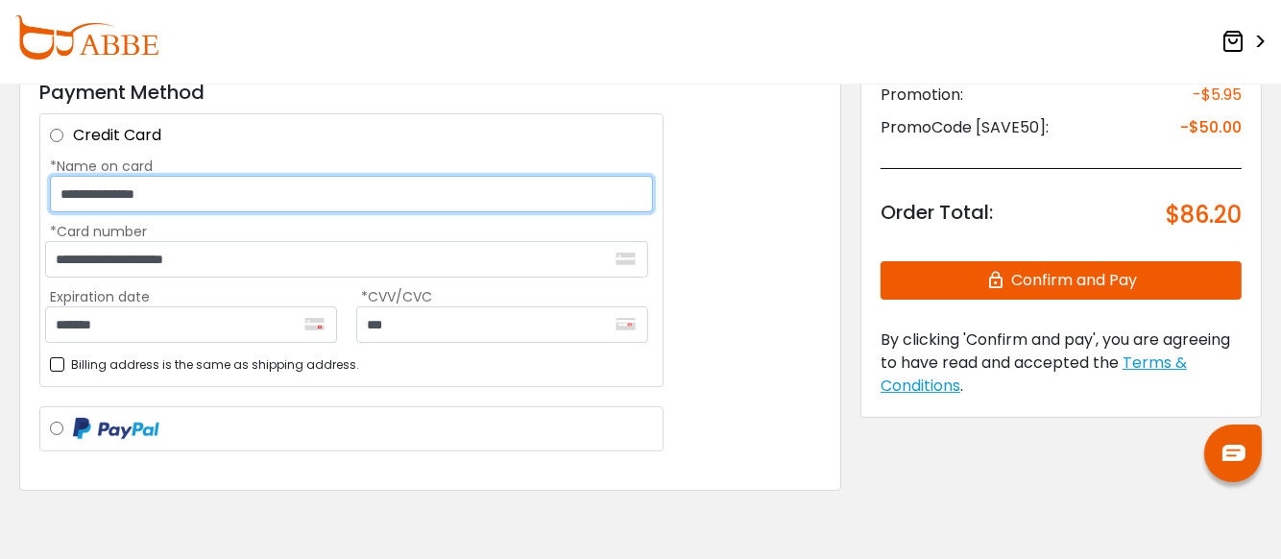
scroll to position [360, 0]
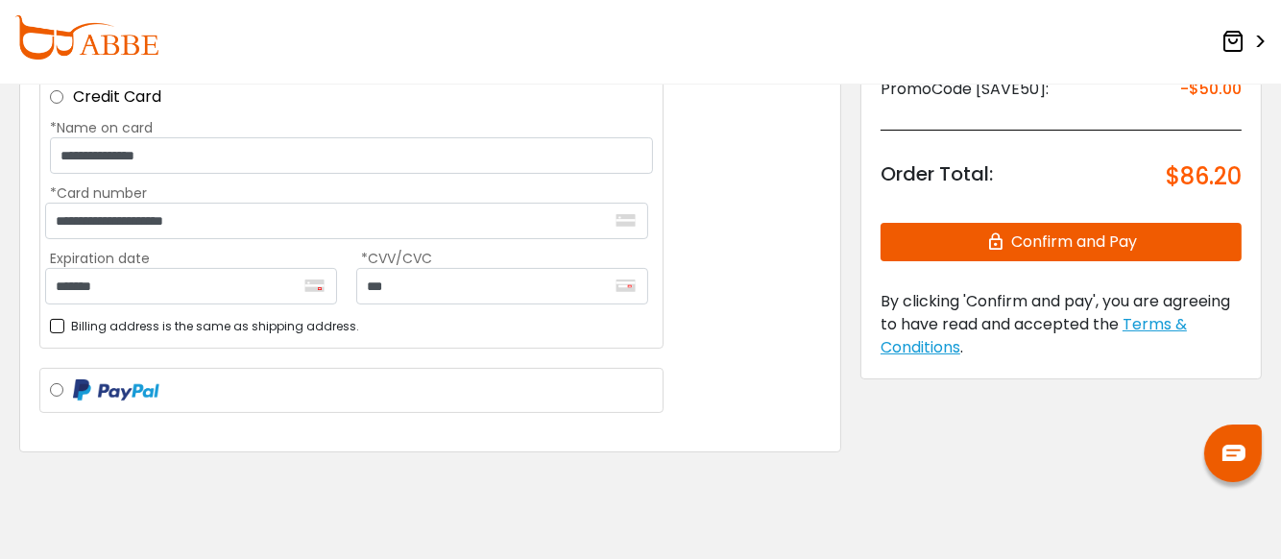
click at [1021, 255] on button "Confirm and Pay" at bounding box center [1061, 242] width 361 height 38
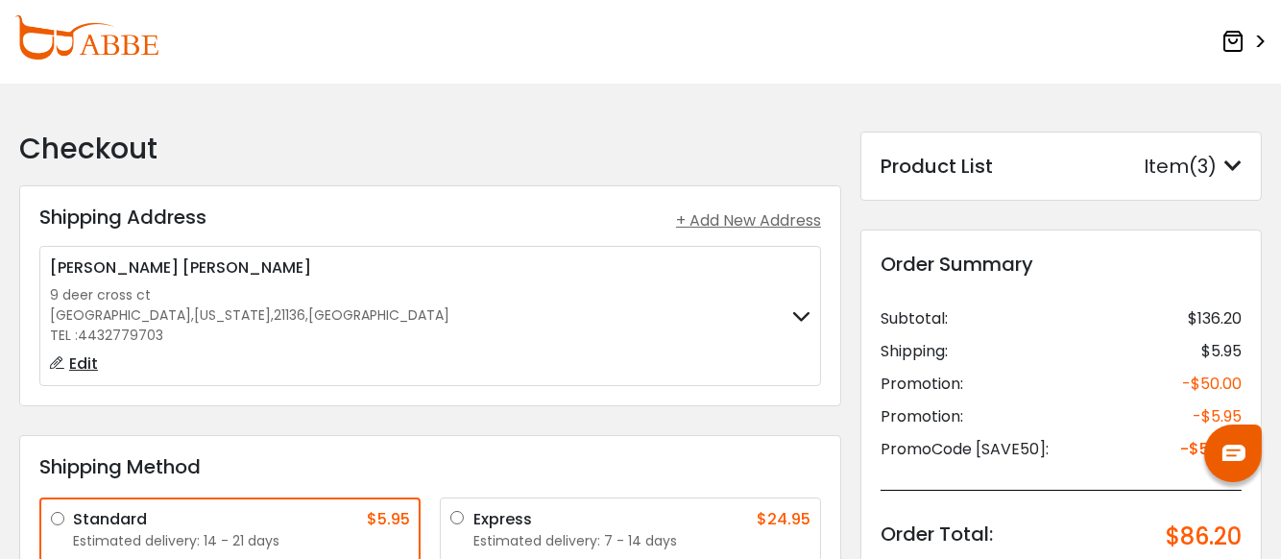
scroll to position [239, 0]
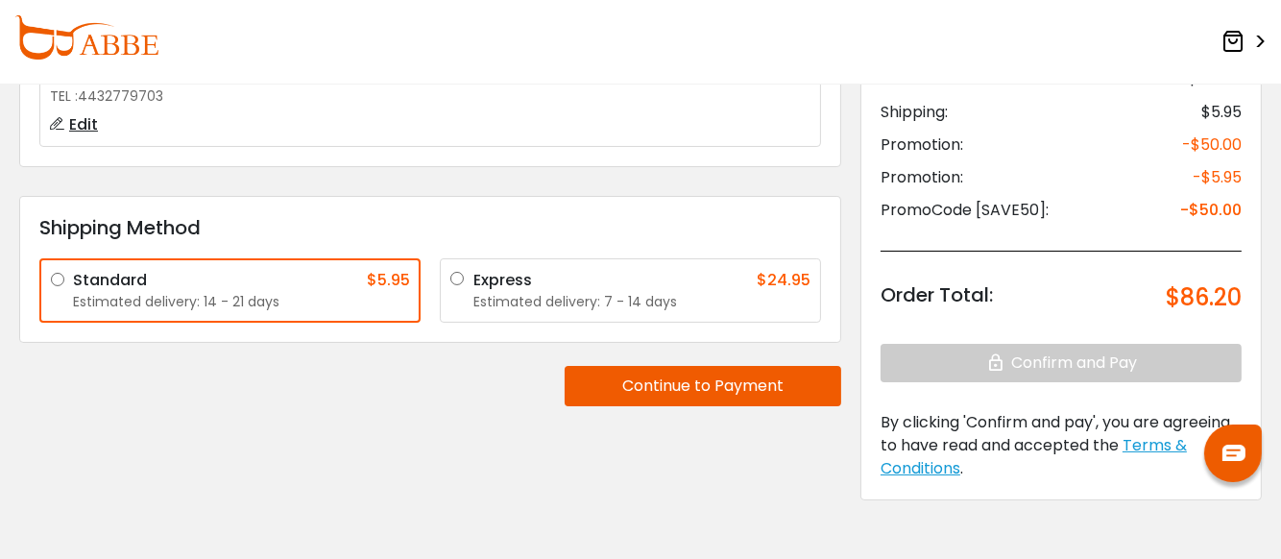
click at [672, 379] on button "Continue to Payment" at bounding box center [703, 386] width 277 height 40
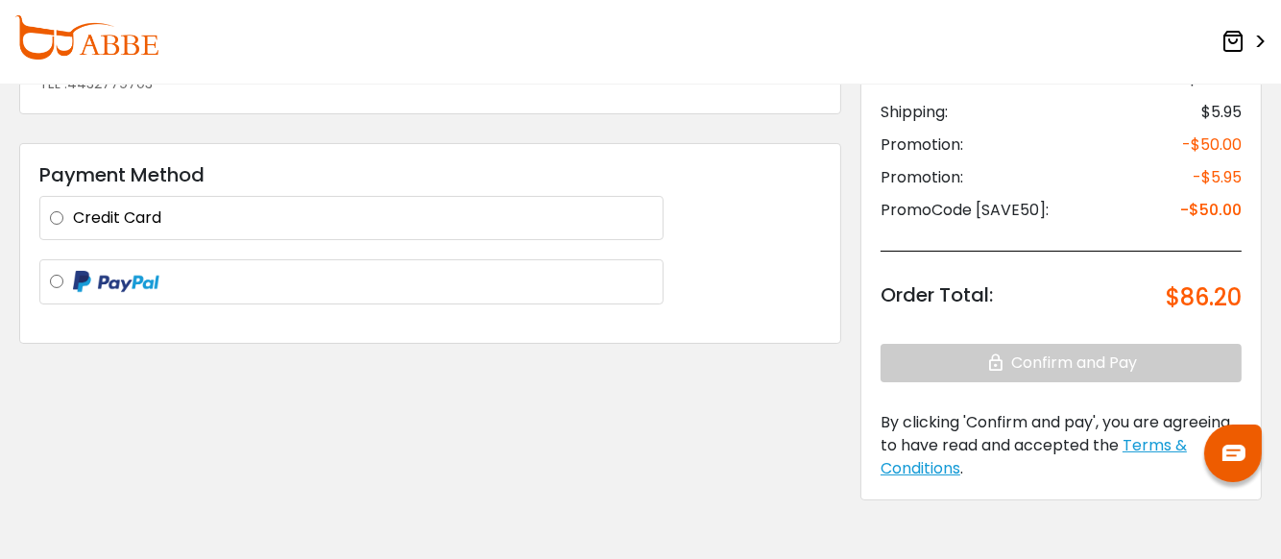
click at [255, 220] on label "Credit Card" at bounding box center [363, 217] width 580 height 23
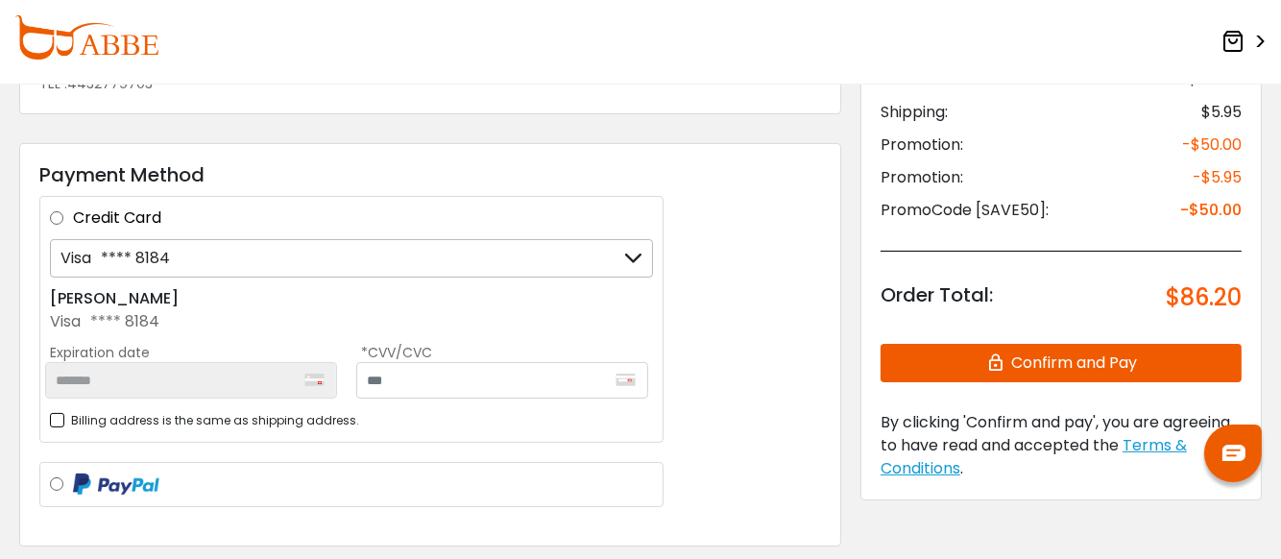
click at [274, 253] on div "Visa **** 8184" at bounding box center [351, 258] width 603 height 38
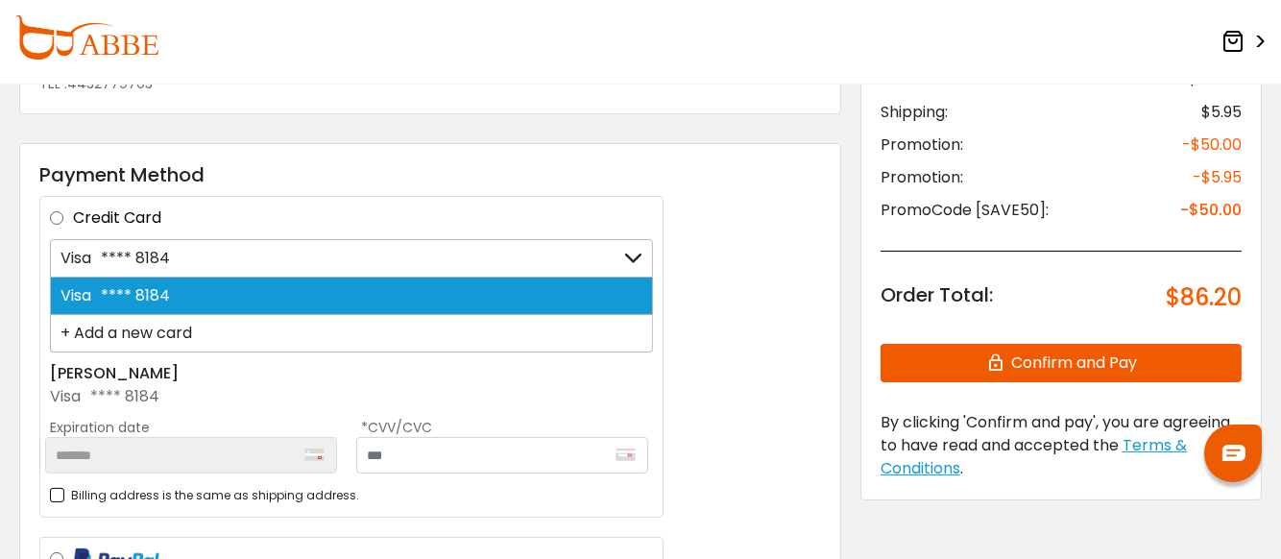
click at [139, 333] on div "+ Add a new card" at bounding box center [351, 333] width 603 height 37
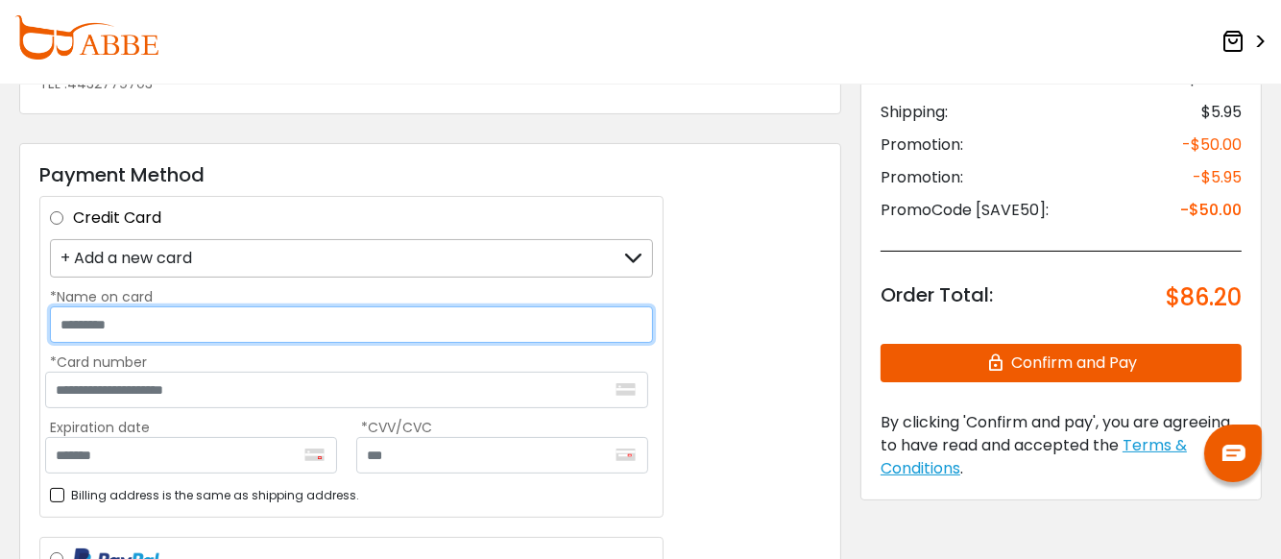
click at [70, 326] on input "*Name on card" at bounding box center [351, 324] width 603 height 36
type input "**********"
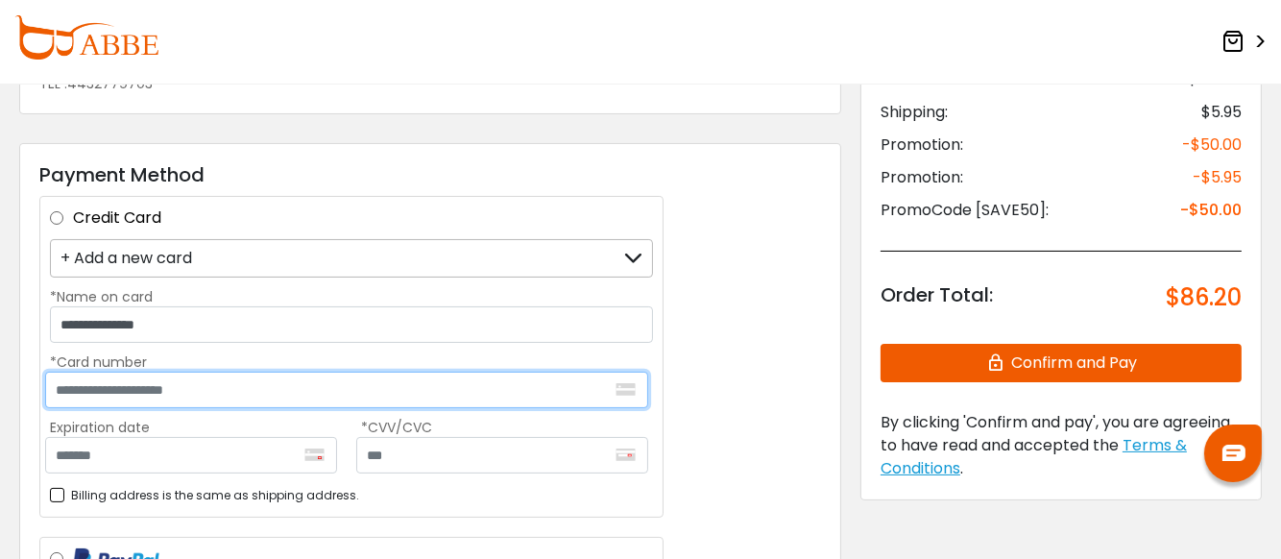
type input "**********"
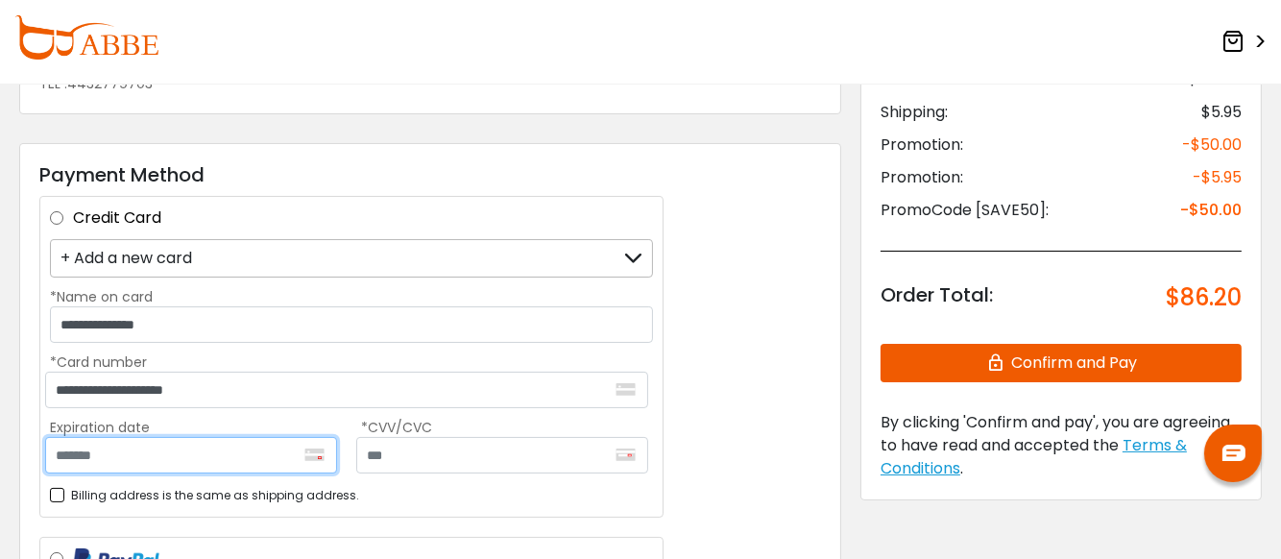
type input "*******"
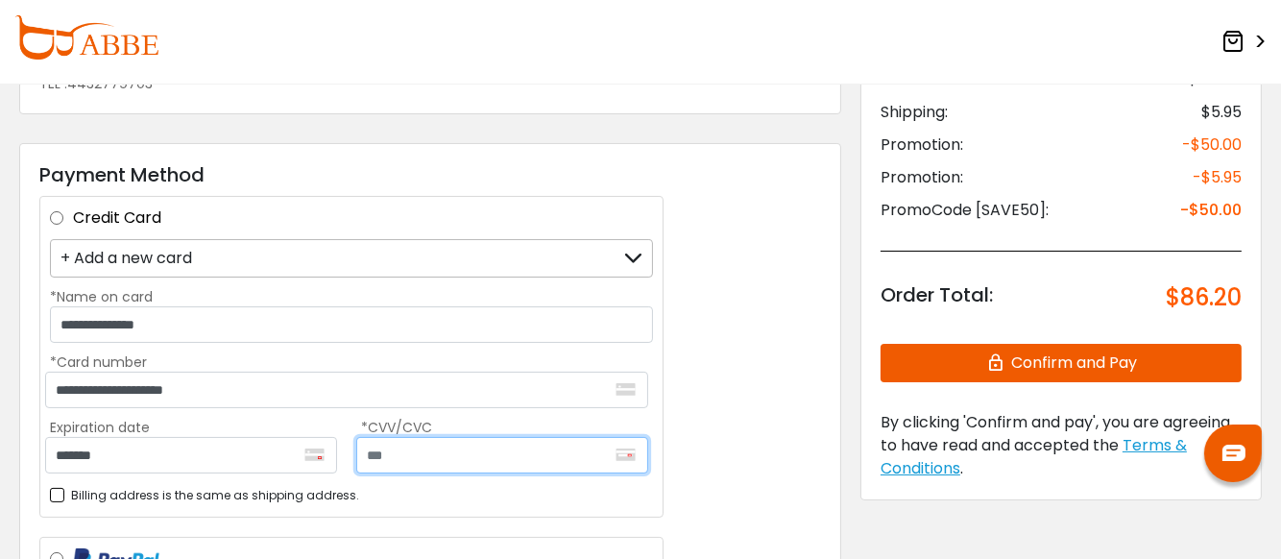
type input "***"
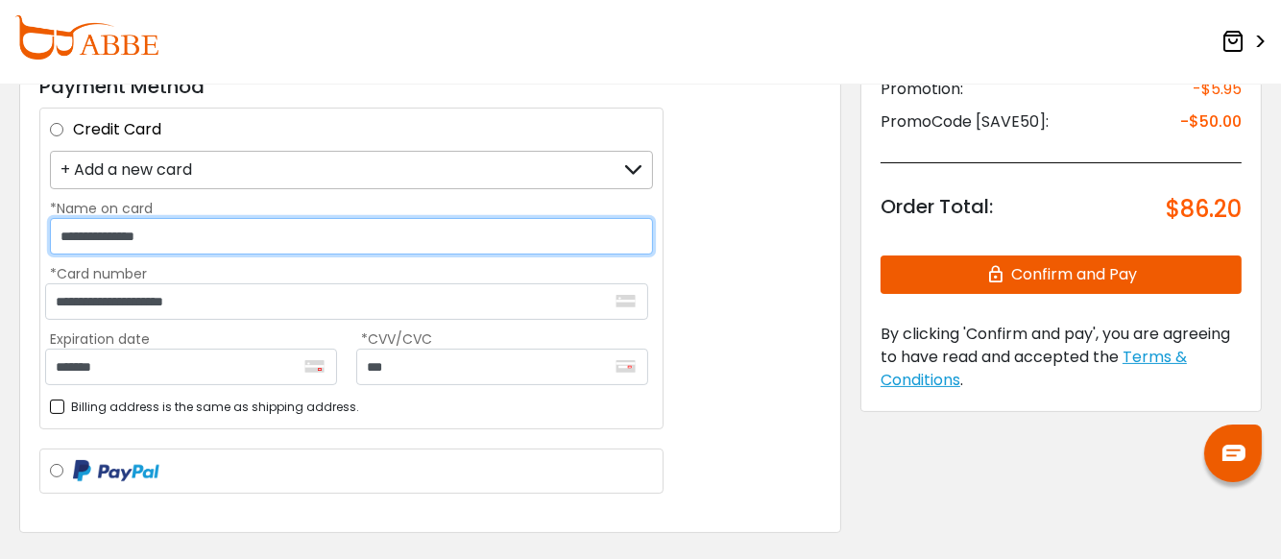
scroll to position [360, 0]
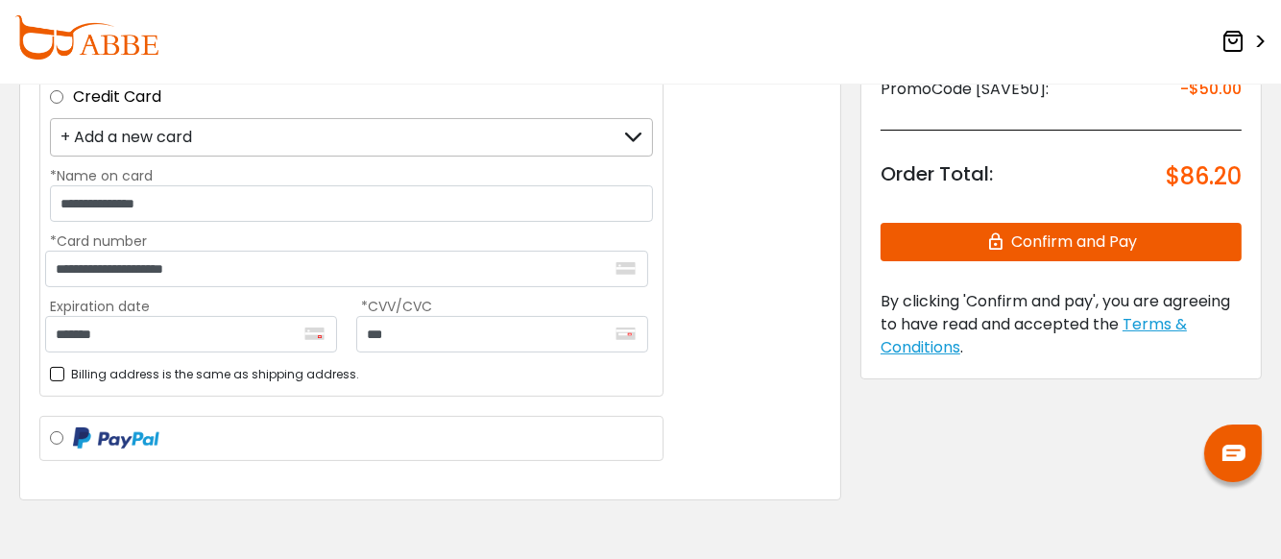
click at [1012, 244] on button "Confirm and Pay" at bounding box center [1061, 242] width 361 height 38
